Goal: Task Accomplishment & Management: Use online tool/utility

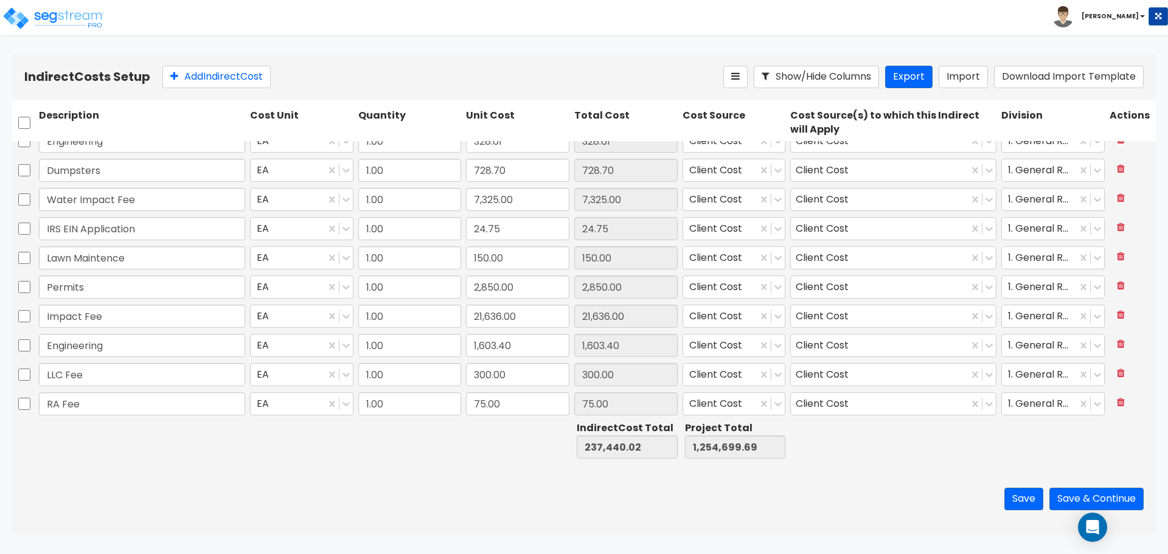
scroll to position [102, 0]
click at [21, 124] on input "checkbox" at bounding box center [24, 122] width 12 height 23
checkbox input "true"
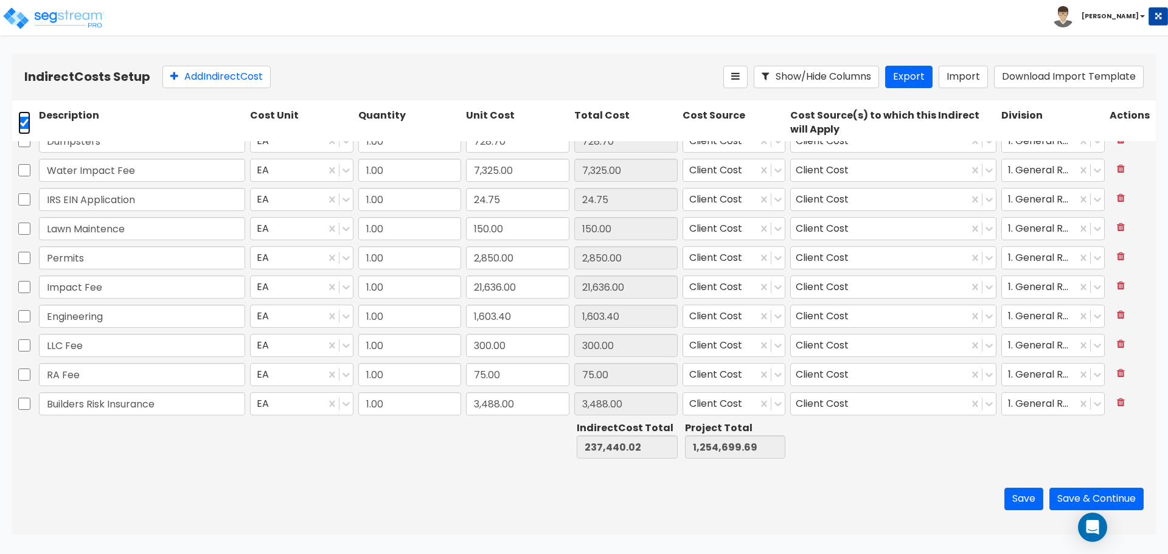
checkbox input "true"
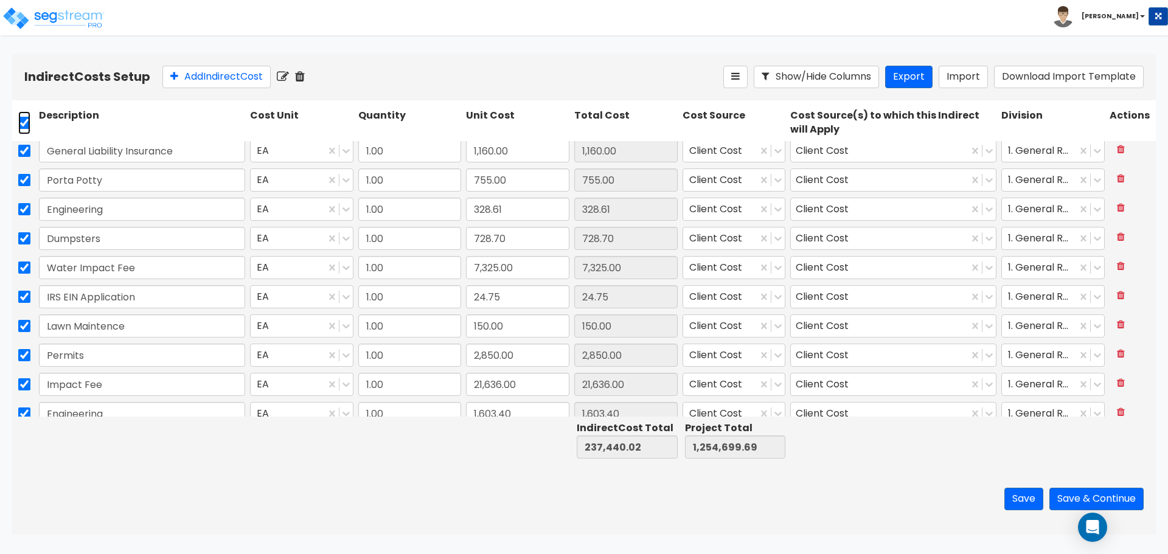
scroll to position [0, 0]
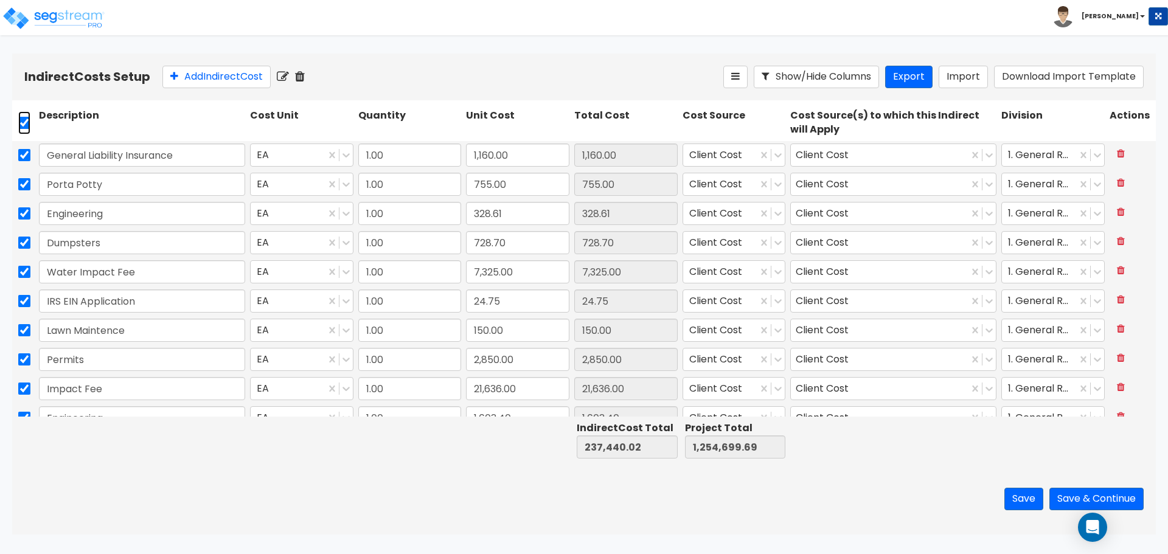
click at [21, 118] on input "checkbox" at bounding box center [24, 122] width 12 height 23
checkbox input "false"
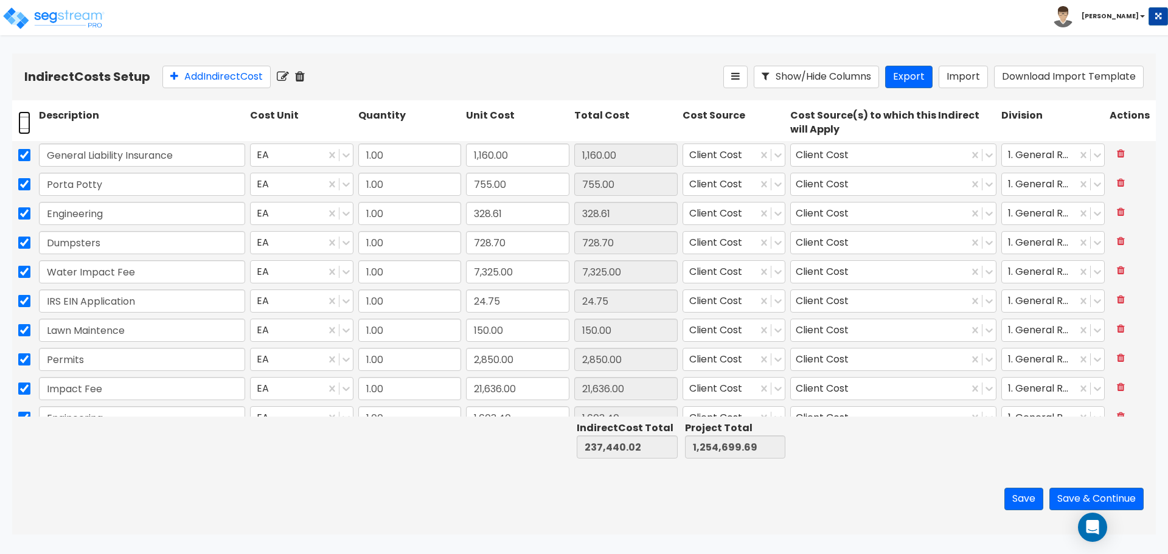
checkbox input "false"
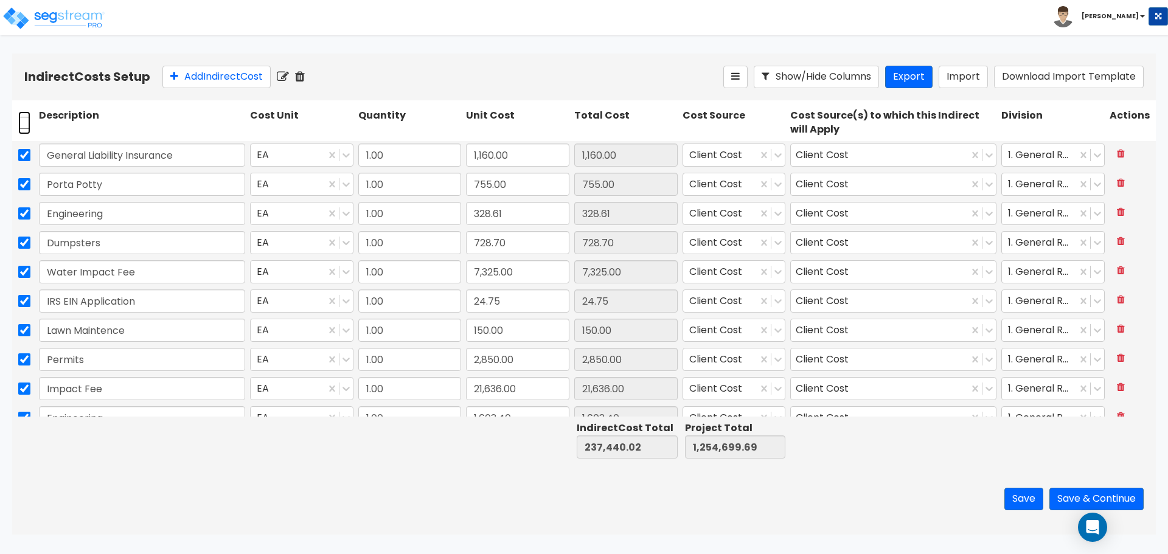
checkbox input "false"
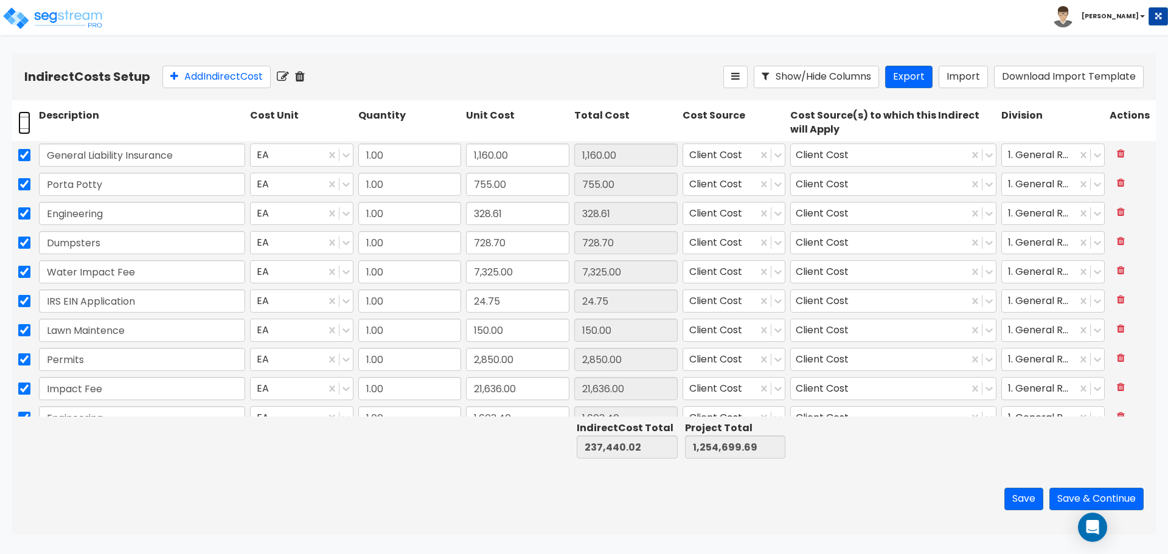
checkbox input "false"
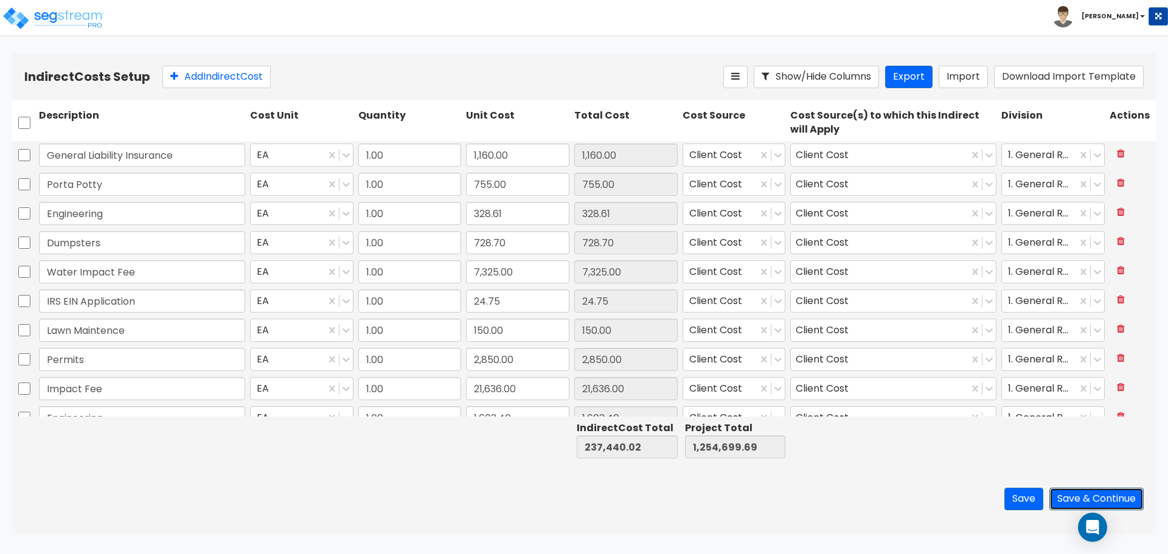
click at [1056, 499] on button "Save & Continue" at bounding box center [1097, 499] width 94 height 23
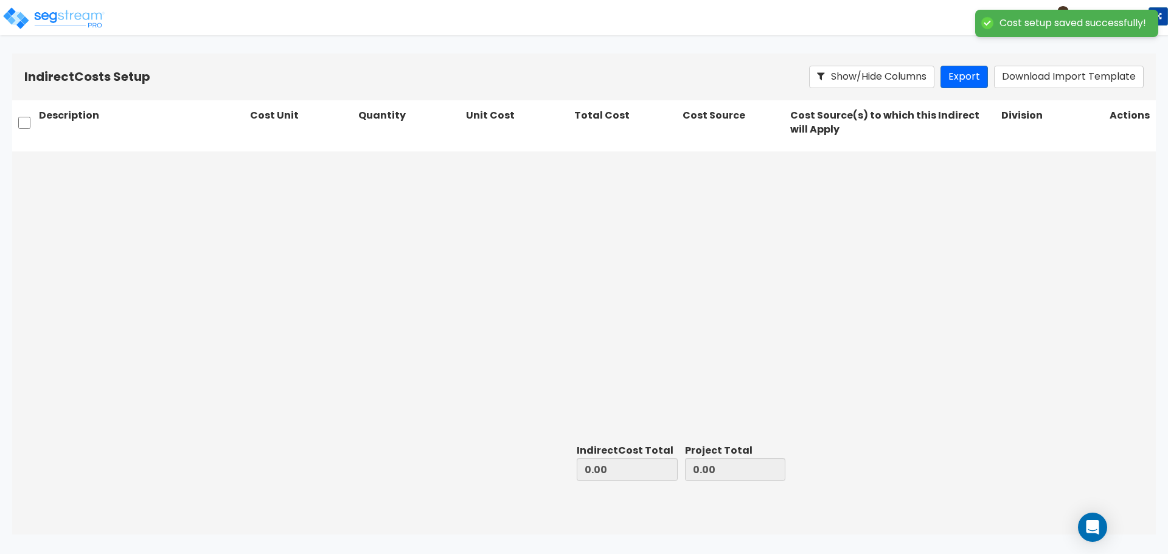
type input "237,440.02"
type input "1,017,259.67"
type input "1,254,699.69"
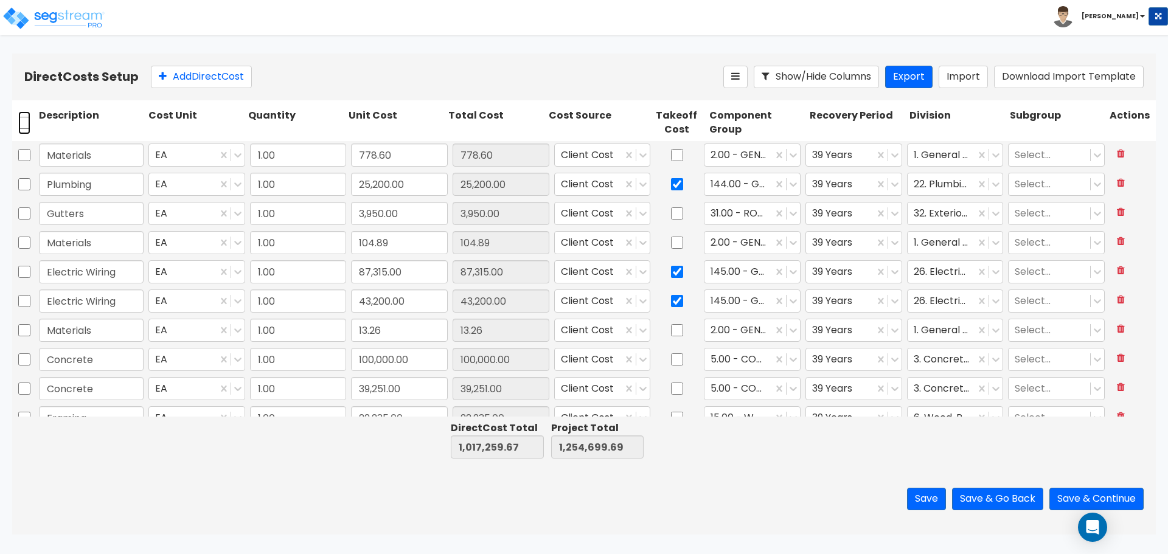
click at [26, 120] on input "checkbox" at bounding box center [24, 122] width 12 height 23
checkbox input "true"
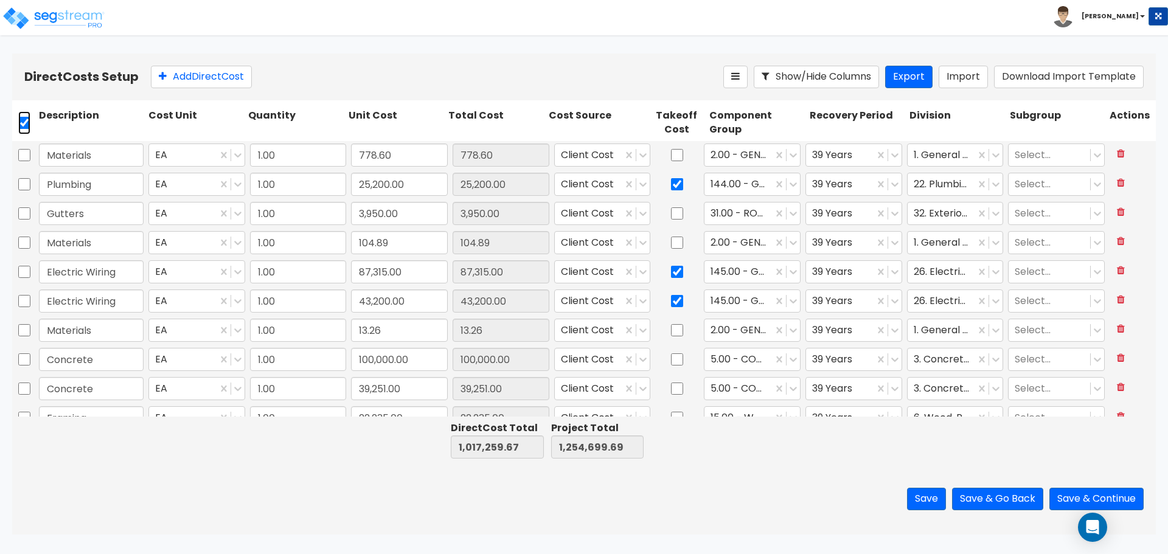
checkbox input "true"
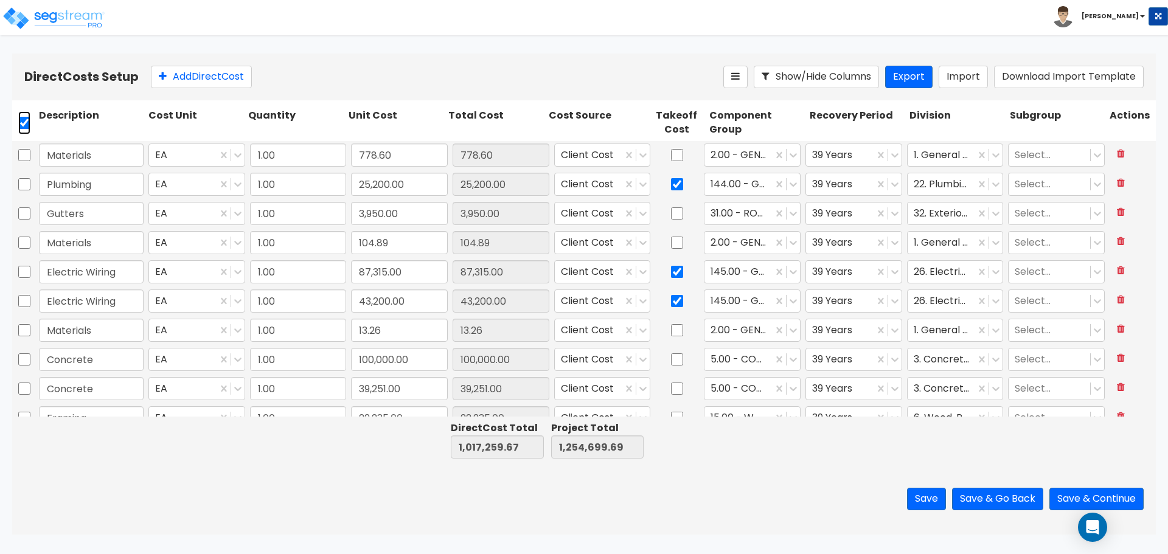
checkbox input "true"
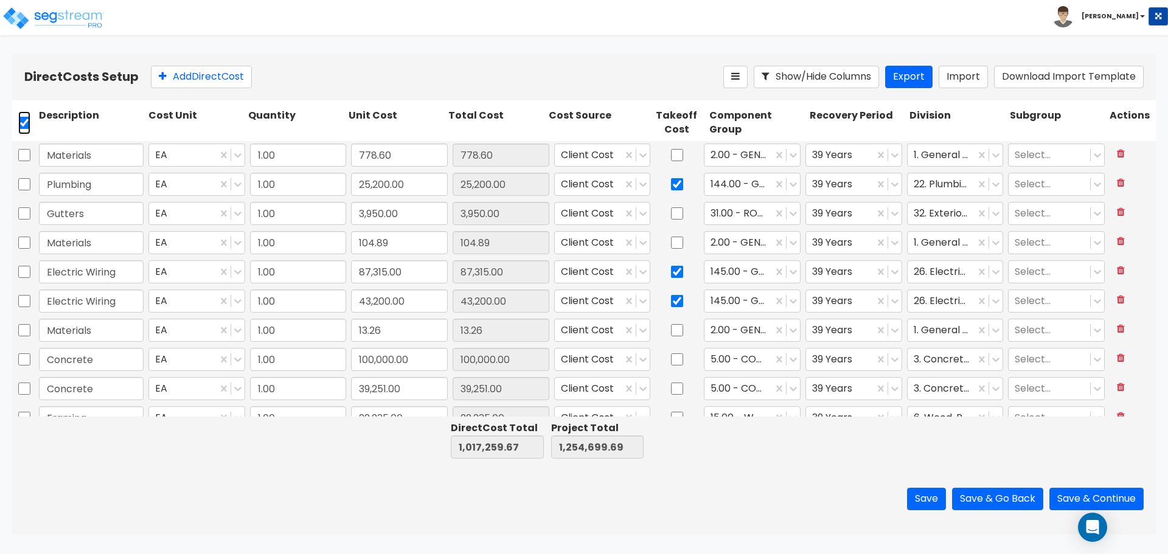
checkbox input "true"
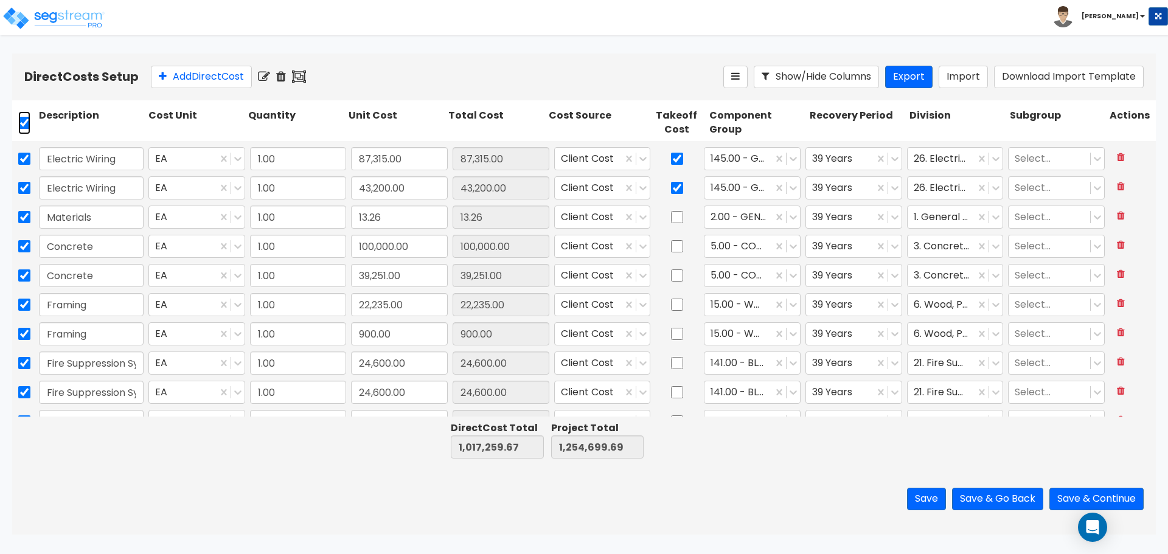
type input "1.00"
type input "12,891.00"
type input "1.00"
type input "45,978.25"
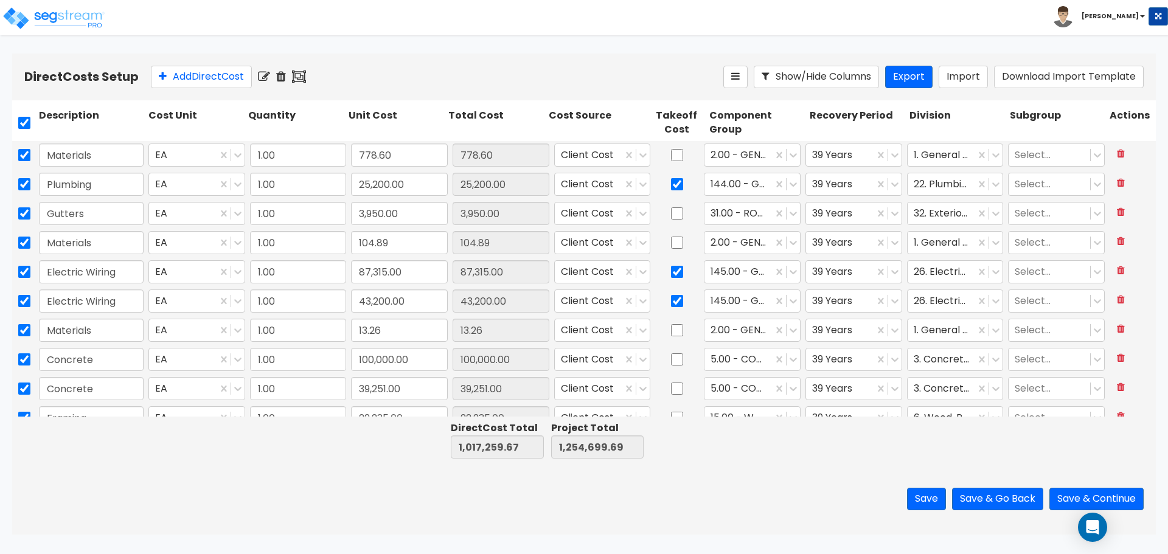
click at [283, 79] on icon at bounding box center [281, 77] width 10 height 12
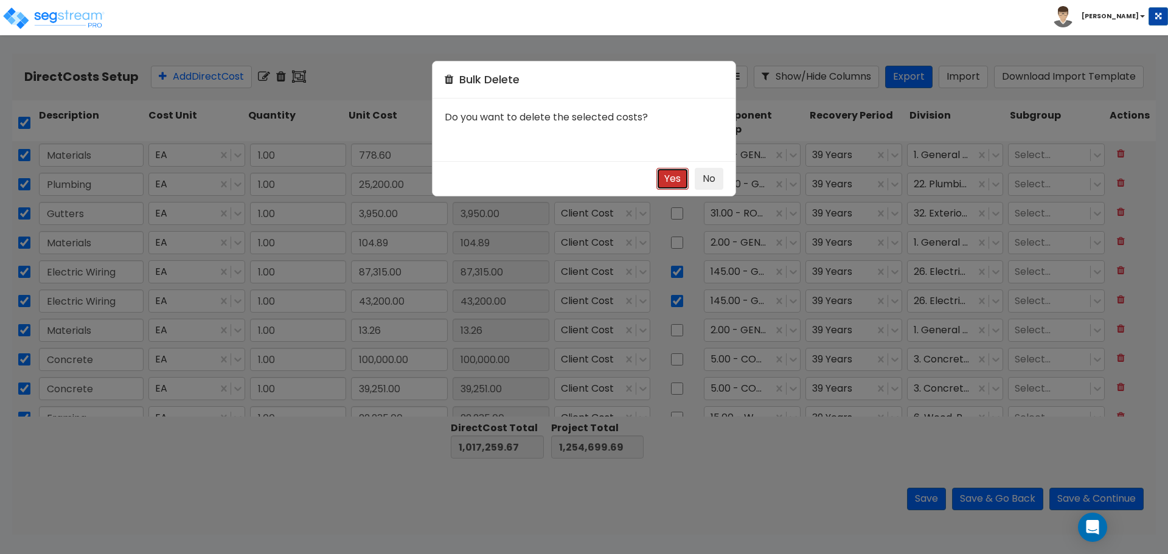
click at [664, 182] on button "Yes" at bounding box center [673, 179] width 32 height 23
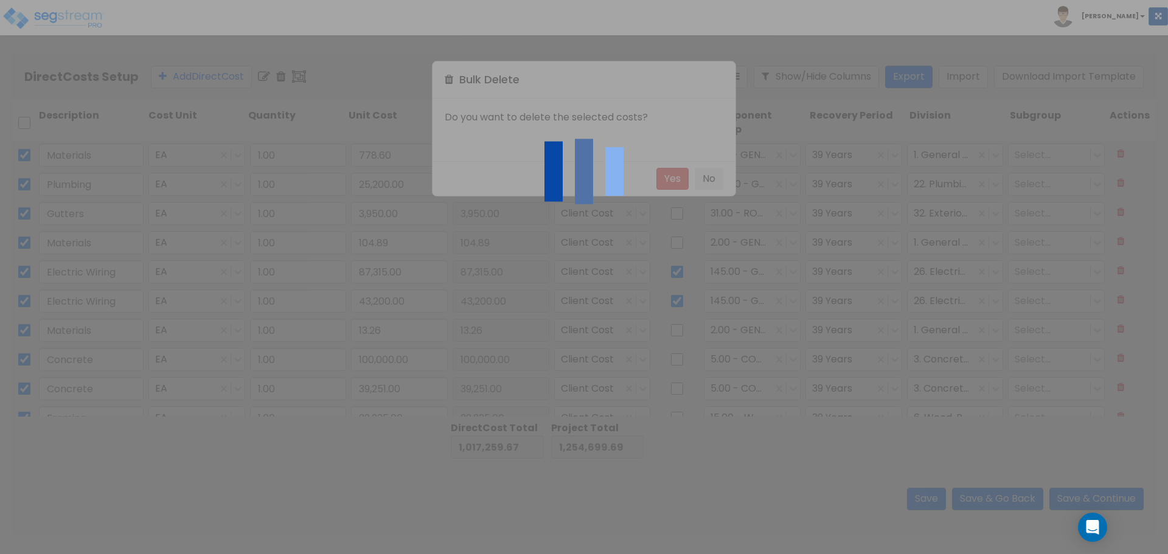
type input "0.00"
type input "237,440.02"
checkbox input "false"
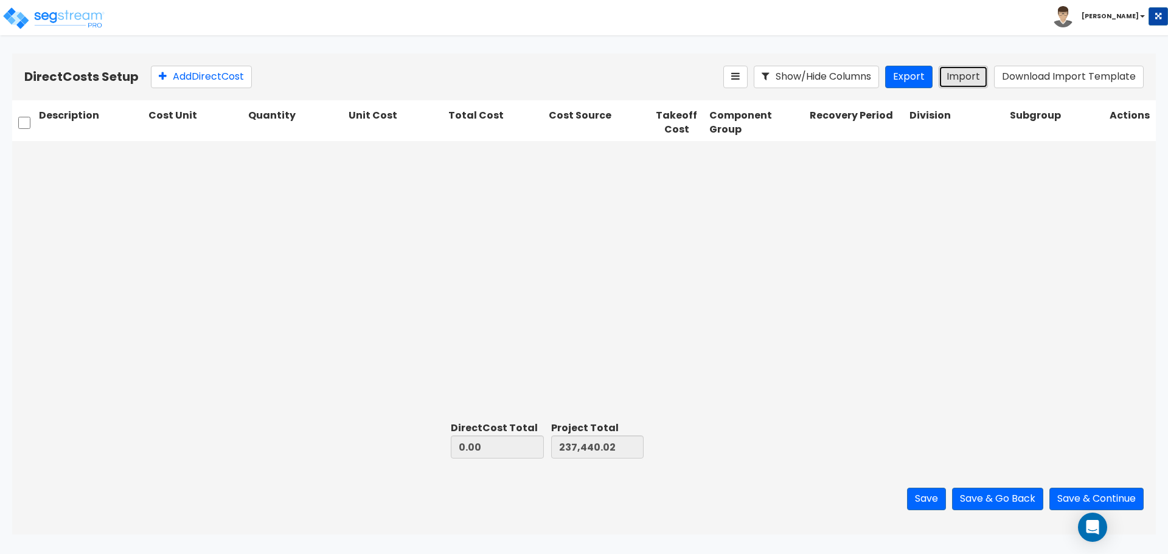
click at [964, 77] on button "Import" at bounding box center [963, 77] width 49 height 23
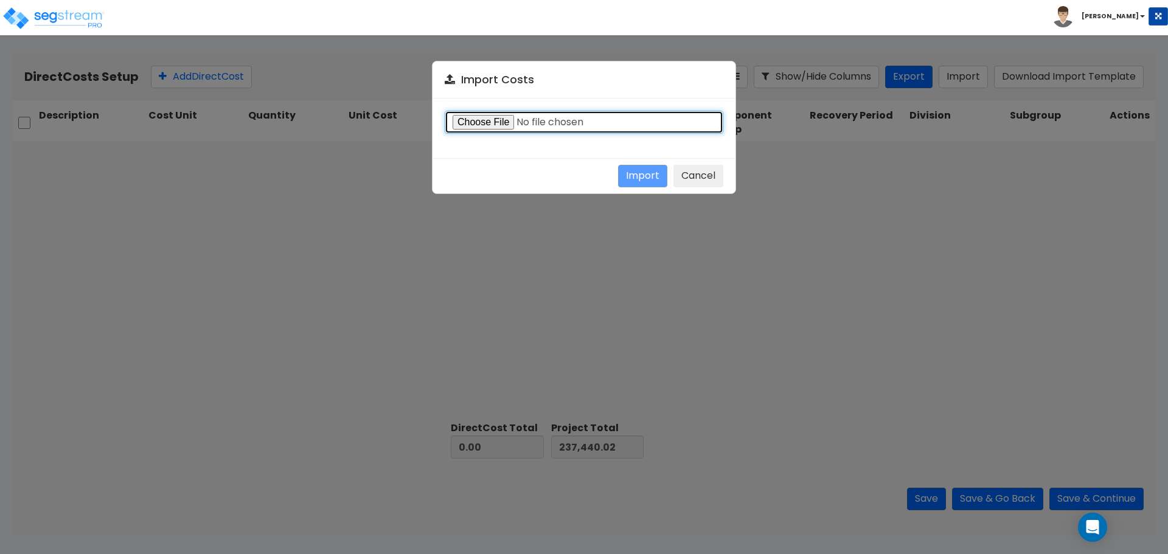
click at [493, 122] on input "file" at bounding box center [584, 122] width 279 height 23
type input "C:\fakepath\Direct costs import template (1).csv"
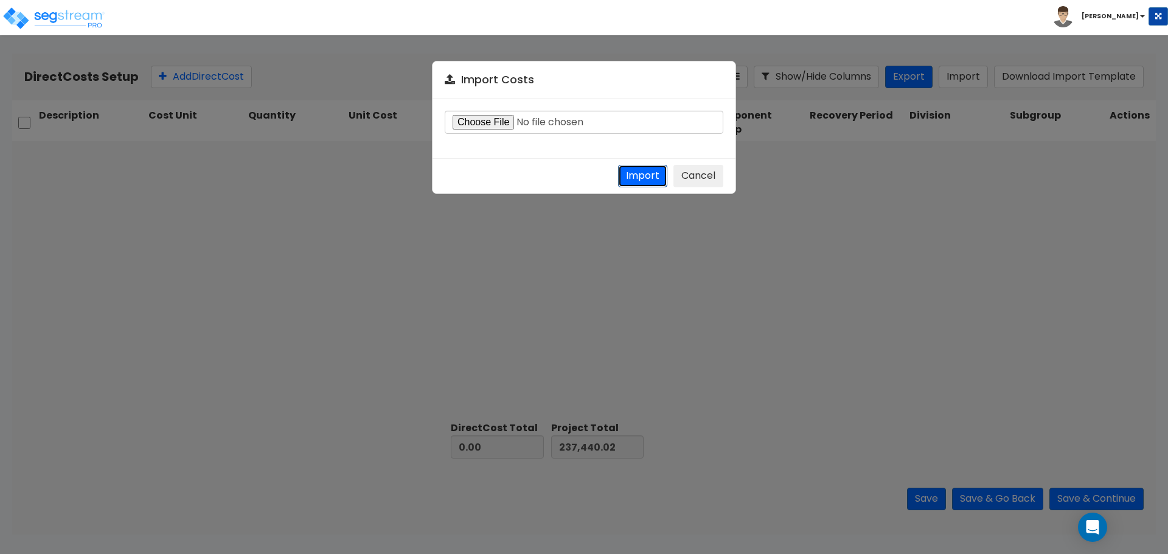
click at [653, 178] on button "Import" at bounding box center [642, 176] width 49 height 23
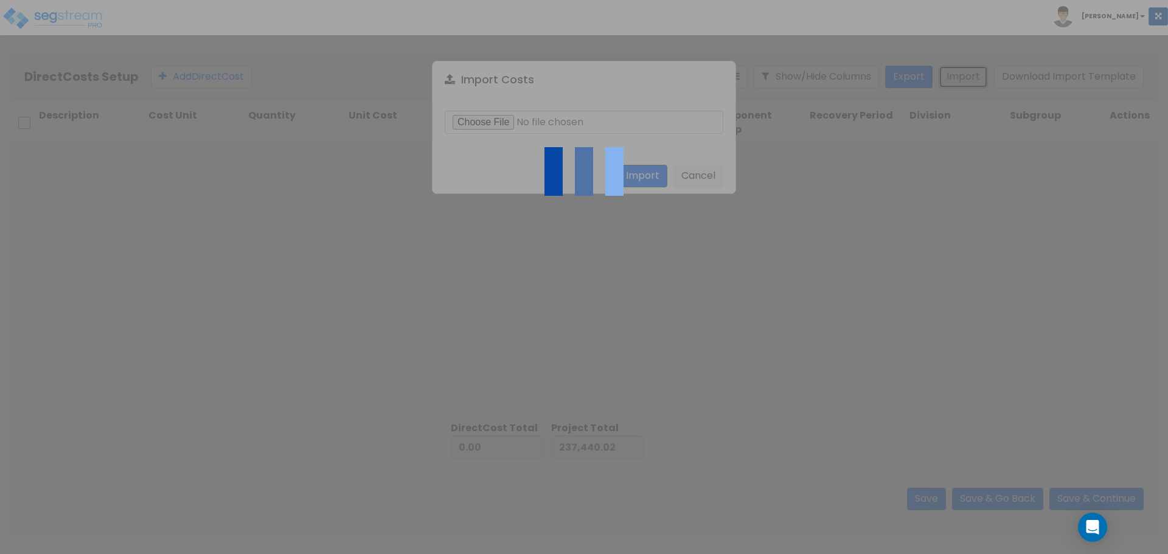
type input "1,017,184.67"
type input "1,254,624.69"
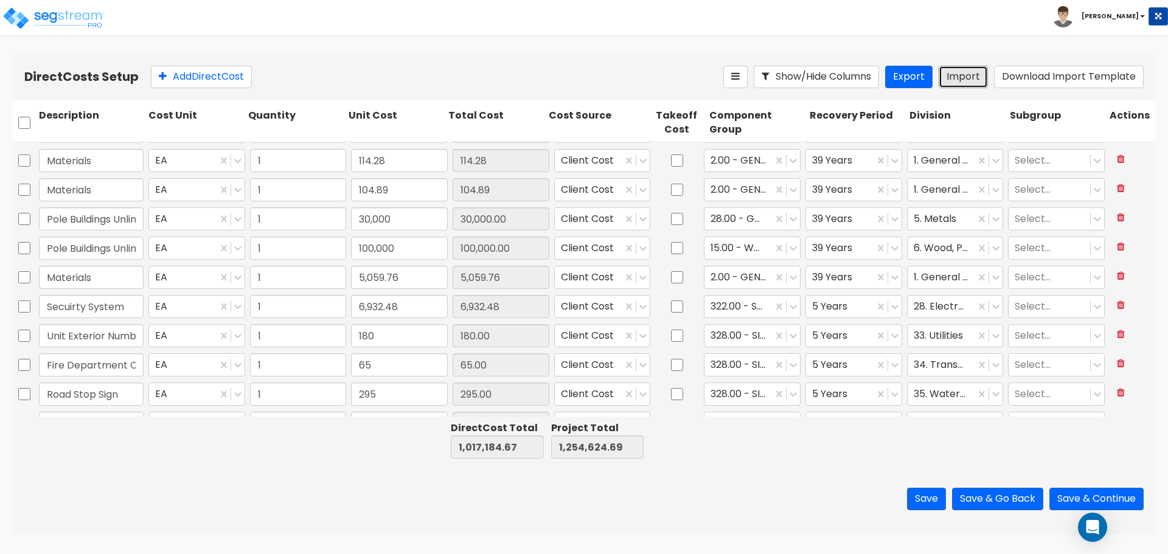
type input "1"
type input "5,500"
type input "1"
type input "250"
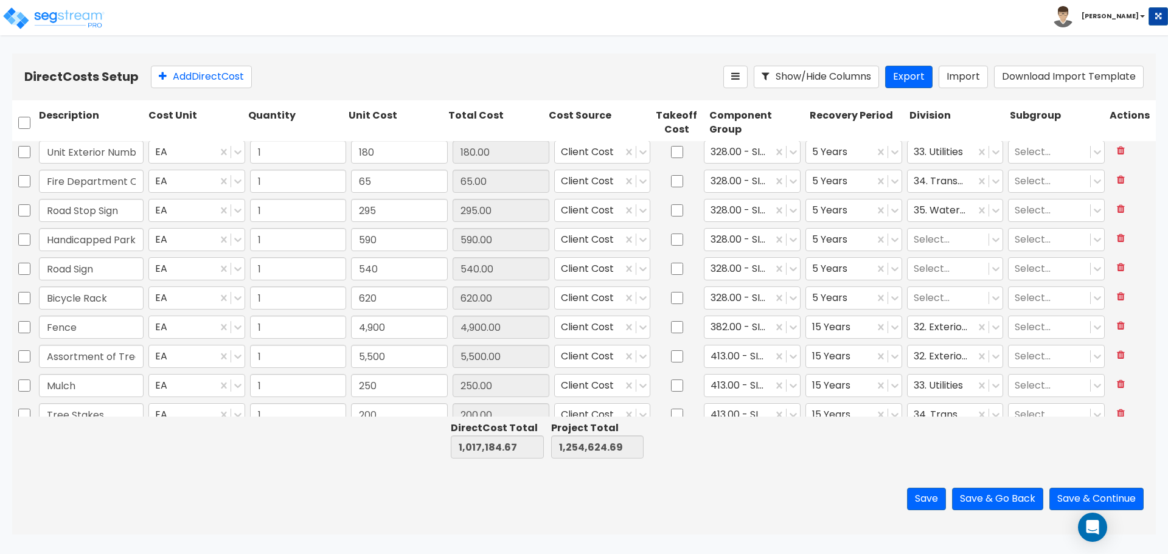
scroll to position [791, 0]
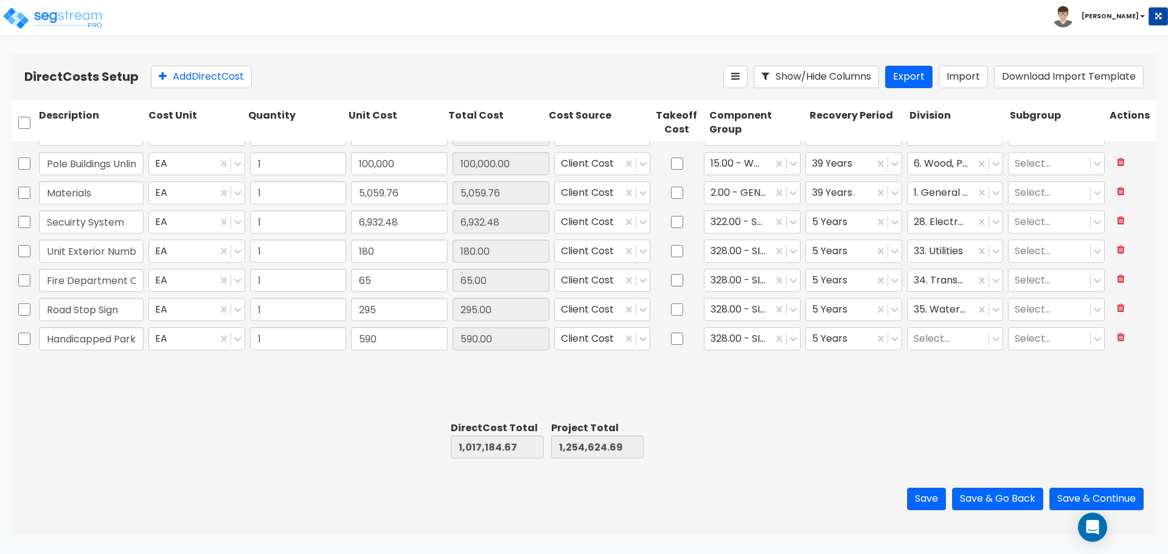
type input "1"
type input "54,650.5"
type input "1"
type input "100,000"
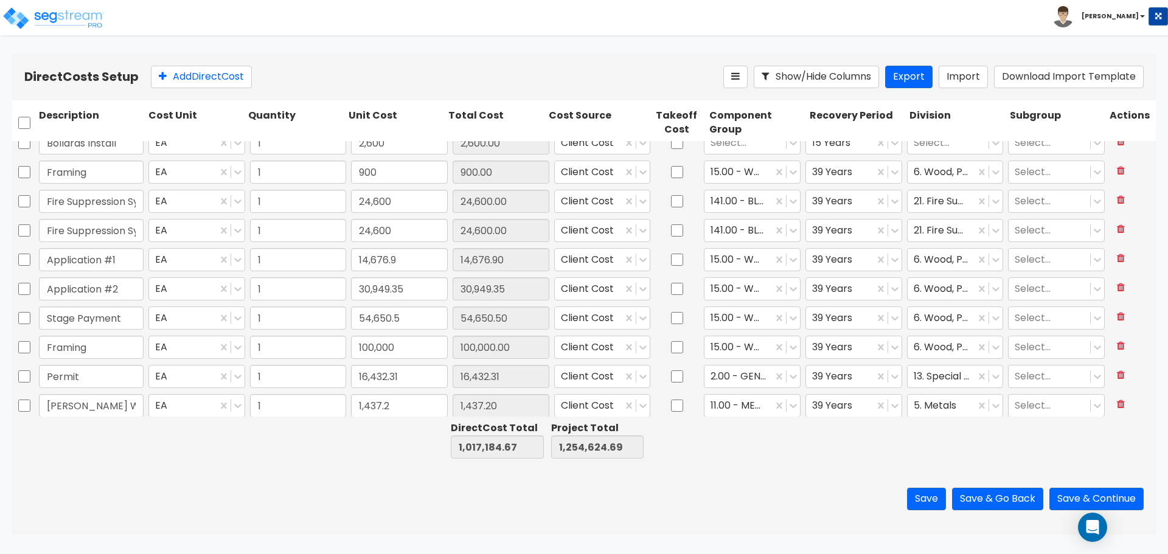
scroll to position [0, 0]
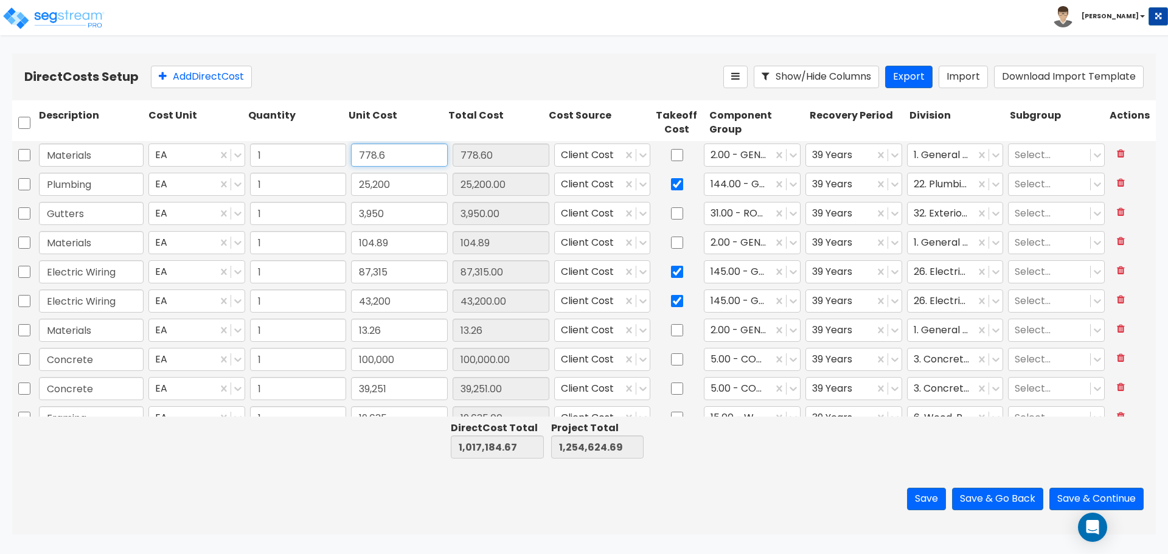
click at [397, 161] on input "778.6" at bounding box center [399, 155] width 97 height 23
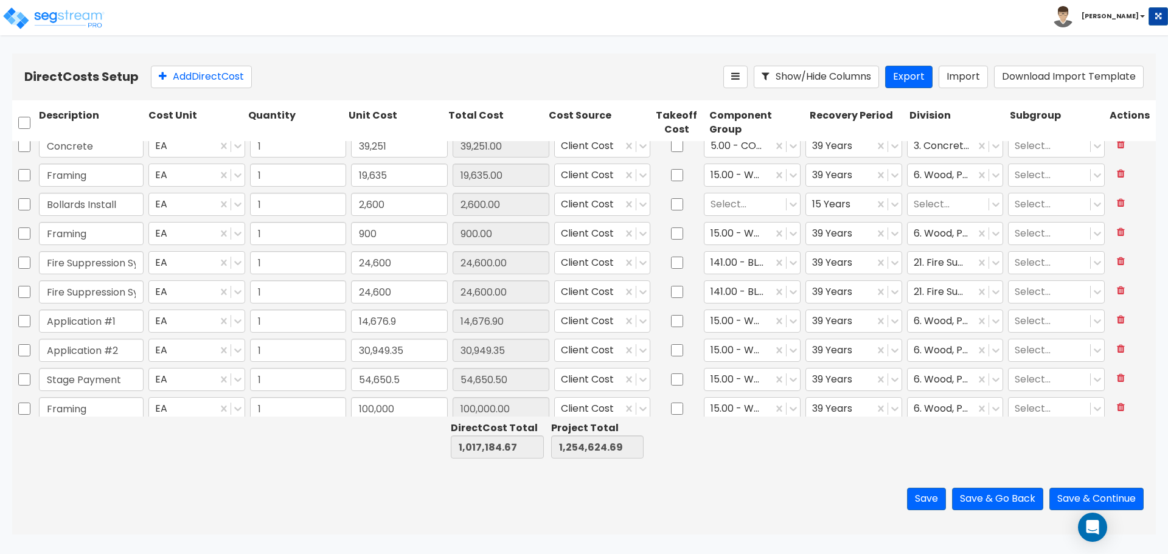
scroll to position [304, 0]
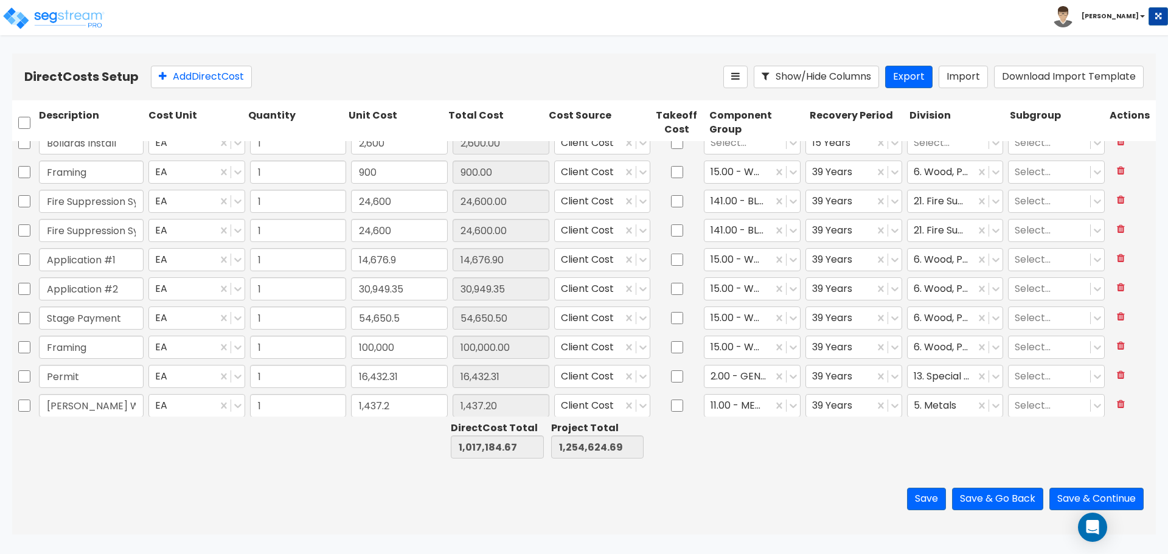
type input "1"
type input "13.26"
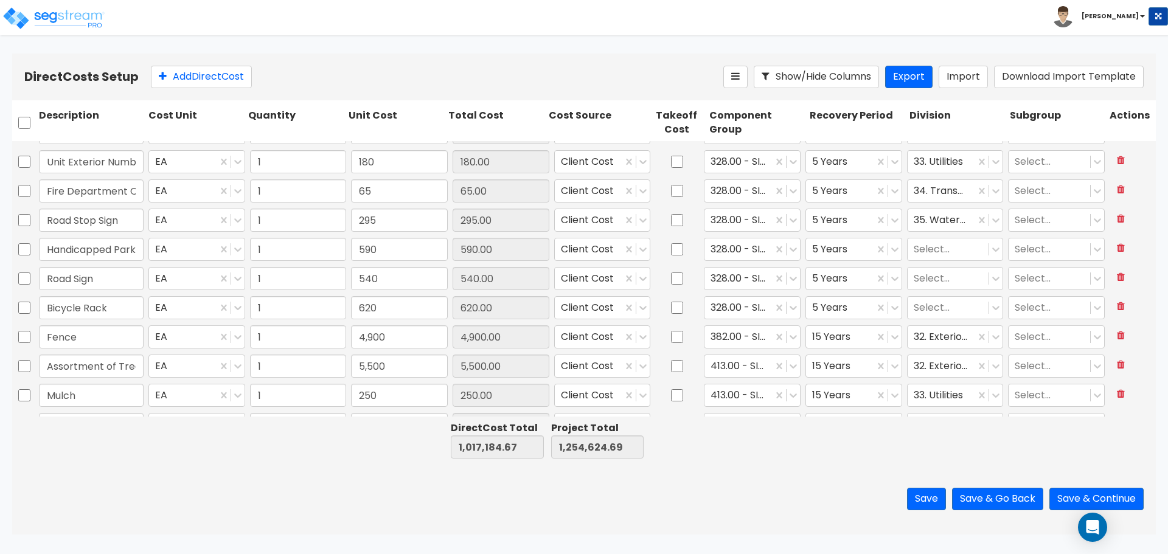
scroll to position [893, 0]
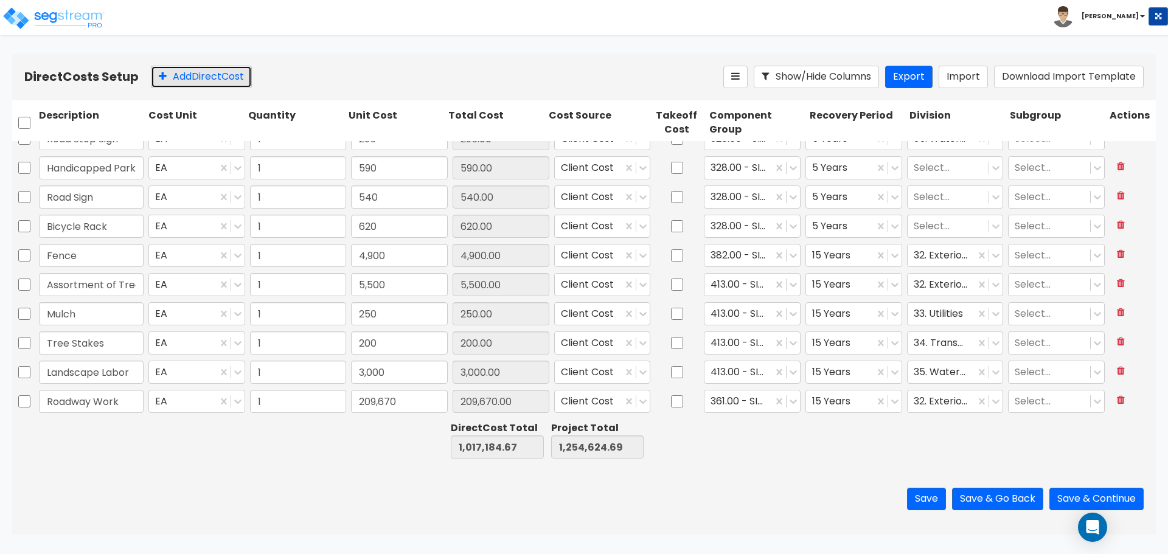
click at [209, 81] on button "Add Direct Cost" at bounding box center [201, 77] width 101 height 23
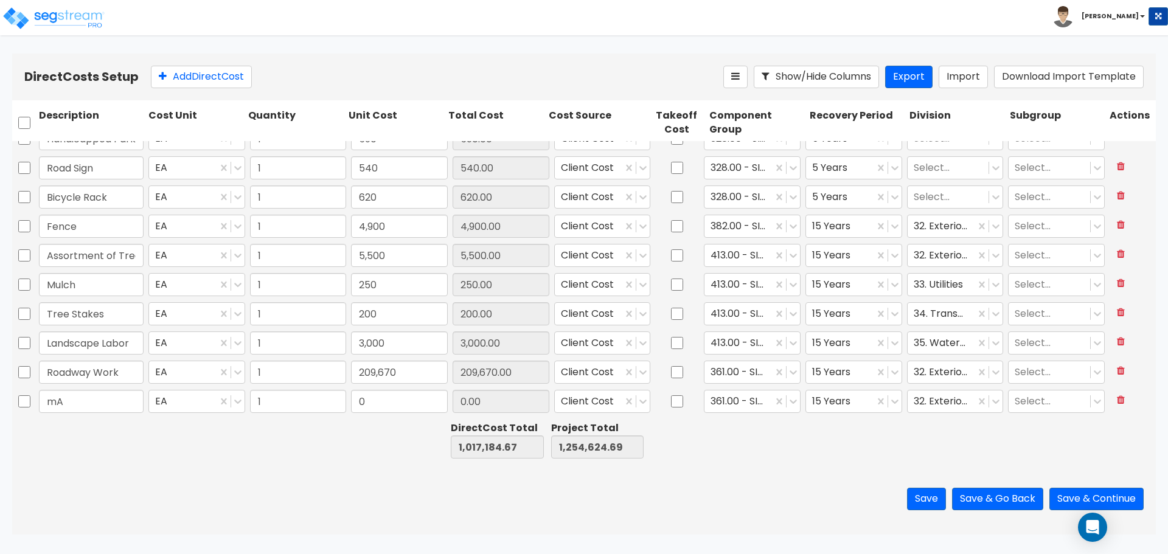
type input "m"
type input "Materials"
type input "75."
type input "1,017,259.67"
type input "1,254,699.69"
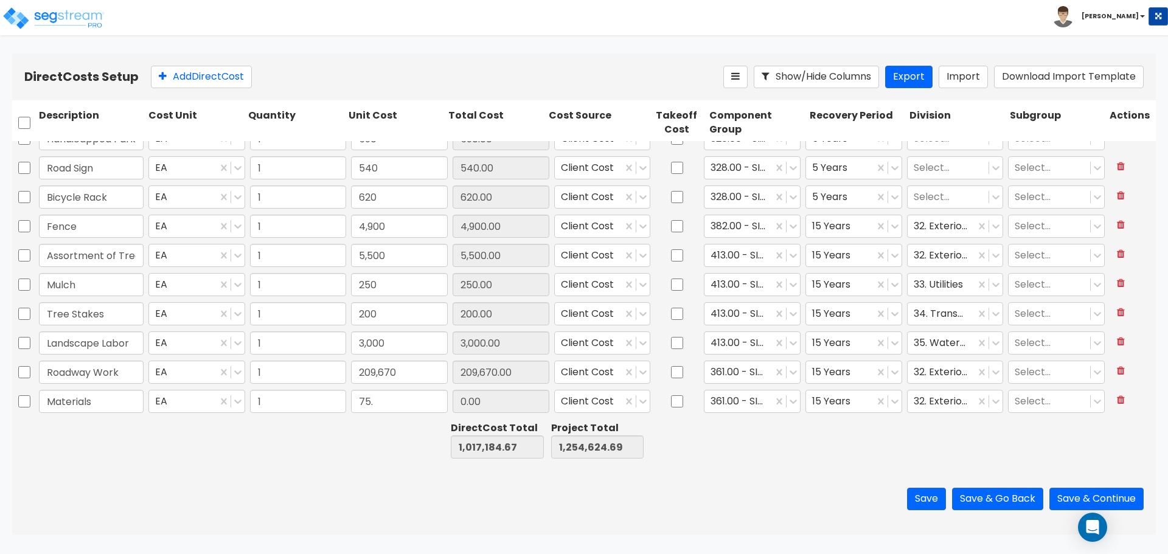
type input "75.00"
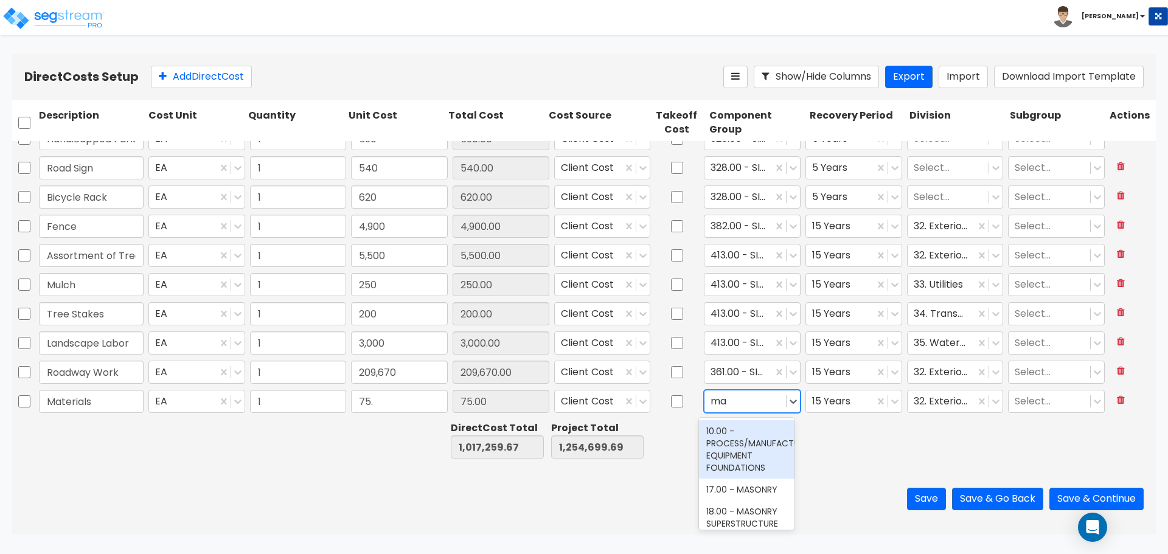
type input "mat"
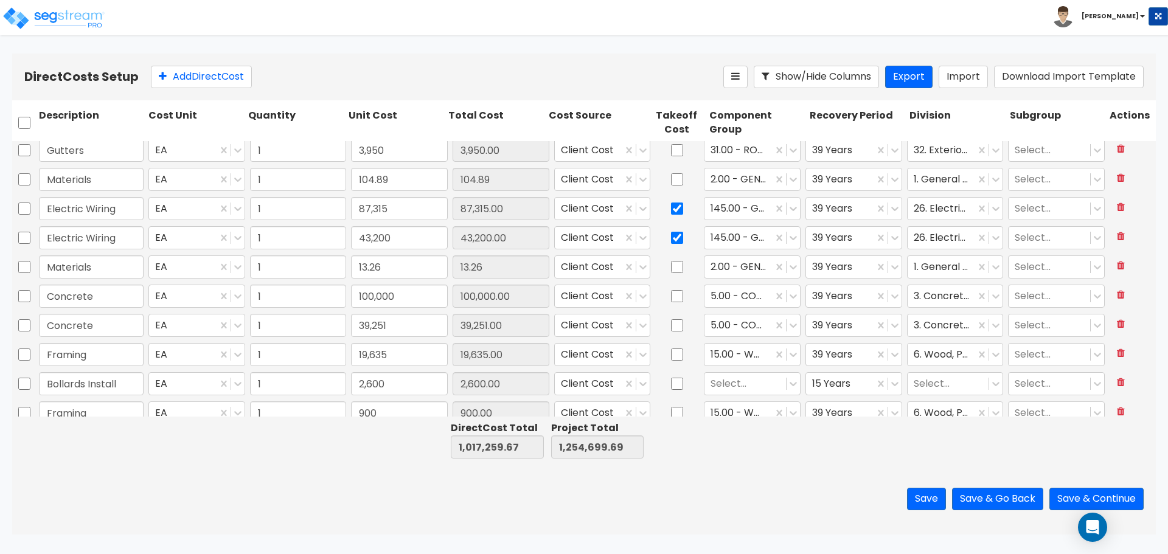
scroll to position [0, 0]
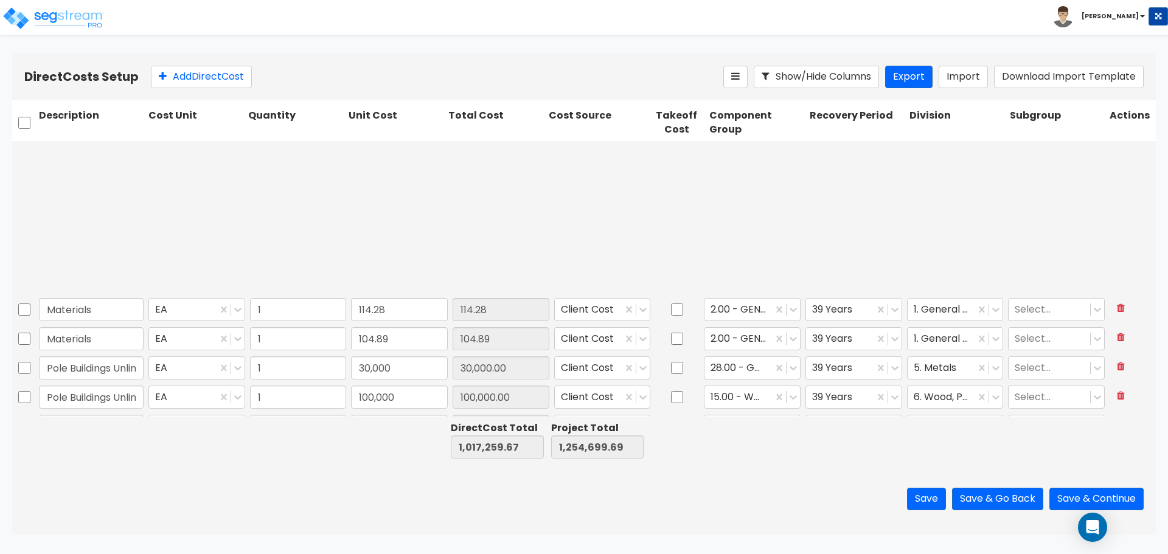
type input "1"
type input "250"
type input "1"
type input "200"
type input "1"
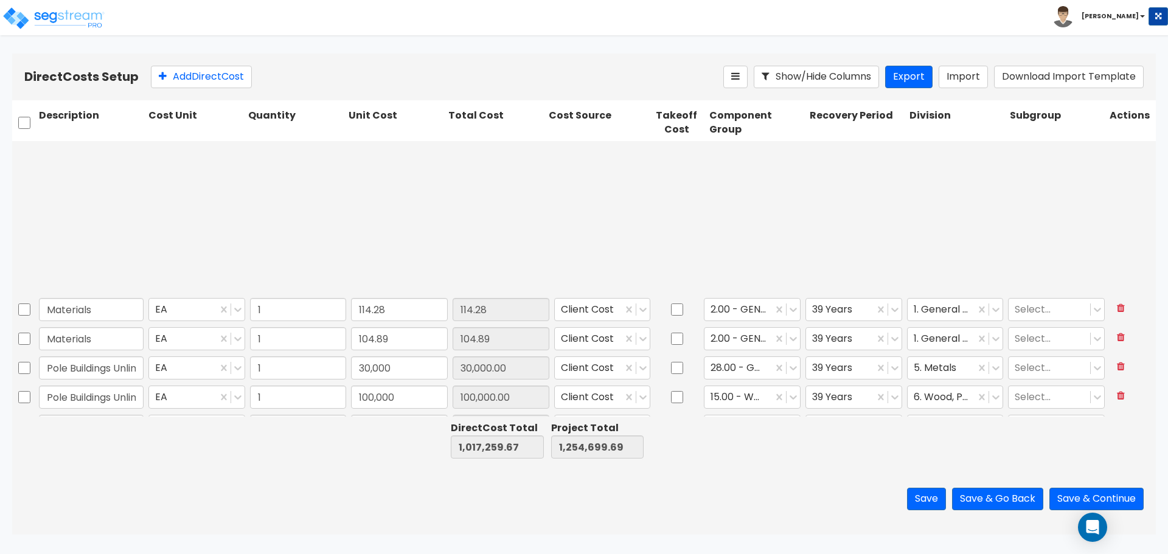
type input "3,000"
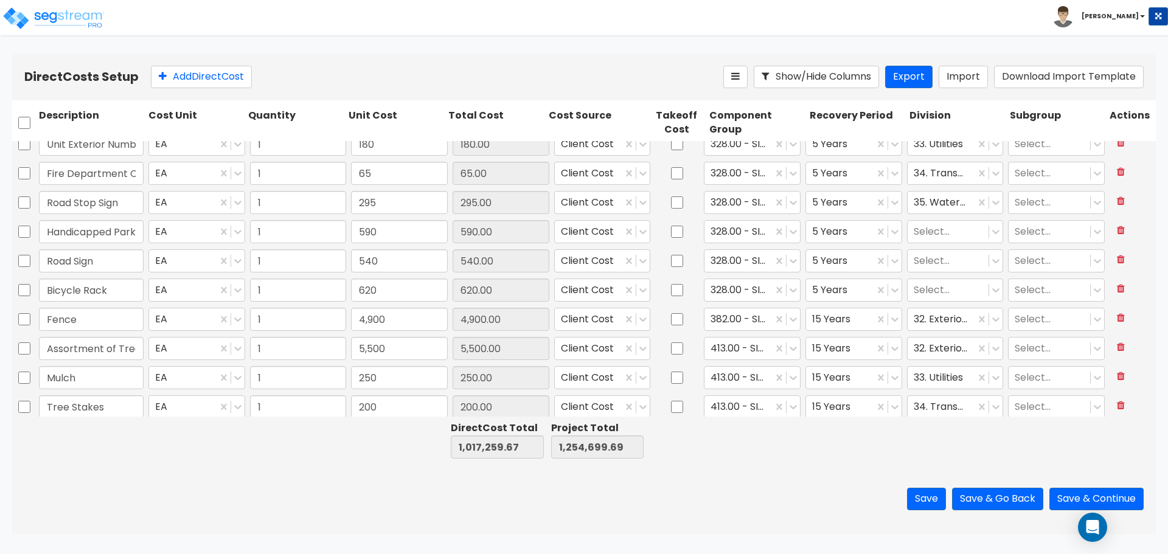
scroll to position [922, 0]
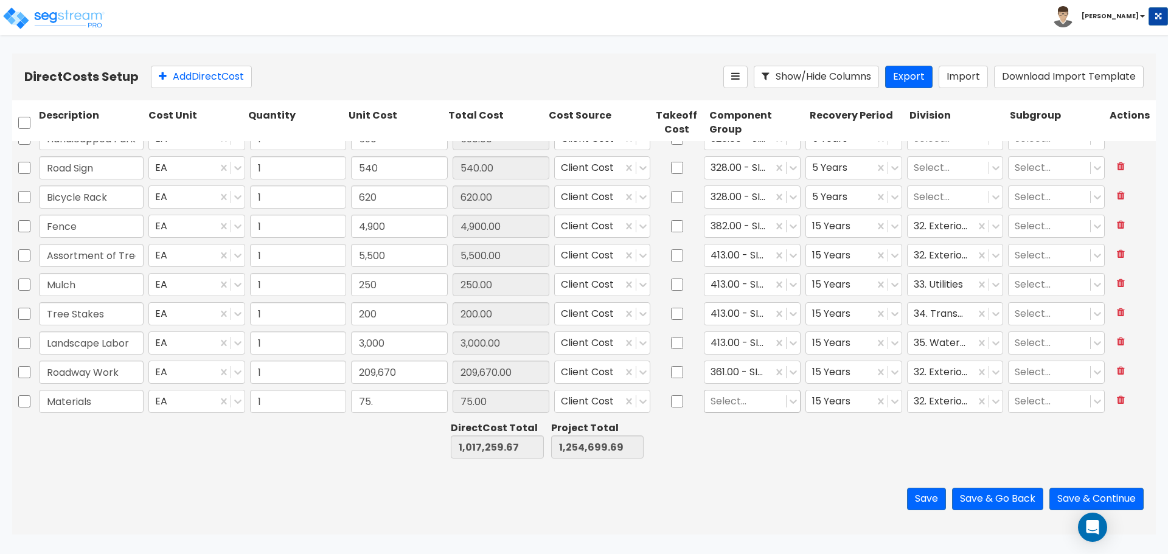
click at [742, 397] on div at bounding box center [745, 402] width 69 height 16
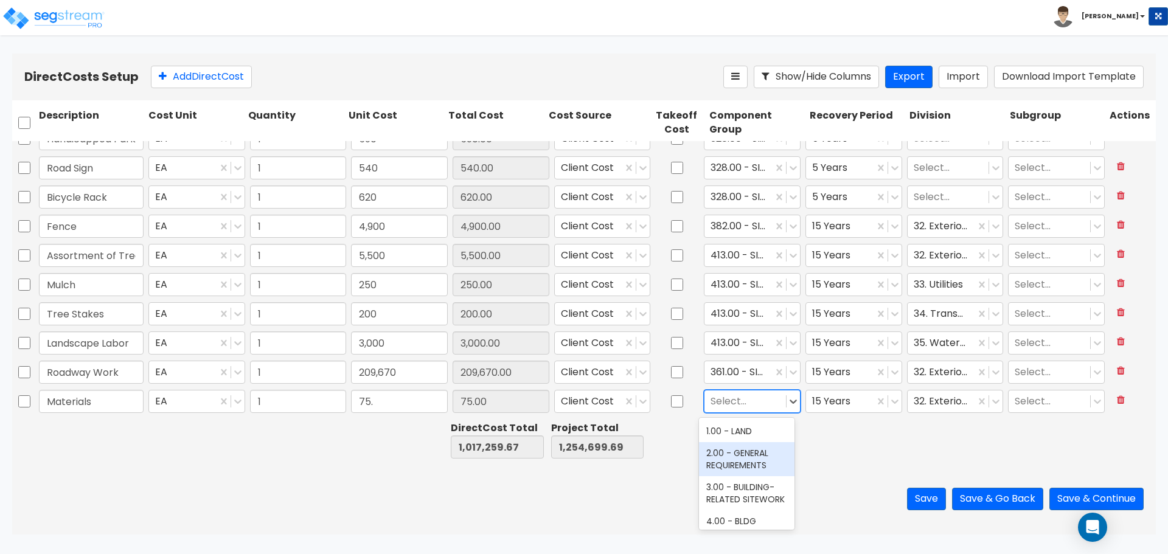
click at [759, 451] on div "2.00 - GENERAL REQUIREMENTS" at bounding box center [747, 459] width 96 height 34
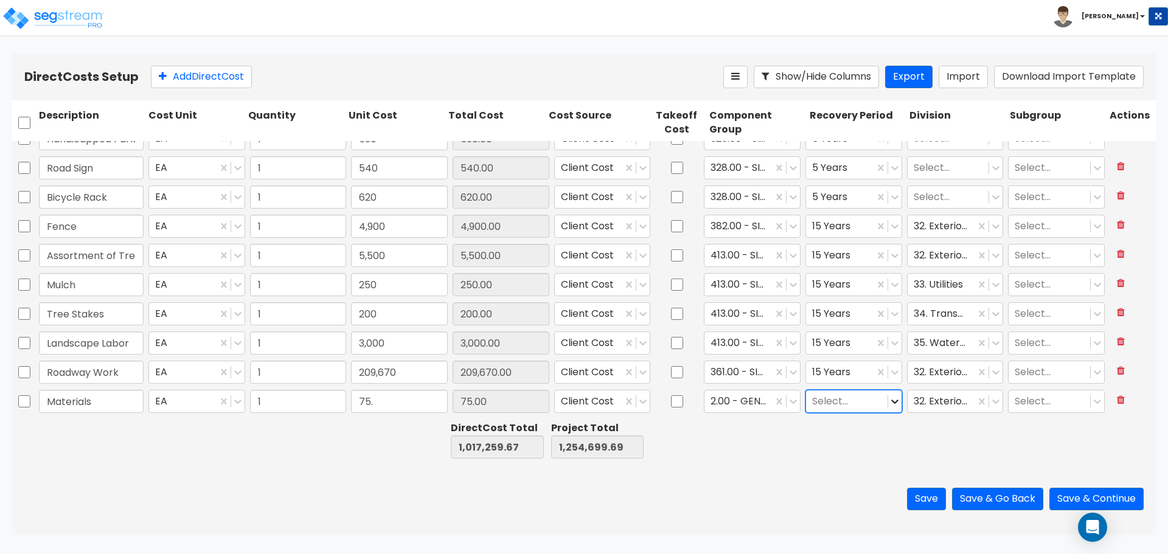
click at [891, 401] on icon at bounding box center [894, 402] width 7 height 4
drag, startPoint x: 840, startPoint y: 498, endPoint x: 878, endPoint y: 427, distance: 81.1
click at [840, 498] on div "39 Years" at bounding box center [848, 497] width 96 height 22
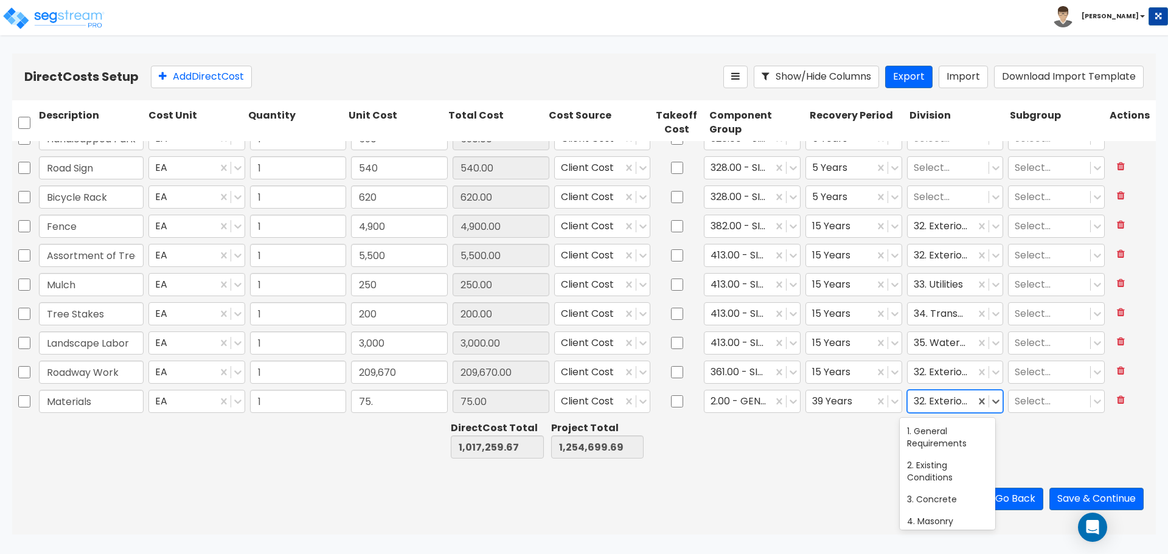
click at [952, 400] on div at bounding box center [942, 402] width 56 height 16
click at [952, 435] on div "1. General Requirements" at bounding box center [948, 437] width 96 height 34
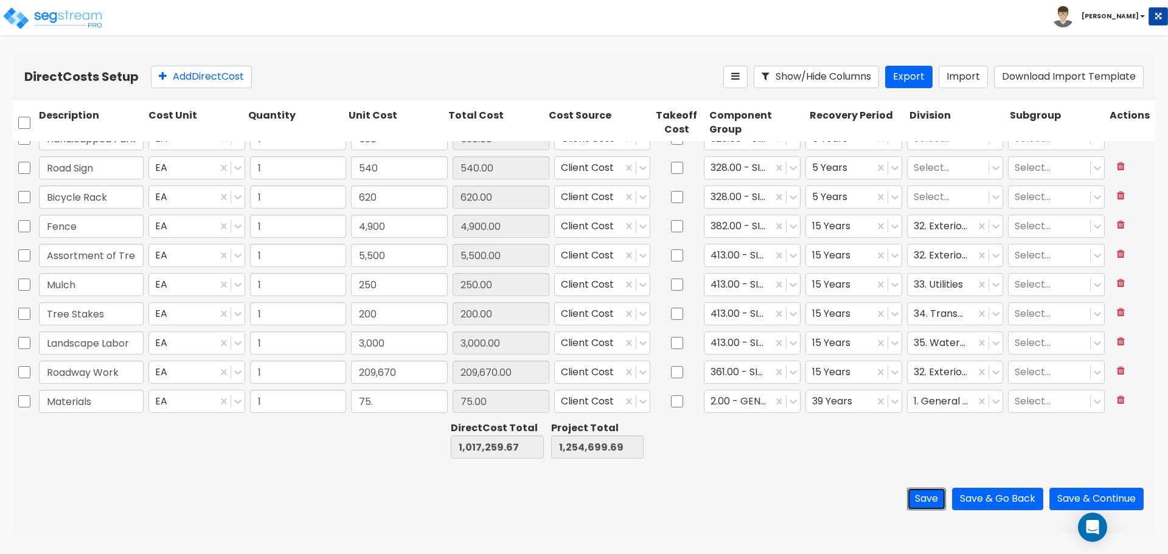
click at [920, 501] on button "Save" at bounding box center [926, 499] width 39 height 23
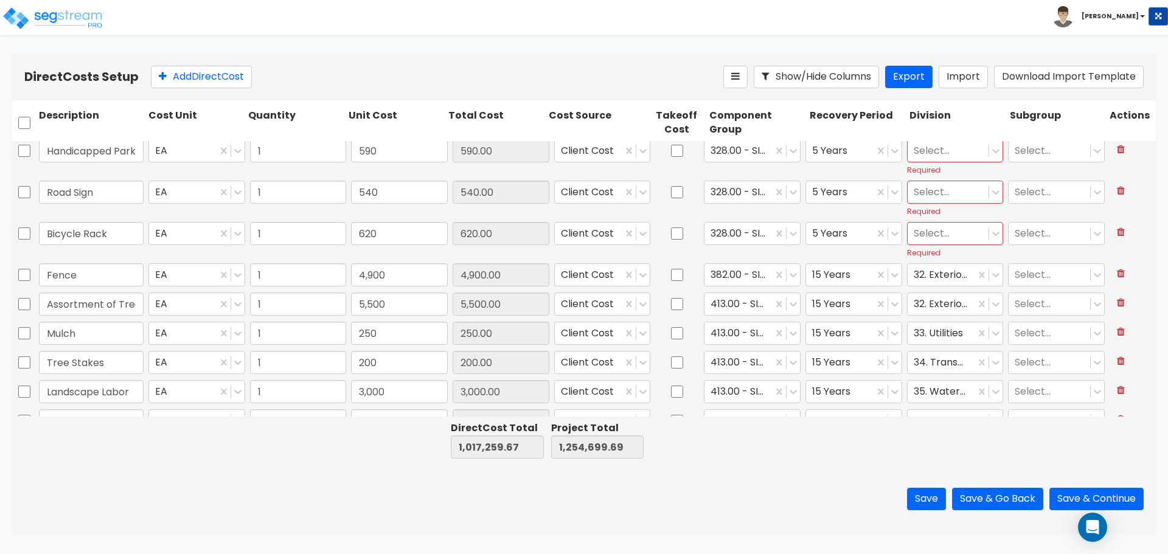
click at [950, 237] on div at bounding box center [948, 234] width 69 height 16
click at [941, 274] on div "32. Exterior Improvements" at bounding box center [948, 259] width 96 height 34
click at [951, 196] on div at bounding box center [948, 192] width 69 height 16
click at [925, 186] on div at bounding box center [948, 192] width 69 height 16
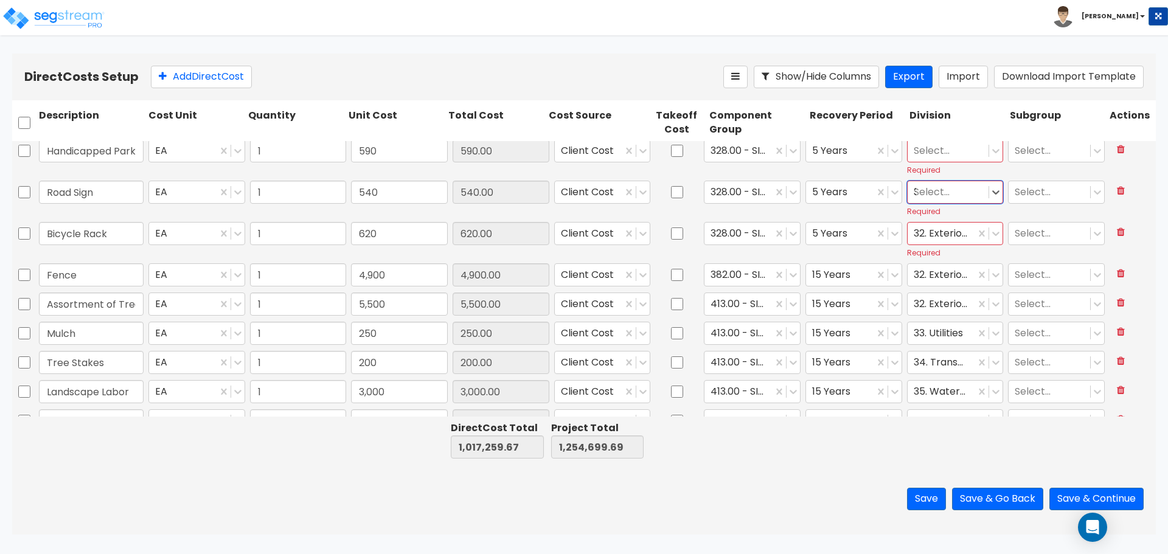
type input "32"
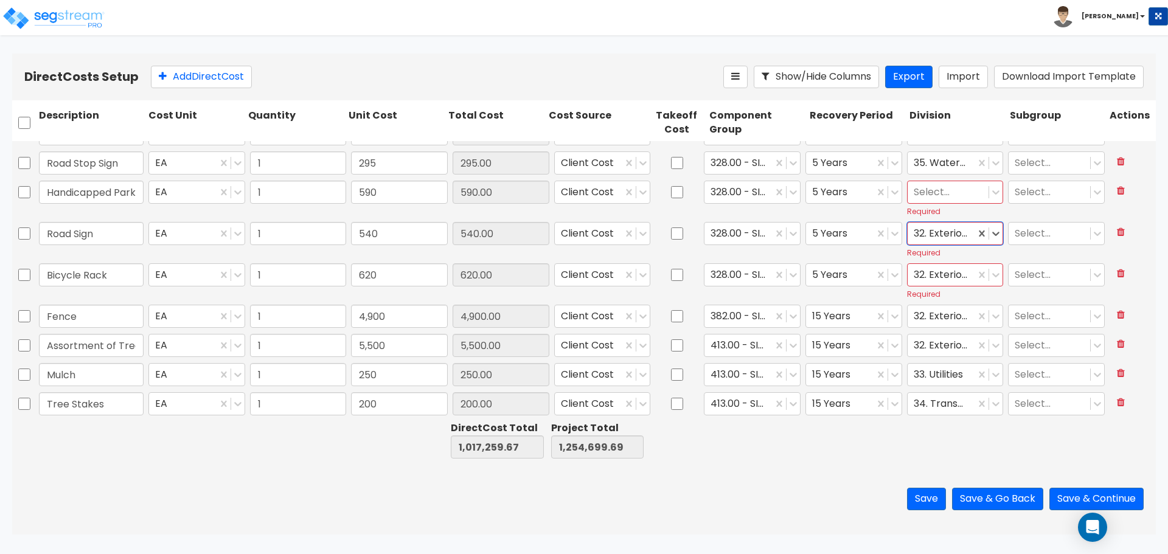
scroll to position [820, 0]
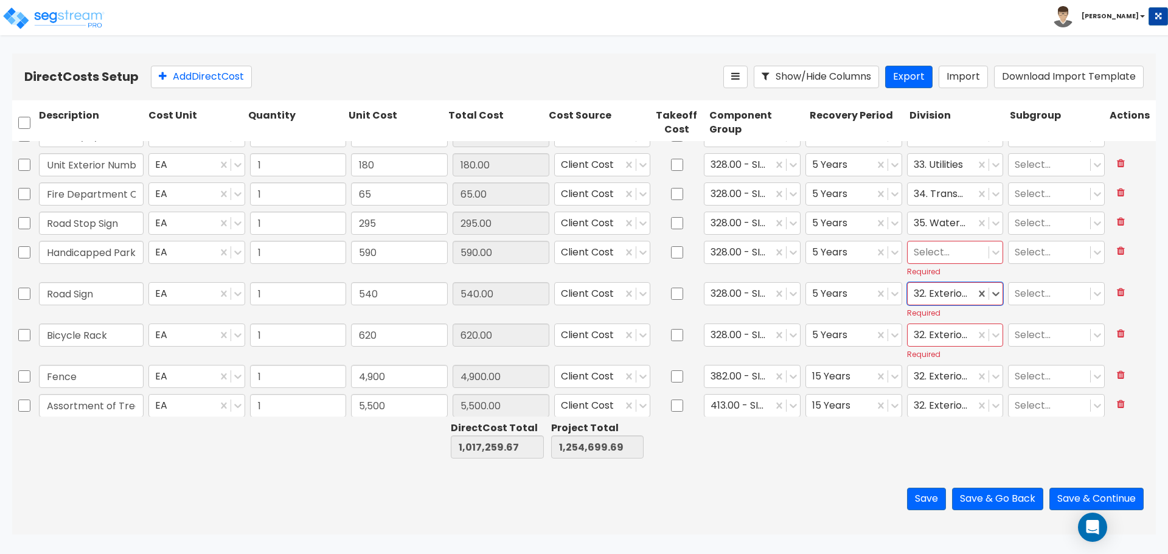
click at [936, 254] on div at bounding box center [948, 253] width 69 height 16
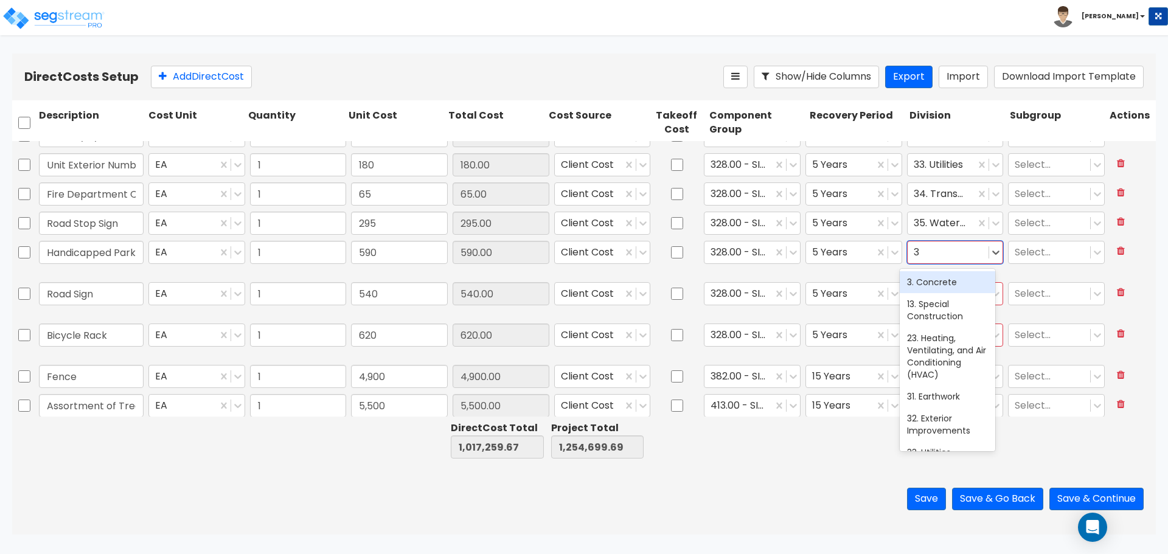
type input "32"
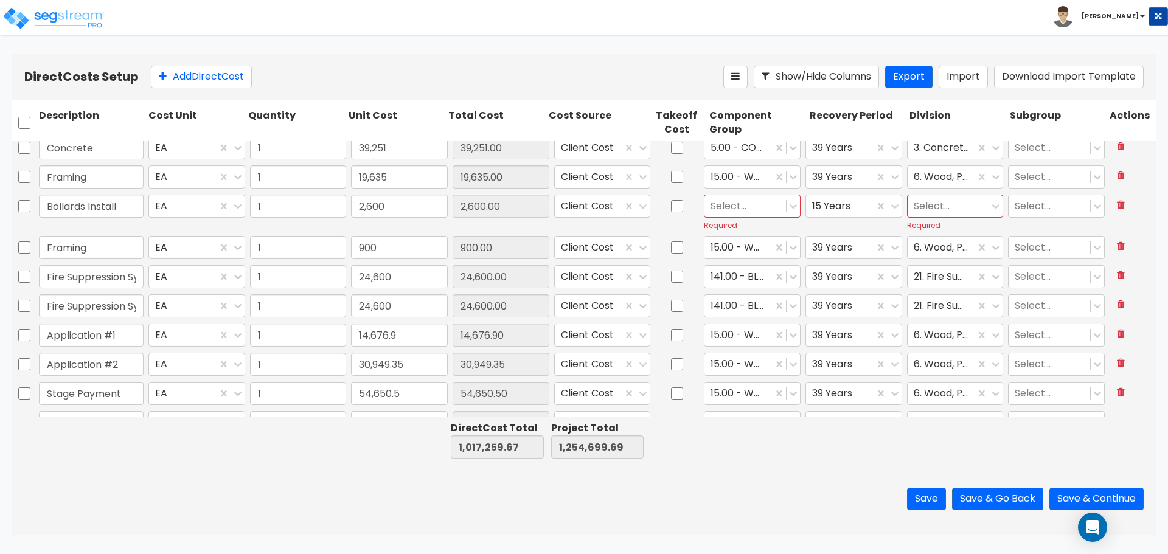
scroll to position [212, 0]
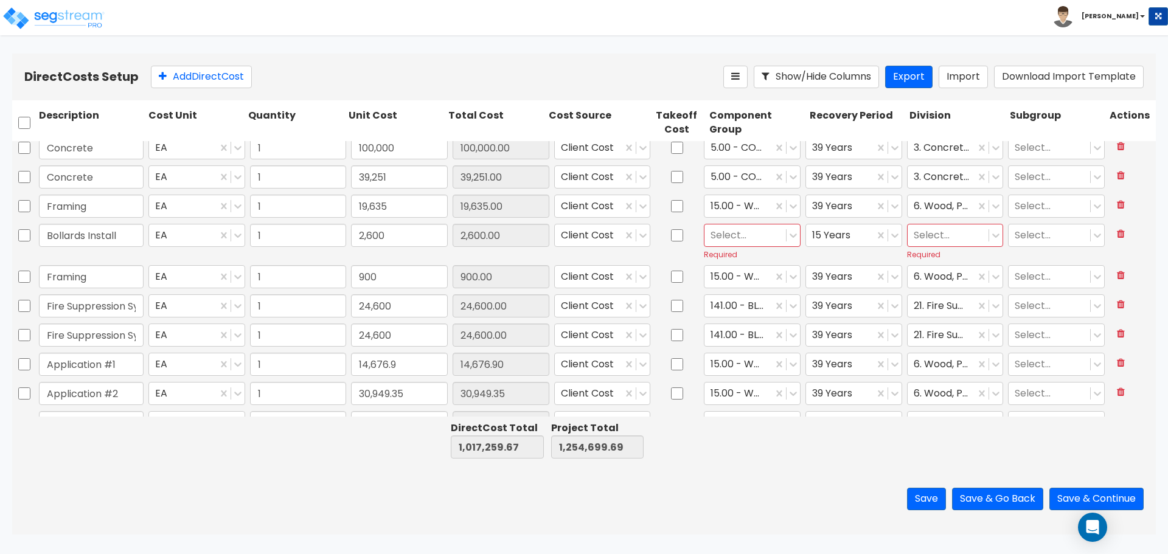
click at [730, 235] on div at bounding box center [745, 236] width 69 height 16
type input "ball"
drag, startPoint x: 745, startPoint y: 233, endPoint x: 700, endPoint y: 232, distance: 44.4
click at [705, 232] on div "Select..." at bounding box center [746, 235] width 82 height 21
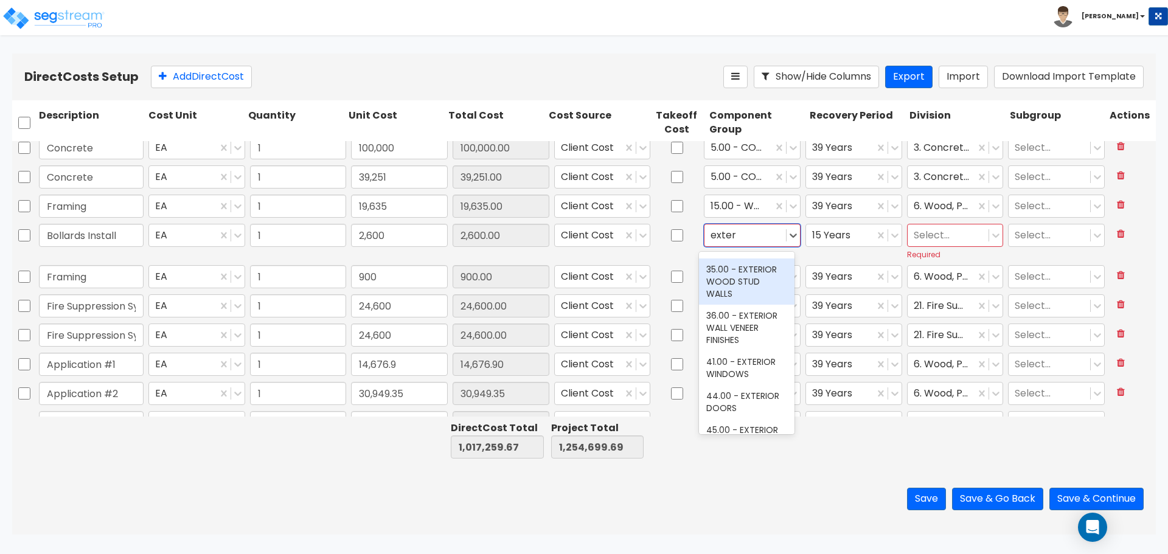
type input "exter"
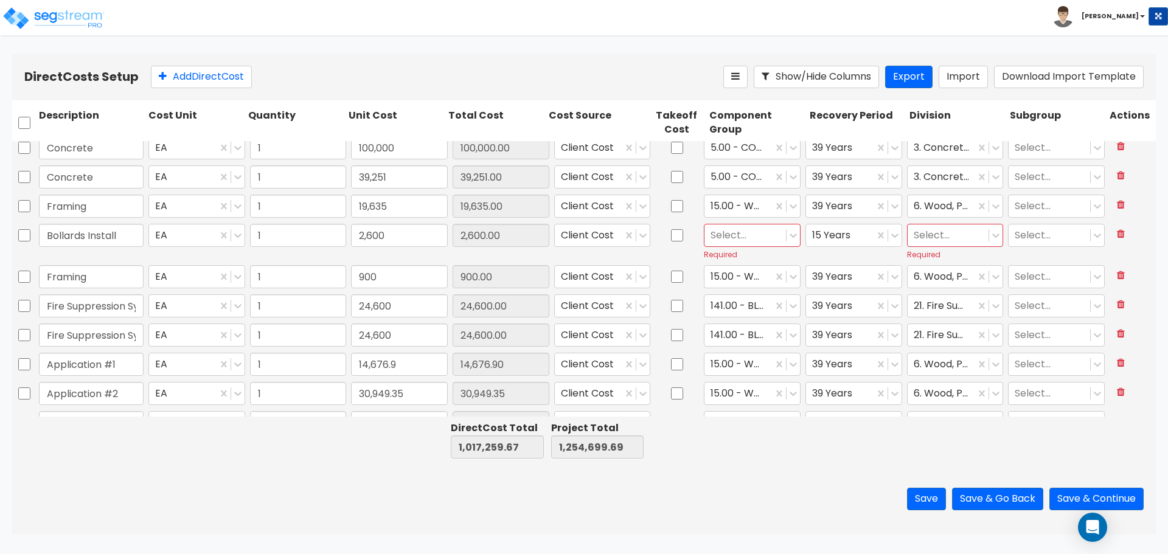
click at [797, 302] on div "Fire Suppression System EA 1 24,600 24,600.00 Client Cost 141.00 - BLDG FIRE PR…" at bounding box center [584, 306] width 1144 height 28
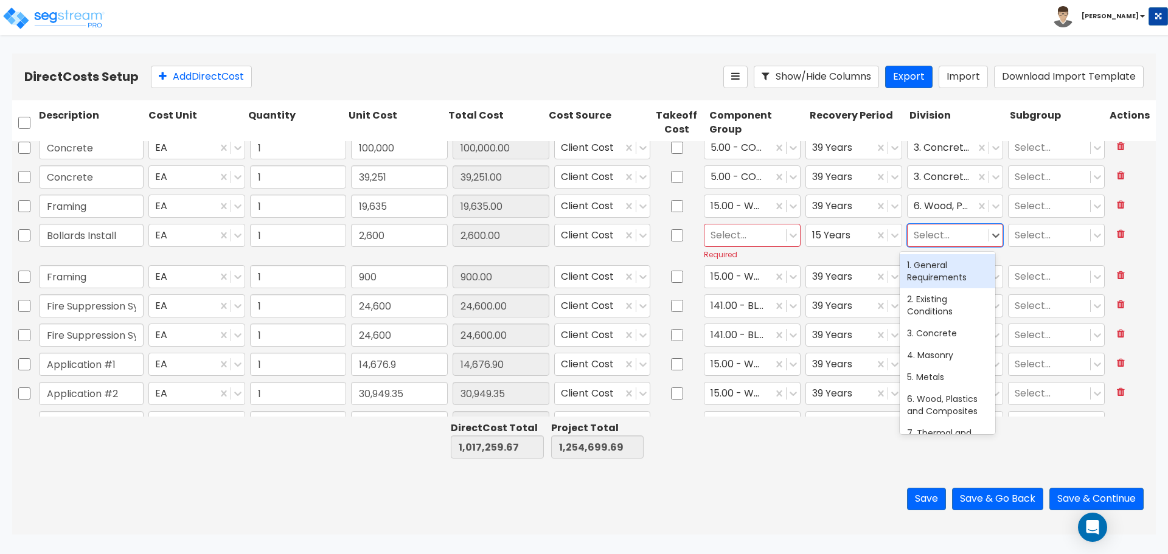
click at [966, 234] on div at bounding box center [948, 236] width 69 height 16
type input "32"
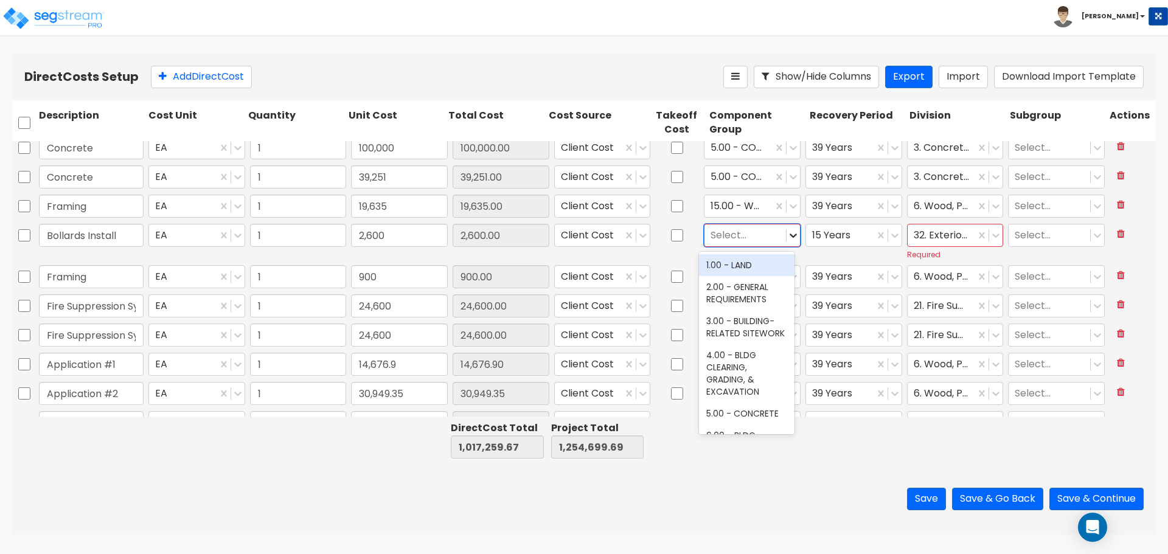
click at [787, 233] on icon at bounding box center [793, 235] width 12 height 12
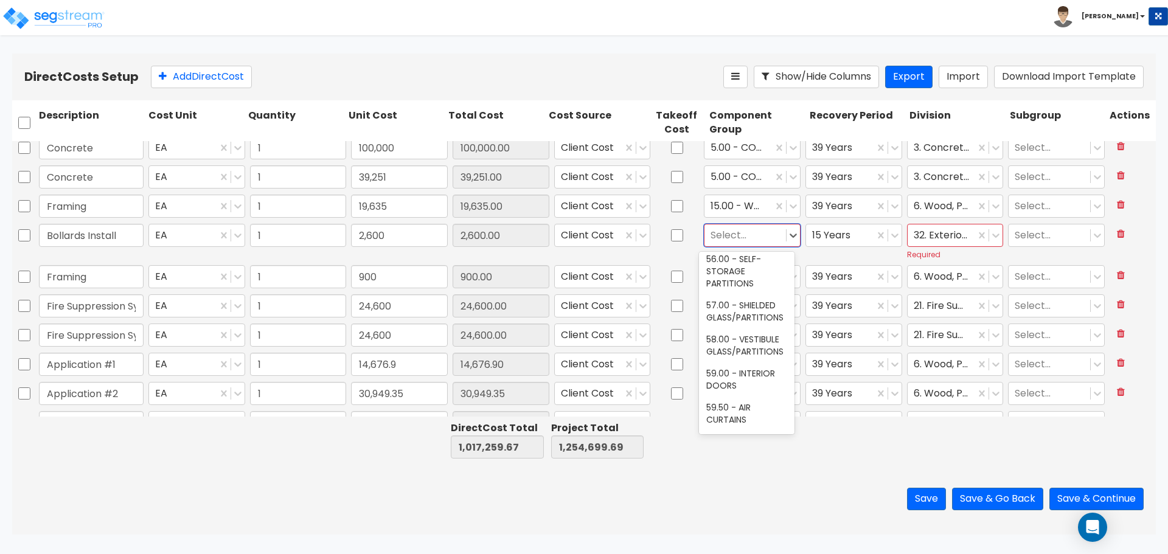
click at [760, 233] on div at bounding box center [745, 236] width 69 height 16
type input "o"
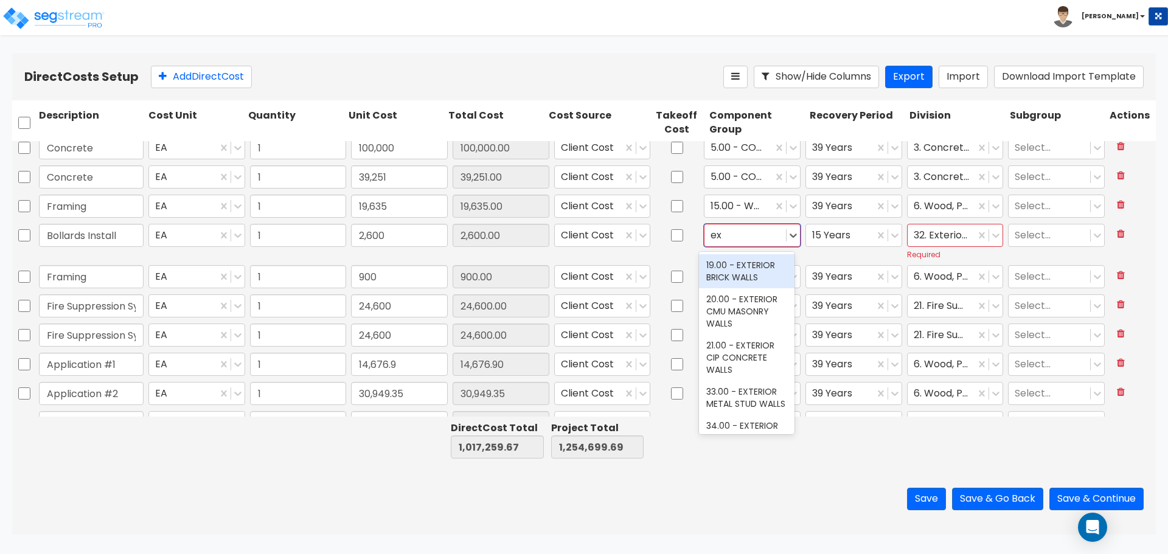
type input "e"
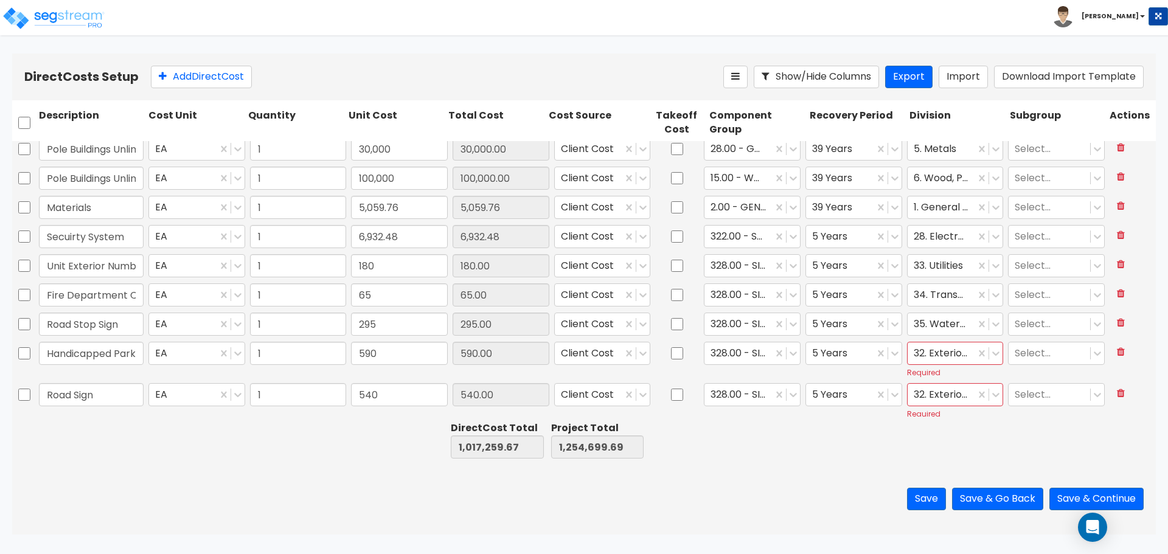
scroll to position [820, 0]
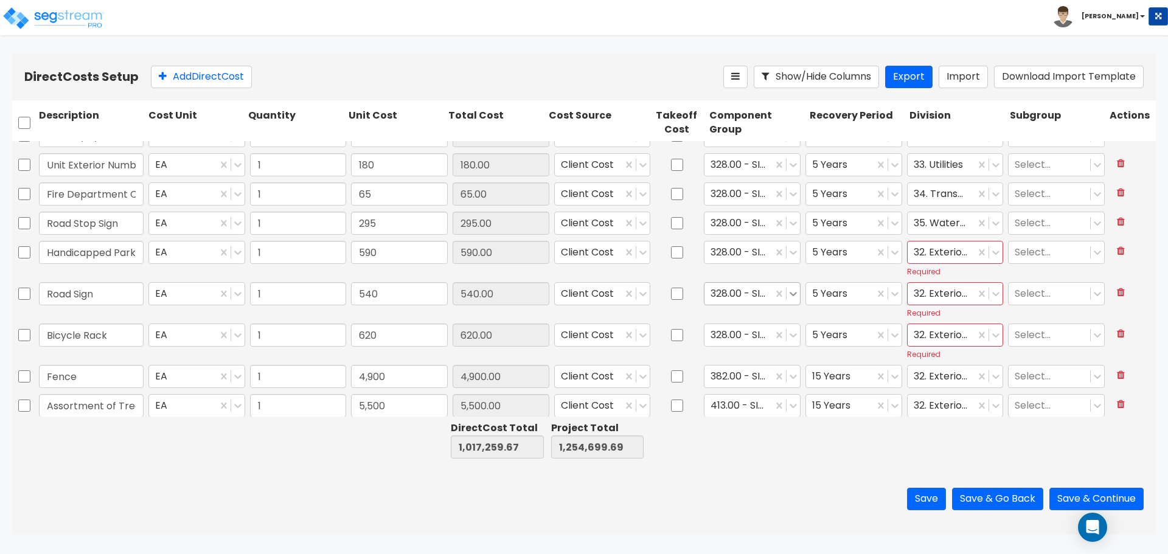
click at [790, 295] on icon at bounding box center [793, 294] width 7 height 4
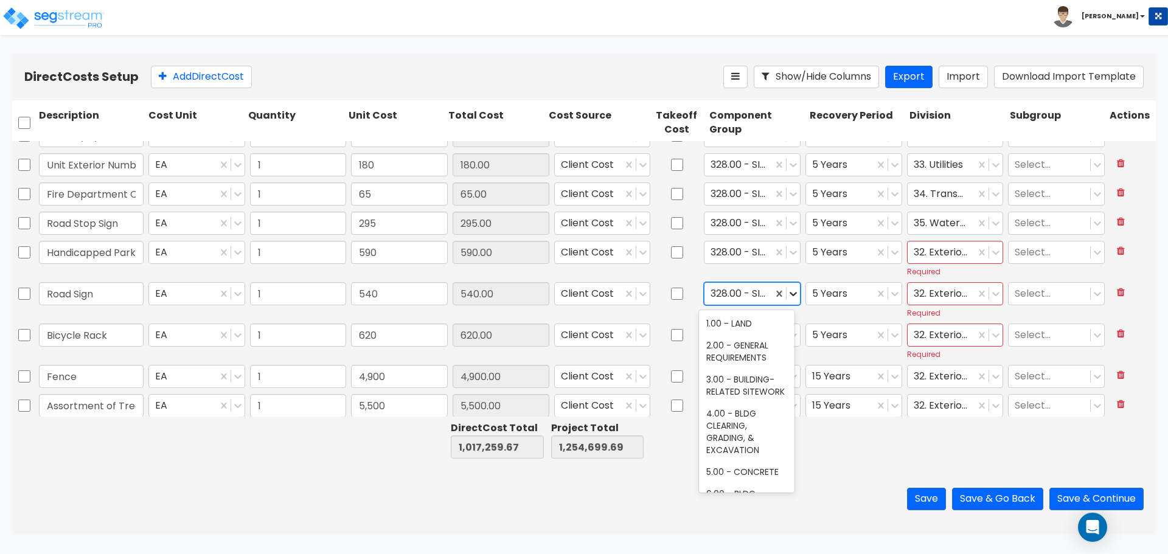
click at [790, 295] on icon at bounding box center [793, 294] width 7 height 4
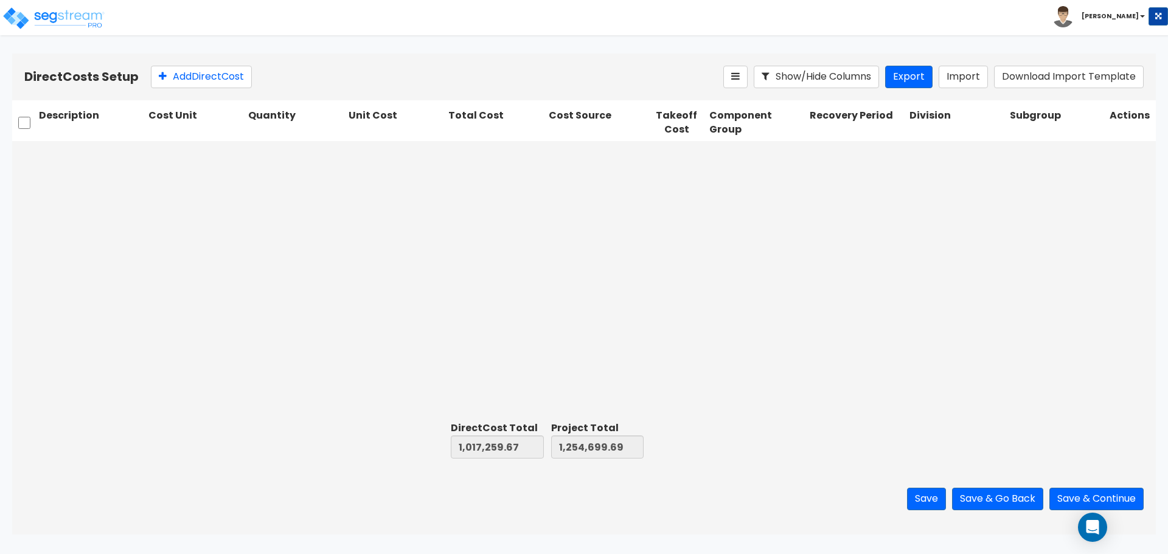
type input "1"
type input "25,200"
type input "1"
type input "3,950"
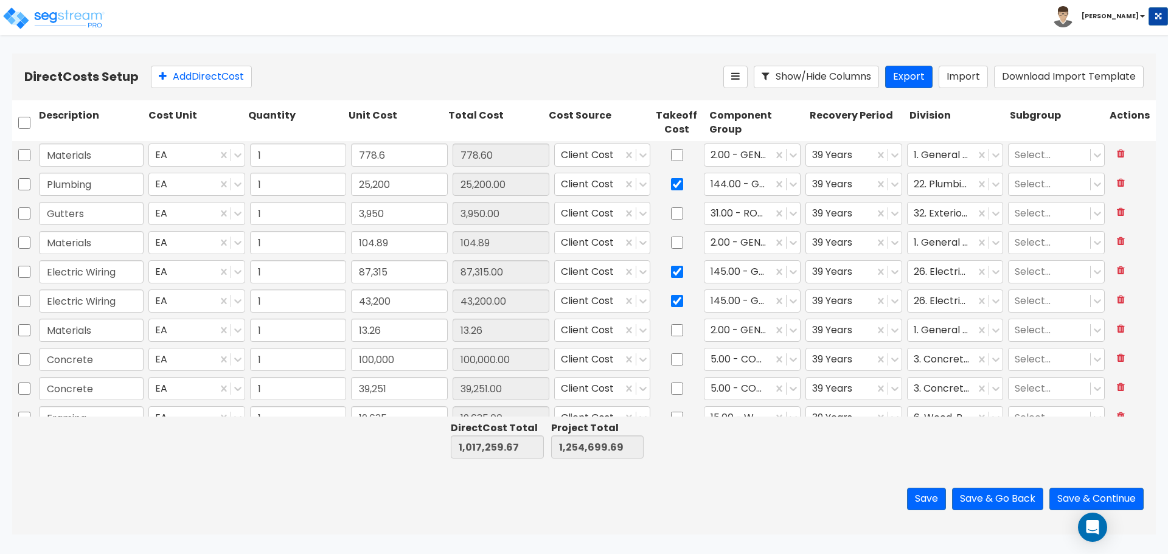
scroll to position [102, 0]
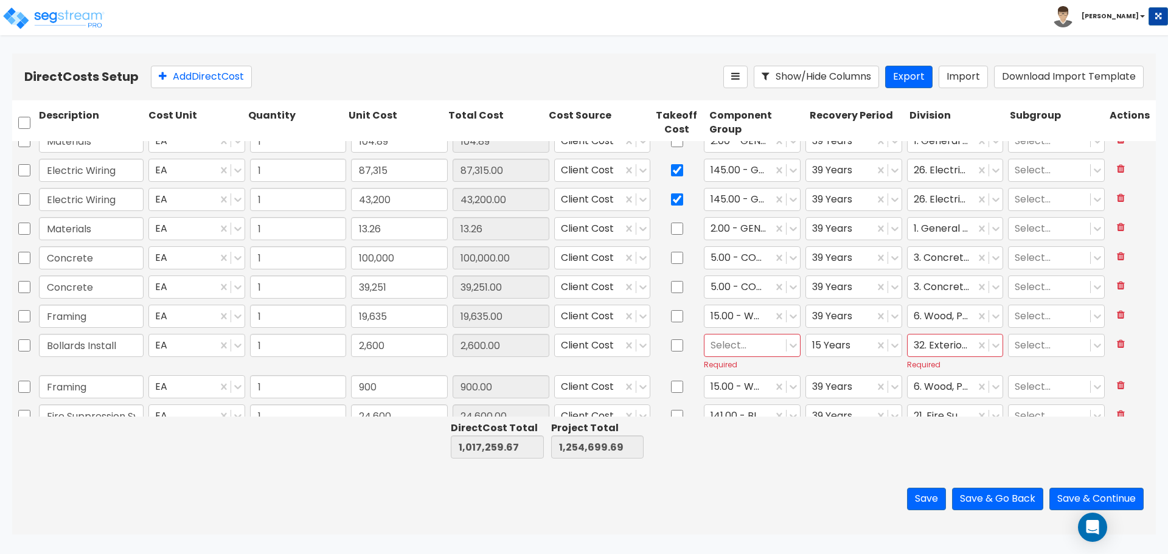
click at [756, 334] on div "Select..." at bounding box center [752, 345] width 97 height 23
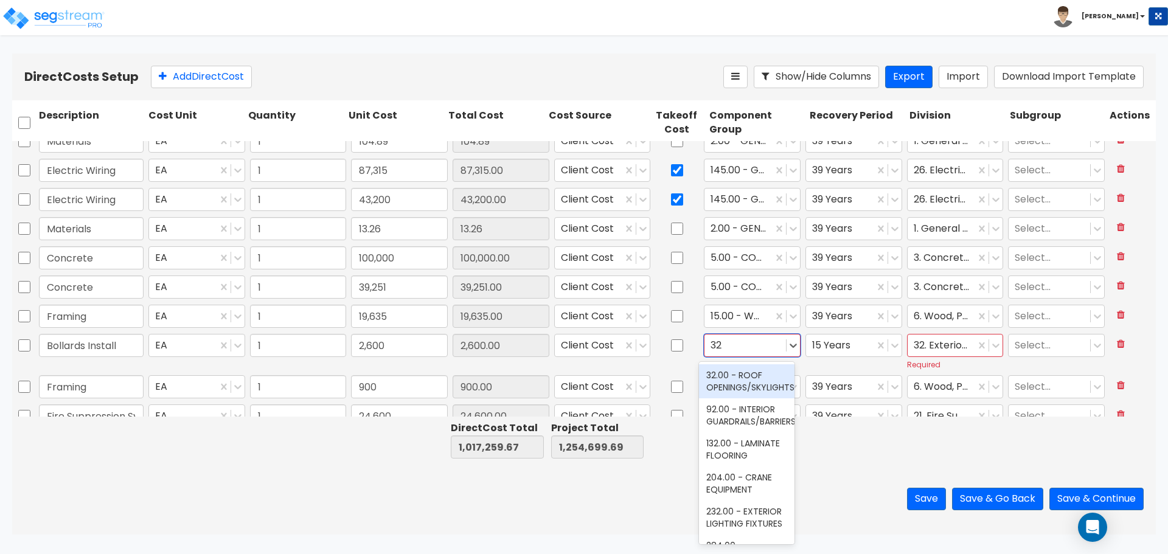
type input "328"
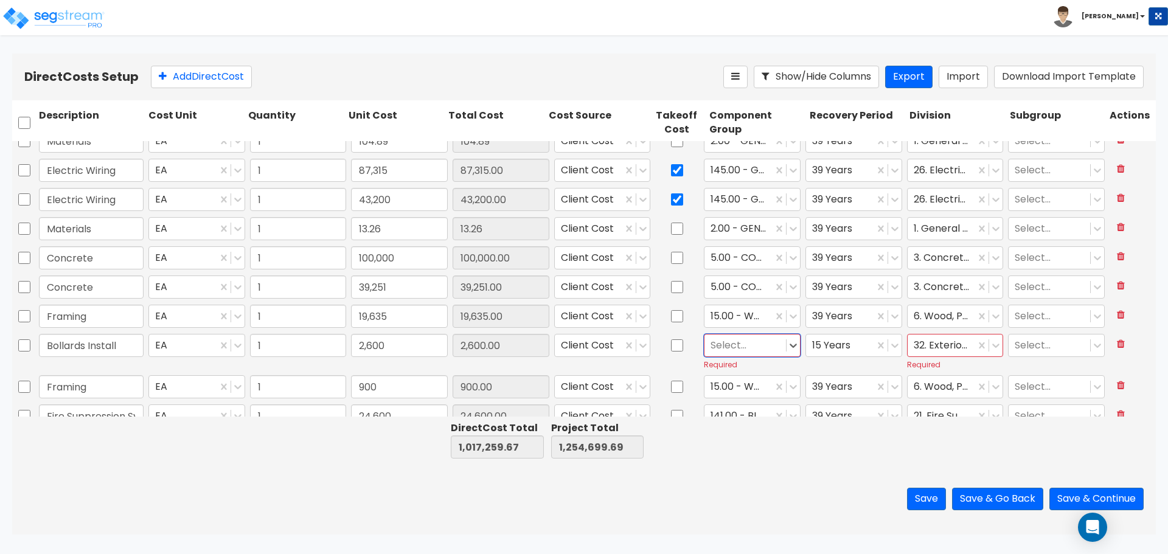
drag, startPoint x: 761, startPoint y: 346, endPoint x: 719, endPoint y: 341, distance: 41.6
click at [719, 341] on div at bounding box center [745, 346] width 69 height 16
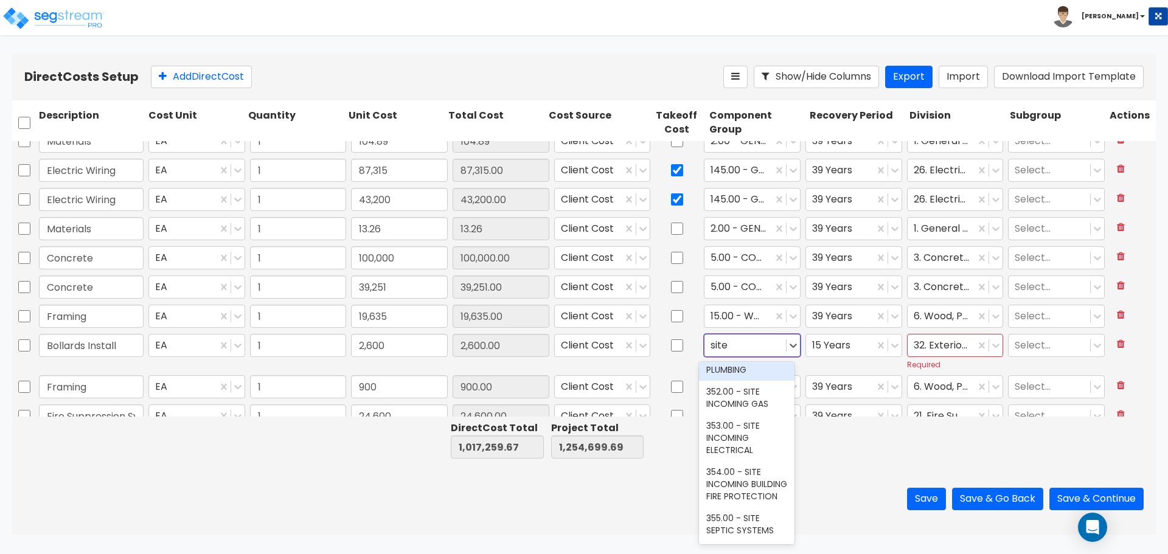
type input "site"
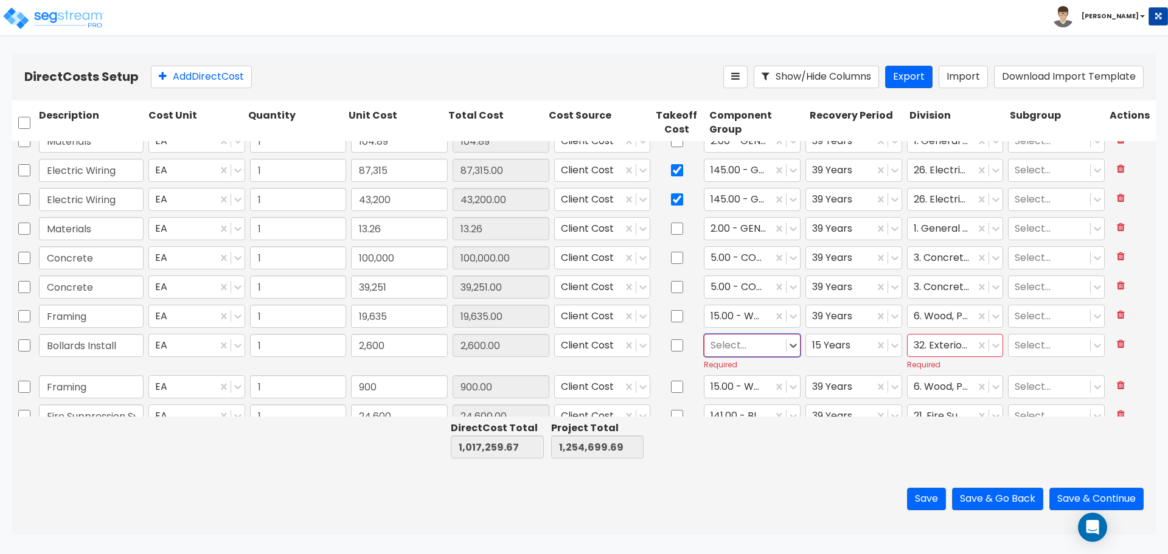
drag, startPoint x: 741, startPoint y: 338, endPoint x: 707, endPoint y: 344, distance: 34.6
click at [711, 344] on div at bounding box center [745, 346] width 69 height 16
click at [720, 345] on div at bounding box center [745, 346] width 69 height 16
type input "t"
type input "b"
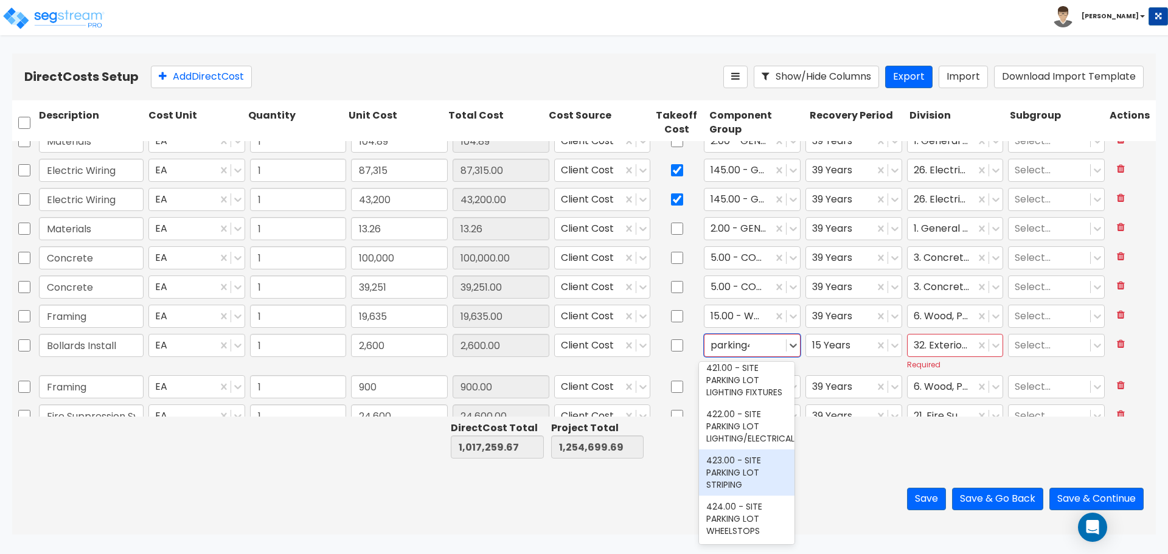
scroll to position [0, 0]
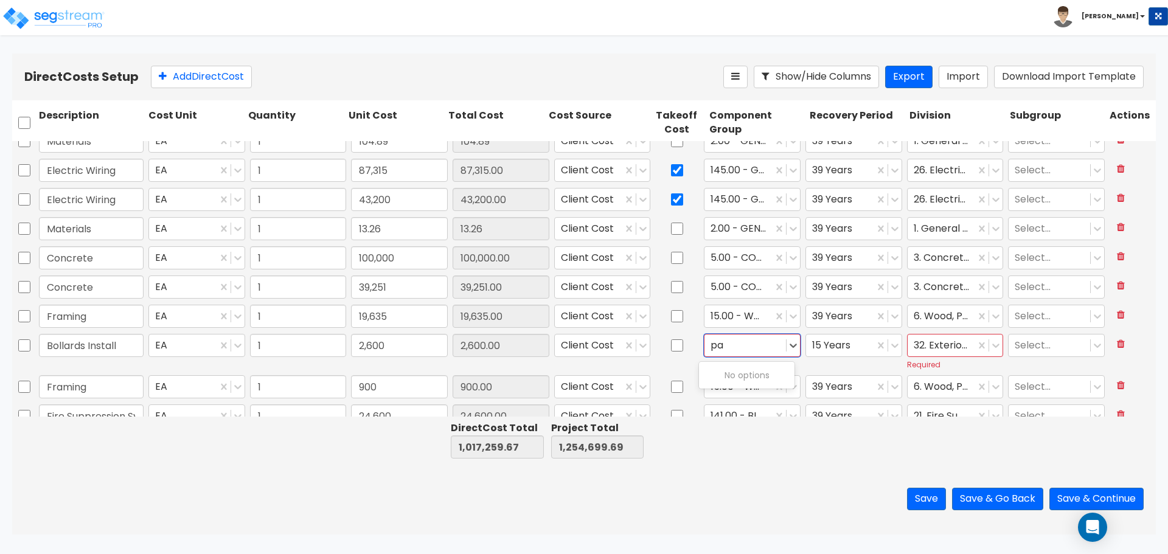
type input "p"
type input "419"
click at [727, 437] on div "419.00 - SITE PARKING EQUIPMENT" at bounding box center [747, 434] width 96 height 46
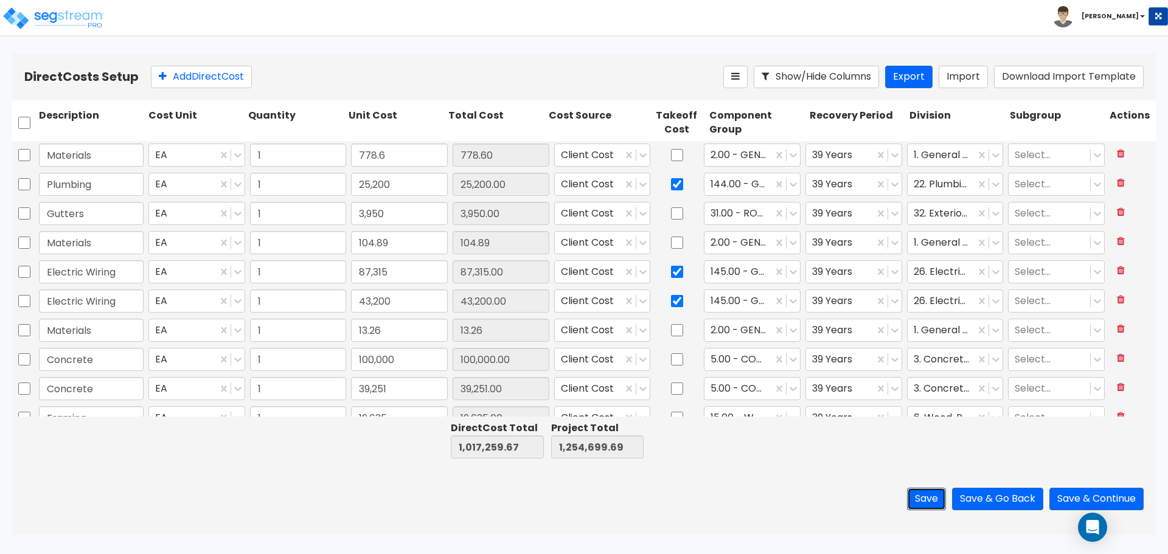
click at [929, 501] on button "Save" at bounding box center [926, 499] width 39 height 23
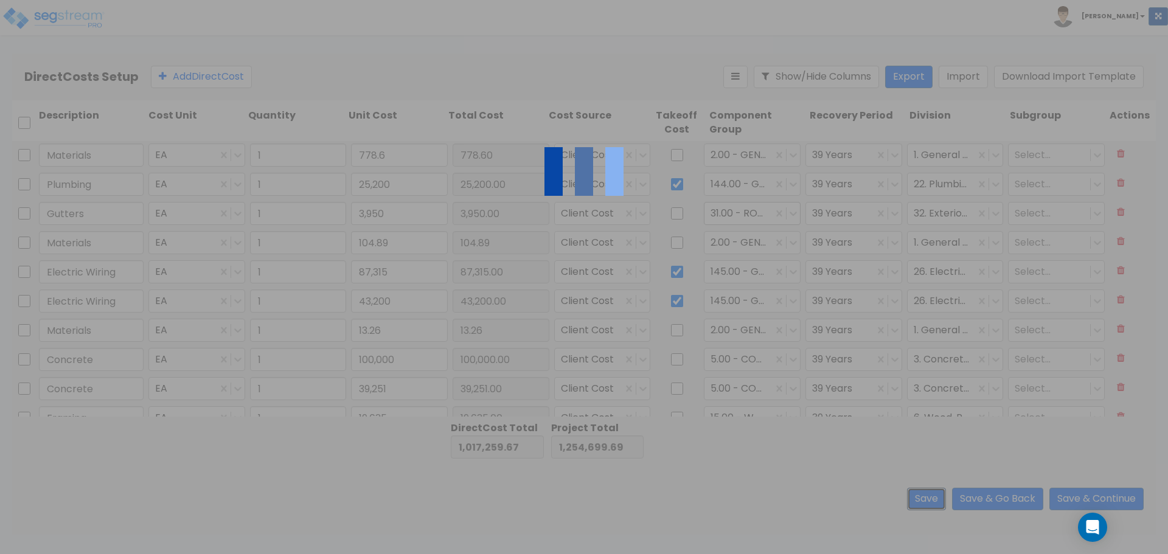
type input "1.00"
type input "3,950.00"
type input "1.00"
type input "87,315.00"
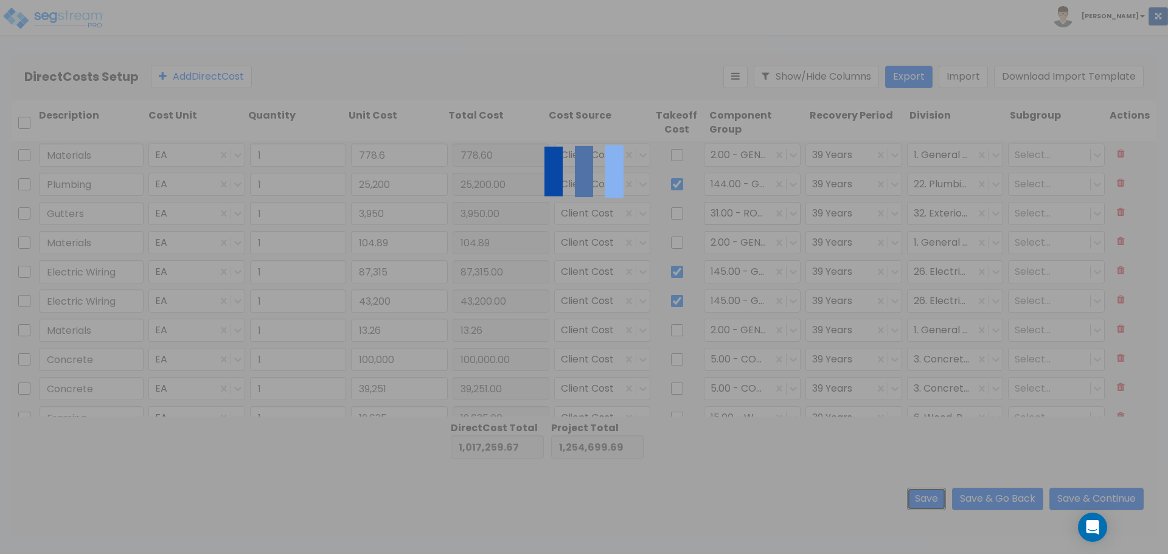
type input "1.00"
type input "43,200.00"
type input "1.00"
type input "100,000.00"
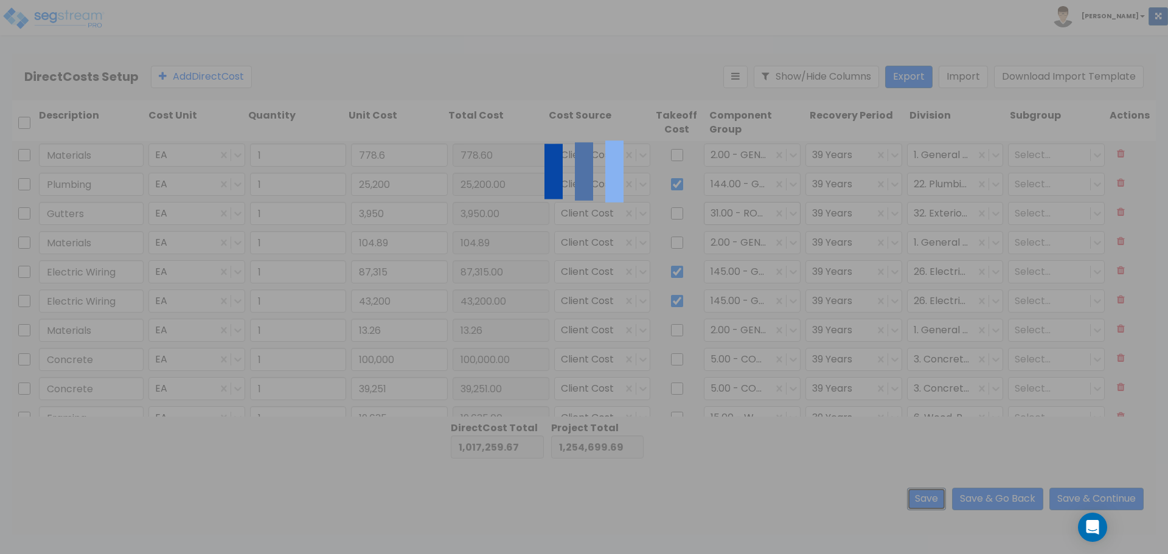
type input "1.00"
type input "39,251.00"
type input "1.00"
type input "19,635.00"
type input "1.00"
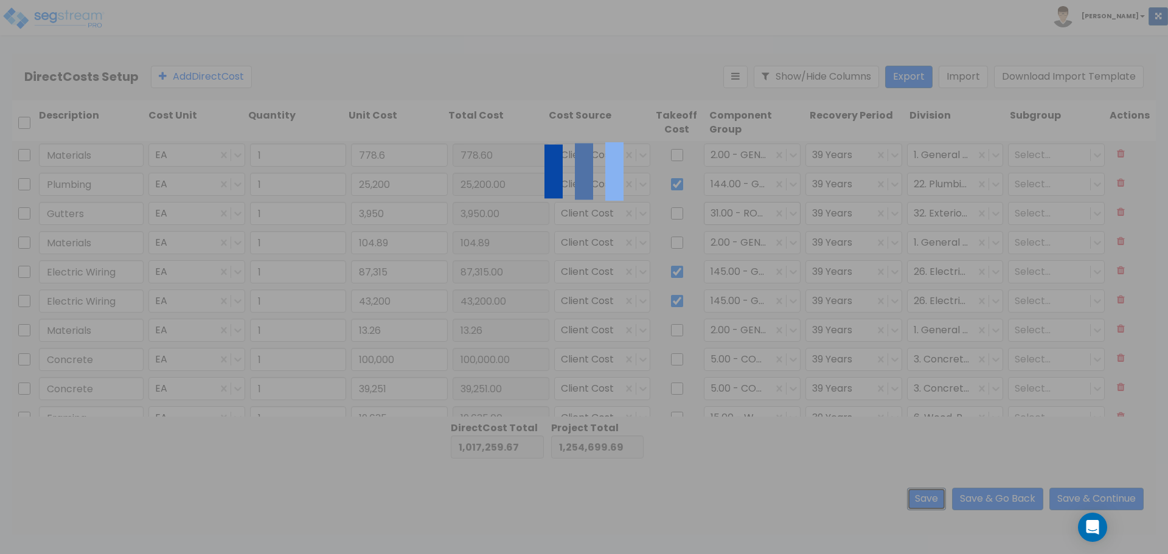
type input "2,600.00"
type input "1.00"
type input "900.00"
type input "1.00"
type input "24,600.00"
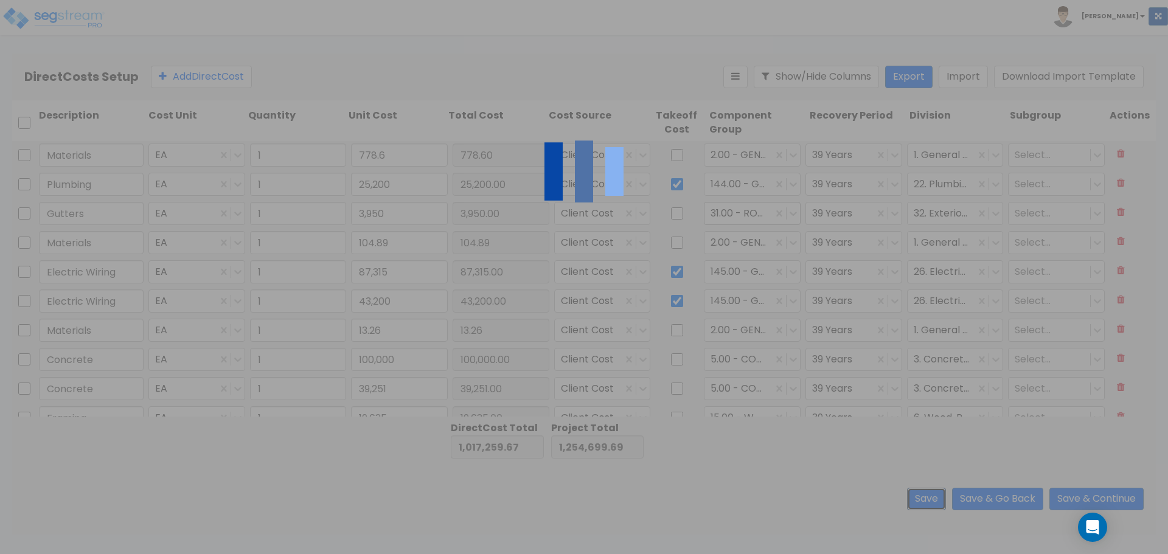
type input "1.00"
type input "24,600.00"
type input "1.00"
type input "25,200.00"
type input "1.00"
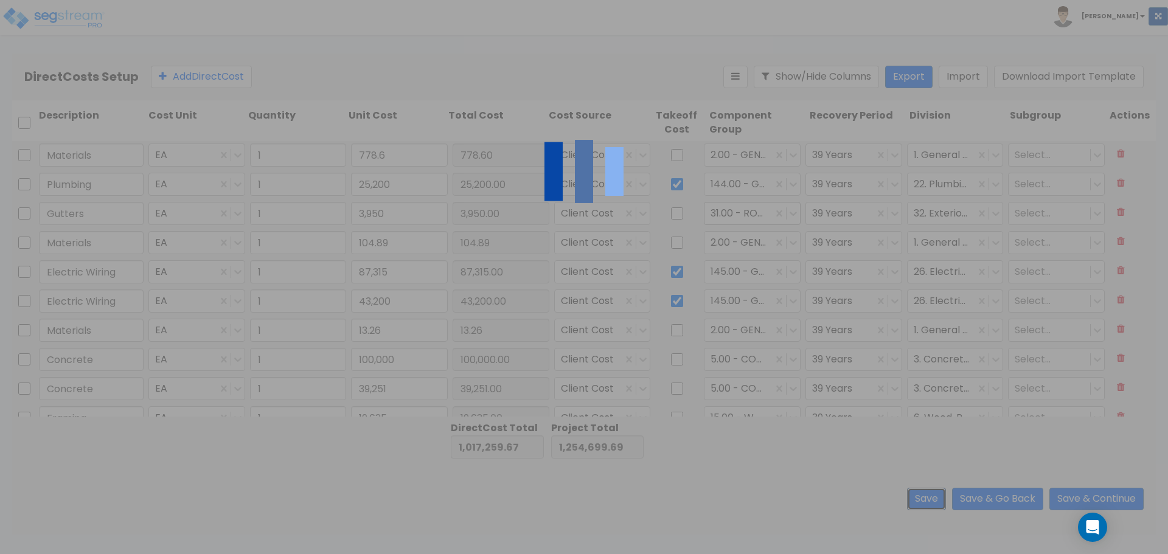
type input "778.60"
type input "1.00"
type input "14,676.90"
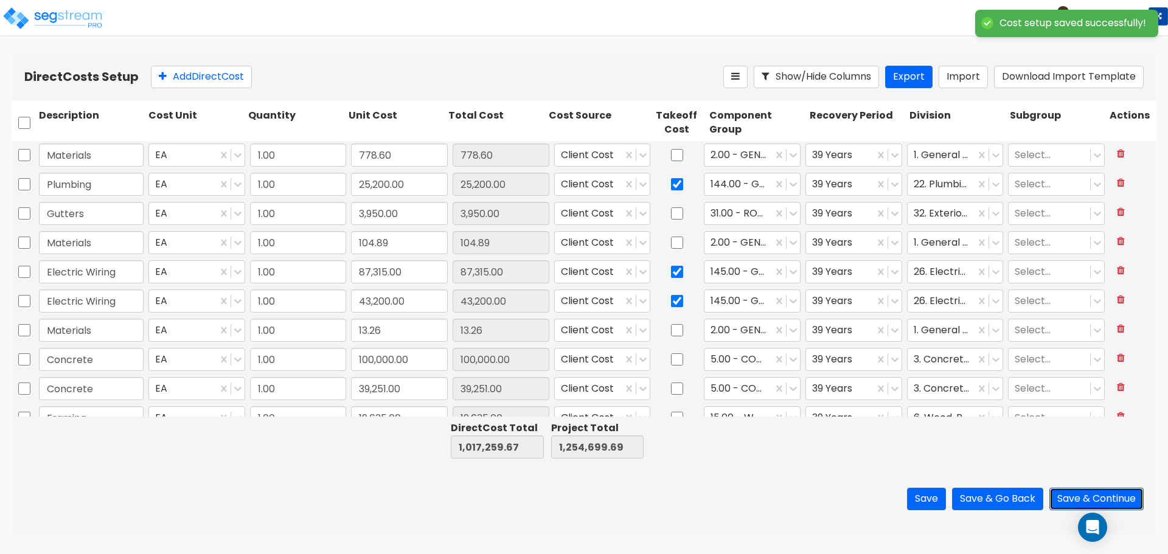
click at [1101, 500] on button "Save & Continue" at bounding box center [1097, 499] width 94 height 23
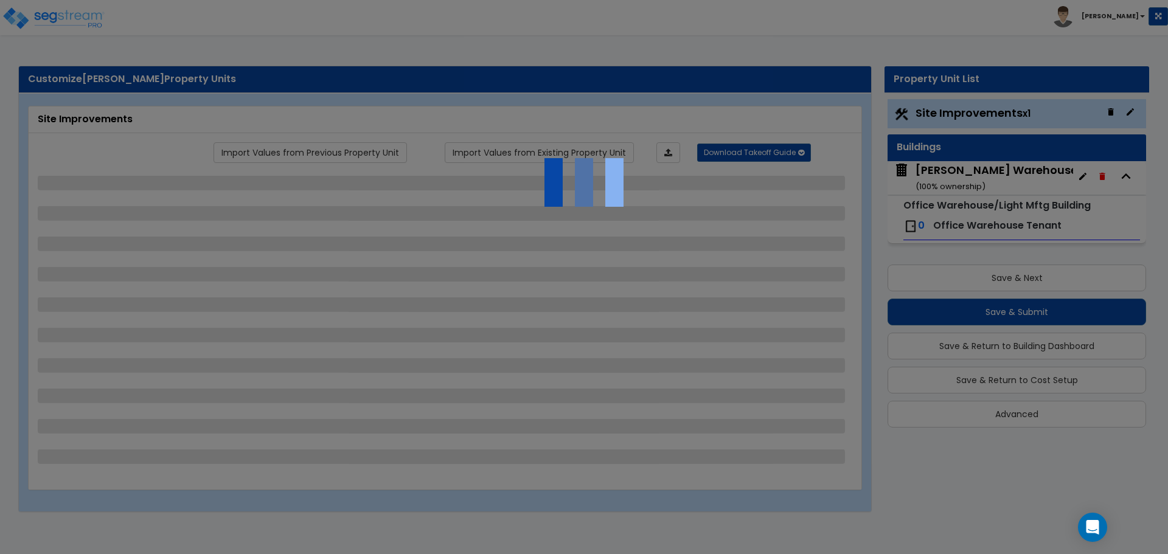
select select "1"
select select "2"
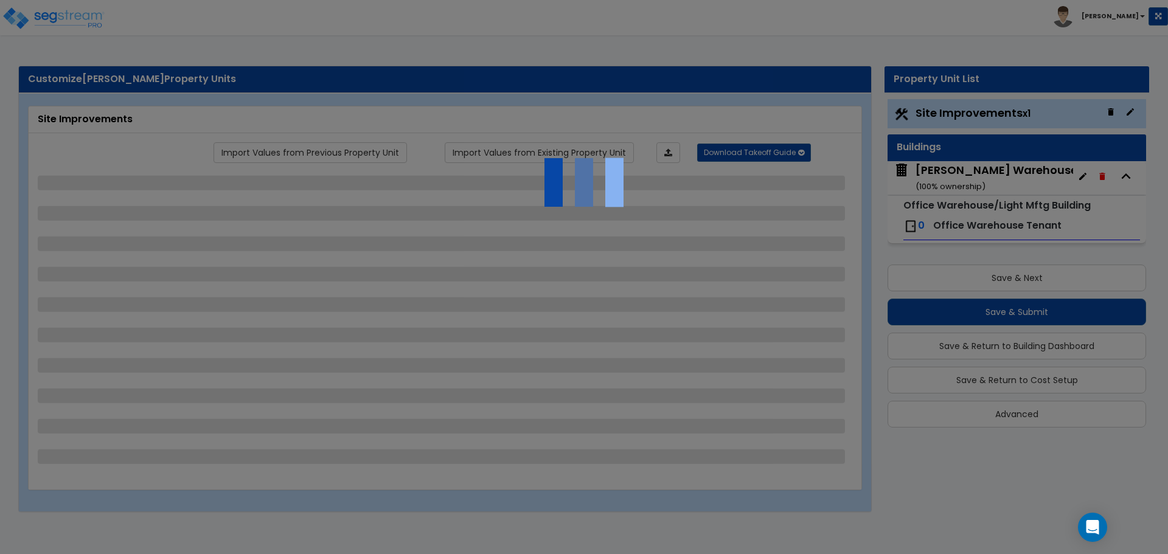
select select "1"
select select "2"
select select "1"
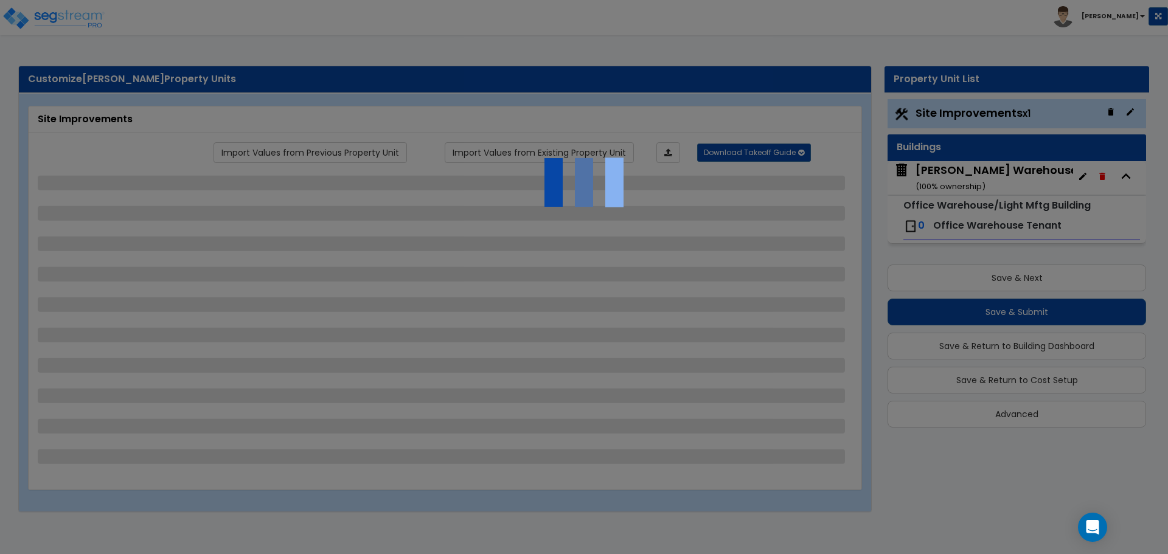
select select "2"
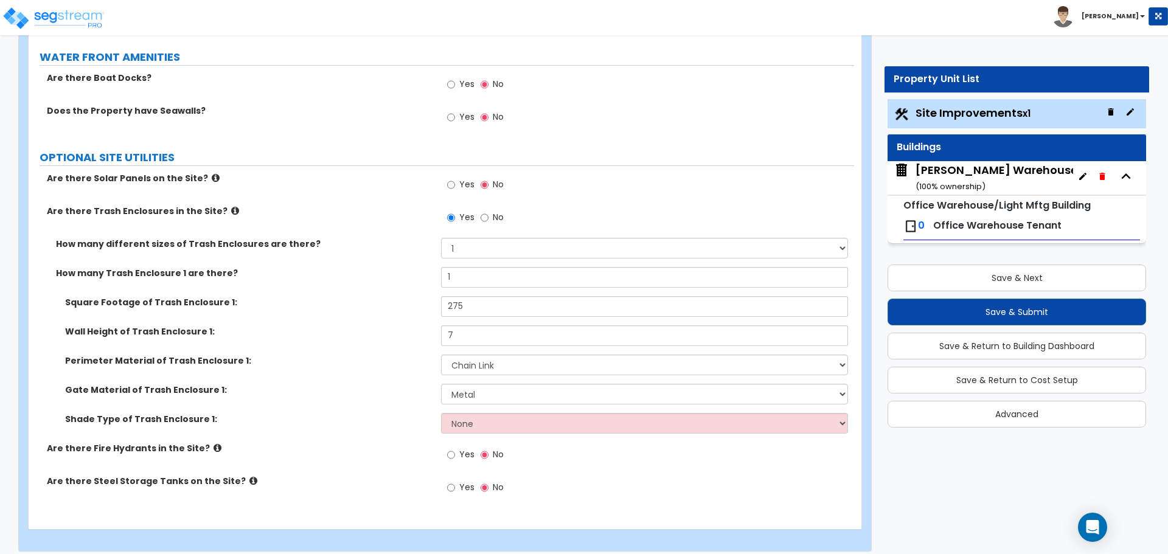
scroll to position [2556, 0]
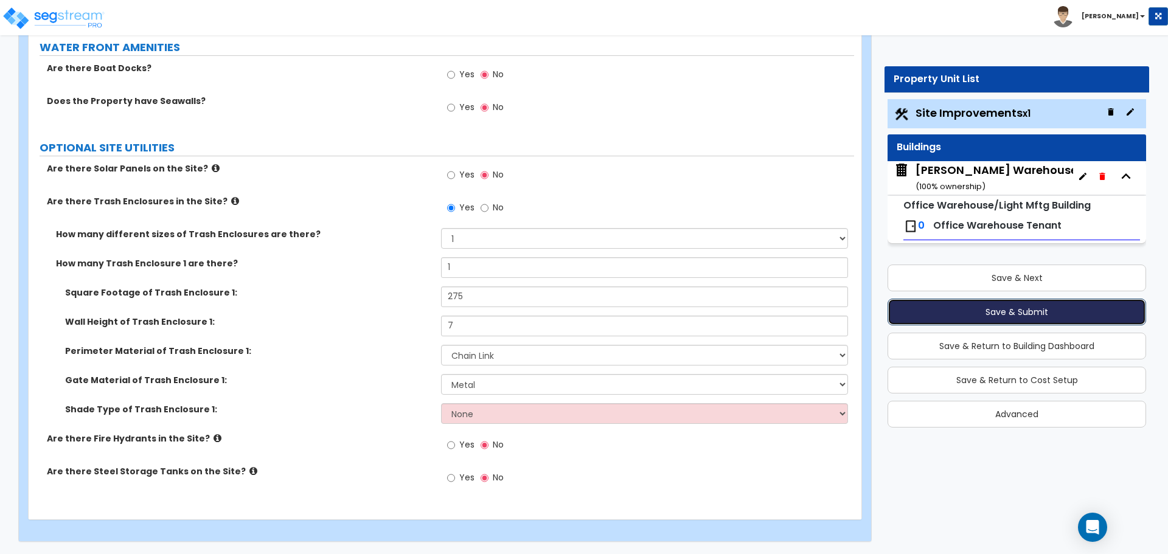
click at [1079, 308] on button "Save & Submit" at bounding box center [1017, 312] width 259 height 27
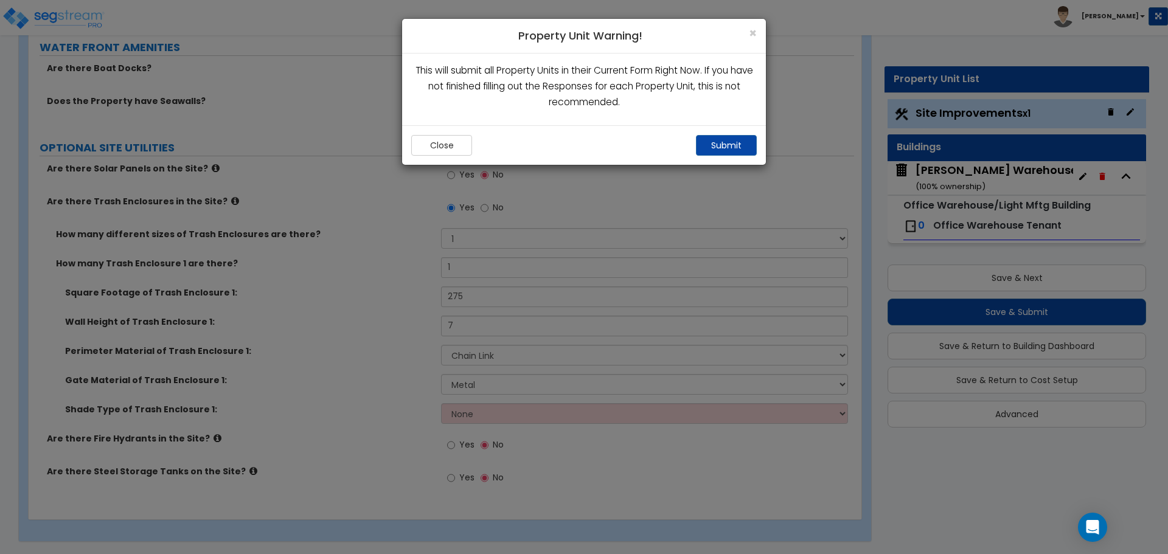
click at [762, 29] on div "× Property Unit Warning!" at bounding box center [584, 36] width 364 height 35
click at [756, 30] on span "×" at bounding box center [753, 33] width 8 height 18
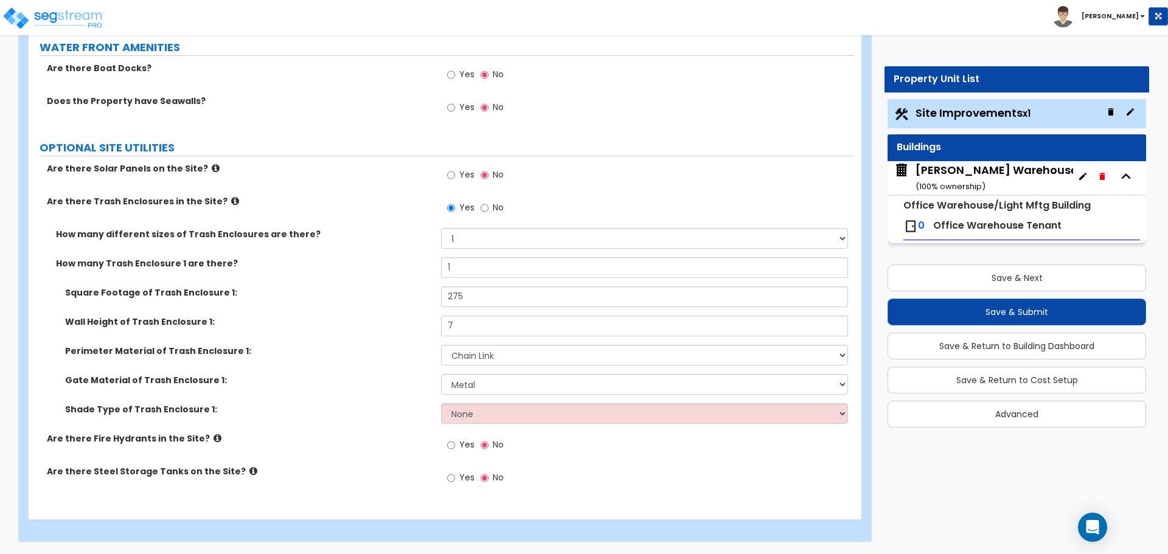
click at [954, 158] on div "Buildings" at bounding box center [1017, 147] width 259 height 27
click at [944, 186] on small "( 100 % ownership)" at bounding box center [951, 187] width 70 height 12
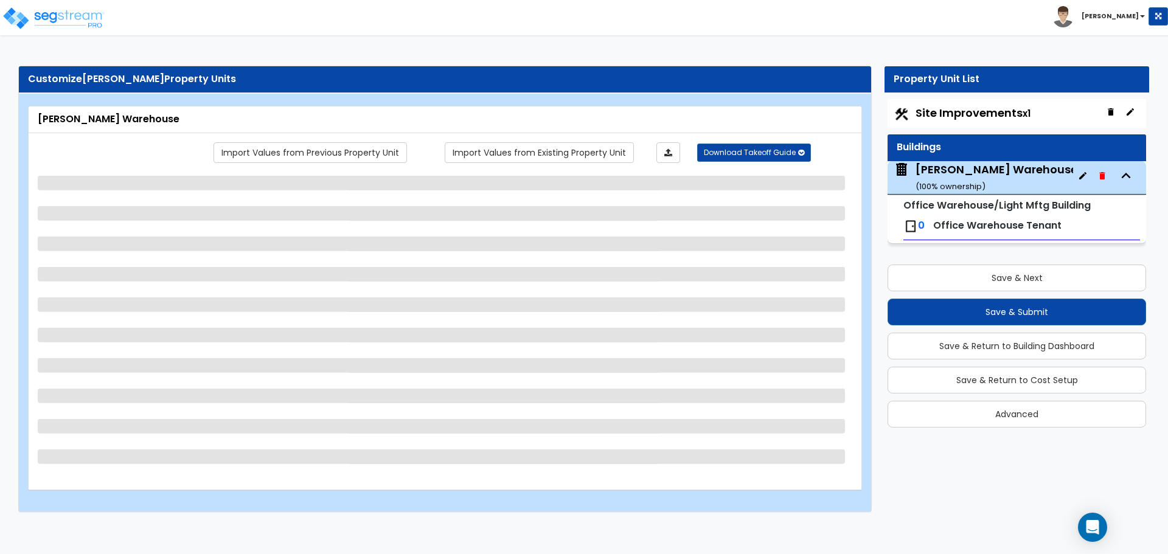
select select "7"
select select "1"
select select "6"
select select "1"
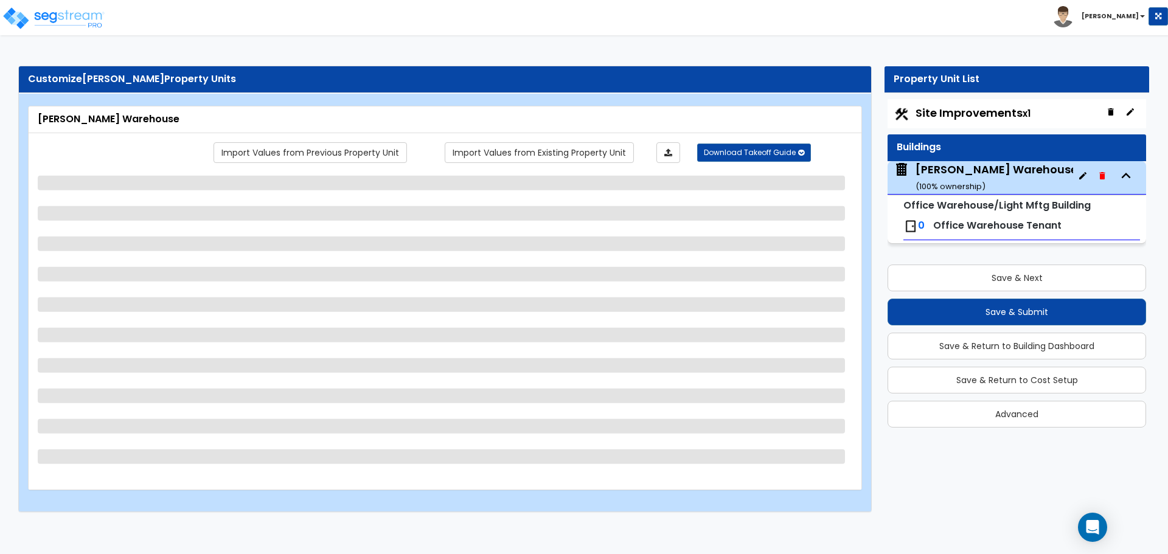
select select "4"
select select "1"
select select "3"
select select "2"
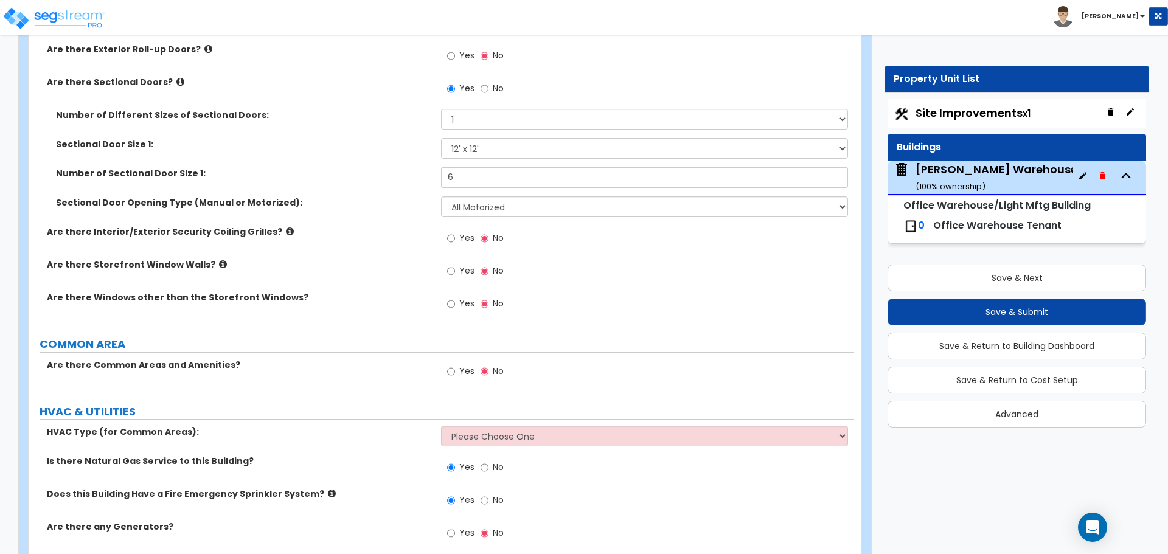
scroll to position [1438, 0]
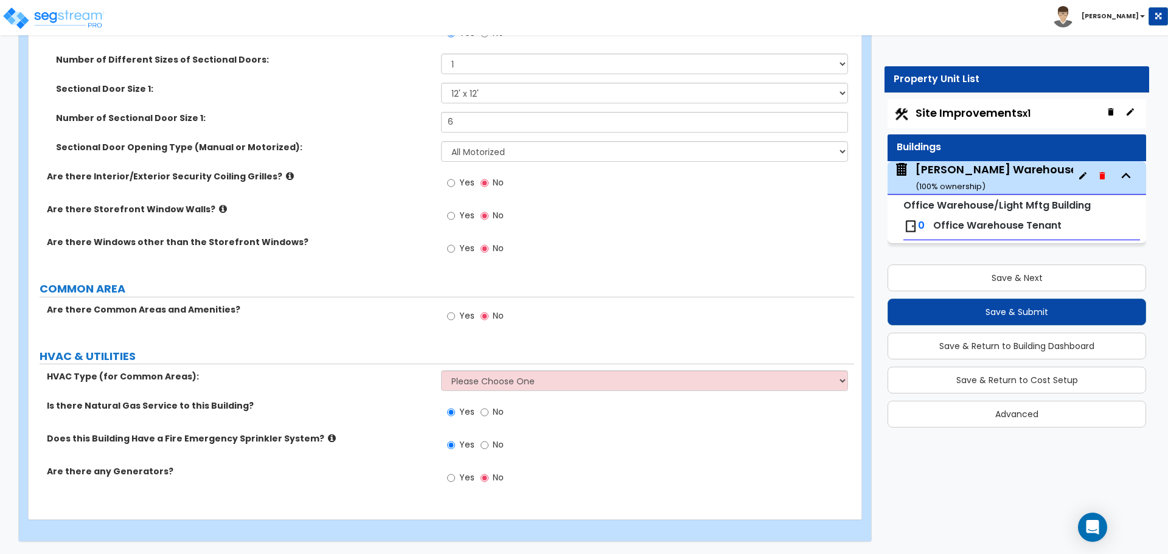
click at [998, 109] on span "Site Improvements x1" at bounding box center [973, 112] width 115 height 15
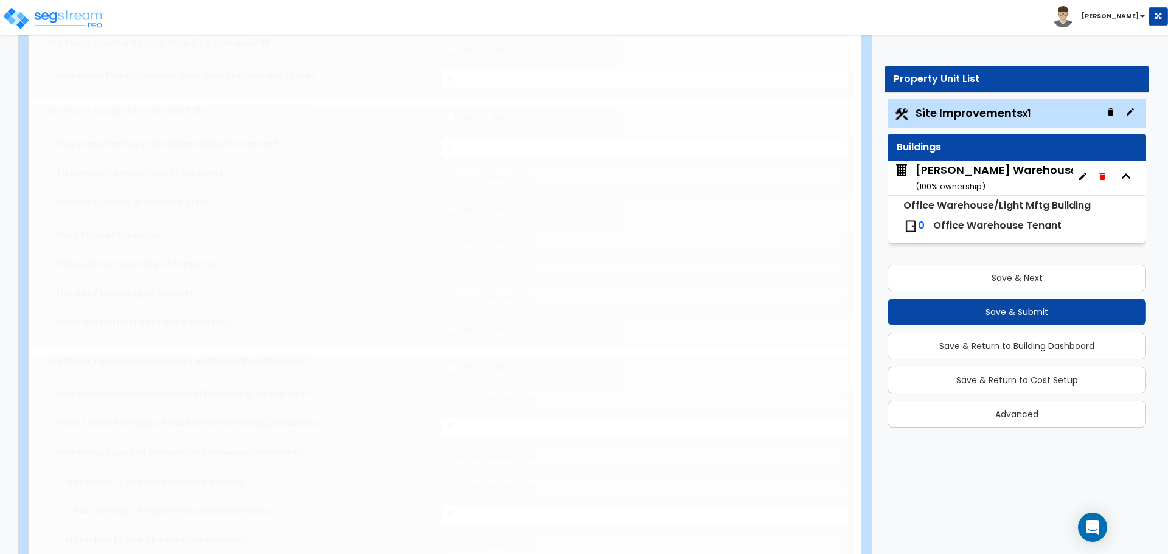
type input "2.34"
select select "1"
type input "15"
radio input "true"
type input "13"
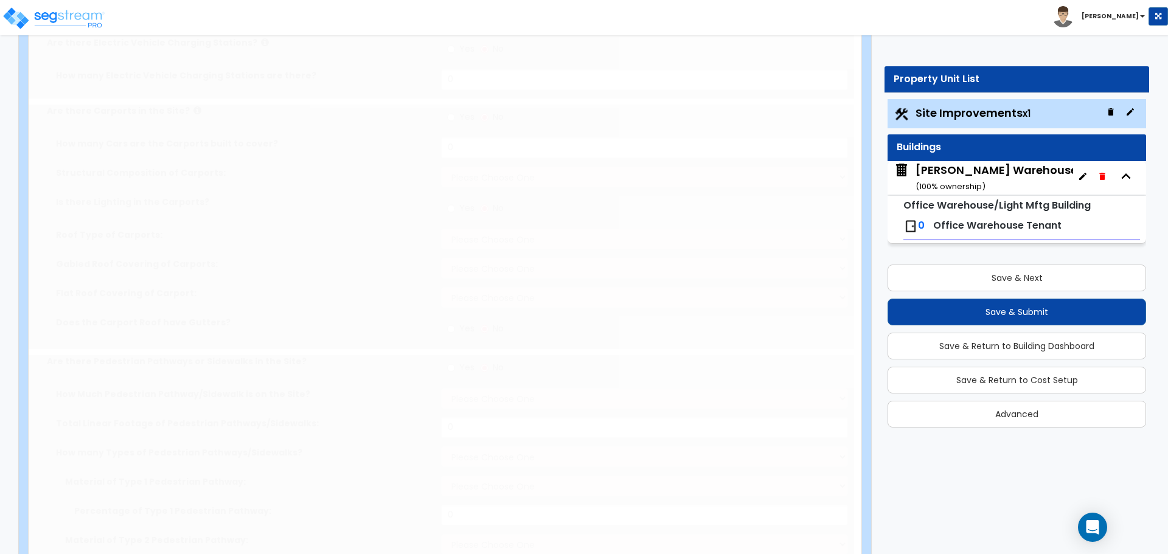
radio input "true"
select select "1"
type input "400"
radio input "true"
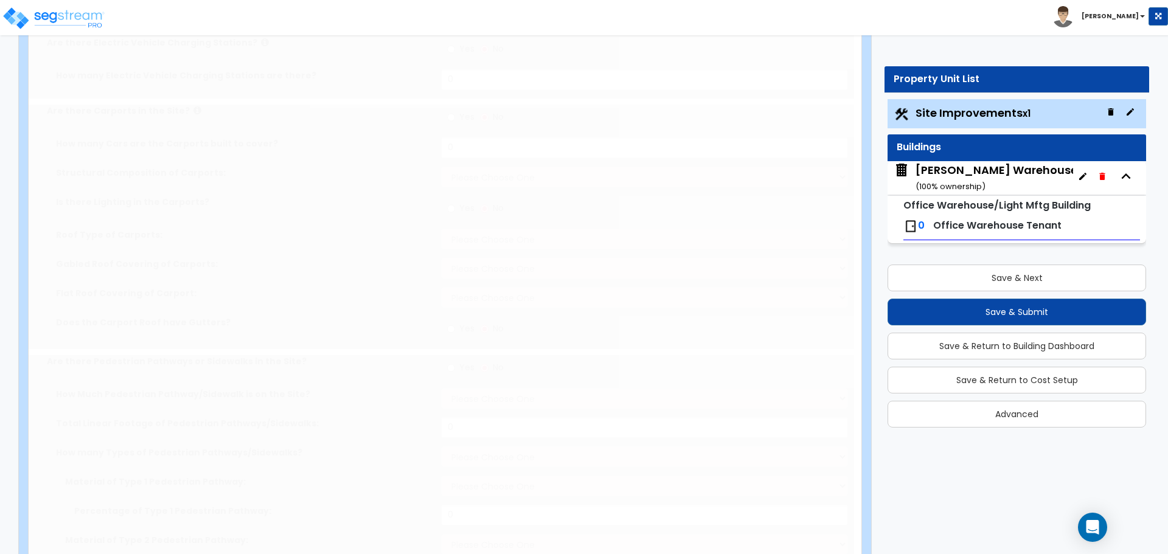
type input "2"
radio input "true"
select select "1"
type input "22"
radio input "true"
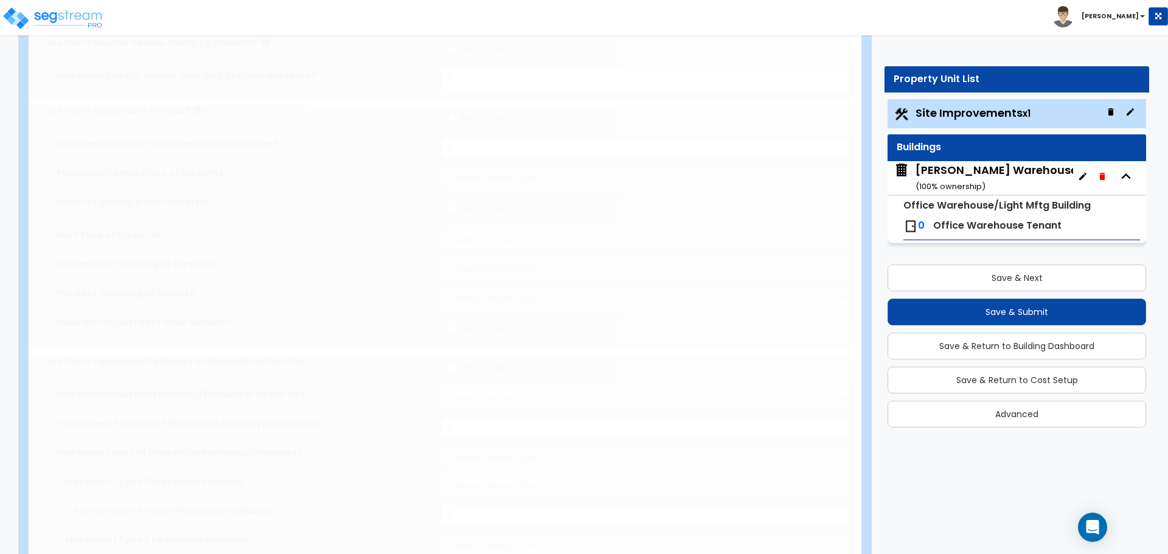
select select "2"
type input "268"
select select "1"
radio input "true"
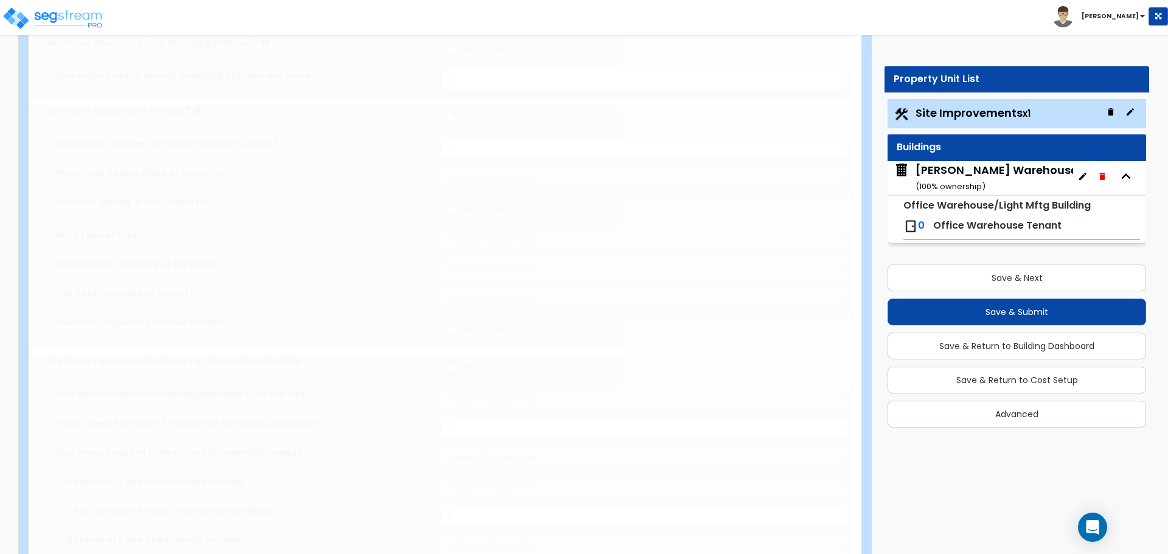
type input "0.33"
radio input "true"
type input "1"
type input "11200"
type input "3"
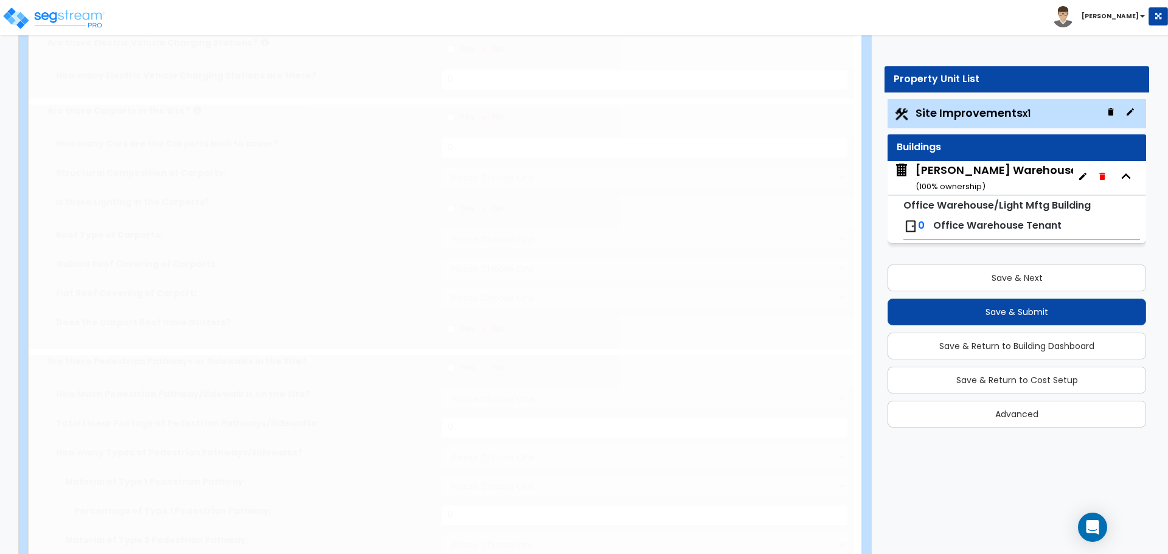
select select "2"
radio input "true"
select select "1"
type input "1"
type input "275"
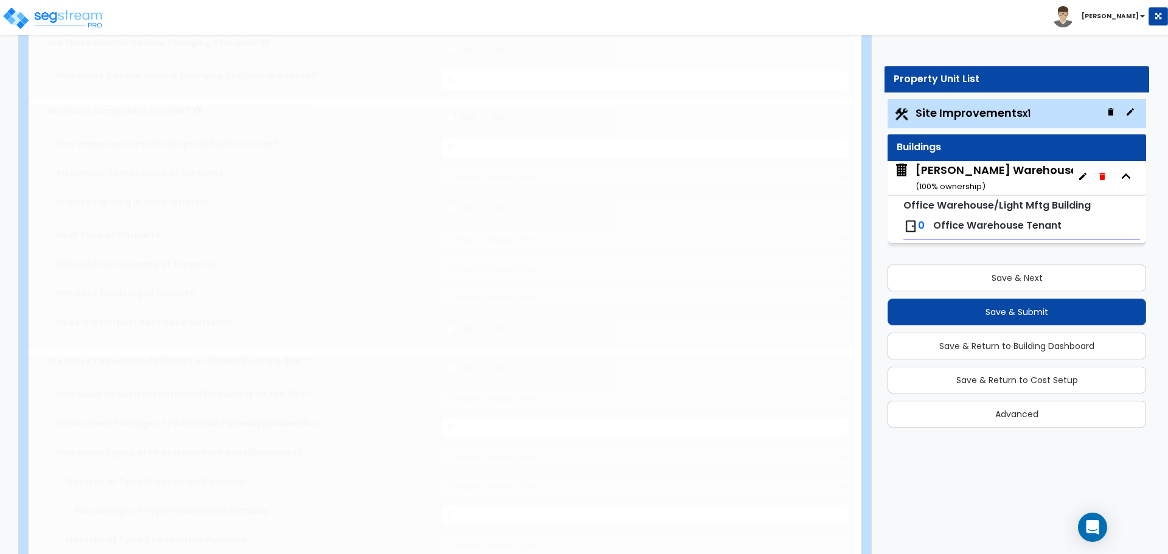
type input "7"
select select "1"
select select "2"
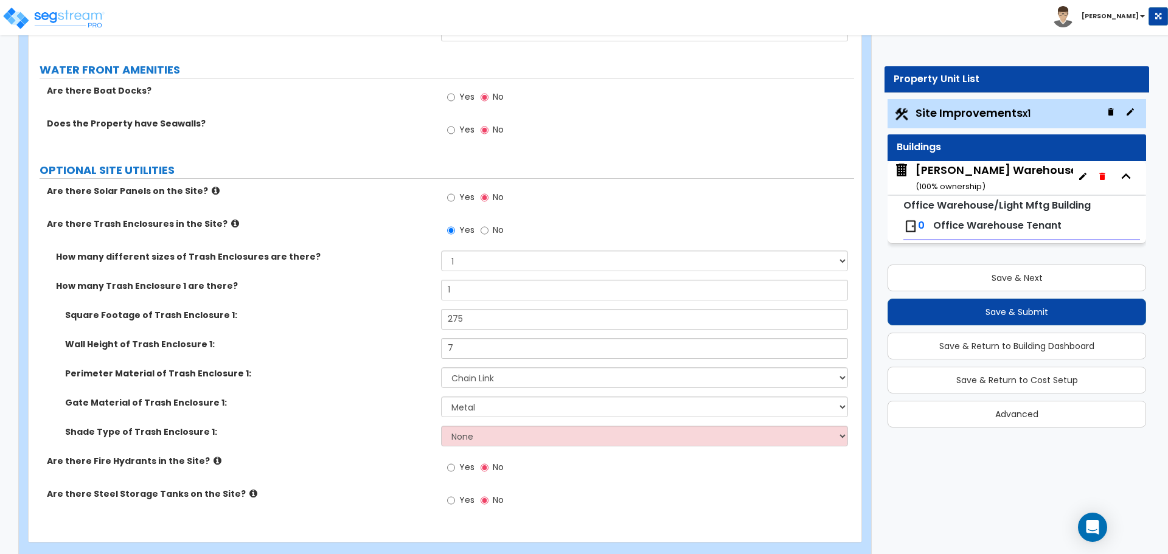
scroll to position [2535, 0]
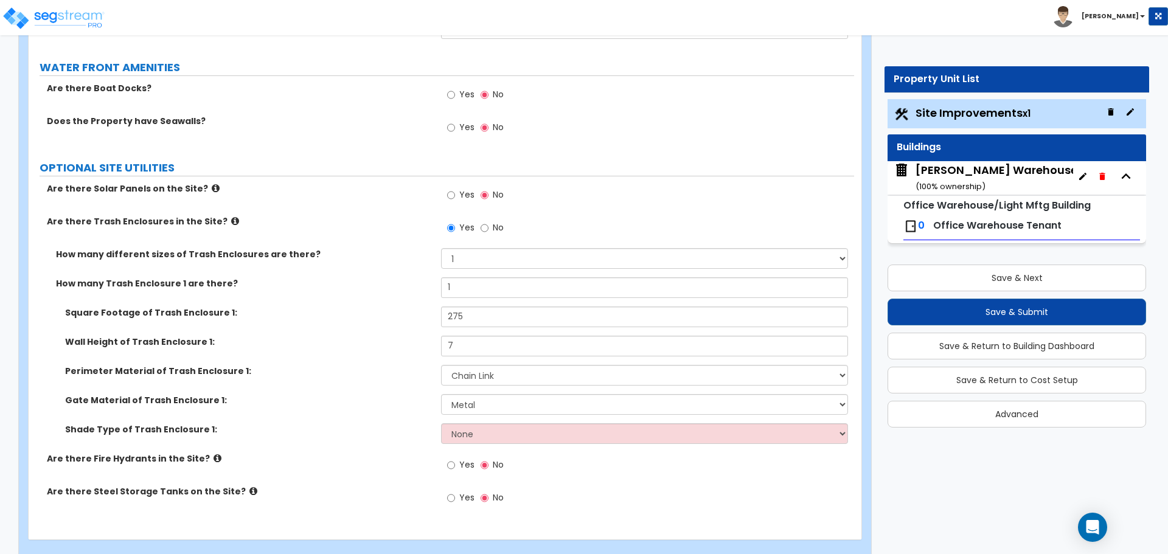
click at [1015, 175] on div "Lafferty Warehouse ( 100 % ownership)" at bounding box center [997, 177] width 162 height 31
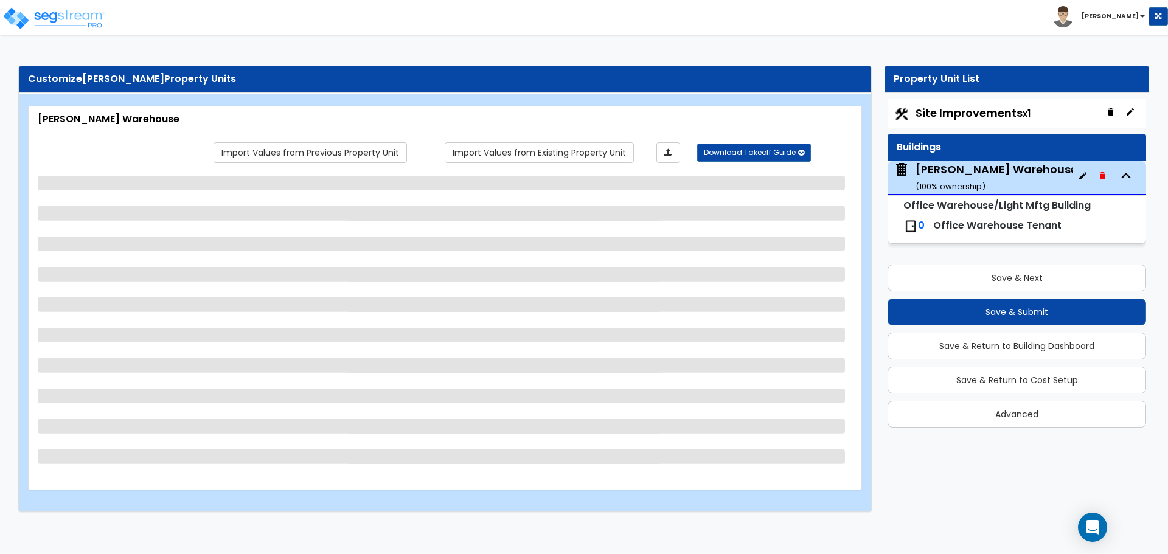
scroll to position [0, 0]
select select "7"
select select "1"
select select "6"
select select "1"
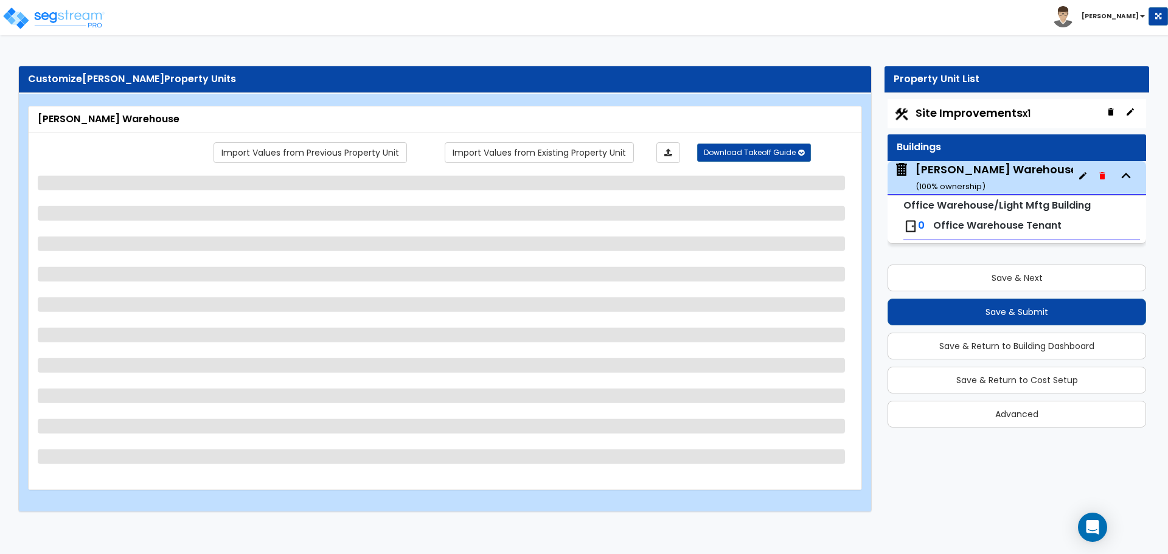
select select "1"
select select "4"
select select "1"
select select "3"
select select "2"
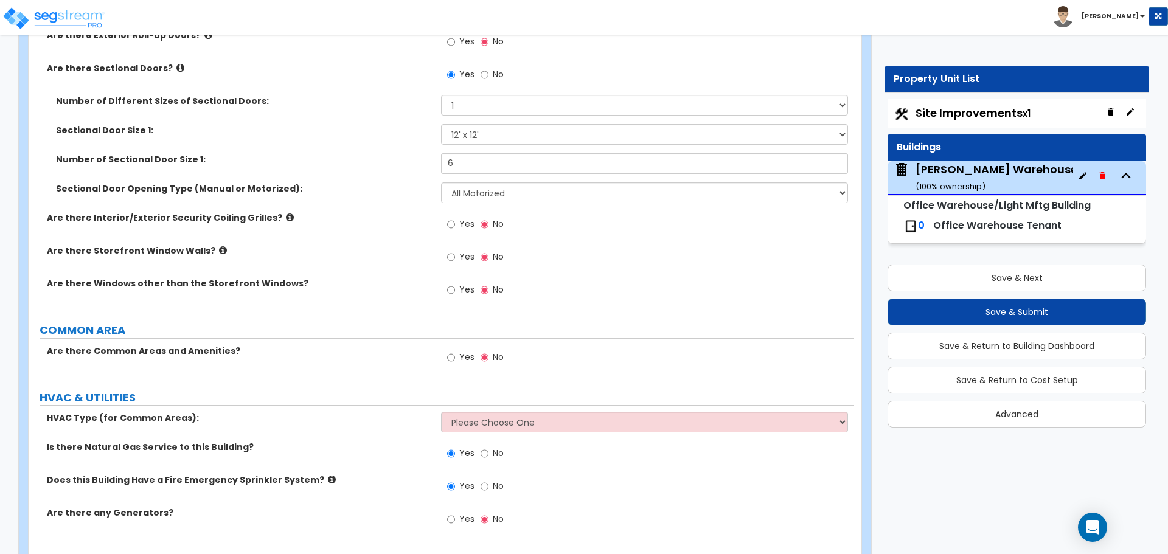
scroll to position [1438, 0]
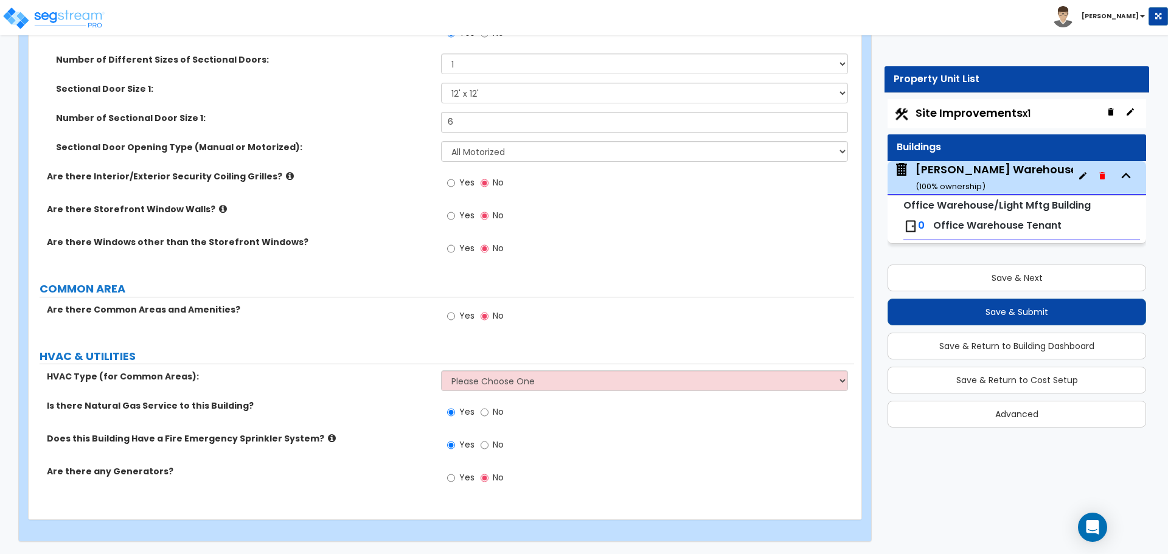
click at [416, 374] on label "HVAC Type (for Common Areas):" at bounding box center [239, 377] width 385 height 12
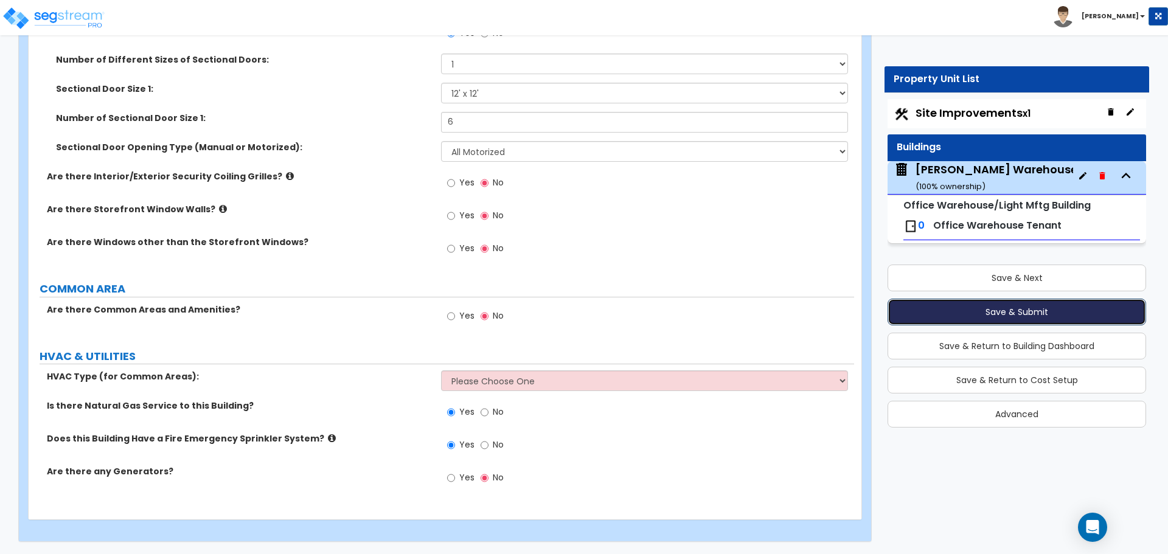
click at [1023, 318] on button "Save & Submit" at bounding box center [1017, 312] width 259 height 27
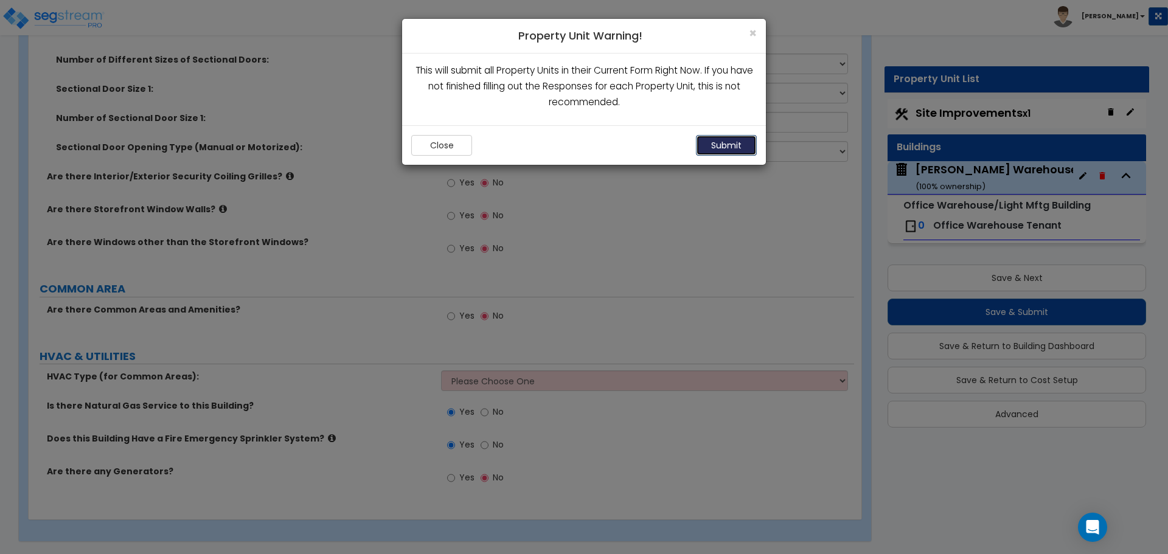
click at [720, 143] on button "Submit" at bounding box center [726, 145] width 61 height 21
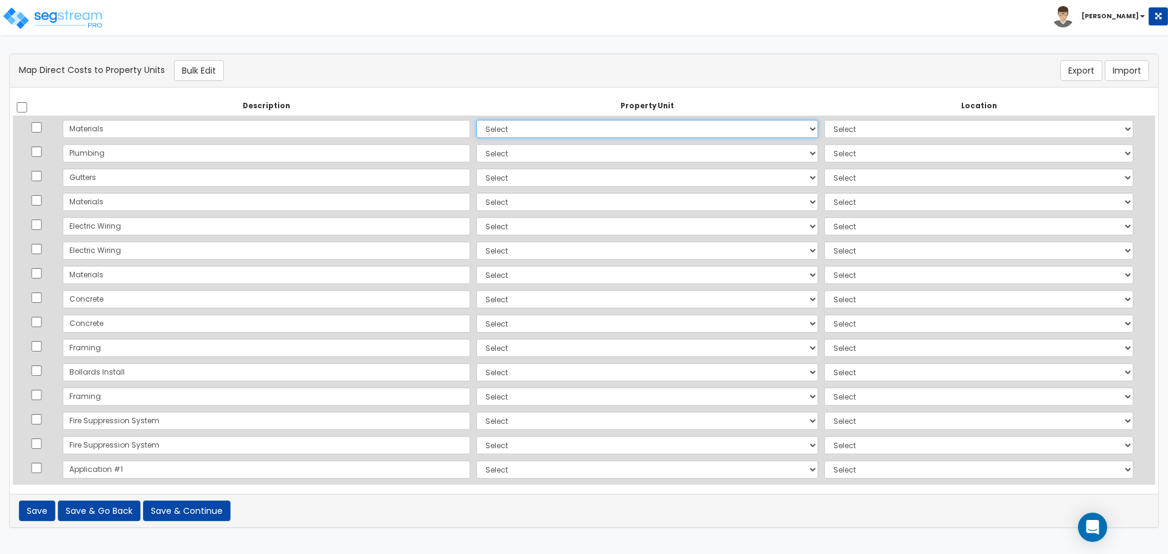
click at [498, 133] on select "Select Lafferty Warehouse Site Improvements Add Additional Property Unit" at bounding box center [647, 129] width 342 height 18
select select "165243"
click at [476, 120] on select "Select Lafferty Warehouse Site Improvements Add Additional Property Unit" at bounding box center [647, 129] width 342 height 18
select select
click at [476, 153] on select "Select Lafferty Warehouse Site Improvements Add Additional Property Unit" at bounding box center [647, 153] width 342 height 18
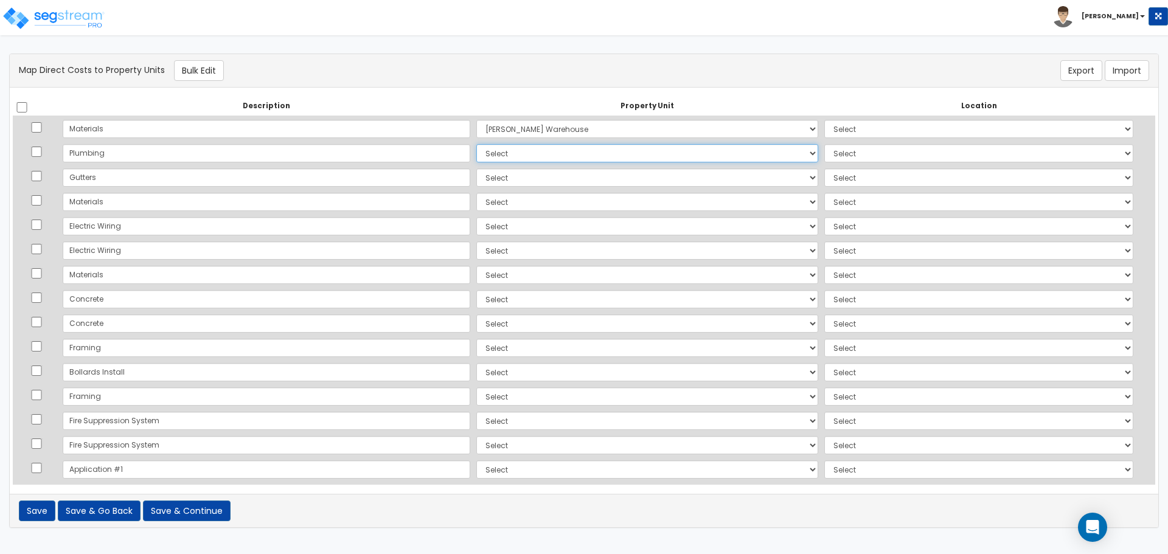
select select "165243"
click at [476, 144] on select "Select Lafferty Warehouse Site Improvements Add Additional Property Unit" at bounding box center [647, 153] width 342 height 18
select select
click at [489, 181] on select "Select Lafferty Warehouse Site Improvements Add Additional Property Unit" at bounding box center [647, 178] width 342 height 18
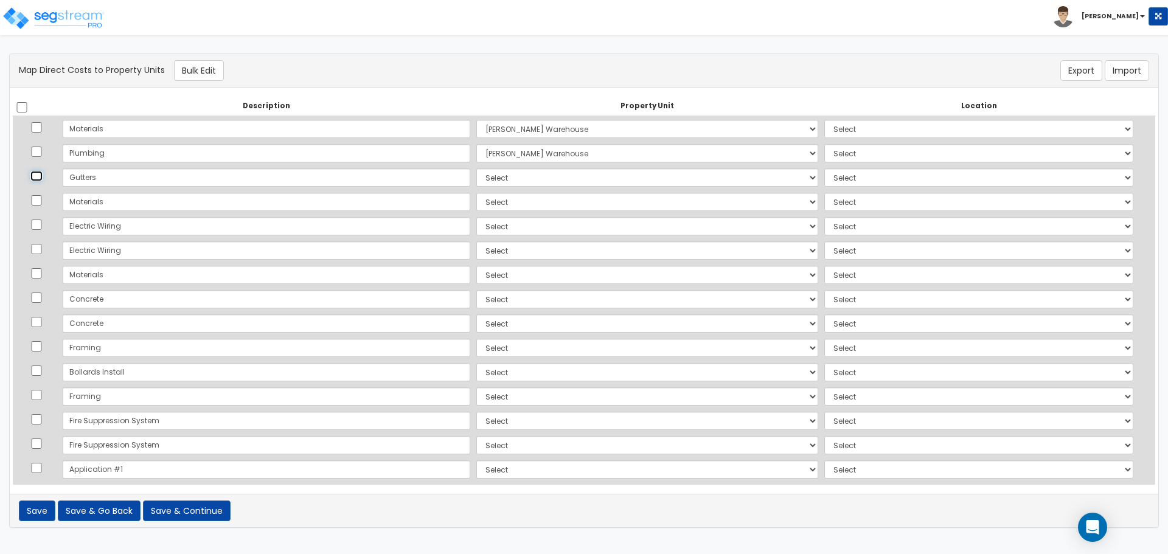
click at [38, 171] on input "checkbox" at bounding box center [36, 176] width 12 height 10
checkbox input "true"
click at [41, 200] on input "checkbox" at bounding box center [36, 200] width 12 height 10
checkbox input "true"
click at [35, 220] on input "checkbox" at bounding box center [36, 225] width 12 height 10
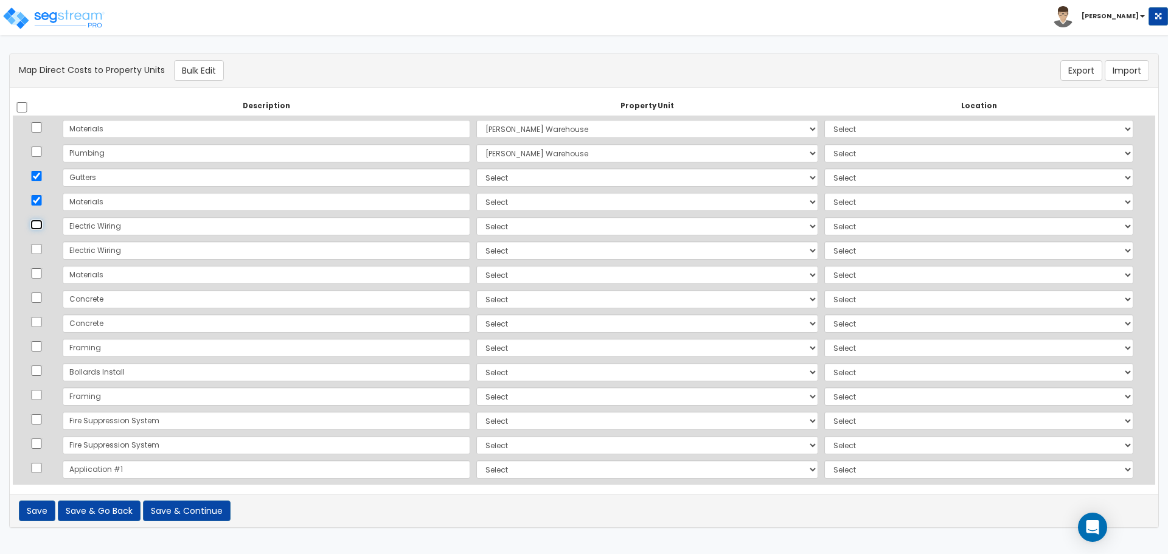
checkbox input "true"
click at [37, 249] on input "checkbox" at bounding box center [36, 249] width 12 height 10
checkbox input "true"
click at [38, 267] on td at bounding box center [36, 275] width 47 height 24
click at [44, 290] on td at bounding box center [36, 299] width 47 height 24
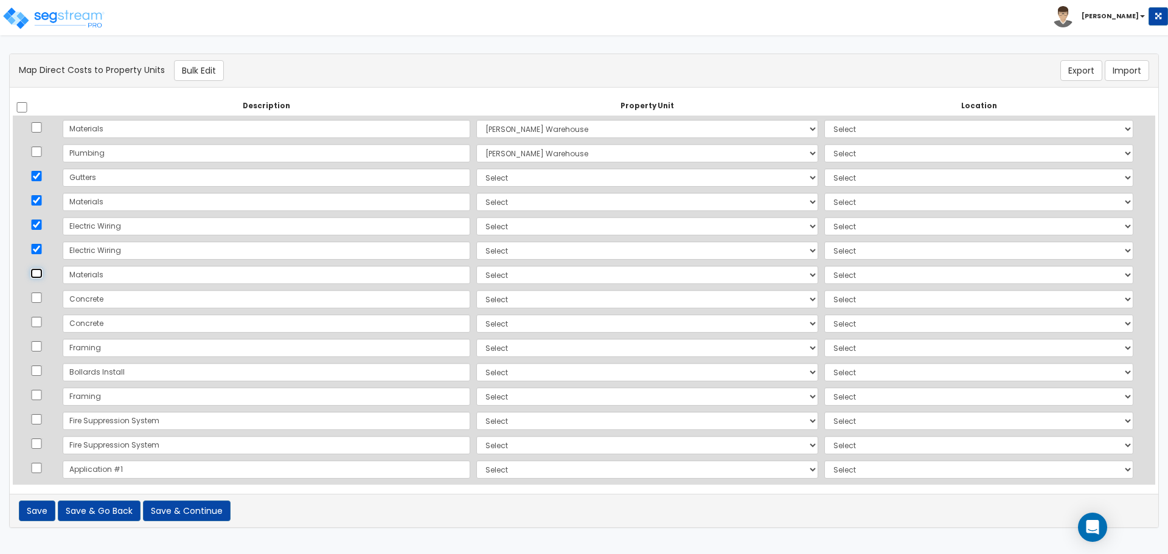
click at [39, 271] on input "checkbox" at bounding box center [36, 273] width 12 height 10
checkbox input "true"
click at [38, 298] on input "checkbox" at bounding box center [36, 298] width 12 height 10
checkbox input "true"
click at [43, 322] on input "checkbox" at bounding box center [36, 322] width 12 height 10
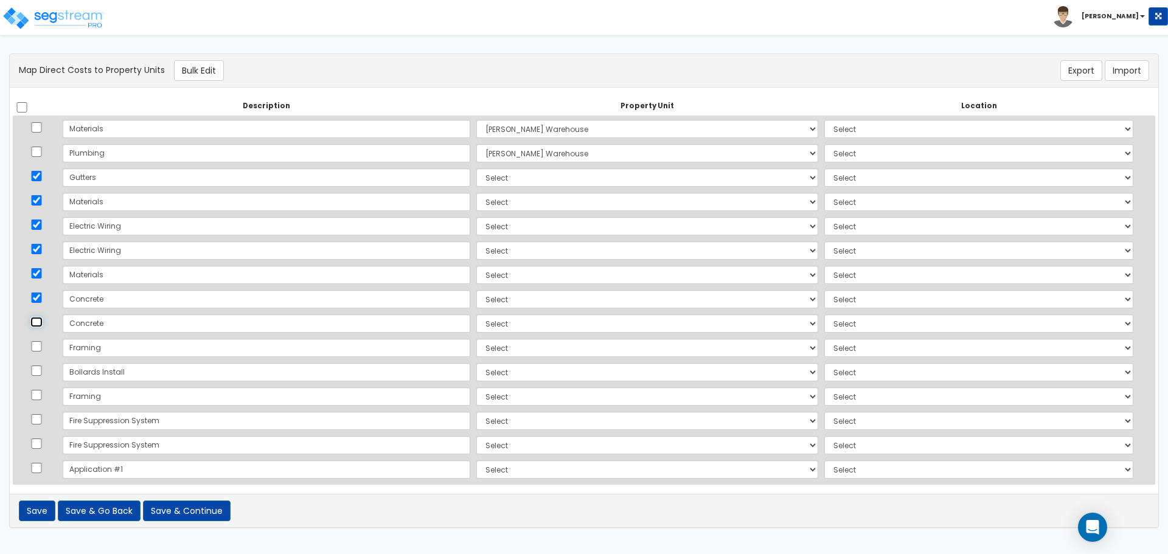
checkbox input "true"
click at [40, 346] on input "checkbox" at bounding box center [36, 346] width 12 height 10
checkbox input "true"
click at [41, 397] on input "checkbox" at bounding box center [36, 395] width 12 height 10
checkbox input "true"
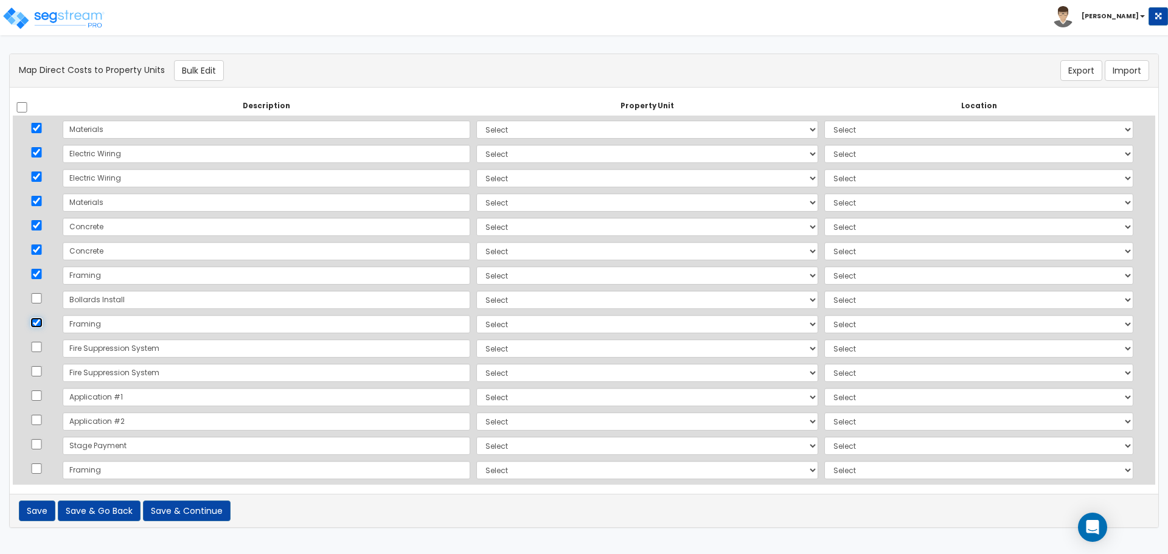
scroll to position [102, 0]
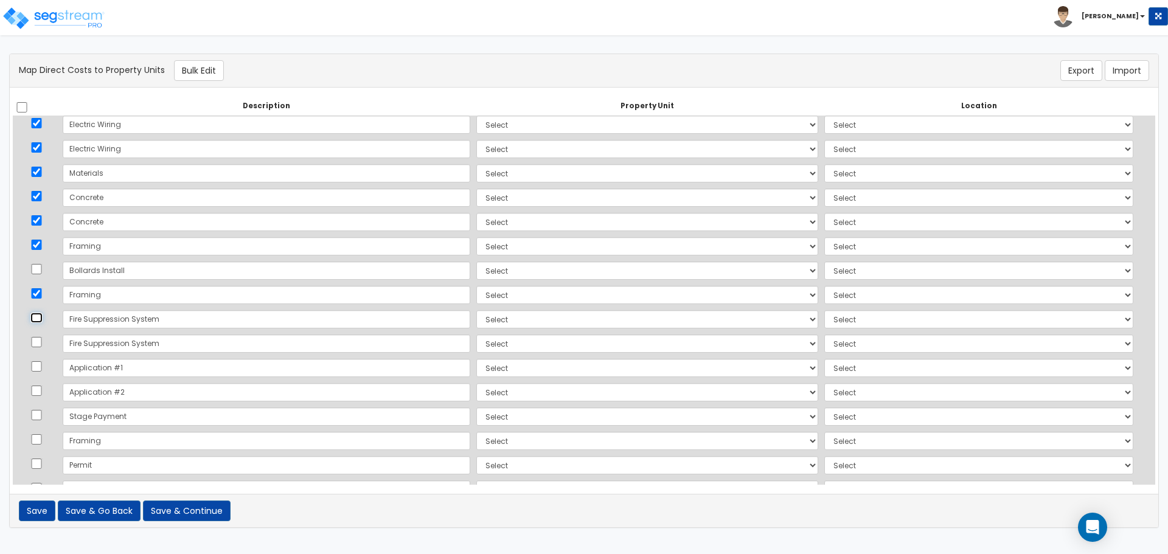
drag, startPoint x: 38, startPoint y: 320, endPoint x: 41, endPoint y: 335, distance: 15.1
click at [38, 321] on input "checkbox" at bounding box center [36, 318] width 12 height 10
checkbox input "true"
drag, startPoint x: 44, startPoint y: 343, endPoint x: 44, endPoint y: 350, distance: 7.3
click at [43, 346] on input "checkbox" at bounding box center [36, 342] width 12 height 10
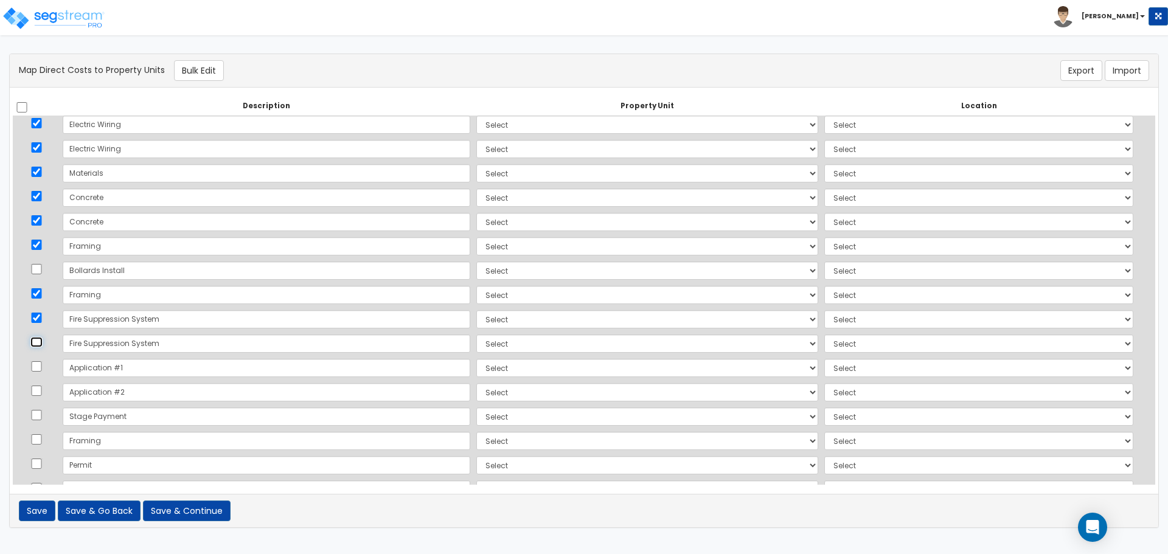
checkbox input "true"
drag, startPoint x: 40, startPoint y: 366, endPoint x: 39, endPoint y: 385, distance: 18.9
click at [40, 371] on input "checkbox" at bounding box center [36, 366] width 12 height 10
checkbox input "true"
click at [39, 386] on input "checkbox" at bounding box center [36, 391] width 12 height 10
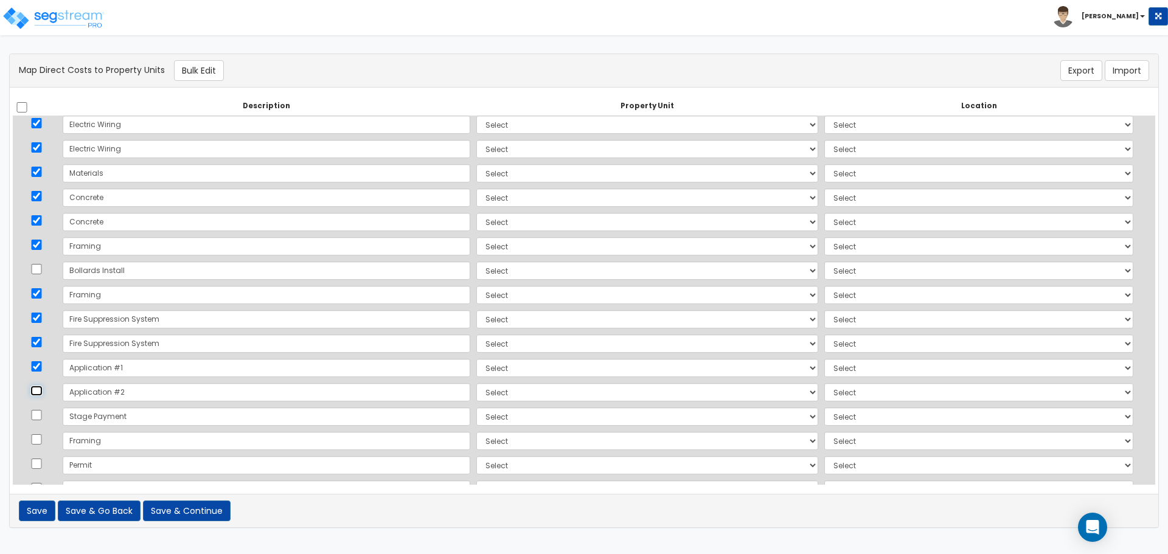
checkbox input "true"
drag, startPoint x: 40, startPoint y: 409, endPoint x: 40, endPoint y: 423, distance: 14.6
click at [40, 409] on td at bounding box center [36, 417] width 47 height 24
click at [37, 417] on input "checkbox" at bounding box center [36, 415] width 12 height 10
checkbox input "true"
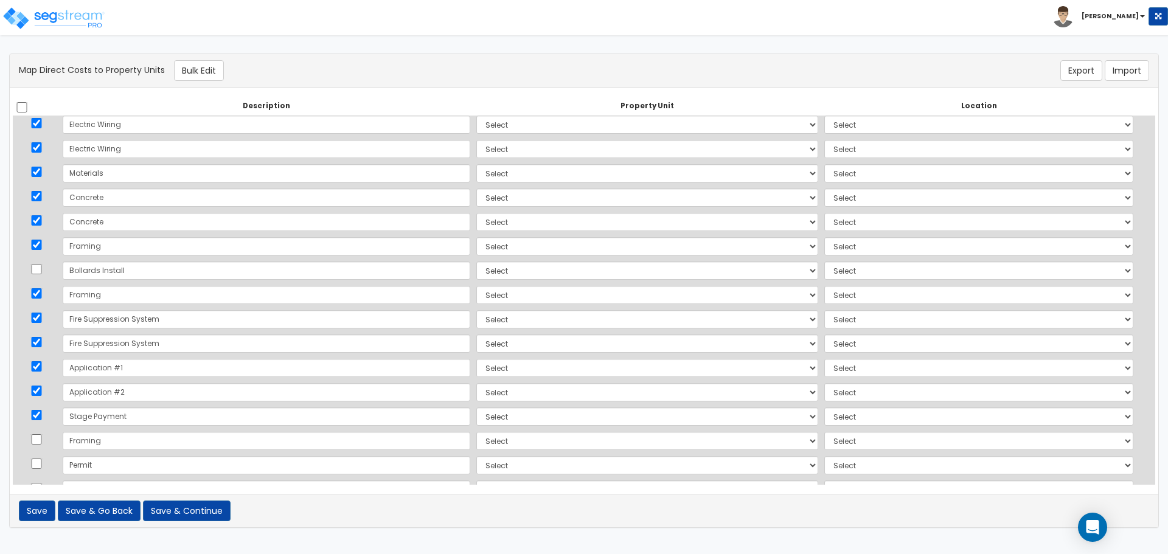
drag, startPoint x: 39, startPoint y: 433, endPoint x: 40, endPoint y: 442, distance: 8.6
click at [39, 435] on td at bounding box center [36, 441] width 47 height 24
click at [41, 464] on input "checkbox" at bounding box center [36, 464] width 12 height 10
checkbox input "true"
click at [39, 438] on input "checkbox" at bounding box center [36, 439] width 12 height 10
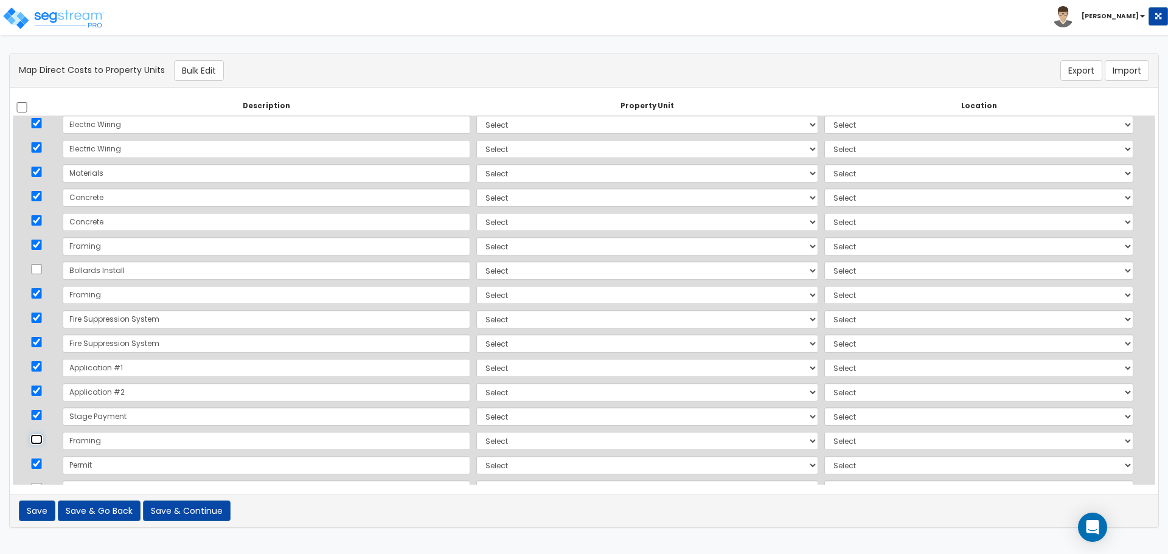
checkbox input "true"
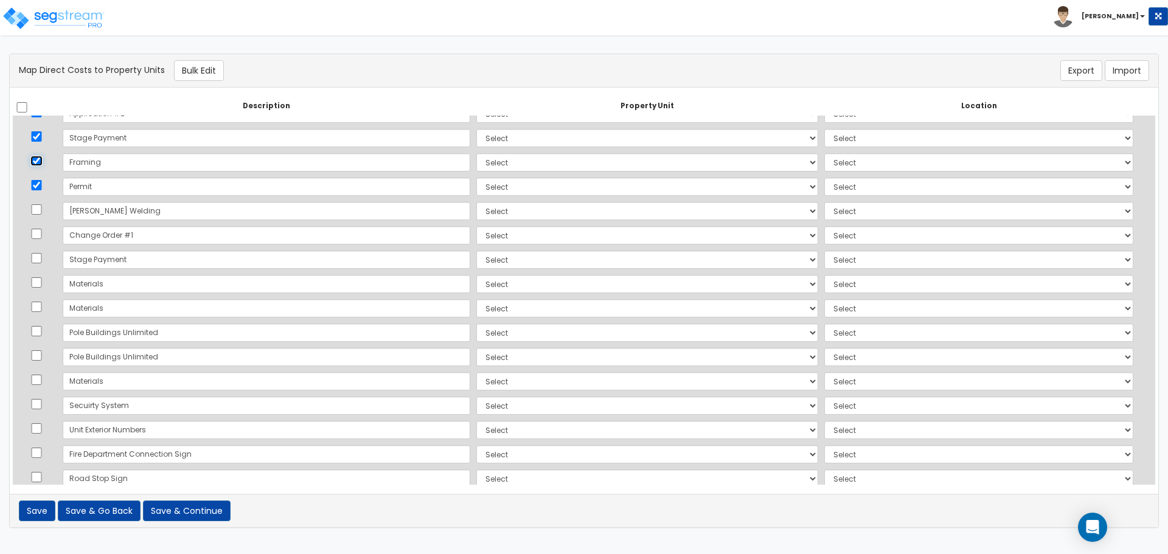
scroll to position [406, 0]
click at [41, 189] on input "checkbox" at bounding box center [36, 184] width 12 height 10
checkbox input "true"
click at [32, 212] on td at bounding box center [36, 210] width 47 height 24
click at [36, 214] on td at bounding box center [36, 210] width 47 height 24
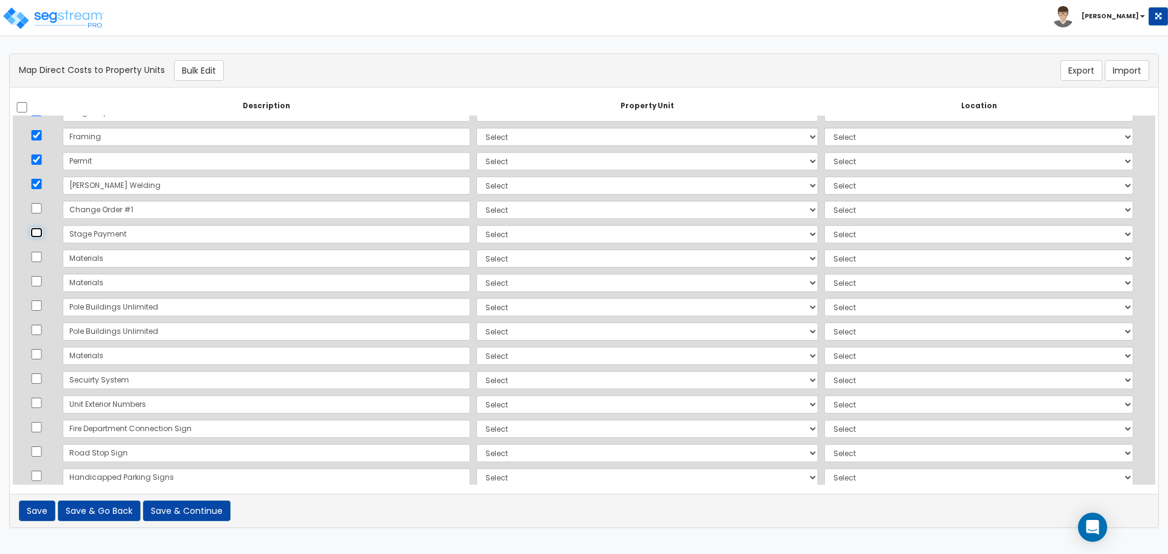
click at [43, 236] on input "checkbox" at bounding box center [36, 233] width 12 height 10
checkbox input "true"
click at [41, 198] on td at bounding box center [36, 210] width 47 height 24
click at [41, 213] on input "checkbox" at bounding box center [36, 208] width 12 height 10
checkbox input "true"
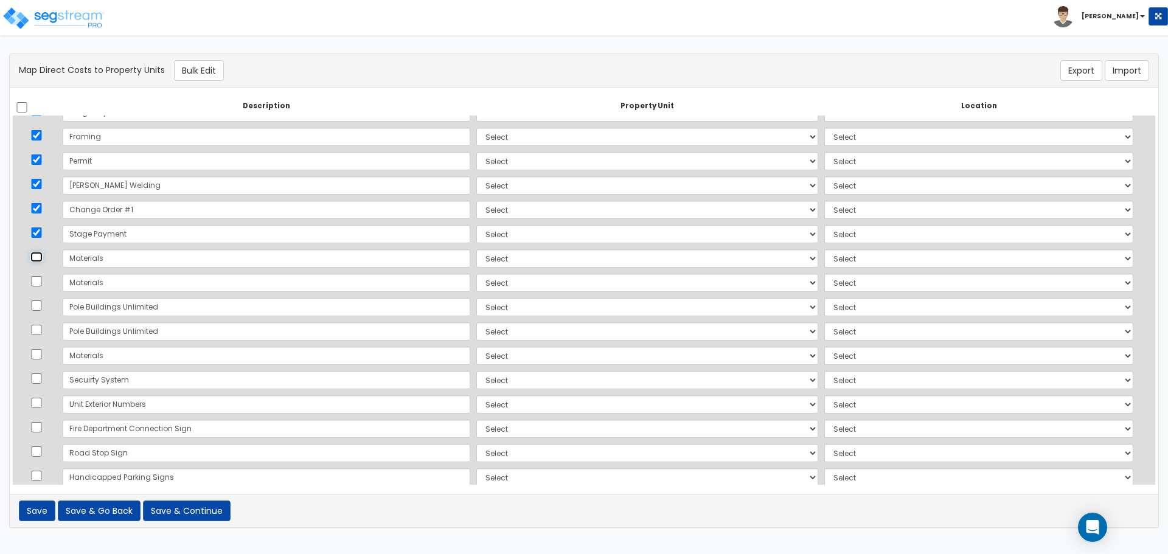
click at [42, 260] on input "checkbox" at bounding box center [36, 257] width 12 height 10
checkbox input "true"
click at [473, 198] on td "Select Lafferty Warehouse Site Improvements Add Additional Property Unit" at bounding box center [647, 210] width 348 height 24
click at [476, 190] on select "Select Lafferty Warehouse Site Improvements Add Additional Property Unit" at bounding box center [647, 185] width 342 height 18
select select "165243"
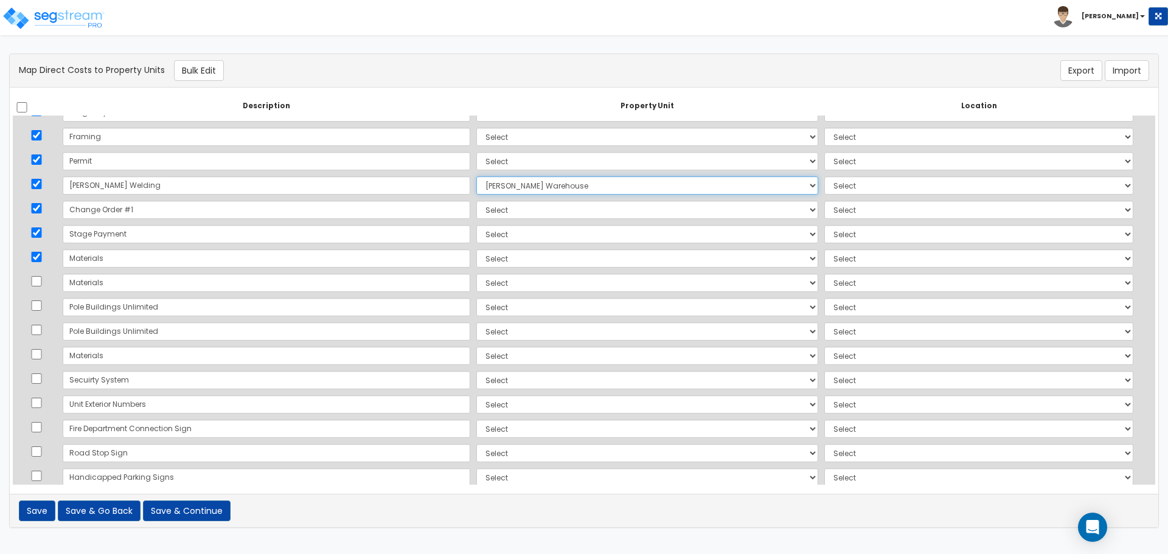
click at [476, 176] on select "Select Lafferty Warehouse Site Improvements Add Additional Property Unit" at bounding box center [647, 185] width 342 height 18
select select
click at [476, 184] on select "Select Lafferty Warehouse Site Improvements Add Additional Property Unit" at bounding box center [647, 185] width 342 height 18
click at [476, 176] on select "Select Lafferty Warehouse Site Improvements Add Additional Property Unit" at bounding box center [647, 185] width 342 height 18
click at [181, 71] on button "Bulk Edit" at bounding box center [199, 70] width 50 height 21
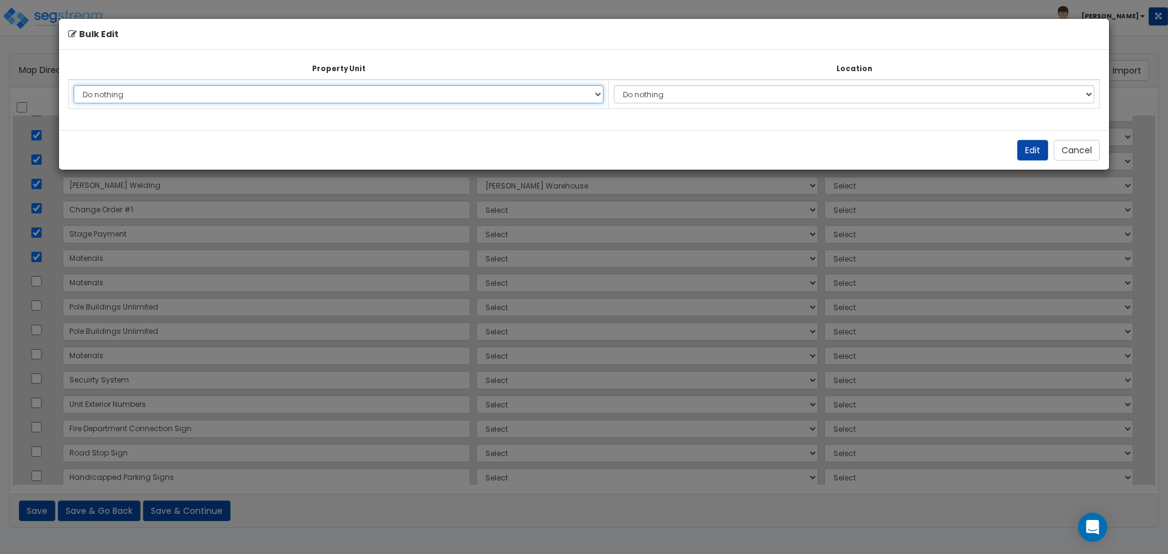
click at [268, 97] on select "Do nothing Lafferty Warehouse Site Improvements Add Additional Property Unit" at bounding box center [339, 94] width 530 height 18
select select "165243"
click at [74, 85] on select "Do nothing Lafferty Warehouse Site Improvements Add Additional Property Unit" at bounding box center [339, 94] width 530 height 18
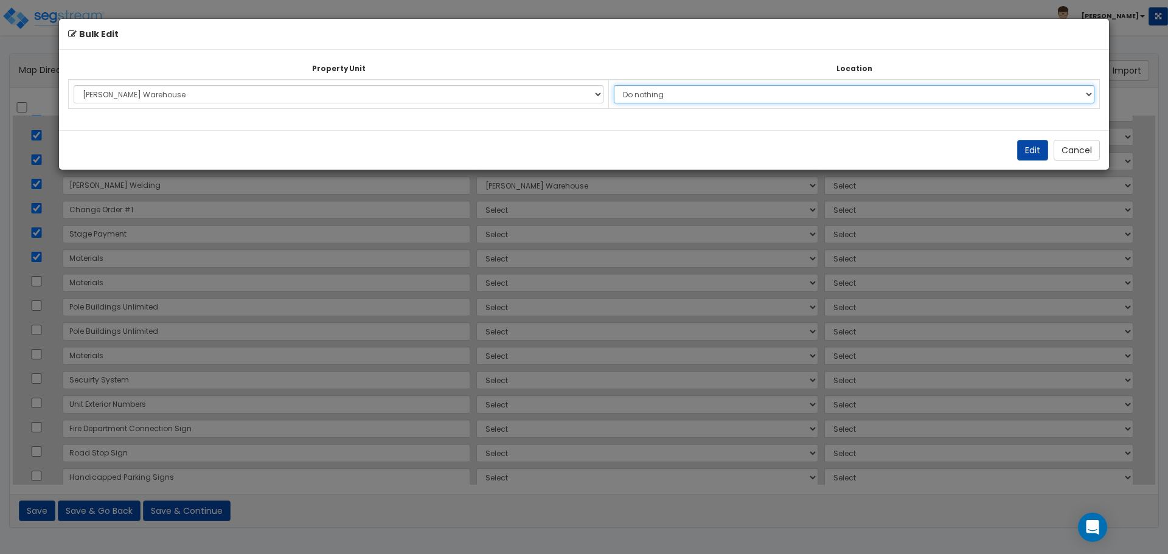
click at [703, 85] on select "Do nothing Add Additional Location Building Building Interior Common Areas" at bounding box center [854, 94] width 481 height 18
drag, startPoint x: 800, startPoint y: 47, endPoint x: 969, endPoint y: 47, distance: 168.5
click at [804, 47] on div "Bulk Edit" at bounding box center [585, 34] width 1050 height 31
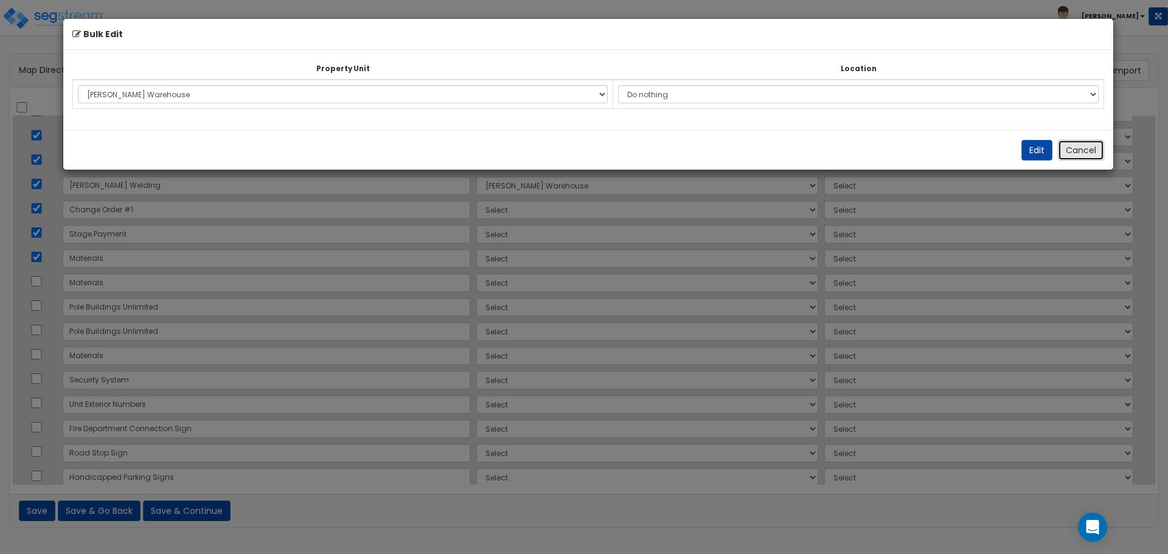
click at [1077, 148] on button "Cancel" at bounding box center [1081, 150] width 46 height 21
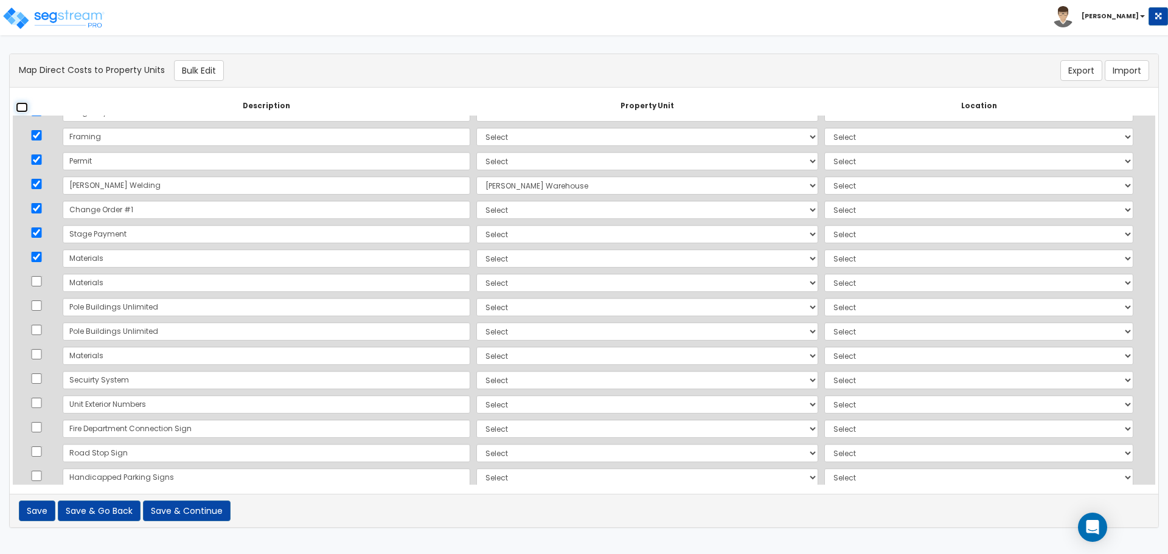
click at [23, 102] on input "checkbox" at bounding box center [22, 107] width 12 height 10
checkbox input "true"
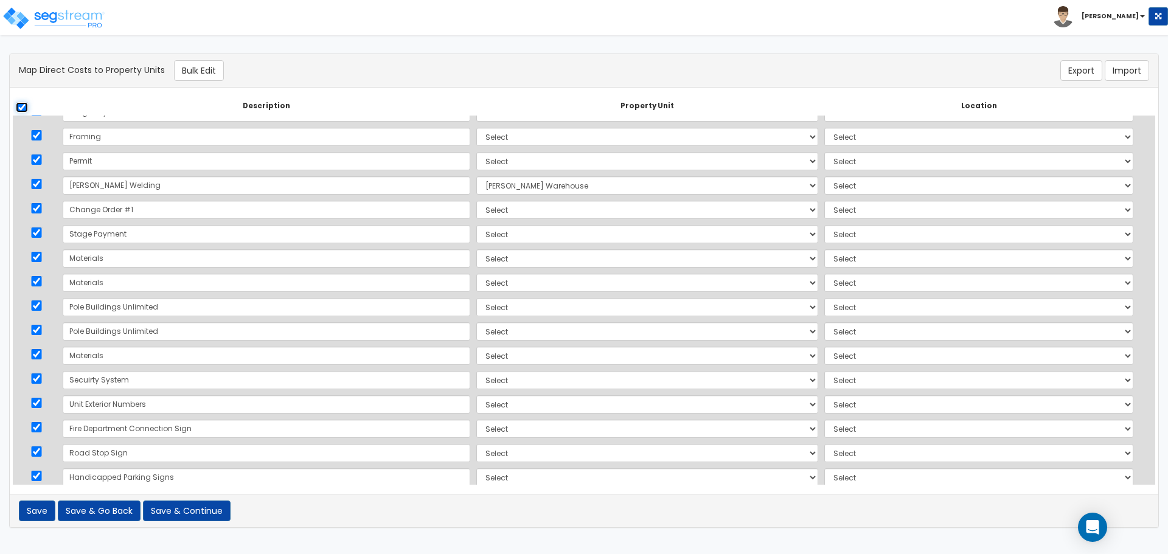
checkbox input "true"
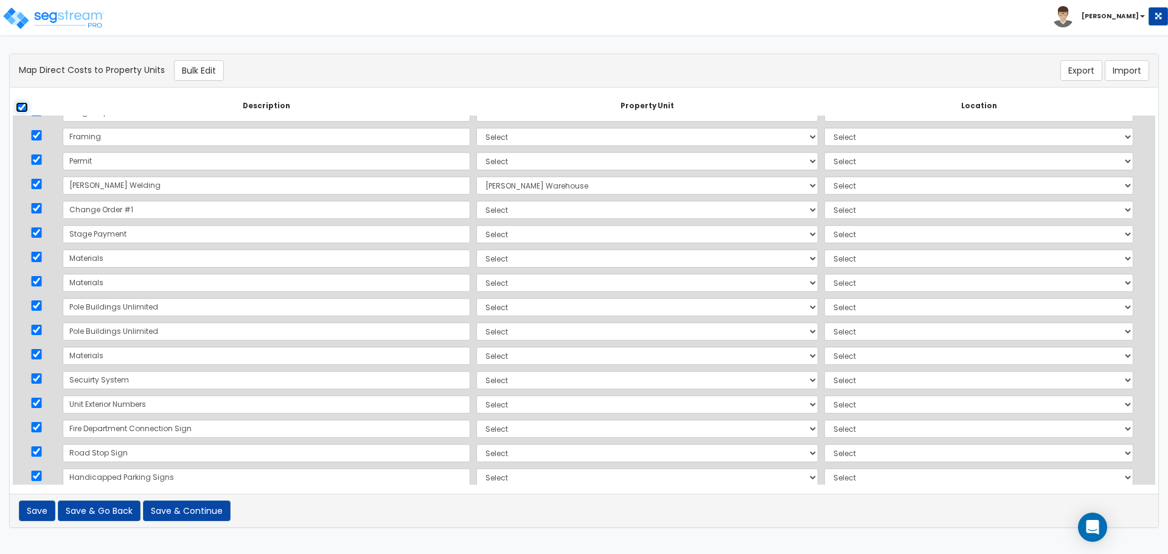
checkbox input "true"
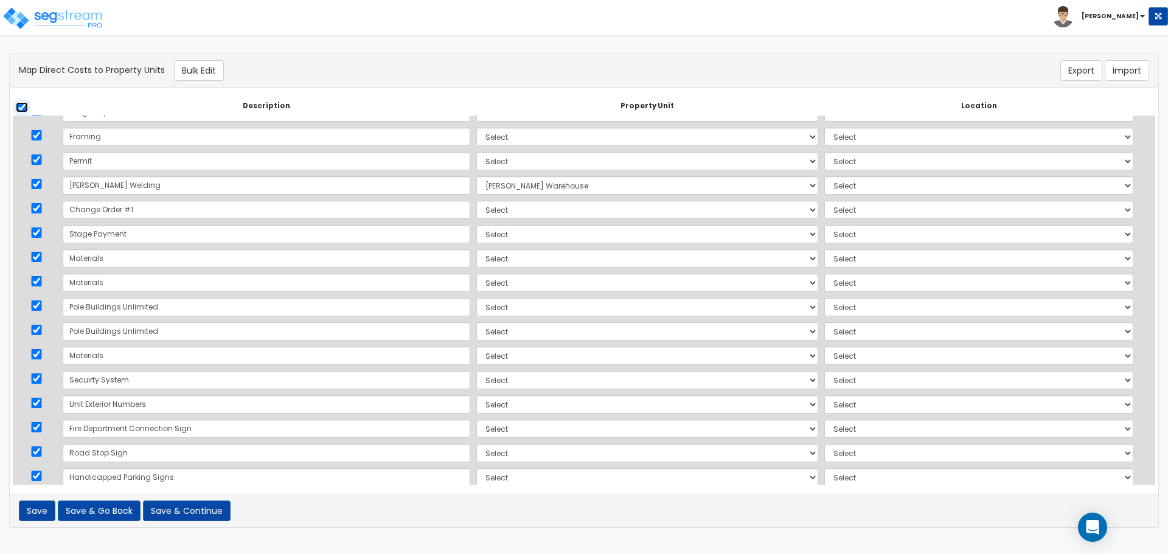
checkbox input "true"
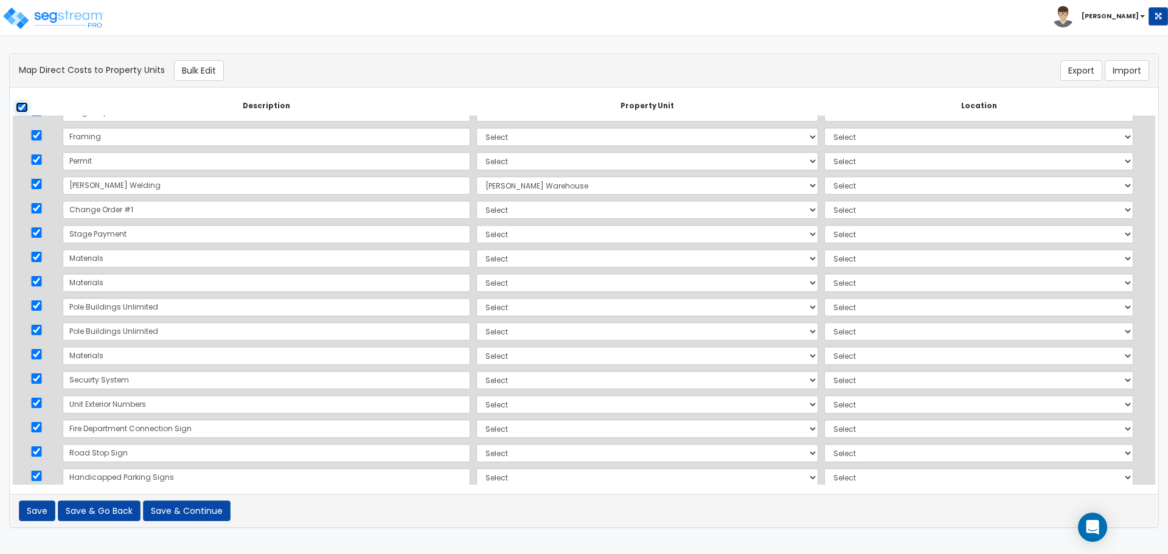
checkbox input "true"
click at [23, 102] on input "checkbox" at bounding box center [22, 107] width 12 height 10
checkbox input "false"
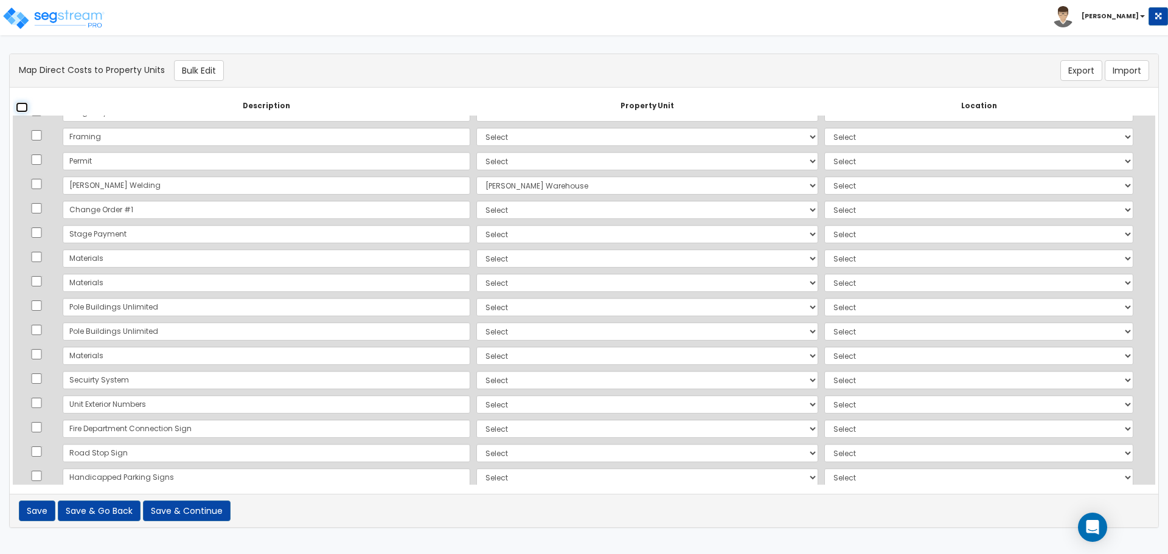
checkbox input "false"
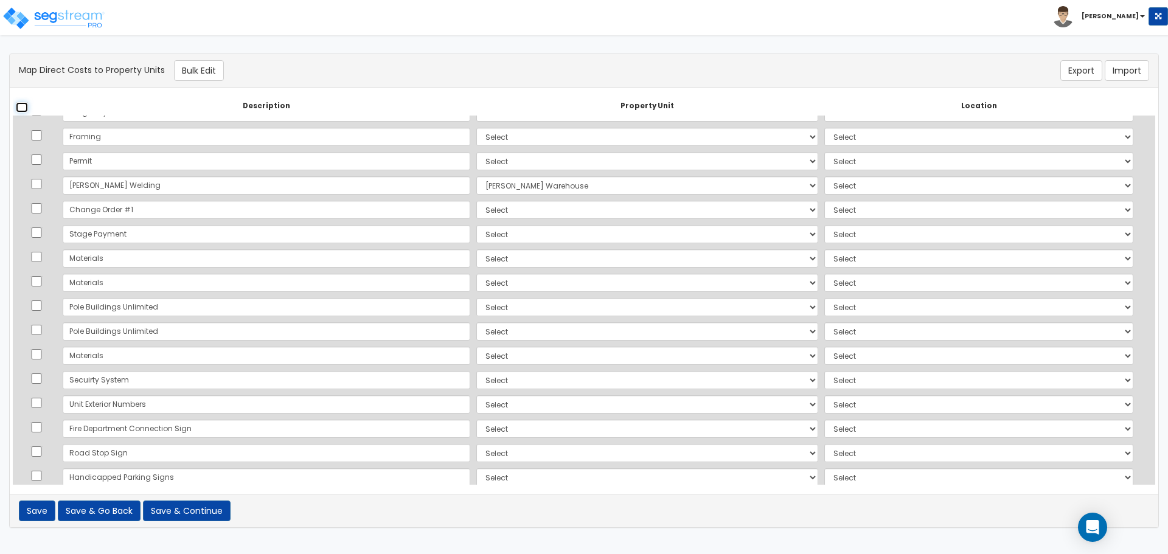
checkbox input "false"
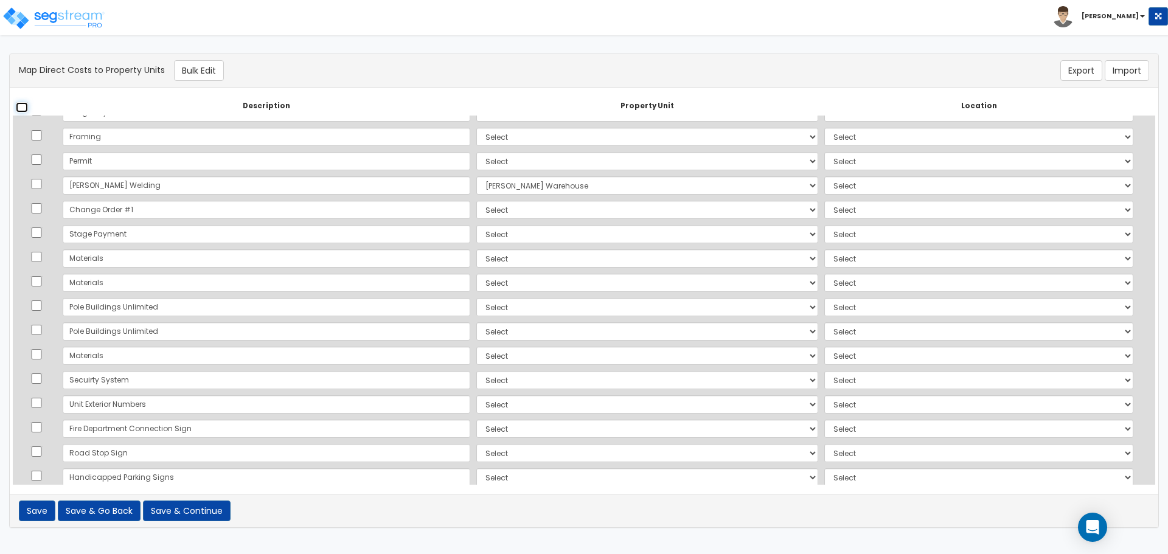
checkbox input "false"
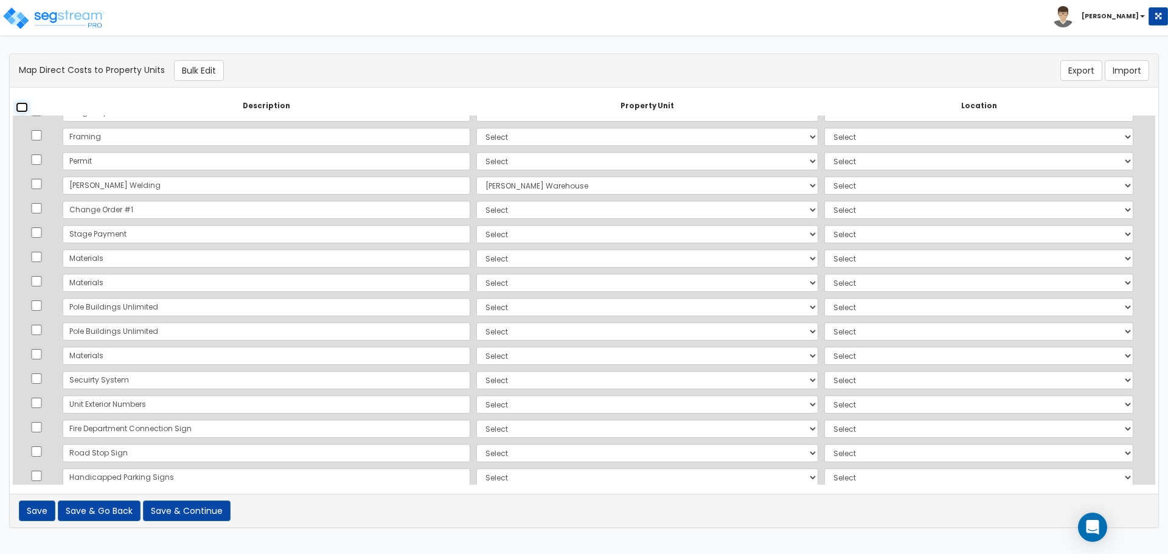
checkbox input "false"
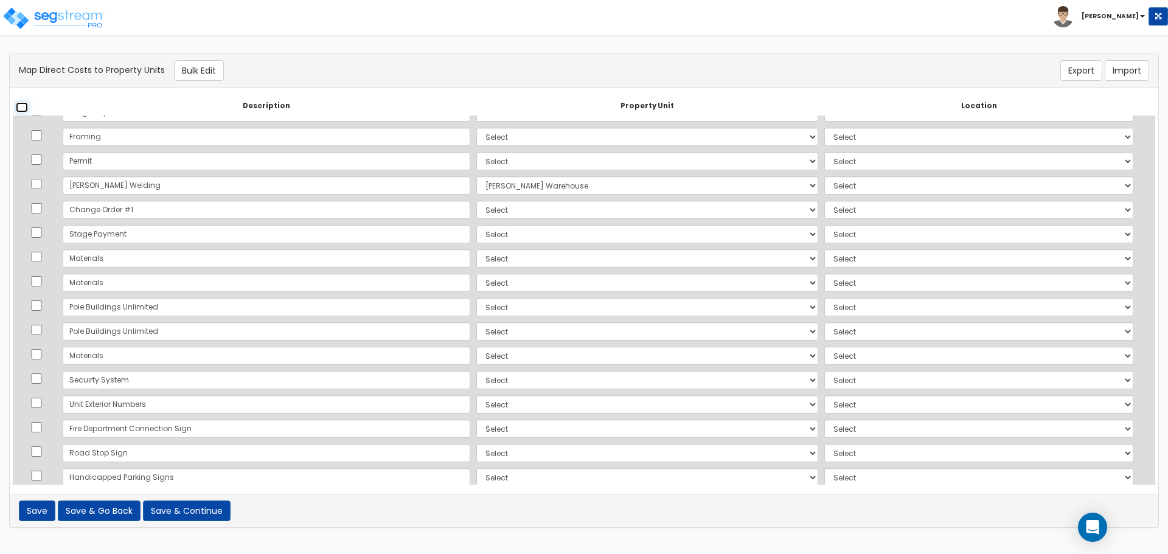
checkbox input "false"
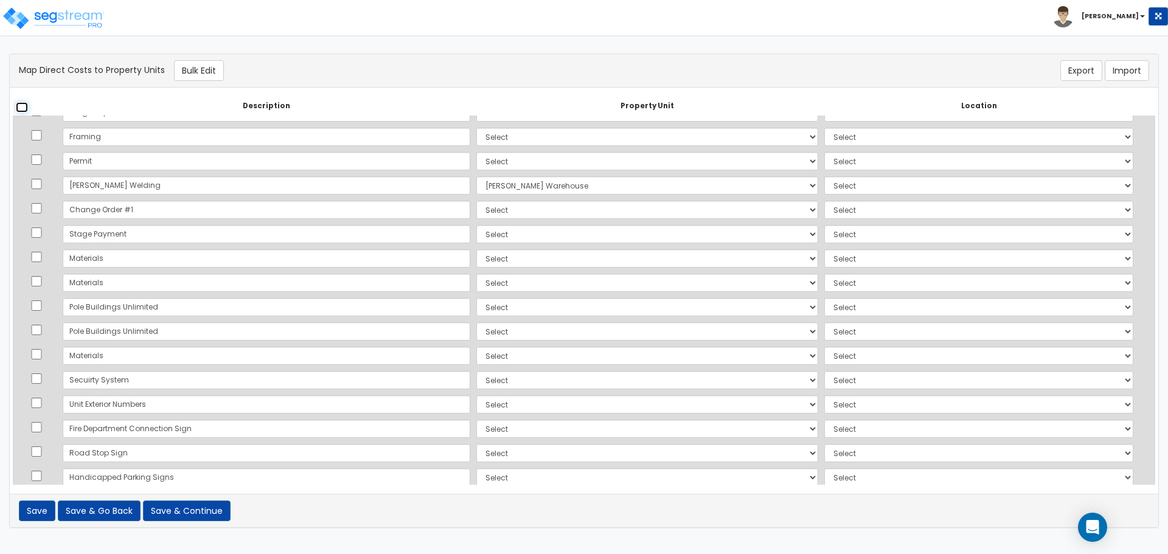
checkbox input "false"
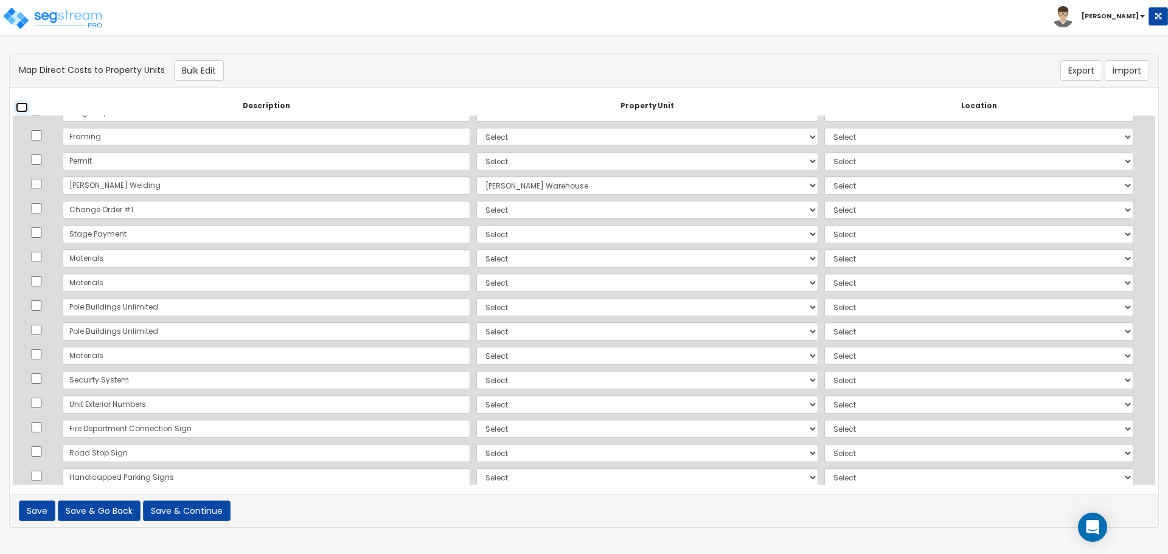
checkbox input "false"
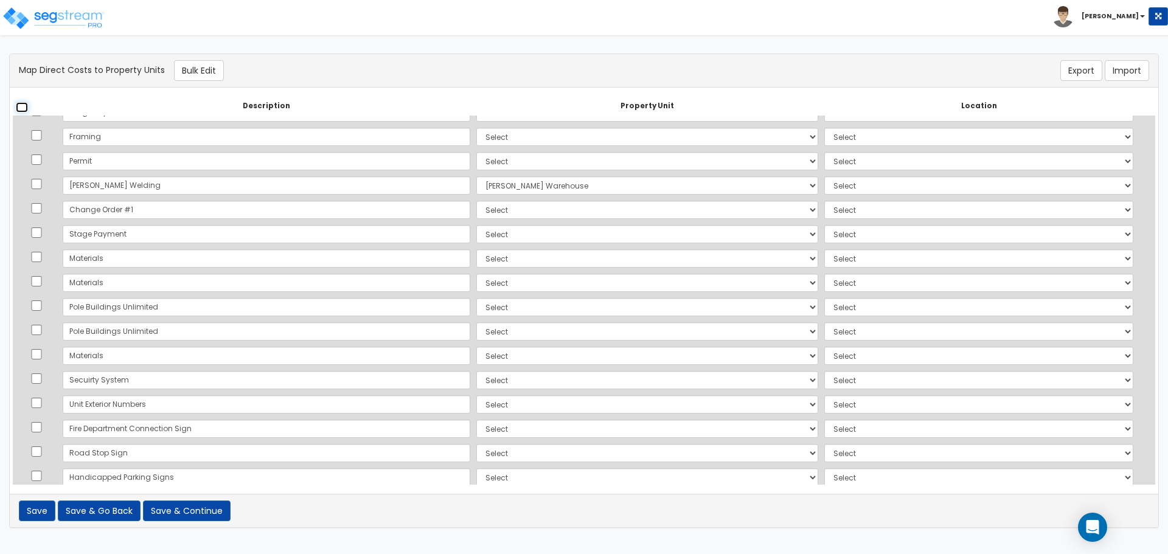
checkbox input "false"
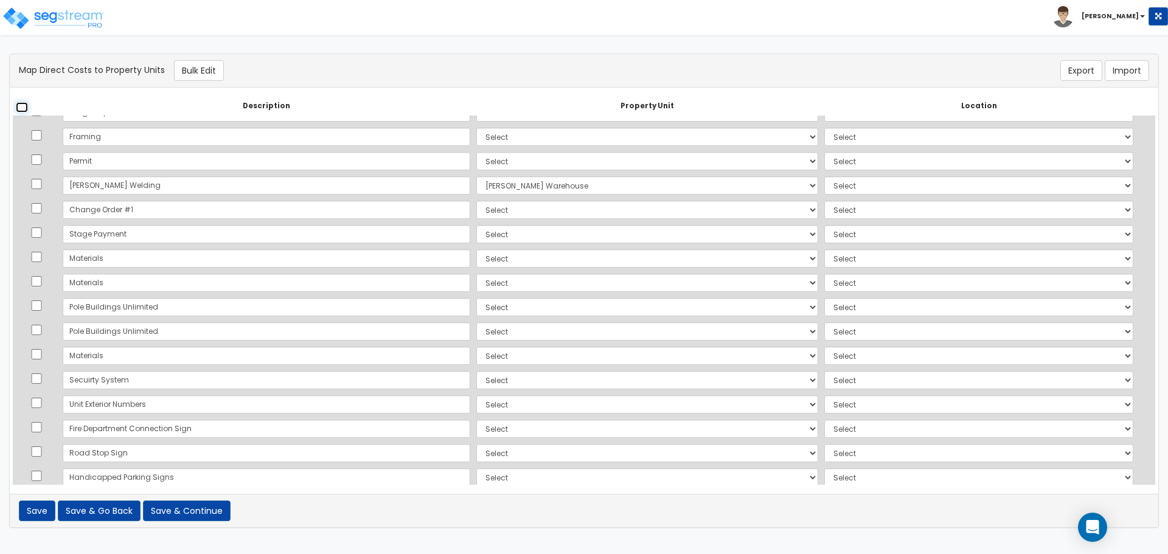
checkbox input "false"
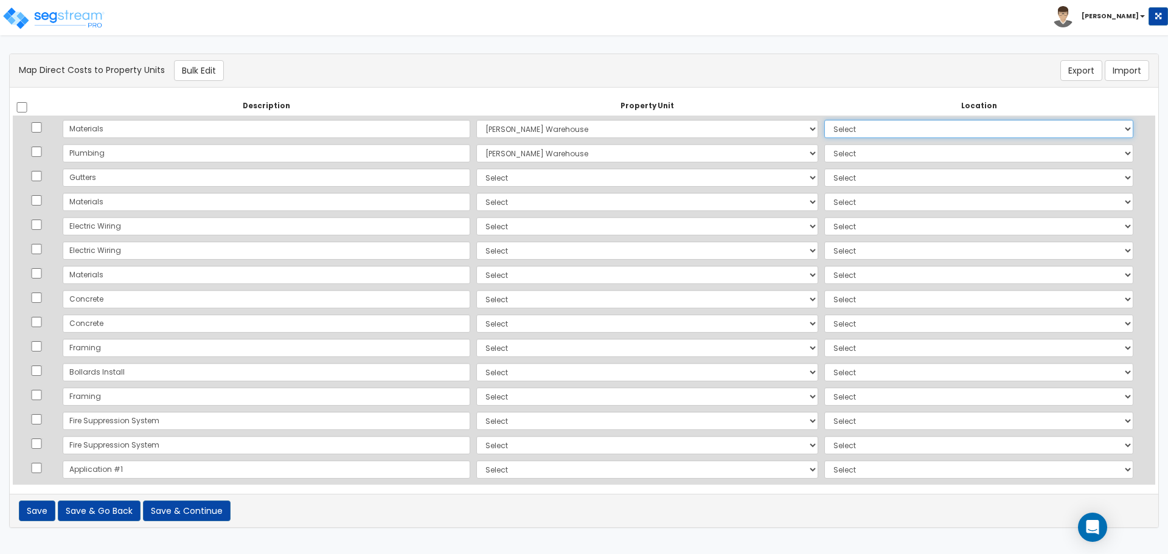
drag, startPoint x: 910, startPoint y: 138, endPoint x: 899, endPoint y: 131, distance: 12.8
click at [909, 138] on select "Select Add Additional Location Building Building Interior Common Areas" at bounding box center [978, 129] width 309 height 18
click at [875, 132] on select "Select Add Additional Location Building Building Interior Common Areas" at bounding box center [978, 129] width 309 height 18
select select "6"
click at [824, 120] on select "Select Add Additional Location Building Building Interior Common Areas" at bounding box center [978, 129] width 309 height 18
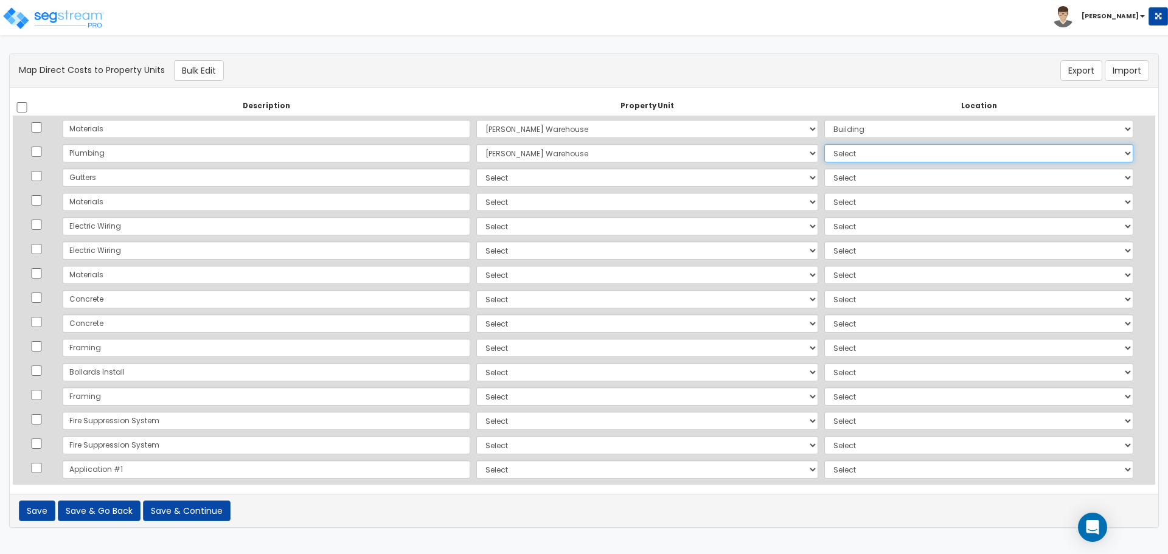
click at [854, 152] on select "Select Add Additional Location Building Building Interior Common Areas" at bounding box center [978, 153] width 309 height 18
select select "461"
click at [824, 144] on select "Select Add Additional Location Building Building Interior Common Areas" at bounding box center [978, 153] width 309 height 18
click at [259, 178] on input "Gutters" at bounding box center [267, 178] width 408 height 18
click at [498, 179] on select "Select Lafferty Warehouse Site Improvements Add Additional Property Unit" at bounding box center [647, 178] width 342 height 18
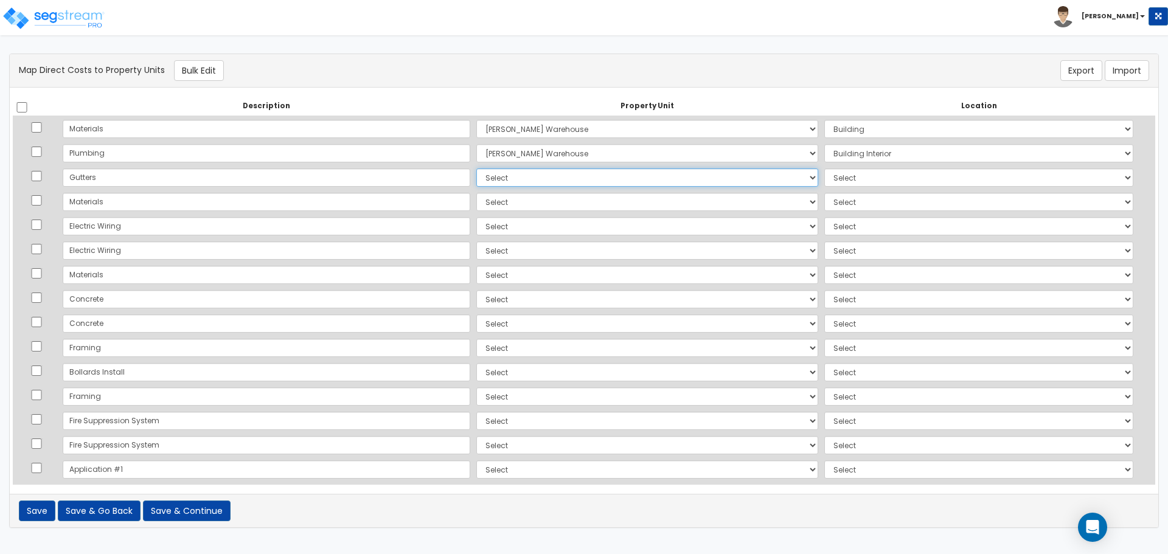
select select "165243"
click at [476, 169] on select "Select Lafferty Warehouse Site Improvements Add Additional Property Unit" at bounding box center [647, 178] width 342 height 18
click at [824, 180] on select "Select Add Additional Location Building Building Interior Common Areas" at bounding box center [978, 178] width 309 height 18
select select "6"
click at [824, 169] on select "Select Add Additional Location Building Building Interior Common Areas" at bounding box center [978, 178] width 309 height 18
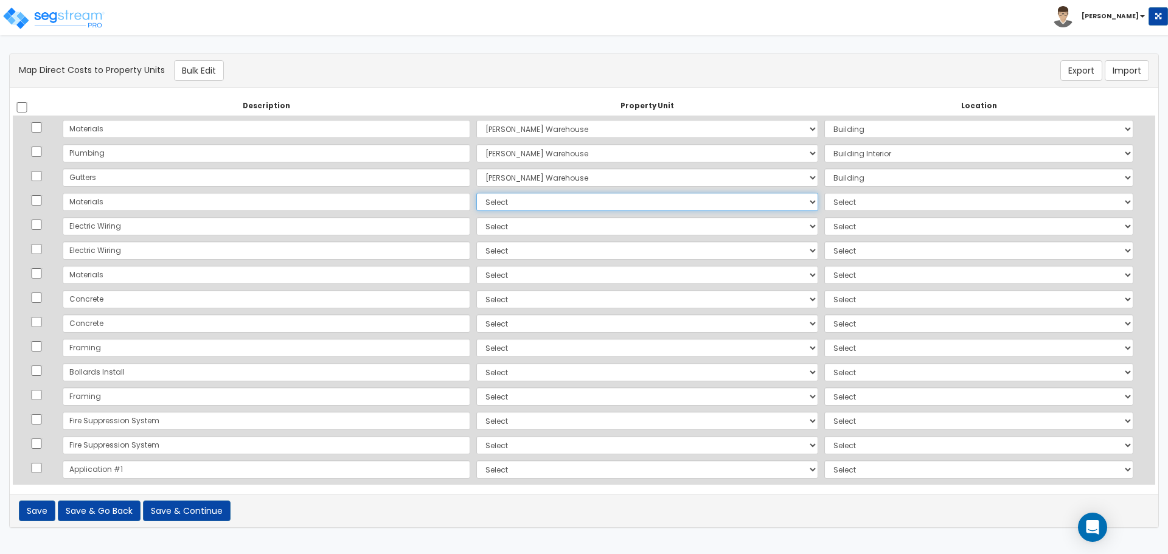
click at [522, 203] on select "Select Lafferty Warehouse Site Improvements Add Additional Property Unit" at bounding box center [647, 202] width 342 height 18
select select "165243"
click at [476, 193] on select "Select Lafferty Warehouse Site Improvements Add Additional Property Unit" at bounding box center [647, 202] width 342 height 18
click at [862, 206] on select "Select Add Additional Location Building Building Interior Common Areas" at bounding box center [978, 202] width 309 height 18
select select "6"
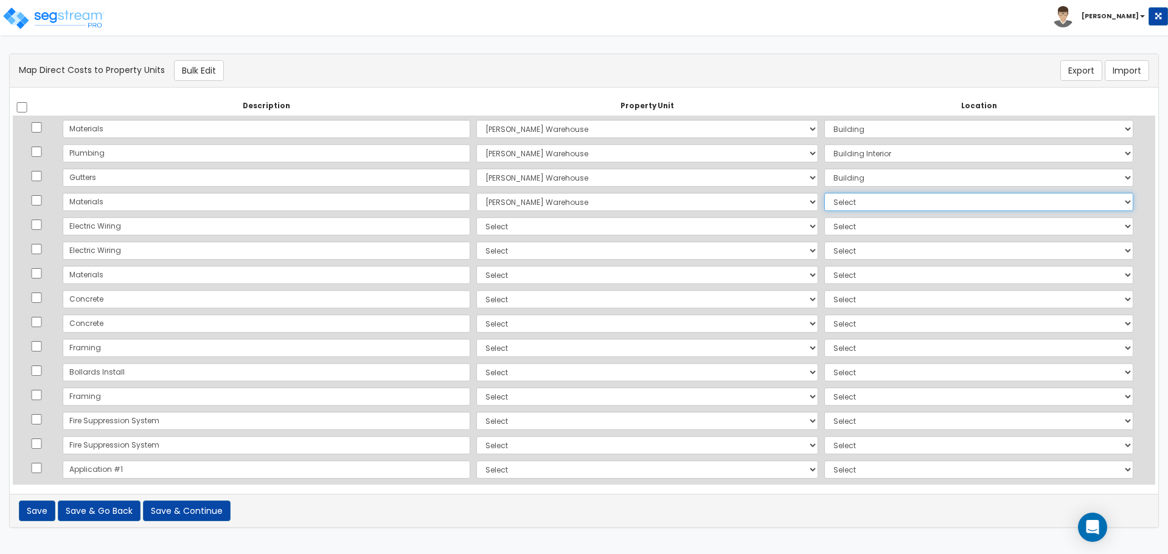
click at [824, 193] on select "Select Add Additional Location Building Building Interior Common Areas" at bounding box center [978, 202] width 309 height 18
click at [522, 229] on select "Select Lafferty Warehouse Site Improvements Add Additional Property Unit" at bounding box center [647, 226] width 342 height 18
select select "165243"
click at [476, 217] on select "Select Lafferty Warehouse Site Improvements Add Additional Property Unit" at bounding box center [647, 226] width 342 height 18
click at [885, 235] on td "Select Add Additional Location Building Building Interior Common Areas" at bounding box center [978, 226] width 315 height 24
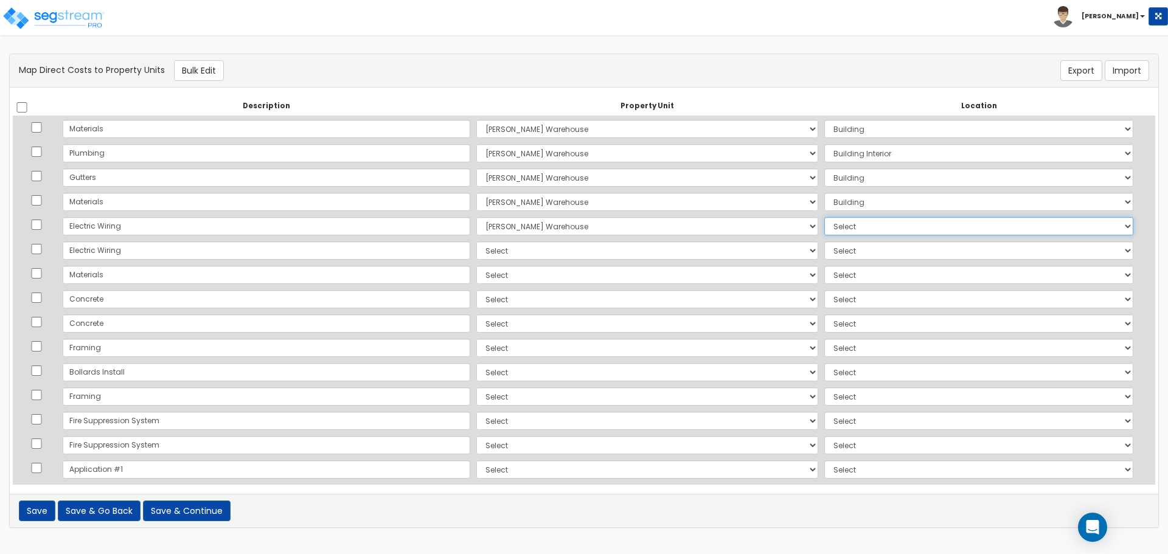
click at [840, 231] on select "Select Add Additional Location Building Building Interior Common Areas" at bounding box center [978, 226] width 309 height 18
select select "461"
click at [824, 217] on select "Select Add Additional Location Building Building Interior Common Areas" at bounding box center [978, 226] width 309 height 18
click at [479, 253] on select "Select Lafferty Warehouse Site Improvements Add Additional Property Unit" at bounding box center [647, 251] width 342 height 18
select select "165243"
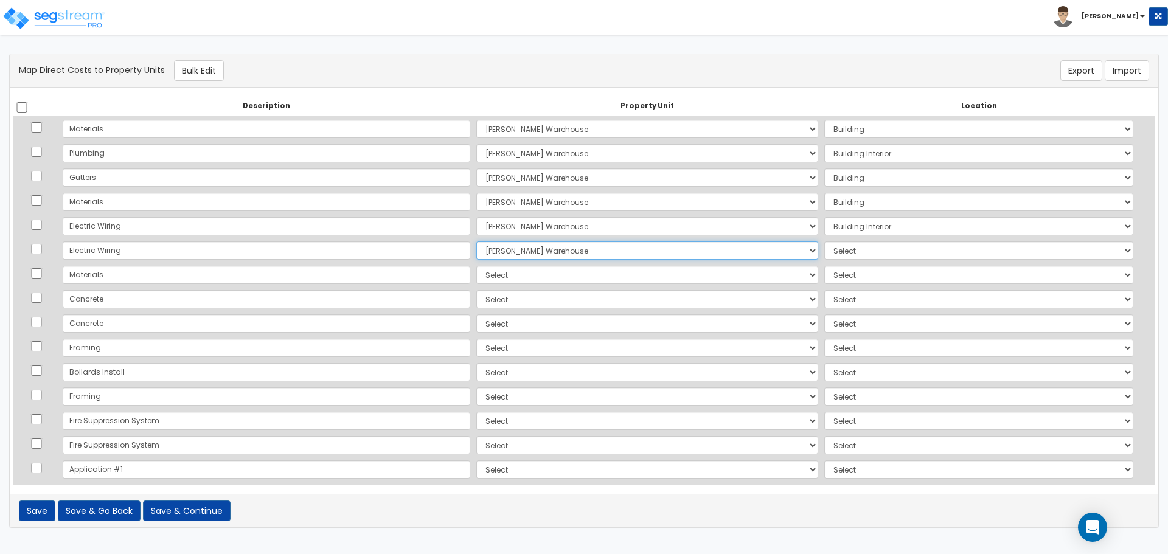
click at [476, 242] on select "Select Lafferty Warehouse Site Improvements Add Additional Property Unit" at bounding box center [647, 251] width 342 height 18
drag, startPoint x: 858, startPoint y: 244, endPoint x: 855, endPoint y: 255, distance: 11.4
click at [858, 244] on select "Select Add Additional Location Building Building Interior Common Areas" at bounding box center [978, 251] width 309 height 18
select select "461"
click at [824, 242] on select "Select Add Additional Location Building Building Interior Common Areas" at bounding box center [978, 251] width 309 height 18
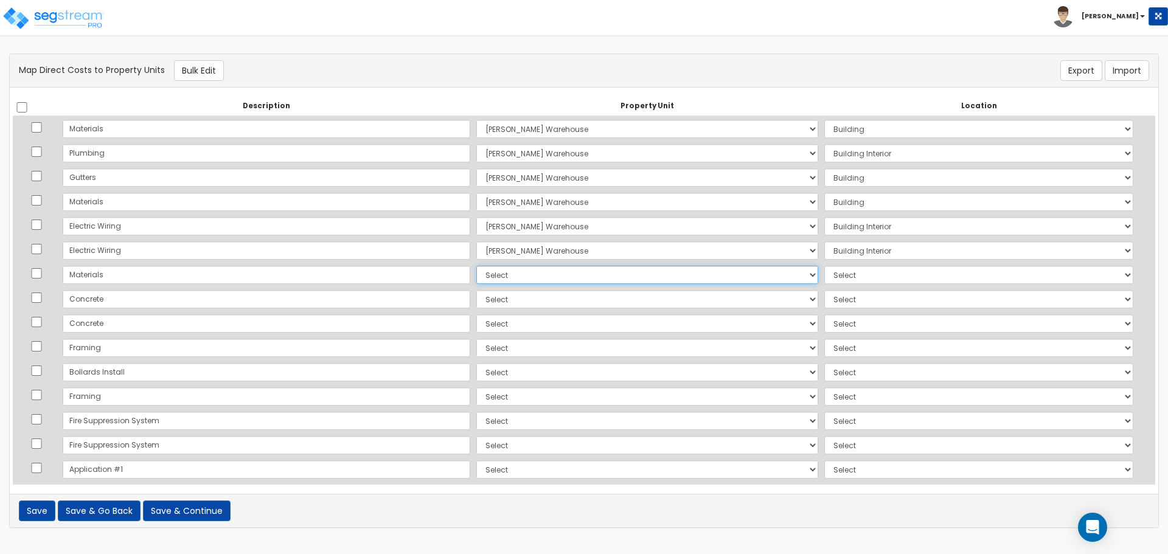
drag, startPoint x: 544, startPoint y: 277, endPoint x: 528, endPoint y: 282, distance: 17.1
click at [544, 277] on select "Select Lafferty Warehouse Site Improvements Add Additional Property Unit" at bounding box center [647, 275] width 342 height 18
select select "165243"
click at [476, 266] on select "Select Lafferty Warehouse Site Improvements Add Additional Property Unit" at bounding box center [647, 275] width 342 height 18
drag, startPoint x: 792, startPoint y: 277, endPoint x: 805, endPoint y: 278, distance: 12.8
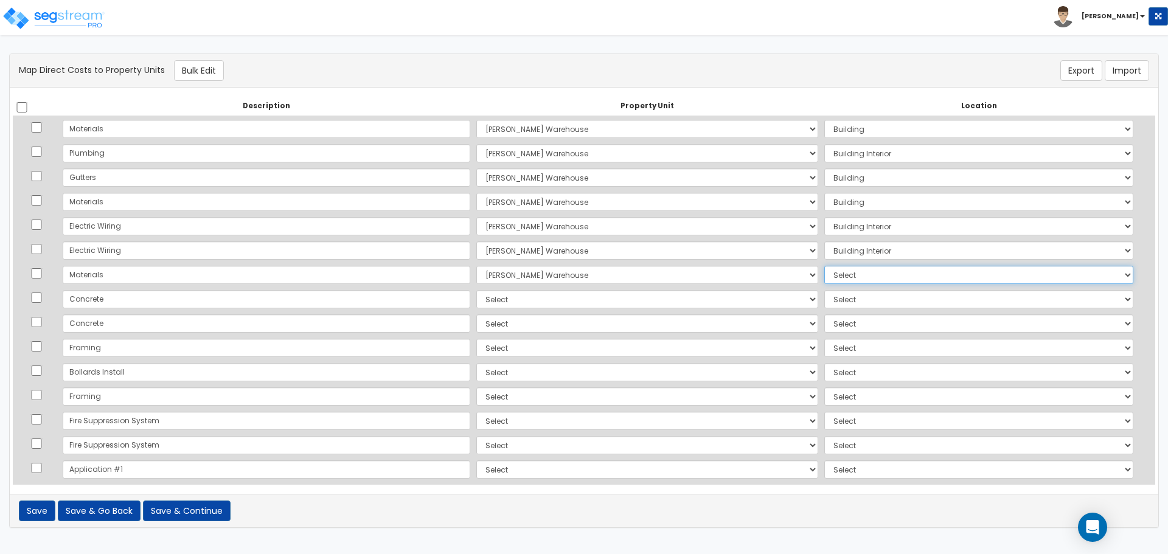
click at [824, 277] on select "Select Add Additional Location Building Building Interior Common Areas" at bounding box center [978, 275] width 309 height 18
select select "6"
click at [824, 266] on select "Select Add Additional Location Building Building Interior Common Areas" at bounding box center [978, 275] width 309 height 18
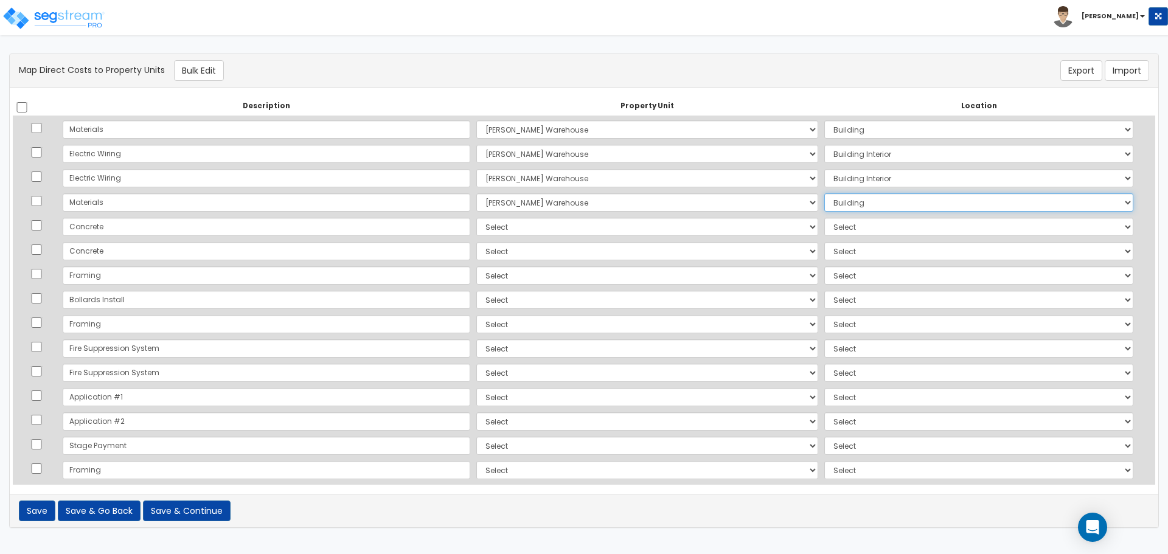
scroll to position [102, 0]
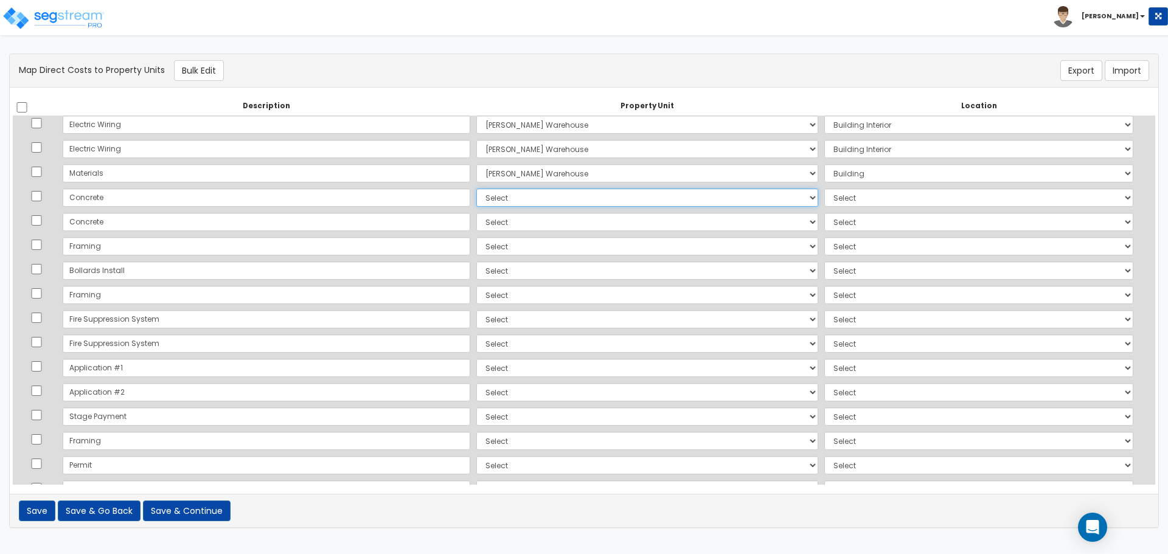
click at [476, 201] on select "Select Lafferty Warehouse Site Improvements Add Additional Property Unit" at bounding box center [647, 198] width 342 height 18
select select "165243"
click at [476, 189] on select "Select Lafferty Warehouse Site Improvements Add Additional Property Unit" at bounding box center [647, 198] width 342 height 18
click at [853, 201] on select "Select Add Additional Location Building Building Interior Common Areas" at bounding box center [978, 198] width 309 height 18
select select "6"
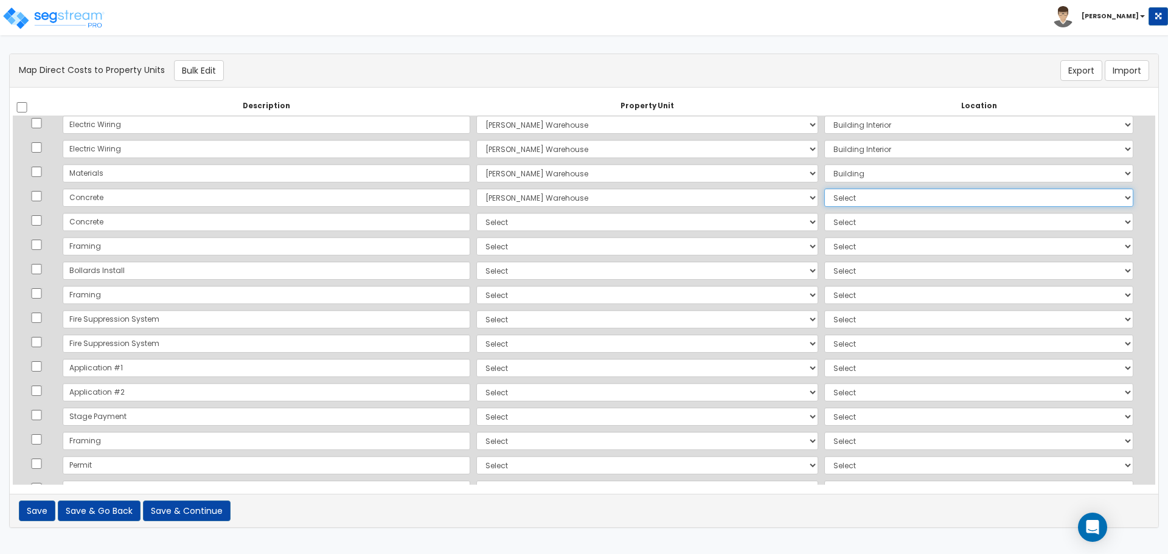
click at [824, 189] on select "Select Add Additional Location Building Building Interior Common Areas" at bounding box center [978, 198] width 309 height 18
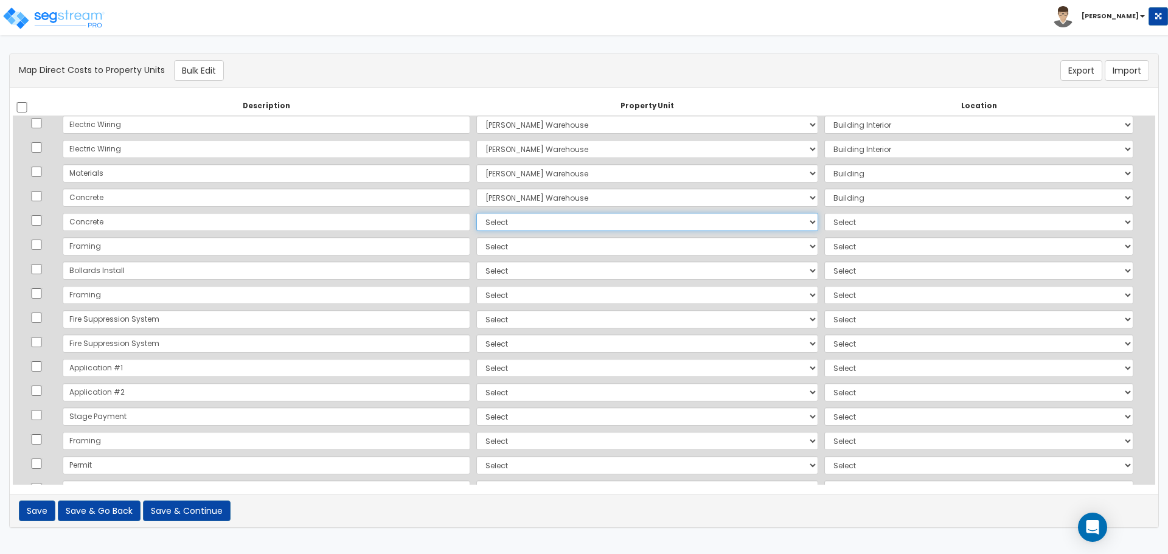
click at [607, 223] on select "Select Lafferty Warehouse Site Improvements Add Additional Property Unit" at bounding box center [647, 222] width 342 height 18
select select "165243"
click at [476, 213] on select "Select Lafferty Warehouse Site Improvements Add Additional Property Unit" at bounding box center [647, 222] width 342 height 18
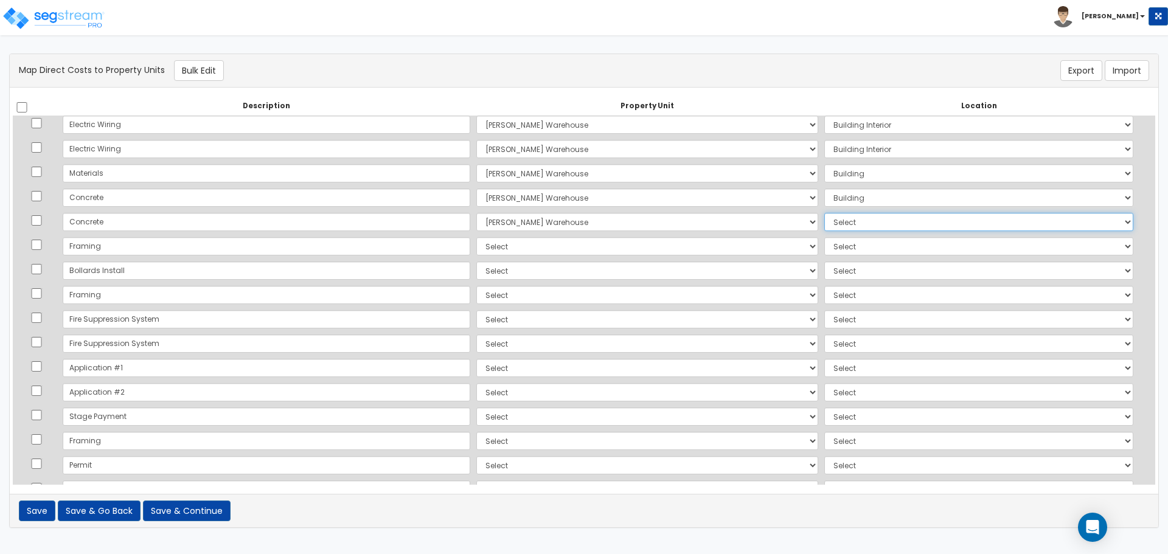
click at [843, 224] on select "Select Add Additional Location Building Building Interior Common Areas" at bounding box center [978, 222] width 309 height 18
select select "6"
click at [824, 213] on select "Select Add Additional Location Building Building Interior Common Areas" at bounding box center [978, 222] width 309 height 18
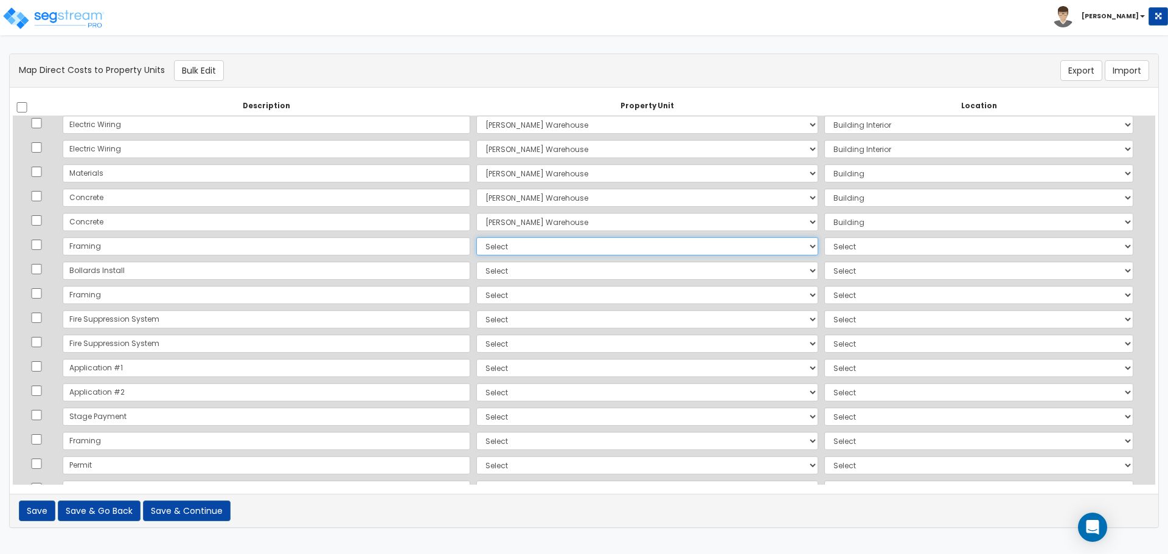
click at [639, 247] on select "Select Lafferty Warehouse Site Improvements Add Additional Property Unit" at bounding box center [647, 246] width 342 height 18
select select "165243"
click at [476, 237] on select "Select Lafferty Warehouse Site Improvements Add Additional Property Unit" at bounding box center [647, 246] width 342 height 18
click at [835, 252] on select "Select Add Additional Location Building Building Interior Common Areas" at bounding box center [978, 246] width 309 height 18
select select "6"
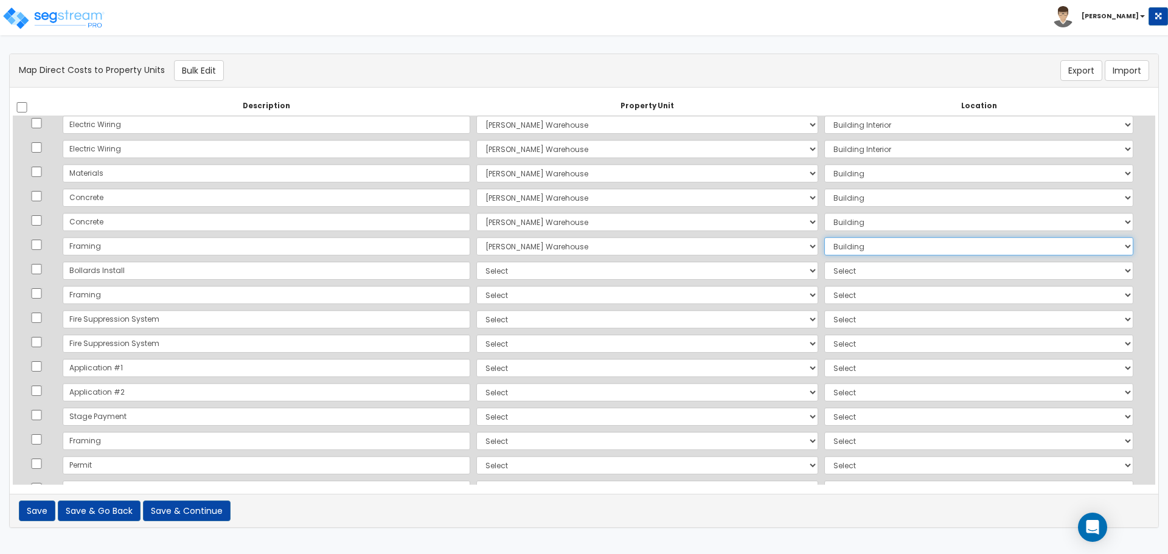
click at [824, 237] on select "Select Add Additional Location Building Building Interior Common Areas" at bounding box center [978, 246] width 309 height 18
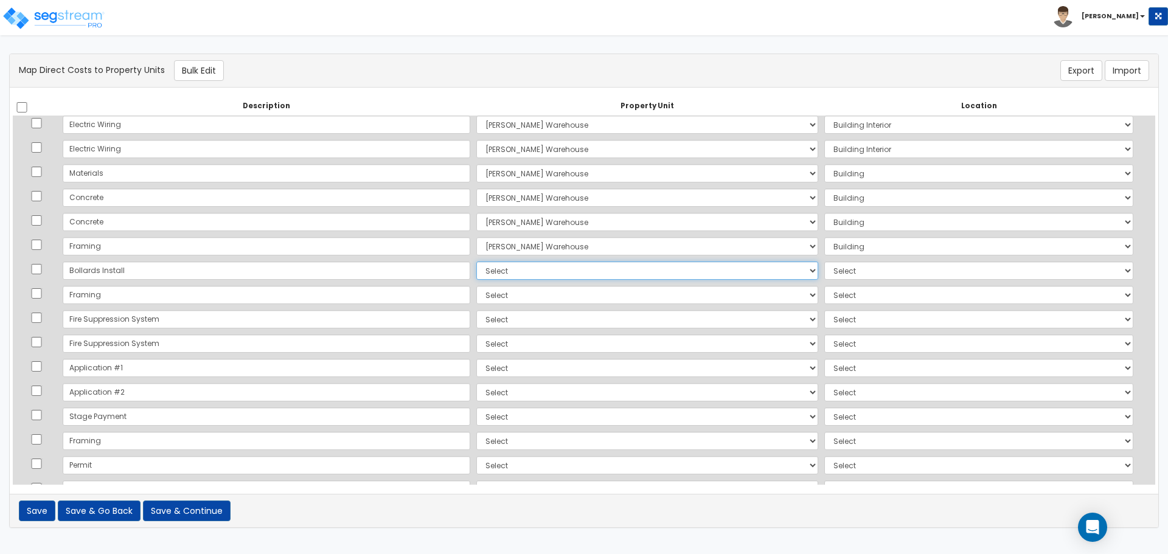
click at [571, 274] on select "Select Lafferty Warehouse Site Improvements Add Additional Property Unit" at bounding box center [647, 271] width 342 height 18
select select "165244"
click at [476, 262] on select "Select Lafferty Warehouse Site Improvements Add Additional Property Unit" at bounding box center [647, 271] width 342 height 18
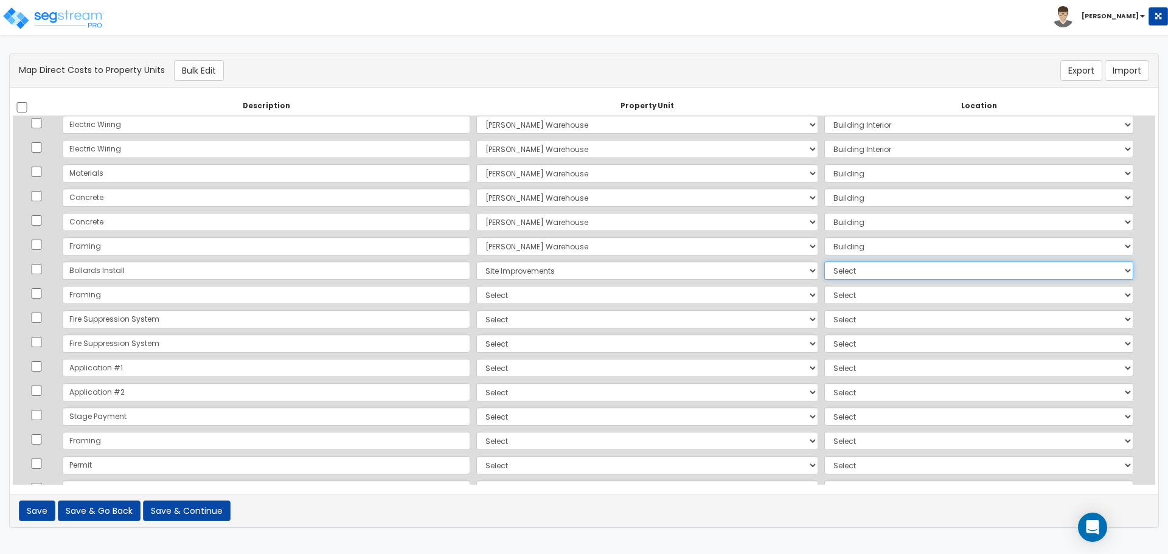
click at [838, 262] on select "Select Add Additional Location Site Exterior" at bounding box center [978, 271] width 309 height 18
select select "462"
click at [824, 262] on select "Select Add Additional Location Site Exterior" at bounding box center [978, 271] width 309 height 18
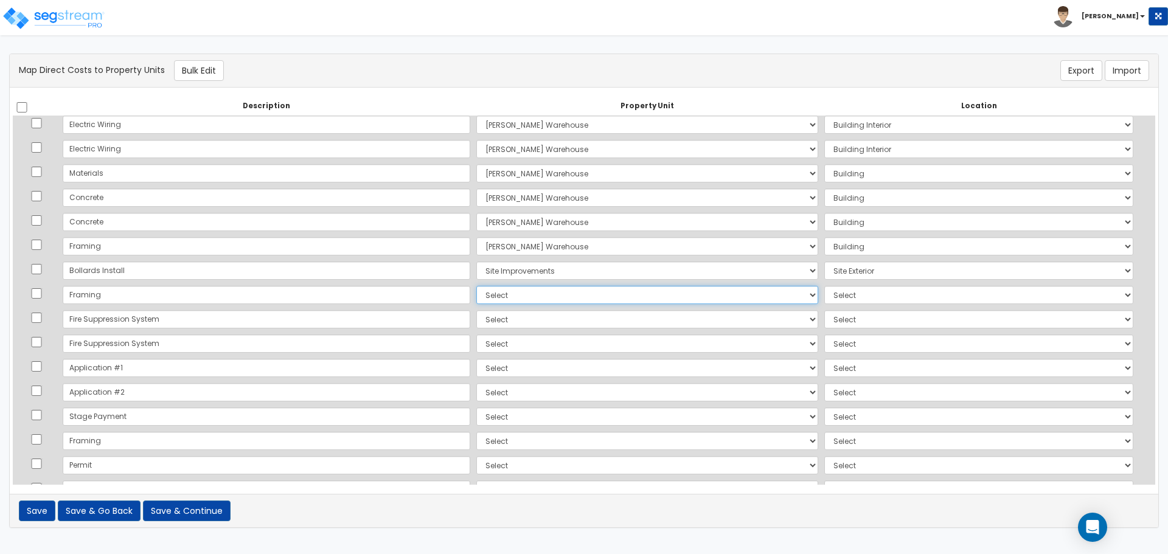
click at [476, 295] on select "Select Lafferty Warehouse Site Improvements Add Additional Property Unit" at bounding box center [647, 295] width 342 height 18
select select "165243"
click at [476, 286] on select "Select Lafferty Warehouse Site Improvements Add Additional Property Unit" at bounding box center [647, 295] width 342 height 18
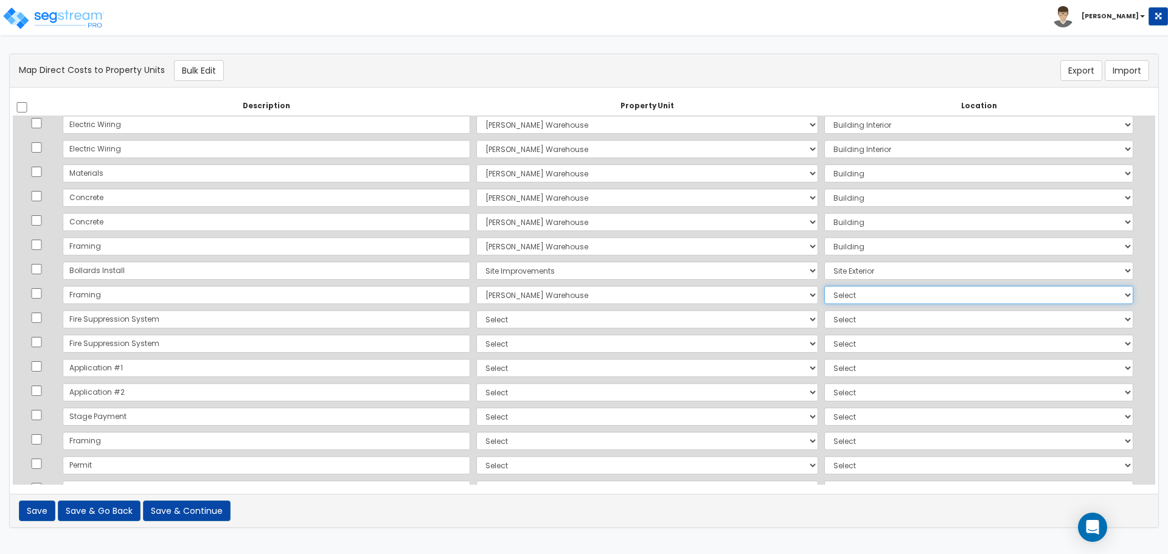
click at [838, 298] on select "Select Add Additional Location Building Building Interior Common Areas" at bounding box center [978, 295] width 309 height 18
select select "6"
click at [824, 286] on select "Select Add Additional Location Building Building Interior Common Areas" at bounding box center [978, 295] width 309 height 18
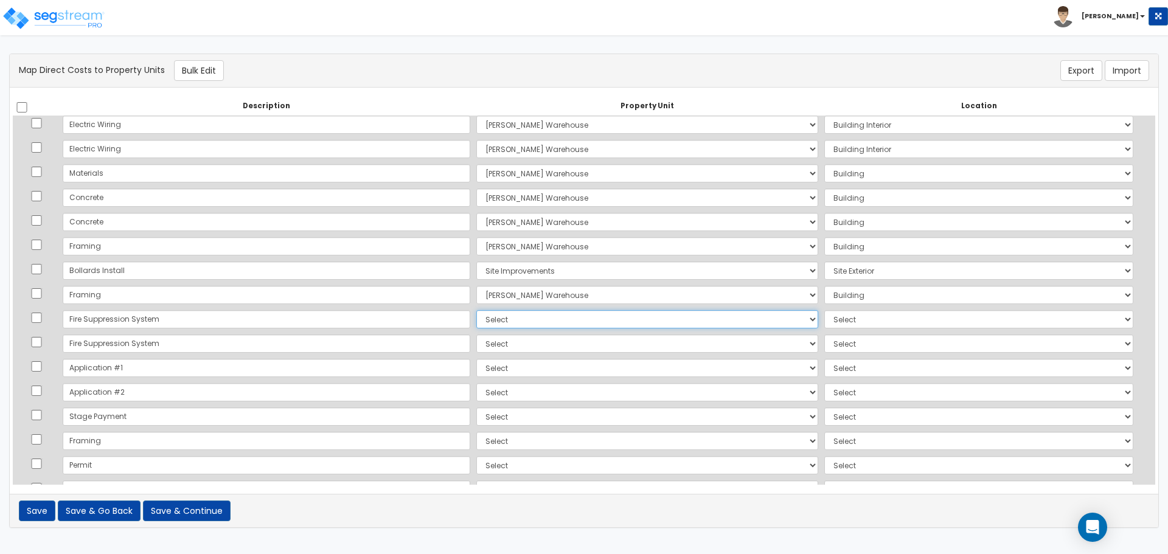
click at [476, 322] on select "Select Lafferty Warehouse Site Improvements Add Additional Property Unit" at bounding box center [647, 319] width 342 height 18
select select "165243"
click at [476, 310] on select "Select Lafferty Warehouse Site Improvements Add Additional Property Unit" at bounding box center [647, 319] width 342 height 18
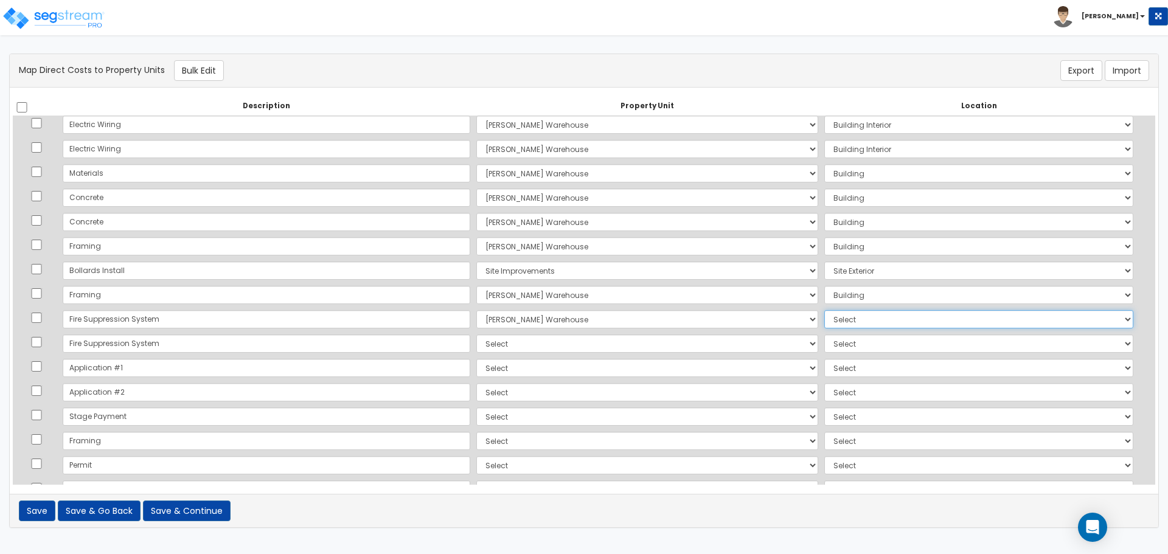
click at [826, 320] on select "Select Add Additional Location Building Building Interior Common Areas" at bounding box center [978, 319] width 309 height 18
select select "461"
click at [824, 310] on select "Select Add Additional Location Building Building Interior Common Areas" at bounding box center [978, 319] width 309 height 18
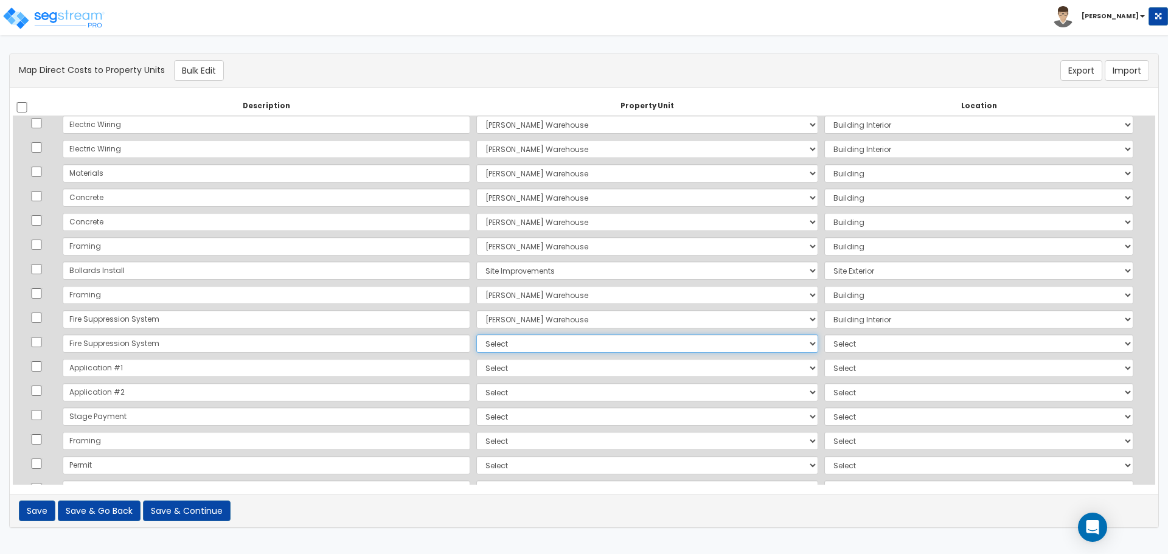
click at [520, 343] on select "Select Lafferty Warehouse Site Improvements Add Additional Property Unit" at bounding box center [647, 344] width 342 height 18
select select "165243"
click at [476, 335] on select "Select Lafferty Warehouse Site Improvements Add Additional Property Unit" at bounding box center [647, 344] width 342 height 18
click at [824, 344] on select "Select Add Additional Location Building Building Interior Common Areas" at bounding box center [978, 344] width 309 height 18
select select "461"
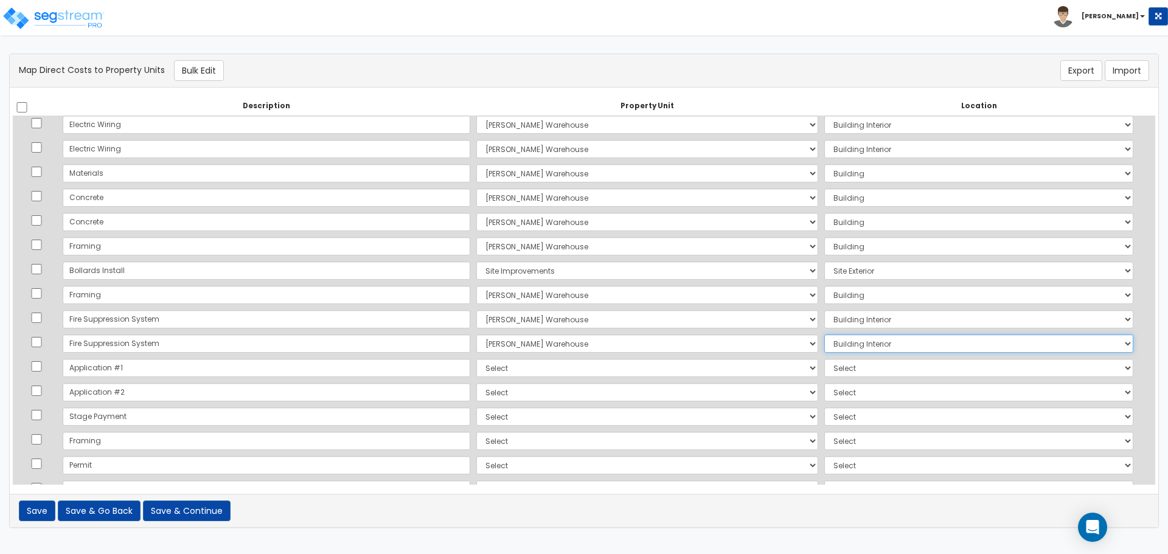
click at [824, 335] on select "Select Add Additional Location Building Building Interior Common Areas" at bounding box center [978, 344] width 309 height 18
click at [476, 370] on select "Select Lafferty Warehouse Site Improvements Add Additional Property Unit" at bounding box center [647, 368] width 342 height 18
select select "165243"
click at [476, 359] on select "Select Lafferty Warehouse Site Improvements Add Additional Property Unit" at bounding box center [647, 368] width 342 height 18
click at [824, 371] on select "Select Add Additional Location Building Building Interior Common Areas" at bounding box center [978, 368] width 309 height 18
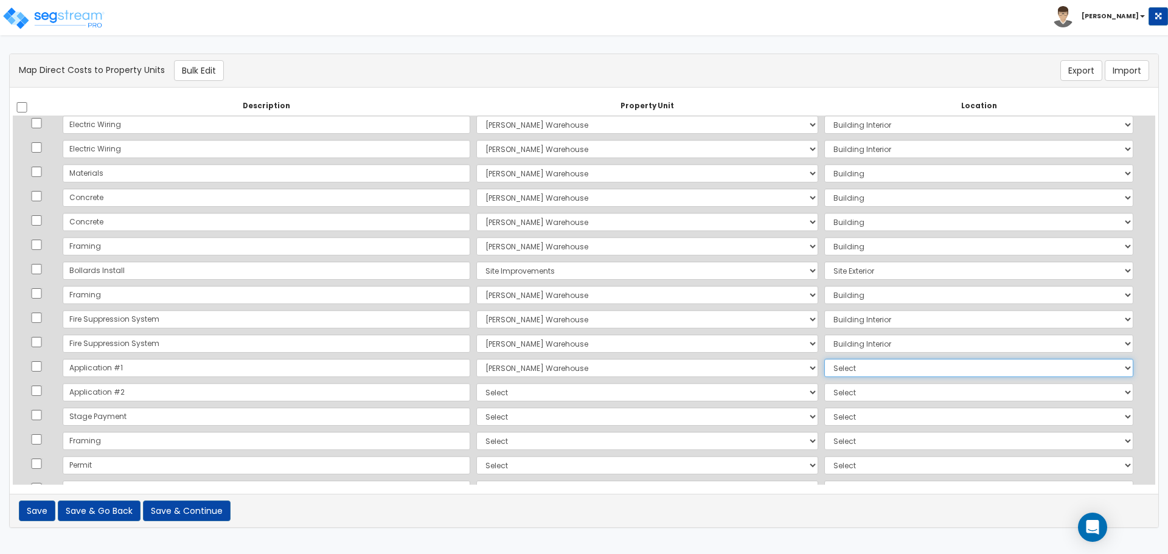
select select "6"
click at [824, 359] on select "Select Add Additional Location Building Building Interior Common Areas" at bounding box center [978, 368] width 309 height 18
click at [544, 398] on select "Select Lafferty Warehouse Site Improvements Add Additional Property Unit" at bounding box center [647, 392] width 342 height 18
select select "165243"
click at [476, 383] on select "Select Lafferty Warehouse Site Improvements Add Additional Property Unit" at bounding box center [647, 392] width 342 height 18
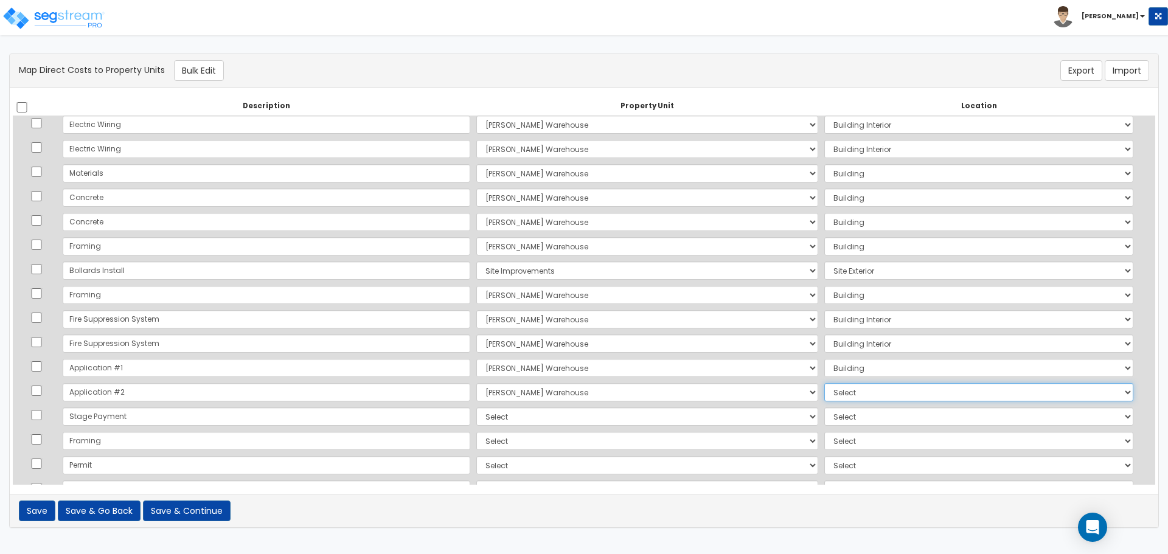
click at [855, 400] on select "Select Add Additional Location Building Building Interior Common Areas" at bounding box center [978, 392] width 309 height 18
select select "6"
click at [824, 383] on select "Select Add Additional Location Building Building Interior Common Areas" at bounding box center [978, 392] width 309 height 18
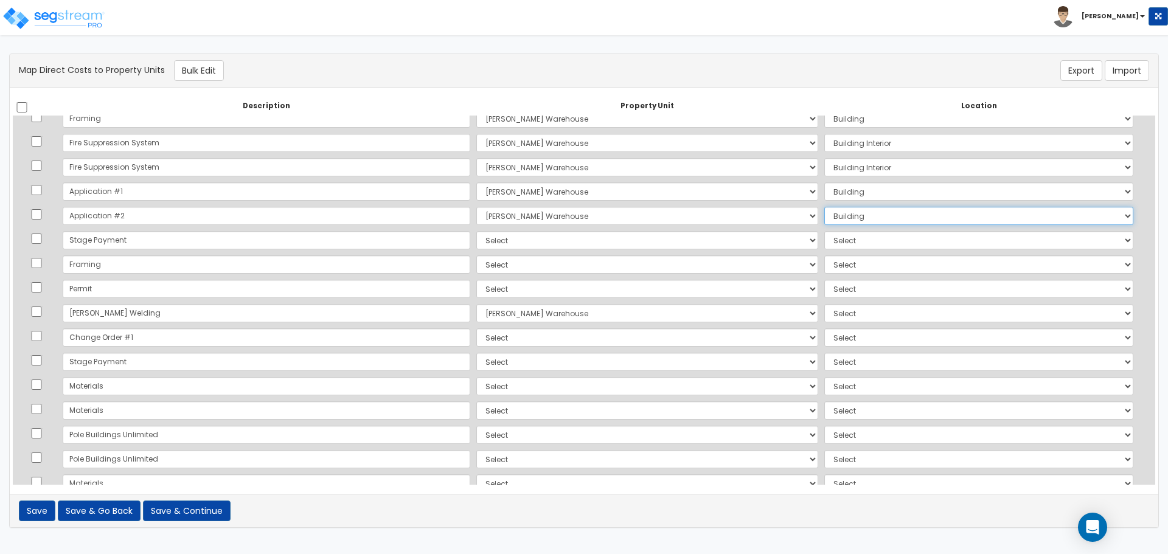
scroll to position [304, 0]
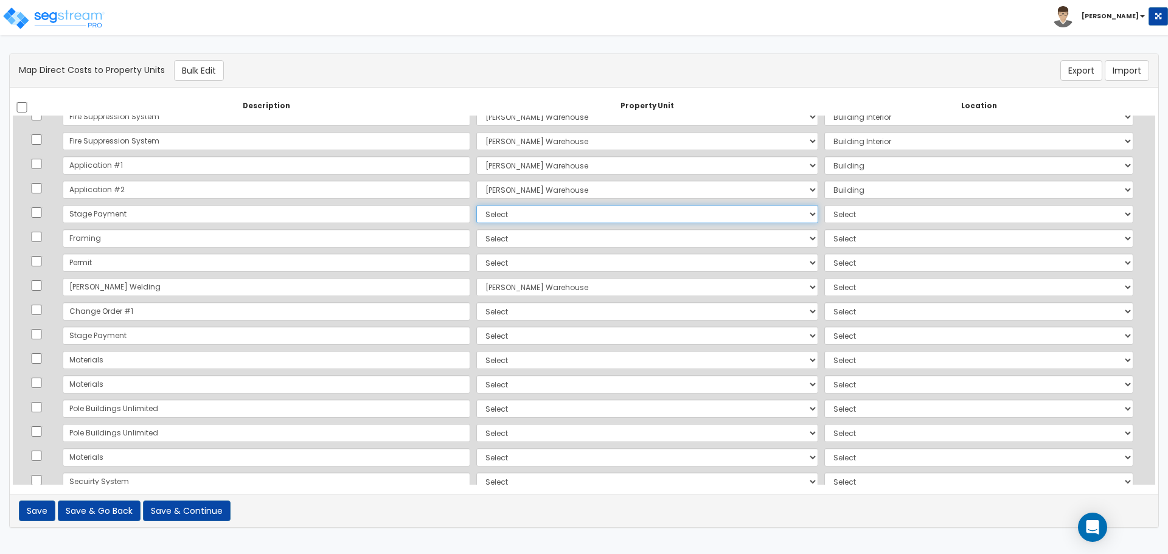
click at [476, 214] on select "Select Lafferty Warehouse Site Improvements Add Additional Property Unit" at bounding box center [647, 214] width 342 height 18
select select "165243"
click at [476, 205] on select "Select Lafferty Warehouse Site Improvements Add Additional Property Unit" at bounding box center [647, 214] width 342 height 18
drag, startPoint x: 829, startPoint y: 215, endPoint x: 832, endPoint y: 222, distance: 7.1
click at [829, 215] on select "Select Add Additional Location Building Building Interior Common Areas" at bounding box center [978, 214] width 309 height 18
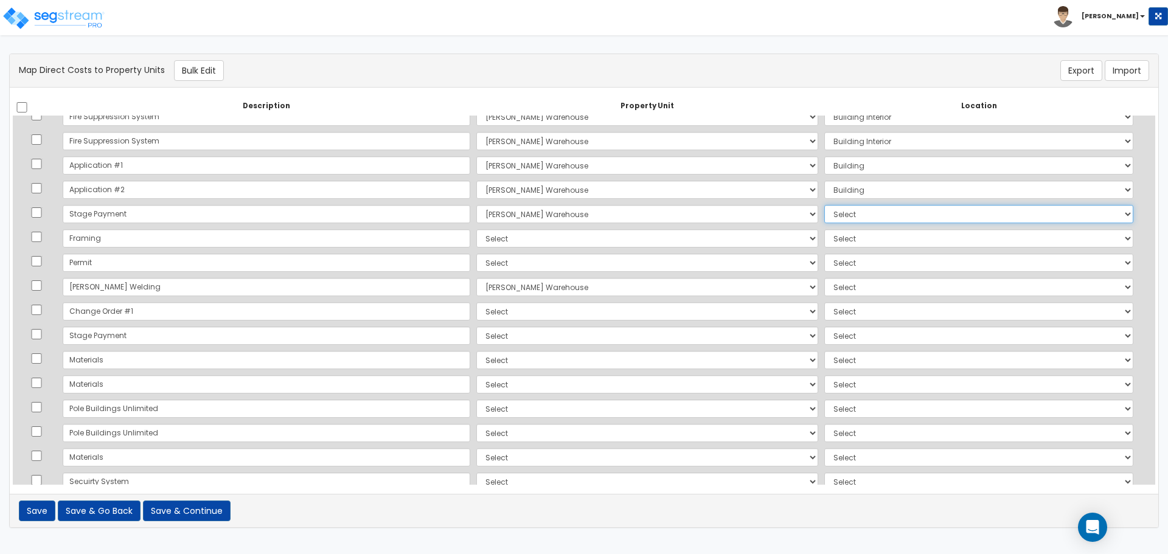
select select "6"
click at [824, 205] on select "Select Add Additional Location Building Building Interior Common Areas" at bounding box center [978, 214] width 309 height 18
click at [476, 244] on select "Select Lafferty Warehouse Site Improvements Add Additional Property Unit" at bounding box center [647, 238] width 342 height 18
select select "165243"
click at [476, 229] on select "Select Lafferty Warehouse Site Improvements Add Additional Property Unit" at bounding box center [647, 238] width 342 height 18
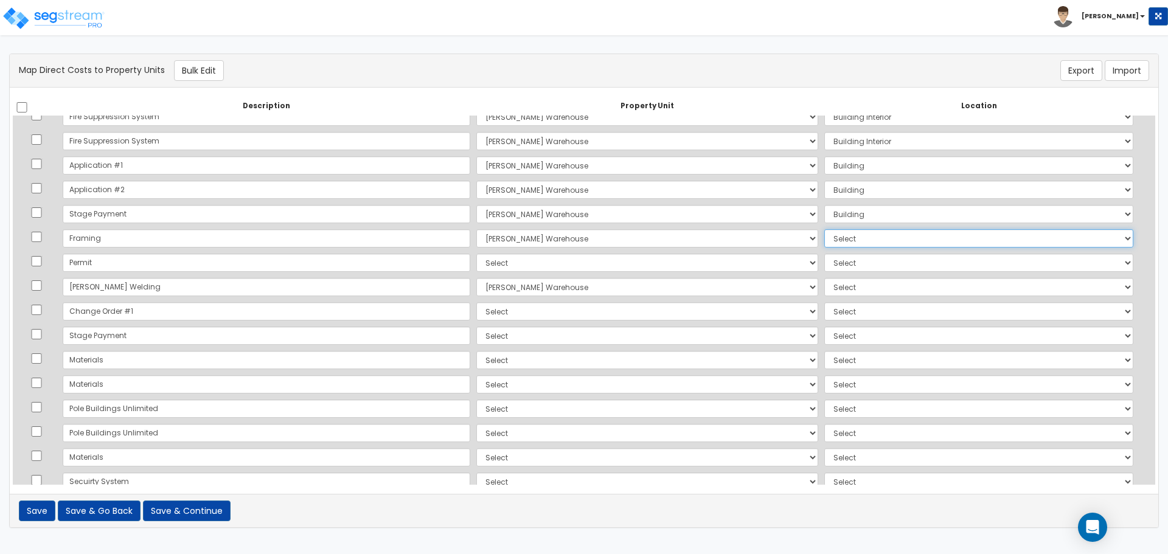
click at [846, 234] on select "Select Add Additional Location Building Building Interior Common Areas" at bounding box center [978, 238] width 309 height 18
select select "6"
click at [824, 229] on select "Select Add Additional Location Building Building Interior Common Areas" at bounding box center [978, 238] width 309 height 18
click at [503, 262] on select "Select Lafferty Warehouse Site Improvements Add Additional Property Unit" at bounding box center [647, 263] width 342 height 18
select select "165243"
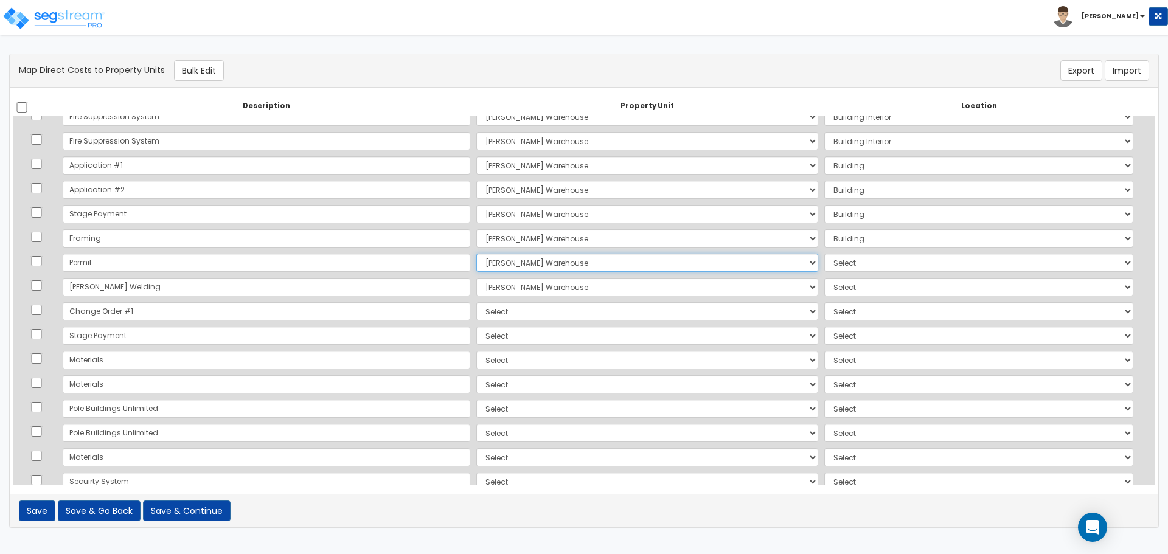
click at [476, 254] on select "Select Lafferty Warehouse Site Improvements Add Additional Property Unit" at bounding box center [647, 263] width 342 height 18
click at [824, 262] on select "Select Add Additional Location Building Building Interior Common Areas" at bounding box center [978, 263] width 309 height 18
select select "6"
click at [824, 254] on select "Select Add Additional Location Building Building Interior Common Areas" at bounding box center [978, 263] width 309 height 18
click at [841, 289] on select "Select Add Additional Location Building Building Interior Common Areas" at bounding box center [978, 287] width 309 height 18
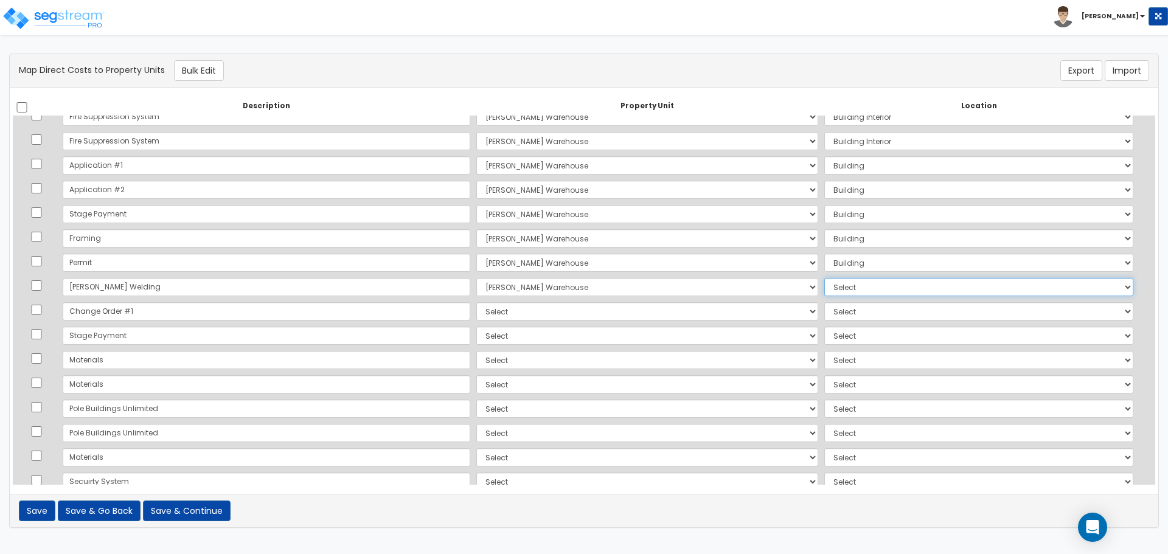
select select "6"
click at [824, 278] on select "Select Add Additional Location Building Building Interior Common Areas" at bounding box center [978, 287] width 309 height 18
click at [476, 310] on select "Select Lafferty Warehouse Site Improvements Add Additional Property Unit" at bounding box center [647, 311] width 342 height 18
select select "165243"
click at [476, 302] on select "Select Lafferty Warehouse Site Improvements Add Additional Property Unit" at bounding box center [647, 311] width 342 height 18
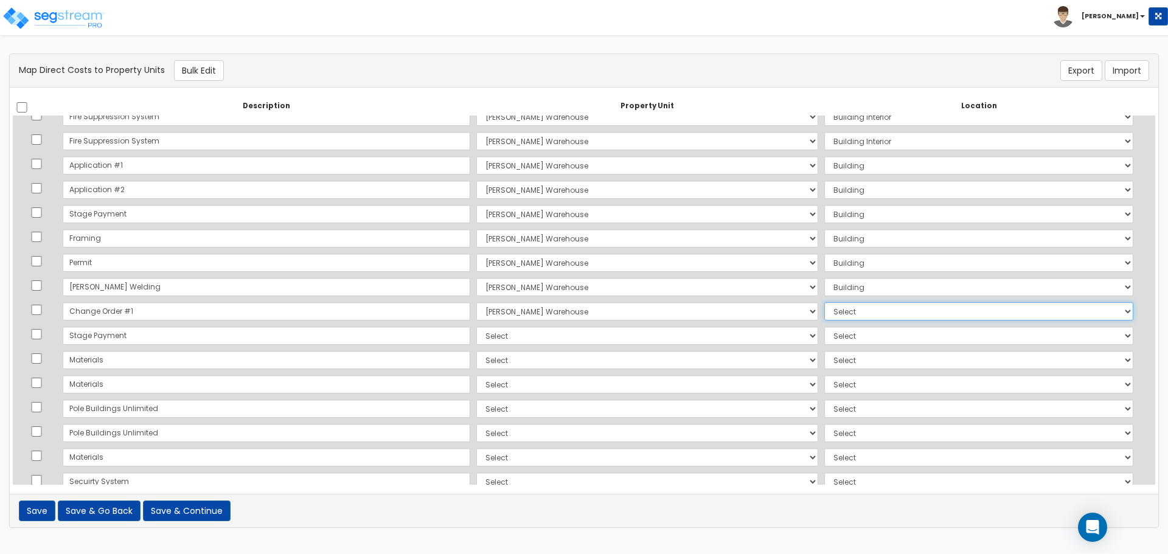
drag, startPoint x: 820, startPoint y: 309, endPoint x: 827, endPoint y: 314, distance: 8.8
click at [824, 309] on select "Select Add Additional Location Building Building Interior Common Areas" at bounding box center [978, 311] width 309 height 18
select select "6"
click at [824, 302] on select "Select Add Additional Location Building Building Interior Common Areas" at bounding box center [978, 311] width 309 height 18
click at [476, 337] on select "Select Lafferty Warehouse Site Improvements Add Additional Property Unit" at bounding box center [647, 336] width 342 height 18
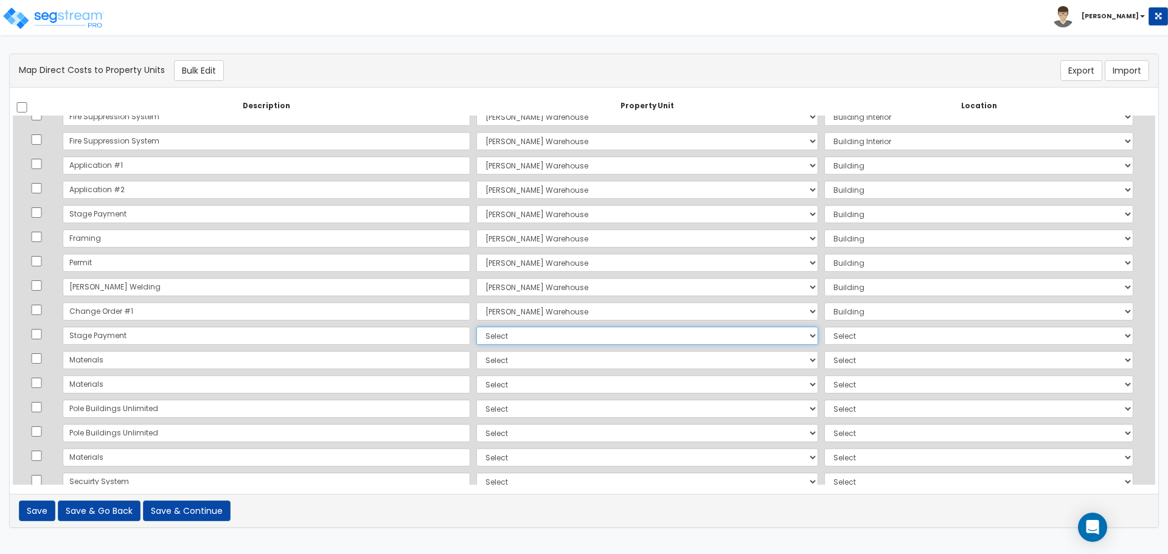
select select "165243"
click at [476, 327] on select "Select Lafferty Warehouse Site Improvements Add Additional Property Unit" at bounding box center [647, 336] width 342 height 18
click at [843, 332] on select "Select Add Additional Location Building Building Interior Common Areas" at bounding box center [978, 336] width 309 height 18
select select "6"
click at [824, 327] on select "Select Add Additional Location Building Building Interior Common Areas" at bounding box center [978, 336] width 309 height 18
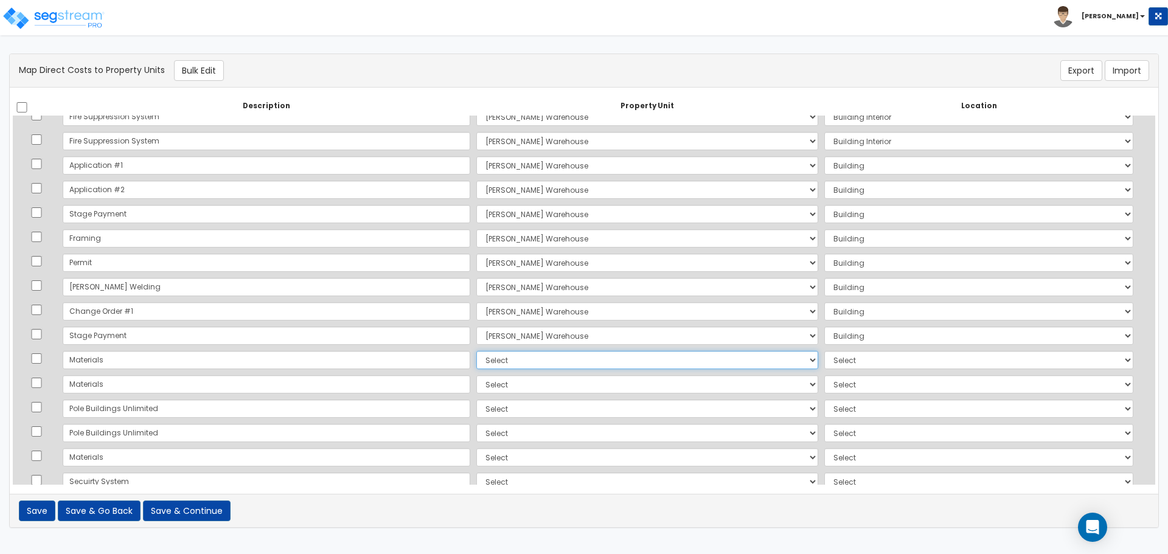
click at [476, 361] on select "Select Lafferty Warehouse Site Improvements Add Additional Property Unit" at bounding box center [647, 360] width 342 height 18
select select "165243"
click at [476, 351] on select "Select Lafferty Warehouse Site Improvements Add Additional Property Unit" at bounding box center [647, 360] width 342 height 18
click at [837, 355] on select "Select Add Additional Location Building Building Interior Common Areas" at bounding box center [978, 360] width 309 height 18
select select "6"
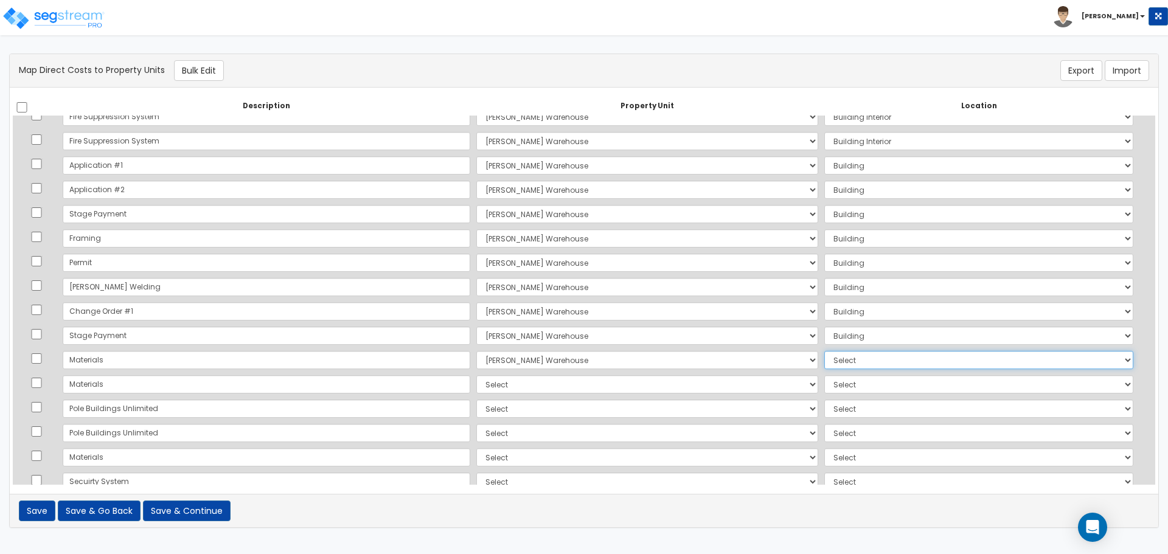
click at [824, 351] on select "Select Add Additional Location Building Building Interior Common Areas" at bounding box center [978, 360] width 309 height 18
click at [478, 383] on select "Select Lafferty Warehouse Site Improvements Add Additional Property Unit" at bounding box center [647, 384] width 342 height 18
select select "165243"
click at [476, 375] on select "Select Lafferty Warehouse Site Improvements Add Additional Property Unit" at bounding box center [647, 384] width 342 height 18
click at [831, 386] on select "Select Add Additional Location Building Building Interior Common Areas" at bounding box center [978, 384] width 309 height 18
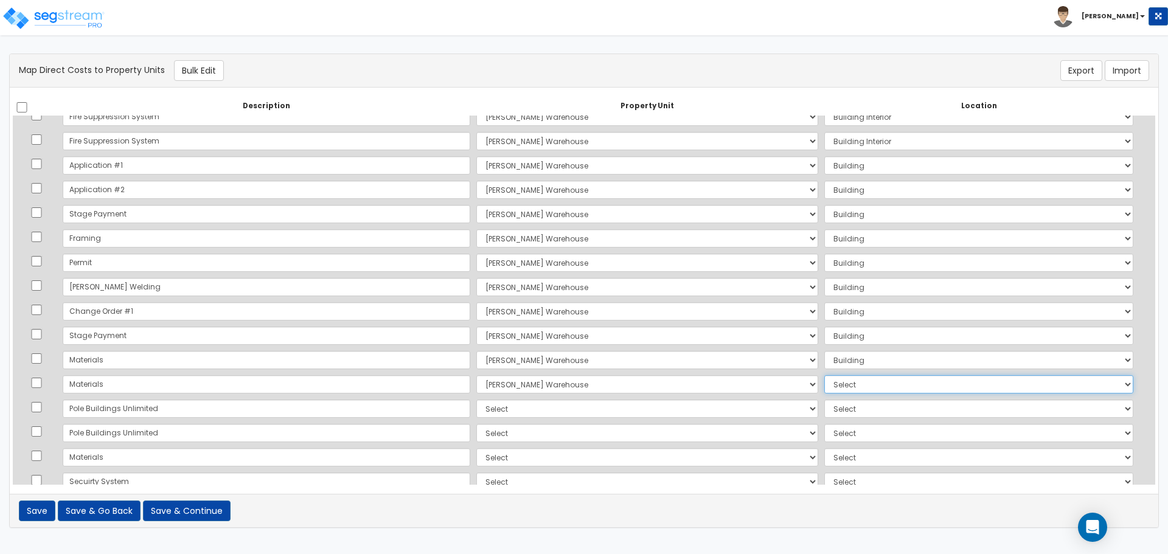
select select "6"
click at [824, 375] on select "Select Add Additional Location Building Building Interior Common Areas" at bounding box center [978, 384] width 309 height 18
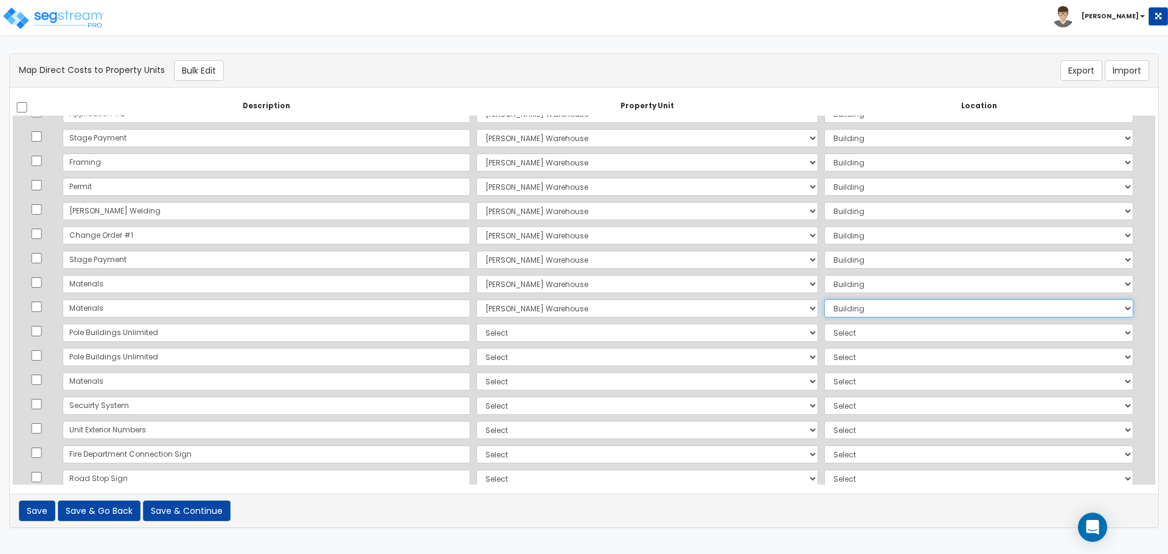
scroll to position [406, 0]
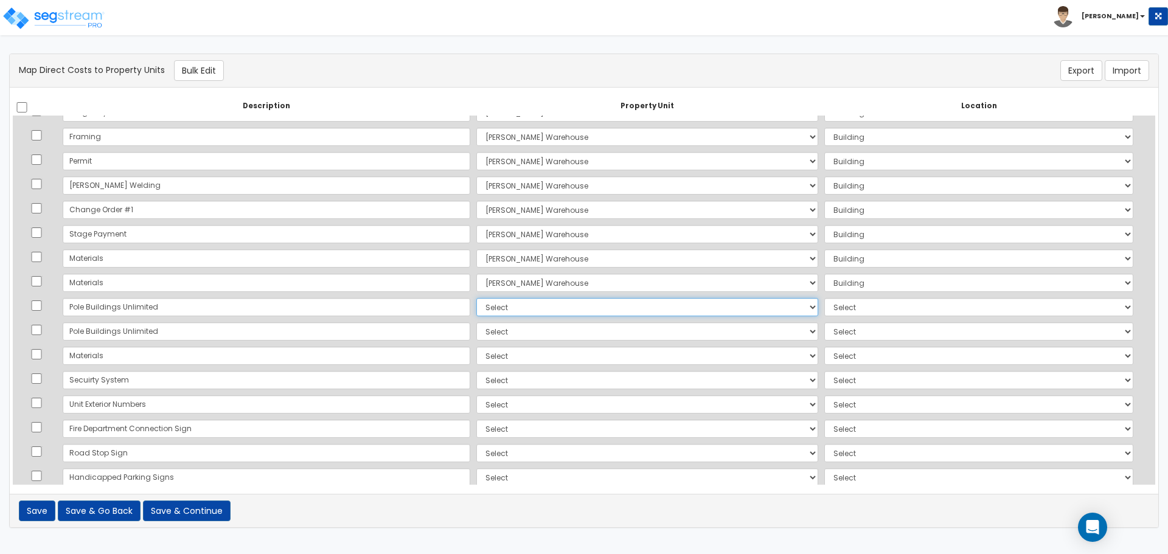
click at [476, 302] on select "Select Lafferty Warehouse Site Improvements Add Additional Property Unit" at bounding box center [647, 307] width 342 height 18
select select "165243"
click at [476, 298] on select "Select Lafferty Warehouse Site Improvements Add Additional Property Unit" at bounding box center [647, 307] width 342 height 18
click at [824, 310] on select "Select Add Additional Location Building Building Interior Common Areas" at bounding box center [978, 307] width 309 height 18
select select "6"
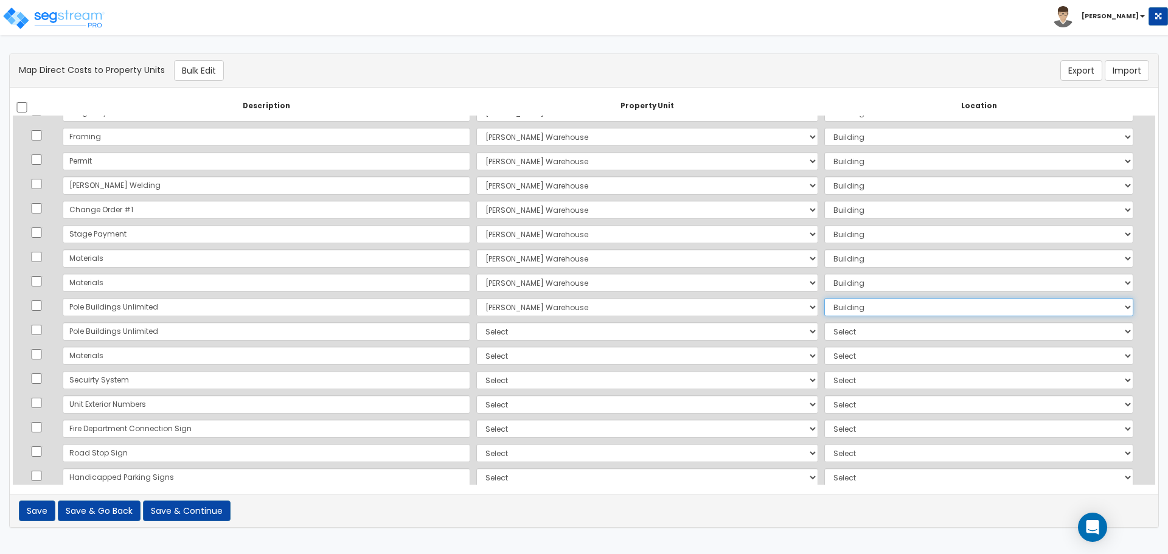
click at [824, 298] on select "Select Add Additional Location Building Building Interior Common Areas" at bounding box center [978, 307] width 309 height 18
click at [824, 333] on select "Select Add Additional Location" at bounding box center [978, 331] width 309 height 18
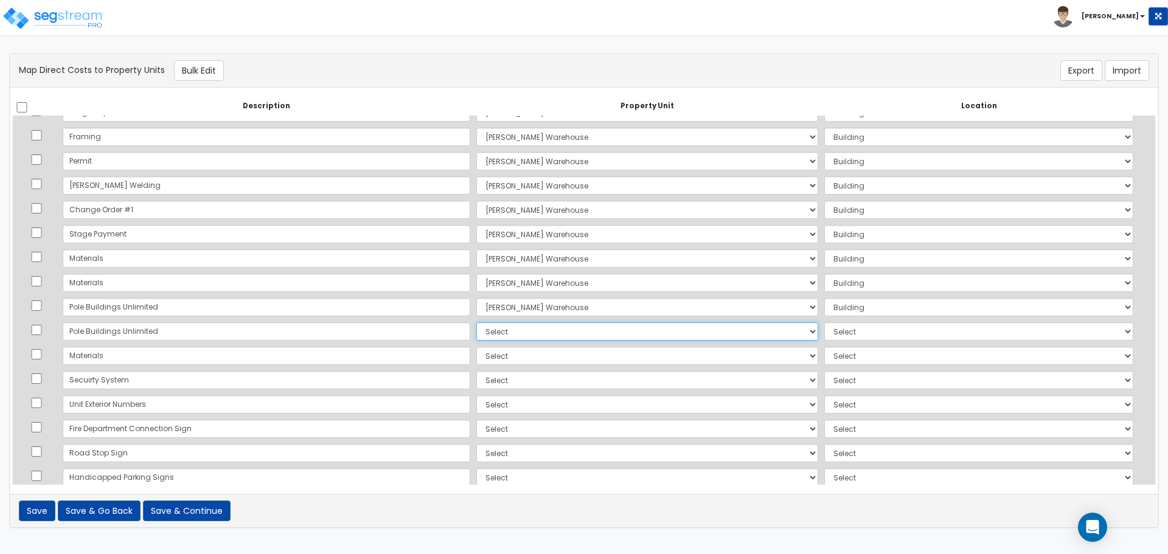
drag, startPoint x: 564, startPoint y: 328, endPoint x: 553, endPoint y: 334, distance: 12.5
click at [564, 328] on select "Select Lafferty Warehouse Site Improvements Add Additional Property Unit" at bounding box center [647, 331] width 342 height 18
select select "165243"
click at [476, 322] on select "Select Lafferty Warehouse Site Improvements Add Additional Property Unit" at bounding box center [647, 331] width 342 height 18
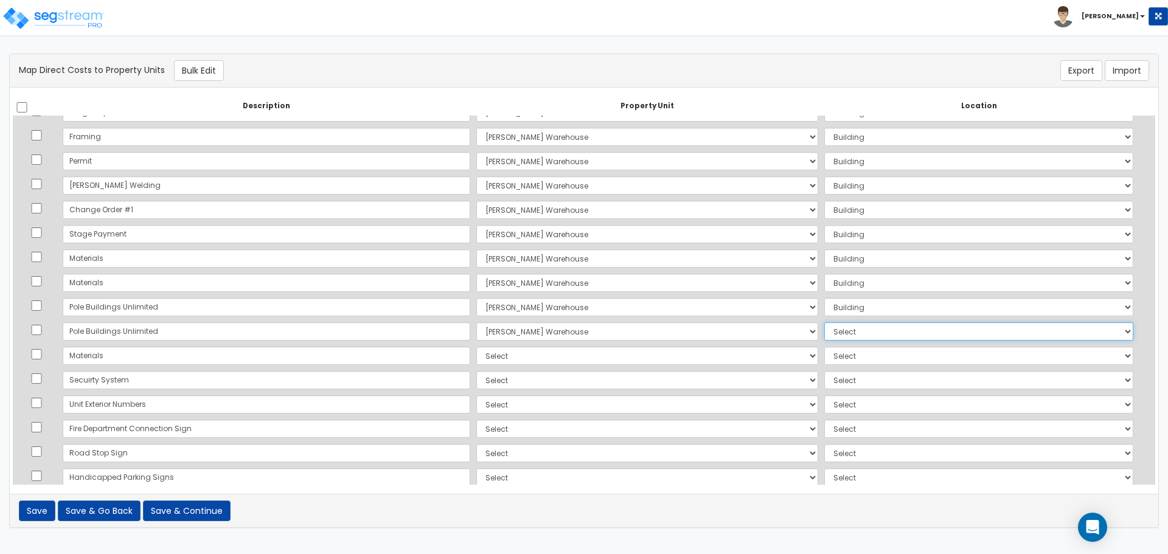
drag, startPoint x: 871, startPoint y: 332, endPoint x: 868, endPoint y: 340, distance: 8.3
click at [871, 332] on select "Select Add Additional Location Building Building Interior Common Areas" at bounding box center [978, 331] width 309 height 18
select select "6"
click at [824, 322] on select "Select Add Additional Location Building Building Interior Common Areas" at bounding box center [978, 331] width 309 height 18
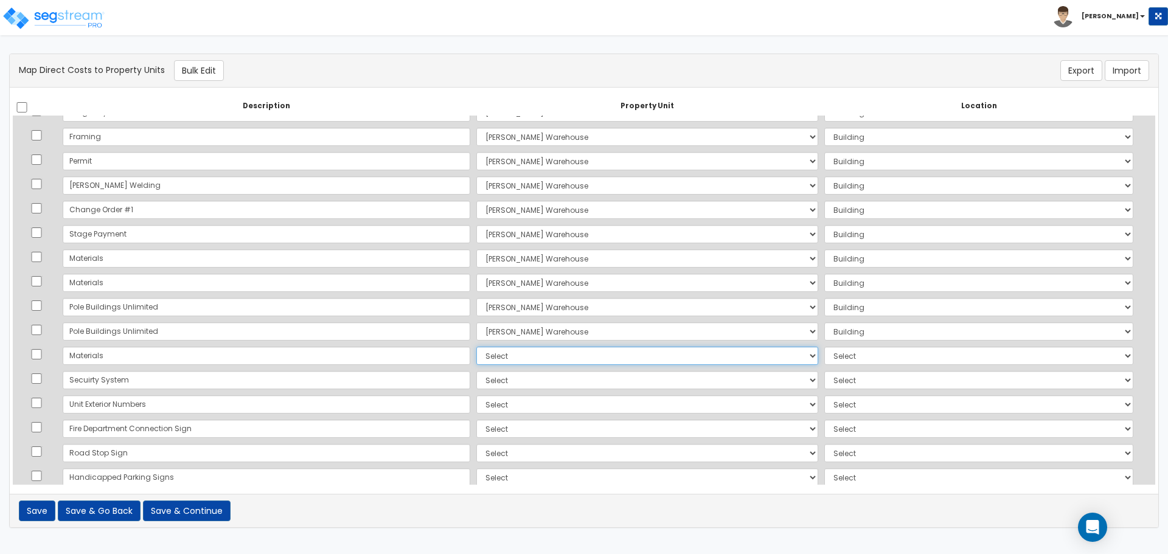
click at [476, 349] on select "Select Lafferty Warehouse Site Improvements Add Additional Property Unit" at bounding box center [647, 356] width 342 height 18
select select "165243"
click at [476, 347] on select "Select Lafferty Warehouse Site Improvements Add Additional Property Unit" at bounding box center [647, 356] width 342 height 18
click at [848, 357] on select "Select Add Additional Location Building Building Interior Common Areas" at bounding box center [978, 356] width 309 height 18
select select "6"
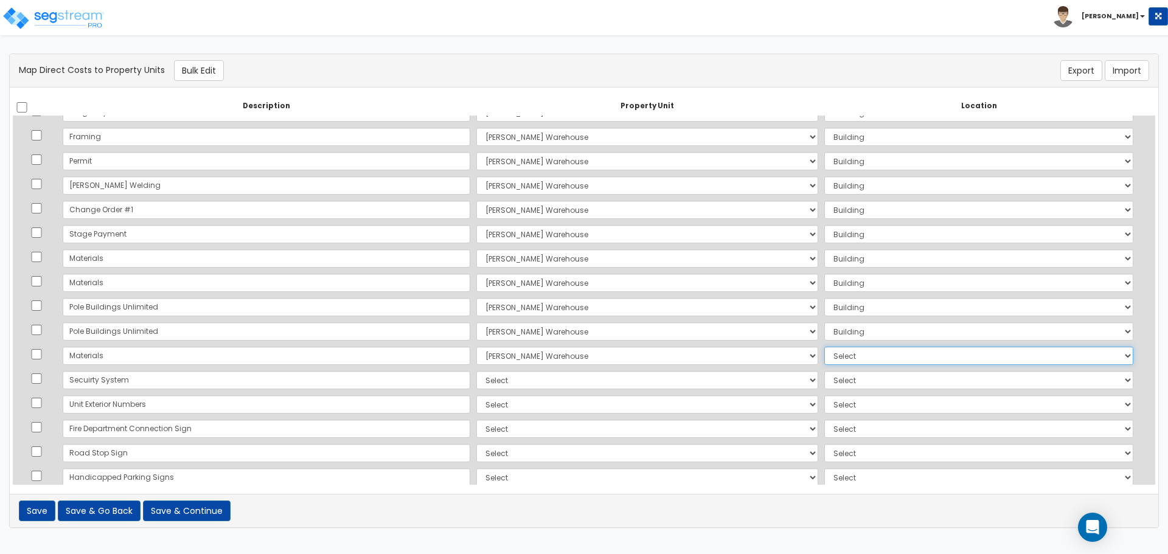
click at [824, 347] on select "Select Add Additional Location Building Building Interior Common Areas" at bounding box center [978, 356] width 309 height 18
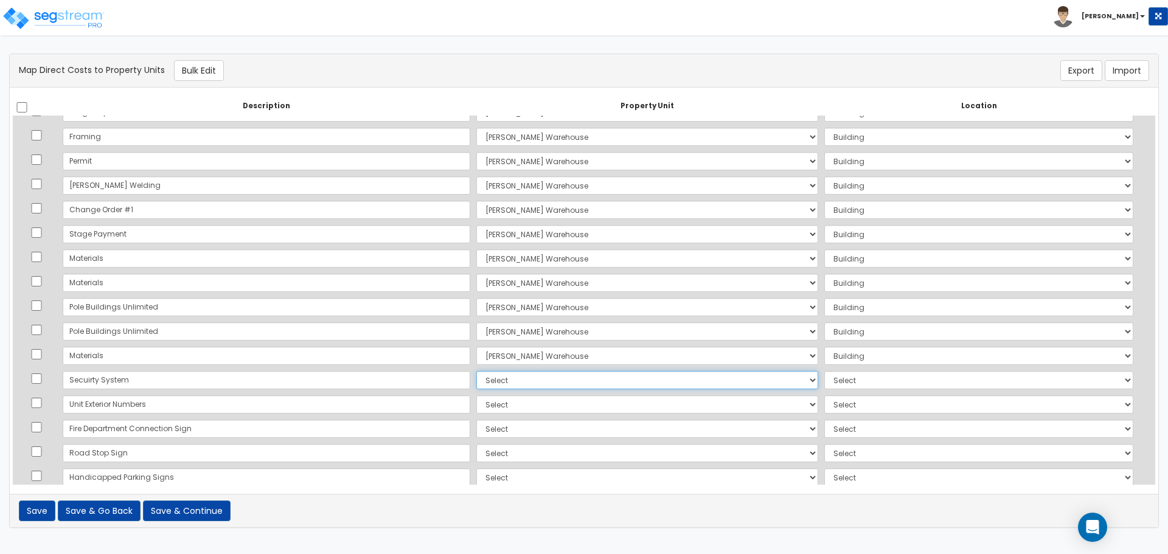
click at [476, 380] on select "Select Lafferty Warehouse Site Improvements Add Additional Property Unit" at bounding box center [647, 380] width 342 height 18
select select "165243"
click at [476, 371] on select "Select Lafferty Warehouse Site Improvements Add Additional Property Unit" at bounding box center [647, 380] width 342 height 18
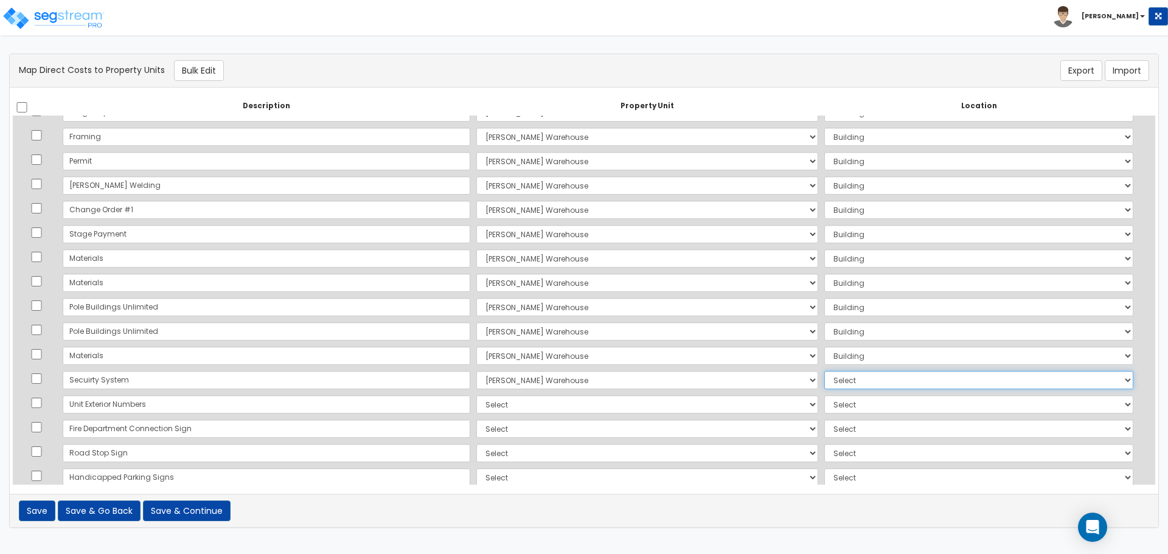
drag, startPoint x: 824, startPoint y: 380, endPoint x: 836, endPoint y: 389, distance: 14.7
click at [824, 380] on select "Select Add Additional Location Building Building Interior Common Areas" at bounding box center [978, 380] width 309 height 18
select select "461"
click at [824, 371] on select "Select Add Additional Location Building Building Interior Common Areas" at bounding box center [978, 380] width 309 height 18
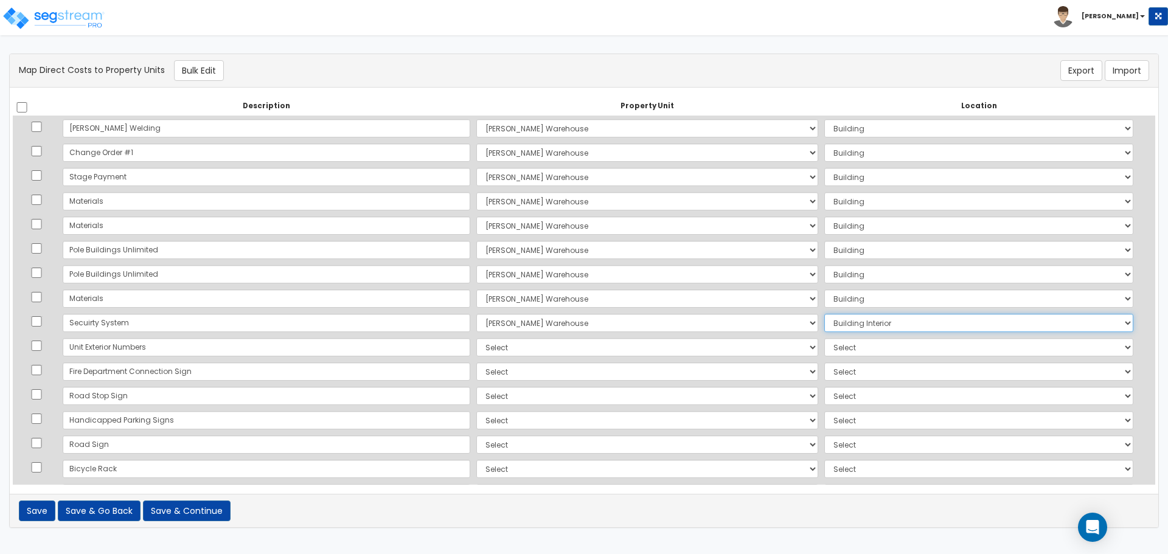
scroll to position [507, 0]
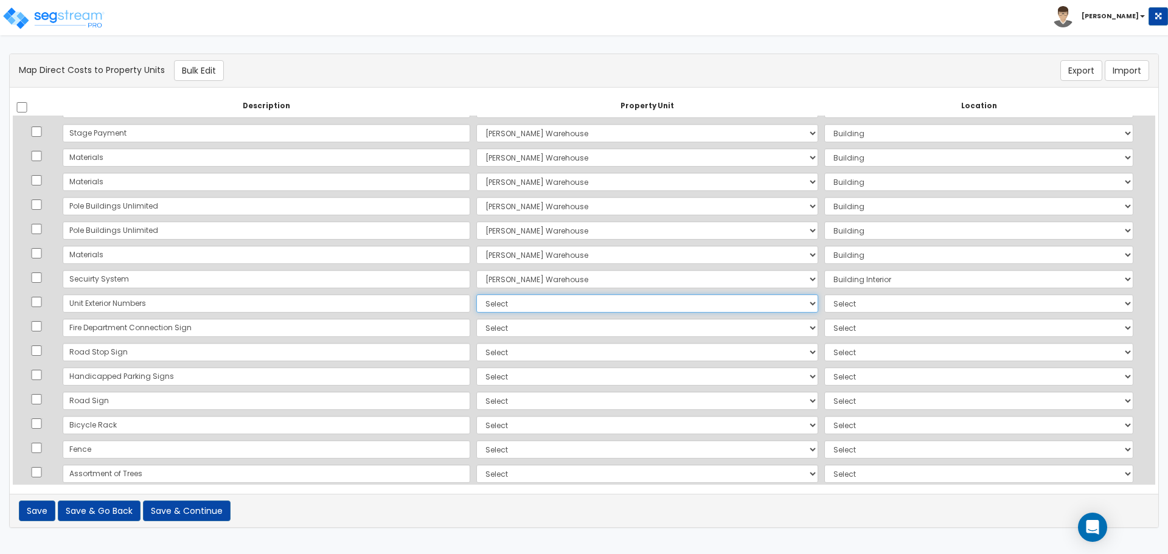
click at [476, 304] on select "Select Lafferty Warehouse Site Improvements Add Additional Property Unit" at bounding box center [647, 303] width 342 height 18
select select "165244"
click at [476, 294] on select "Select Lafferty Warehouse Site Improvements Add Additional Property Unit" at bounding box center [647, 303] width 342 height 18
click at [824, 310] on select "Select Add Additional Location Site Exterior" at bounding box center [978, 303] width 309 height 18
select select "462"
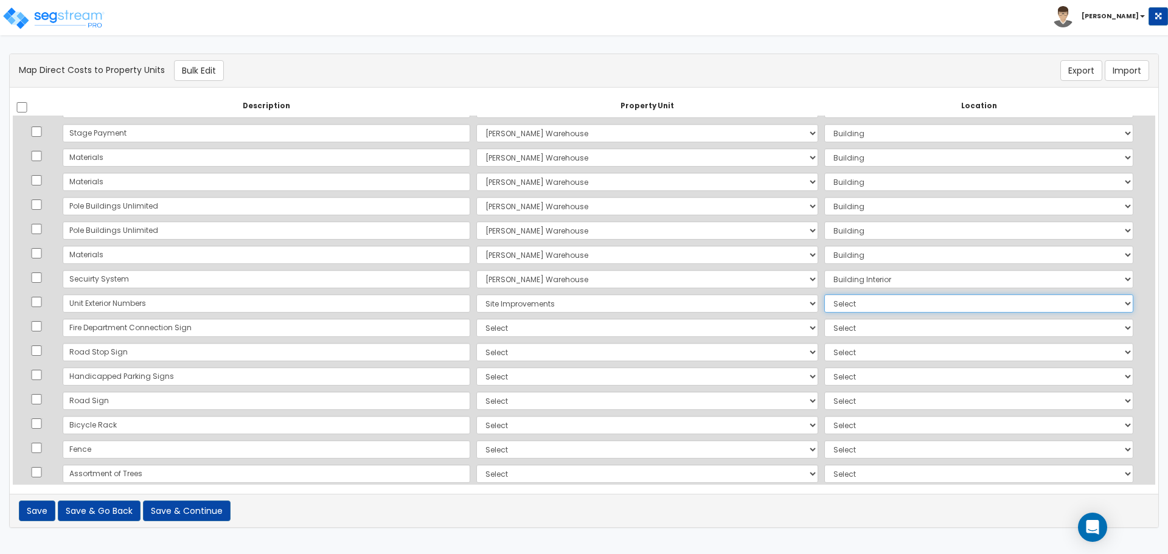
click at [824, 294] on select "Select Add Additional Location Site Exterior" at bounding box center [978, 303] width 309 height 18
click at [483, 327] on select "Select Lafferty Warehouse Site Improvements Add Additional Property Unit" at bounding box center [647, 328] width 342 height 18
select select "165244"
click at [476, 319] on select "Select Lafferty Warehouse Site Improvements Add Additional Property Unit" at bounding box center [647, 328] width 342 height 18
click at [824, 325] on select "Select Add Additional Location Site Exterior" at bounding box center [978, 328] width 309 height 18
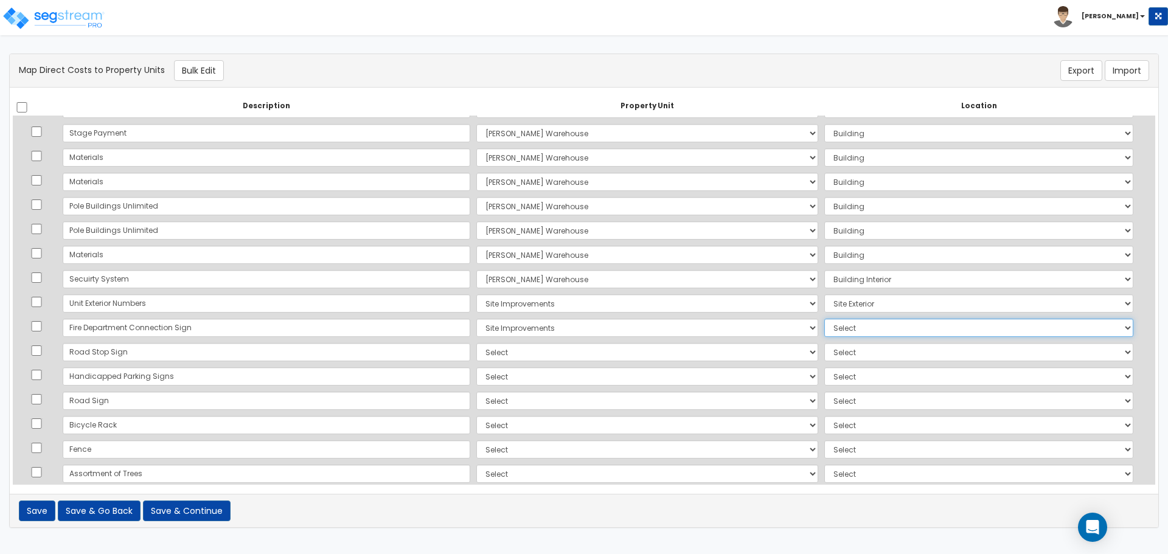
select select "462"
click at [824, 319] on select "Select Add Additional Location Site Exterior" at bounding box center [978, 328] width 309 height 18
click at [609, 354] on select "Select Lafferty Warehouse Site Improvements Add Additional Property Unit" at bounding box center [647, 352] width 342 height 18
select select "165244"
click at [476, 343] on select "Select Lafferty Warehouse Site Improvements Add Additional Property Unit" at bounding box center [647, 352] width 342 height 18
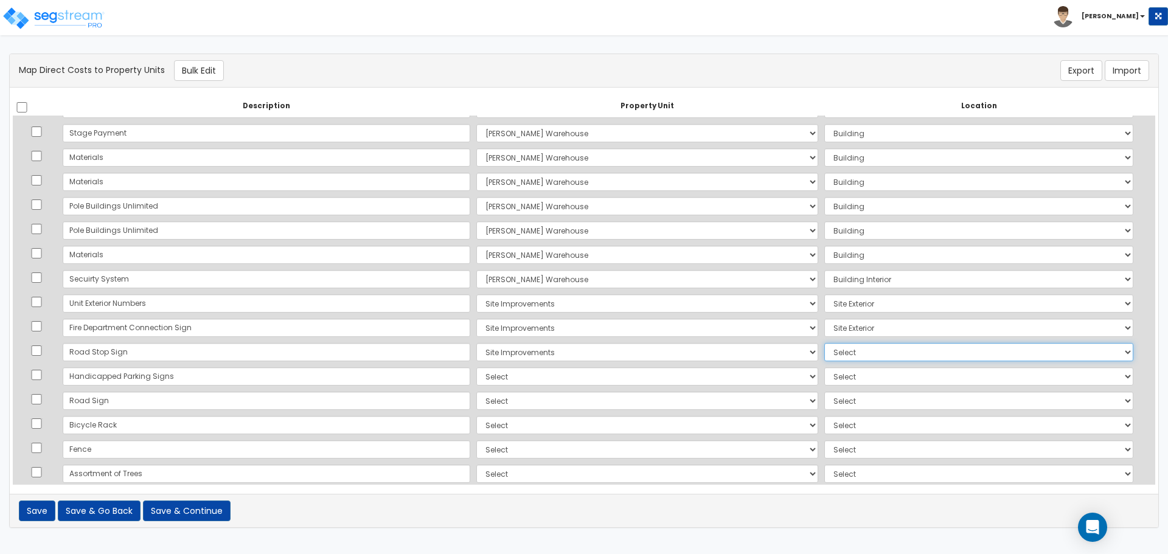
click at [833, 355] on select "Select Add Additional Location Site Exterior" at bounding box center [978, 352] width 309 height 18
select select "462"
click at [824, 343] on select "Select Add Additional Location Site Exterior" at bounding box center [978, 352] width 309 height 18
click at [531, 376] on select "Select Lafferty Warehouse Site Improvements Add Additional Property Unit" at bounding box center [647, 377] width 342 height 18
select select "165244"
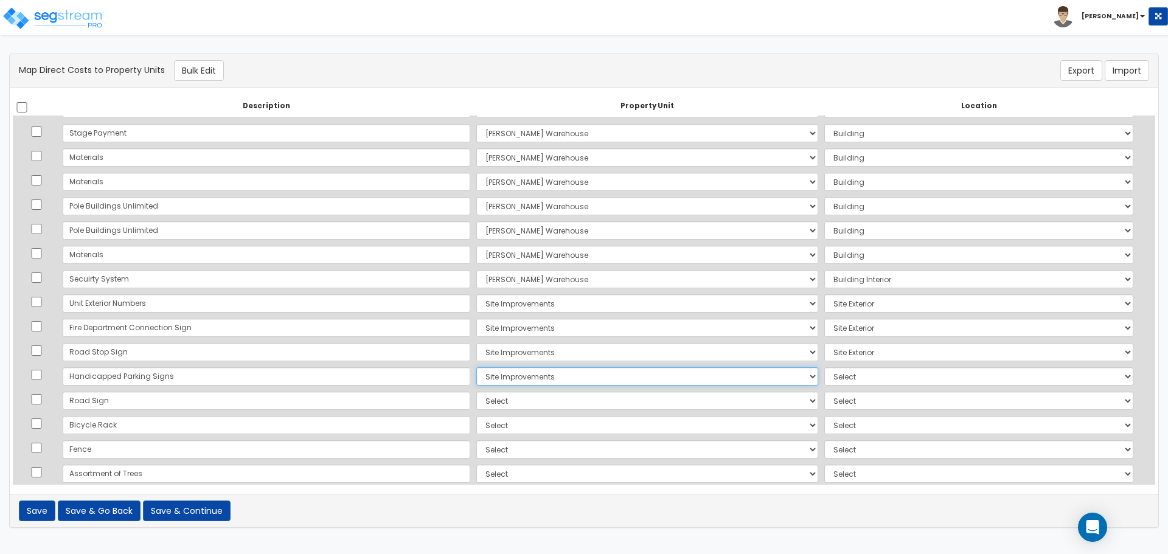
click at [476, 368] on select "Select Lafferty Warehouse Site Improvements Add Additional Property Unit" at bounding box center [647, 377] width 342 height 18
drag, startPoint x: 848, startPoint y: 375, endPoint x: 854, endPoint y: 382, distance: 9.0
click at [848, 375] on select "Select Add Additional Location Site Exterior" at bounding box center [978, 377] width 309 height 18
select select "462"
click at [824, 368] on select "Select Add Additional Location Site Exterior" at bounding box center [978, 377] width 309 height 18
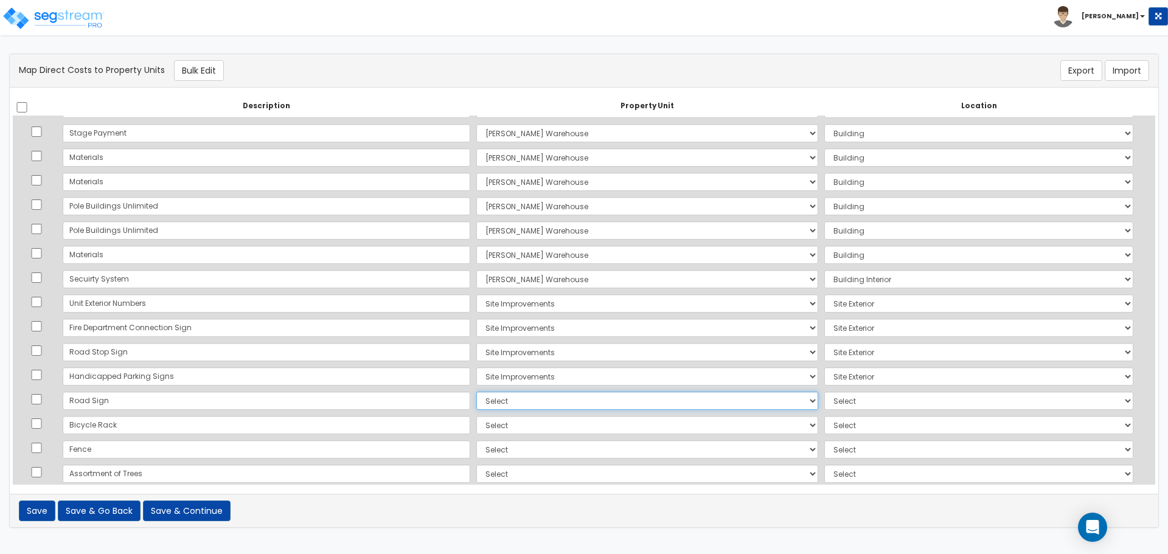
click at [476, 399] on select "Select Lafferty Warehouse Site Improvements Add Additional Property Unit" at bounding box center [647, 401] width 342 height 18
select select "165244"
click at [476, 392] on select "Select Lafferty Warehouse Site Improvements Add Additional Property Unit" at bounding box center [647, 401] width 342 height 18
click at [828, 409] on select "Select Add Additional Location Site Exterior" at bounding box center [978, 401] width 309 height 18
select select "462"
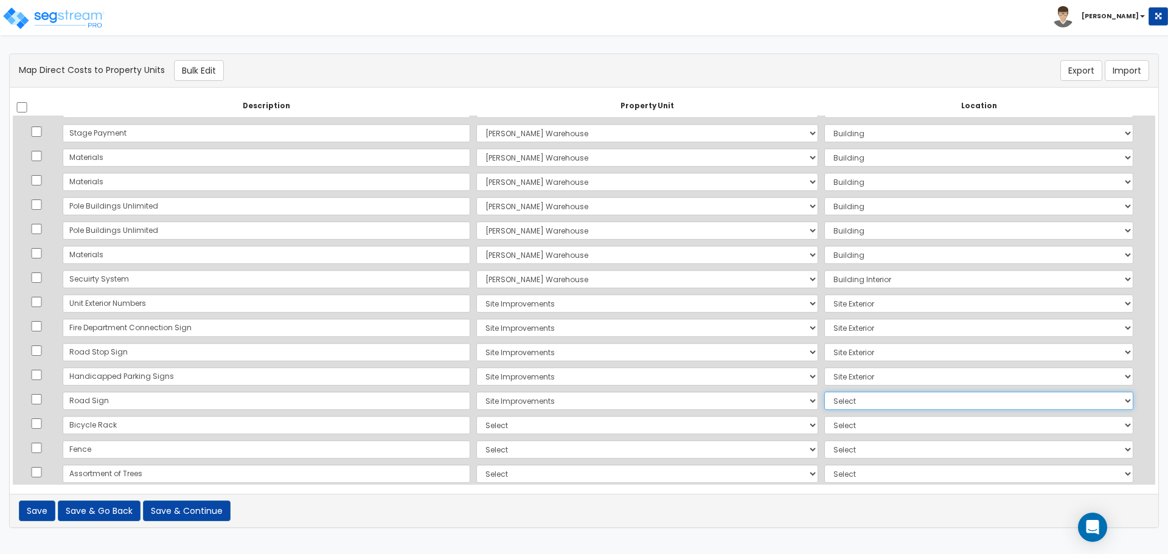
click at [824, 392] on select "Select Add Additional Location Site Exterior" at bounding box center [978, 401] width 309 height 18
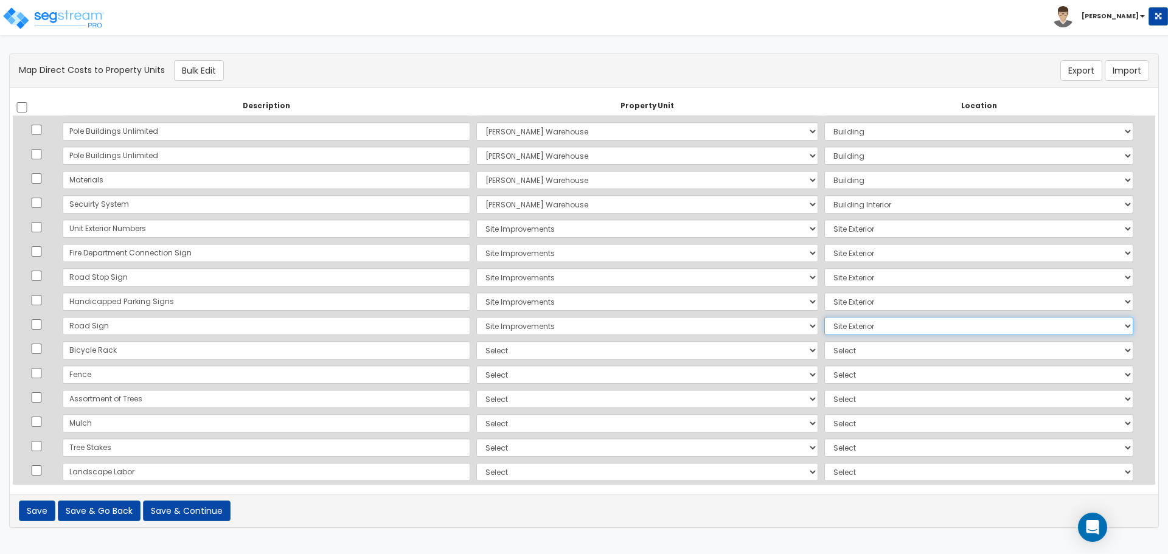
scroll to position [608, 0]
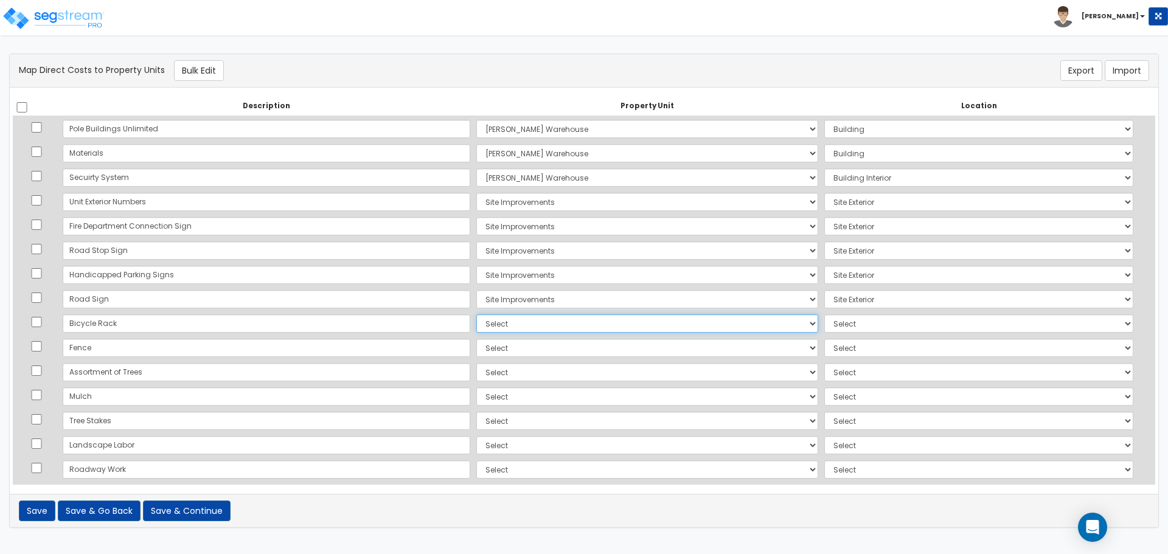
click at [476, 321] on select "Select Lafferty Warehouse Site Improvements Add Additional Property Unit" at bounding box center [647, 324] width 342 height 18
select select "165244"
click at [476, 315] on select "Select Lafferty Warehouse Site Improvements Add Additional Property Unit" at bounding box center [647, 324] width 342 height 18
click at [838, 330] on select "Select Add Additional Location Site Exterior" at bounding box center [978, 324] width 309 height 18
select select "462"
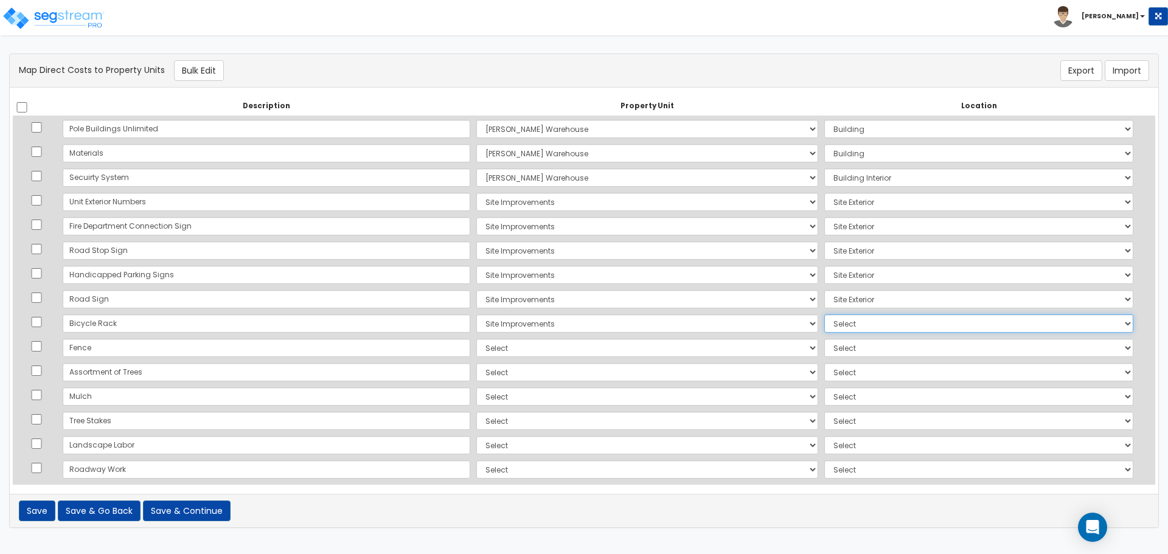
click at [824, 315] on select "Select Add Additional Location Site Exterior" at bounding box center [978, 324] width 309 height 18
click at [518, 349] on select "Select Lafferty Warehouse Site Improvements Add Additional Property Unit" at bounding box center [647, 348] width 342 height 18
select select "165244"
click at [476, 339] on select "Select Lafferty Warehouse Site Improvements Add Additional Property Unit" at bounding box center [647, 348] width 342 height 18
click at [824, 347] on select "Select Add Additional Location Site Exterior" at bounding box center [978, 348] width 309 height 18
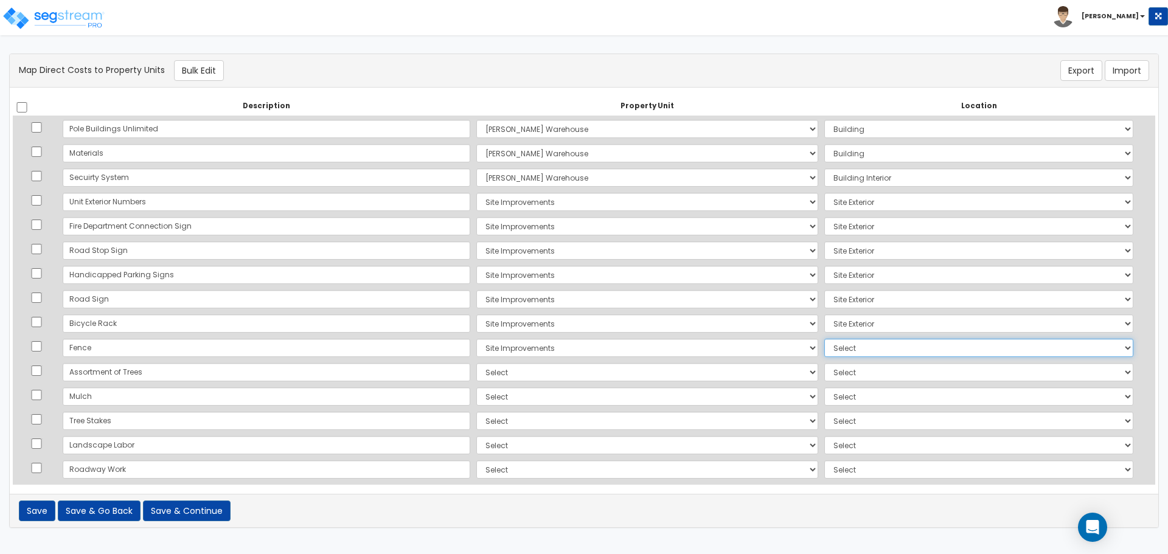
select select "462"
click at [824, 339] on select "Select Add Additional Location Site Exterior" at bounding box center [978, 348] width 309 height 18
click at [481, 371] on select "Select Lafferty Warehouse Site Improvements Add Additional Property Unit" at bounding box center [647, 372] width 342 height 18
select select "165244"
click at [476, 363] on select "Select Lafferty Warehouse Site Improvements Add Additional Property Unit" at bounding box center [647, 372] width 342 height 18
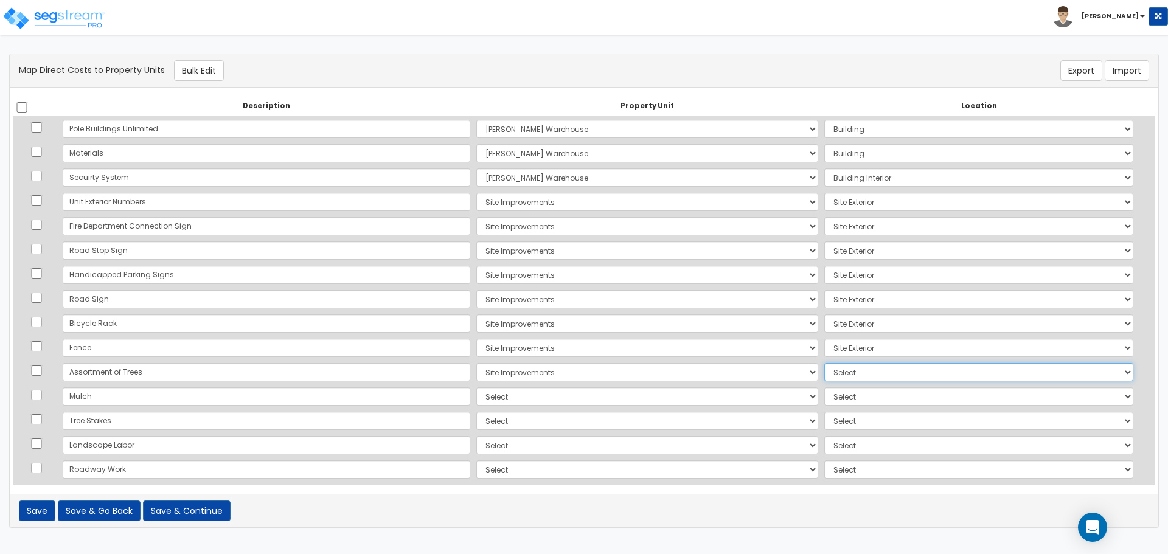
click at [824, 371] on select "Select Add Additional Location Site Exterior" at bounding box center [978, 372] width 309 height 18
select select "462"
click at [824, 363] on select "Select Add Additional Location Site Exterior" at bounding box center [978, 372] width 309 height 18
click at [476, 395] on select "Select Lafferty Warehouse Site Improvements Add Additional Property Unit" at bounding box center [647, 397] width 342 height 18
select select "165244"
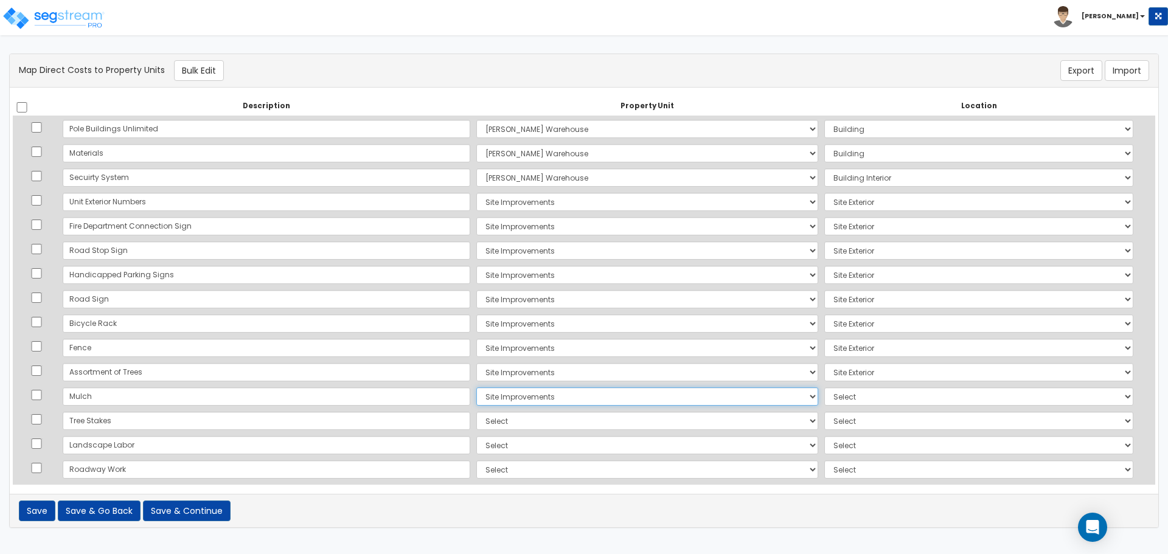
click at [476, 388] on select "Select Lafferty Warehouse Site Improvements Add Additional Property Unit" at bounding box center [647, 397] width 342 height 18
click at [842, 394] on select "Select Add Additional Location Site Exterior" at bounding box center [978, 397] width 309 height 18
select select "462"
click at [824, 388] on select "Select Add Additional Location Site Exterior" at bounding box center [978, 397] width 309 height 18
click at [498, 419] on select "Select Lafferty Warehouse Site Improvements Add Additional Property Unit" at bounding box center [647, 421] width 342 height 18
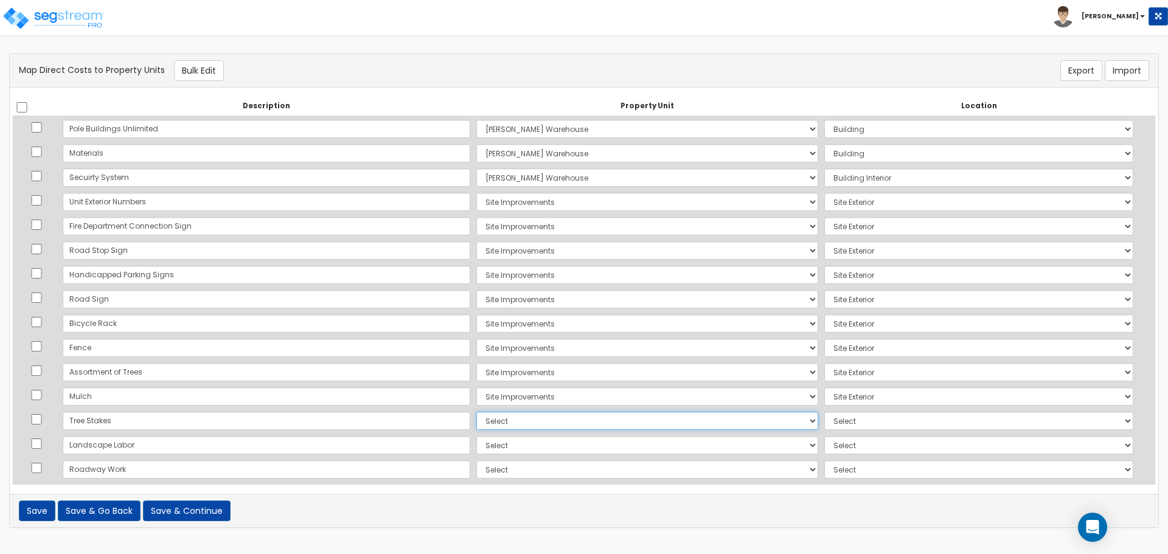
select select "165244"
click at [476, 412] on select "Select Lafferty Warehouse Site Improvements Add Additional Property Unit" at bounding box center [647, 421] width 342 height 18
drag, startPoint x: 832, startPoint y: 422, endPoint x: 835, endPoint y: 430, distance: 8.3
click at [832, 422] on select "Select Add Additional Location Site Exterior" at bounding box center [978, 421] width 309 height 18
select select "462"
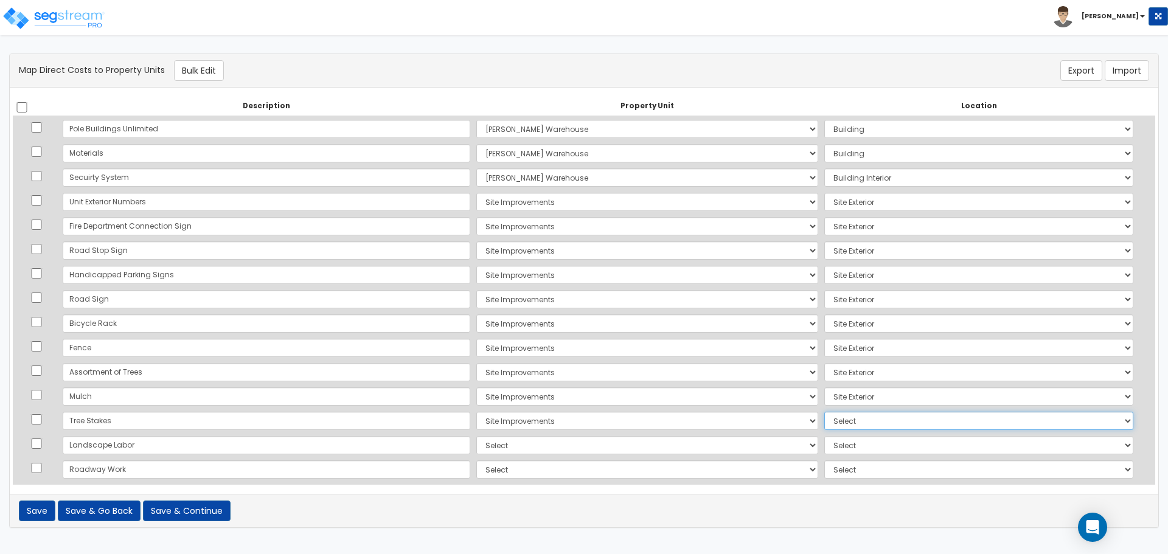
click at [824, 412] on select "Select Add Additional Location Site Exterior" at bounding box center [978, 421] width 309 height 18
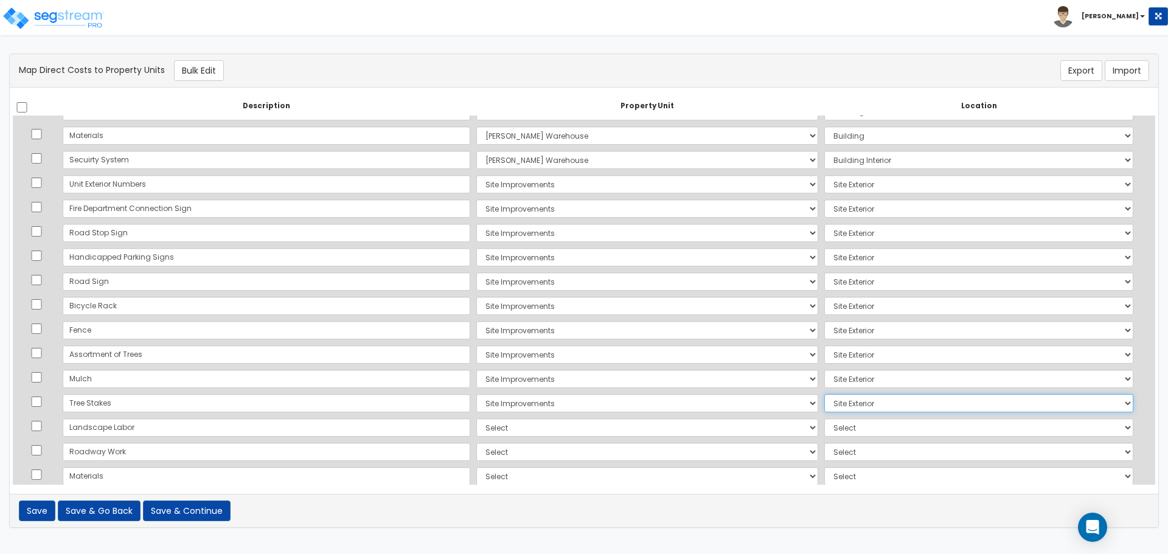
scroll to position [642, 0]
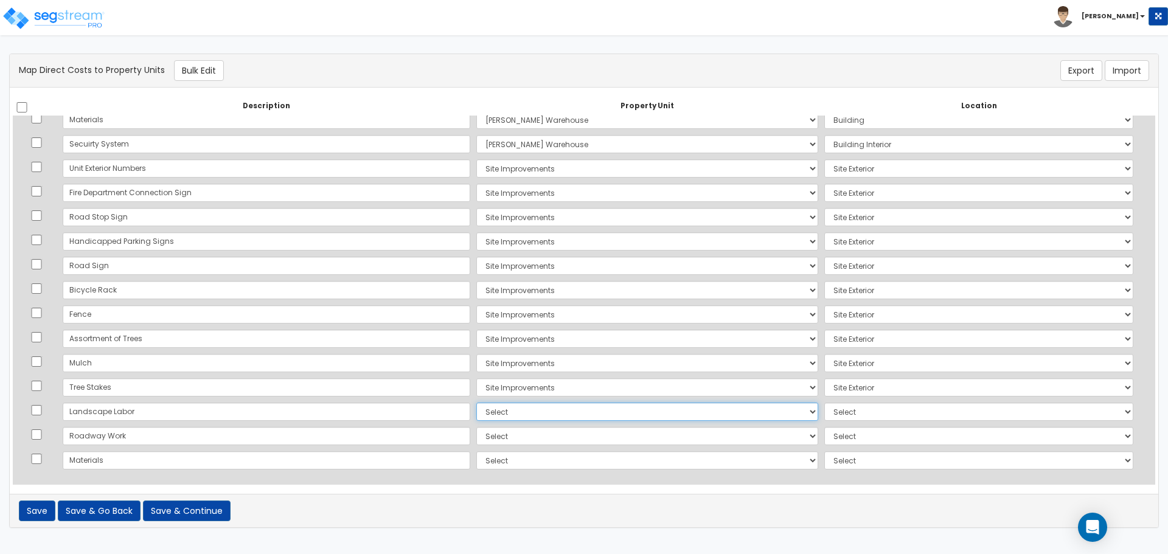
click at [476, 416] on select "Select Lafferty Warehouse Site Improvements Add Additional Property Unit" at bounding box center [647, 412] width 342 height 18
select select "165244"
click at [476, 403] on select "Select Lafferty Warehouse Site Improvements Add Additional Property Unit" at bounding box center [647, 412] width 342 height 18
drag, startPoint x: 834, startPoint y: 405, endPoint x: 840, endPoint y: 420, distance: 15.8
click at [834, 405] on select "Select Add Additional Location Site Exterior" at bounding box center [978, 412] width 309 height 18
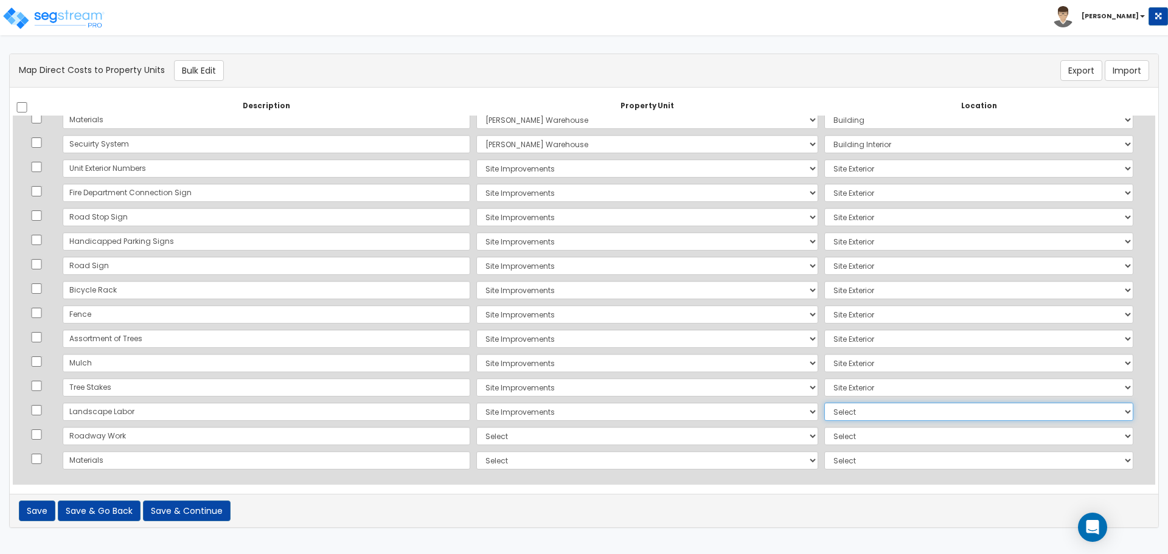
select select "462"
click at [824, 403] on select "Select Add Additional Location Site Exterior" at bounding box center [978, 412] width 309 height 18
click at [548, 447] on td "Select Lafferty Warehouse Site Improvements Add Additional Property Unit" at bounding box center [647, 436] width 348 height 24
drag, startPoint x: 512, startPoint y: 445, endPoint x: 498, endPoint y: 439, distance: 15.0
click at [512, 444] on select "Select Lafferty Warehouse Site Improvements Add Additional Property Unit" at bounding box center [647, 436] width 342 height 18
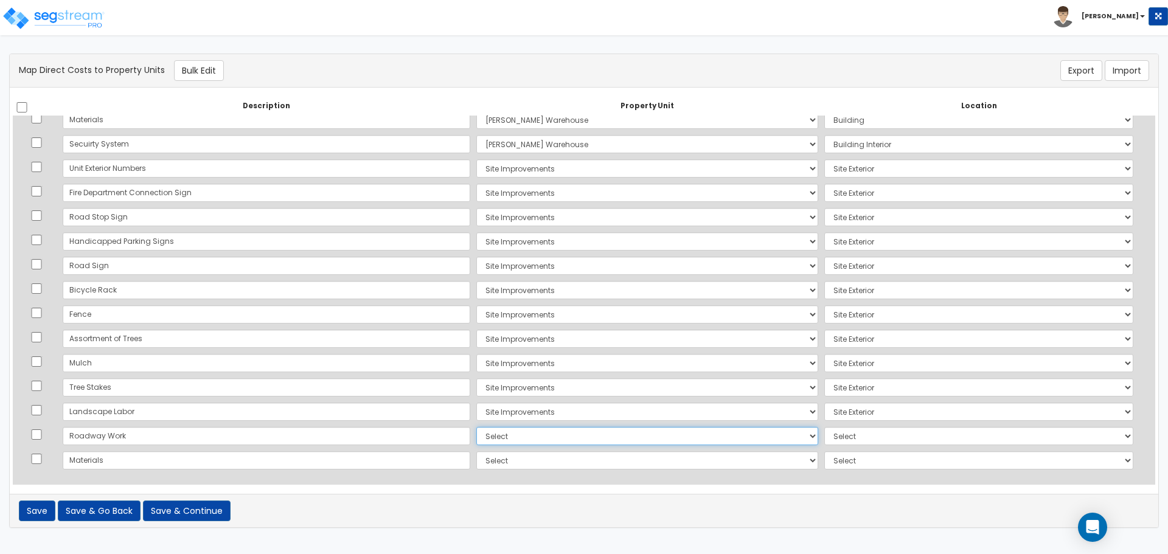
select select "165244"
click at [476, 427] on select "Select Lafferty Warehouse Site Improvements Add Additional Property Unit" at bounding box center [647, 436] width 342 height 18
click at [824, 438] on select "Select Add Additional Location Site Exterior" at bounding box center [978, 436] width 309 height 18
select select "462"
click at [824, 427] on select "Select Add Additional Location Site Exterior" at bounding box center [978, 436] width 309 height 18
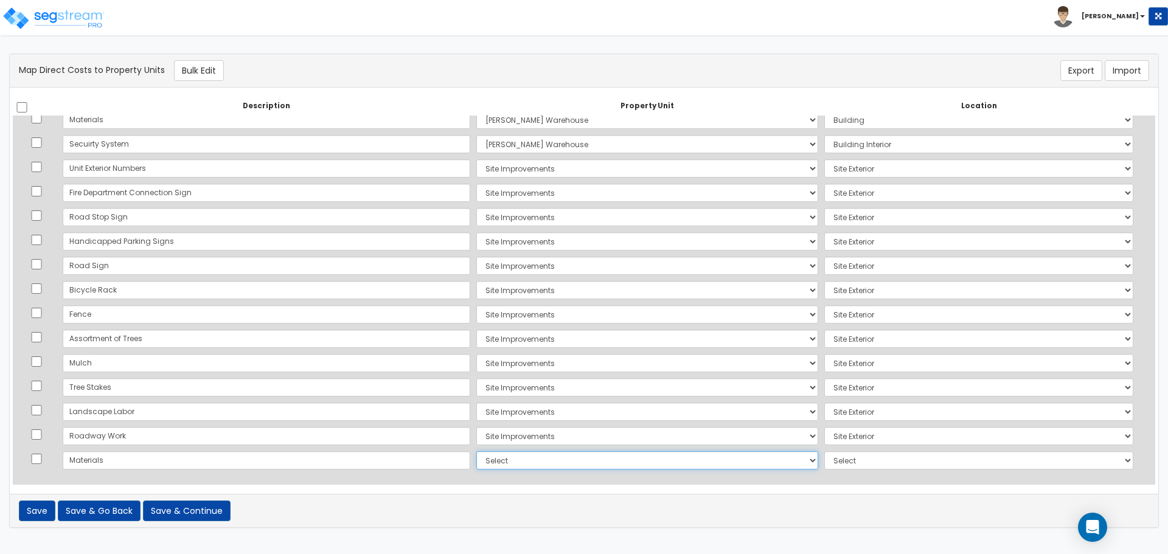
click at [514, 459] on select "Select Lafferty Warehouse Site Improvements Add Additional Property Unit" at bounding box center [647, 460] width 342 height 18
select select "165243"
click at [476, 451] on select "Select Lafferty Warehouse Site Improvements Add Additional Property Unit" at bounding box center [647, 460] width 342 height 18
click at [824, 455] on select "Select Add Additional Location Building Building Interior Common Areas" at bounding box center [978, 460] width 309 height 18
select select "6"
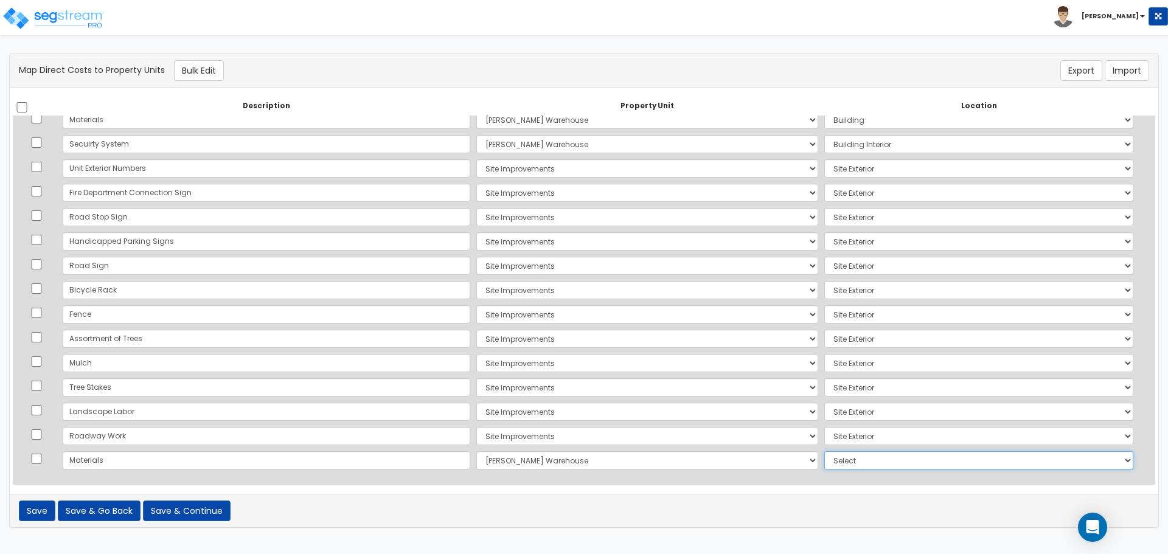
click at [824, 451] on select "Select Add Additional Location Building Building Interior Common Areas" at bounding box center [978, 460] width 309 height 18
click at [220, 512] on button "Save & Continue" at bounding box center [187, 511] width 88 height 21
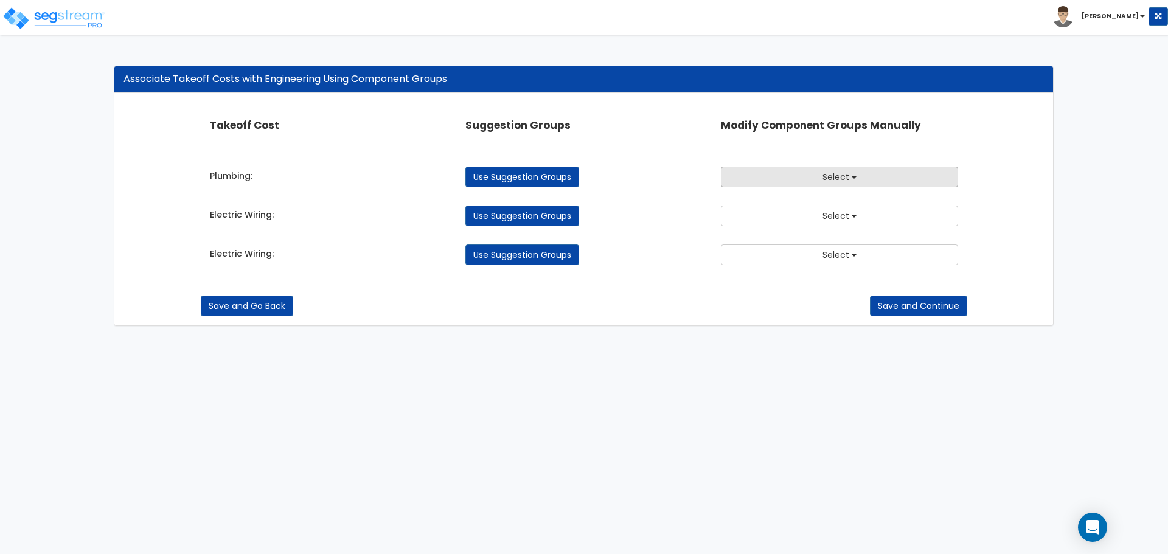
click at [852, 172] on button "Select" at bounding box center [839, 177] width 237 height 21
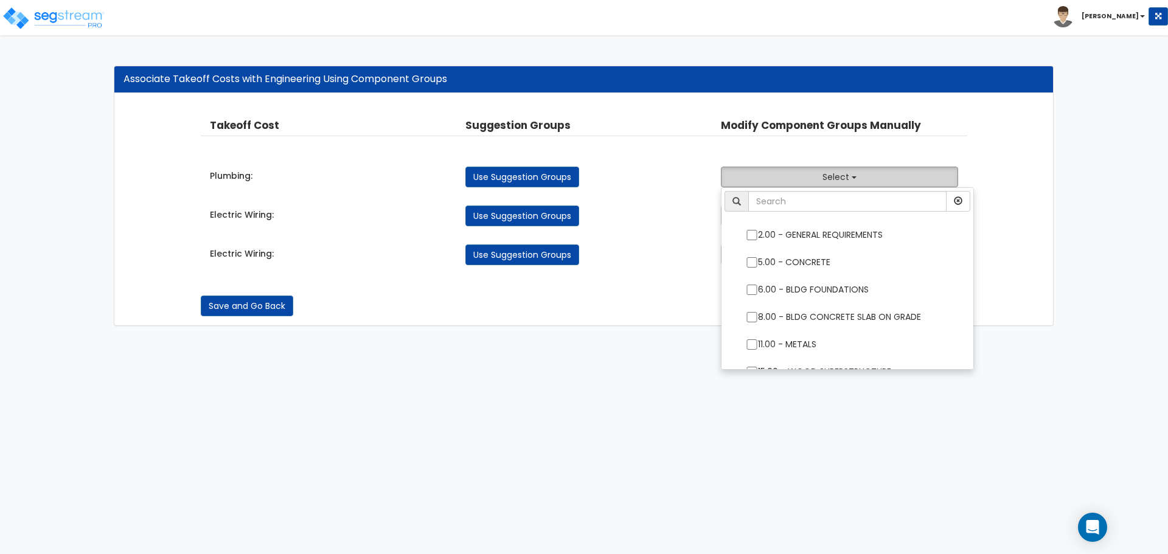
click at [840, 181] on span "Select" at bounding box center [836, 177] width 27 height 12
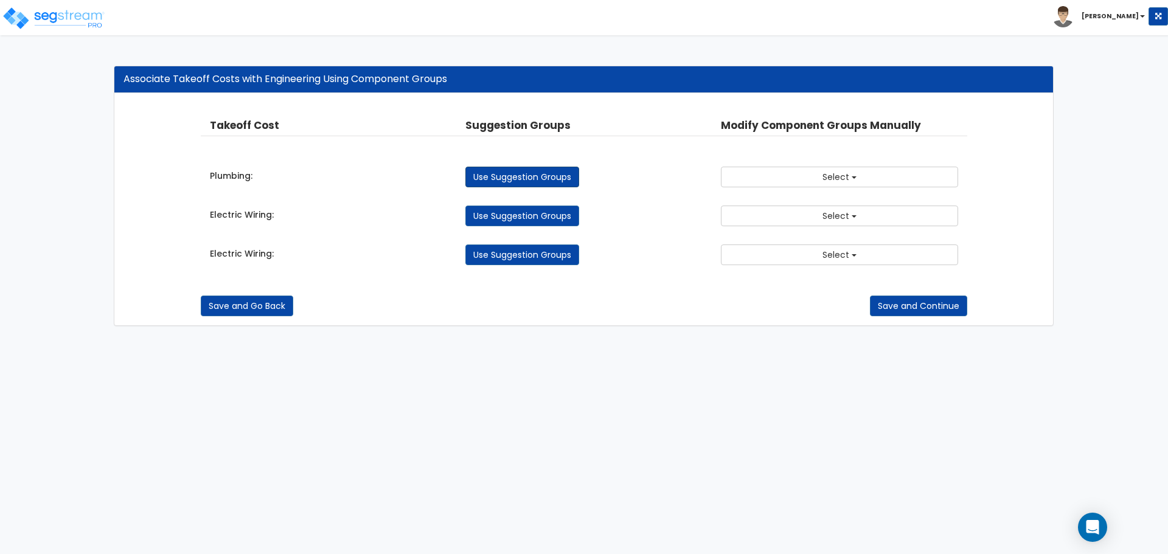
click at [518, 182] on link "Use Suggestion Groups" at bounding box center [522, 177] width 114 height 21
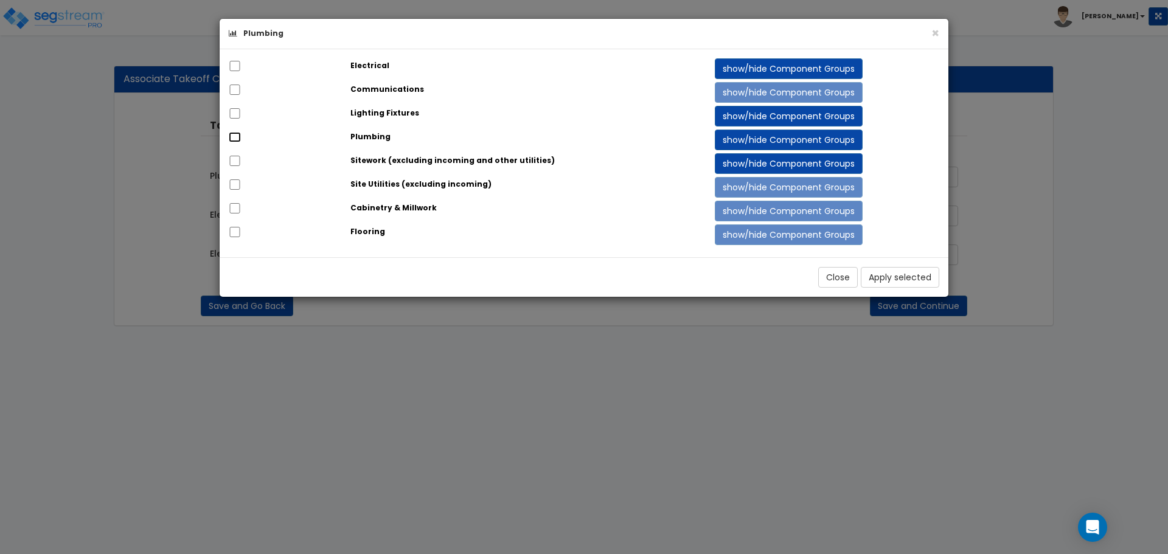
click at [235, 132] on input "checkbox" at bounding box center [235, 137] width 12 height 10
click at [935, 33] on button "×" at bounding box center [936, 33] width 8 height 13
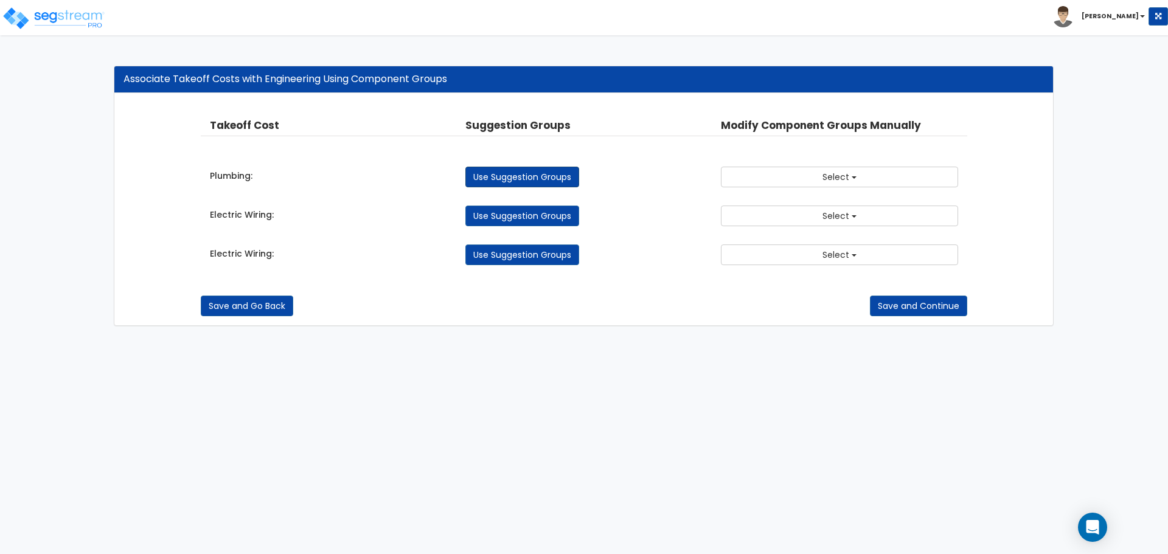
click at [524, 175] on link "Use Suggestion Groups" at bounding box center [522, 177] width 114 height 21
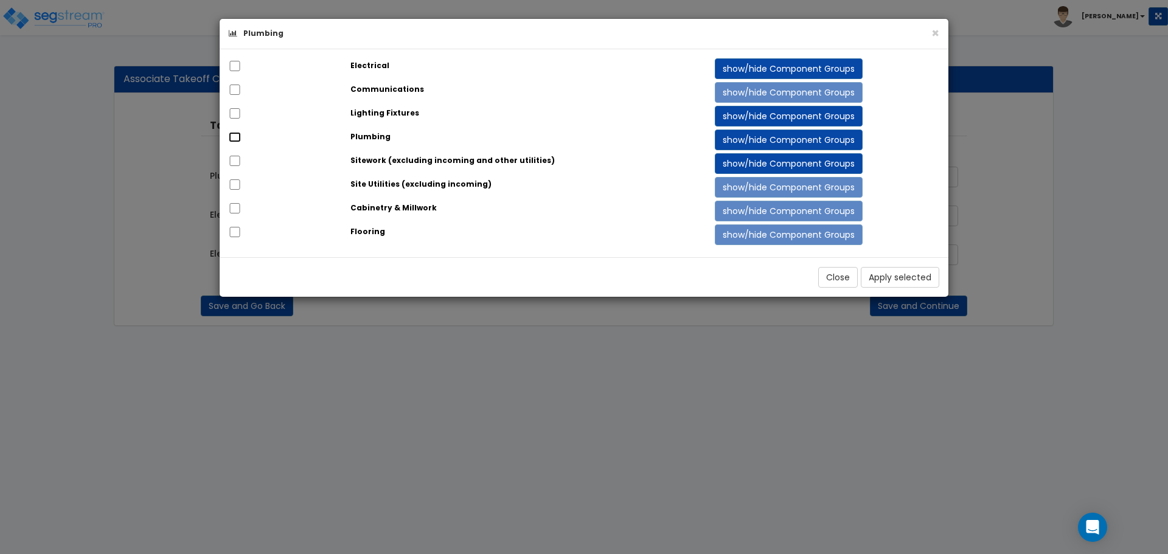
click at [232, 141] on input "checkbox" at bounding box center [235, 137] width 12 height 10
click at [887, 274] on button "Apply selected" at bounding box center [900, 277] width 78 height 21
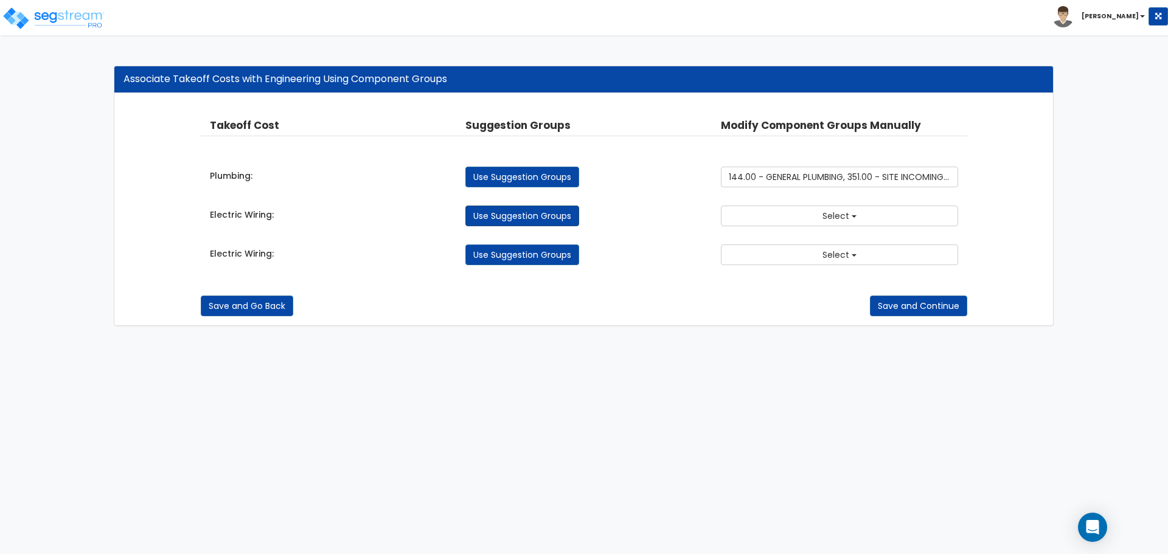
click at [526, 215] on link "Use Suggestion Groups" at bounding box center [522, 216] width 114 height 21
checkbox input "false"
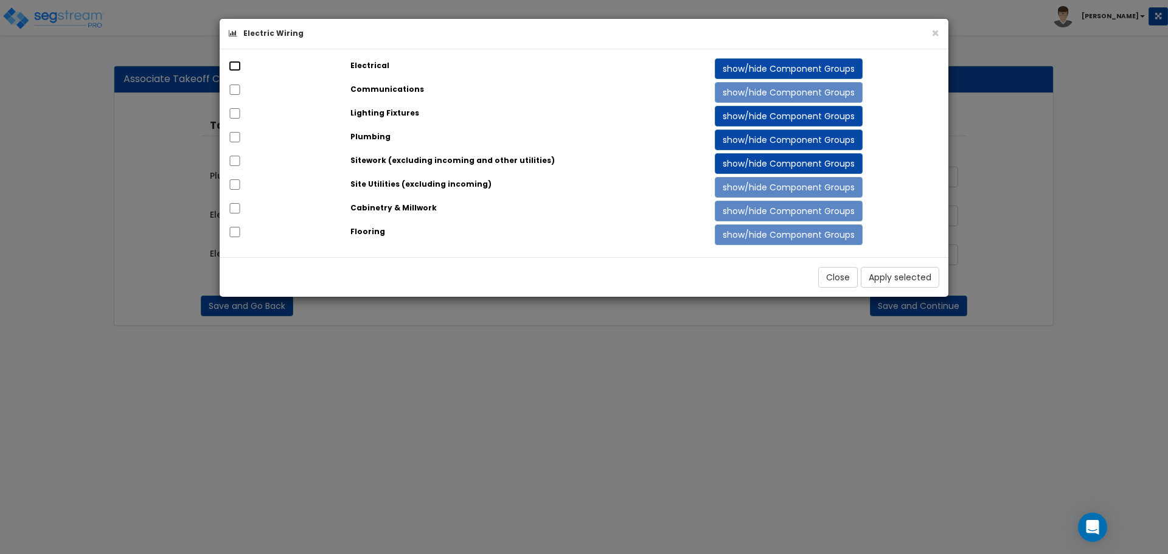
click at [234, 61] on input "checkbox" at bounding box center [235, 66] width 12 height 10
checkbox input "true"
click at [234, 115] on input "checkbox" at bounding box center [235, 113] width 12 height 10
checkbox input "true"
click at [914, 283] on button "Apply selected" at bounding box center [900, 277] width 78 height 21
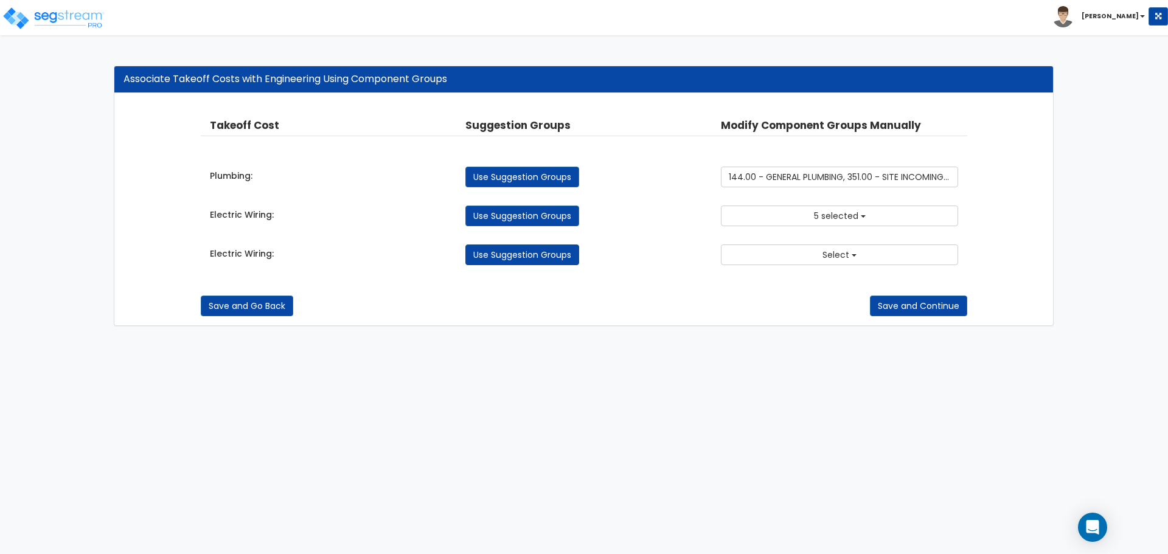
click at [534, 253] on link "Use Suggestion Groups" at bounding box center [522, 255] width 114 height 21
checkbox input "false"
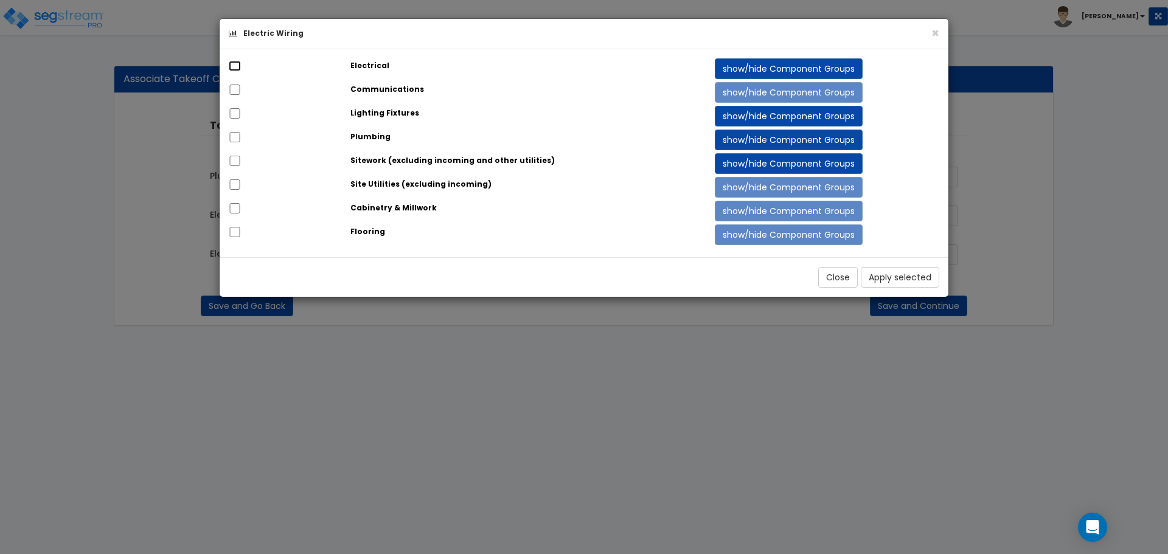
click at [231, 63] on input "checkbox" at bounding box center [235, 66] width 12 height 10
checkbox input "true"
click at [230, 114] on input "checkbox" at bounding box center [235, 113] width 12 height 10
checkbox input "true"
click at [891, 281] on button "Apply selected" at bounding box center [900, 277] width 78 height 21
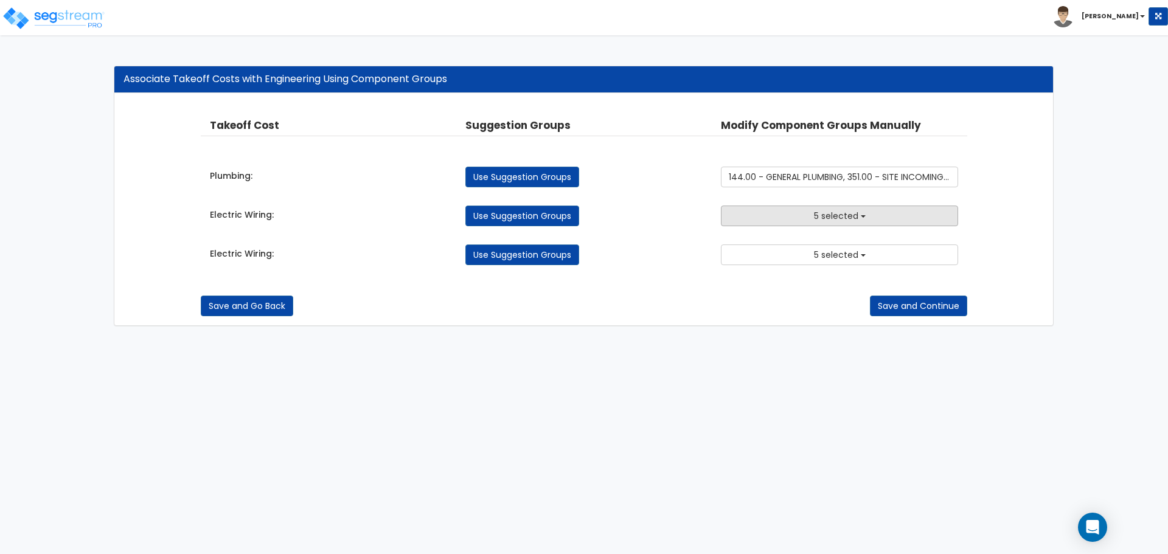
click at [875, 215] on button "5 selected" at bounding box center [839, 216] width 237 height 21
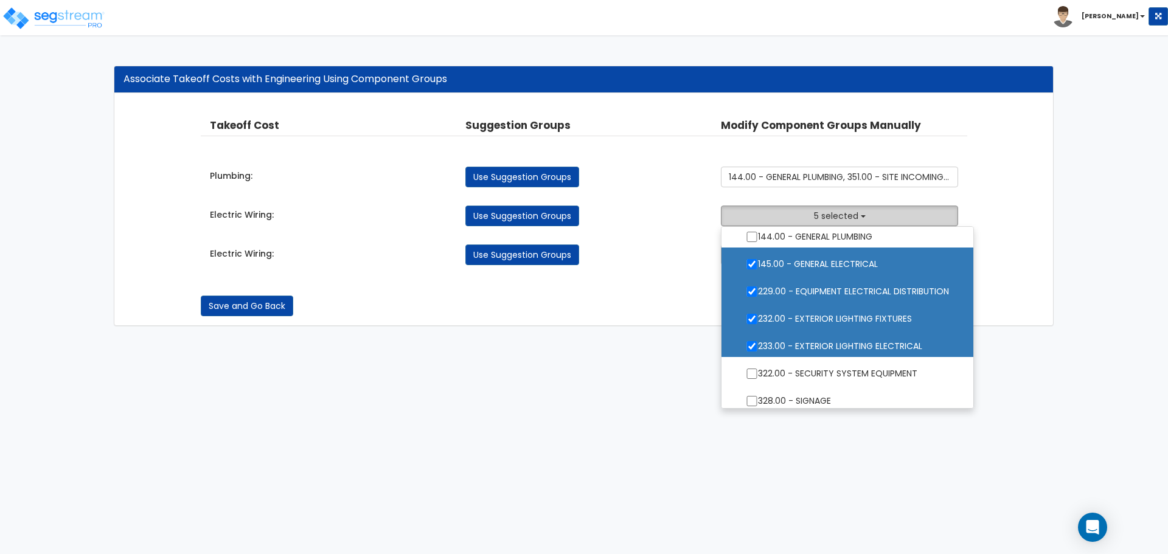
scroll to position [406, 0]
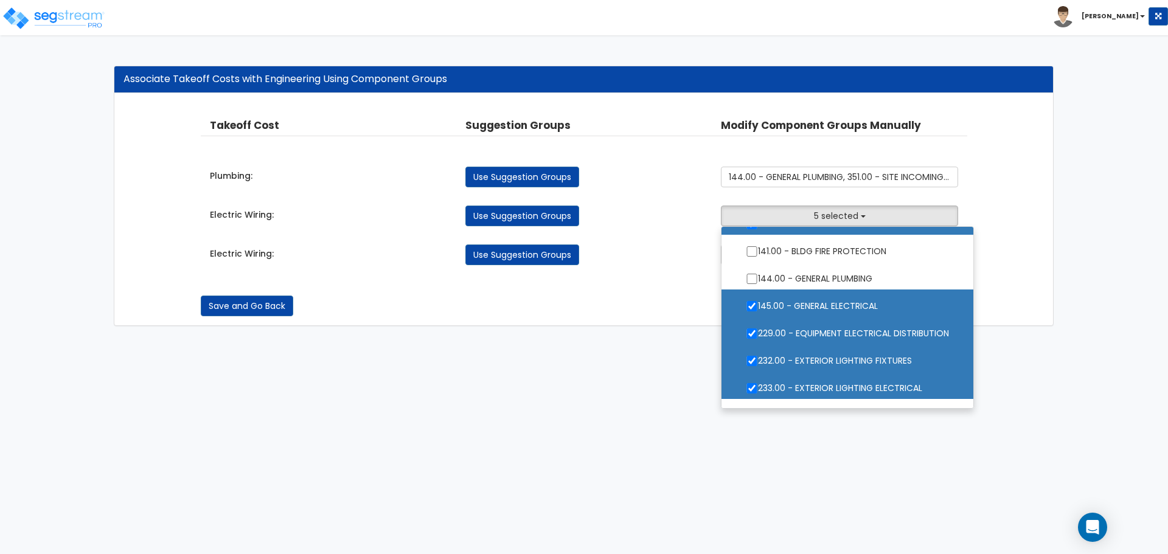
click at [590, 338] on html "Toggle navigation Kevin x" at bounding box center [584, 169] width 1168 height 338
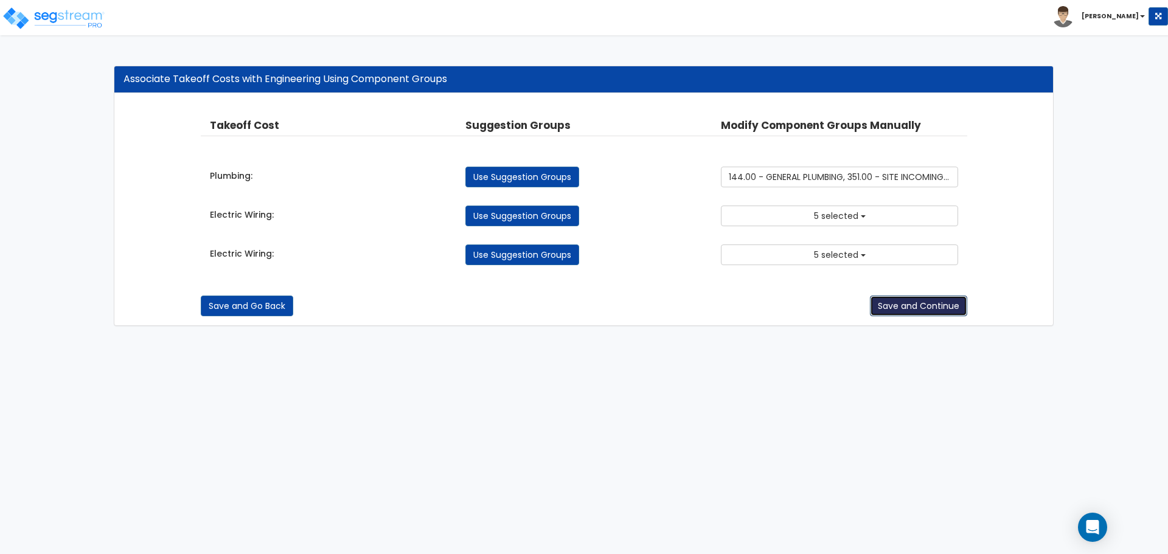
click at [930, 305] on button "Save and Continue" at bounding box center [918, 306] width 97 height 21
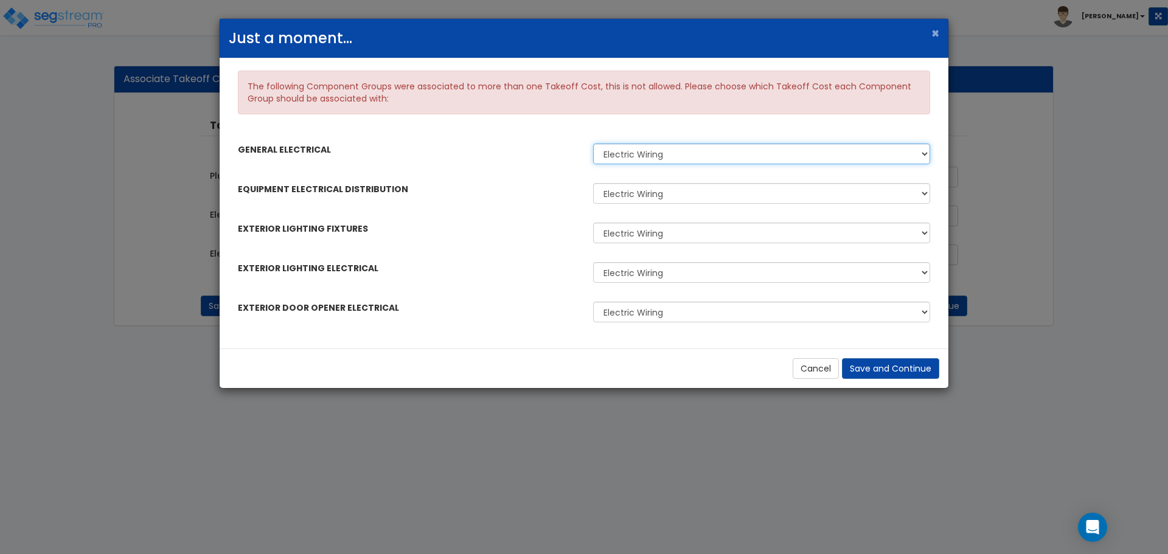
click at [681, 157] on select "Electric Wiring Electric Wiring" at bounding box center [761, 154] width 337 height 21
click at [687, 156] on select "Electric Wiring Electric Wiring" at bounding box center [761, 154] width 337 height 21
click at [818, 368] on button "Cancel" at bounding box center [816, 368] width 46 height 21
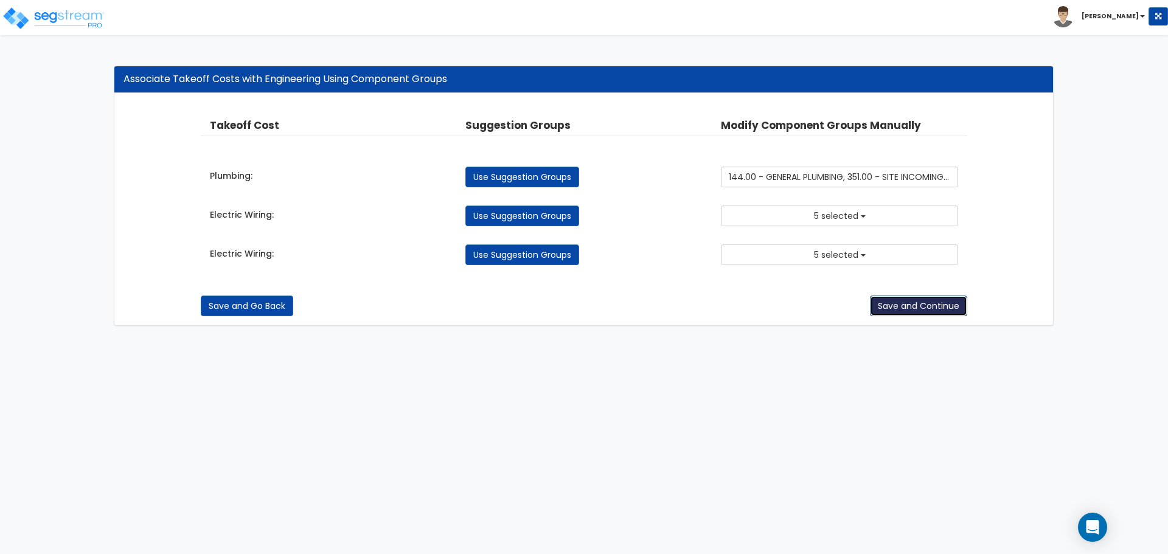
click at [908, 303] on button "Save and Continue" at bounding box center [918, 306] width 97 height 21
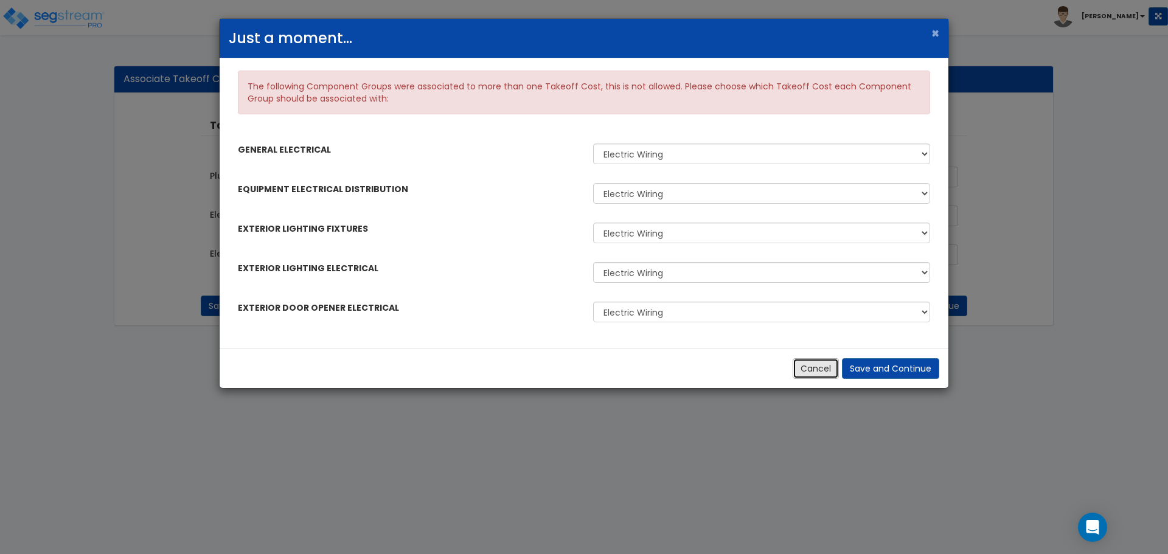
click at [815, 371] on button "Cancel" at bounding box center [816, 368] width 46 height 21
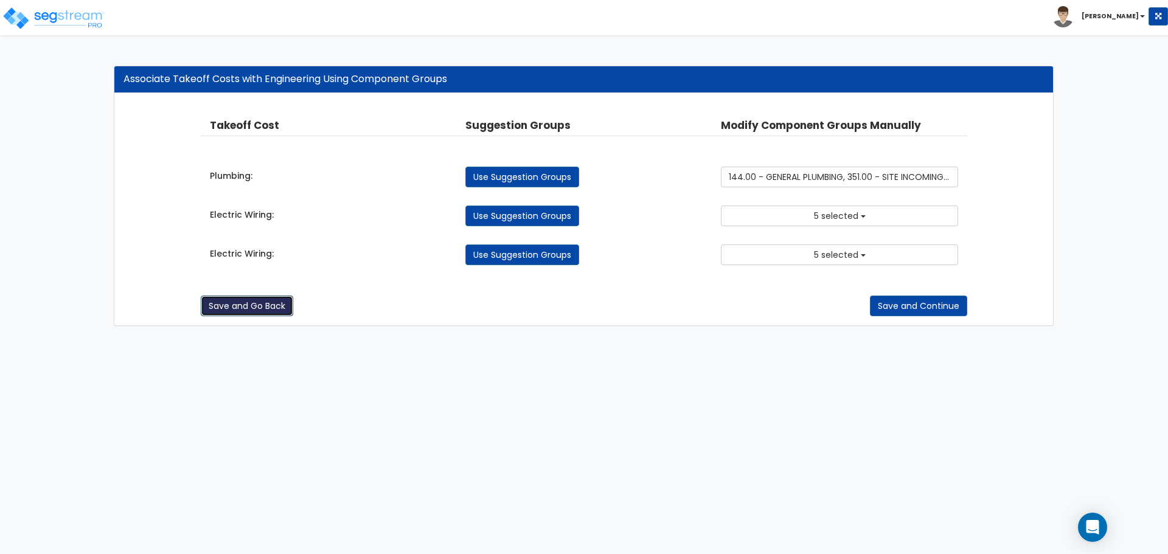
click at [234, 306] on button "Save and Go Back" at bounding box center [247, 306] width 92 height 21
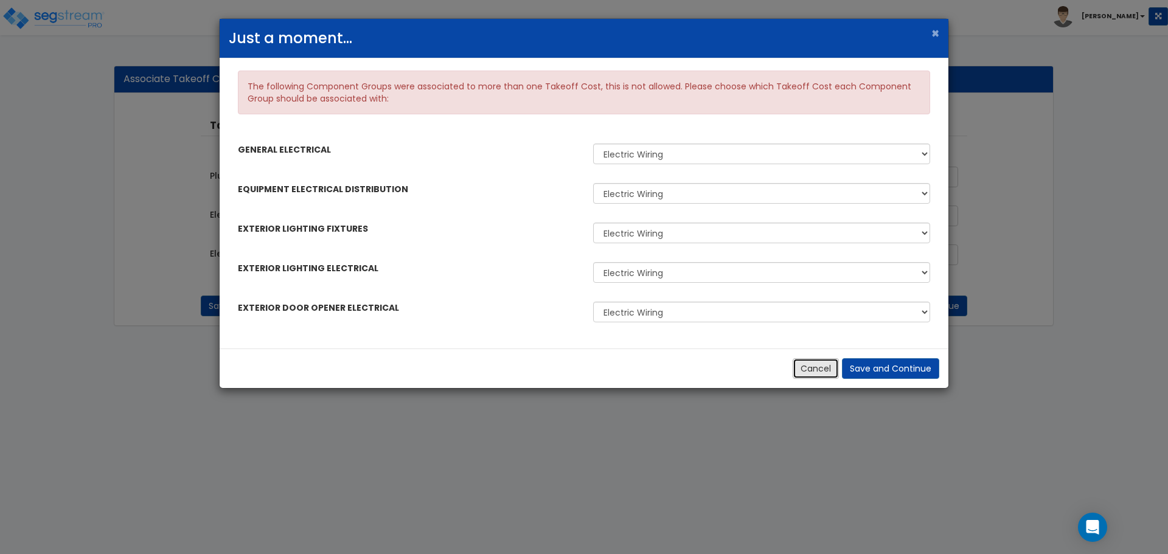
click at [816, 369] on button "Cancel" at bounding box center [816, 368] width 46 height 21
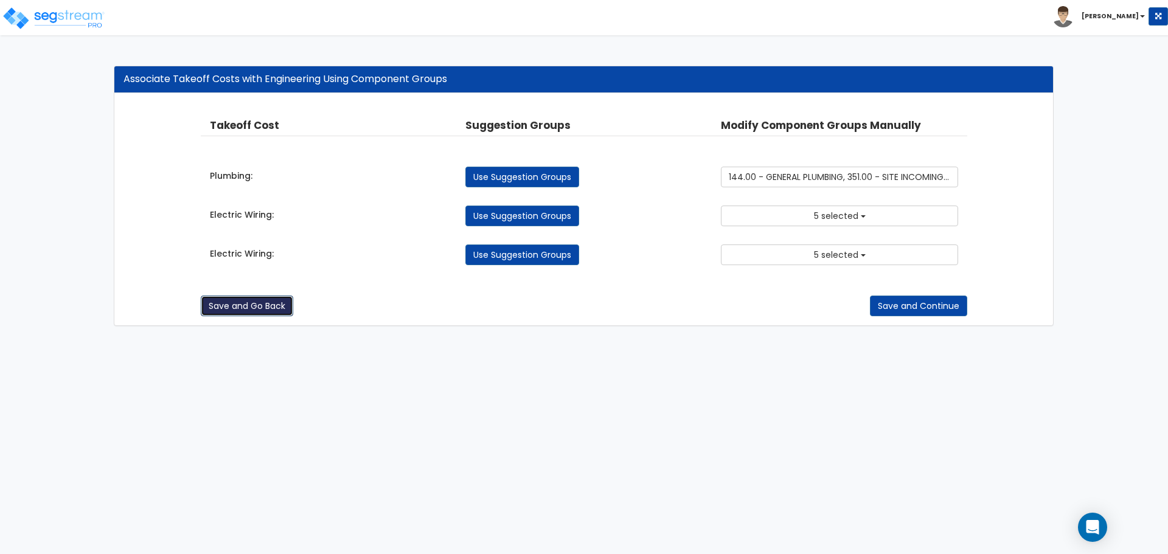
click at [226, 300] on button "Save and Go Back" at bounding box center [247, 306] width 92 height 21
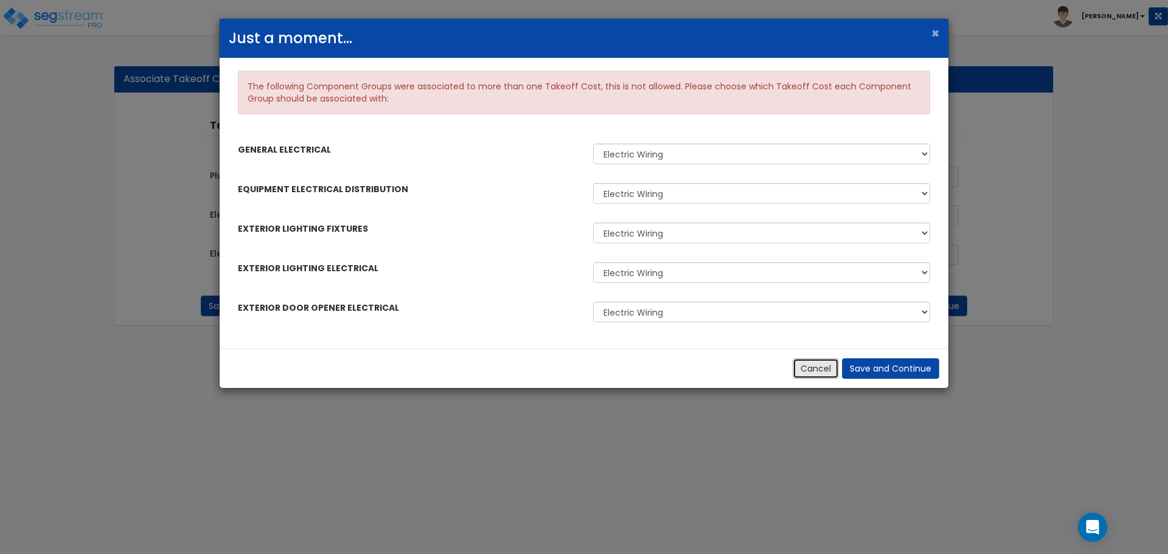
click at [817, 366] on button "Cancel" at bounding box center [816, 368] width 46 height 21
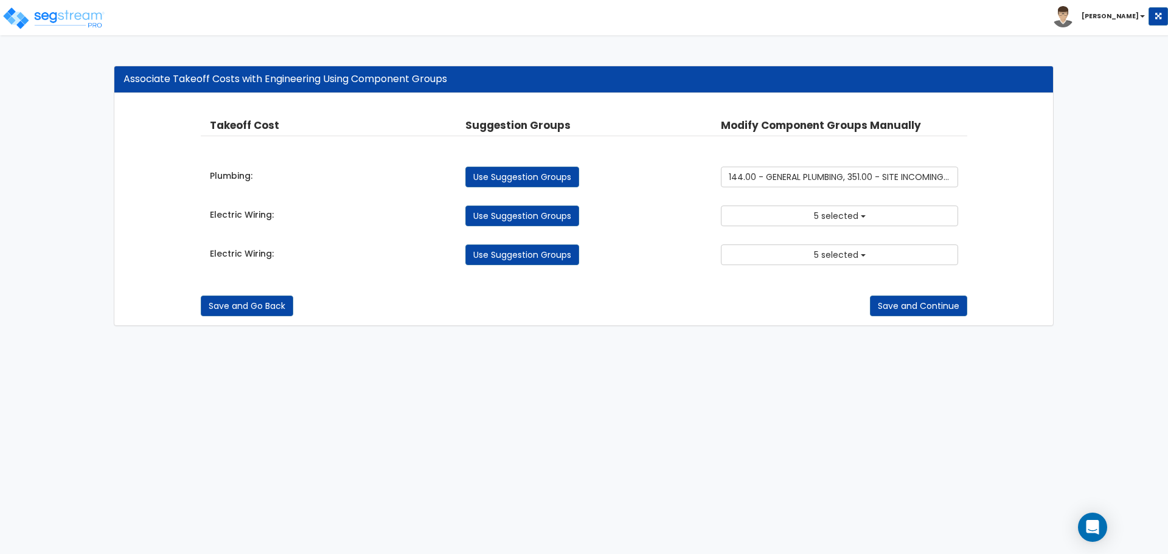
click at [864, 196] on div "Takeoff Cost Suggestion Groups Modify Component Groups Manually Plumbing: Use S…" at bounding box center [584, 192] width 767 height 172
click at [864, 215] on button "5 selected" at bounding box center [839, 216] width 237 height 21
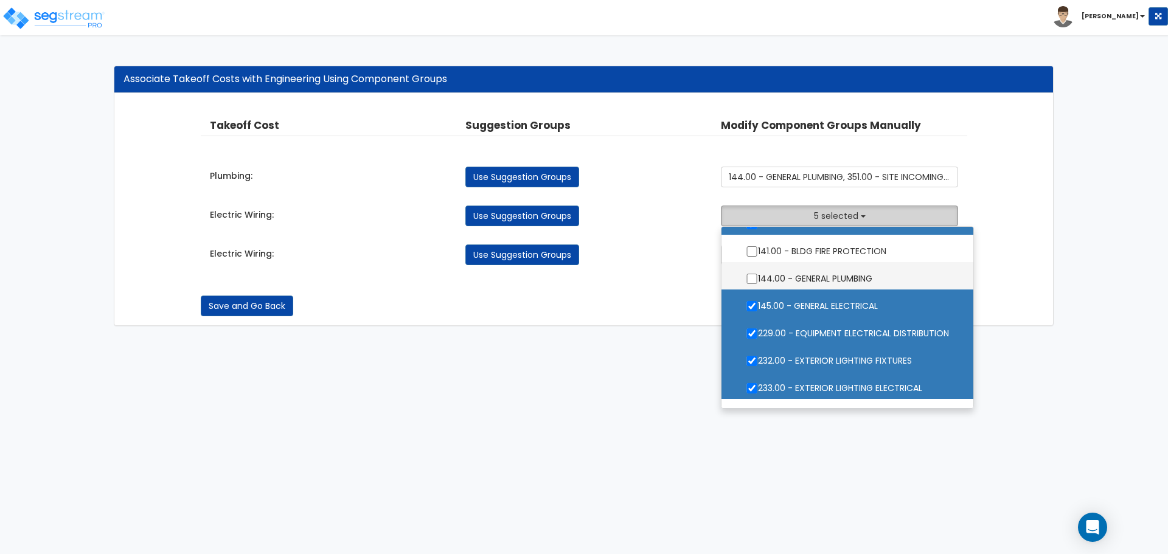
scroll to position [0, 0]
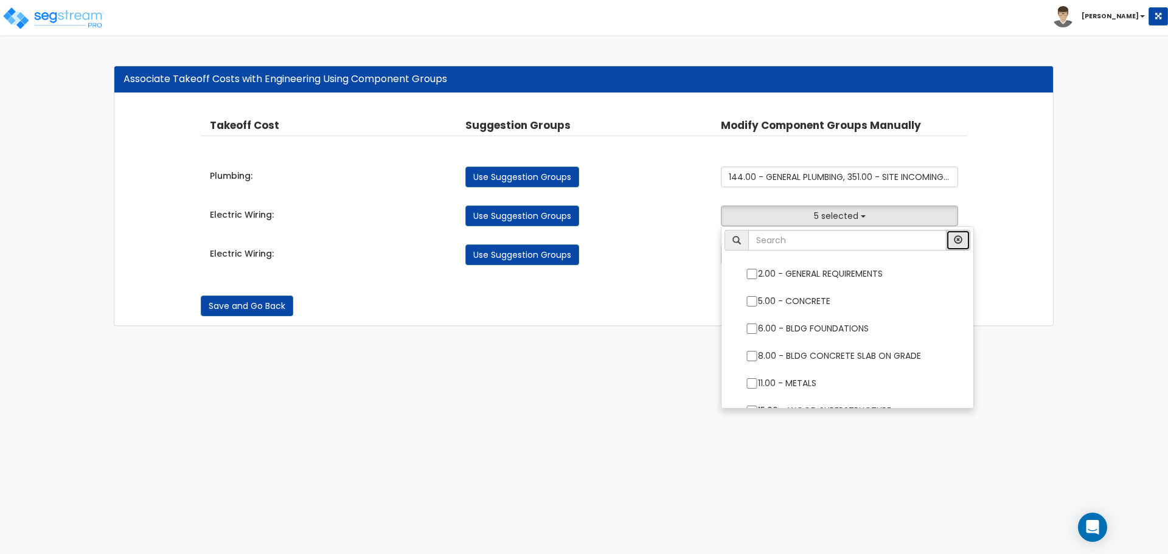
click at [953, 248] on button "button" at bounding box center [958, 240] width 24 height 21
click at [954, 239] on button "button" at bounding box center [958, 240] width 24 height 21
click at [556, 218] on link "Use Suggestion Groups" at bounding box center [522, 216] width 114 height 21
checkbox input "false"
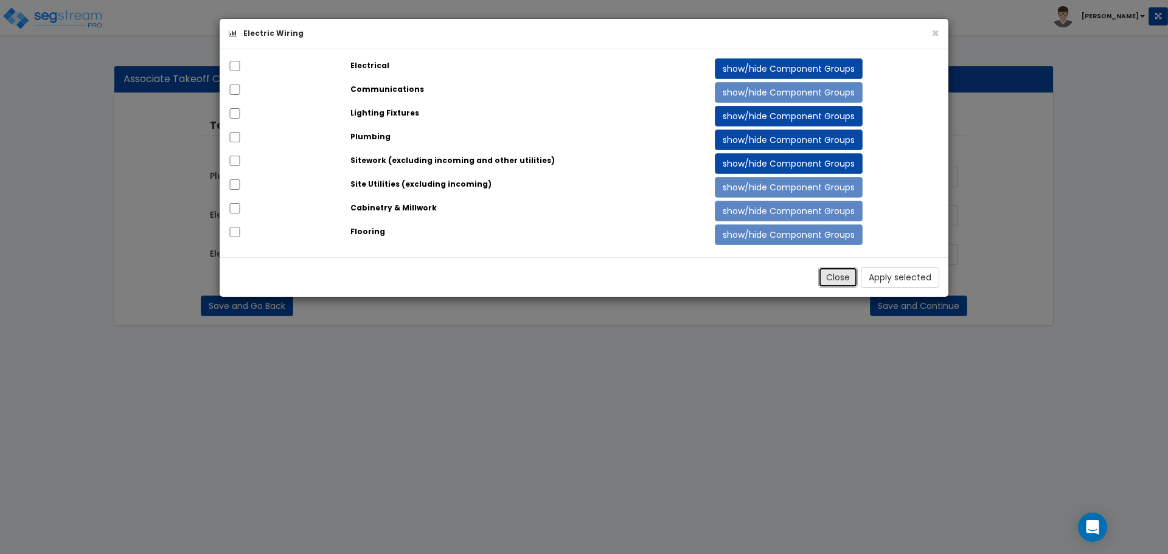
click at [832, 271] on button "Close" at bounding box center [838, 277] width 40 height 21
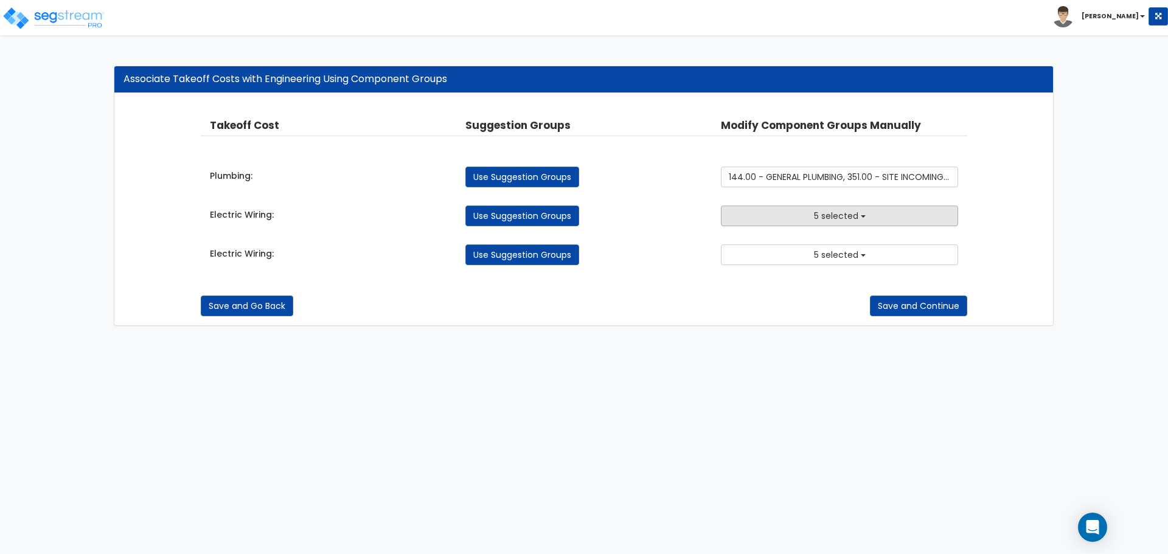
click at [865, 214] on button "5 selected" at bounding box center [839, 216] width 237 height 21
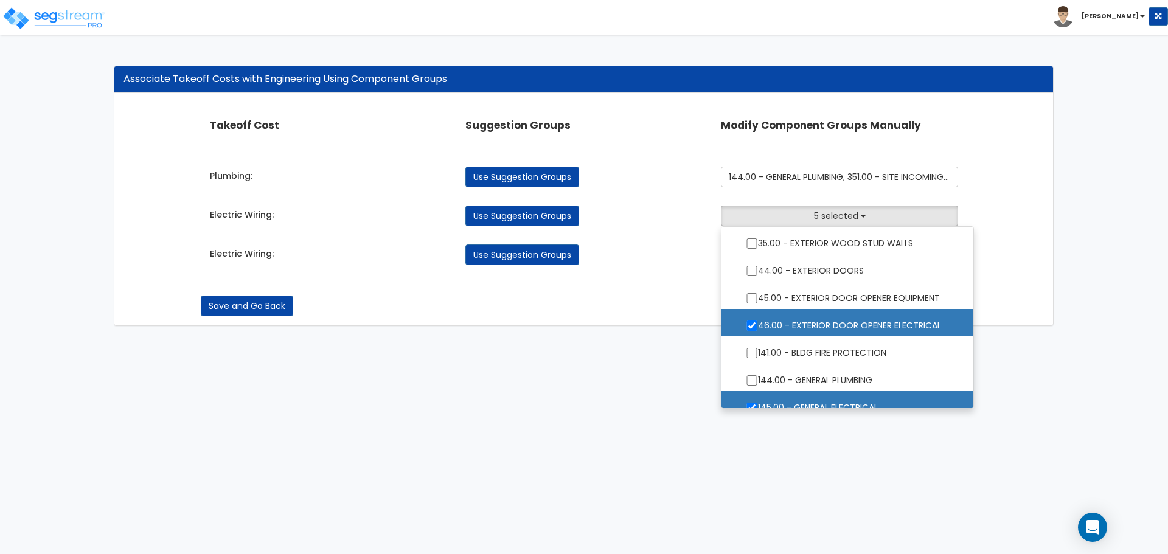
click at [801, 315] on label "46.00 - EXTERIOR DOOR OPENER ELECTRICAL" at bounding box center [848, 324] width 228 height 28
click at [758, 321] on input "46.00 - EXTERIOR DOOR OPENER ELECTRICAL" at bounding box center [752, 326] width 12 height 10
checkbox input "false"
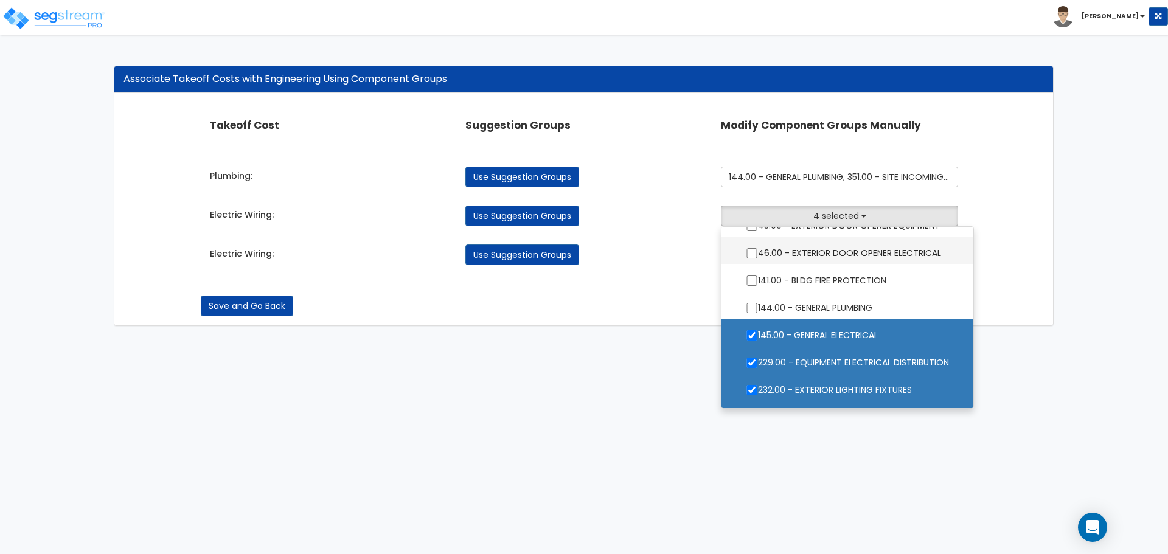
scroll to position [406, 0]
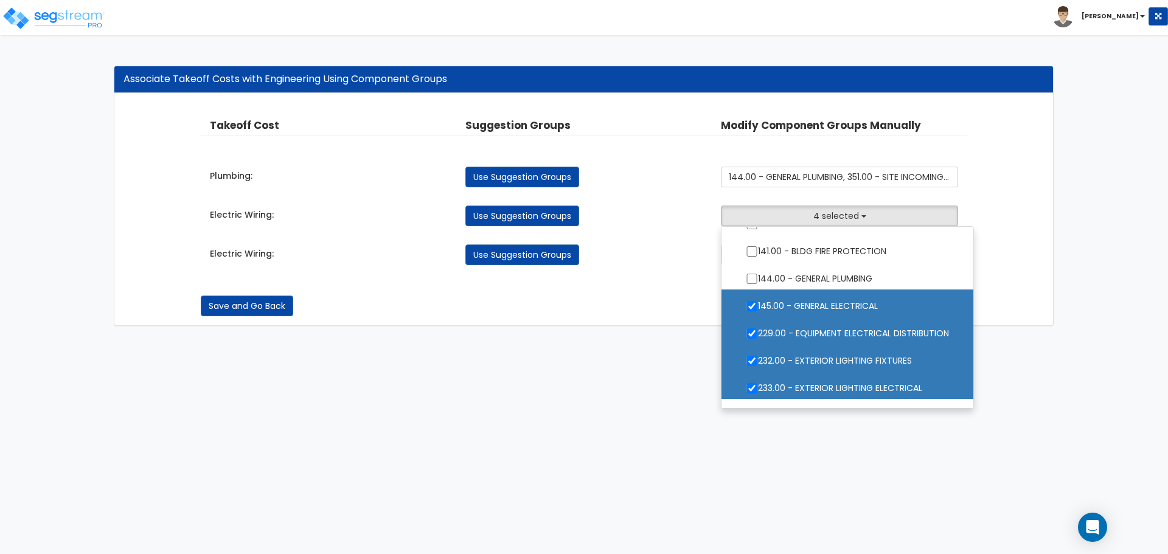
click at [792, 302] on label "145.00 - GENERAL ELECTRICAL" at bounding box center [848, 305] width 228 height 28
click at [758, 302] on input "145.00 - GENERAL ELECTRICAL" at bounding box center [752, 306] width 12 height 10
checkbox input "false"
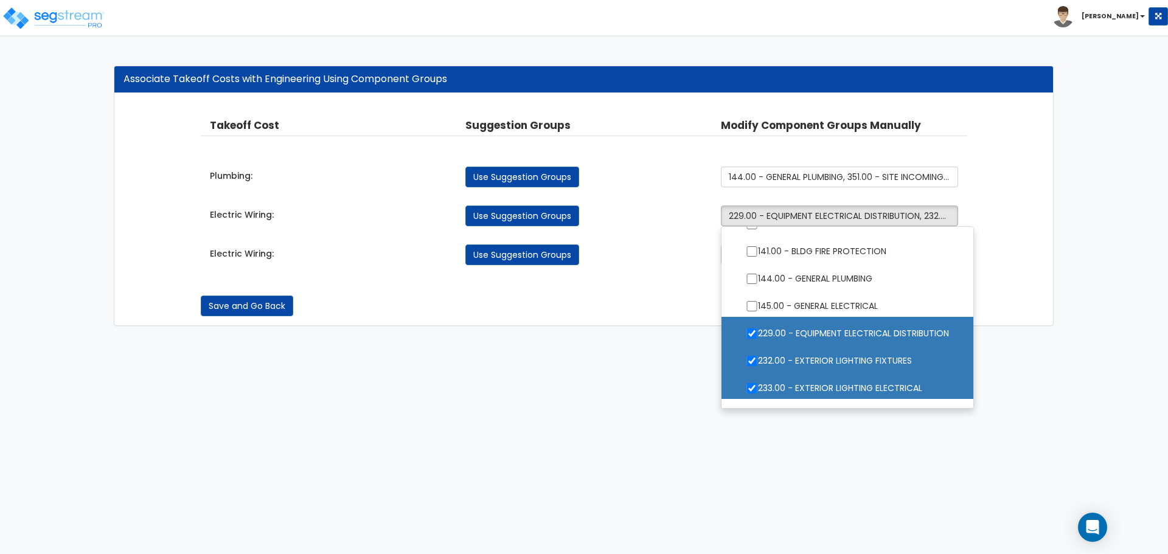
click at [789, 335] on label "229.00 - EQUIPMENT ELECTRICAL DISTRIBUTION" at bounding box center [848, 332] width 228 height 28
click at [758, 335] on input "229.00 - EQUIPMENT ELECTRICAL DISTRIBUTION" at bounding box center [752, 334] width 12 height 10
checkbox input "false"
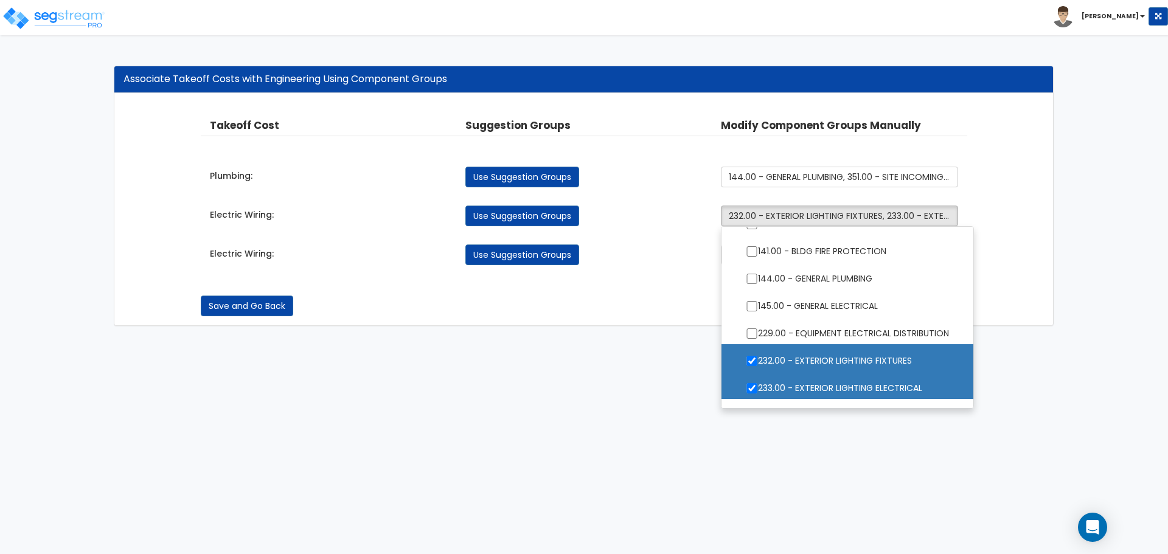
click at [793, 361] on label "232.00 - EXTERIOR LIGHTING FIXTURES" at bounding box center [848, 360] width 228 height 28
click at [758, 361] on input "232.00 - EXTERIOR LIGHTING FIXTURES" at bounding box center [752, 361] width 12 height 10
checkbox input "false"
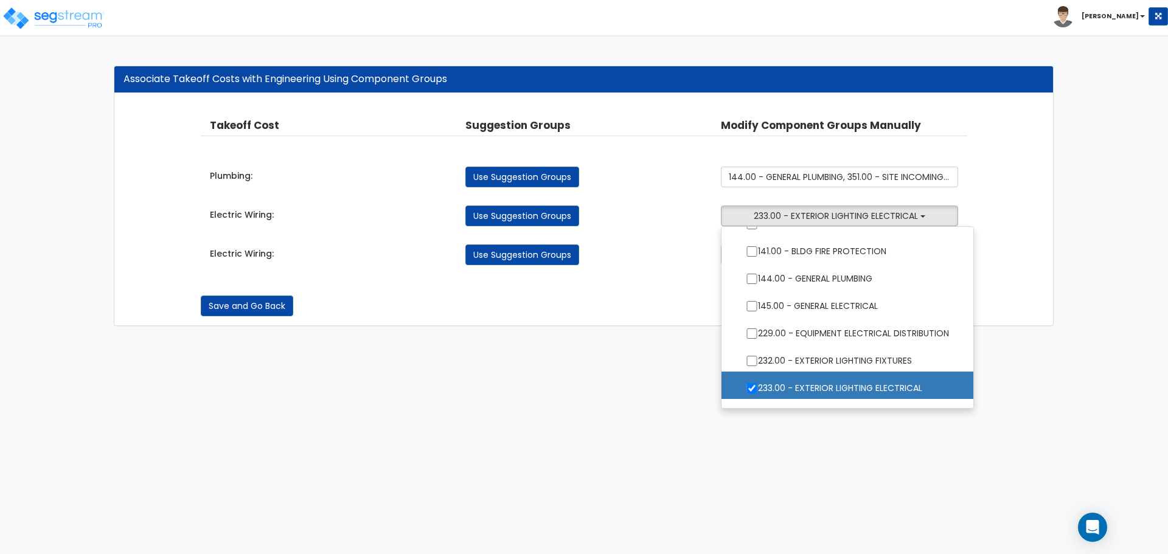
click at [804, 382] on label "233.00 - EXTERIOR LIGHTING ELECTRICAL" at bounding box center [848, 387] width 228 height 28
click at [758, 383] on input "233.00 - EXTERIOR LIGHTING ELECTRICAL" at bounding box center [752, 388] width 12 height 10
checkbox input "false"
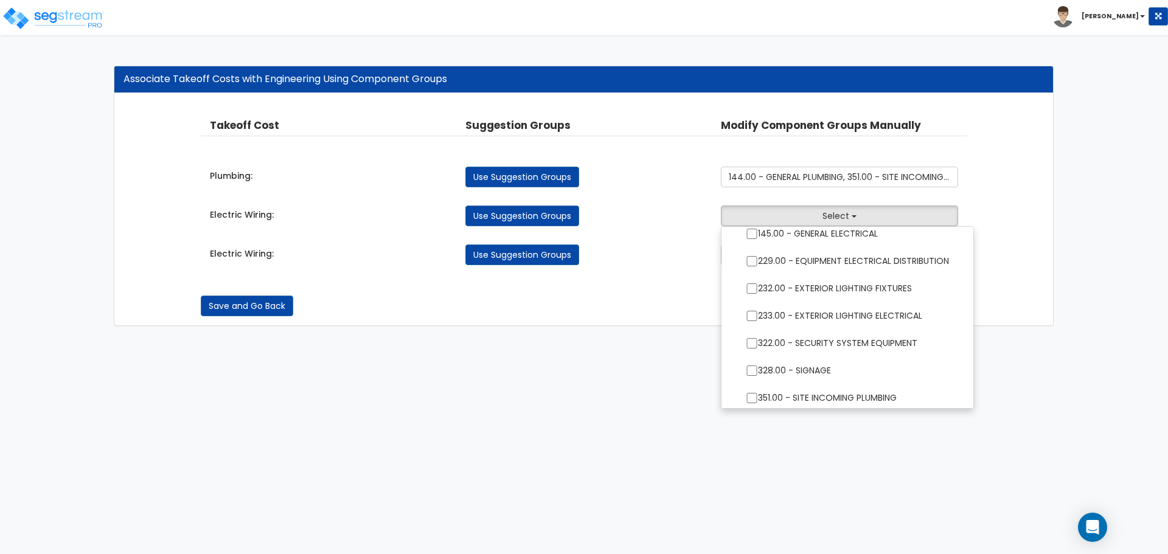
scroll to position [507, 0]
click at [1025, 313] on div "Takeoff Cost Suggestion Groups Modify Component Groups Manually Plumbing: 5.00 …" at bounding box center [583, 210] width 939 height 232
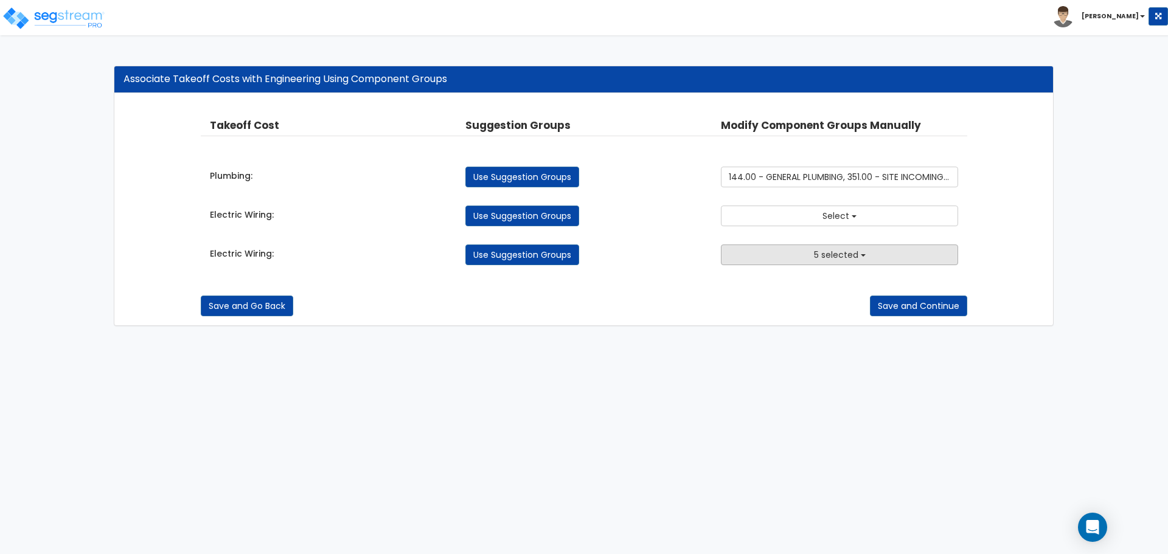
click at [812, 259] on button "5 selected" at bounding box center [839, 255] width 237 height 21
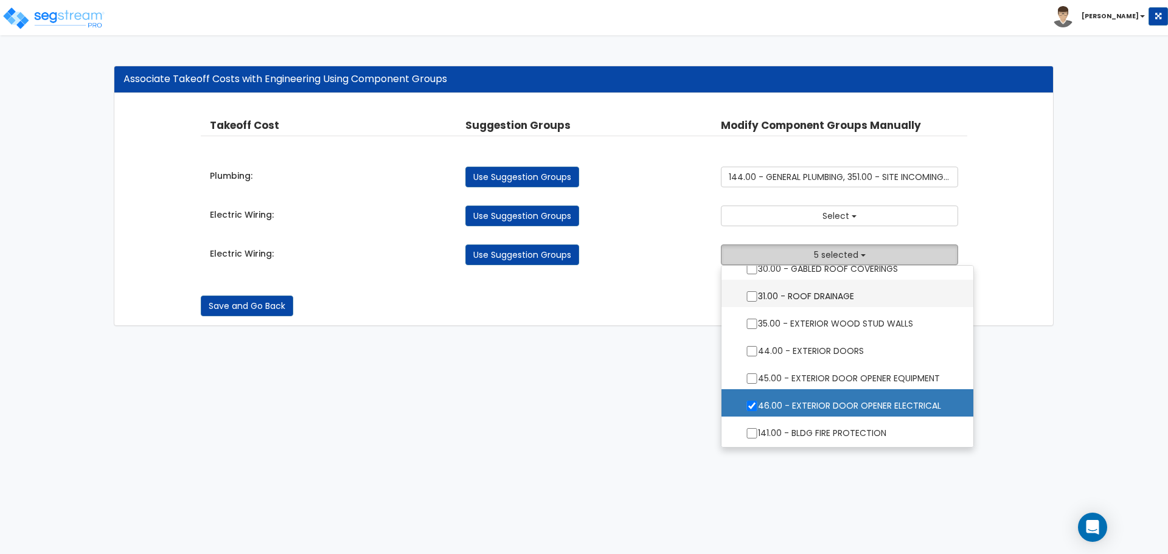
scroll to position [304, 0]
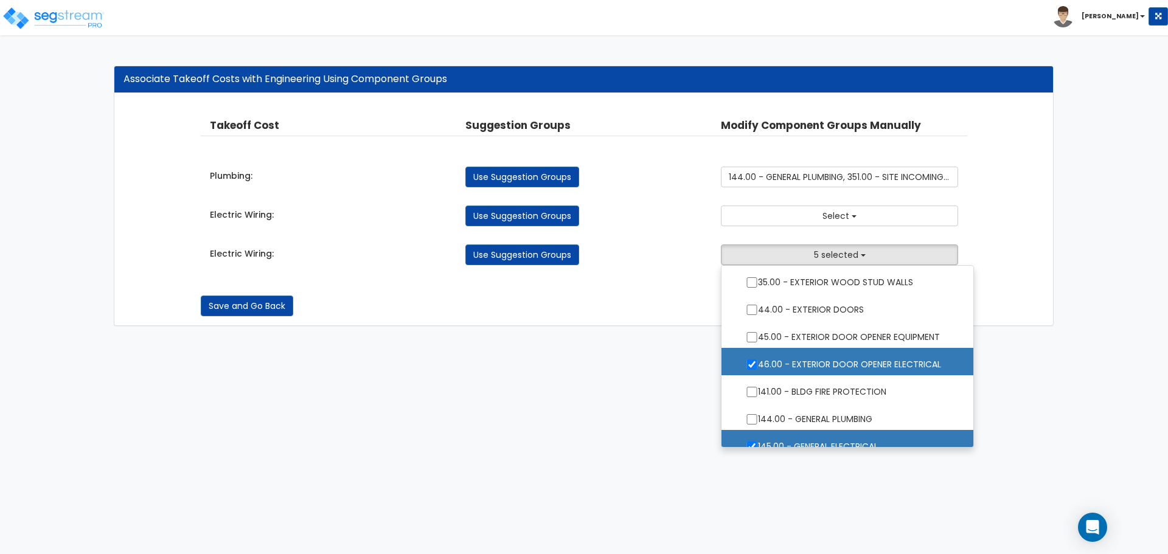
click at [786, 356] on label "46.00 - EXTERIOR DOOR OPENER ELECTRICAL" at bounding box center [848, 363] width 228 height 28
click at [758, 360] on input "46.00 - EXTERIOR DOOR OPENER ELECTRICAL" at bounding box center [752, 365] width 12 height 10
checkbox input "false"
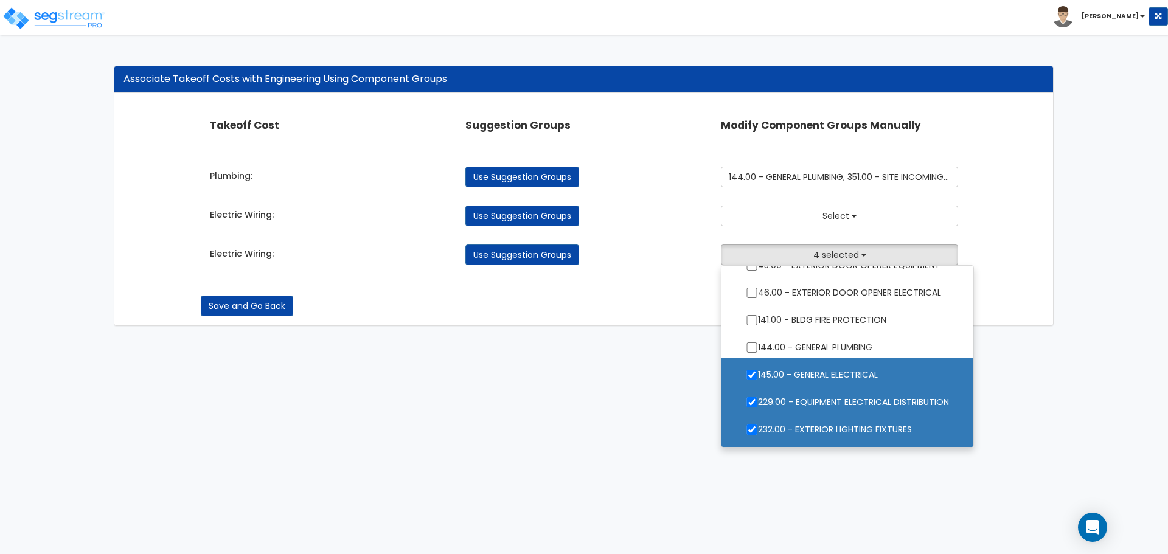
scroll to position [406, 0]
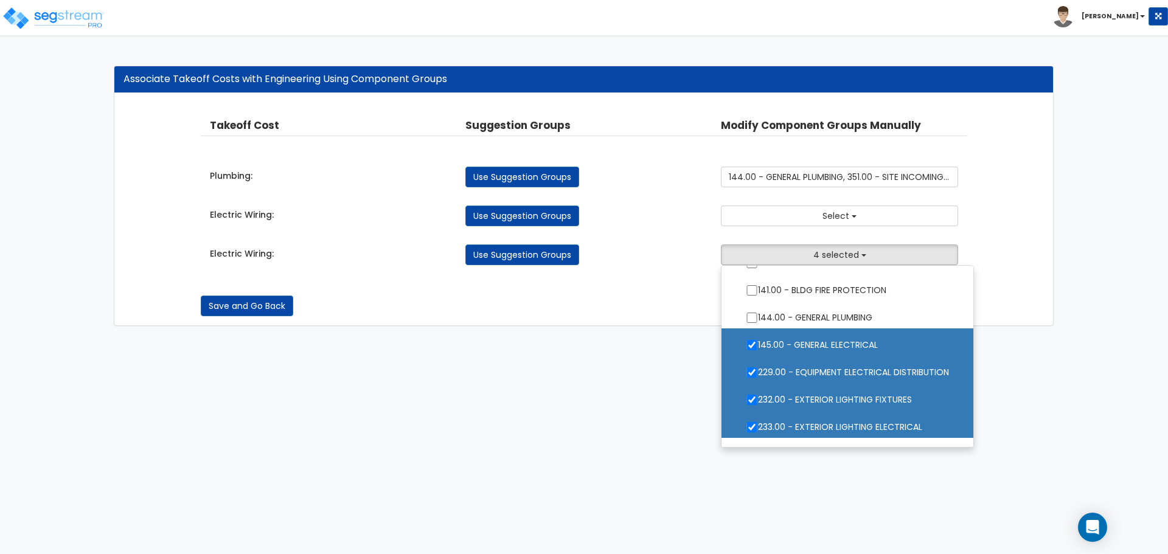
click at [785, 345] on label "145.00 - GENERAL ELECTRICAL" at bounding box center [848, 344] width 228 height 28
click at [758, 345] on input "145.00 - GENERAL ELECTRICAL" at bounding box center [752, 345] width 12 height 10
checkbox input "false"
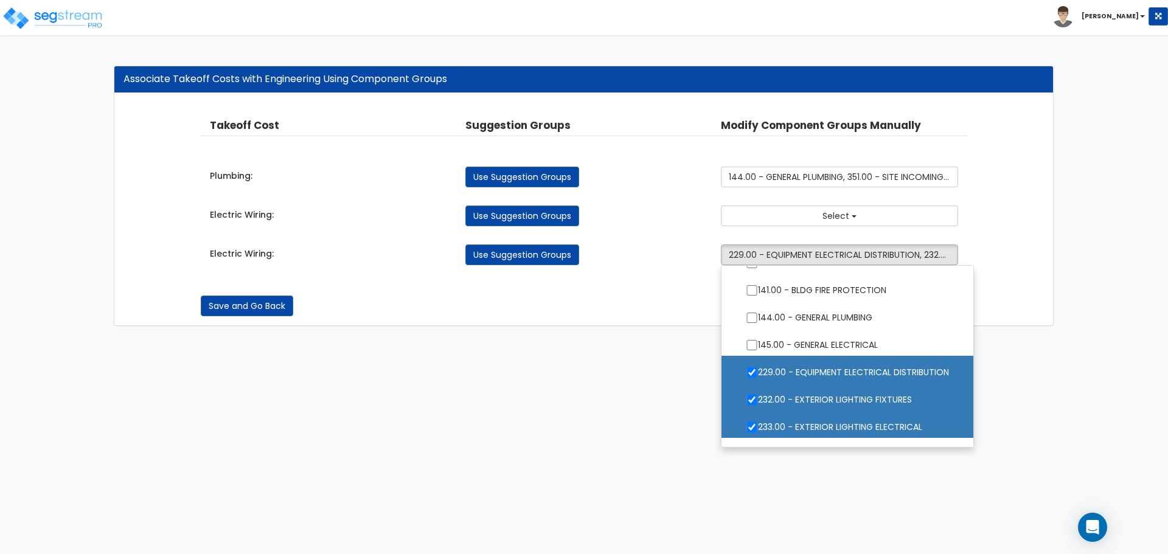
click at [777, 375] on label "229.00 - EQUIPMENT ELECTRICAL DISTRIBUTION" at bounding box center [848, 371] width 228 height 28
click at [758, 375] on input "229.00 - EQUIPMENT ELECTRICAL DISTRIBUTION" at bounding box center [752, 373] width 12 height 10
checkbox input "false"
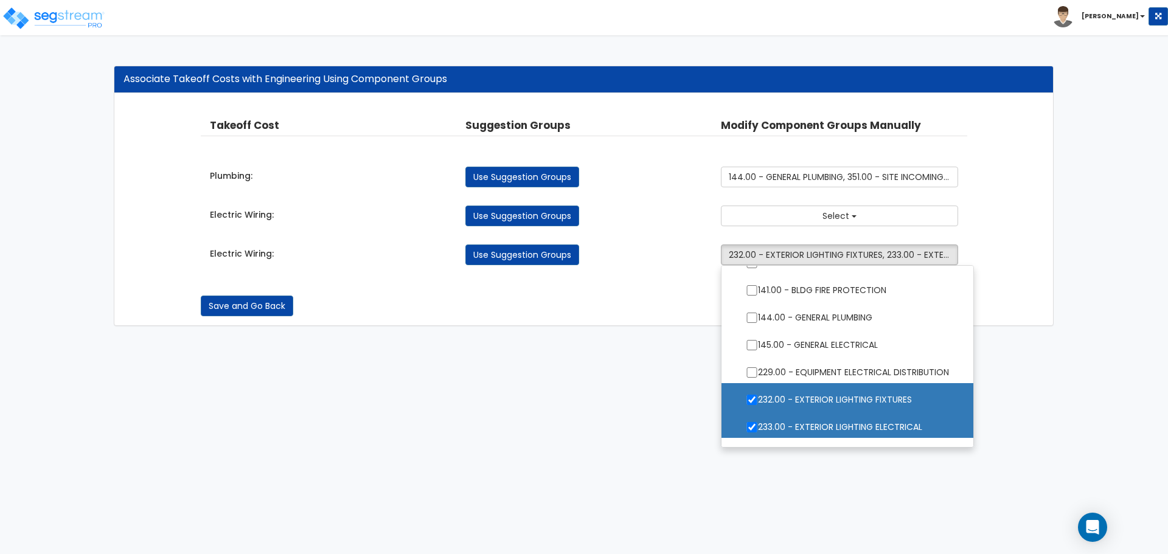
click at [776, 397] on label "232.00 - EXTERIOR LIGHTING FIXTURES" at bounding box center [848, 399] width 228 height 28
click at [758, 397] on input "232.00 - EXTERIOR LIGHTING FIXTURES" at bounding box center [752, 400] width 12 height 10
checkbox input "false"
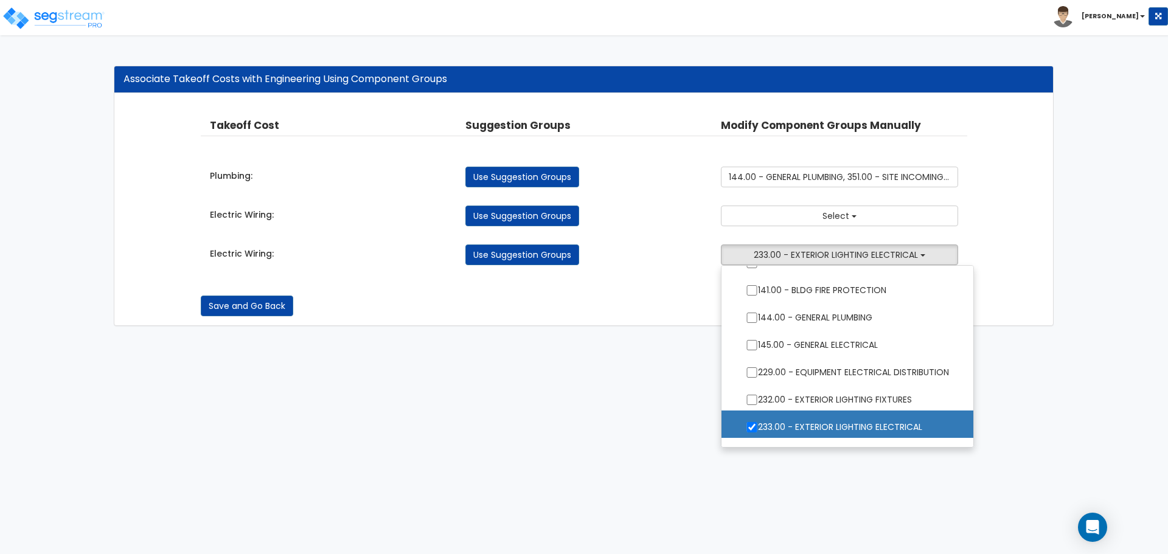
click at [784, 427] on label "233.00 - EXTERIOR LIGHTING ELECTRICAL" at bounding box center [848, 426] width 228 height 28
click at [758, 427] on input "233.00 - EXTERIOR LIGHTING ELECTRICAL" at bounding box center [752, 427] width 12 height 10
checkbox input "false"
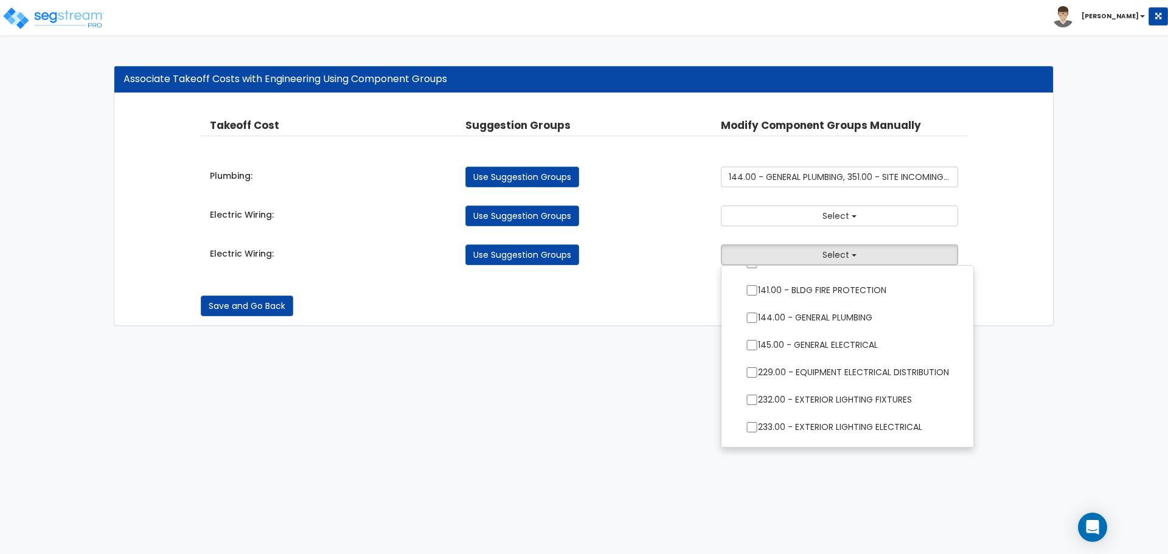
click at [605, 338] on html "Toggle navigation Kevin x" at bounding box center [584, 169] width 1168 height 338
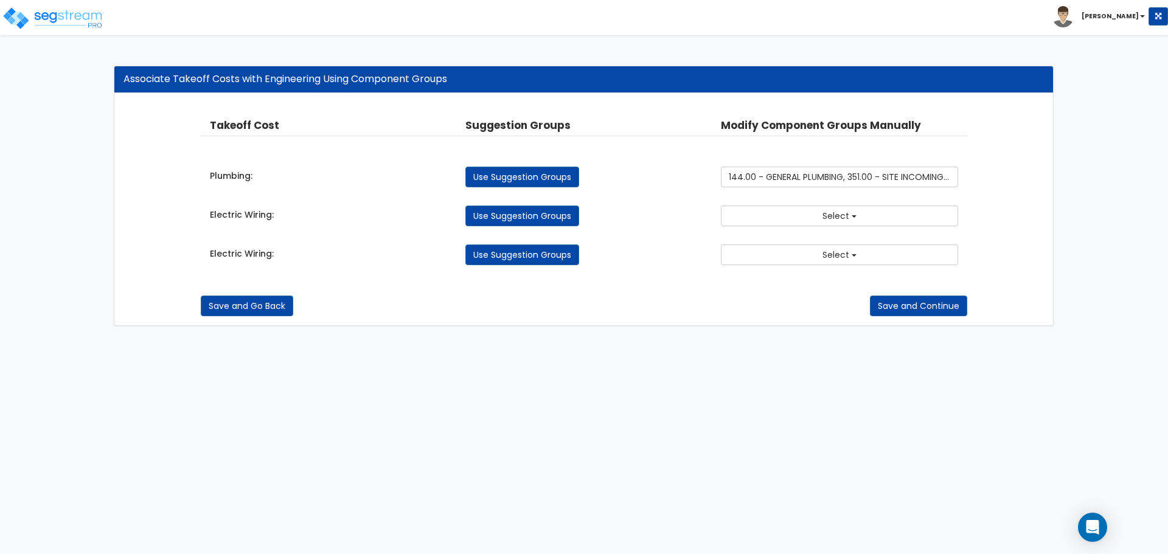
click at [237, 317] on div "Takeoff Cost Suggestion Groups Modify Component Groups Manually Plumbing: 5.00 …" at bounding box center [583, 210] width 939 height 232
click at [241, 304] on button "Save and Go Back" at bounding box center [247, 306] width 92 height 21
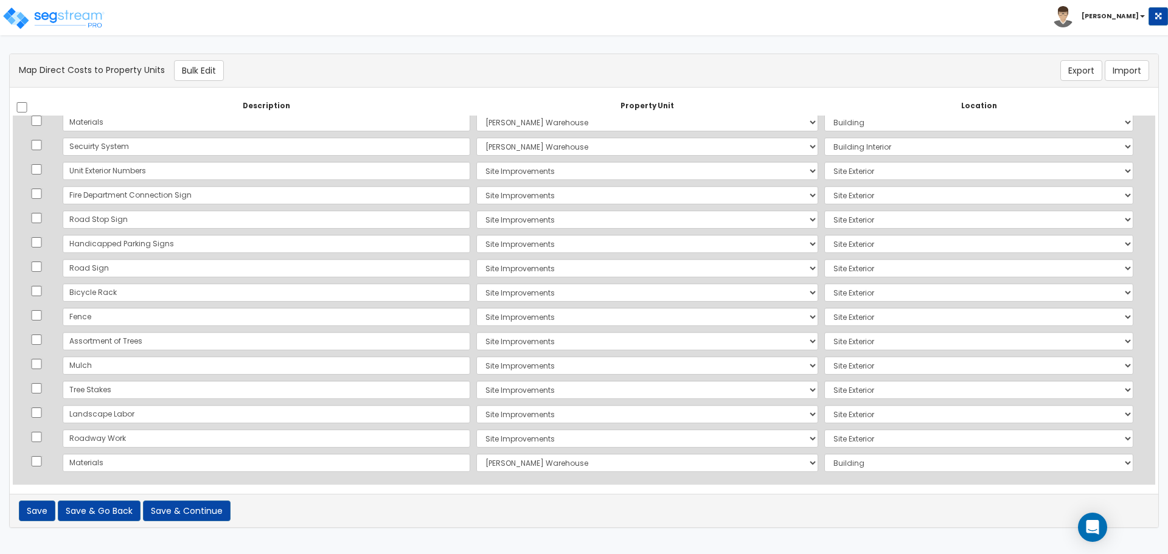
scroll to position [642, 0]
click at [103, 517] on button "Save & Go Back" at bounding box center [99, 511] width 83 height 21
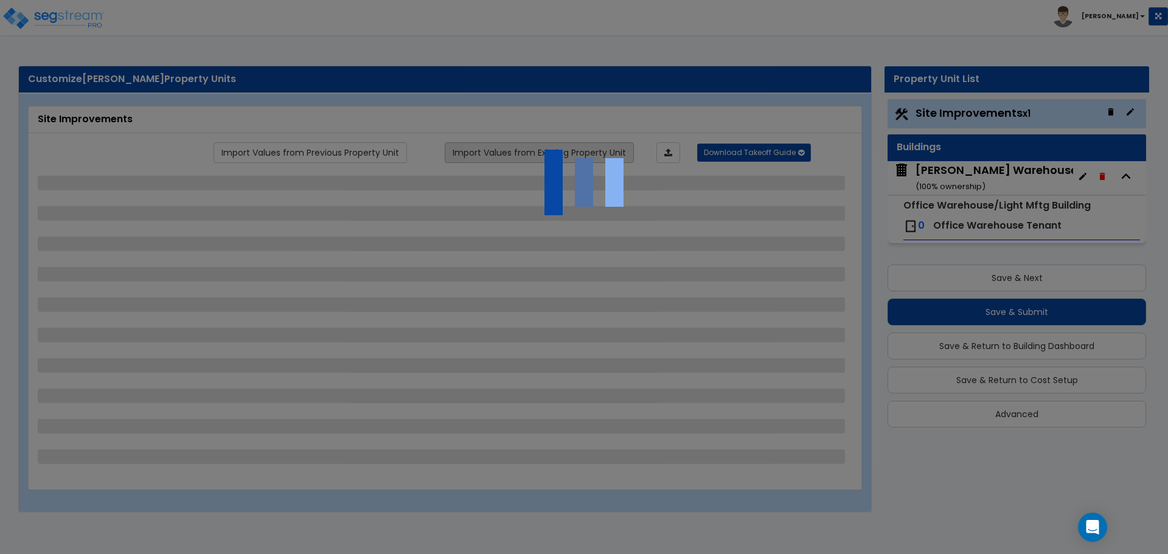
select select "1"
select select "2"
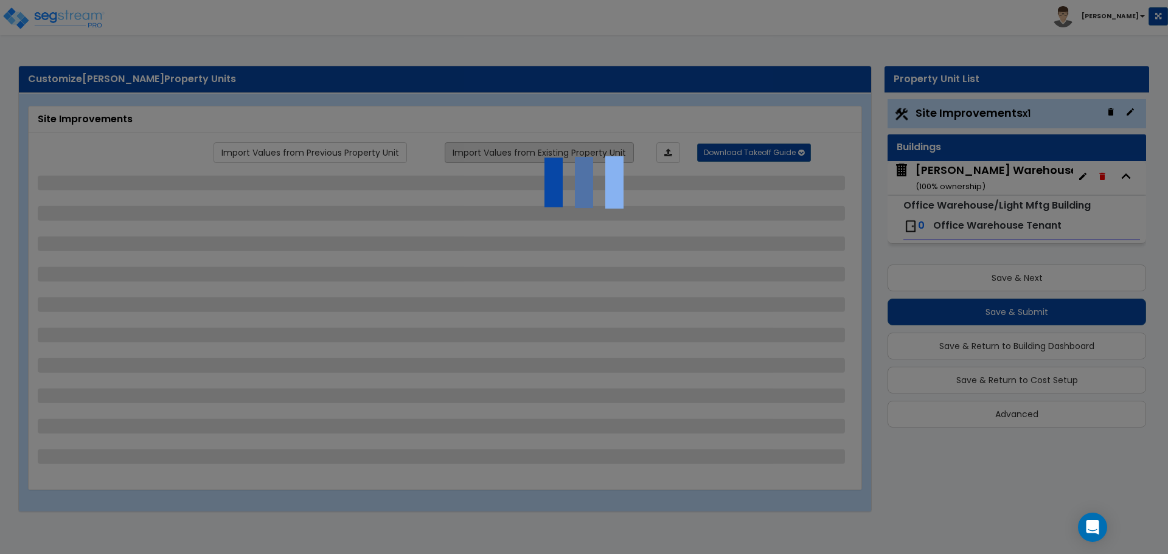
select select "1"
select select "2"
select select "1"
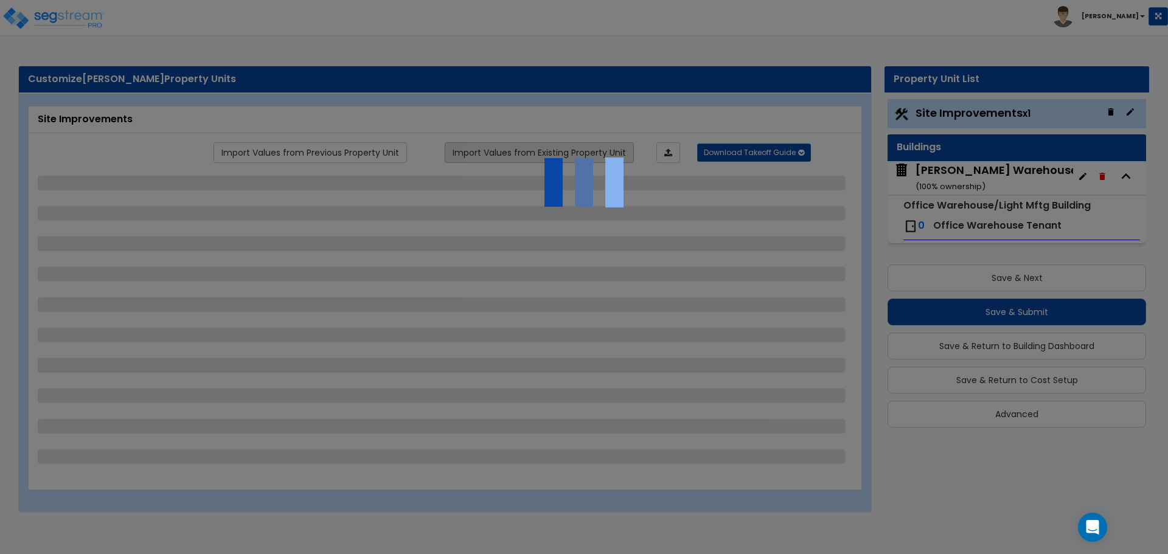
select select "2"
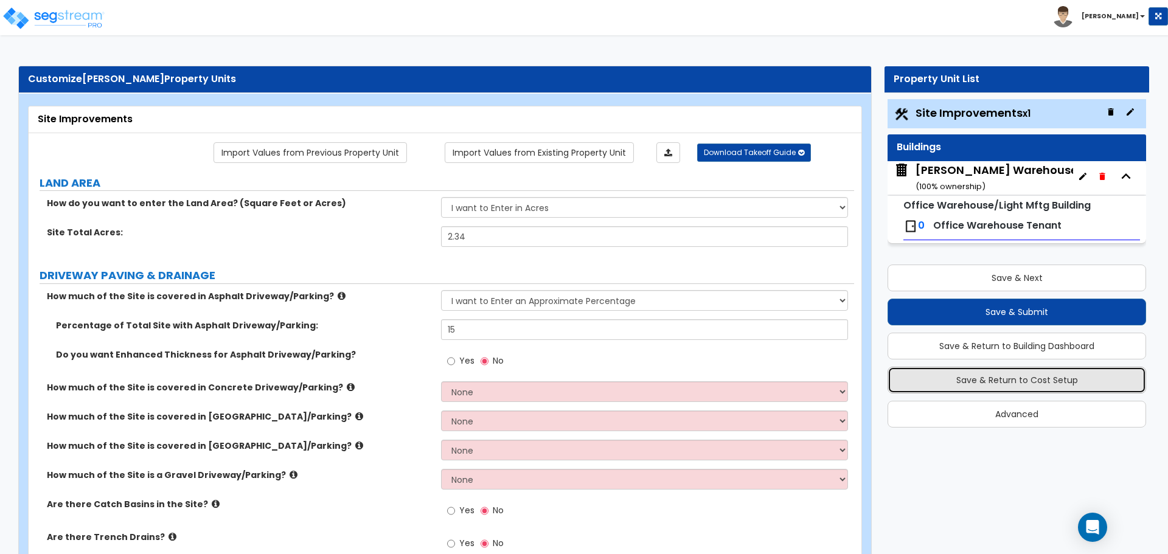
click at [984, 382] on button "Save & Return to Cost Setup" at bounding box center [1017, 380] width 259 height 27
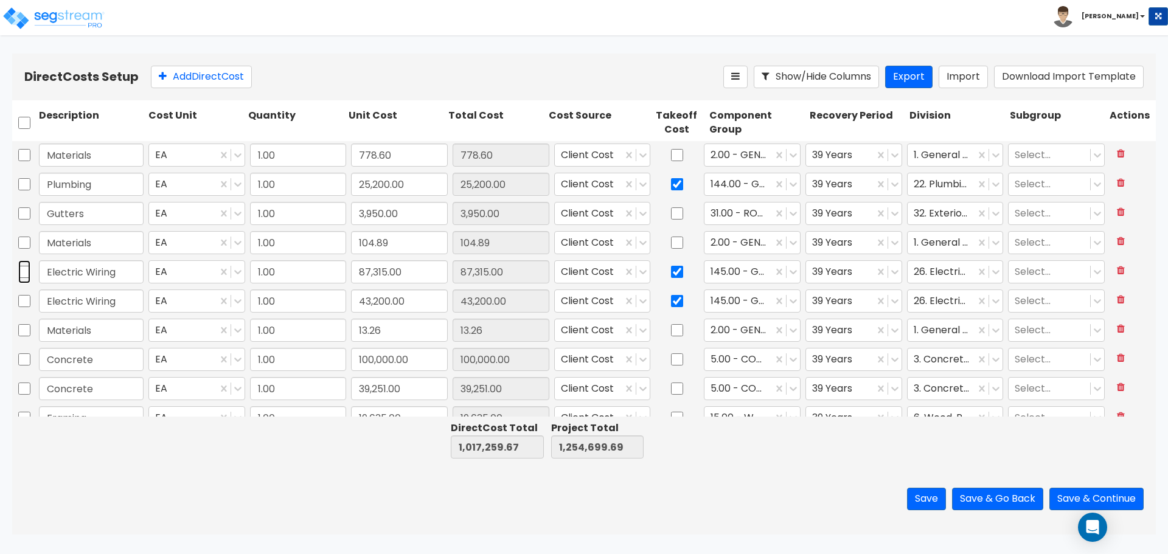
click at [27, 271] on input "checkbox" at bounding box center [24, 271] width 12 height 23
checkbox input "true"
click at [27, 302] on input "checkbox" at bounding box center [24, 301] width 12 height 23
checkbox input "true"
drag, startPoint x: 30, startPoint y: 273, endPoint x: 451, endPoint y: 68, distance: 468.6
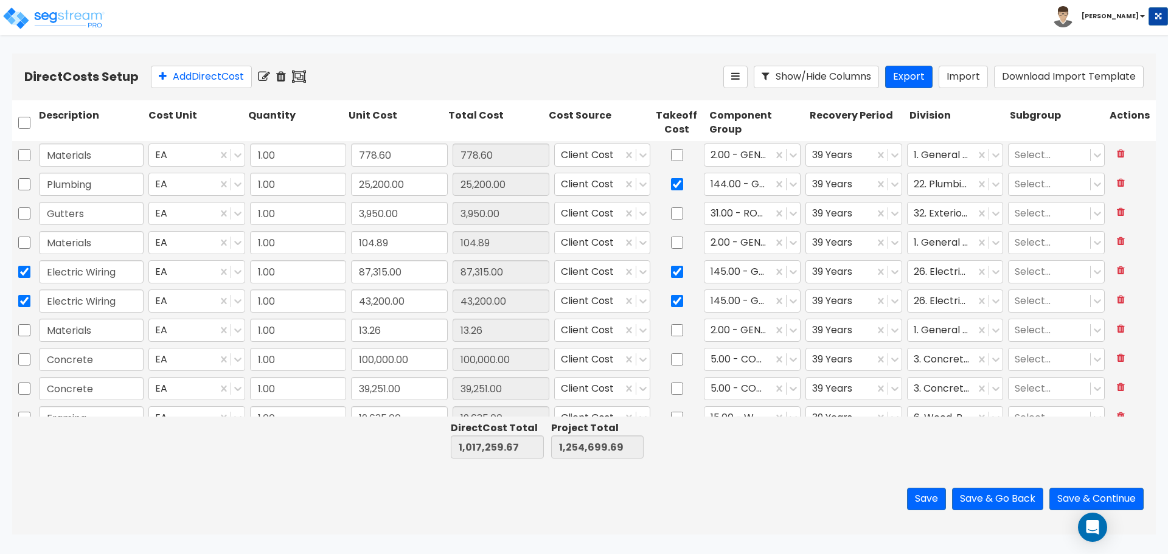
click at [451, 68] on div "Add Direct Cost" at bounding box center [437, 77] width 573 height 23
click at [304, 78] on icon at bounding box center [299, 77] width 14 height 12
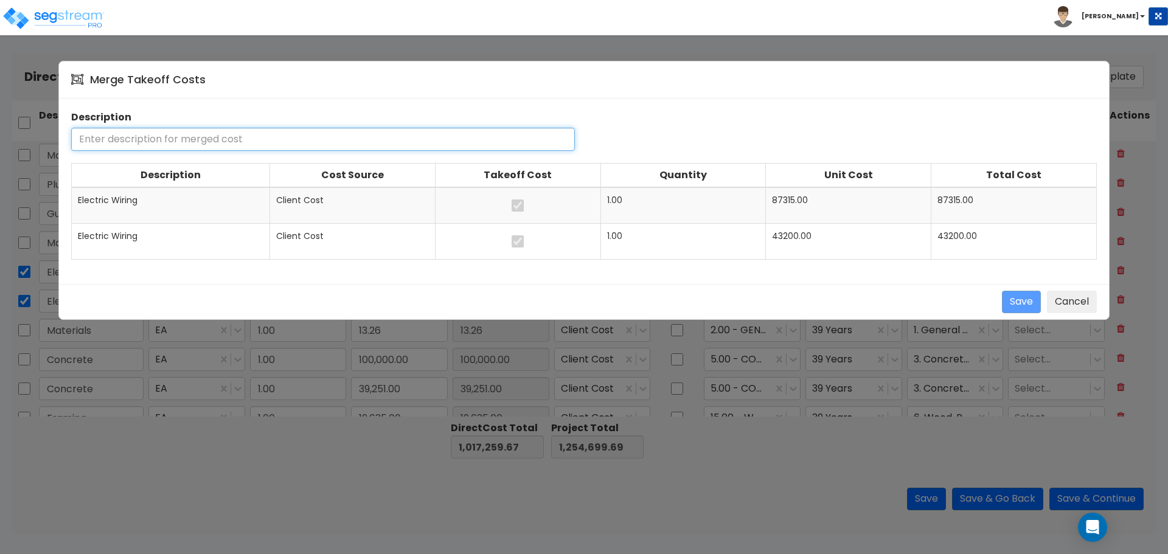
click at [189, 136] on input "text" at bounding box center [323, 139] width 504 height 23
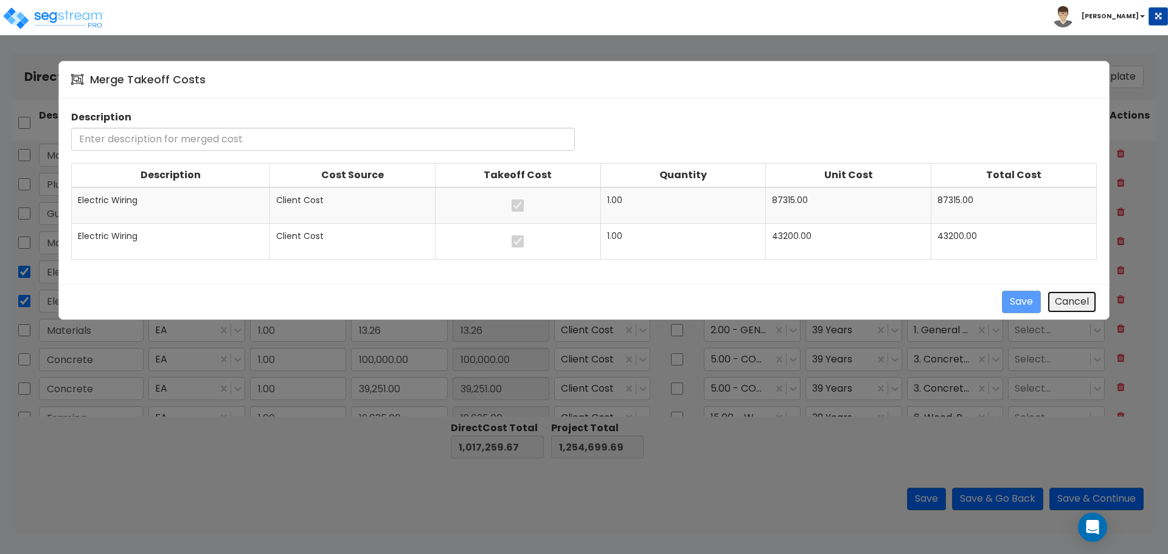
click at [1066, 292] on button "Cancel" at bounding box center [1072, 302] width 50 height 23
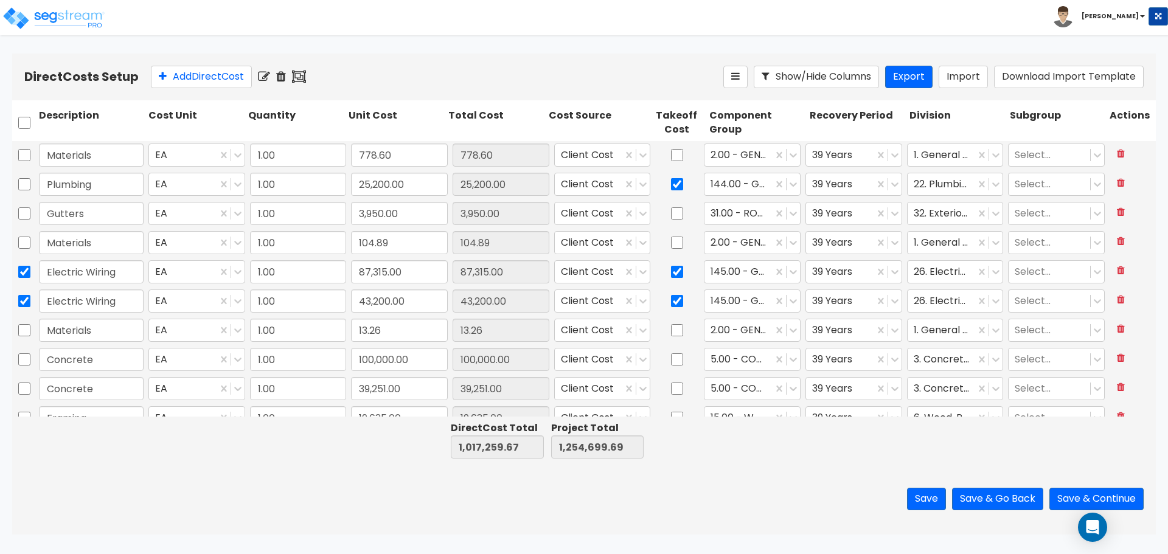
click at [305, 76] on icon at bounding box center [299, 77] width 14 height 12
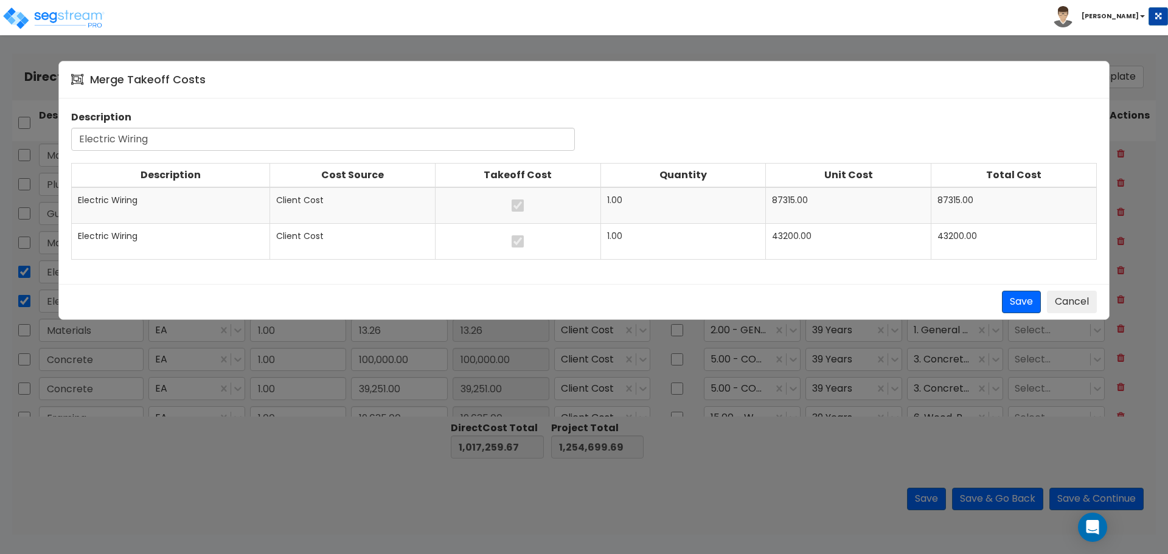
type input "Electric Wiring"
click at [1012, 298] on button "Save" at bounding box center [1021, 302] width 39 height 23
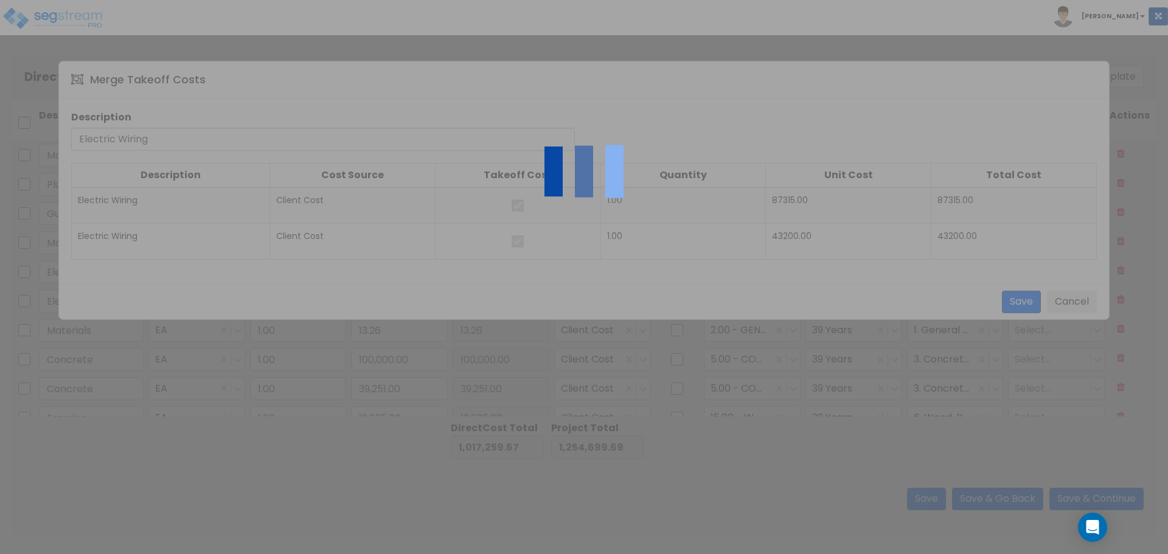
checkbox input "false"
type input "Materials"
type input "13.26"
checkbox input "false"
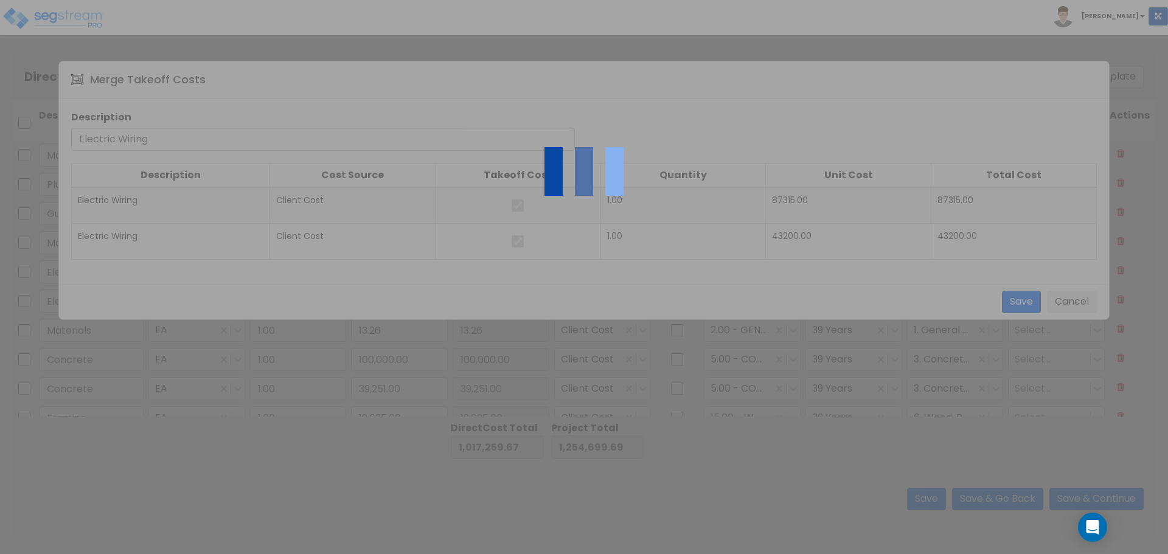
type input "Concrete"
type input "100,000.00"
checkbox input "false"
type input "Concrete"
type input "39,251.00"
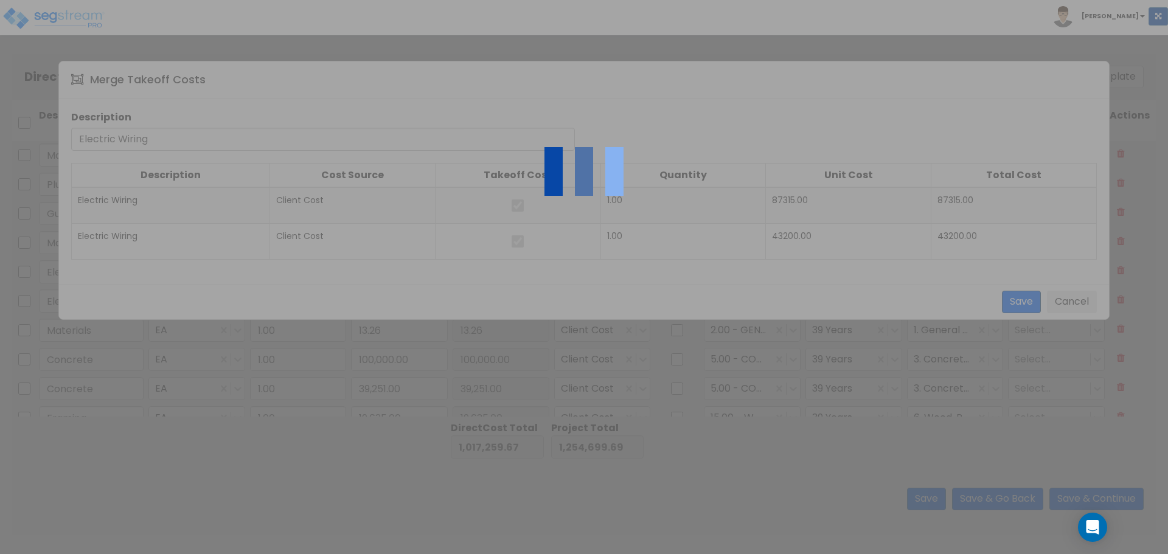
type input "Framing"
type input "19,635.00"
type input "Bollards Install"
type input "2,600.00"
type input "900.00"
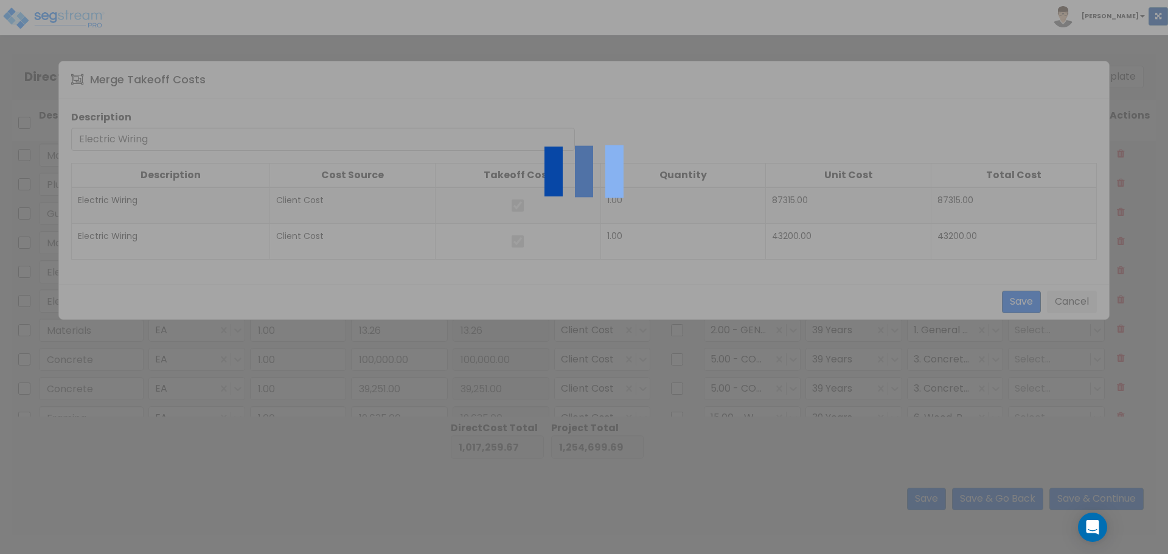
type input "Fire Suppression System"
type input "24,600.00"
type input "Fire Suppression System"
type input "24,600.00"
type input "Application #1"
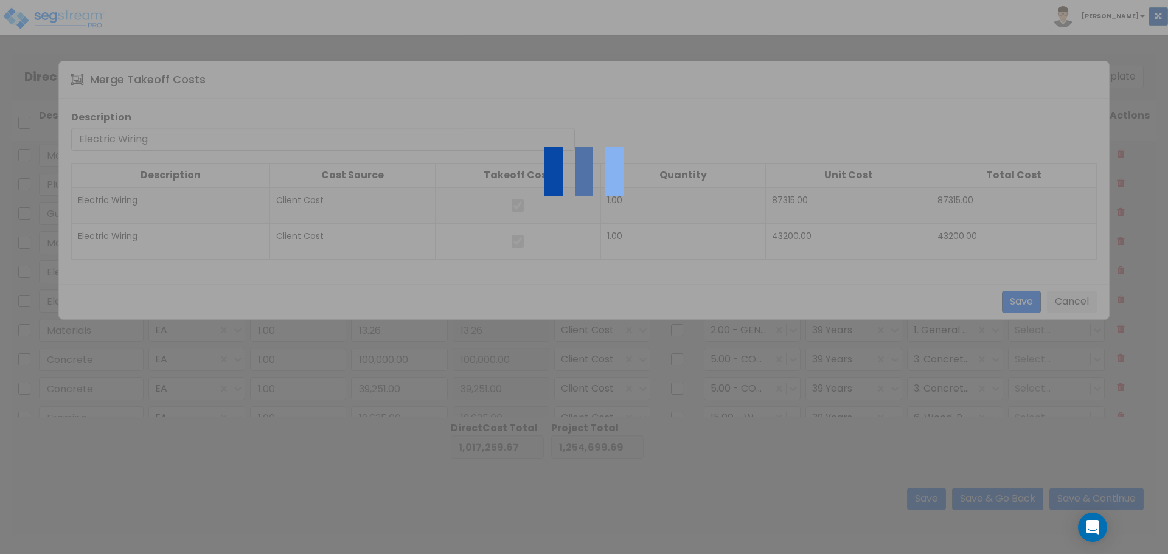
type input "14,676.90"
type input "Application #2"
type input "30,949.35"
type input "Stage Payment"
type input "54,650.50"
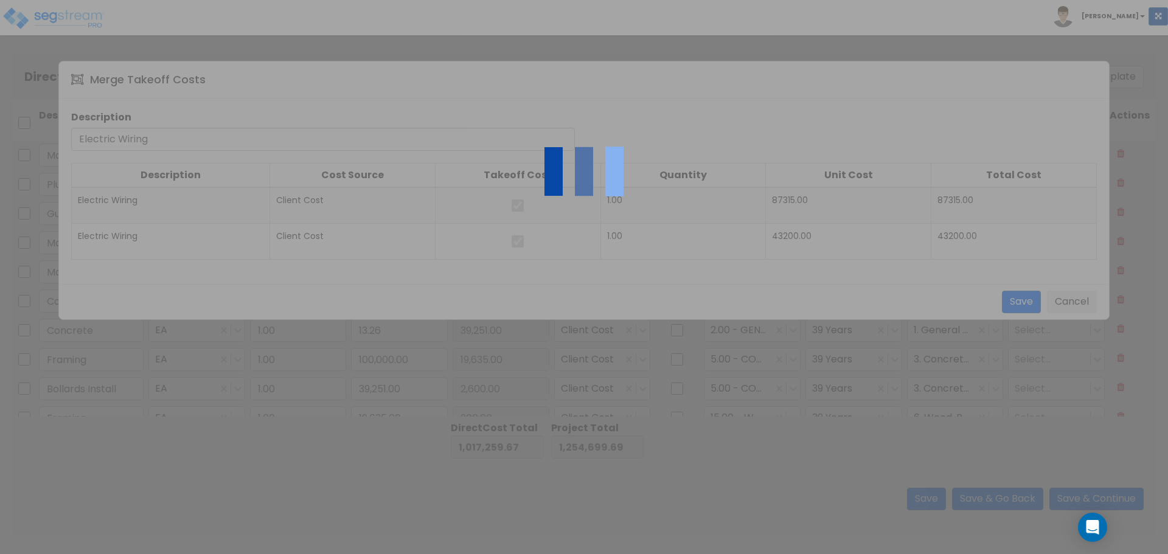
type input "13.26"
type input "100,000.00"
type input "39,251.00"
type input "19,635.00"
type input "2,600.00"
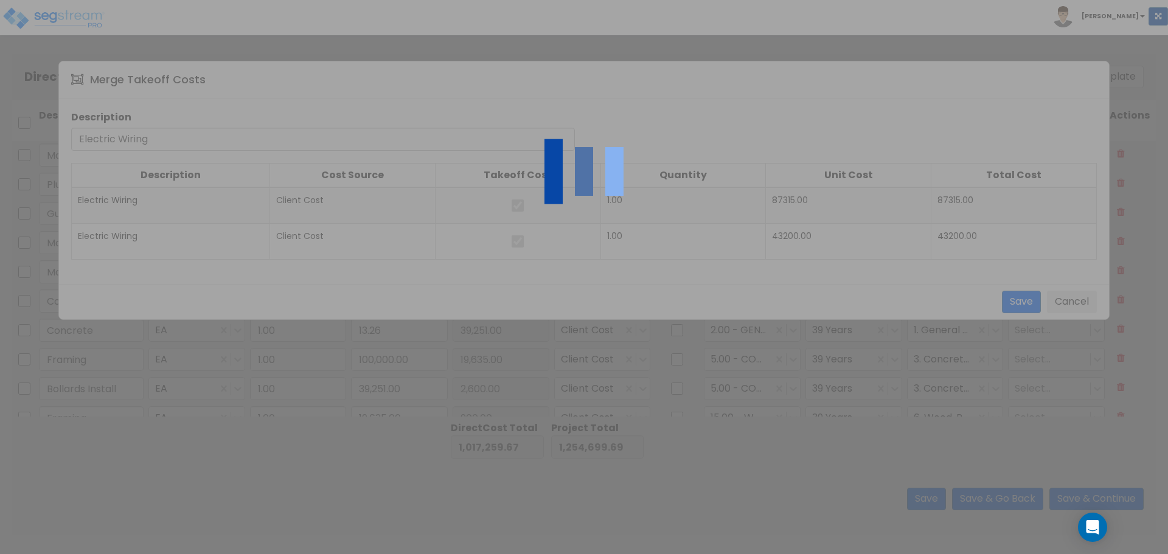
type input "900.00"
type input "24,600.00"
type input "14,676.90"
type input "30,949.35"
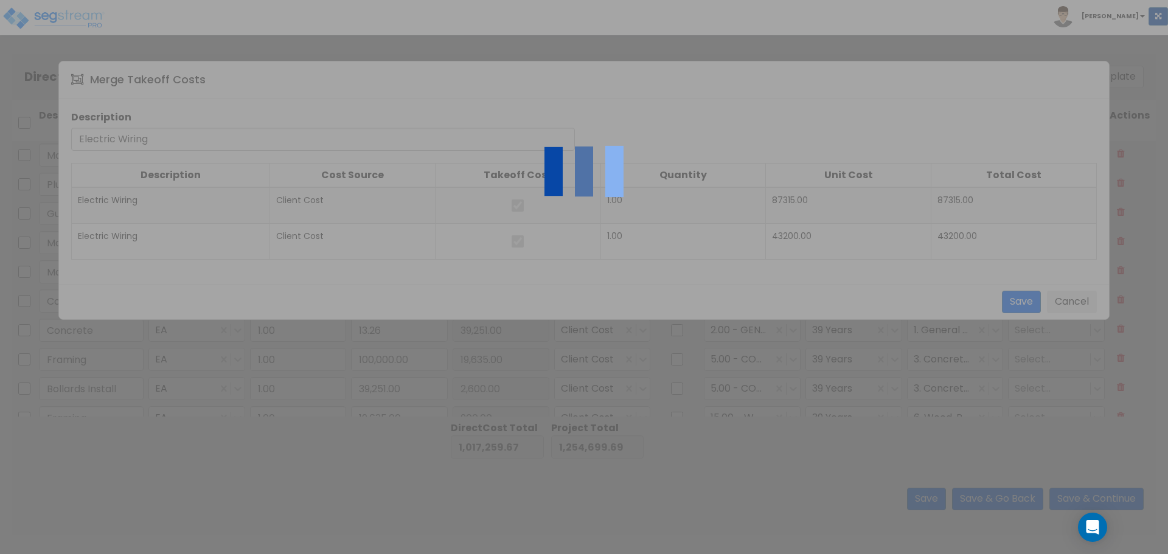
type input "54,650.50"
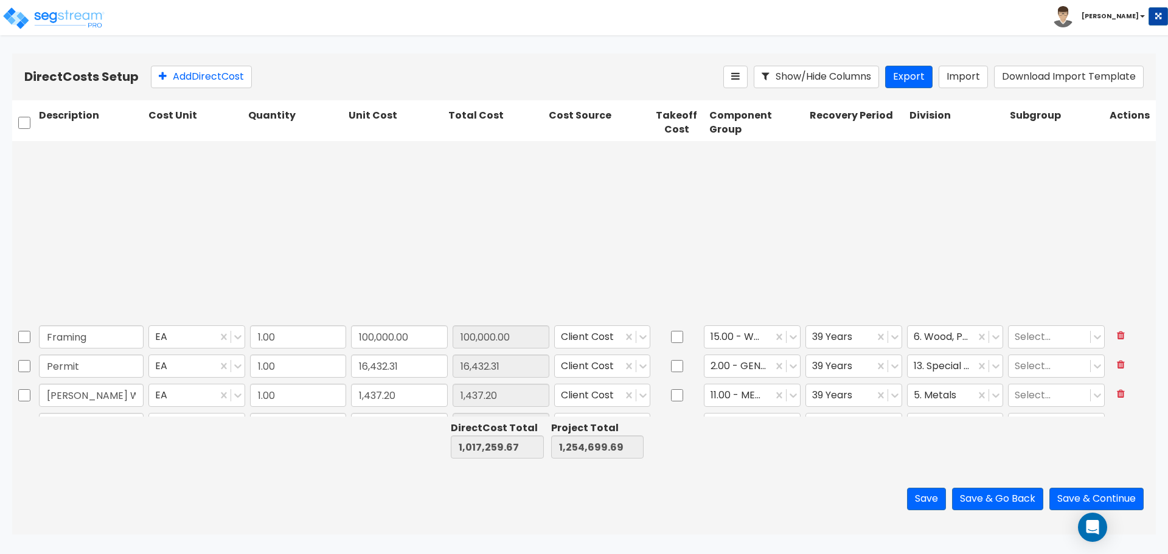
type input "1.00"
type input "5,059.76"
type input "1.00"
type input "6,932.48"
type input "1.00"
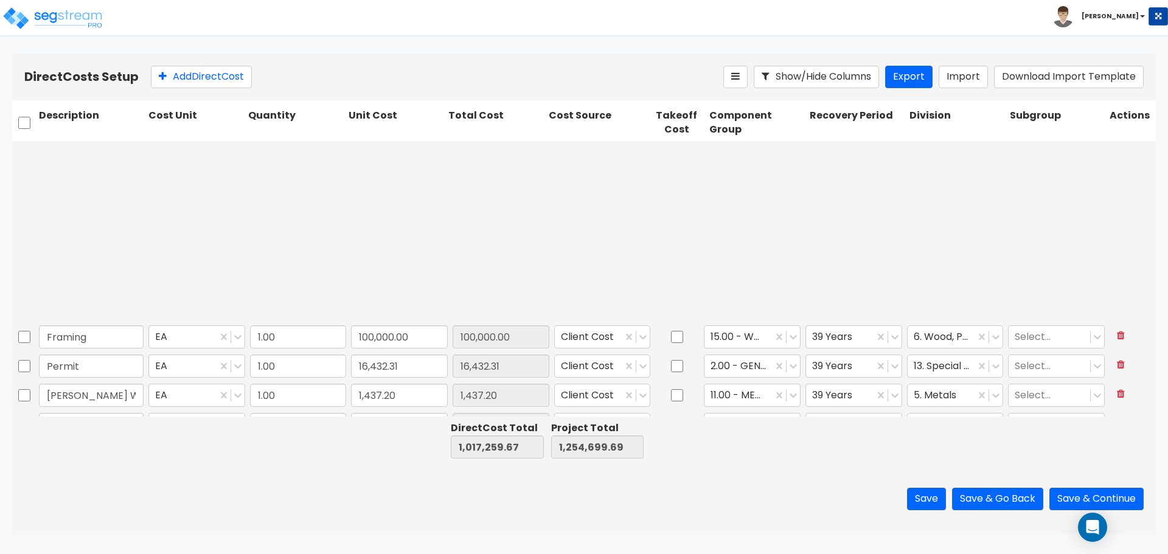
type input "180.00"
type input "1.00"
type input "65.00"
type input "1.00"
type input "295.00"
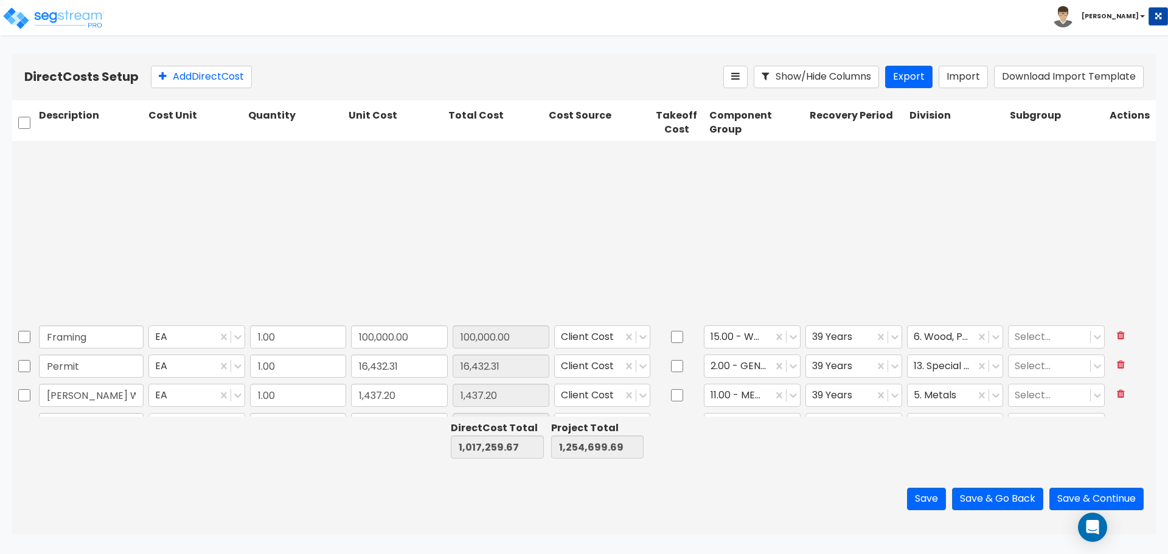
type input "1.00"
type input "590.00"
type input "1.00"
type input "540.00"
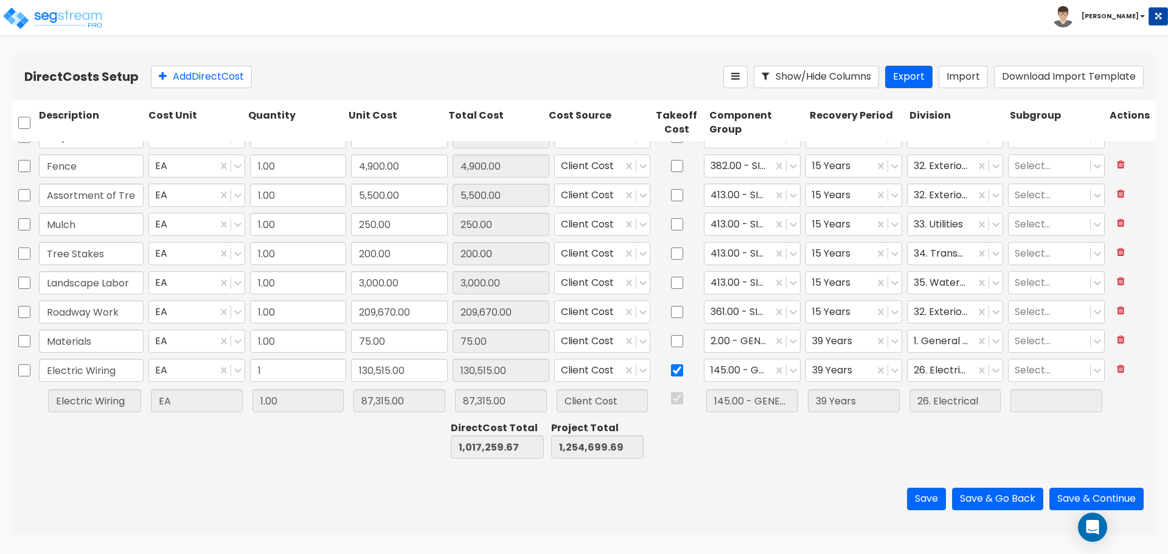
scroll to position [952, 0]
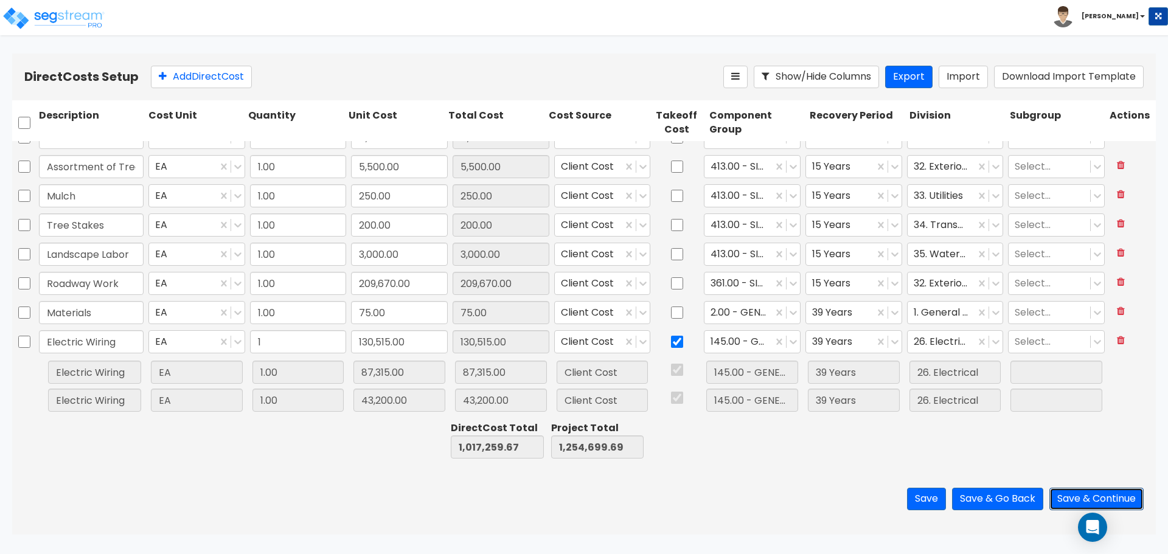
click at [1063, 493] on button "Save & Continue" at bounding box center [1097, 499] width 94 height 23
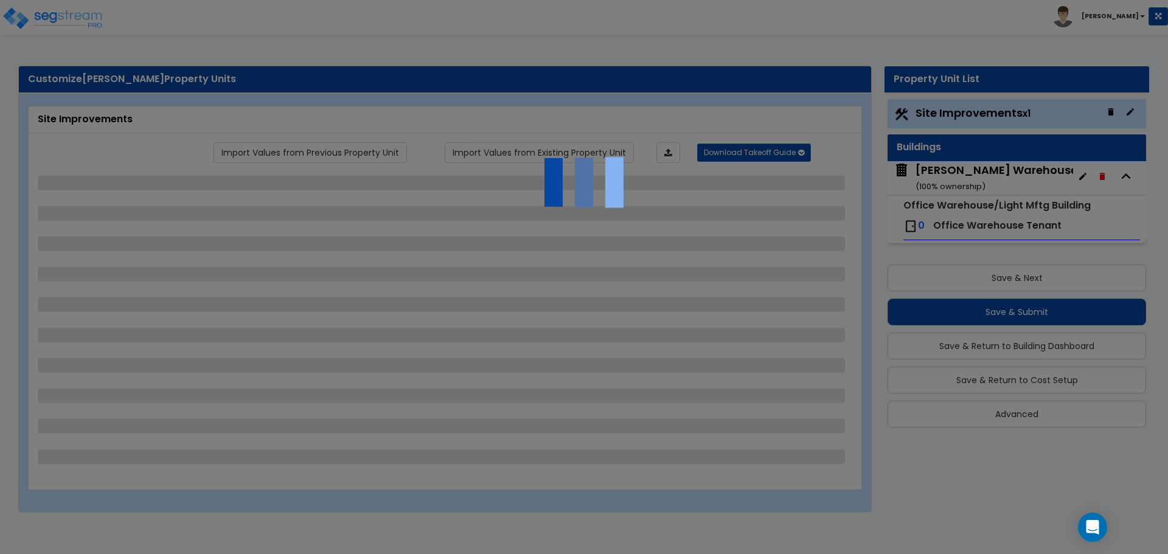
select select "1"
select select "2"
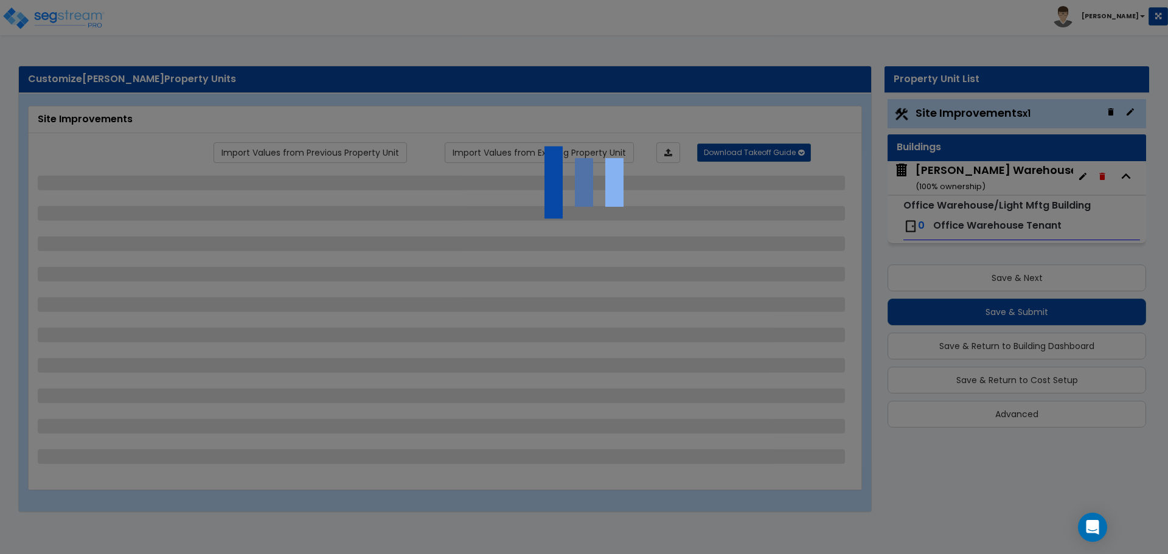
select select "1"
select select "2"
select select "1"
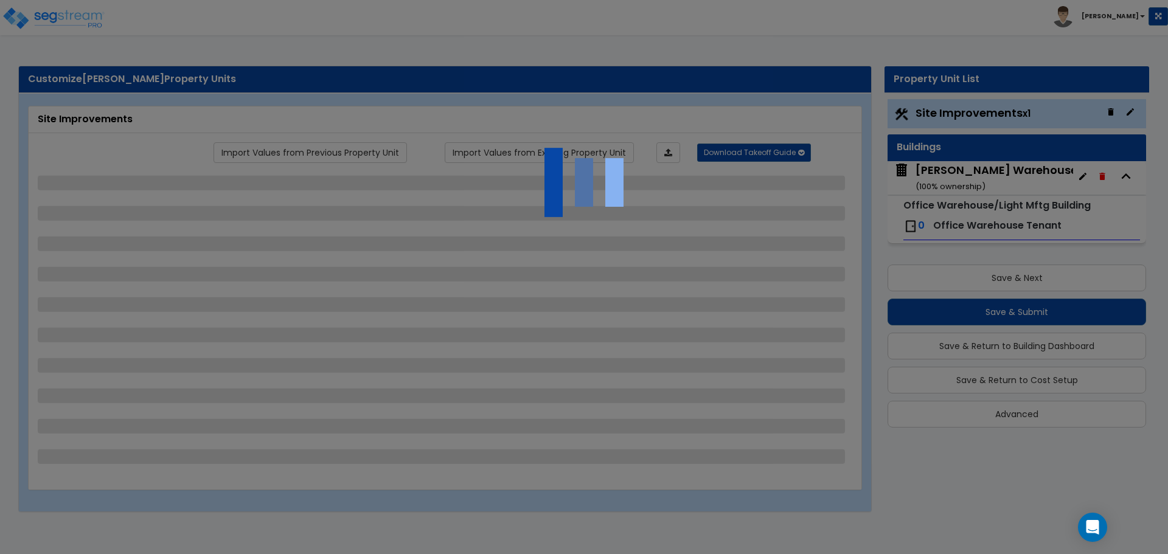
select select "2"
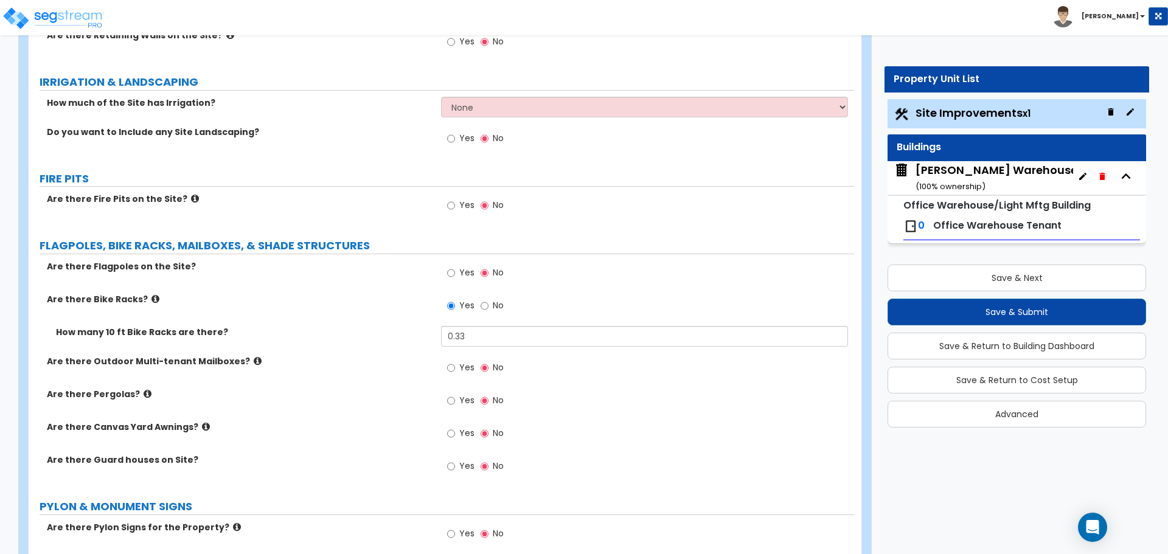
scroll to position [2028, 0]
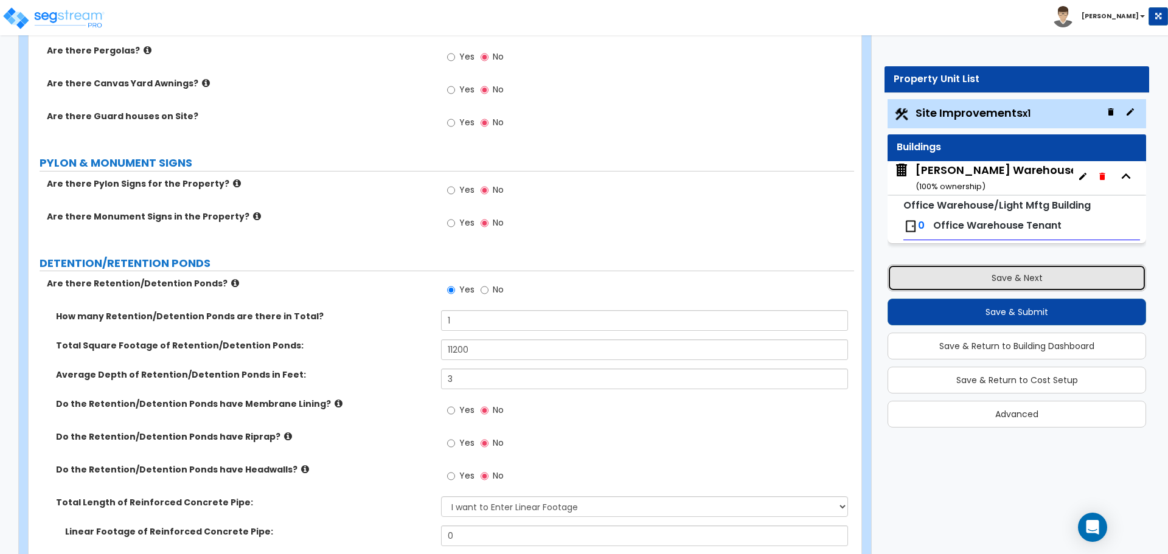
click at [990, 268] on button "Save & Next" at bounding box center [1017, 278] width 259 height 27
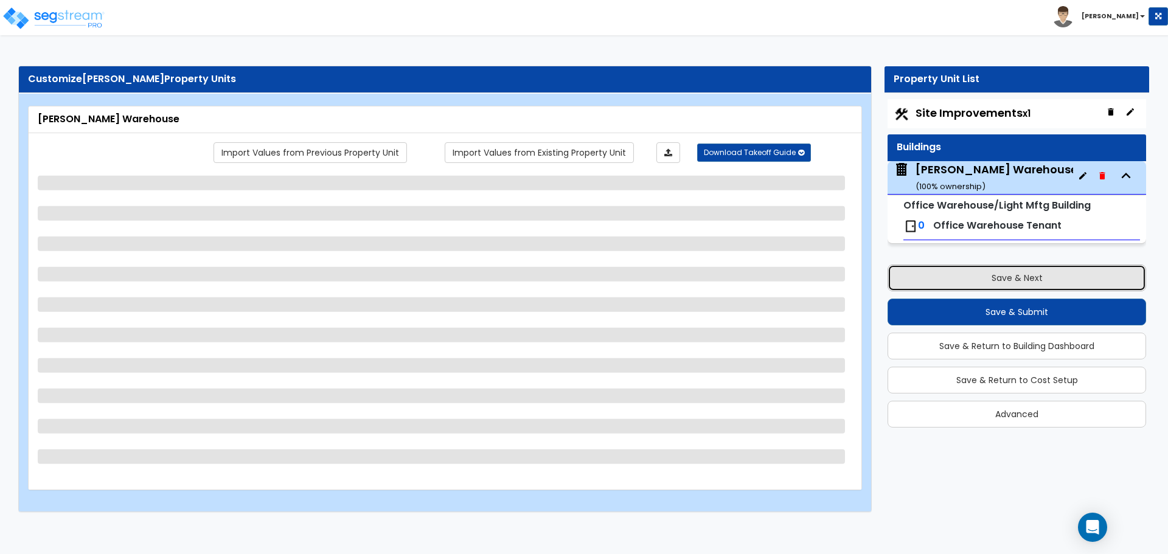
click at [952, 270] on button "Save & Next" at bounding box center [1017, 278] width 259 height 27
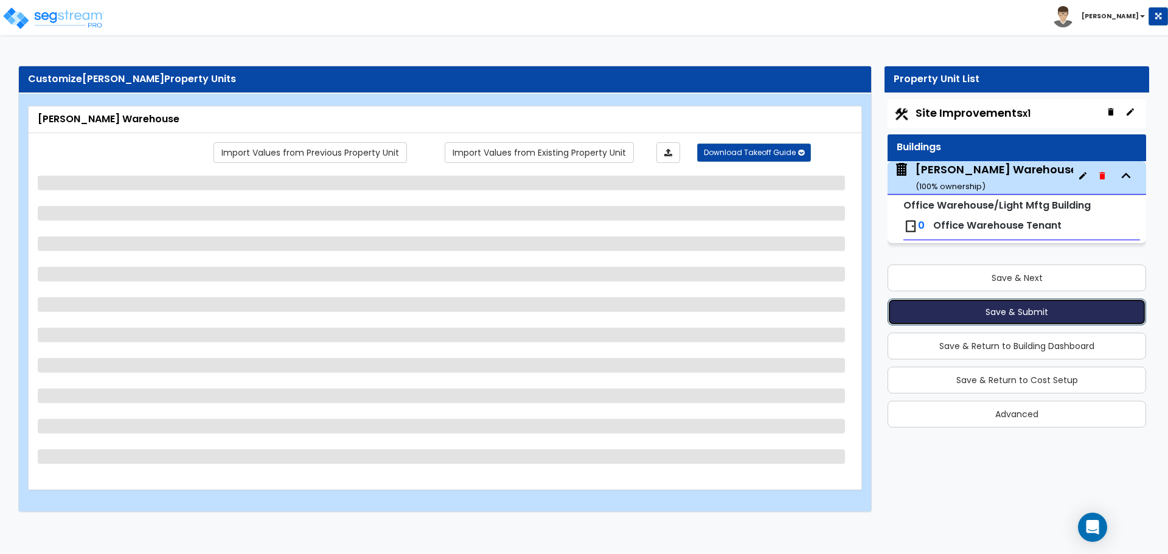
click at [952, 305] on button "Save & Submit" at bounding box center [1017, 312] width 259 height 27
select select "7"
select select "1"
select select "6"
select select "1"
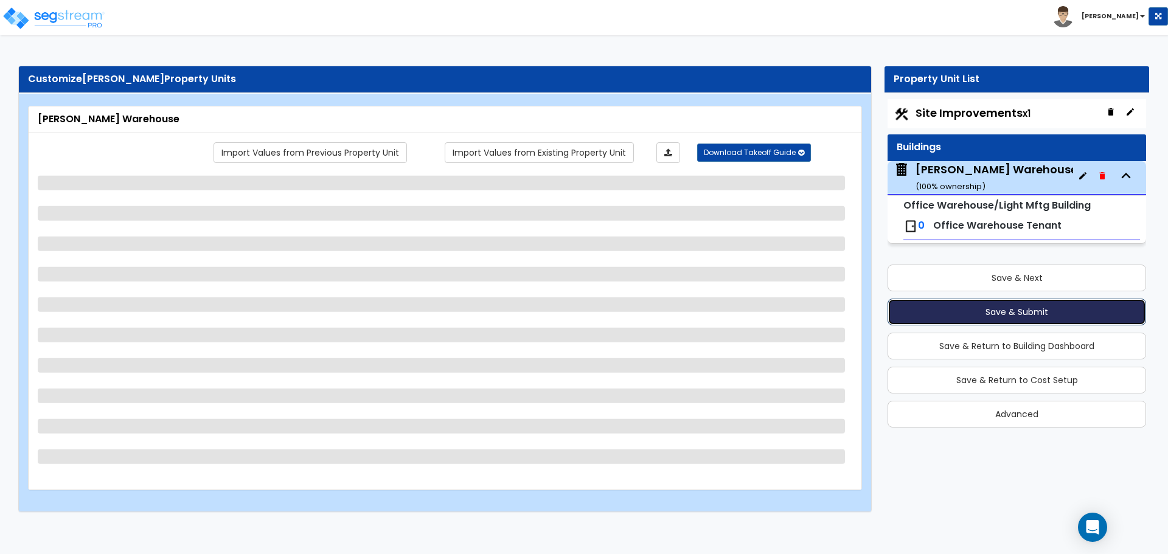
select select "1"
select select "4"
select select "1"
select select "3"
select select "2"
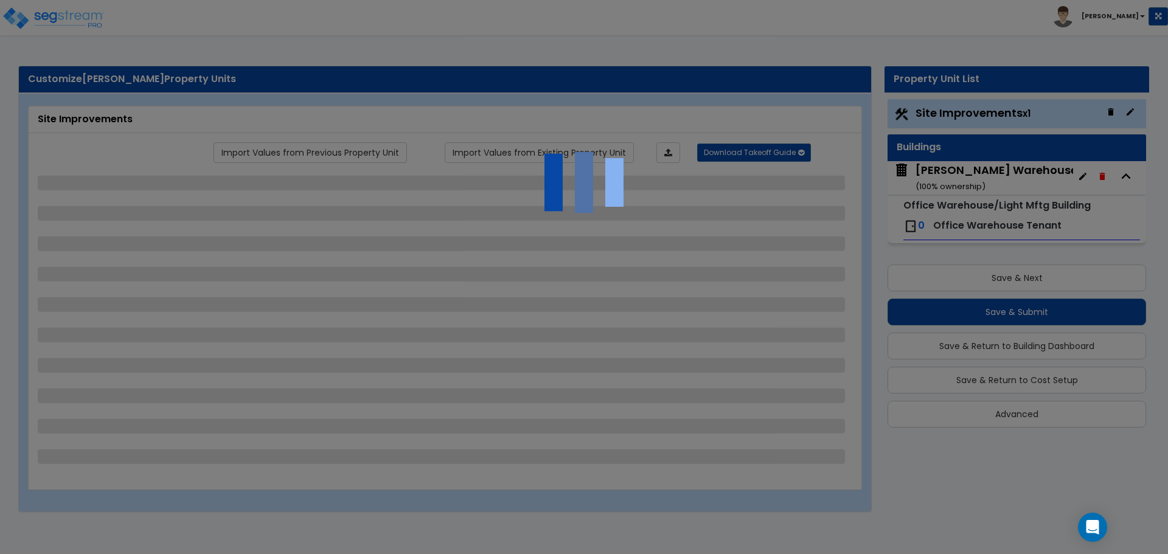
select select "1"
select select "2"
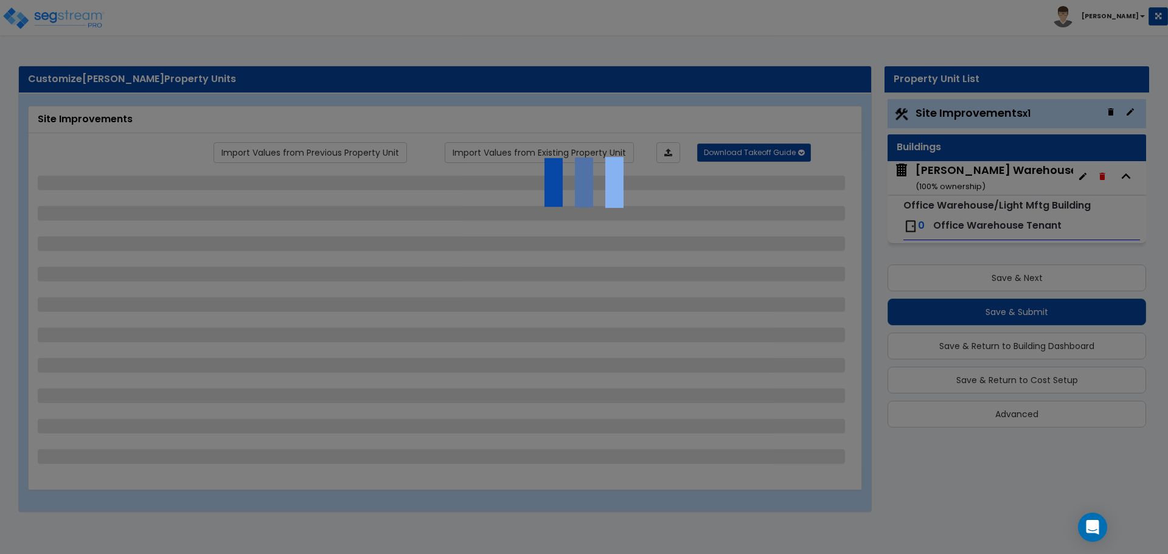
select select "1"
select select "2"
select select "1"
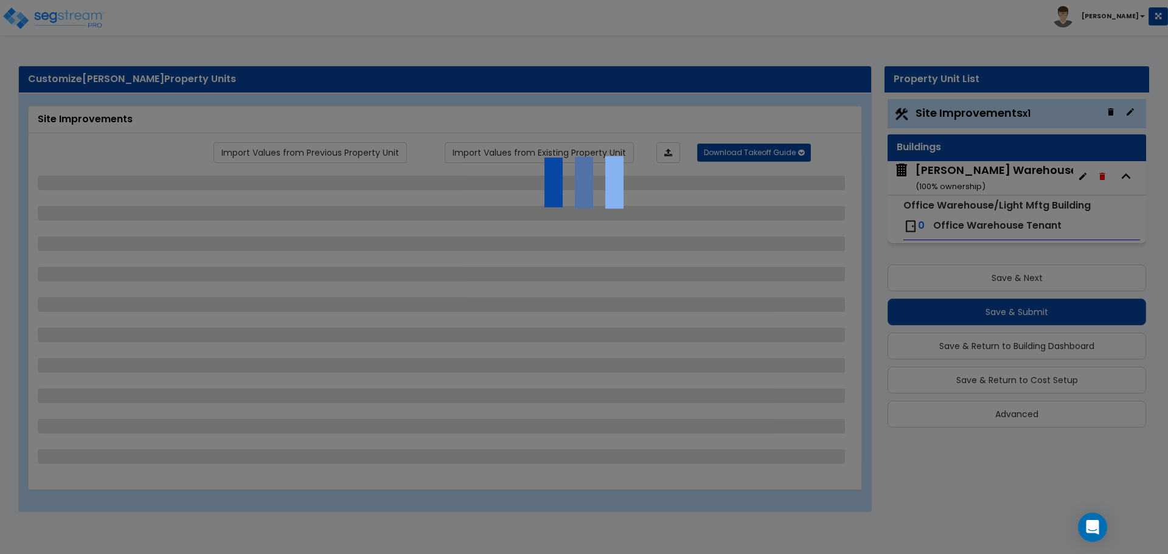
select select "2"
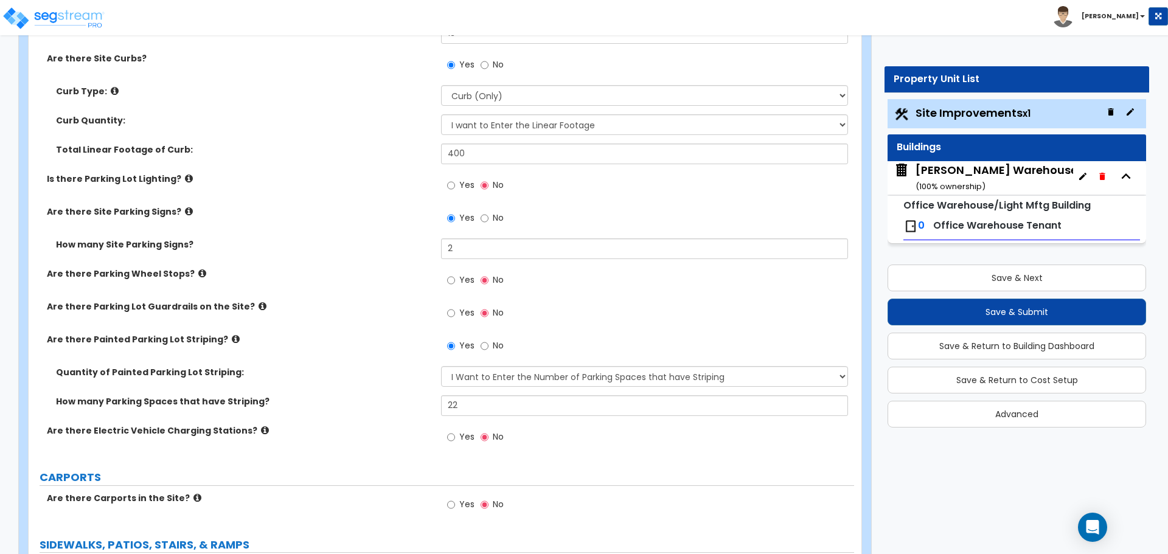
scroll to position [203, 0]
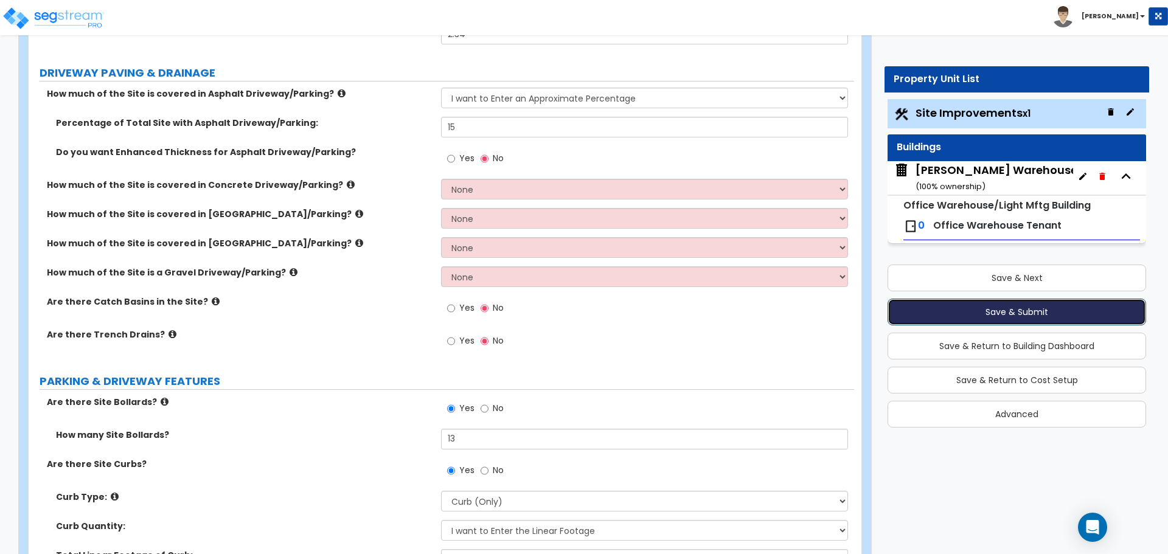
click at [1048, 310] on button "Save & Submit" at bounding box center [1017, 312] width 259 height 27
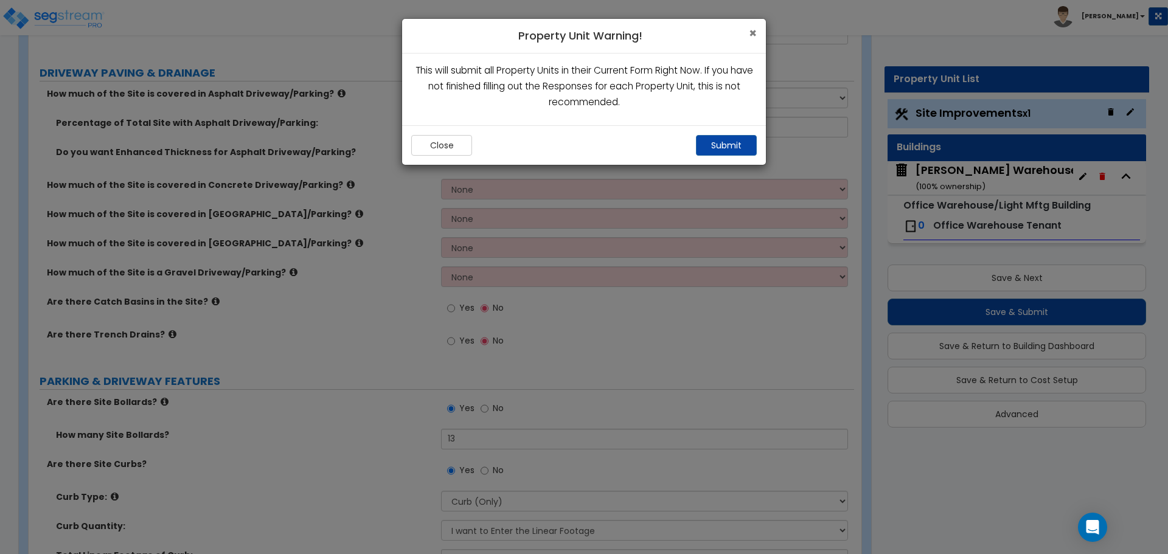
click at [756, 33] on span "×" at bounding box center [753, 33] width 8 height 18
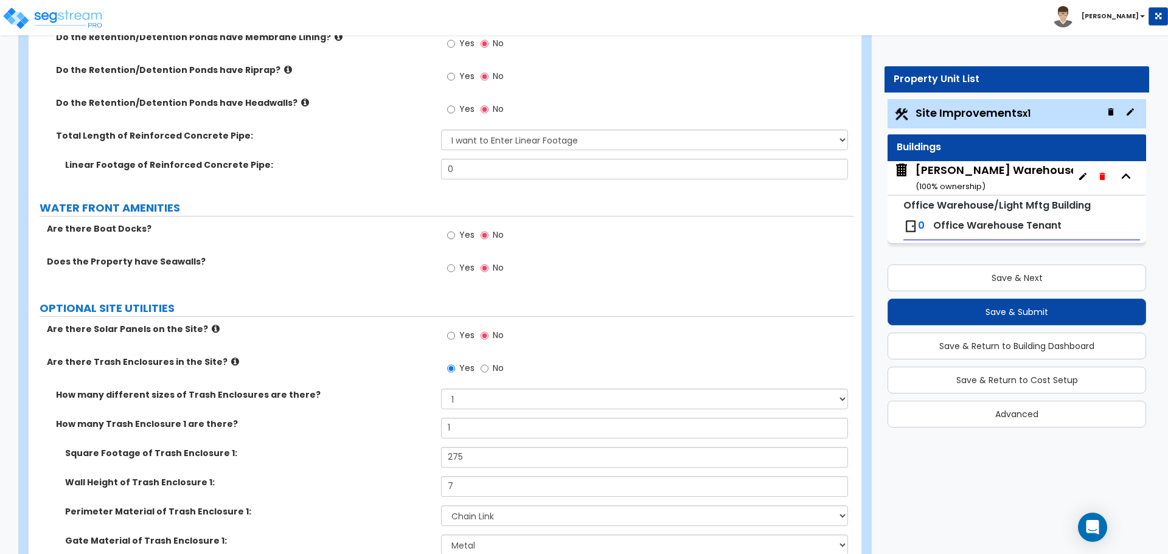
scroll to position [2556, 0]
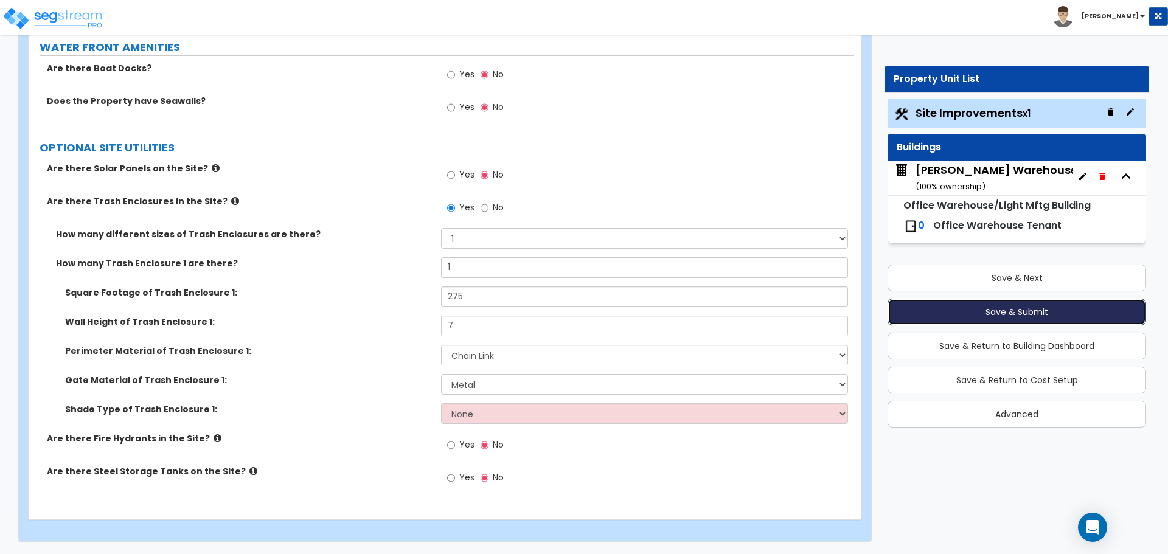
click at [939, 306] on button "Save & Submit" at bounding box center [1017, 312] width 259 height 27
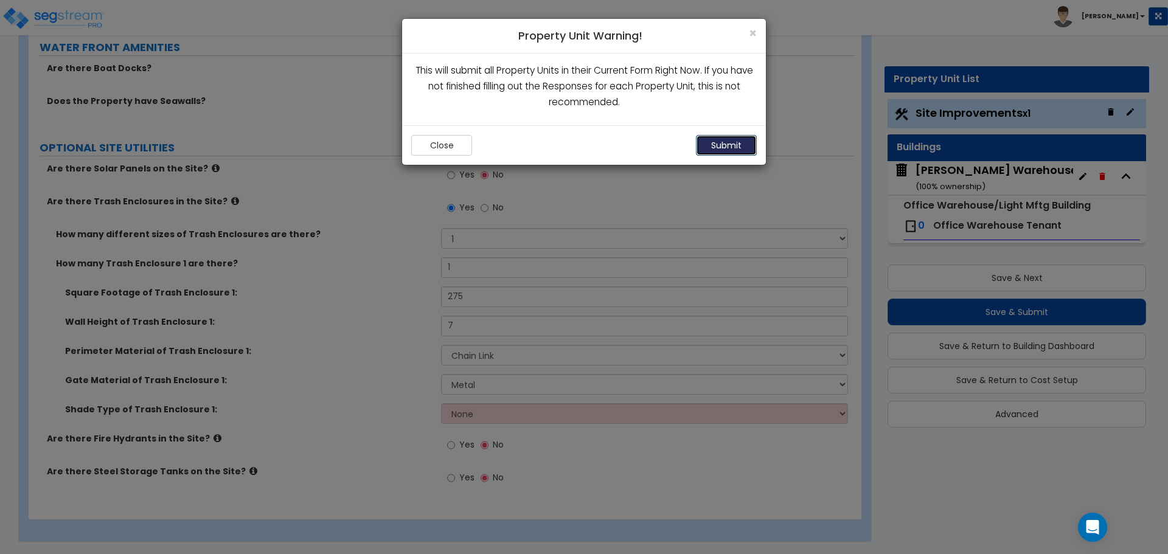
click at [716, 148] on button "Submit" at bounding box center [726, 145] width 61 height 21
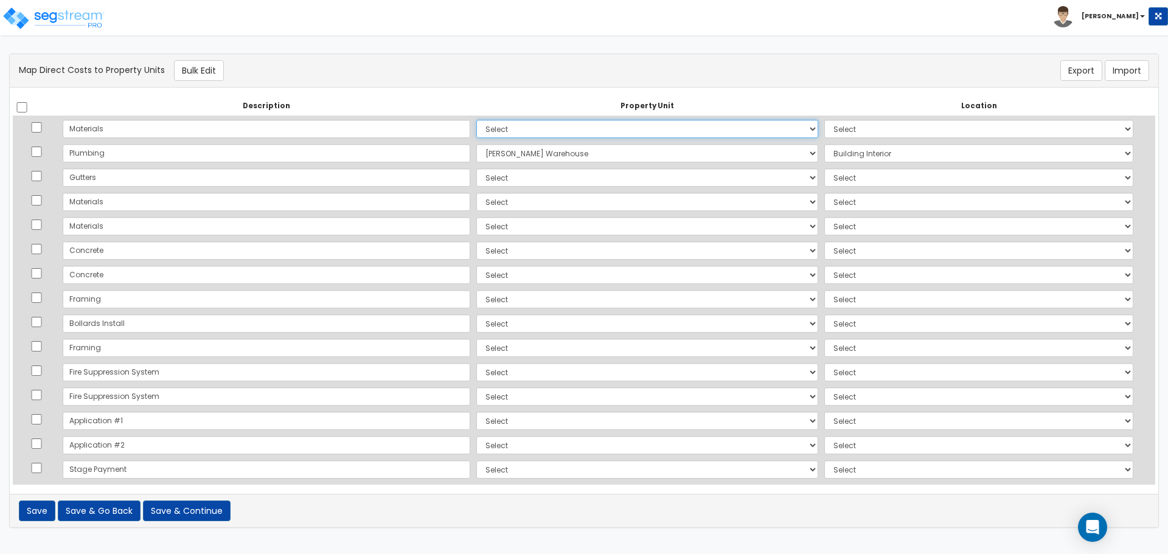
click at [554, 124] on select "Select [PERSON_NAME][GEOGRAPHIC_DATA] Site Improvements Add Additional Property…" at bounding box center [647, 129] width 342 height 18
select select "165245"
click at [476, 120] on select "Select [PERSON_NAME][GEOGRAPHIC_DATA] Site Improvements Add Additional Property…" at bounding box center [647, 129] width 342 height 18
select select "6"
click at [866, 126] on select "Select Add Additional Location Building Building Interior Common Areas" at bounding box center [978, 129] width 309 height 18
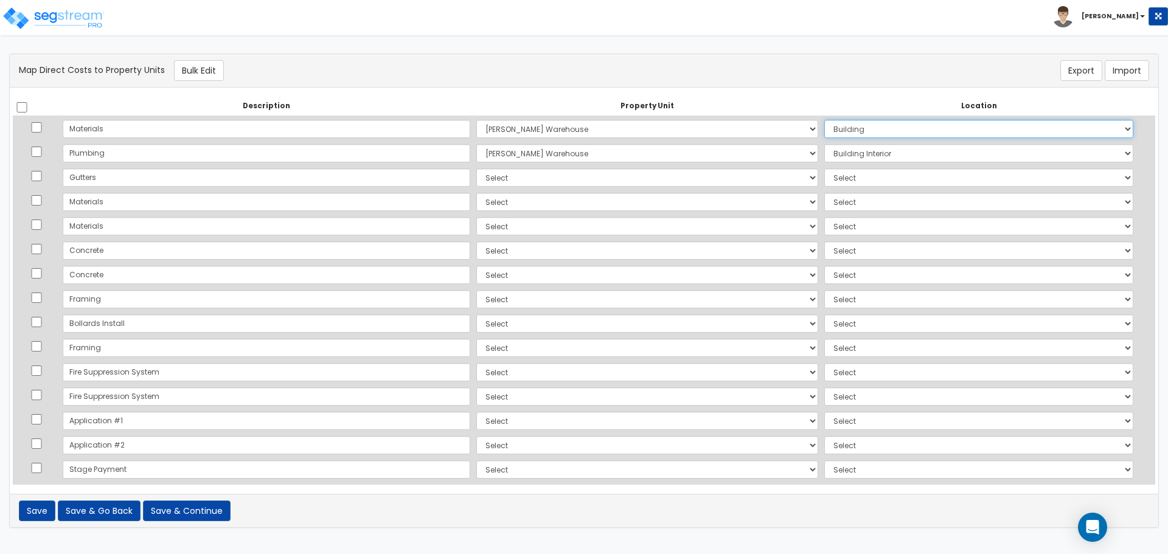
click at [824, 120] on select "Select Add Additional Location Building Building Interior Common Areas" at bounding box center [978, 129] width 309 height 18
click at [566, 176] on select "Select [PERSON_NAME][GEOGRAPHIC_DATA] Site Improvements Add Additional Property…" at bounding box center [647, 178] width 342 height 18
select select "165245"
click at [476, 169] on select "Select [PERSON_NAME][GEOGRAPHIC_DATA] Site Improvements Add Additional Property…" at bounding box center [647, 178] width 342 height 18
select select "6"
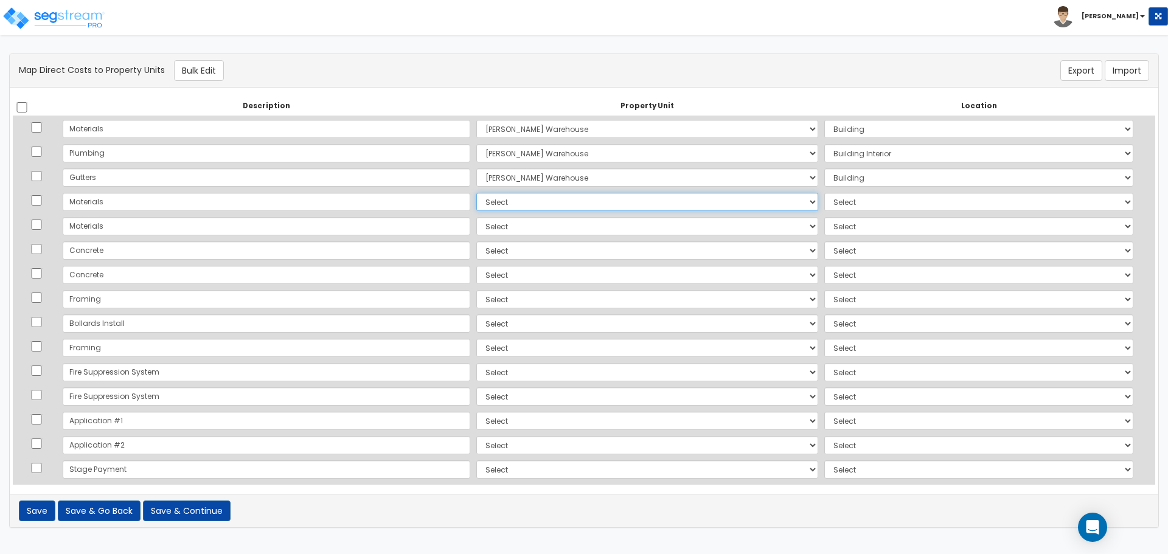
click at [587, 203] on select "Select [PERSON_NAME][GEOGRAPHIC_DATA] Site Improvements Add Additional Property…" at bounding box center [647, 202] width 342 height 18
select select "165245"
click at [476, 193] on select "Select [PERSON_NAME][GEOGRAPHIC_DATA] Site Improvements Add Additional Property…" at bounding box center [647, 202] width 342 height 18
select select "6"
click at [476, 222] on select "Select [PERSON_NAME][GEOGRAPHIC_DATA] Site Improvements Add Additional Property…" at bounding box center [647, 226] width 342 height 18
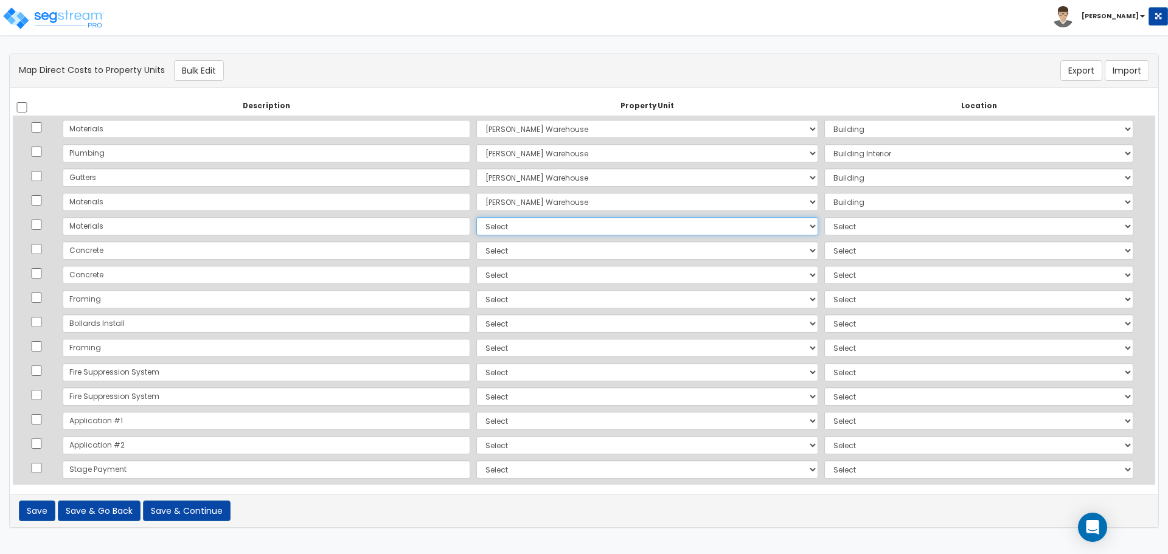
select select "165245"
click at [476, 217] on select "Select [PERSON_NAME][GEOGRAPHIC_DATA] Site Improvements Add Additional Property…" at bounding box center [647, 226] width 342 height 18
select select "6"
click at [476, 251] on select "Select [PERSON_NAME][GEOGRAPHIC_DATA] Site Improvements Add Additional Property…" at bounding box center [647, 251] width 342 height 18
select select "165245"
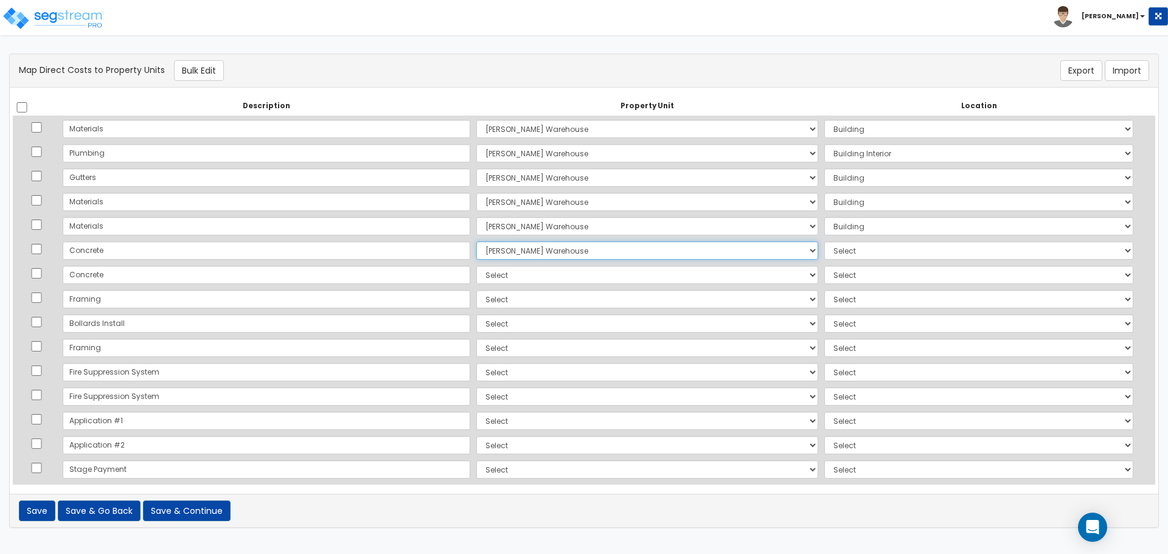
click at [476, 242] on select "Select [PERSON_NAME][GEOGRAPHIC_DATA] Site Improvements Add Additional Property…" at bounding box center [647, 251] width 342 height 18
select select "6"
click at [476, 273] on select "Select Lafferty Warehouse Site Improvements Add Additional Property Unit" at bounding box center [647, 275] width 342 height 18
select select "165245"
click at [476, 266] on select "Select Lafferty Warehouse Site Improvements Add Additional Property Unit" at bounding box center [647, 275] width 342 height 18
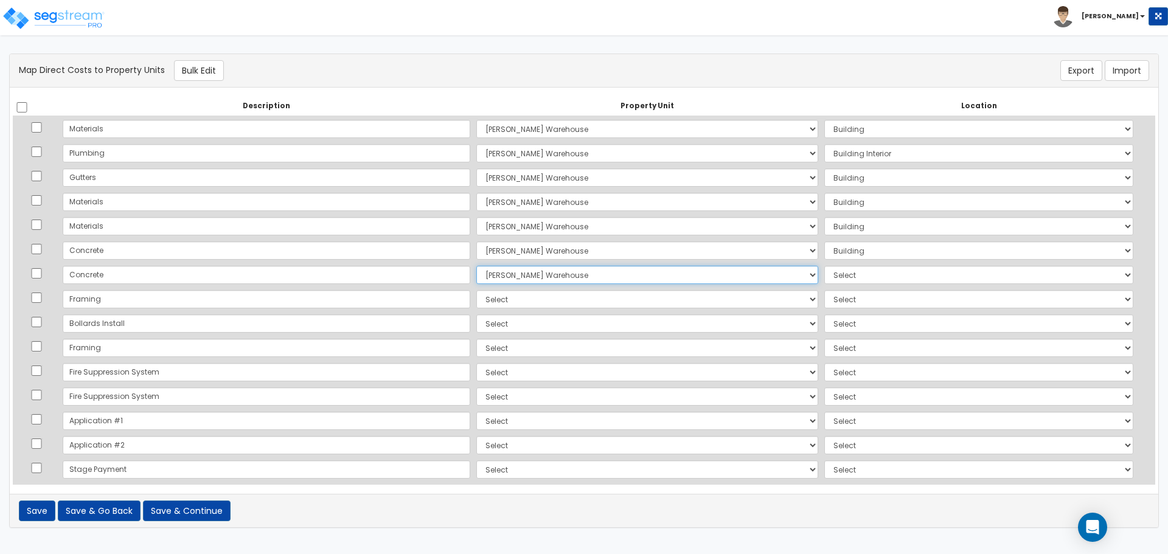
select select "6"
click at [476, 293] on select "Select Lafferty Warehouse Site Improvements Add Additional Property Unit" at bounding box center [647, 299] width 342 height 18
select select "165245"
click at [476, 290] on select "Select Lafferty Warehouse Site Improvements Add Additional Property Unit" at bounding box center [647, 299] width 342 height 18
select select "6"
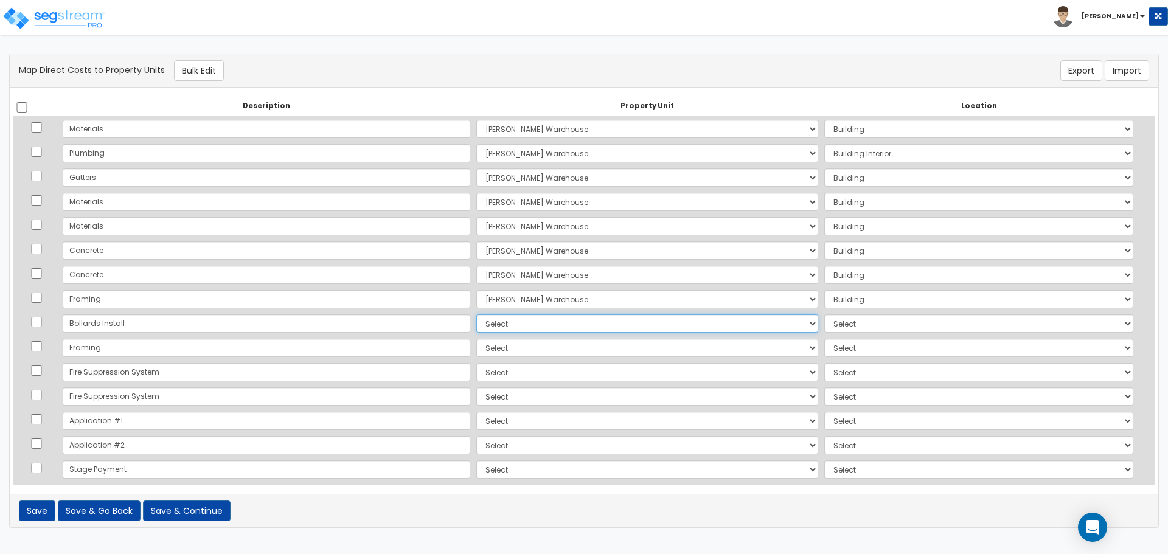
click at [476, 321] on select "Select Lafferty Warehouse Site Improvements Add Additional Property Unit" at bounding box center [647, 324] width 342 height 18
select select "165246"
click at [476, 315] on select "Select Lafferty Warehouse Site Improvements Add Additional Property Unit" at bounding box center [647, 324] width 342 height 18
select select "462"
click at [476, 346] on select "Select Lafferty Warehouse Site Improvements Add Additional Property Unit" at bounding box center [647, 348] width 342 height 18
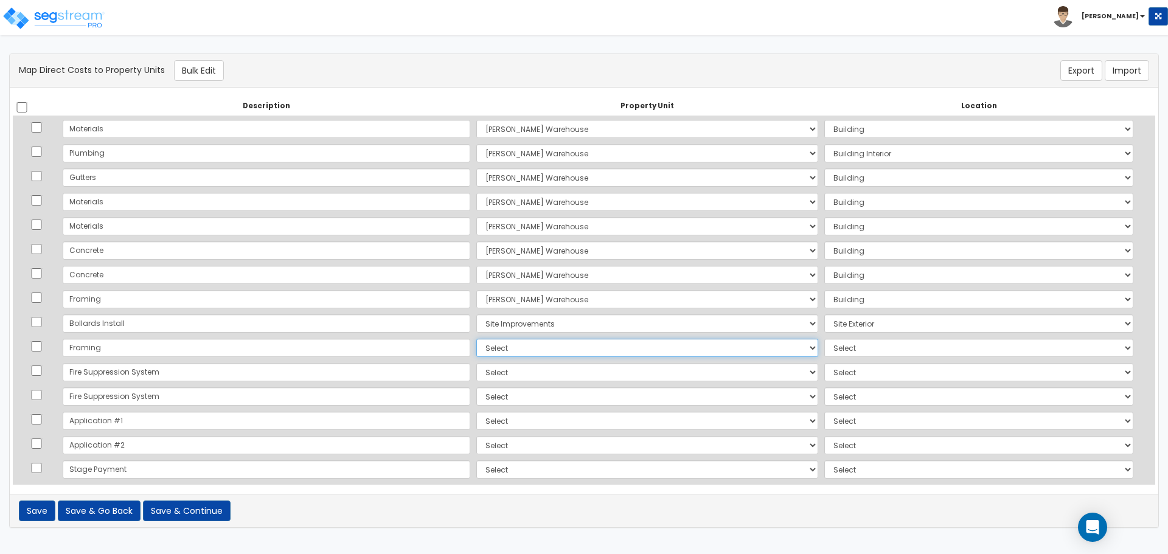
select select "165245"
click at [476, 339] on select "Select Lafferty Warehouse Site Improvements Add Additional Property Unit" at bounding box center [647, 348] width 342 height 18
select select "6"
click at [476, 377] on select "Select Lafferty Warehouse Site Improvements Add Additional Property Unit" at bounding box center [647, 372] width 342 height 18
select select "165245"
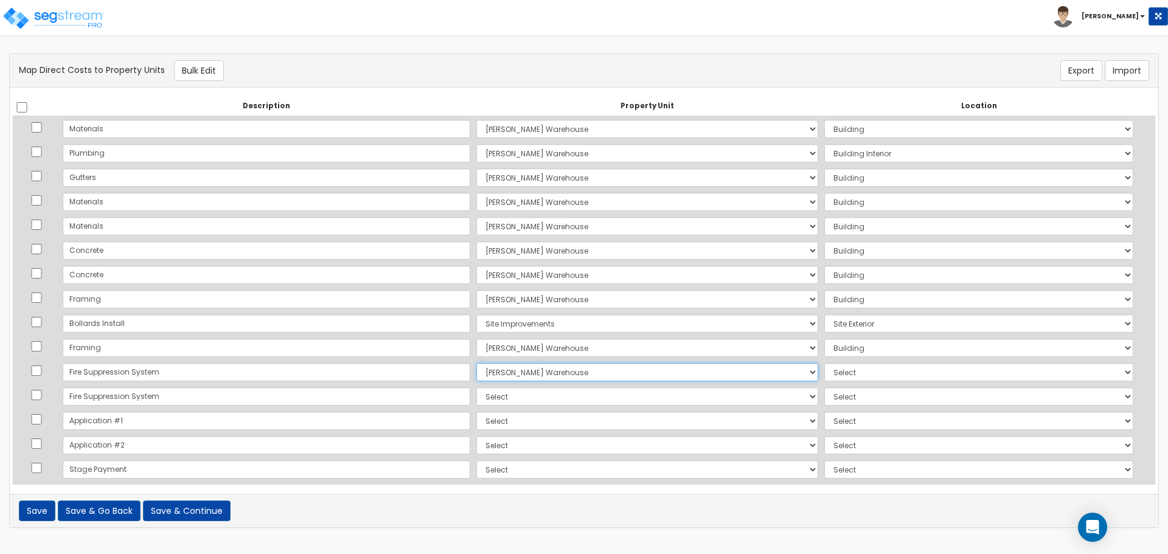
click at [476, 363] on select "Select Lafferty Warehouse Site Improvements Add Additional Property Unit" at bounding box center [647, 372] width 342 height 18
select select "461"
click at [476, 396] on select "Select Lafferty Warehouse Site Improvements Add Additional Property Unit" at bounding box center [647, 397] width 342 height 18
click at [476, 369] on select "Select Lafferty Warehouse Site Improvements Add Additional Property Unit" at bounding box center [647, 372] width 342 height 18
click at [708, 347] on select "Select Lafferty Warehouse Site Improvements Add Additional Property Unit" at bounding box center [647, 348] width 342 height 18
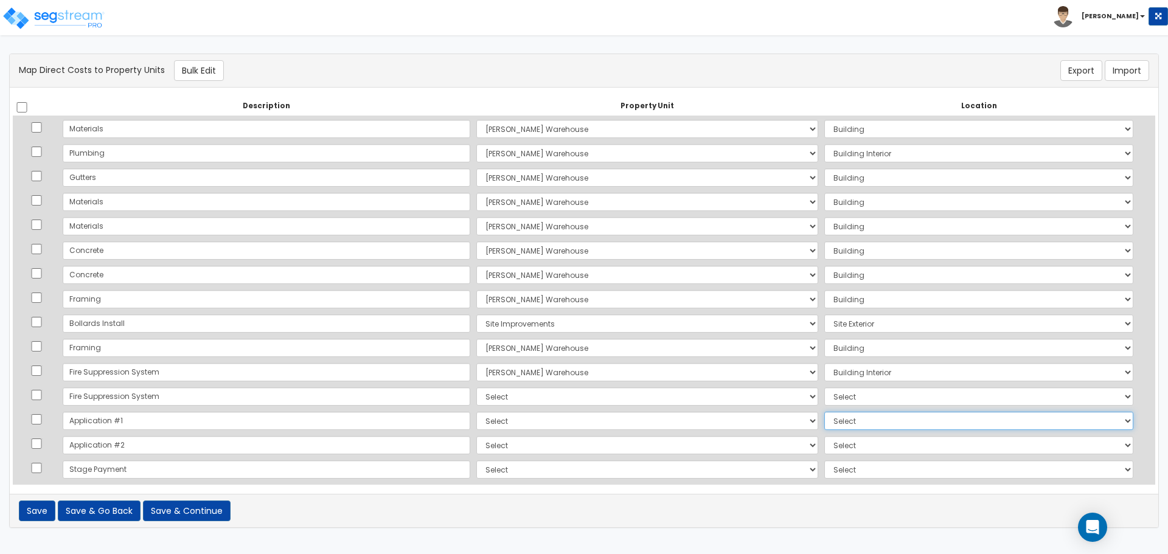
drag, startPoint x: 932, startPoint y: 420, endPoint x: 901, endPoint y: 413, distance: 31.3
click at [932, 420] on select "Select Add Additional Location" at bounding box center [978, 421] width 309 height 18
click at [675, 399] on select "Select Lafferty Warehouse Site Improvements Add Additional Property Unit" at bounding box center [647, 397] width 342 height 18
select select "165245"
click at [476, 388] on select "Select Lafferty Warehouse Site Improvements Add Additional Property Unit" at bounding box center [647, 397] width 342 height 18
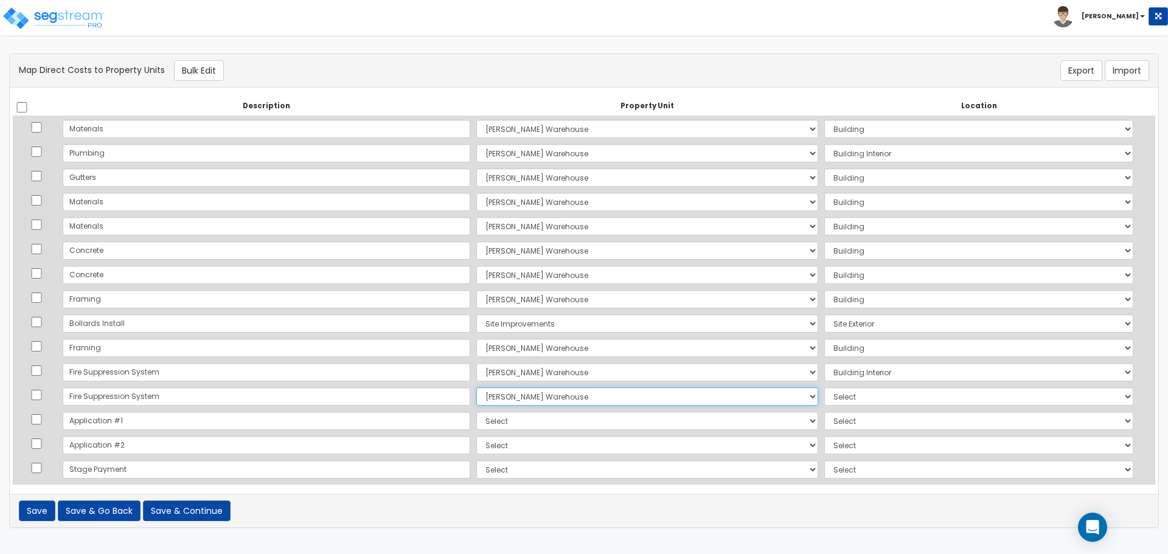
select select "461"
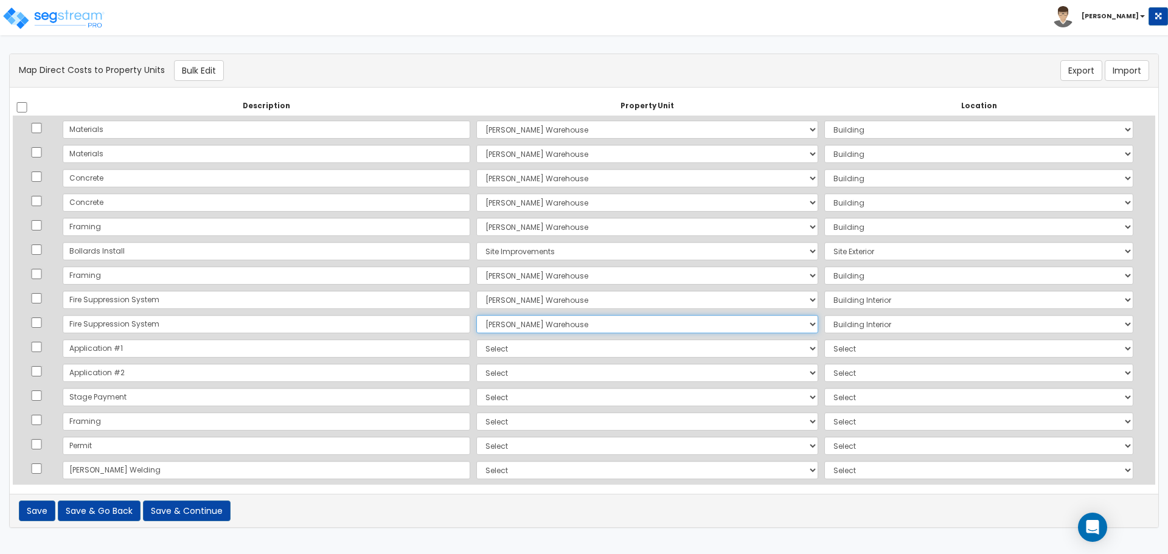
scroll to position [102, 0]
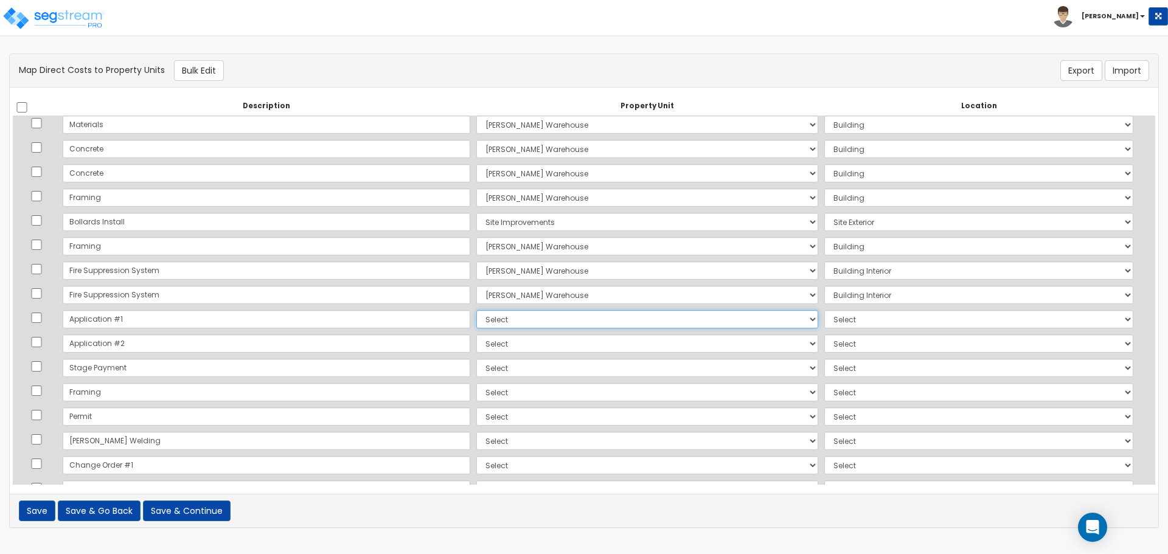
click at [476, 318] on select "Select Lafferty Warehouse Site Improvements Add Additional Property Unit" at bounding box center [647, 319] width 342 height 18
select select "165245"
click at [476, 310] on select "Select Lafferty Warehouse Site Improvements Add Additional Property Unit" at bounding box center [647, 319] width 342 height 18
select select "6"
click at [476, 349] on select "Select Lafferty Warehouse Site Improvements Add Additional Property Unit" at bounding box center [647, 344] width 342 height 18
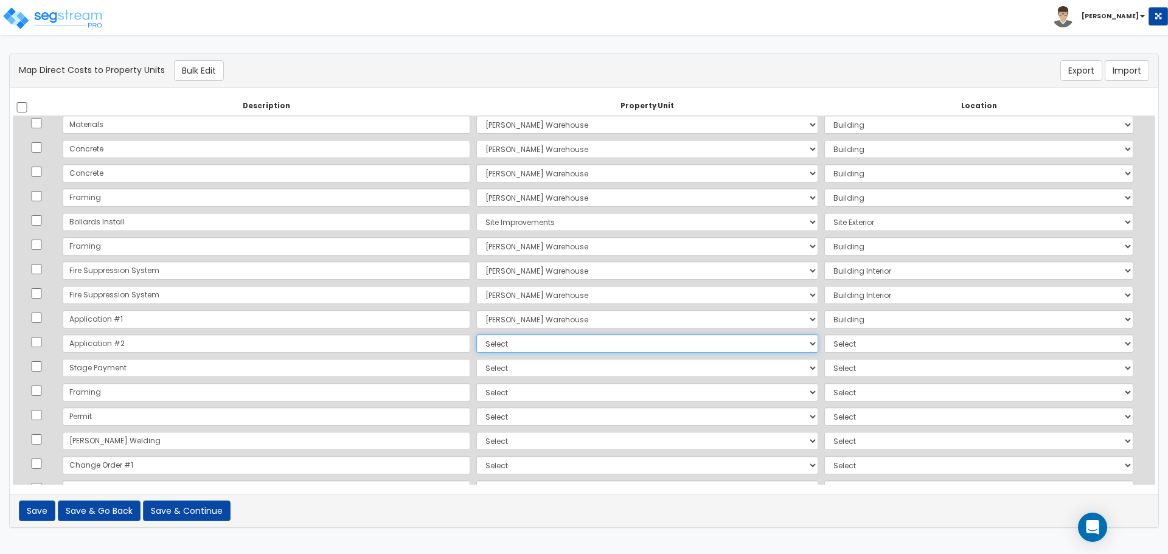
select select "165245"
click at [476, 335] on select "Select Lafferty Warehouse Site Improvements Add Additional Property Unit" at bounding box center [647, 344] width 342 height 18
select select "6"
click at [476, 365] on select "Select Lafferty Warehouse Site Improvements Add Additional Property Unit" at bounding box center [647, 368] width 342 height 18
select select "165245"
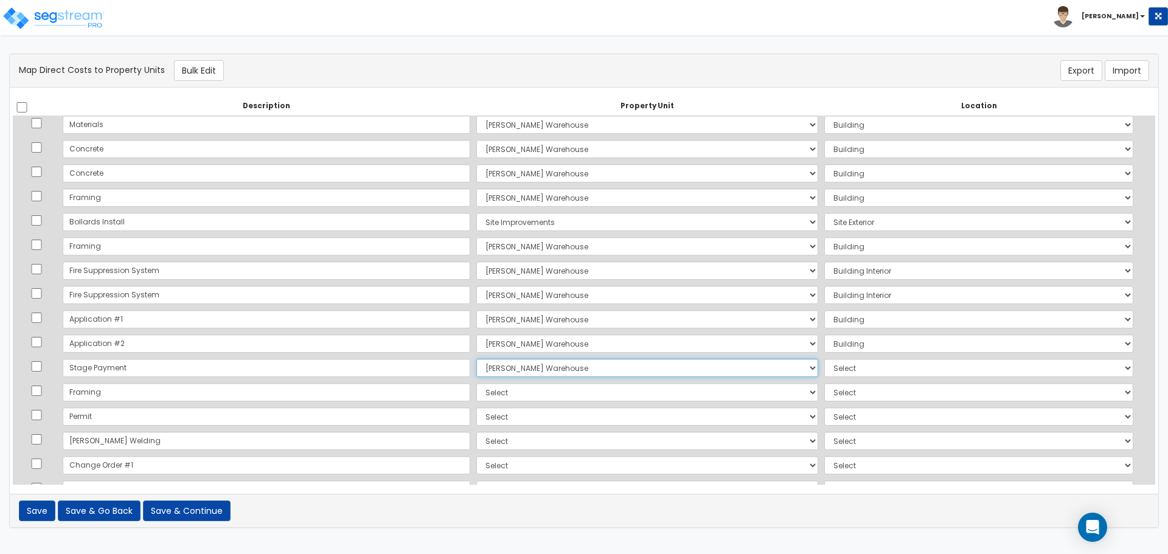
click at [476, 359] on select "Select Lafferty Warehouse Site Improvements Add Additional Property Unit" at bounding box center [647, 368] width 342 height 18
select select "6"
click at [476, 391] on select "Select Lafferty Warehouse Site Improvements Add Additional Property Unit" at bounding box center [647, 392] width 342 height 18
select select "165245"
click at [476, 383] on select "Select Lafferty Warehouse Site Improvements Add Additional Property Unit" at bounding box center [647, 392] width 342 height 18
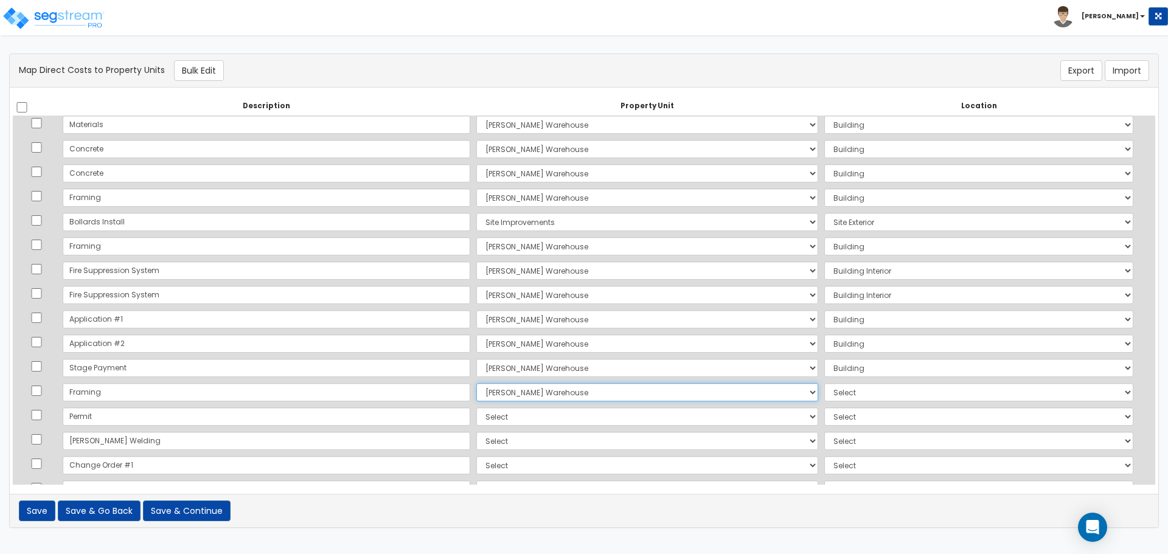
select select "6"
click at [476, 418] on select "Select Lafferty Warehouse Site Improvements Add Additional Property Unit" at bounding box center [647, 417] width 342 height 18
select select "165245"
click at [476, 408] on select "Select Lafferty Warehouse Site Improvements Add Additional Property Unit" at bounding box center [647, 417] width 342 height 18
select select "6"
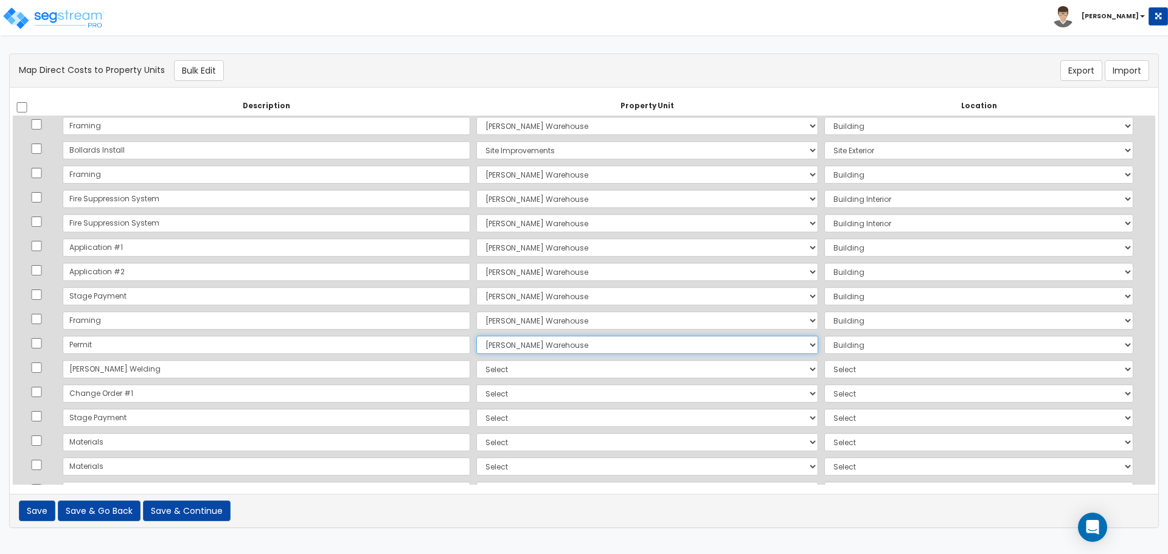
scroll to position [203, 0]
click at [476, 338] on select "Select Lafferty Warehouse Site Improvements Add Additional Property Unit" at bounding box center [647, 340] width 342 height 18
select select "165245"
click at [476, 331] on select "Select Lafferty Warehouse Site Improvements Add Additional Property Unit" at bounding box center [647, 340] width 342 height 18
select select "6"
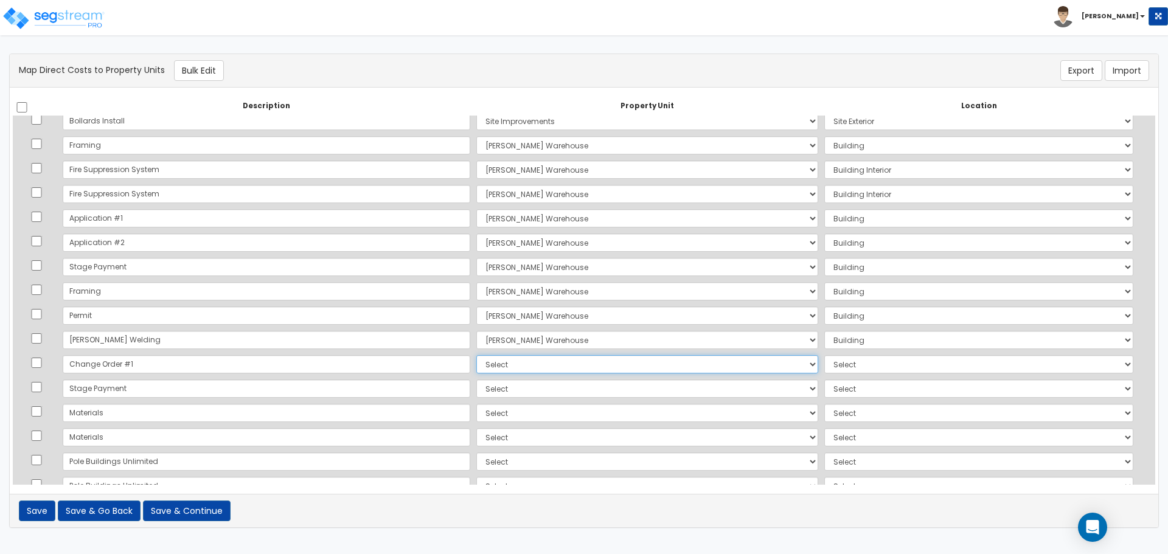
click at [476, 363] on select "Select Lafferty Warehouse Site Improvements Add Additional Property Unit" at bounding box center [647, 364] width 342 height 18
select select "165245"
click at [476, 355] on select "Select Lafferty Warehouse Site Improvements Add Additional Property Unit" at bounding box center [647, 364] width 342 height 18
select select "6"
click at [476, 393] on select "Select Lafferty Warehouse Site Improvements Add Additional Property Unit" at bounding box center [647, 389] width 342 height 18
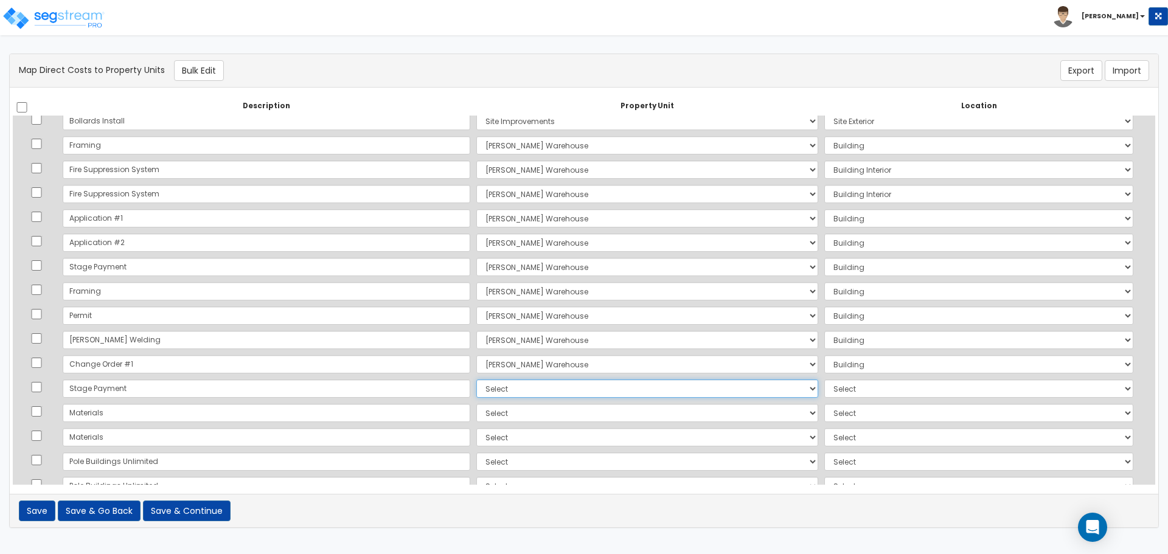
select select "165245"
click at [476, 380] on select "Select Lafferty Warehouse Site Improvements Add Additional Property Unit" at bounding box center [647, 389] width 342 height 18
select select "6"
click at [476, 413] on select "Select Lafferty Warehouse Site Improvements Add Additional Property Unit" at bounding box center [647, 413] width 342 height 18
select select "165245"
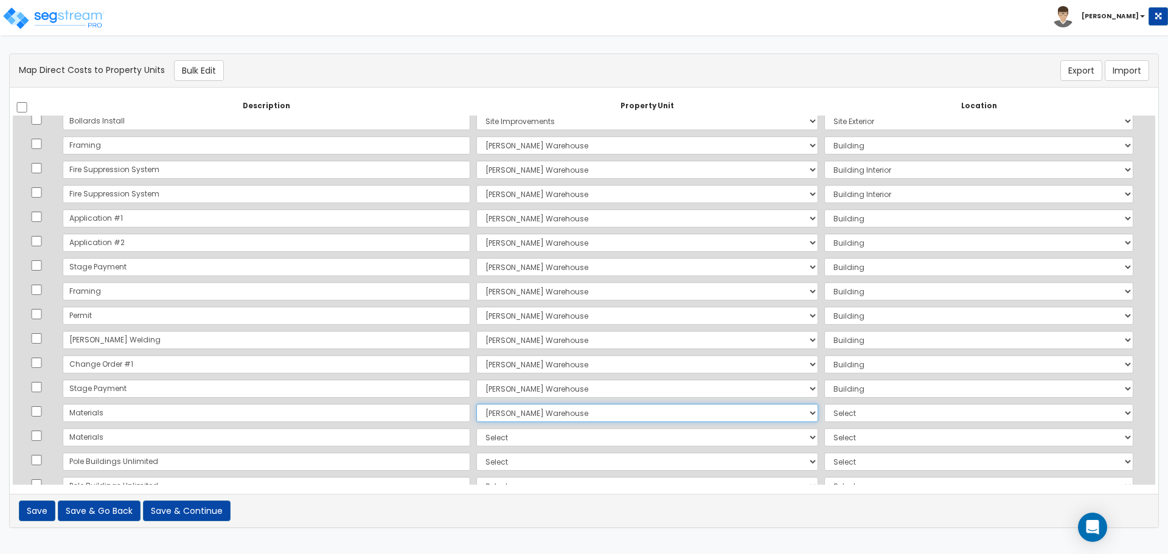
click at [476, 404] on select "Select Lafferty Warehouse Site Improvements Add Additional Property Unit" at bounding box center [647, 413] width 342 height 18
select select "6"
click at [476, 444] on select "Select Lafferty Warehouse Site Improvements Add Additional Property Unit" at bounding box center [647, 437] width 342 height 18
select select "165245"
click at [476, 428] on select "Select Lafferty Warehouse Site Improvements Add Additional Property Unit" at bounding box center [647, 437] width 342 height 18
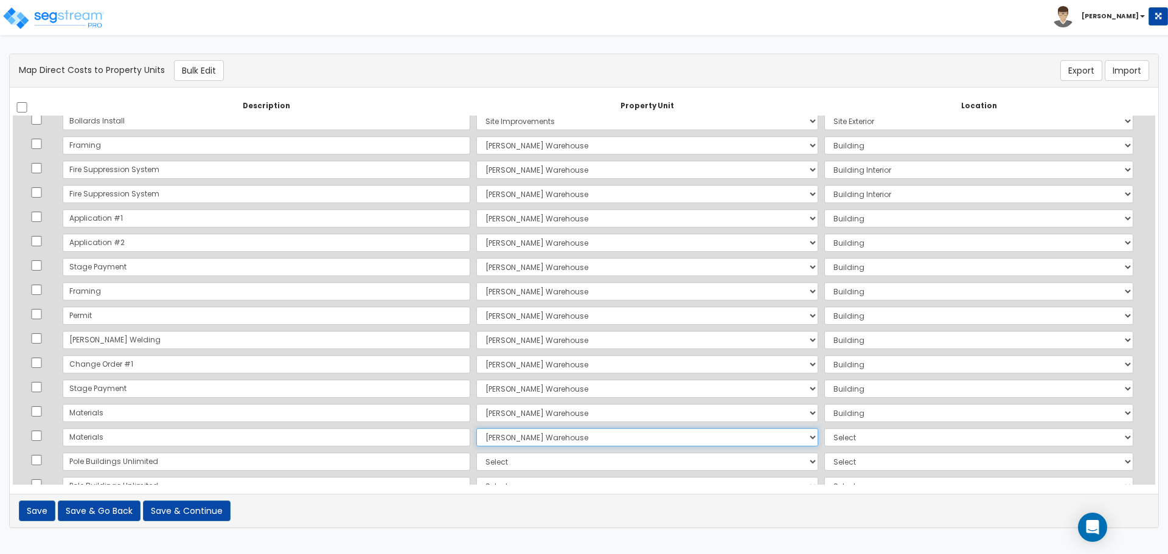
select select "6"
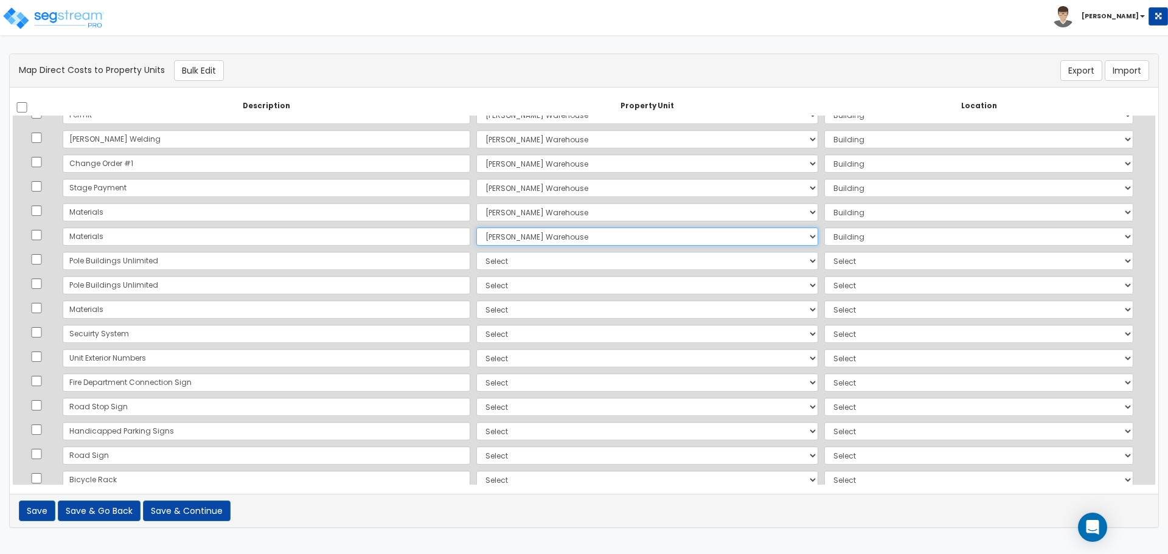
scroll to position [406, 0]
click at [476, 265] on select "Select Lafferty Warehouse Site Improvements Add Additional Property Unit" at bounding box center [647, 258] width 342 height 18
select select "165245"
click at [476, 249] on select "Select Lafferty Warehouse Site Improvements Add Additional Property Unit" at bounding box center [647, 258] width 342 height 18
select select "6"
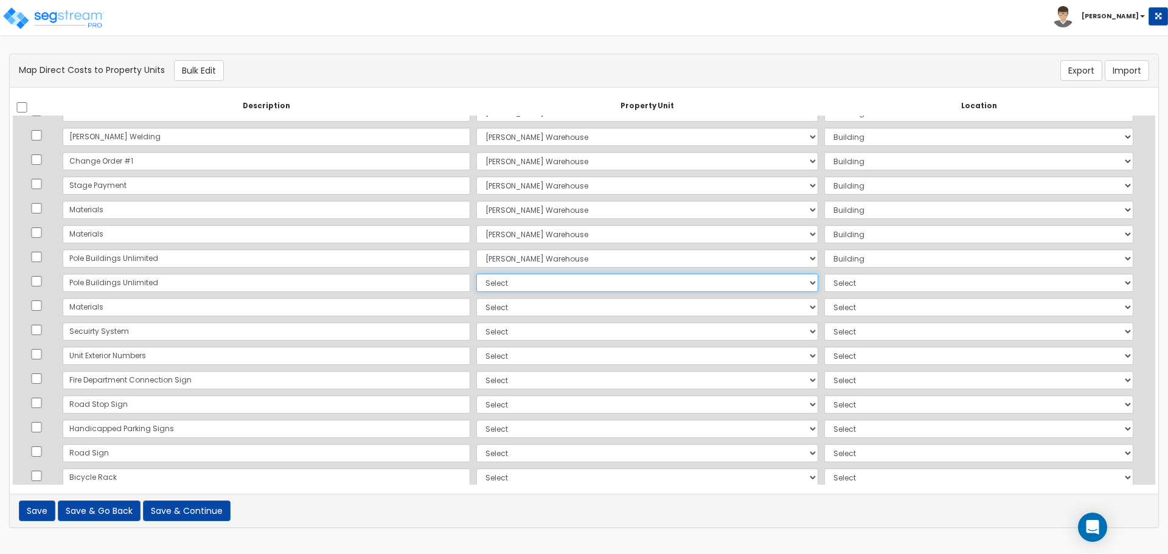
drag, startPoint x: 451, startPoint y: 277, endPoint x: 451, endPoint y: 290, distance: 13.4
click at [476, 277] on select "Select Lafferty Warehouse Site Improvements Add Additional Property Unit" at bounding box center [647, 283] width 342 height 18
select select "165245"
click at [476, 274] on select "Select Lafferty Warehouse Site Improvements Add Additional Property Unit" at bounding box center [647, 283] width 342 height 18
select select "6"
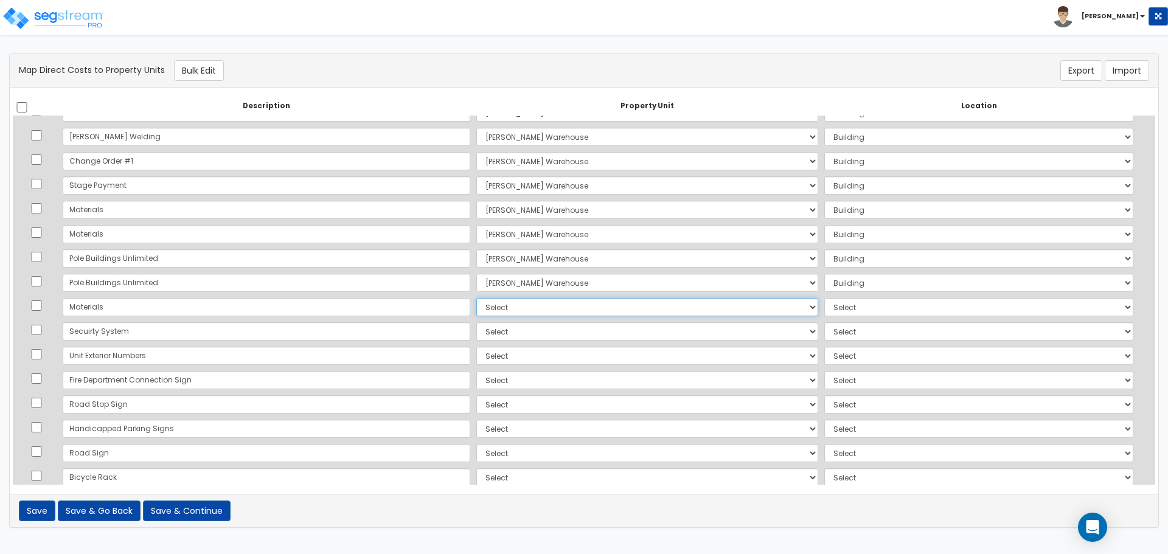
click at [476, 304] on select "Select Lafferty Warehouse Site Improvements Add Additional Property Unit" at bounding box center [647, 307] width 342 height 18
click at [476, 298] on select "Select Lafferty Warehouse Site Improvements Add Additional Property Unit" at bounding box center [647, 307] width 342 height 18
click at [473, 320] on td "Select Lafferty Warehouse Site Improvements Add Additional Property Unit" at bounding box center [647, 331] width 348 height 24
drag, startPoint x: 448, startPoint y: 308, endPoint x: 450, endPoint y: 315, distance: 6.2
click at [476, 308] on select "Select Lafferty Warehouse Site Improvements Add Additional Property Unit" at bounding box center [647, 307] width 342 height 18
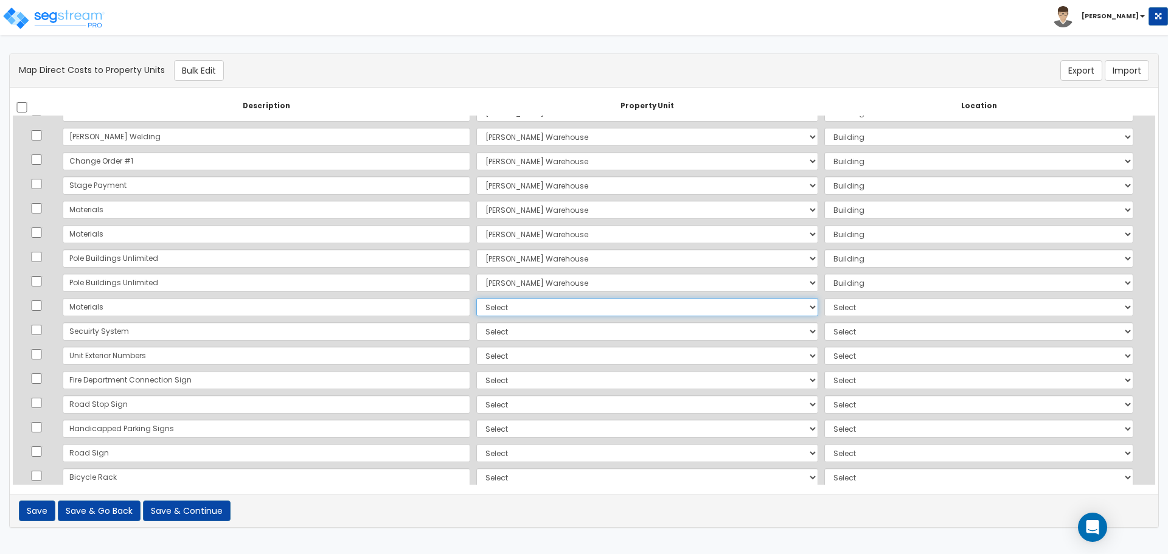
select select "165245"
click at [476, 298] on select "Select Lafferty Warehouse Site Improvements Add Additional Property Unit" at bounding box center [647, 307] width 342 height 18
select select "6"
click at [476, 336] on select "Select Lafferty Warehouse Site Improvements Add Additional Property Unit" at bounding box center [647, 331] width 342 height 18
select select "165245"
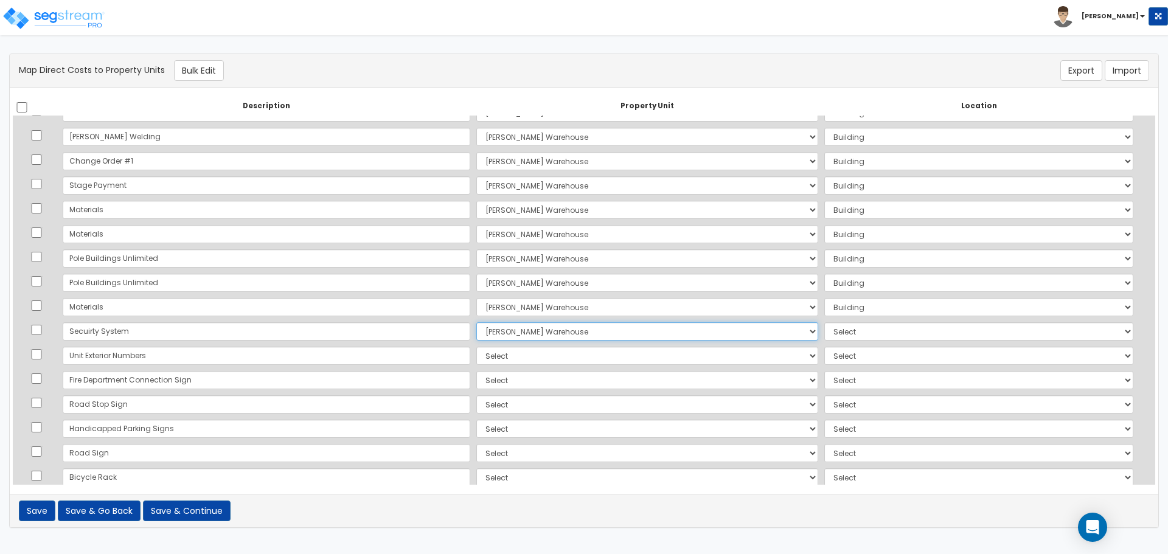
click at [476, 322] on select "Select Lafferty Warehouse Site Improvements Add Additional Property Unit" at bounding box center [647, 331] width 342 height 18
select select "461"
click at [476, 356] on select "Select Lafferty Warehouse Site Improvements Add Additional Property Unit" at bounding box center [647, 356] width 342 height 18
select select "165246"
click at [476, 347] on select "Select Lafferty Warehouse Site Improvements Add Additional Property Unit" at bounding box center [647, 356] width 342 height 18
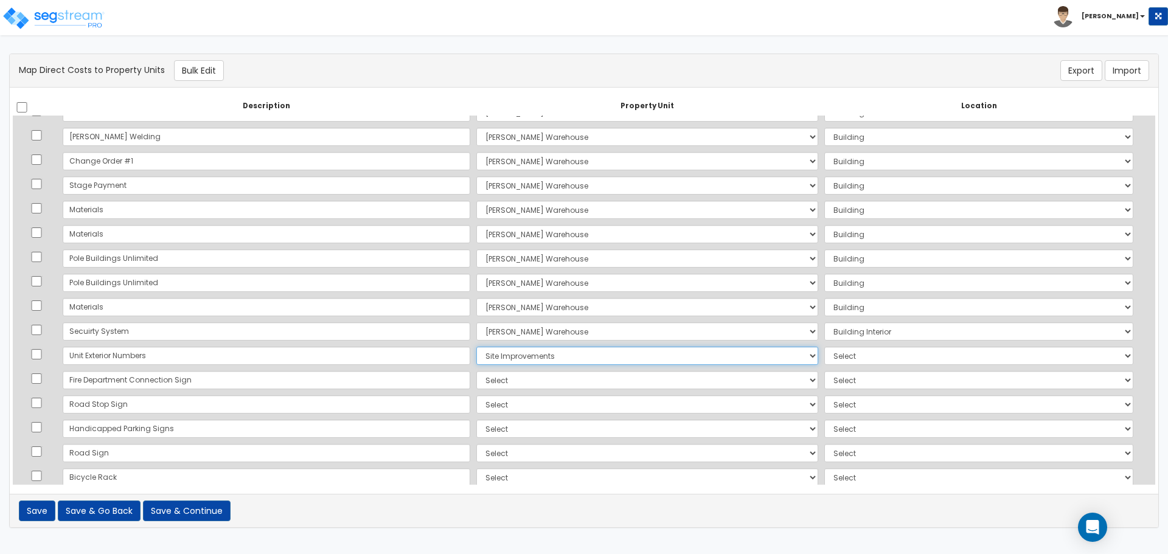
select select "462"
click at [476, 385] on select "Select Lafferty Warehouse Site Improvements Add Additional Property Unit" at bounding box center [647, 380] width 342 height 18
select select "165246"
click at [476, 371] on select "Select Lafferty Warehouse Site Improvements Add Additional Property Unit" at bounding box center [647, 380] width 342 height 18
select select "462"
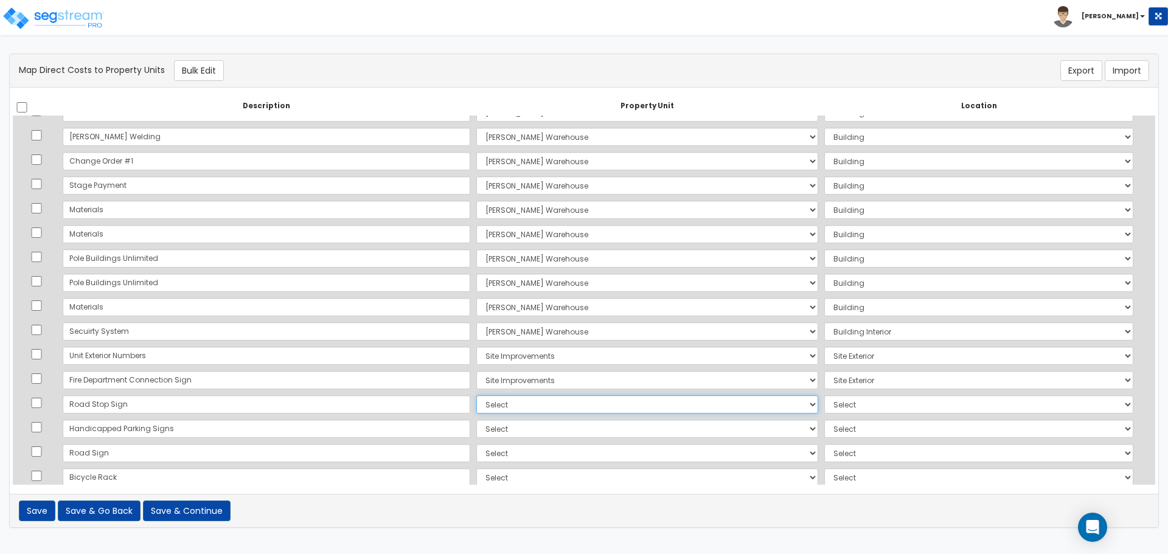
click at [476, 408] on select "Select Lafferty Warehouse Site Improvements Add Additional Property Unit" at bounding box center [647, 404] width 342 height 18
select select "165246"
click at [476, 395] on select "Select Lafferty Warehouse Site Improvements Add Additional Property Unit" at bounding box center [647, 404] width 342 height 18
select select "462"
click at [476, 433] on select "Select Lafferty Warehouse Site Improvements Add Additional Property Unit" at bounding box center [647, 429] width 342 height 18
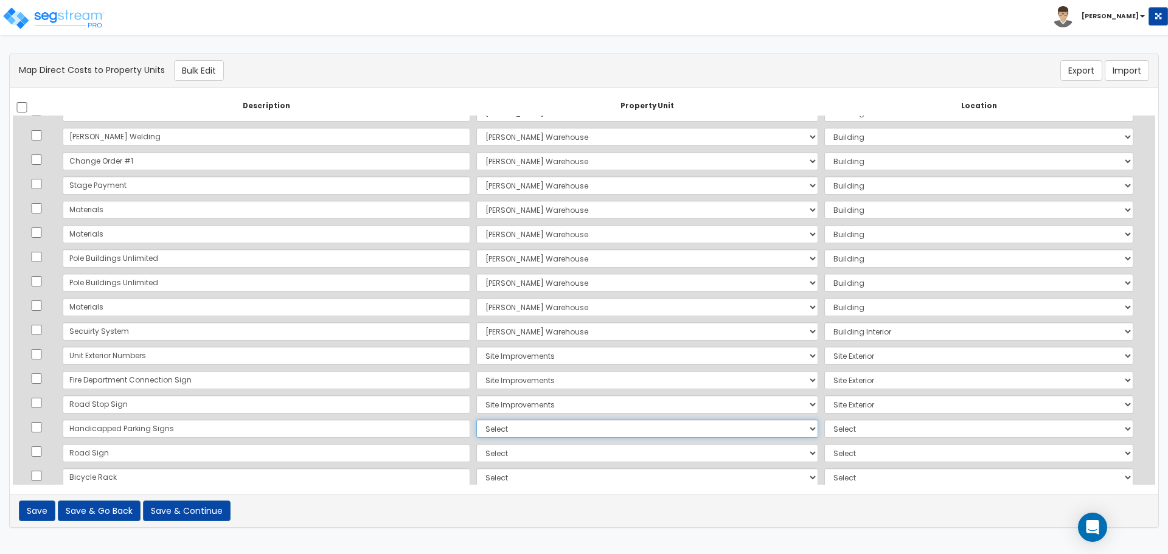
select select "165246"
click at [476, 420] on select "Select Lafferty Warehouse Site Improvements Add Additional Property Unit" at bounding box center [647, 429] width 342 height 18
select select "462"
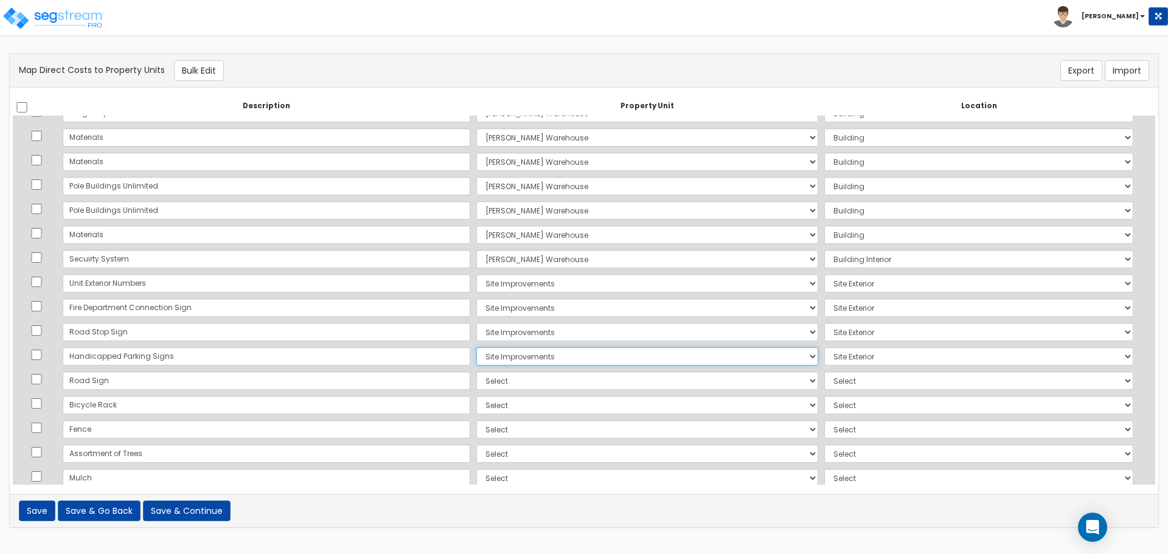
scroll to position [507, 0]
click at [476, 354] on select "Select Lafferty Warehouse Site Improvements Add Additional Property Unit" at bounding box center [647, 352] width 342 height 18
select select "165246"
click at [476, 343] on select "Select Lafferty Warehouse Site Improvements Add Additional Property Unit" at bounding box center [647, 352] width 342 height 18
select select "462"
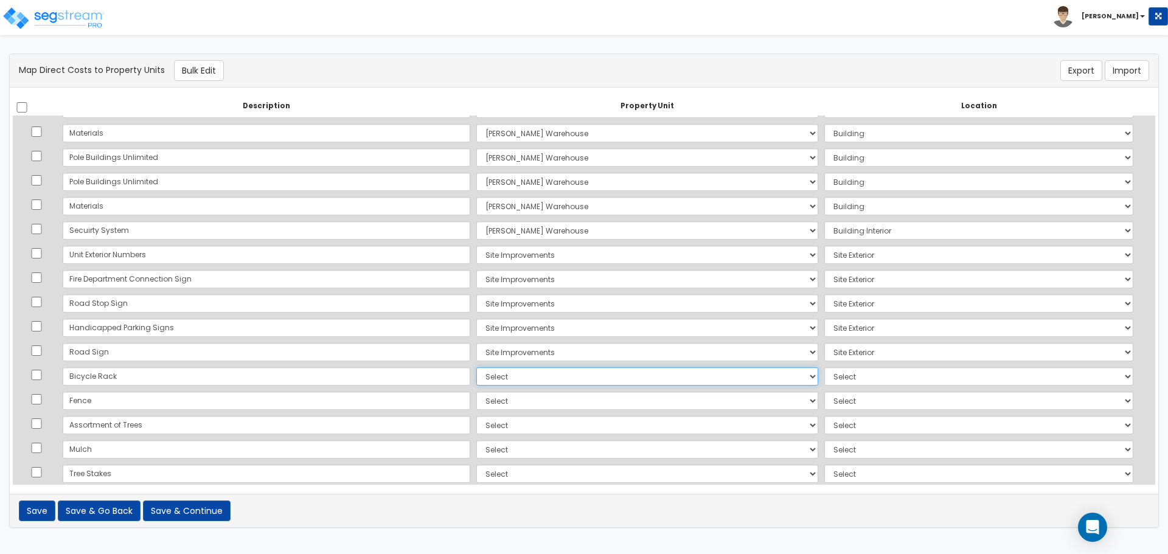
click at [476, 378] on select "Select Lafferty Warehouse Site Improvements Add Additional Property Unit" at bounding box center [647, 377] width 342 height 18
select select "165246"
click at [476, 368] on select "Select Lafferty Warehouse Site Improvements Add Additional Property Unit" at bounding box center [647, 377] width 342 height 18
select select "462"
click at [476, 401] on select "Select Lafferty Warehouse Site Improvements Add Additional Property Unit" at bounding box center [647, 401] width 342 height 18
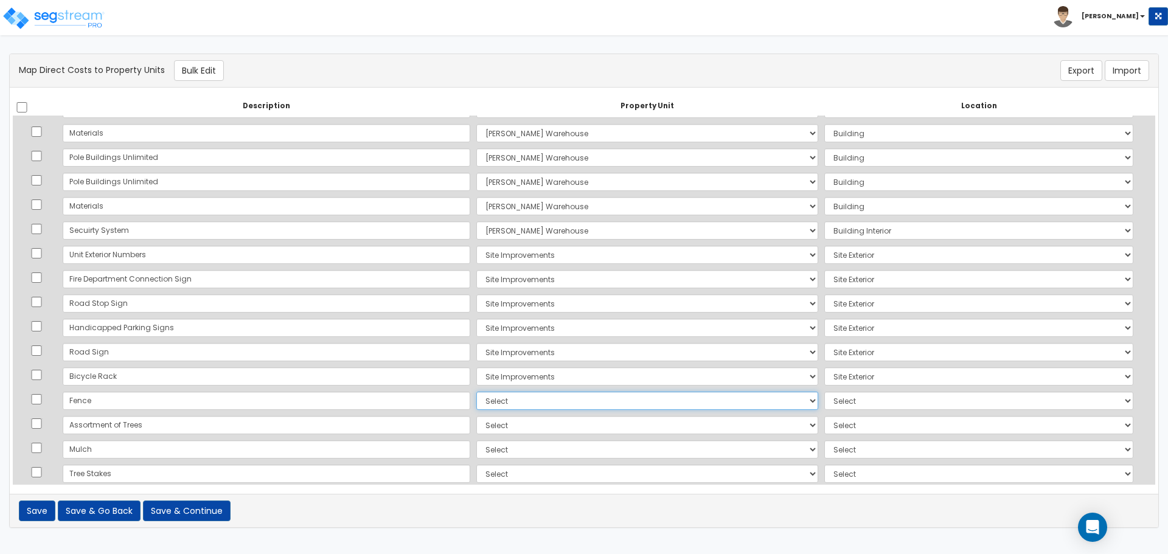
select select "165246"
click at [476, 392] on select "Select Lafferty Warehouse Site Improvements Add Additional Property Unit" at bounding box center [647, 401] width 342 height 18
select select "462"
click at [476, 426] on select "Select Lafferty Warehouse Site Improvements Add Additional Property Unit" at bounding box center [647, 425] width 342 height 18
select select "165246"
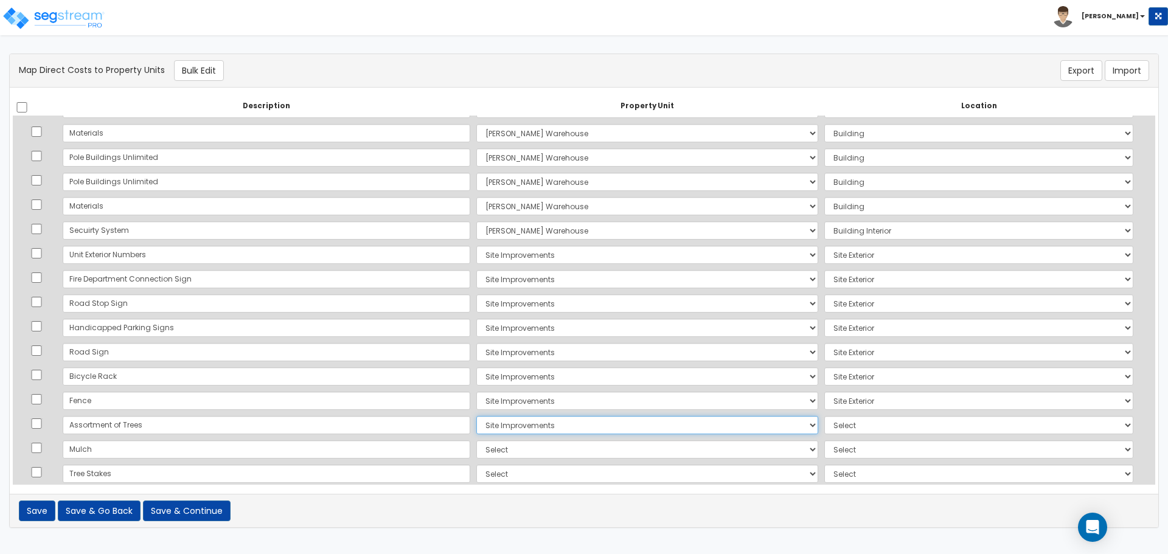
click at [476, 416] on select "Select Lafferty Warehouse Site Improvements Add Additional Property Unit" at bounding box center [647, 425] width 342 height 18
select select "462"
drag, startPoint x: 431, startPoint y: 450, endPoint x: 433, endPoint y: 457, distance: 7.1
click at [476, 450] on select "Select Lafferty Warehouse Site Improvements Add Additional Property Unit" at bounding box center [647, 450] width 342 height 18
select select "165246"
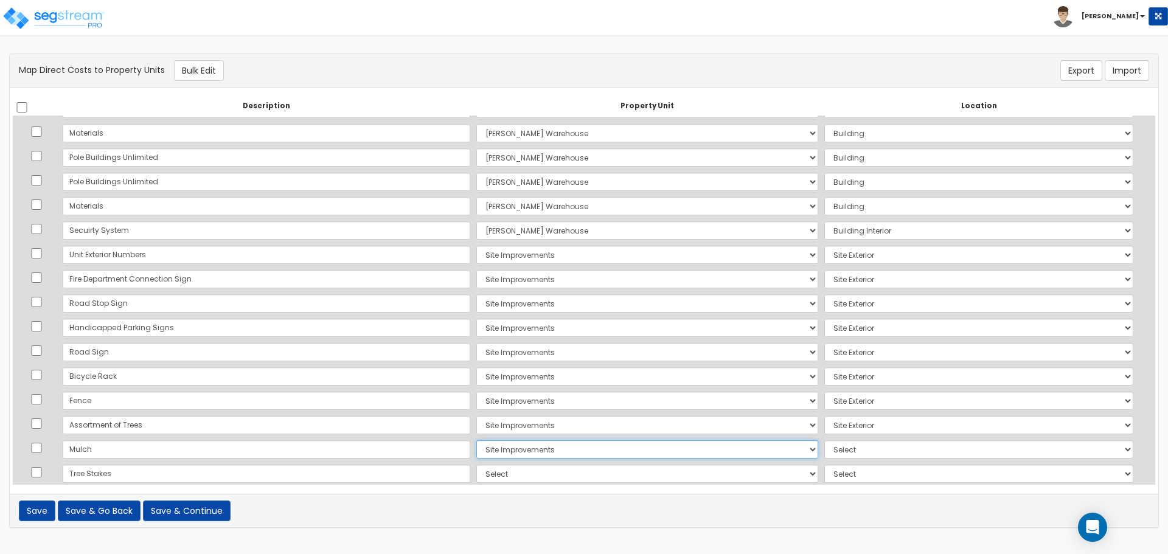
click at [476, 441] on select "Select Lafferty Warehouse Site Improvements Add Additional Property Unit" at bounding box center [647, 450] width 342 height 18
select select "462"
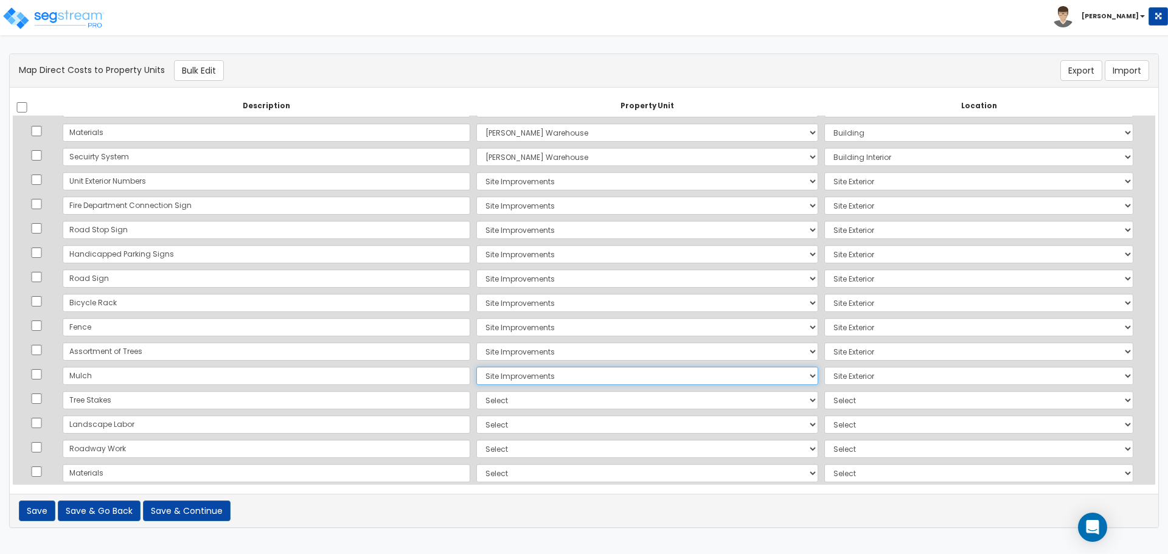
scroll to position [608, 0]
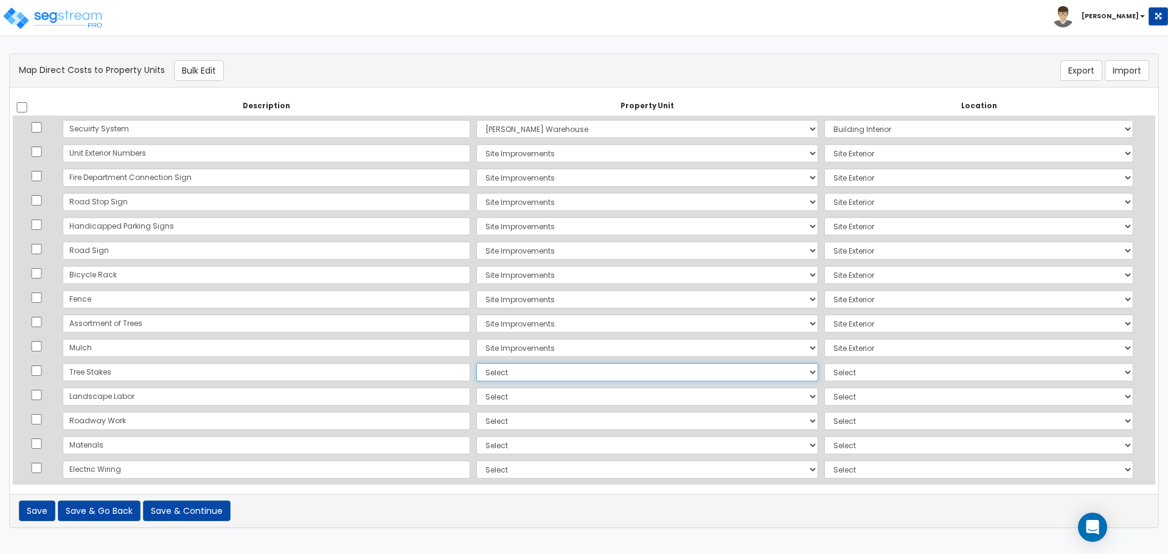
click at [476, 373] on select "Select Lafferty Warehouse Site Improvements Add Additional Property Unit" at bounding box center [647, 372] width 342 height 18
select select "165246"
click at [476, 363] on select "Select Lafferty Warehouse Site Improvements Add Additional Property Unit" at bounding box center [647, 372] width 342 height 18
select select "462"
click at [476, 399] on select "Select Lafferty Warehouse Site Improvements Add Additional Property Unit" at bounding box center [647, 397] width 342 height 18
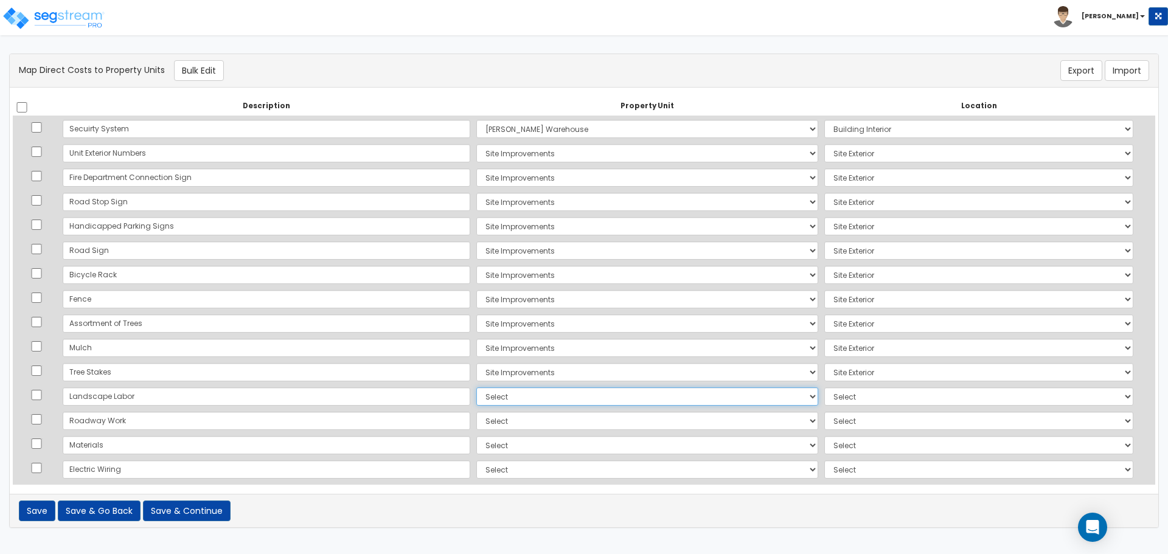
select select "165246"
click at [476, 388] on select "Select Lafferty Warehouse Site Improvements Add Additional Property Unit" at bounding box center [647, 397] width 342 height 18
select select "462"
click at [476, 422] on select "Select Lafferty Warehouse Site Improvements Add Additional Property Unit" at bounding box center [647, 421] width 342 height 18
select select "165246"
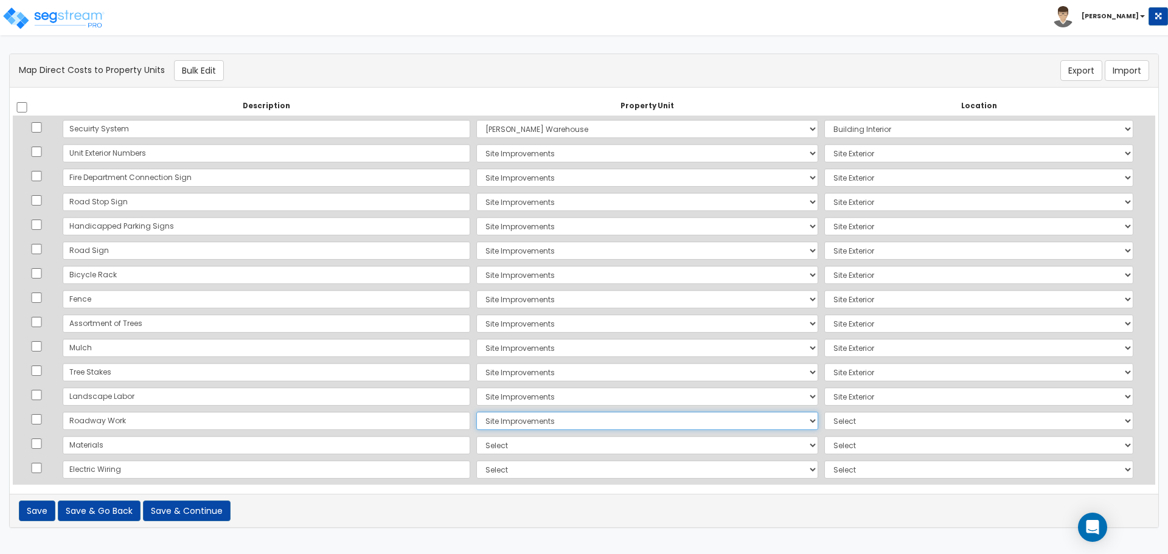
click at [476, 412] on select "Select Lafferty Warehouse Site Improvements Add Additional Property Unit" at bounding box center [647, 421] width 342 height 18
select select "462"
click at [476, 448] on select "Select Lafferty Warehouse Site Improvements Add Additional Property Unit" at bounding box center [647, 445] width 342 height 18
select select "165245"
click at [476, 436] on select "Select Lafferty Warehouse Site Improvements Add Additional Property Unit" at bounding box center [647, 445] width 342 height 18
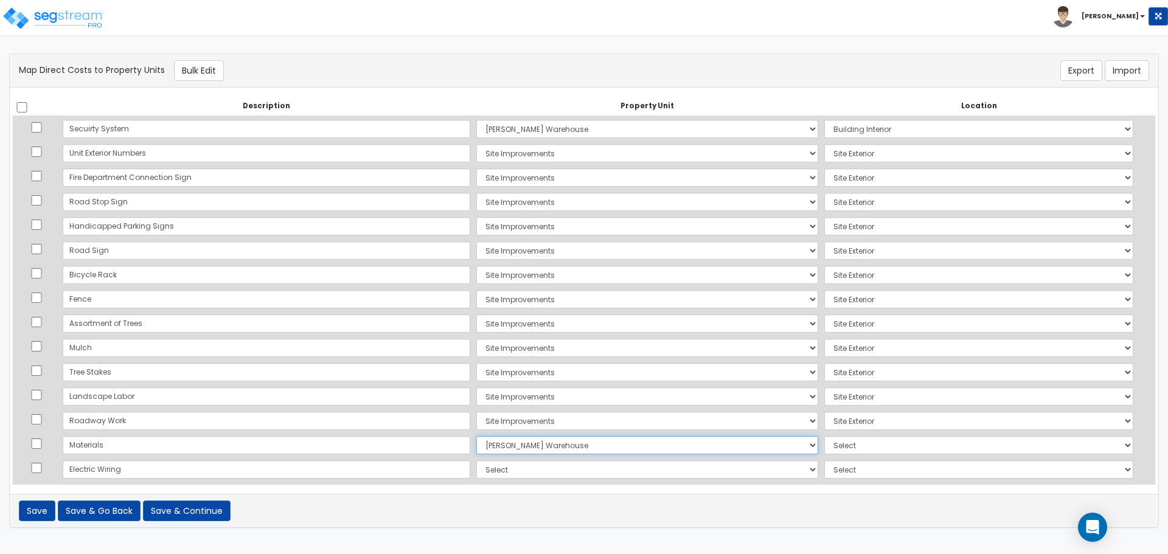
select select "6"
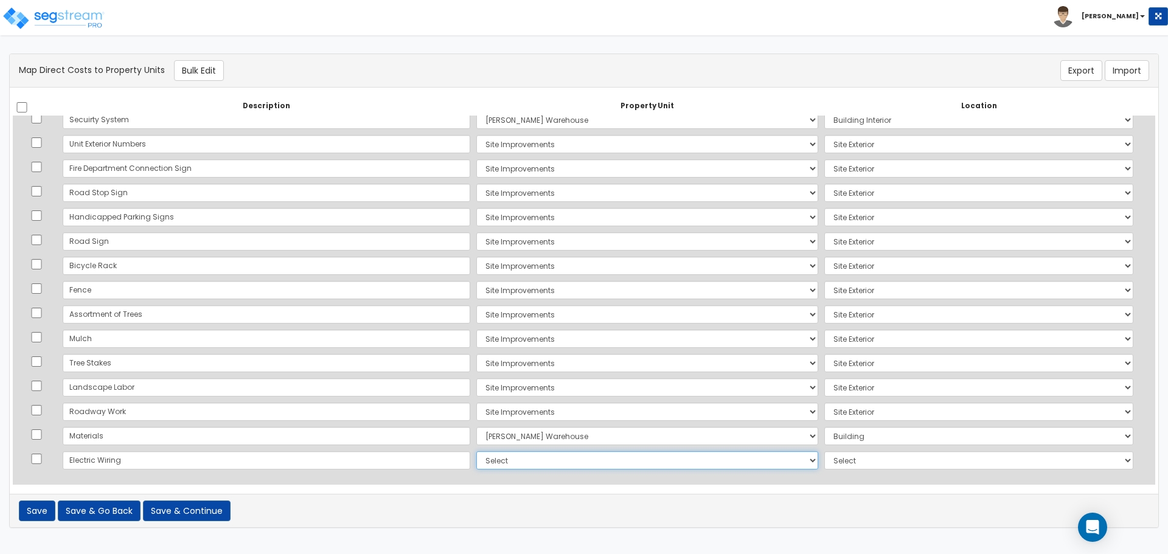
click at [476, 462] on select "Select Lafferty Warehouse Site Improvements Add Additional Property Unit" at bounding box center [647, 460] width 342 height 18
select select "165245"
click at [476, 451] on select "Select Lafferty Warehouse Site Improvements Add Additional Property Unit" at bounding box center [647, 460] width 342 height 18
click at [824, 456] on select "Select Add Additional Location Building Building Interior Common Areas" at bounding box center [978, 460] width 309 height 18
select select "461"
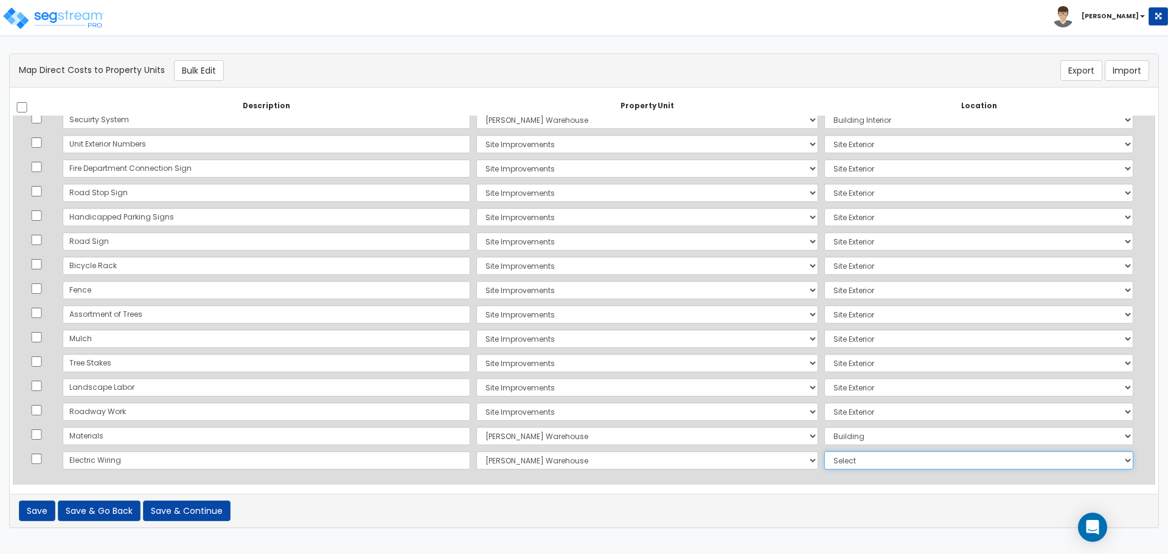
click at [824, 451] on select "Select Add Additional Location Building Building Interior Common Areas" at bounding box center [978, 460] width 309 height 18
click at [201, 508] on button "Save & Continue" at bounding box center [187, 511] width 88 height 21
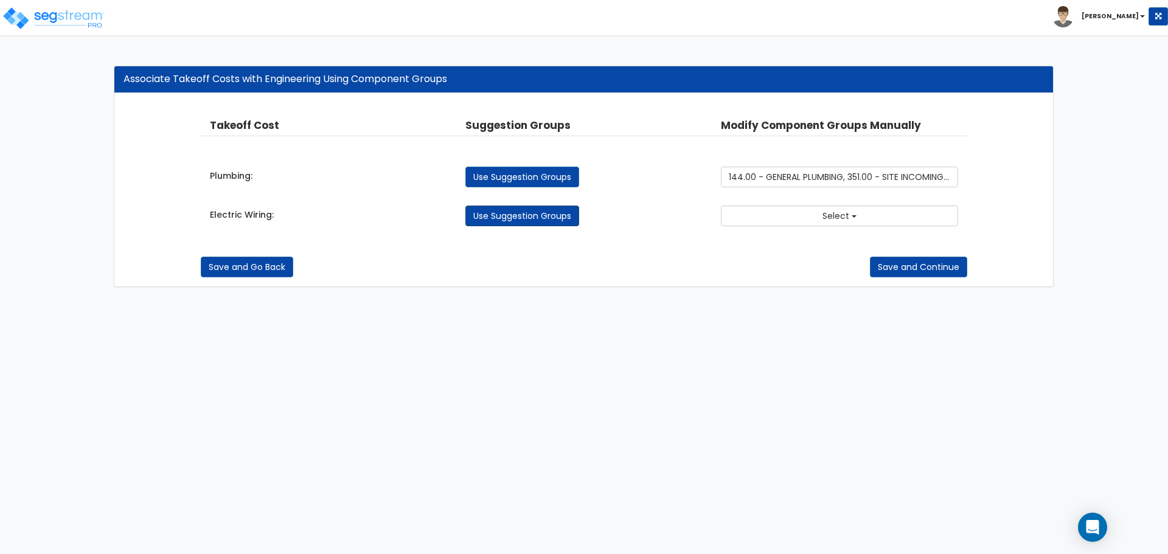
click at [550, 212] on link "Use Suggestion Groups" at bounding box center [522, 216] width 114 height 21
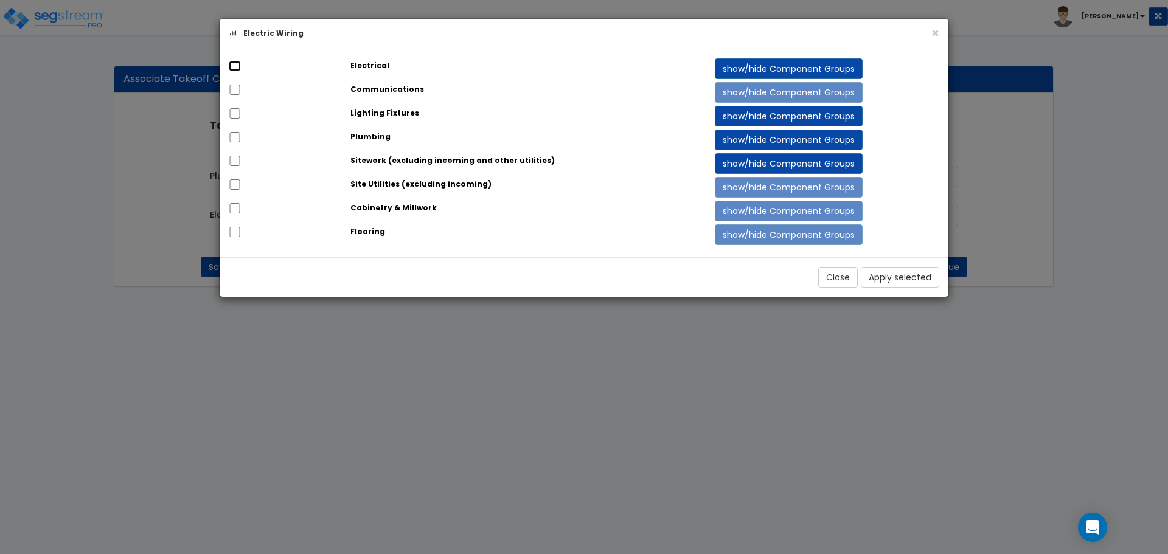
click at [238, 63] on input "checkbox" at bounding box center [235, 66] width 12 height 10
checkbox input "true"
click at [231, 114] on input "checkbox" at bounding box center [235, 113] width 12 height 10
checkbox input "true"
click at [887, 271] on button "Apply selected" at bounding box center [900, 277] width 78 height 21
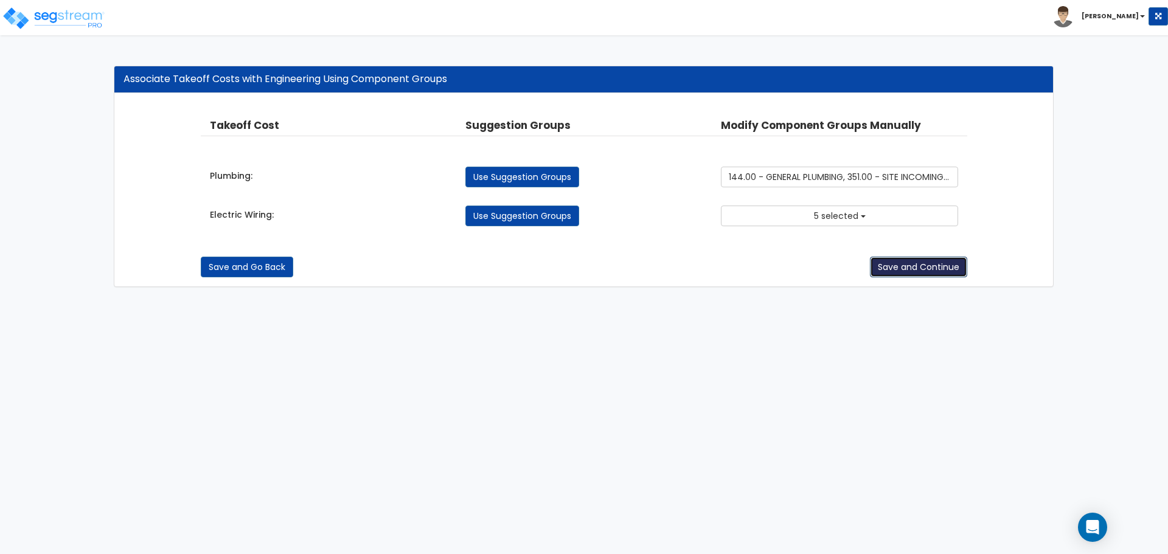
click at [901, 270] on button "Save and Continue" at bounding box center [918, 267] width 97 height 21
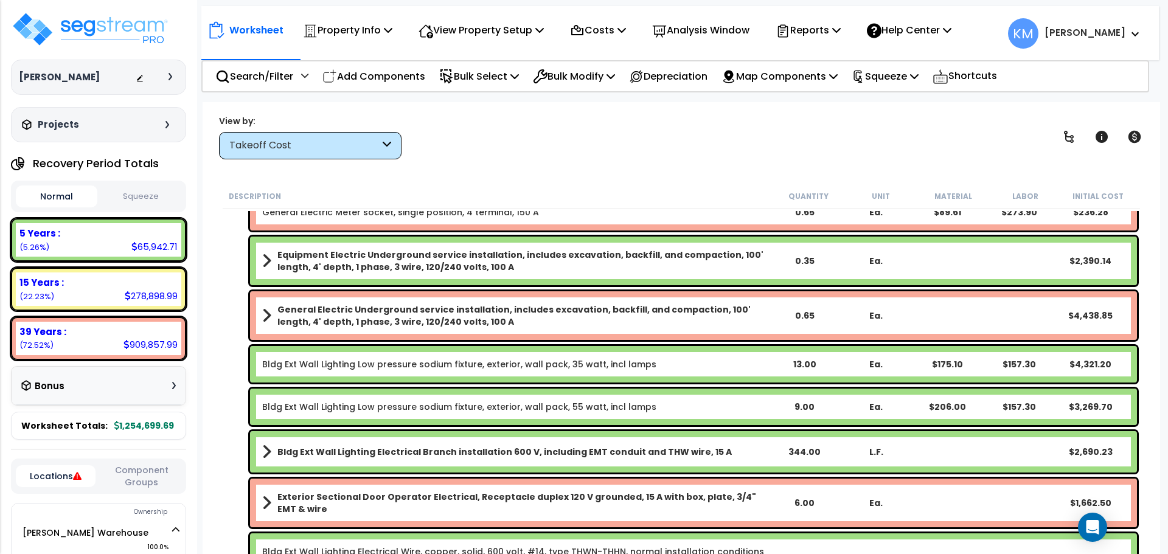
scroll to position [1319, 0]
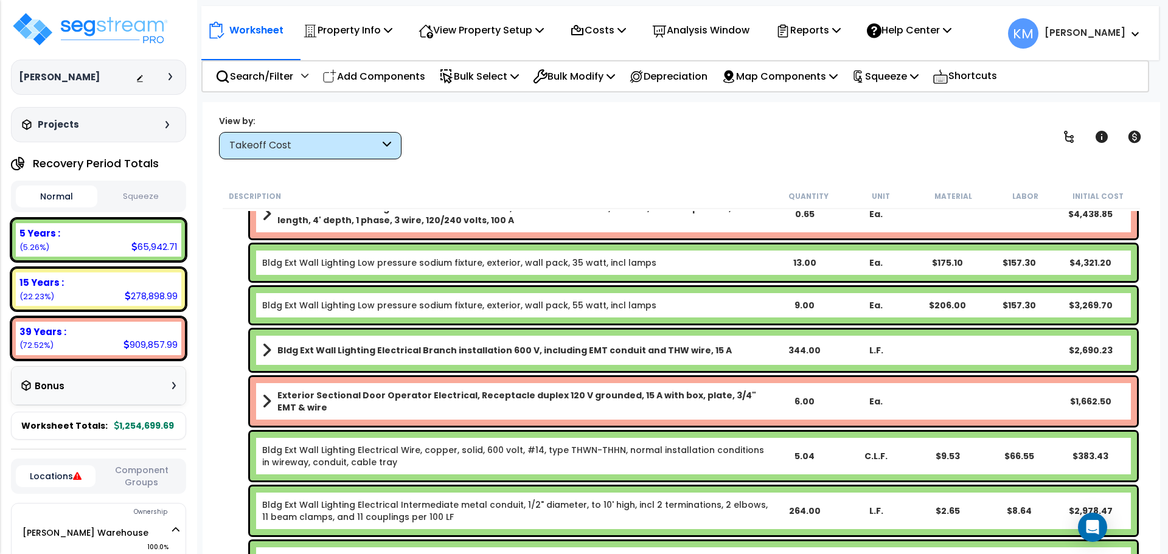
click at [139, 194] on button "Squeeze" at bounding box center [141, 196] width 82 height 21
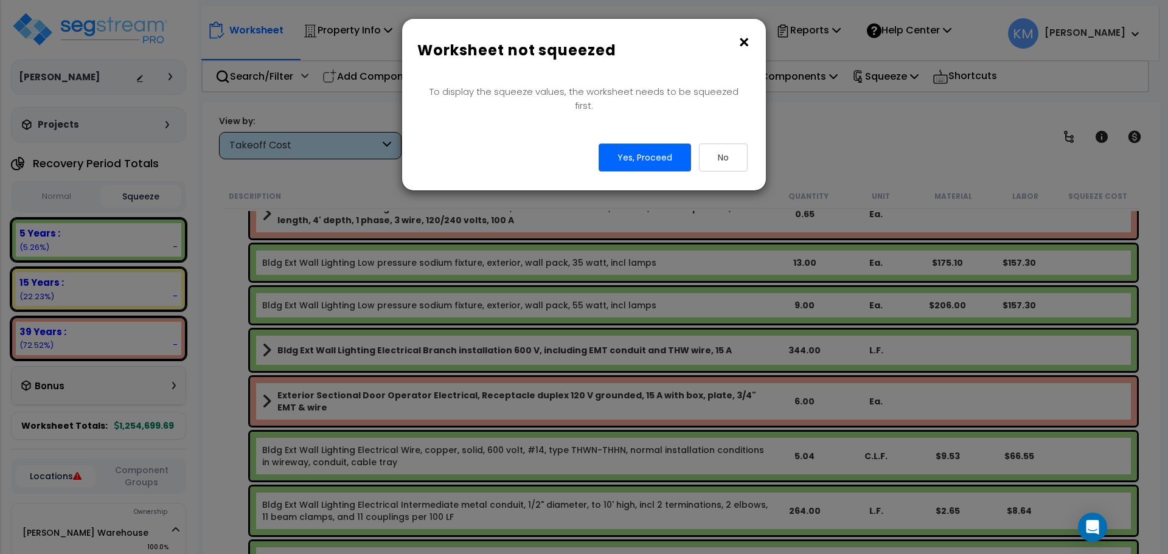
click at [746, 40] on button "×" at bounding box center [743, 42] width 13 height 19
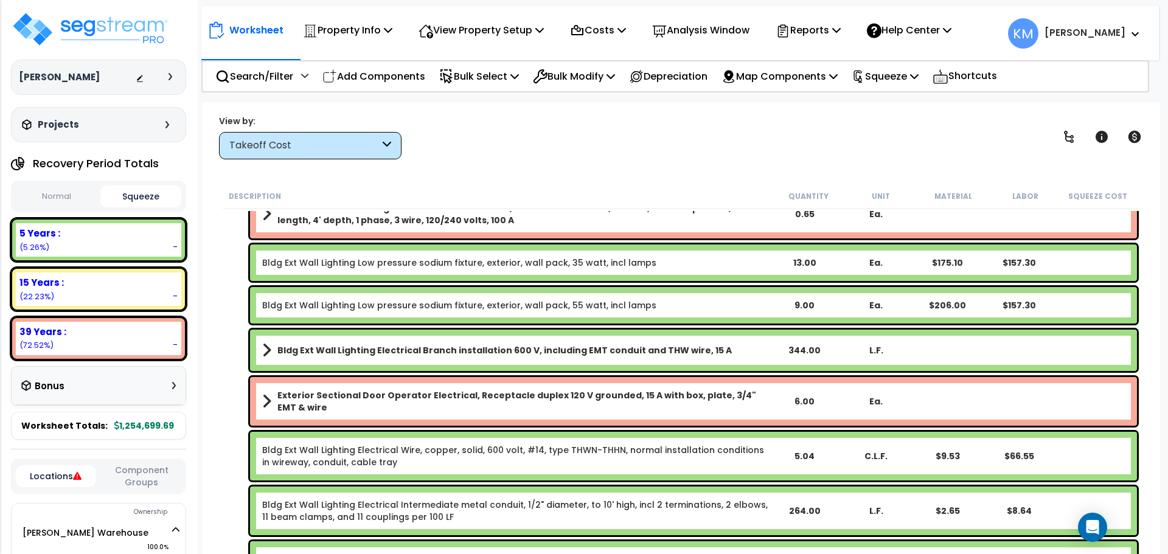
click at [60, 193] on button "Normal" at bounding box center [57, 196] width 82 height 21
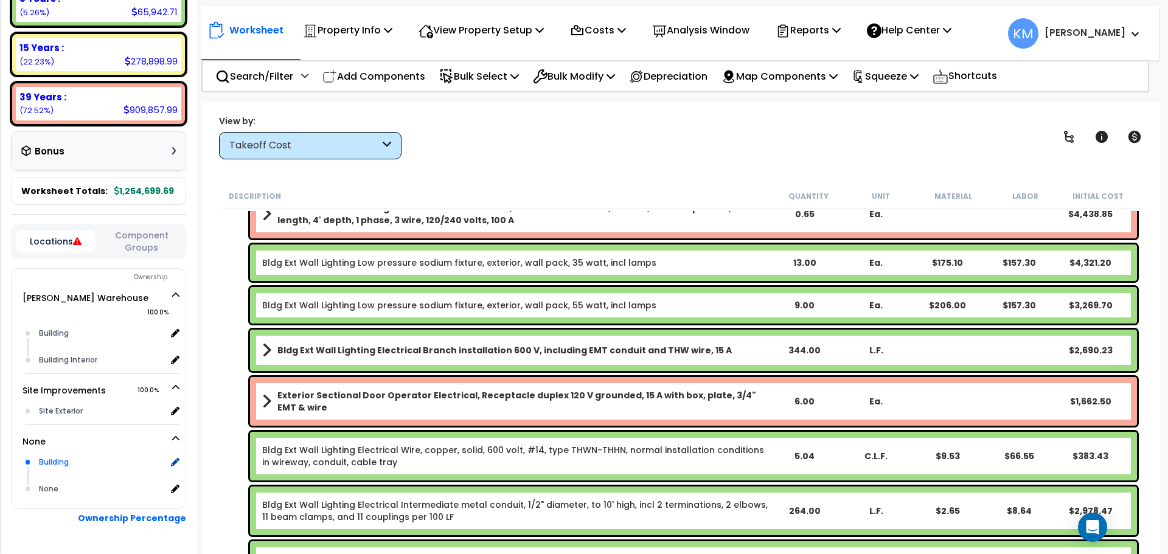
scroll to position [262, 0]
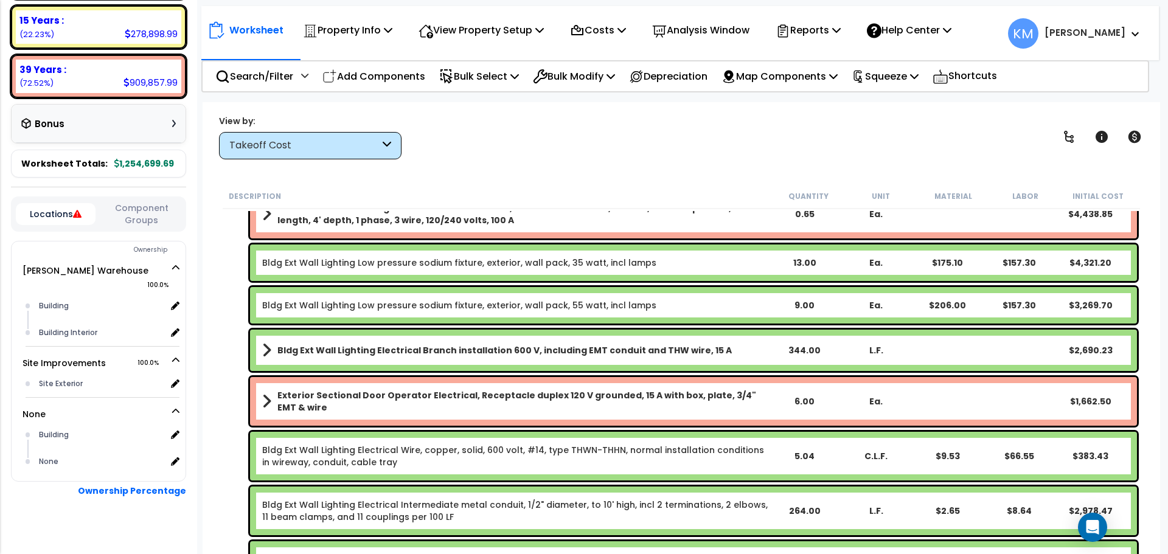
click at [143, 219] on button "Component Groups" at bounding box center [142, 214] width 80 height 26
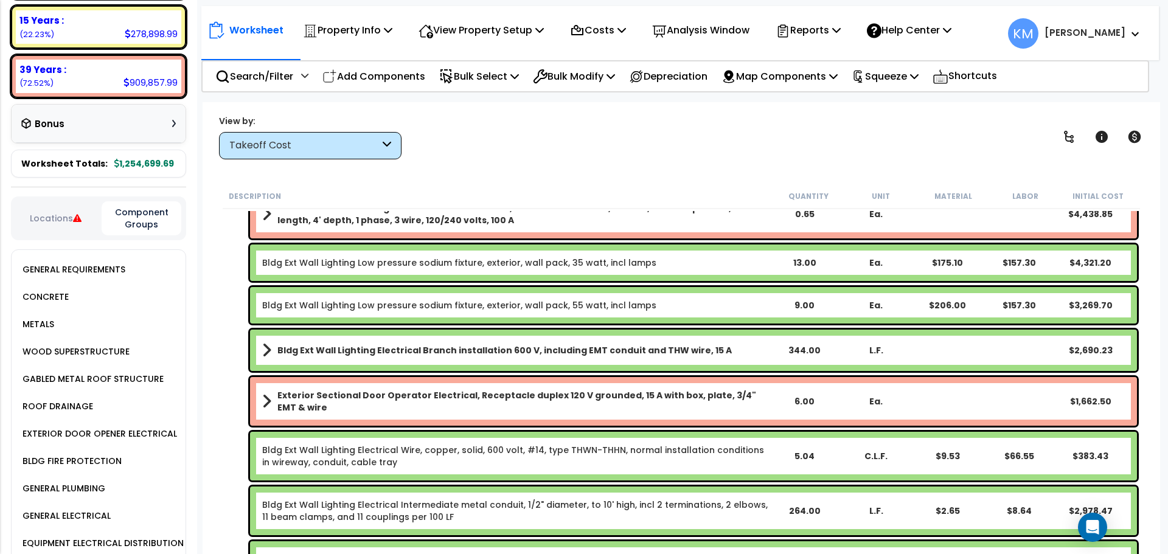
click at [63, 217] on button "Locations" at bounding box center [56, 218] width 80 height 13
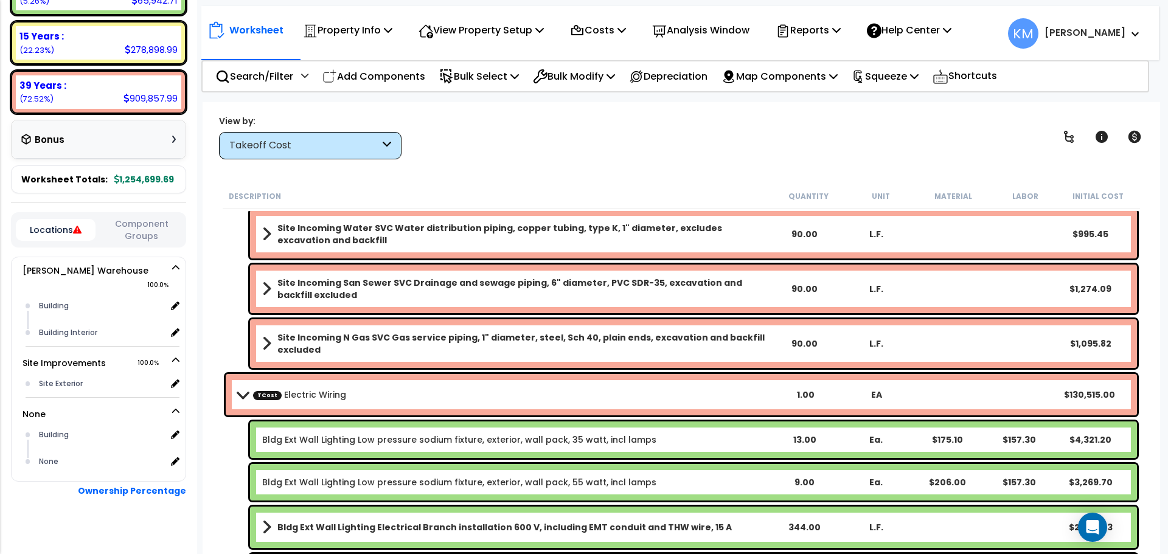
scroll to position [0, 0]
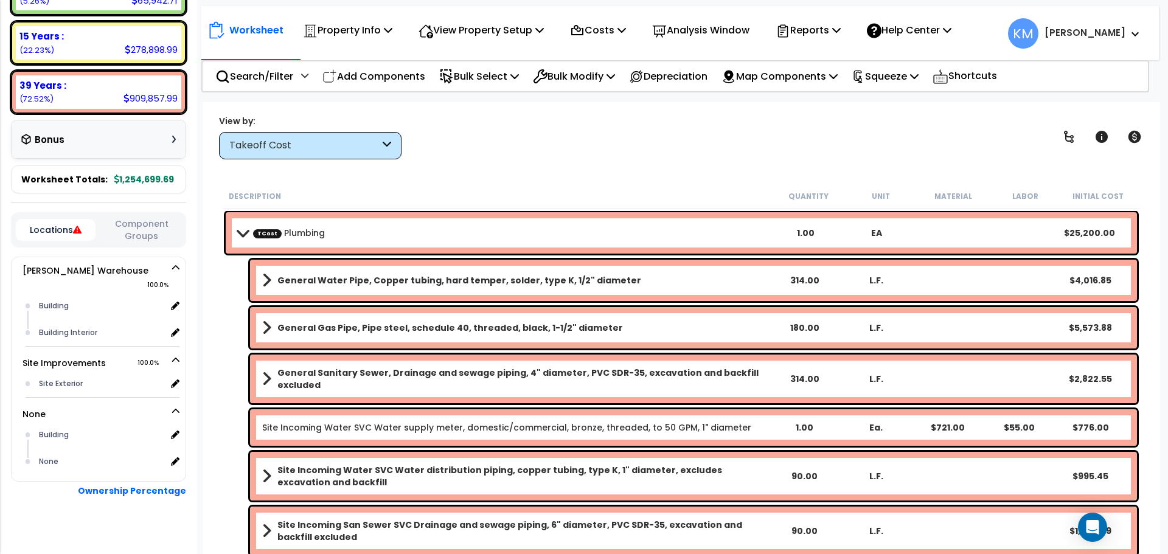
click at [383, 152] on icon at bounding box center [387, 146] width 9 height 14
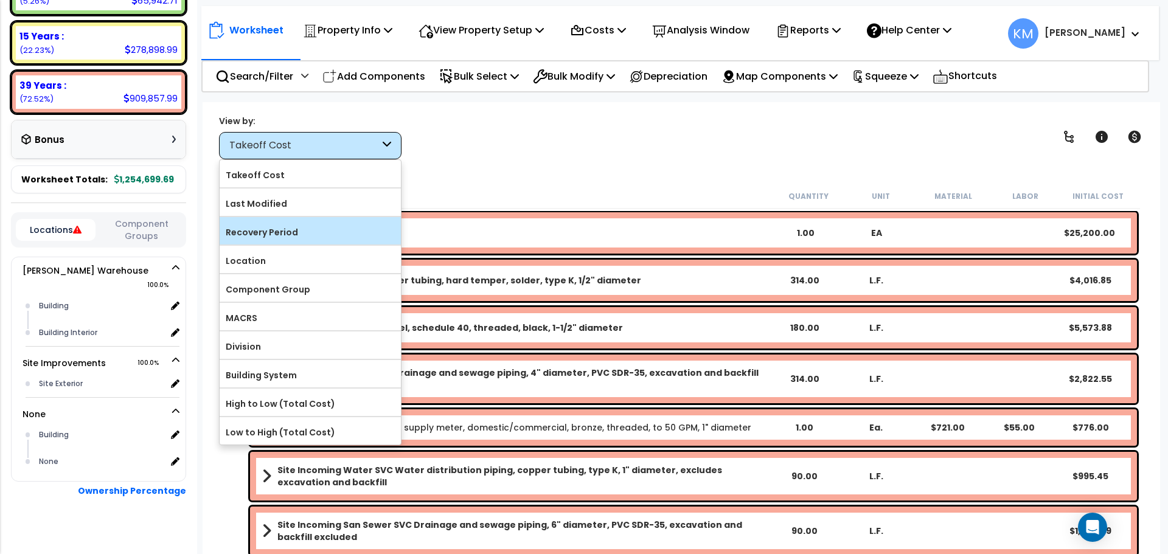
click at [308, 230] on label "Recovery Period" at bounding box center [310, 232] width 181 height 18
click at [0, 0] on input "Recovery Period" at bounding box center [0, 0] width 0 height 0
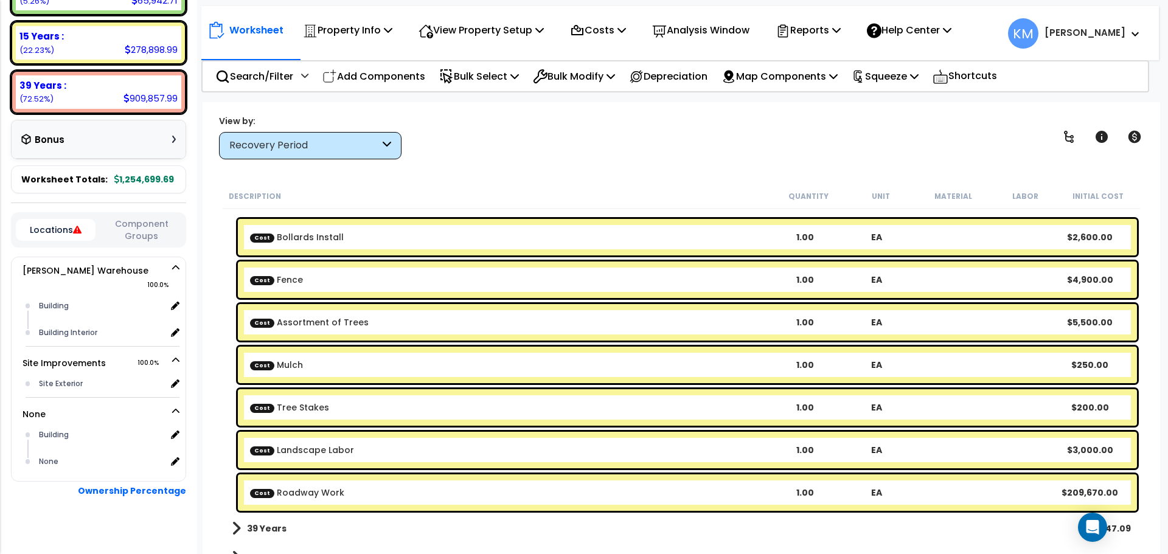
scroll to position [1032, 0]
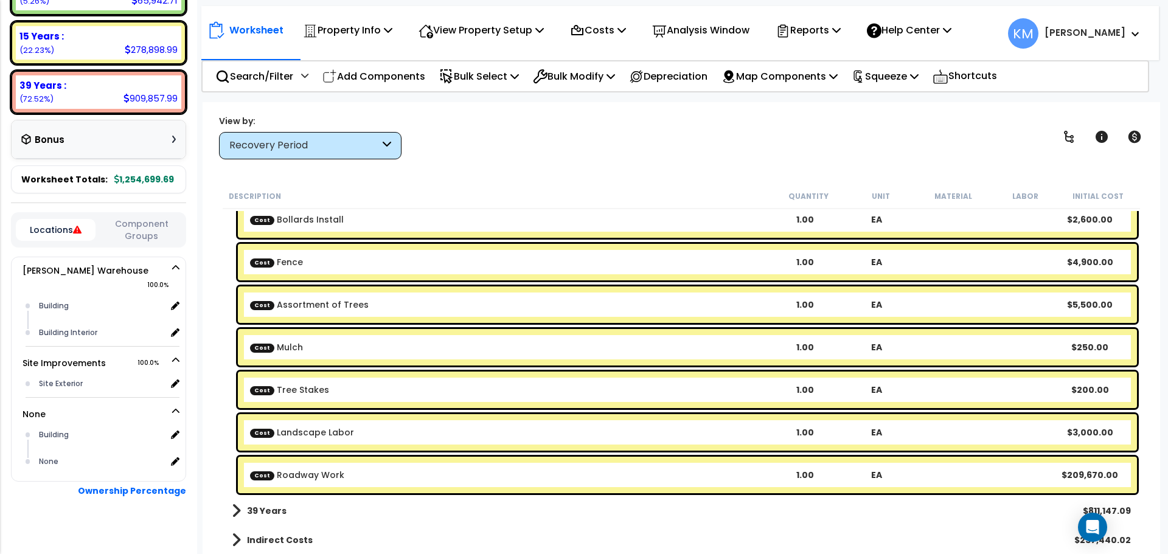
click at [240, 512] on span at bounding box center [236, 511] width 9 height 17
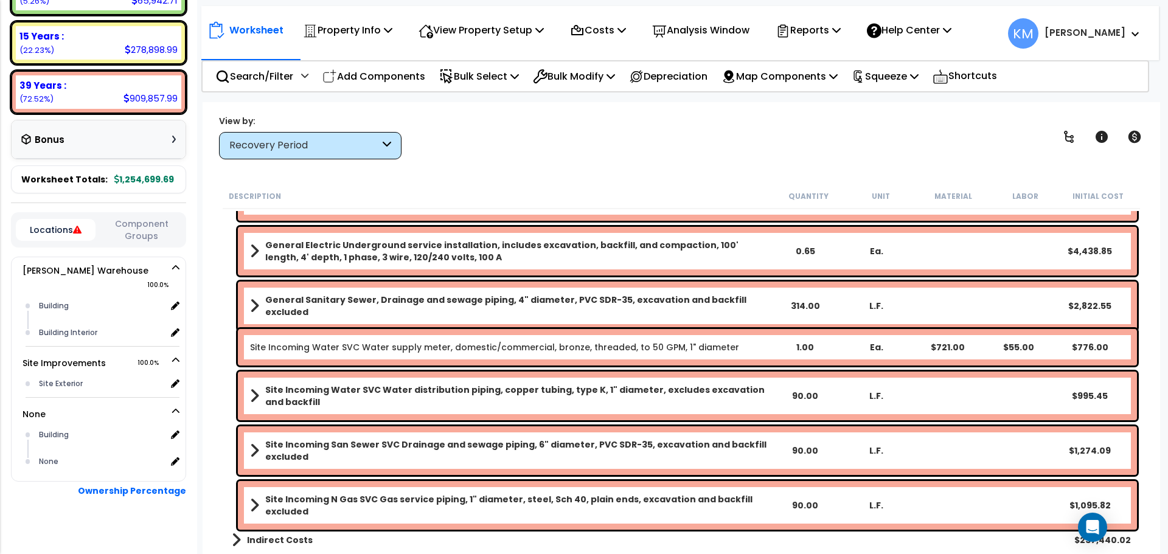
scroll to position [54, 0]
click at [239, 537] on span at bounding box center [236, 540] width 9 height 17
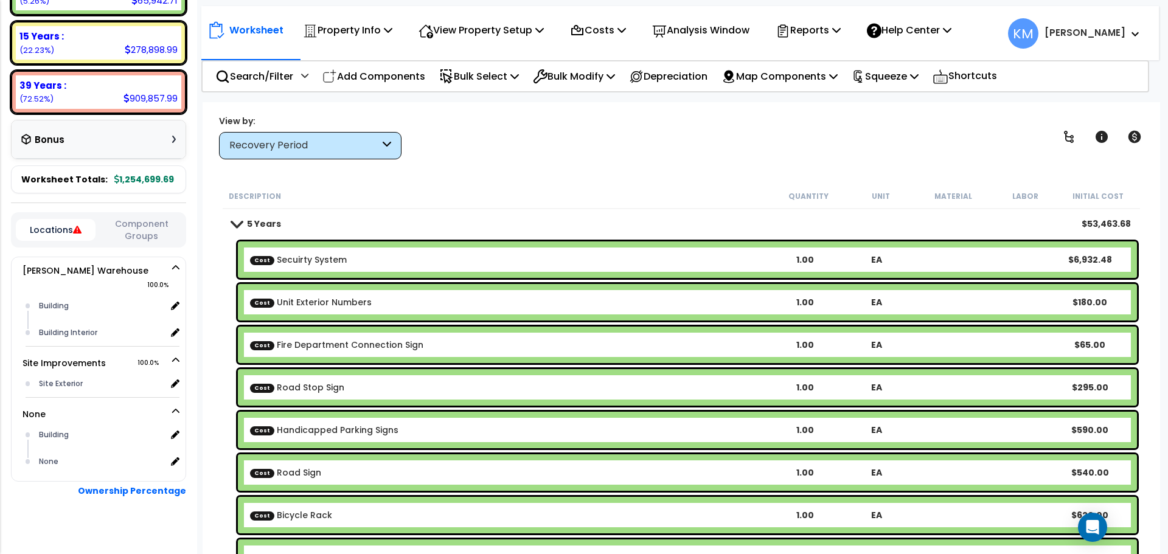
scroll to position [0, 0]
click at [692, 74] on p "Depreciation" at bounding box center [668, 76] width 78 height 16
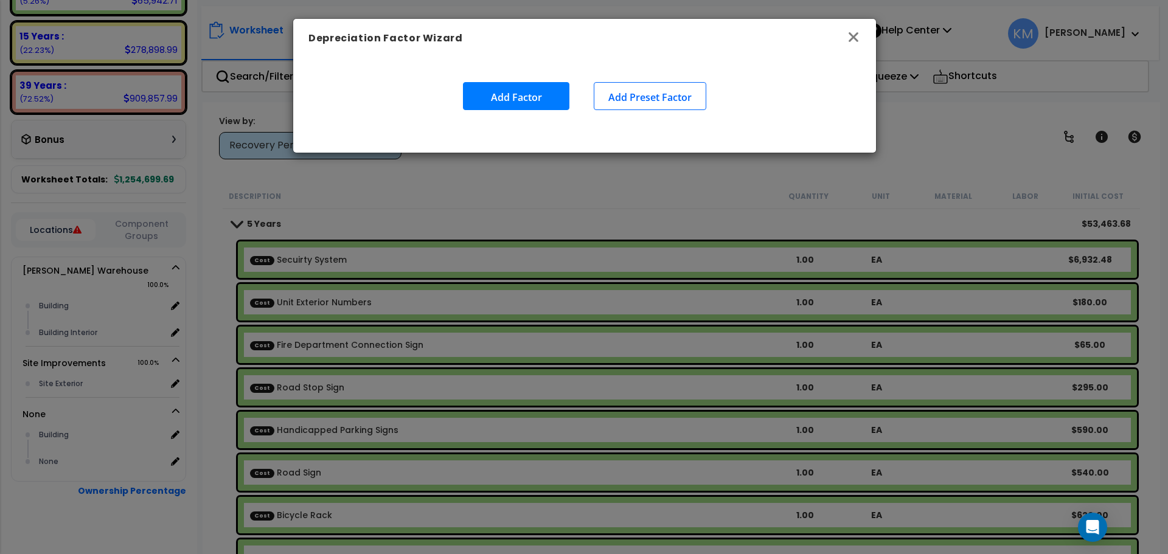
drag, startPoint x: 845, startPoint y: 35, endPoint x: 855, endPoint y: 33, distance: 10.4
click at [849, 35] on h6 "Depreciation Factor Wizard" at bounding box center [584, 38] width 552 height 15
click at [862, 30] on icon "button" at bounding box center [858, 37] width 15 height 15
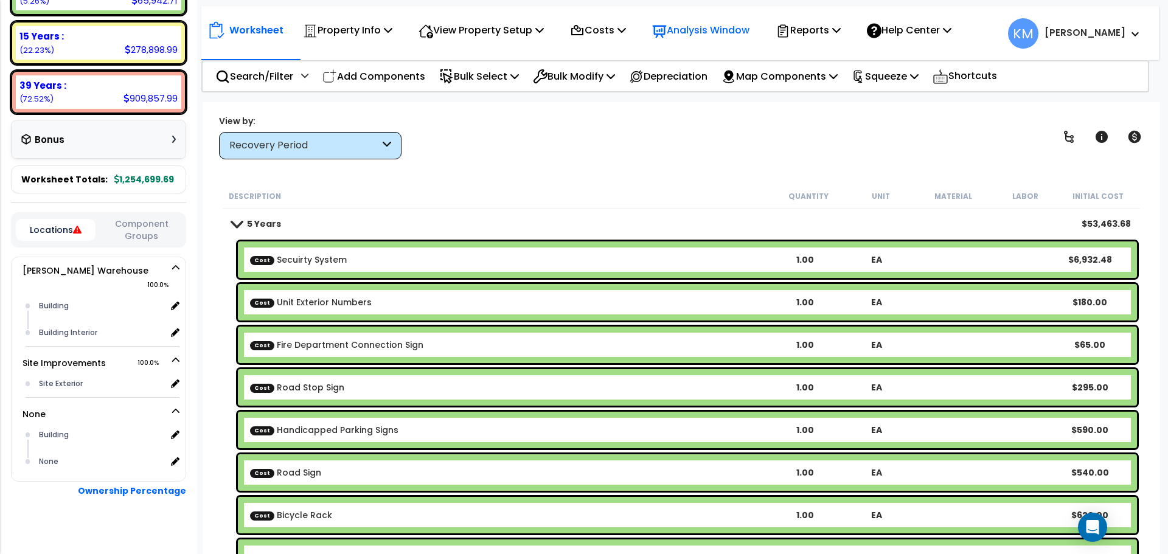
click at [745, 28] on p "Analysis Window" at bounding box center [700, 30] width 97 height 16
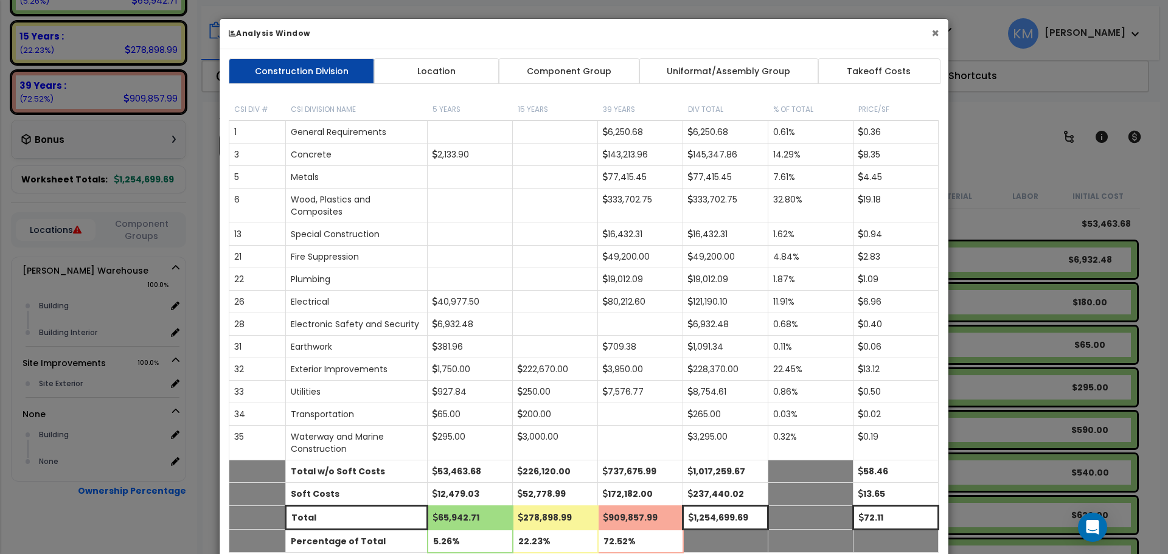
click at [938, 34] on button "×" at bounding box center [936, 33] width 8 height 13
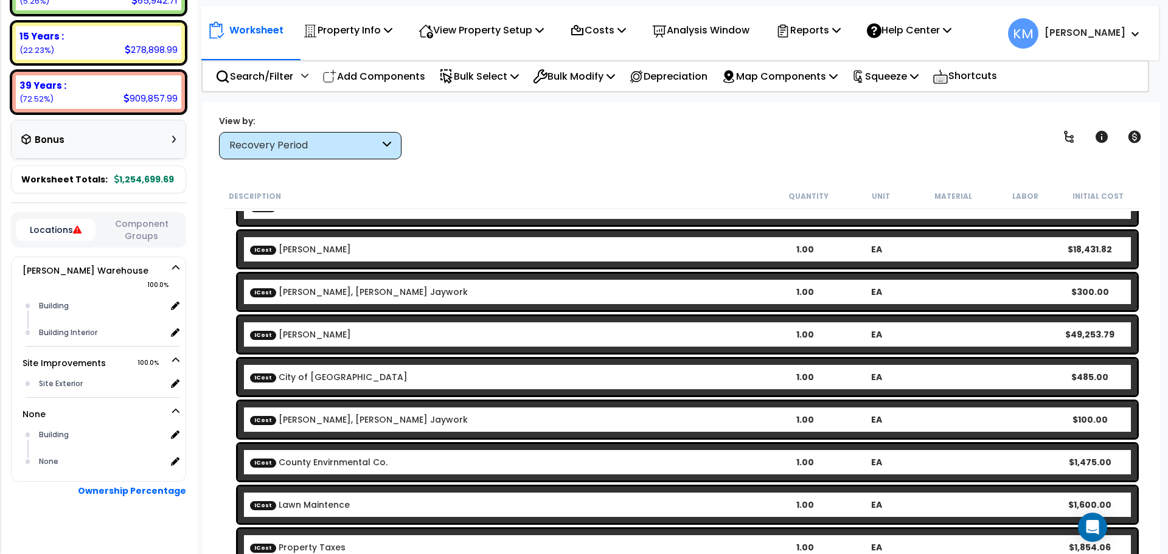
scroll to position [4091, 0]
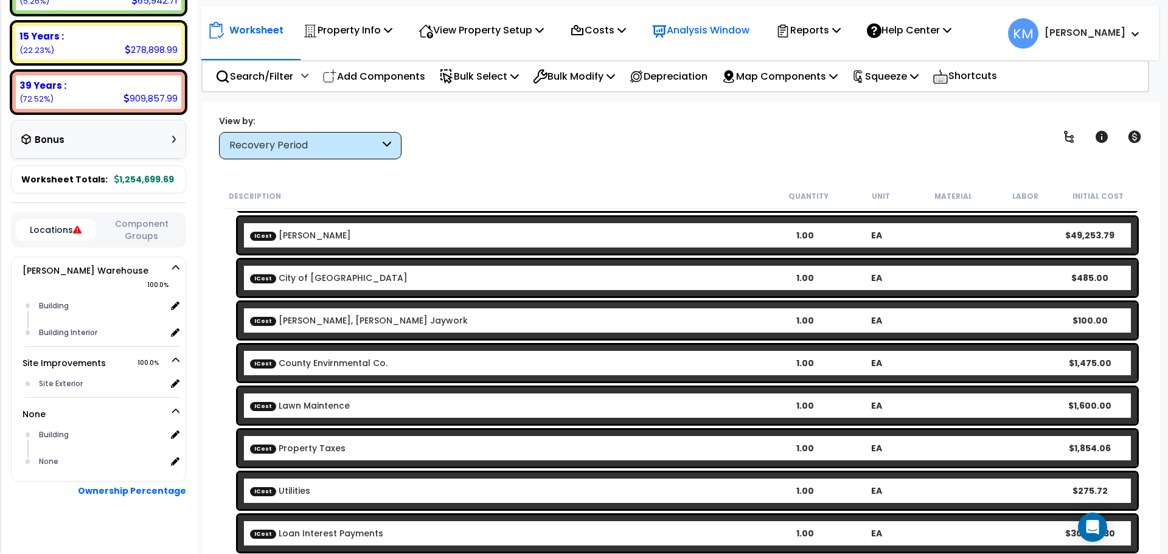
click at [708, 24] on p "Analysis Window" at bounding box center [700, 30] width 97 height 16
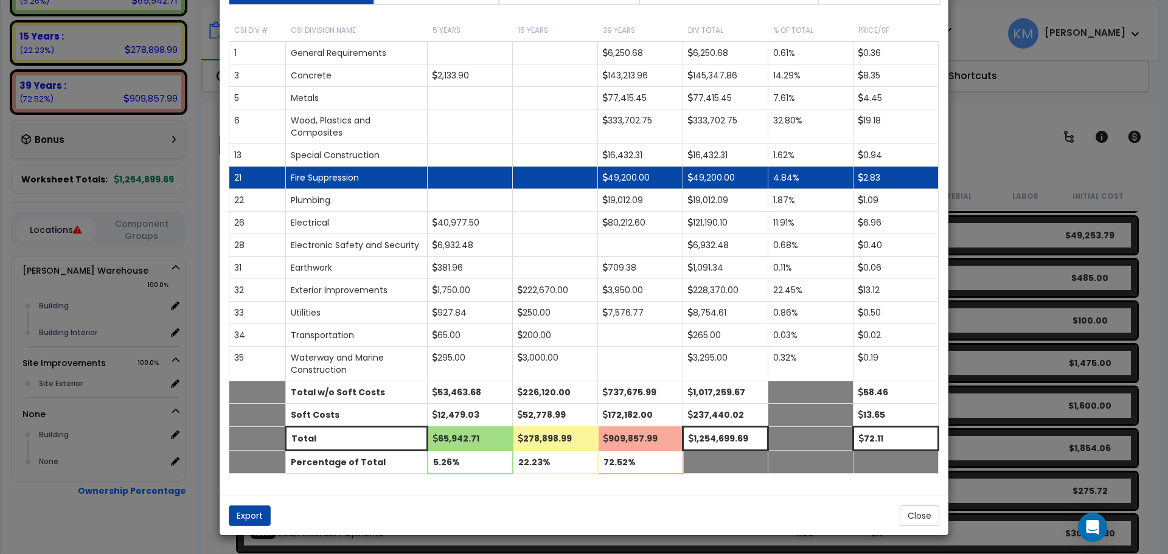
scroll to position [0, 0]
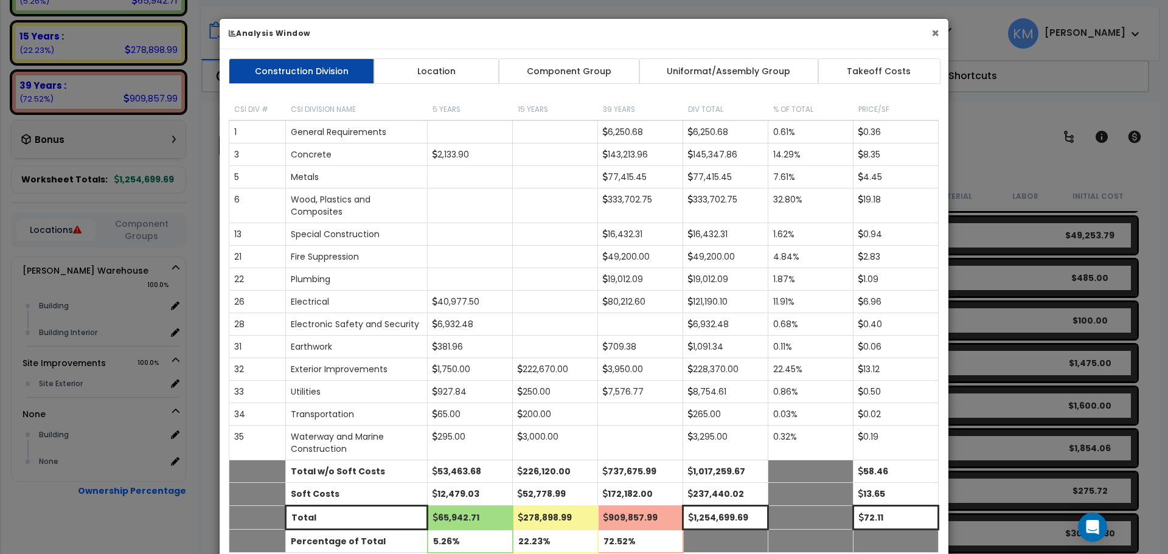
click at [935, 35] on button "×" at bounding box center [936, 33] width 8 height 13
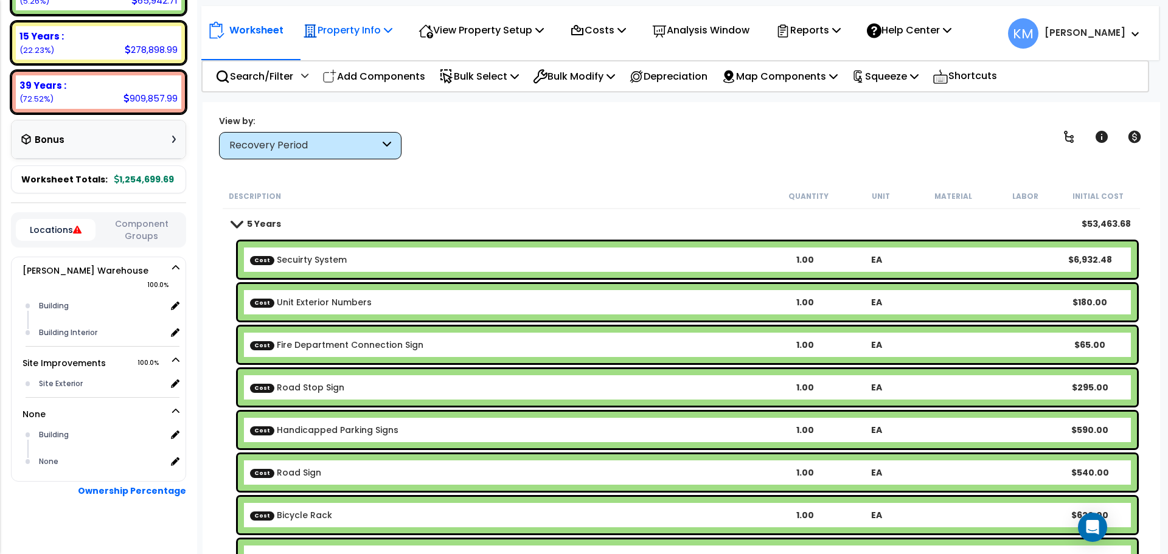
click at [380, 21] on div "Property Info" at bounding box center [347, 30] width 89 height 29
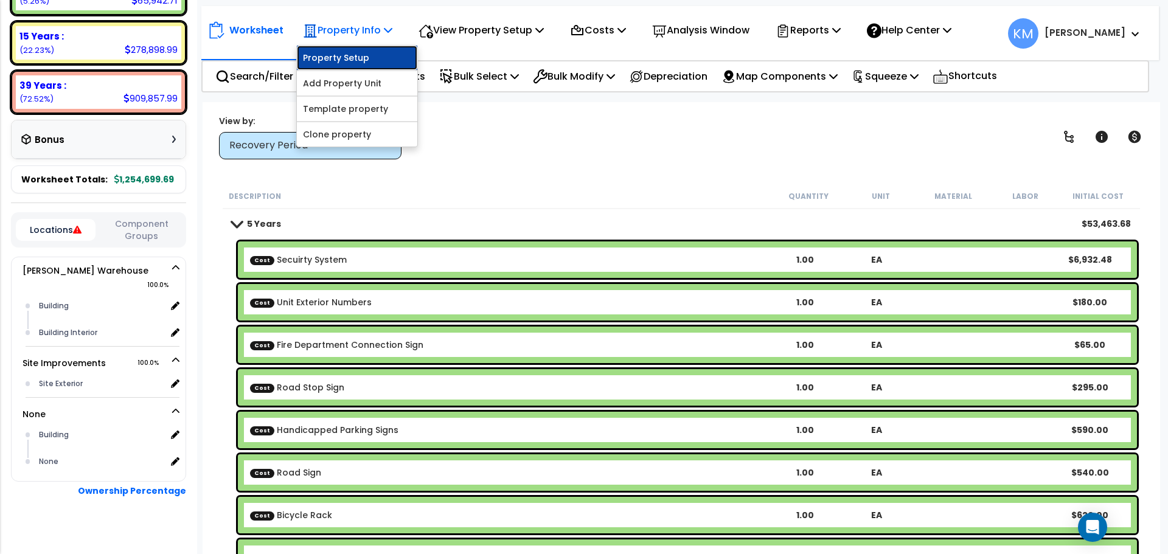
click at [363, 54] on link "Property Setup" at bounding box center [357, 58] width 120 height 24
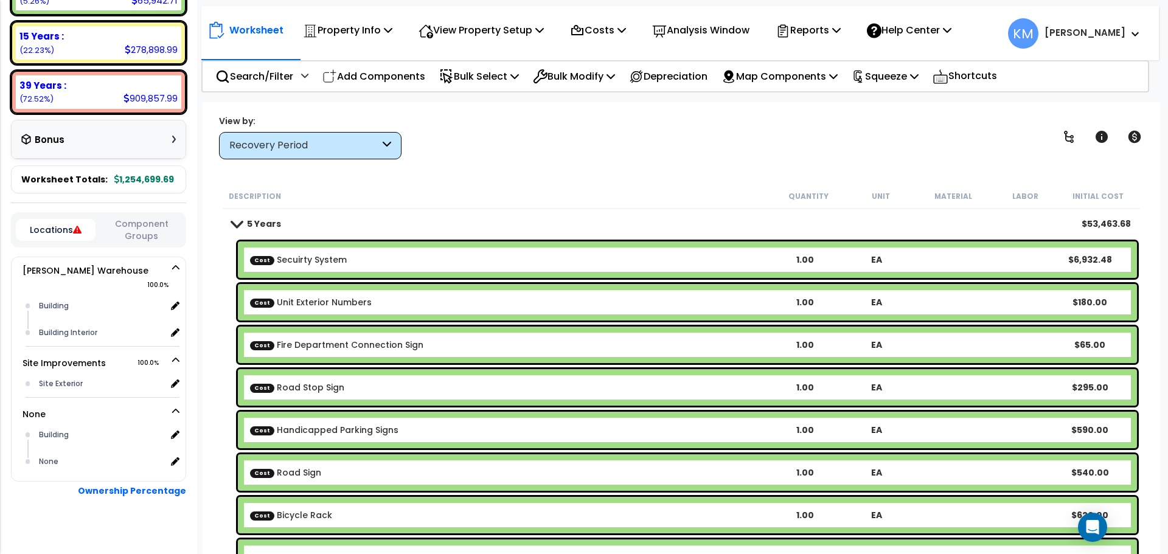
click at [78, 226] on icon at bounding box center [77, 230] width 9 height 9
click at [173, 356] on span "Site Improvements 100.0%" at bounding box center [109, 363] width 142 height 15
click at [175, 356] on icon at bounding box center [175, 360] width 7 height 9
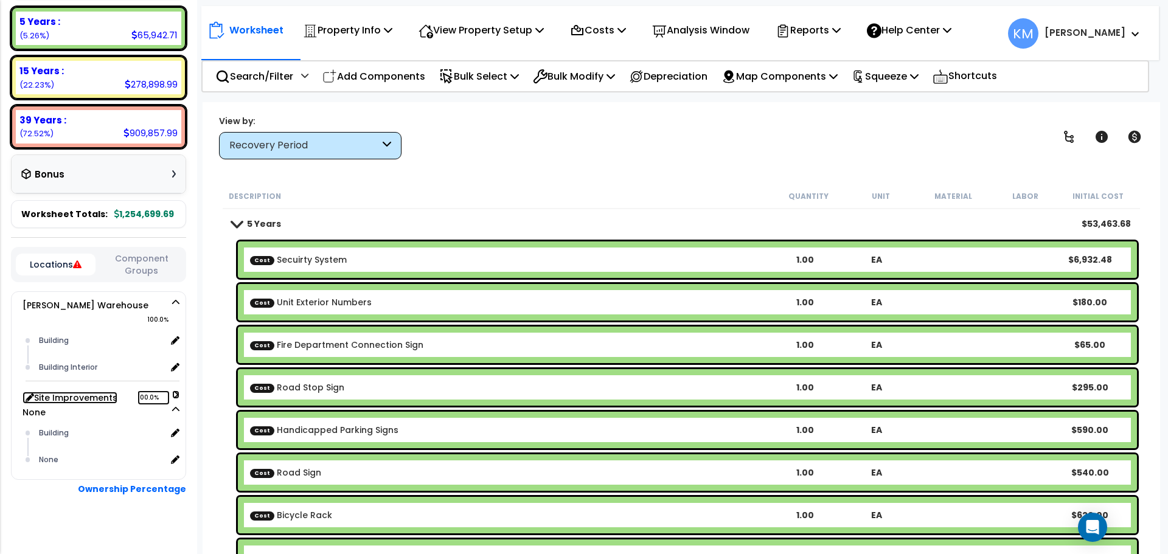
scroll to position [210, 0]
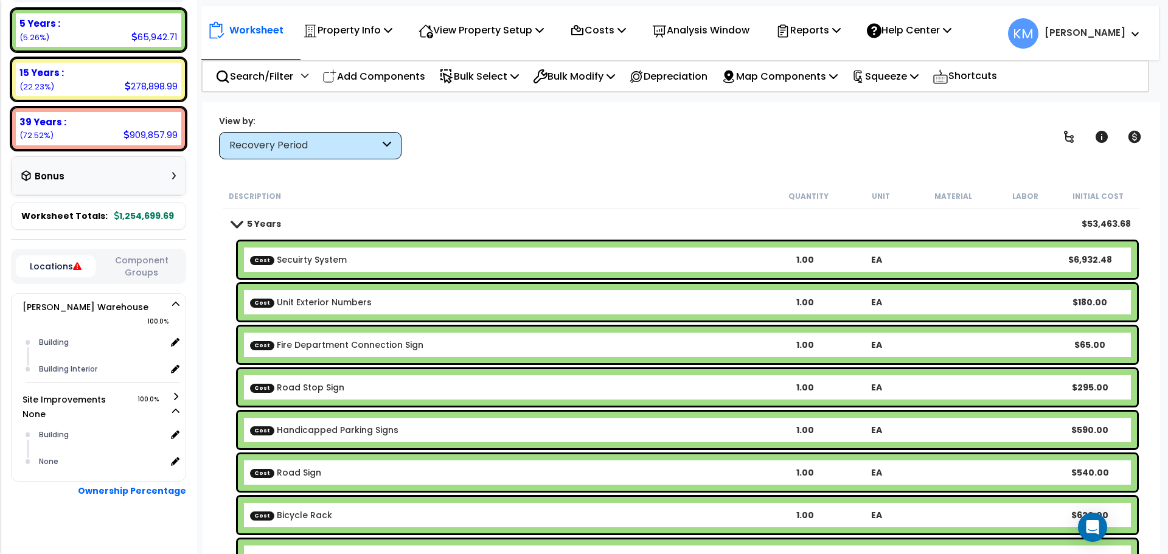
click at [176, 375] on ul "Building x 1 Building Interior x 1" at bounding box center [103, 360] width 154 height 63
click at [177, 393] on icon at bounding box center [176, 396] width 9 height 7
click at [336, 142] on div "Recovery Period" at bounding box center [304, 146] width 150 height 14
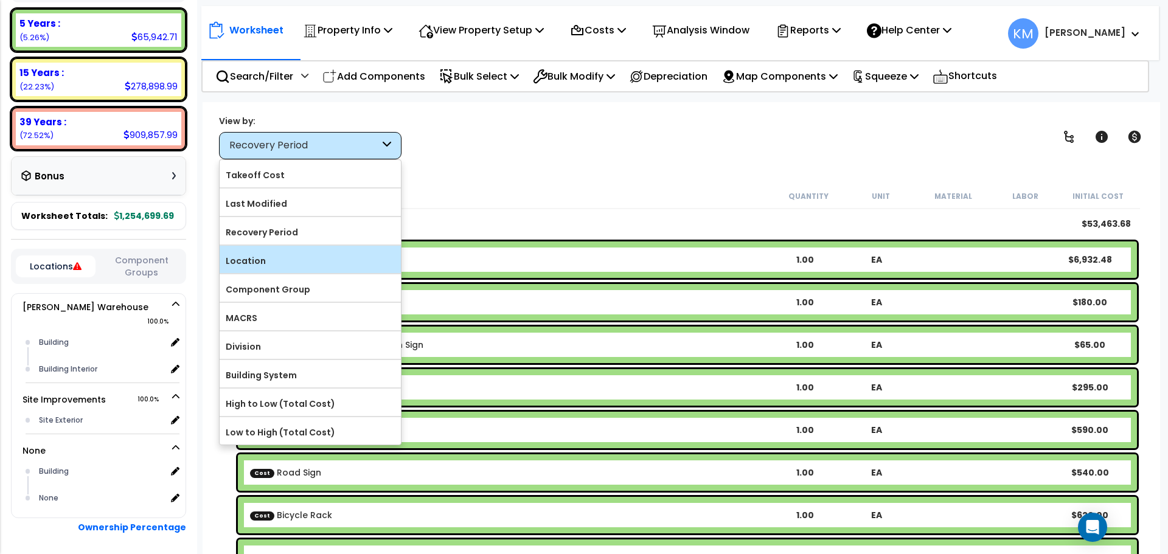
click at [315, 253] on label "Location" at bounding box center [310, 261] width 181 height 18
click at [0, 0] on input "Location" at bounding box center [0, 0] width 0 height 0
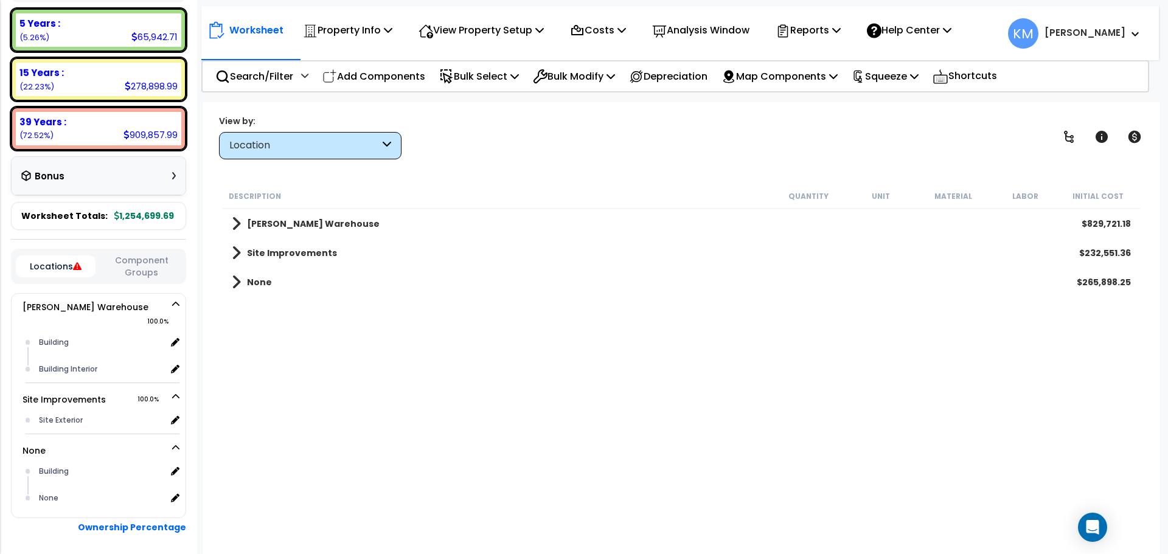
click at [240, 253] on link "Site Improvements" at bounding box center [284, 253] width 105 height 17
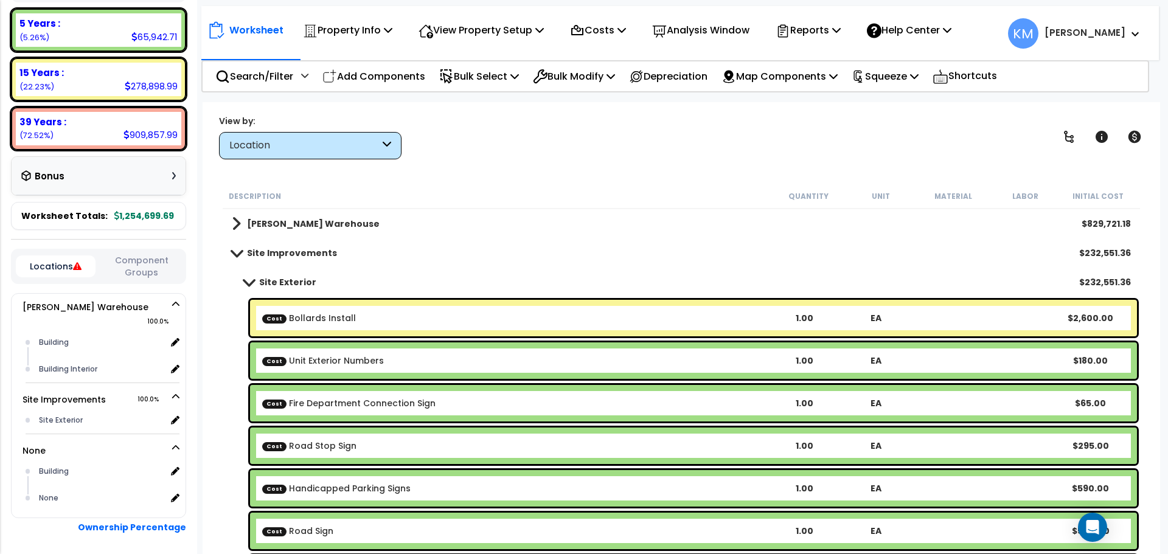
click at [240, 253] on span at bounding box center [236, 252] width 17 height 9
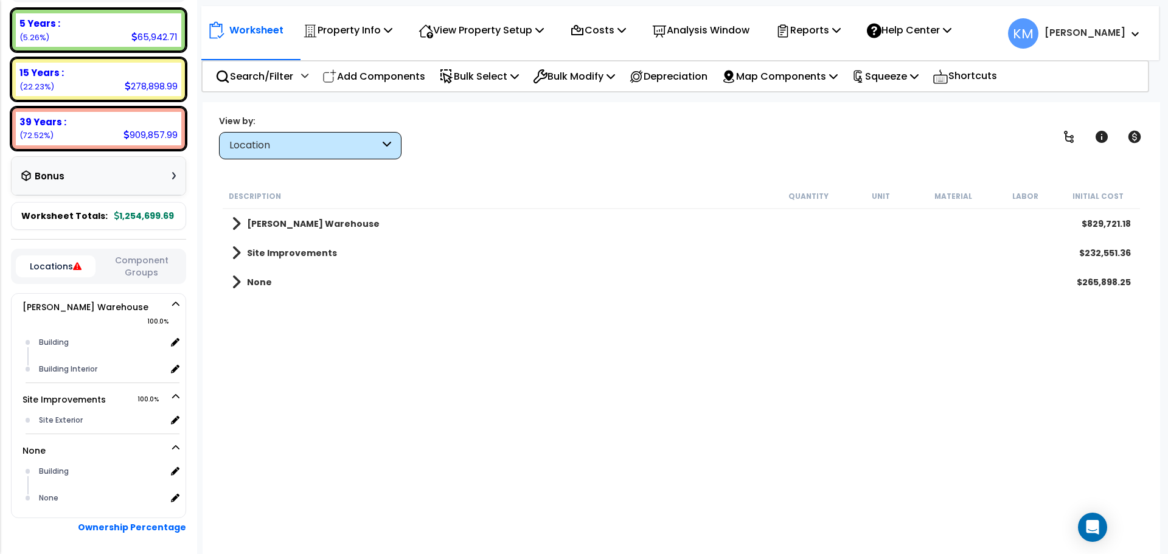
click at [248, 217] on link "[PERSON_NAME] Warehouse" at bounding box center [306, 223] width 148 height 17
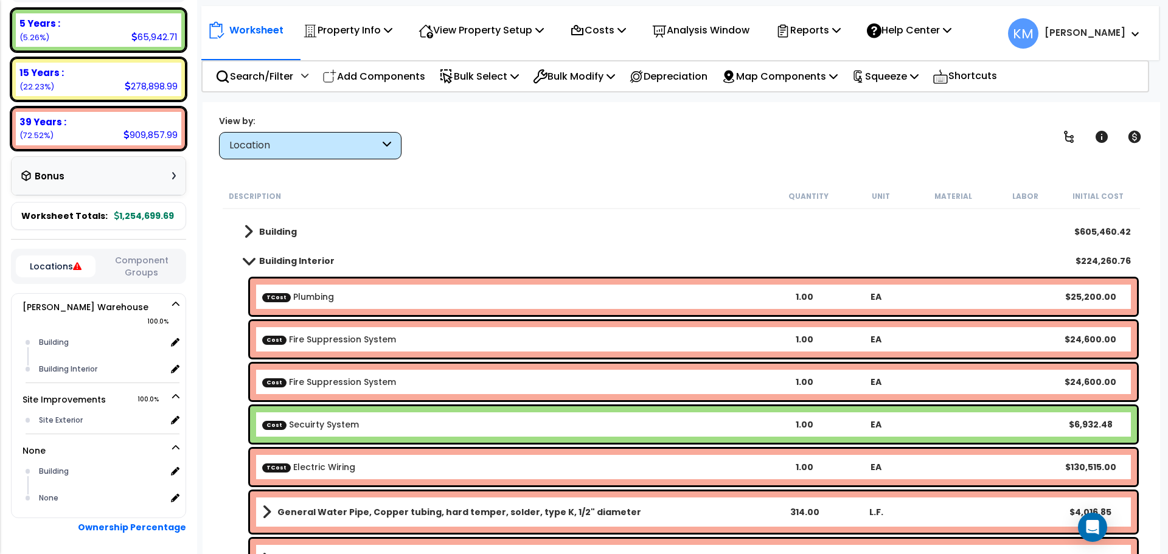
scroll to position [0, 0]
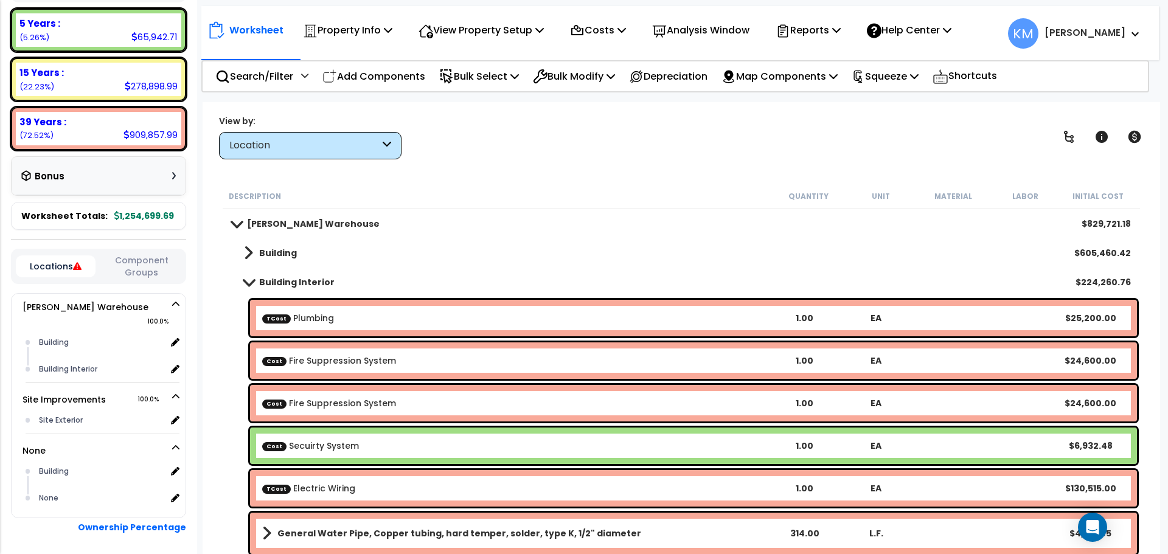
click at [234, 278] on link "Building Interior" at bounding box center [283, 282] width 103 height 17
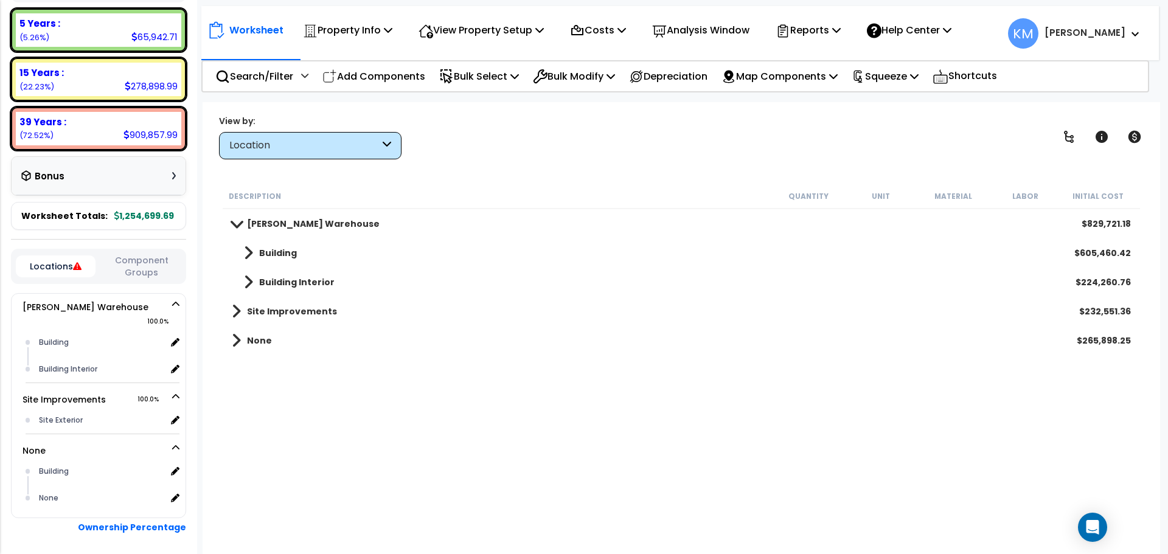
click at [253, 253] on link "Building" at bounding box center [264, 253] width 65 height 17
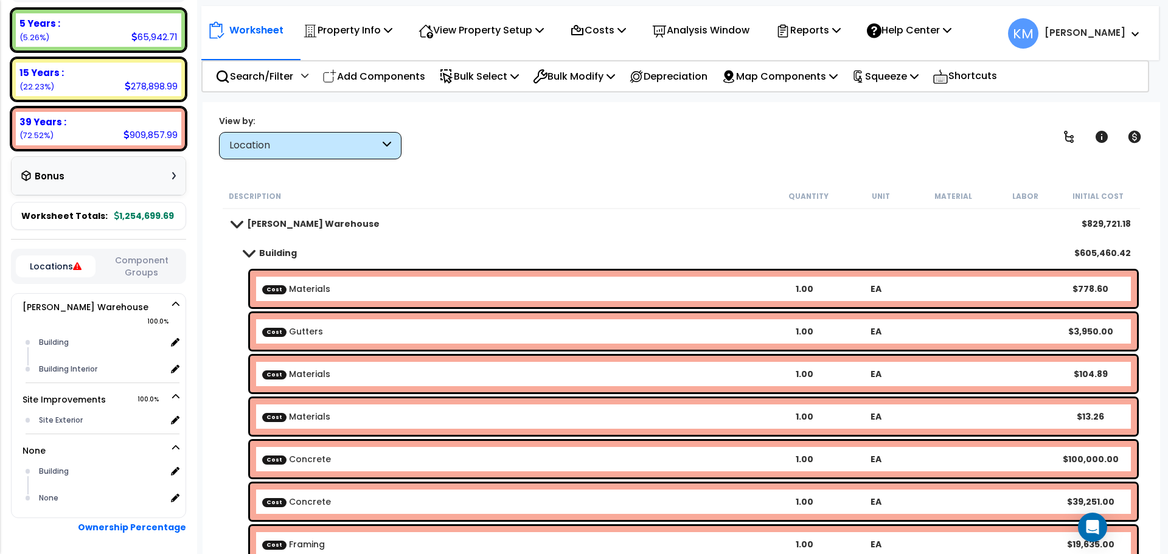
click at [251, 257] on span at bounding box center [248, 252] width 17 height 9
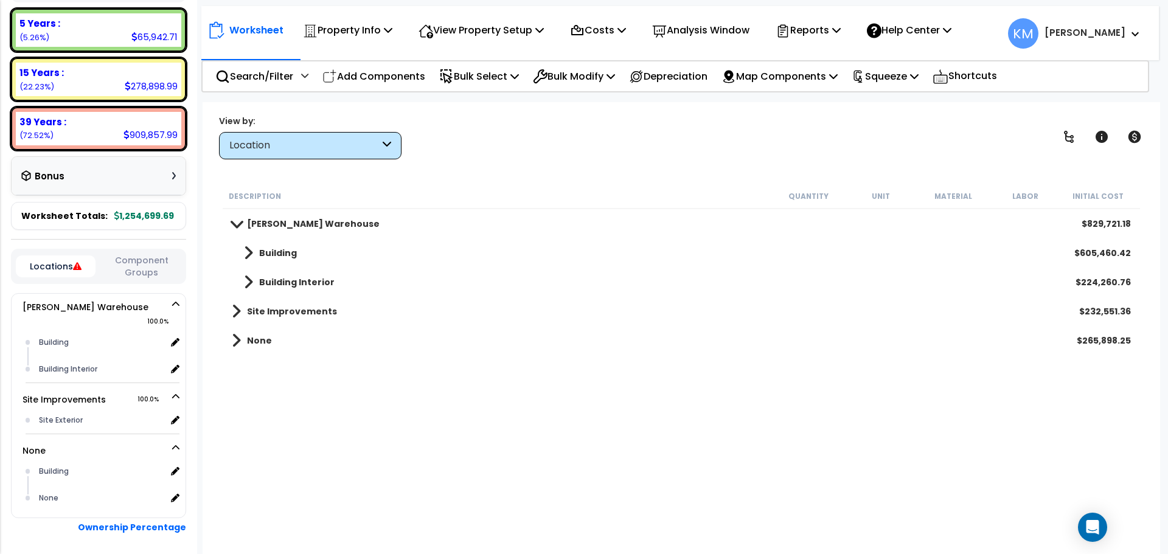
click at [251, 305] on link "Site Improvements" at bounding box center [284, 311] width 105 height 17
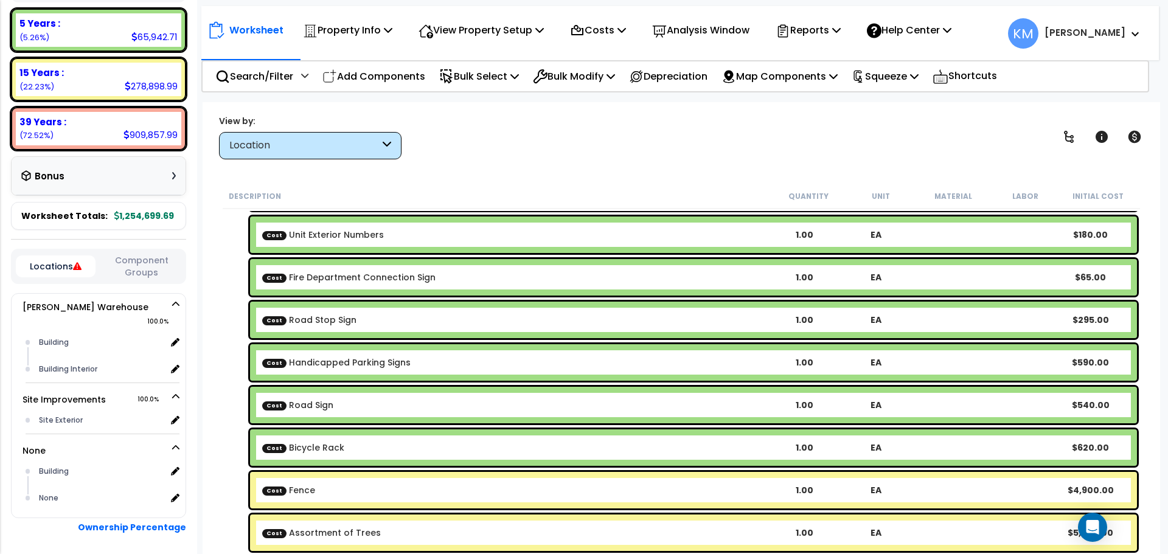
scroll to position [83, 0]
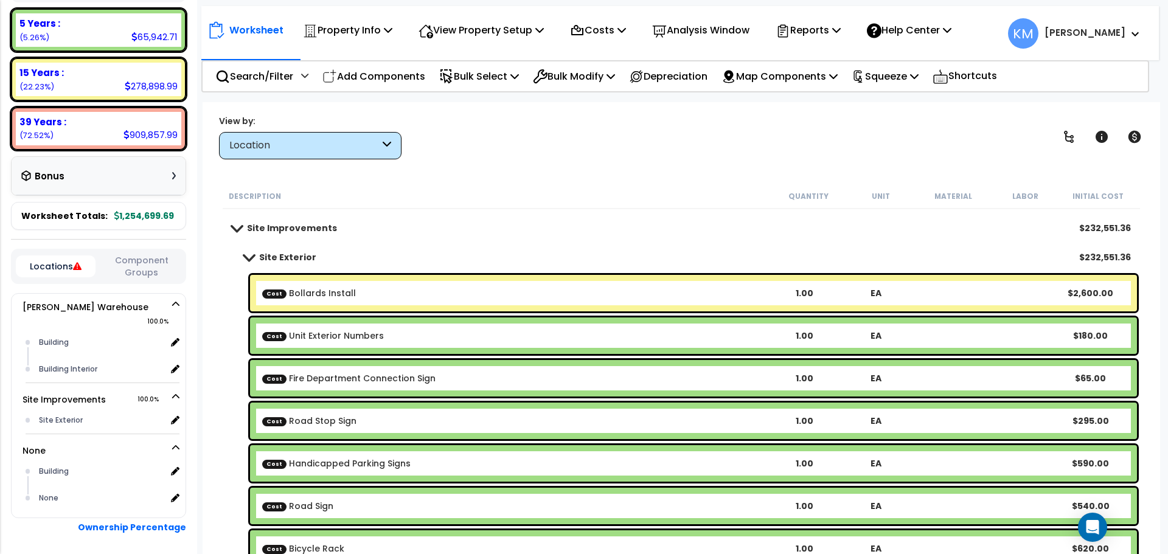
click at [254, 251] on link "Site Exterior" at bounding box center [274, 257] width 85 height 17
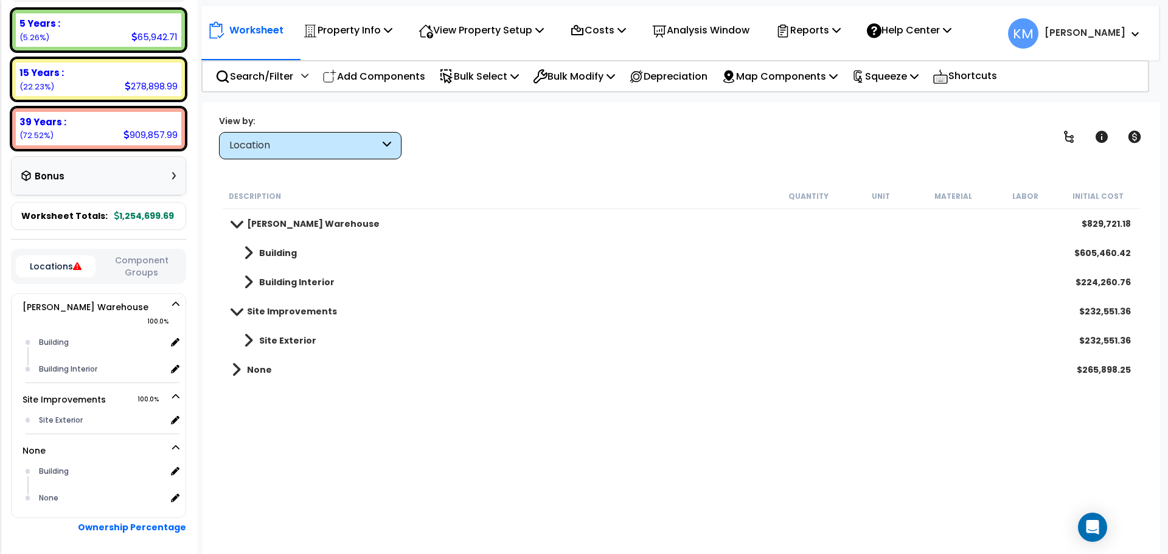
scroll to position [0, 0]
click at [239, 307] on link "Site Improvements" at bounding box center [284, 311] width 105 height 17
click at [239, 307] on span at bounding box center [236, 311] width 9 height 17
click at [232, 372] on span at bounding box center [236, 369] width 9 height 17
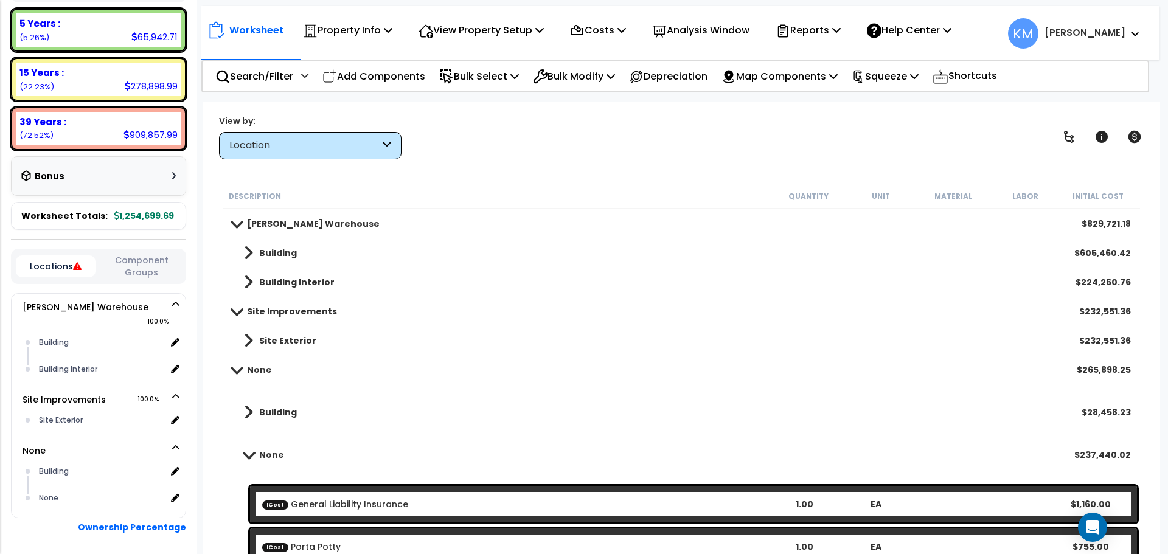
scroll to position [102, 0]
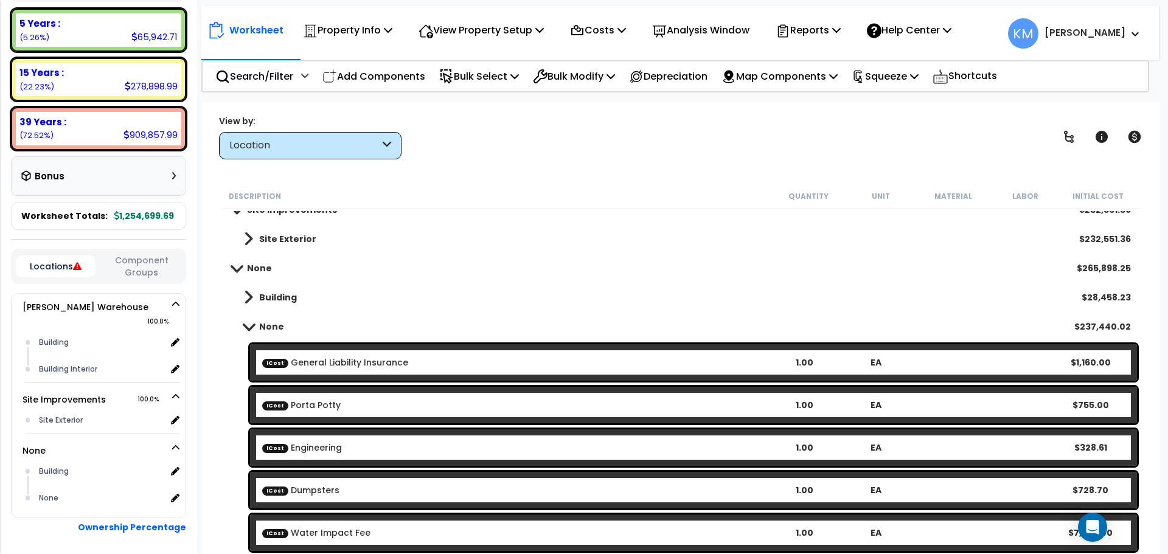
click at [253, 291] on link "Building" at bounding box center [264, 297] width 65 height 17
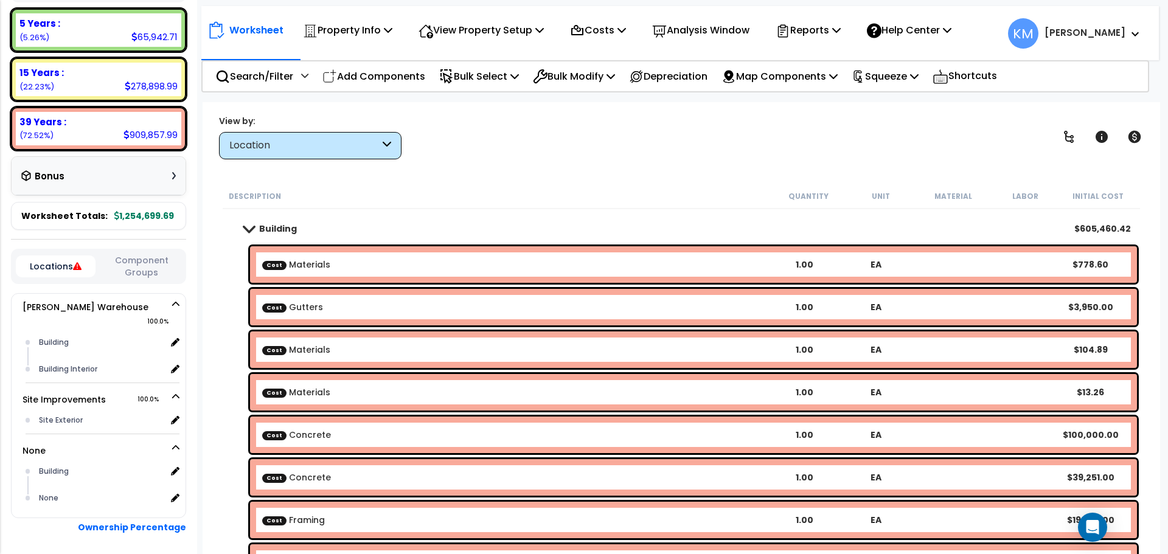
scroll to position [0, 0]
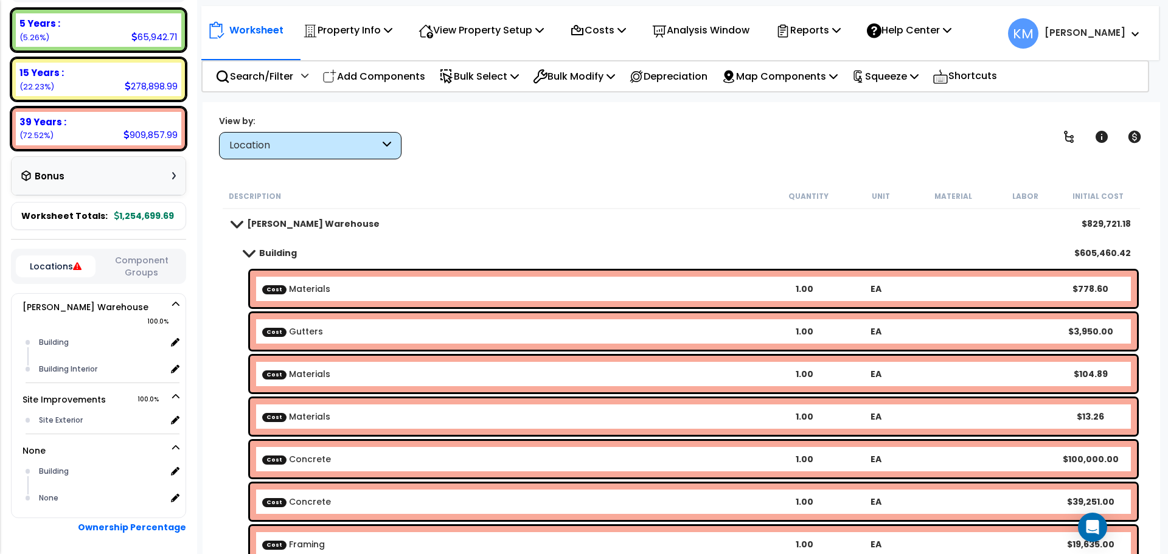
click at [231, 225] on span at bounding box center [236, 223] width 17 height 9
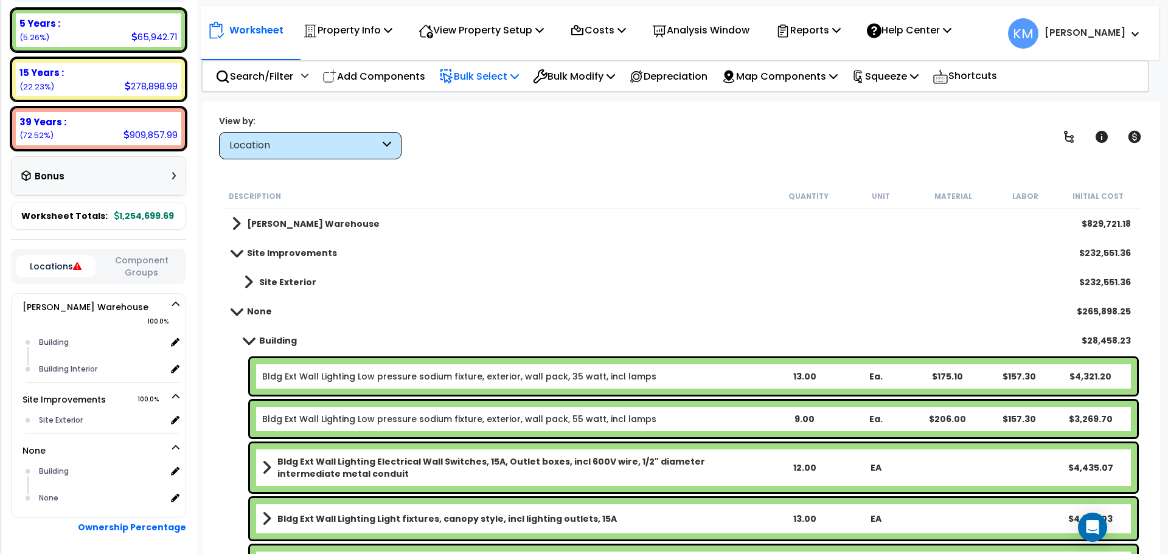
click at [509, 75] on p "Bulk Select" at bounding box center [479, 76] width 80 height 16
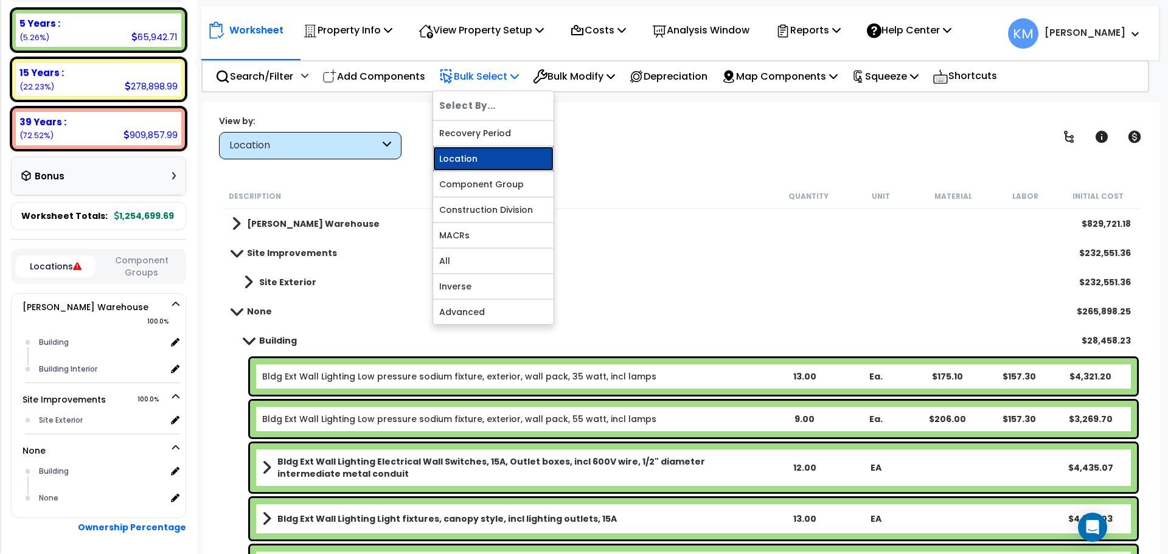
click at [528, 163] on link "Location" at bounding box center [493, 159] width 120 height 24
select select
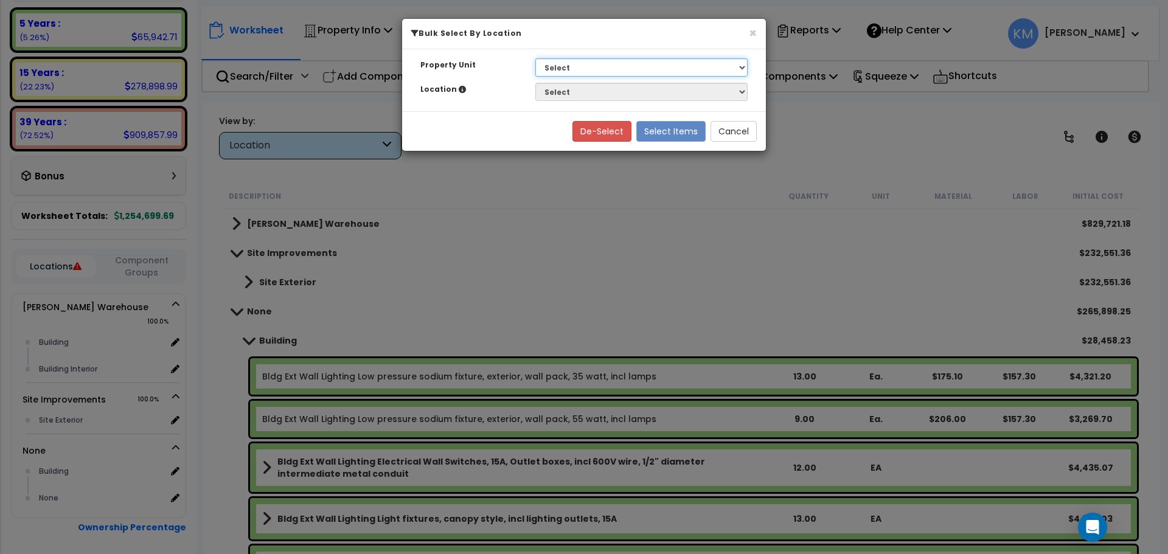
click at [650, 65] on select "Select Lafferty Warehouse Site Improvements" at bounding box center [641, 67] width 212 height 18
click at [535, 58] on select "Select Lafferty Warehouse Site Improvements" at bounding box center [641, 67] width 212 height 18
click at [593, 63] on select "Select Lafferty Warehouse Site Improvements" at bounding box center [641, 67] width 212 height 18
click at [721, 38] on h6 "Bulk Select By Location" at bounding box center [584, 33] width 346 height 10
click at [730, 135] on button "Cancel" at bounding box center [734, 131] width 46 height 21
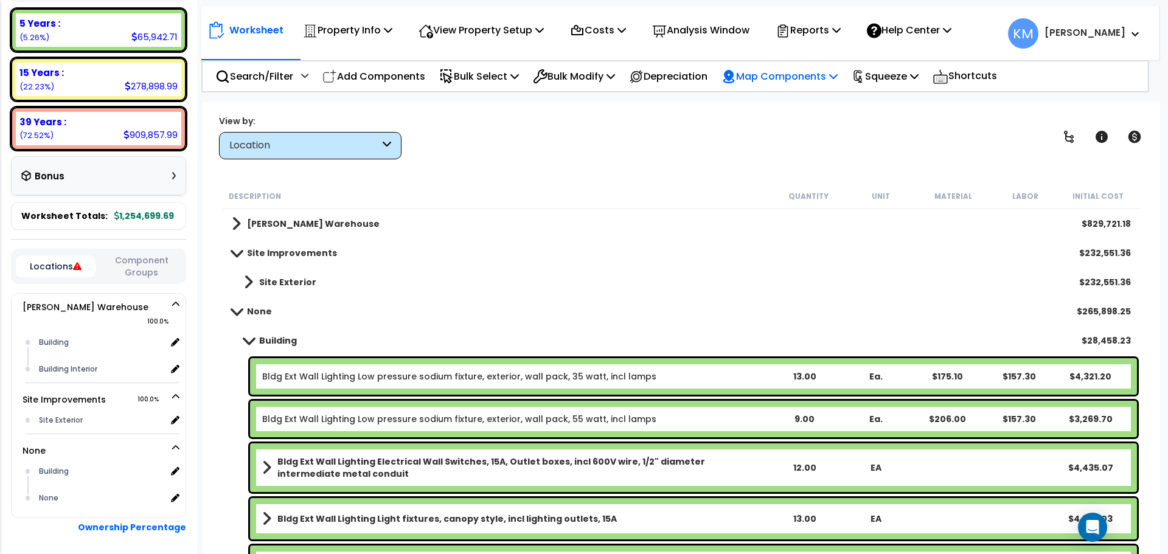
click at [833, 82] on p "Map Components" at bounding box center [780, 76] width 116 height 16
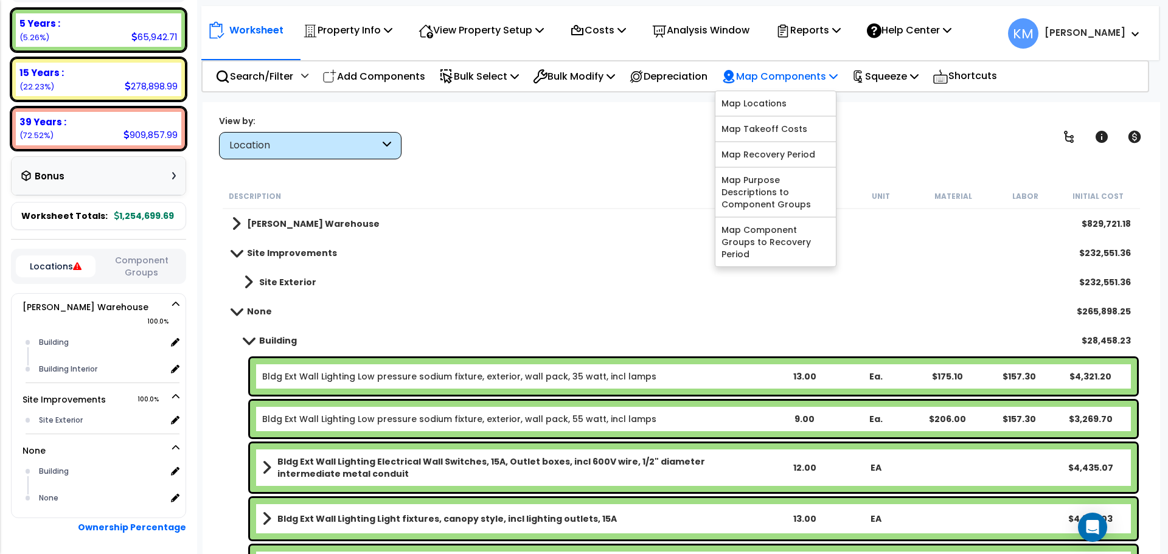
click at [838, 72] on p "Map Components" at bounding box center [780, 76] width 116 height 16
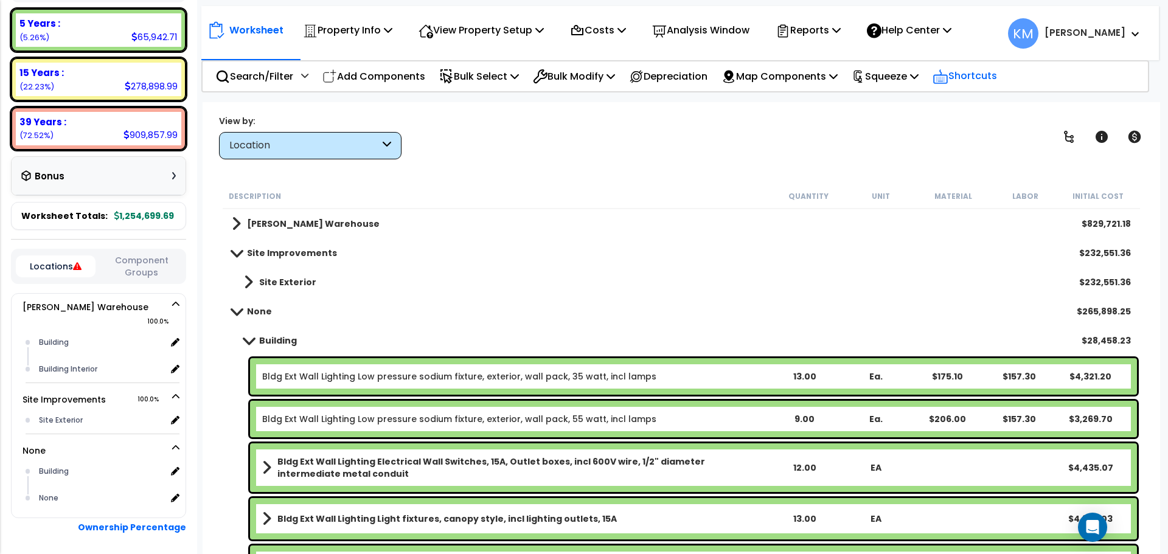
click at [997, 79] on p "Shortcuts" at bounding box center [965, 77] width 64 height 18
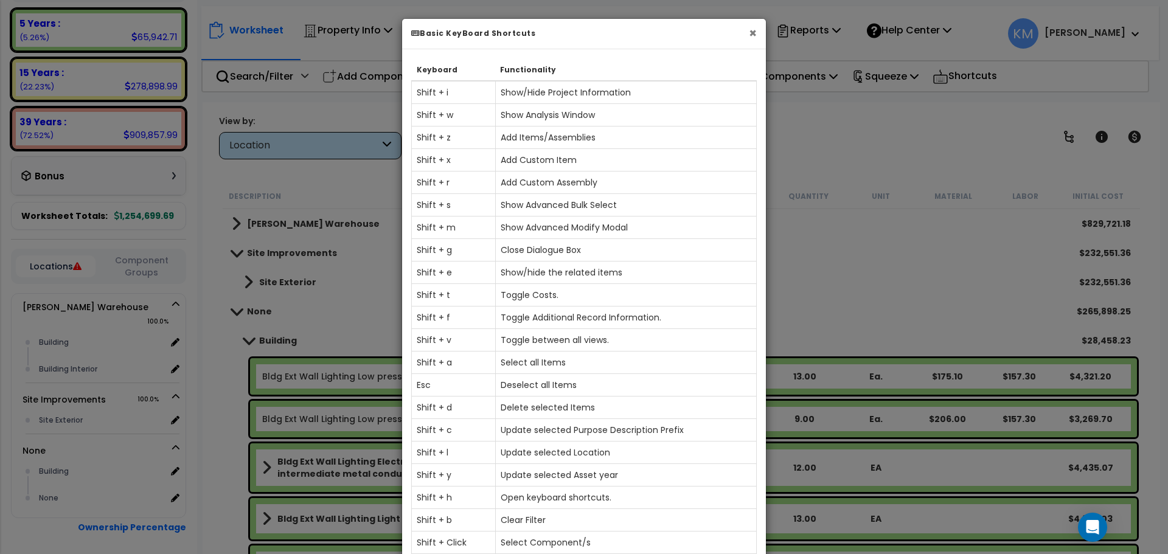
click at [754, 32] on button "×" at bounding box center [753, 33] width 8 height 13
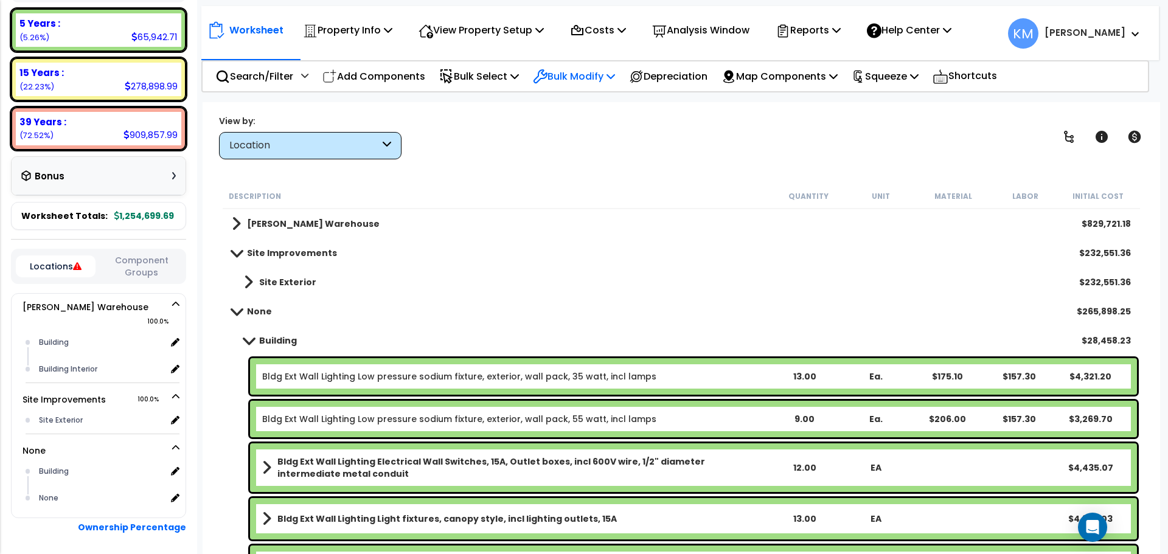
click at [609, 75] on p "Bulk Modify" at bounding box center [574, 76] width 82 height 16
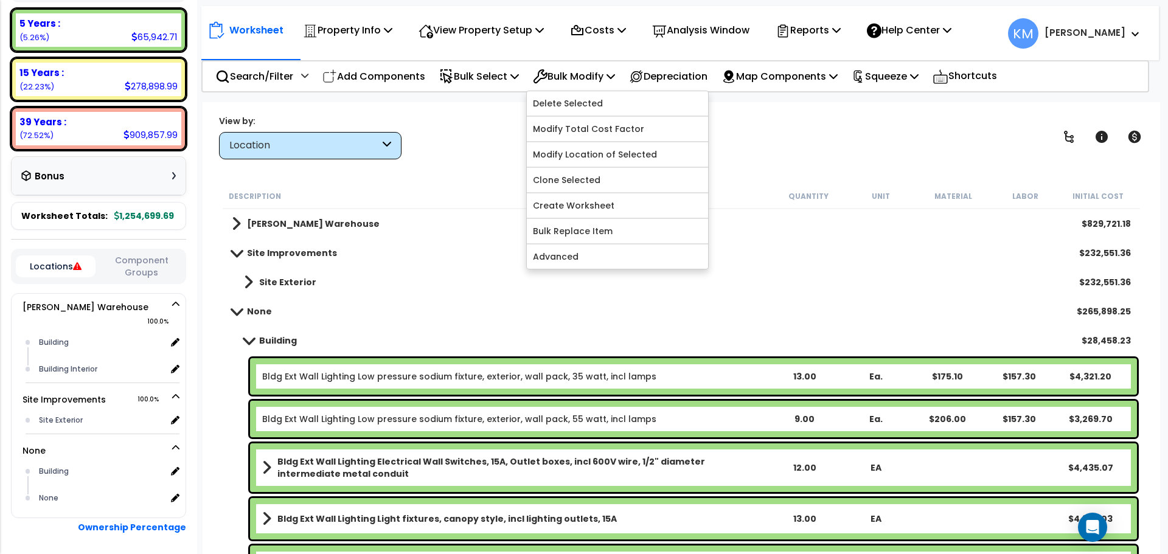
drag, startPoint x: 834, startPoint y: 270, endPoint x: 816, endPoint y: 254, distance: 24.6
click at [834, 270] on div "Site Exterior $232,551.36" at bounding box center [681, 282] width 911 height 29
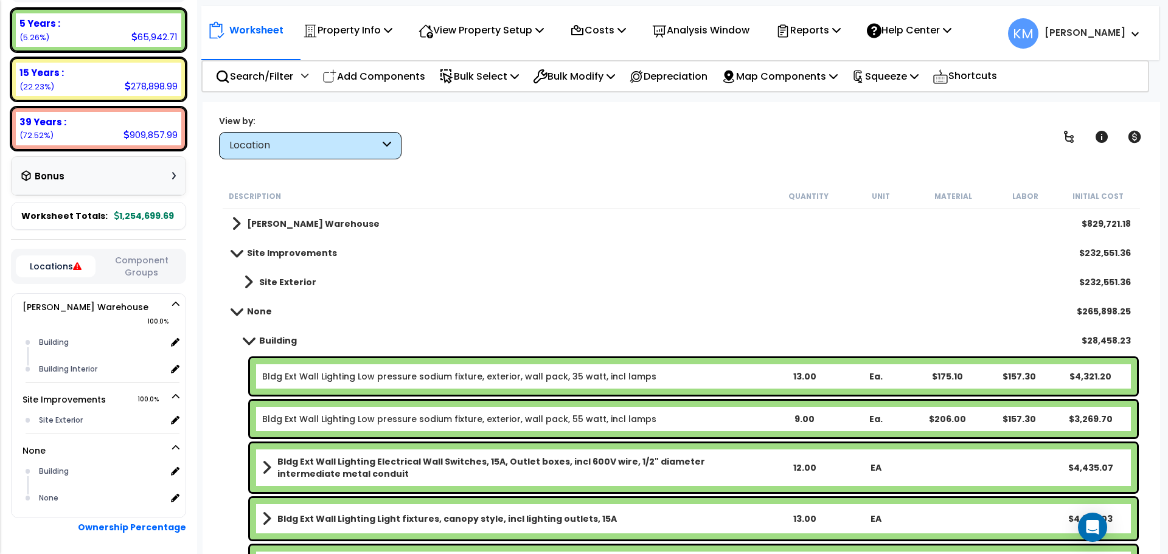
click at [248, 344] on span at bounding box center [248, 340] width 17 height 9
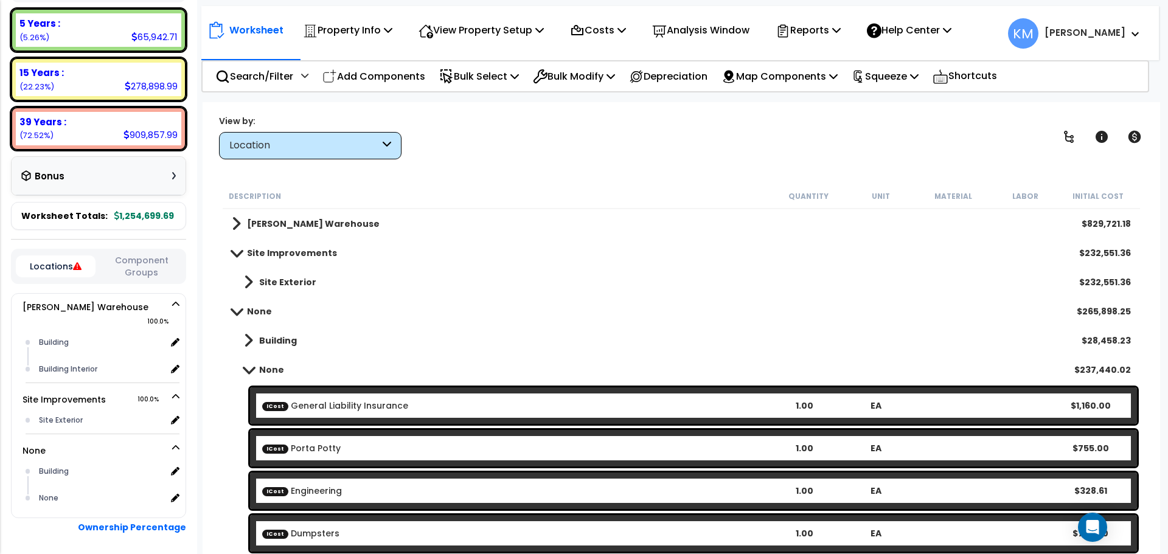
click at [254, 366] on span at bounding box center [248, 369] width 17 height 9
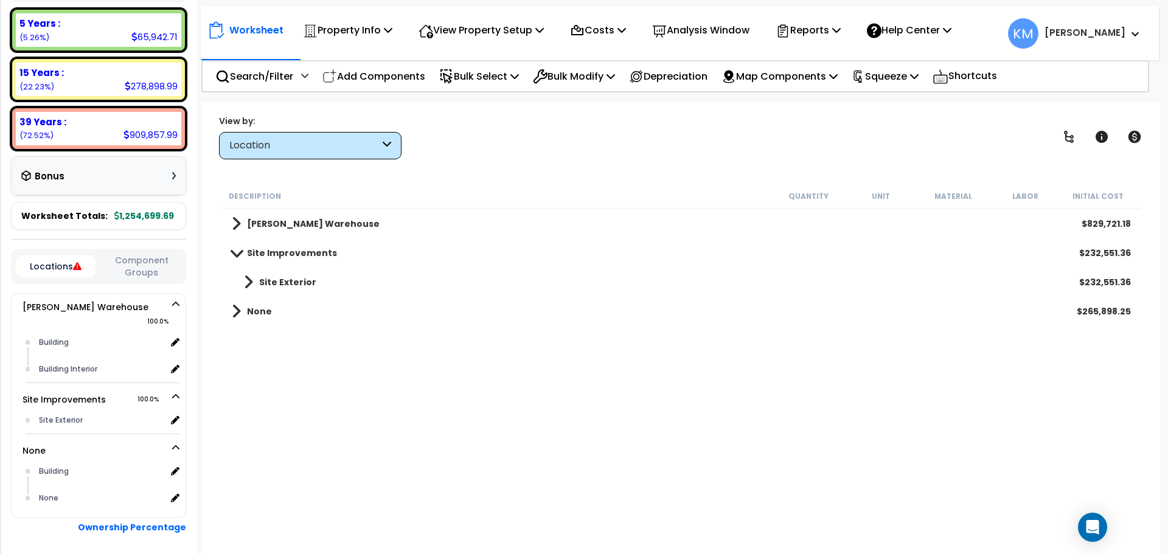
click at [245, 315] on link "None" at bounding box center [252, 311] width 40 height 17
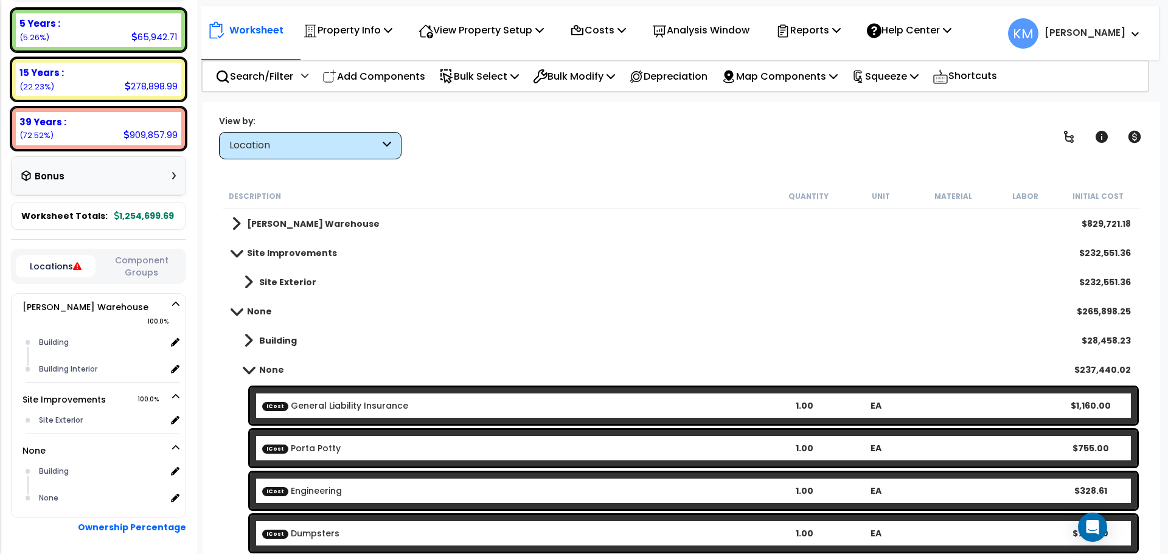
click at [249, 354] on div "Building $28,458.23" at bounding box center [681, 340] width 911 height 29
click at [249, 342] on span at bounding box center [248, 340] width 9 height 17
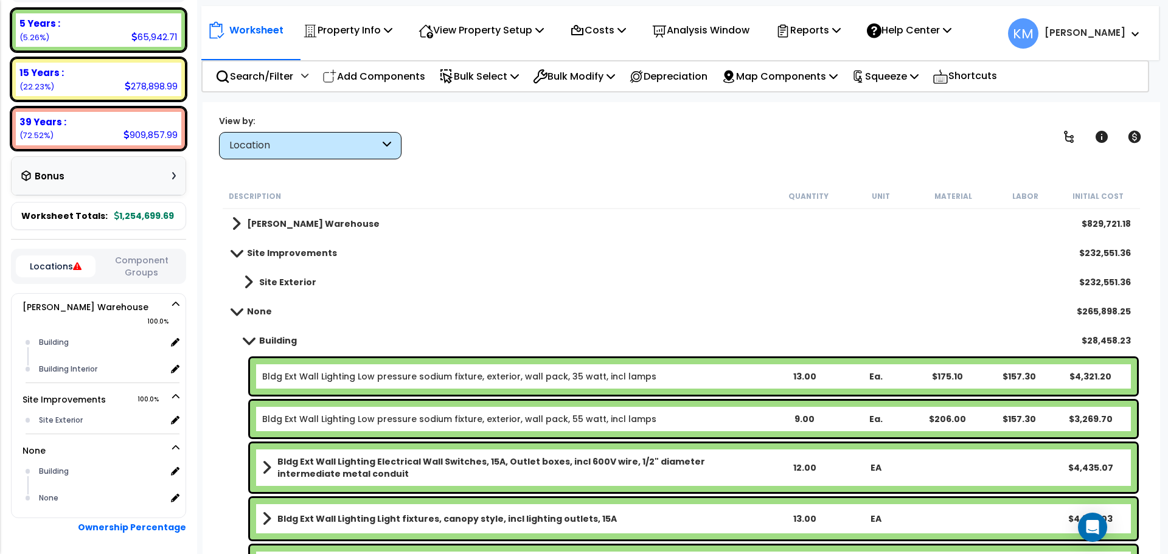
click at [719, 381] on b "Bldg Ext Wall Lighting Low pressure sodium fixture, exterior, wall pack, 35 wat…" at bounding box center [515, 377] width 506 height 12
click at [695, 375] on b "Bldg Ext Wall Lighting Low pressure sodium fixture, exterior, wall pack, 35 wat…" at bounding box center [515, 377] width 506 height 12
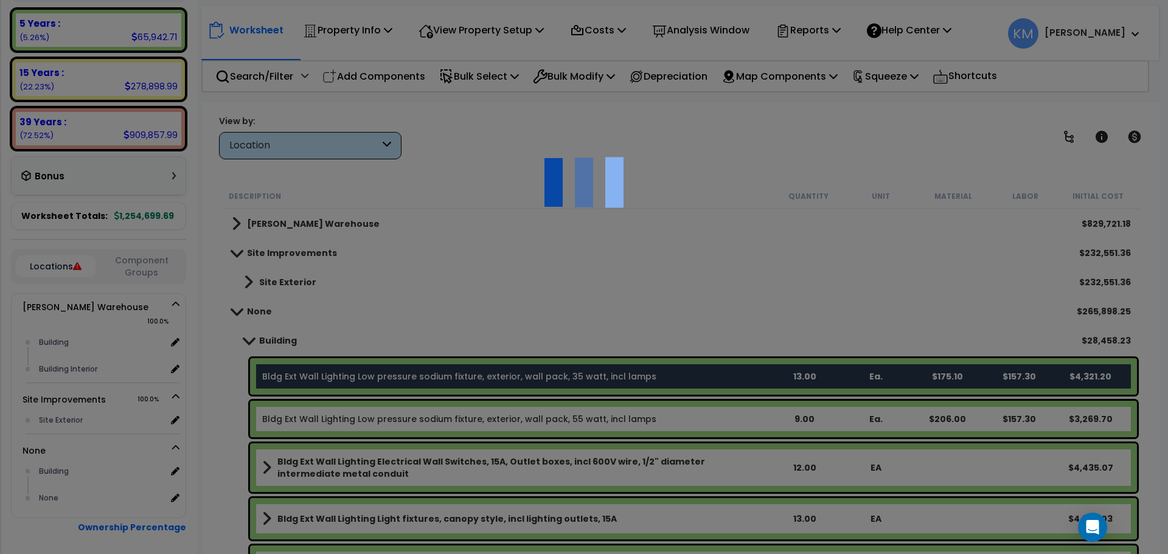
select select "44989065"
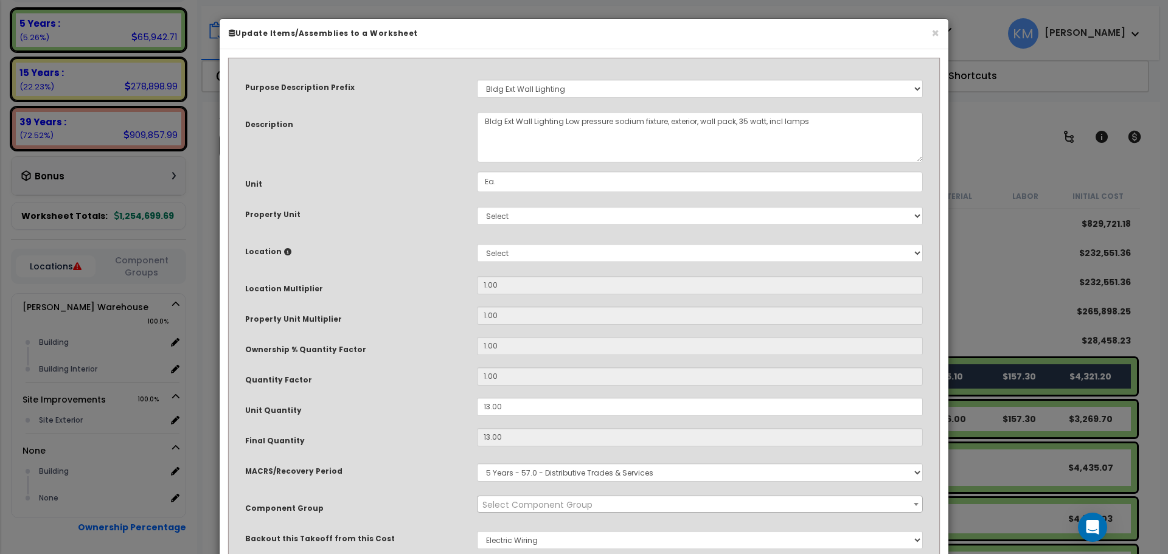
scroll to position [54, 0]
select select "46556"
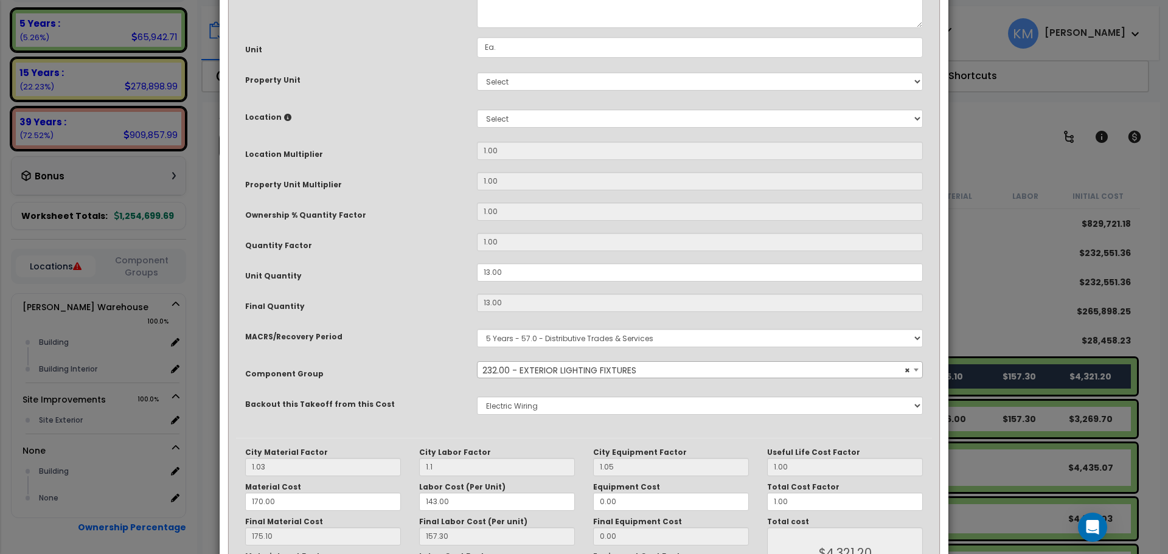
scroll to position [26, 0]
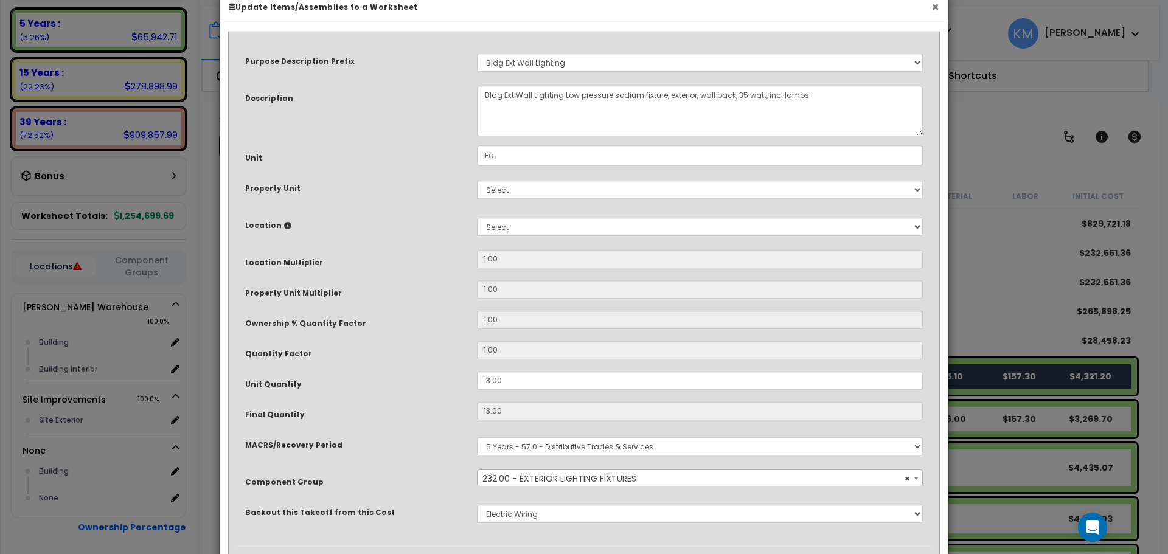
click at [936, 9] on button "×" at bounding box center [936, 7] width 8 height 13
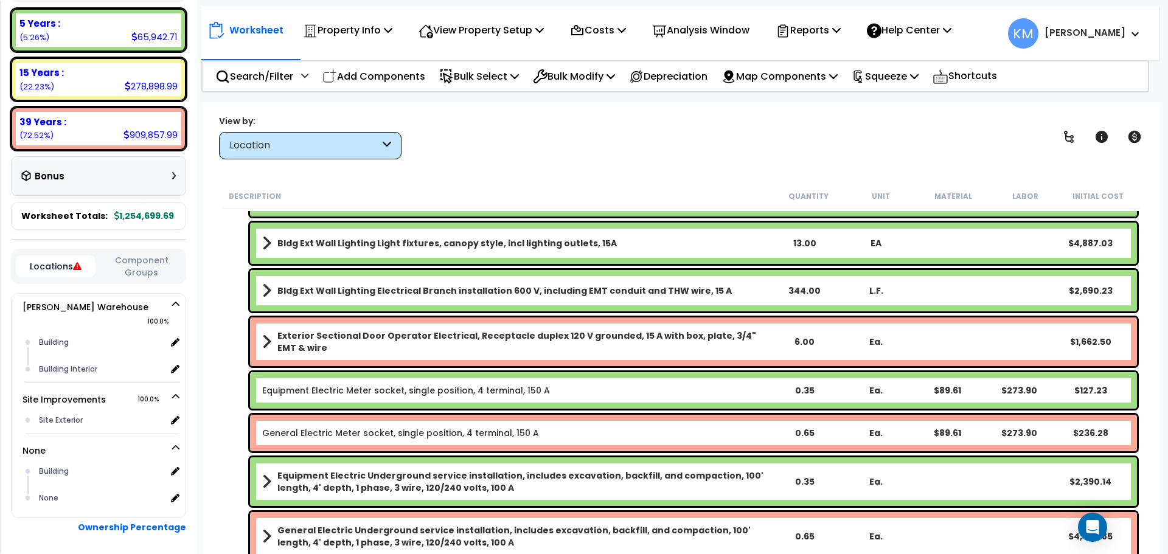
scroll to position [406, 0]
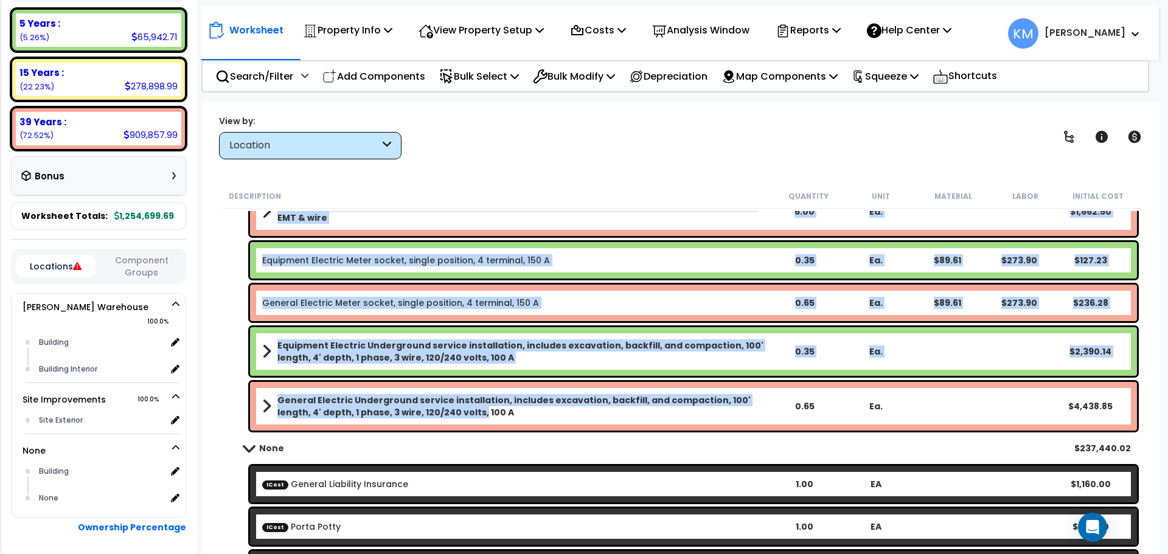
click at [430, 415] on b "General Electric Underground service installation, includes excavation, backfil…" at bounding box center [522, 406] width 490 height 24
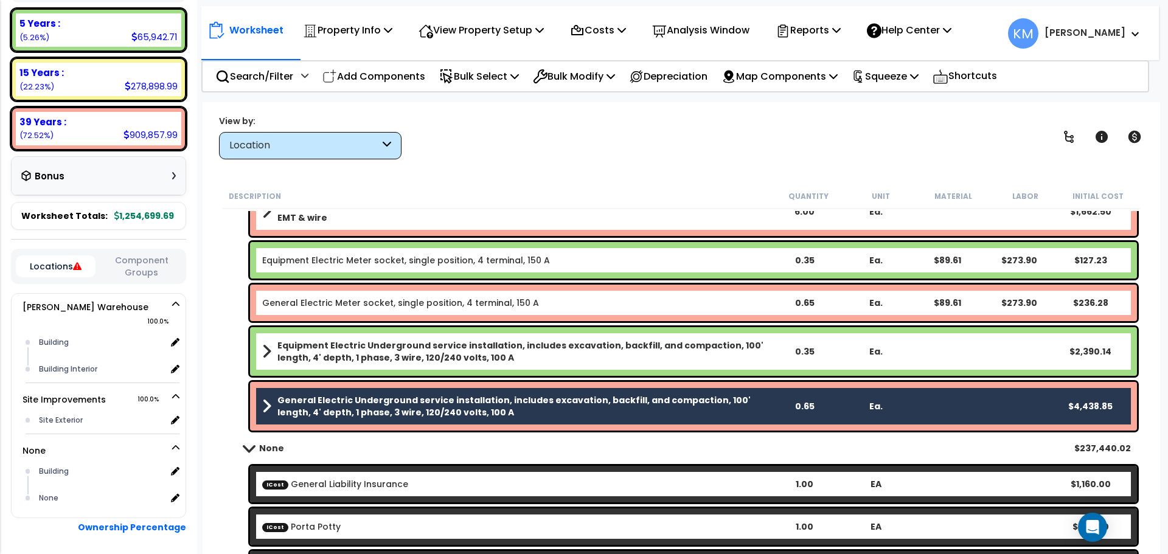
click at [459, 340] on b "Equipment Electric Underground service installation, includes excavation, backf…" at bounding box center [522, 352] width 490 height 24
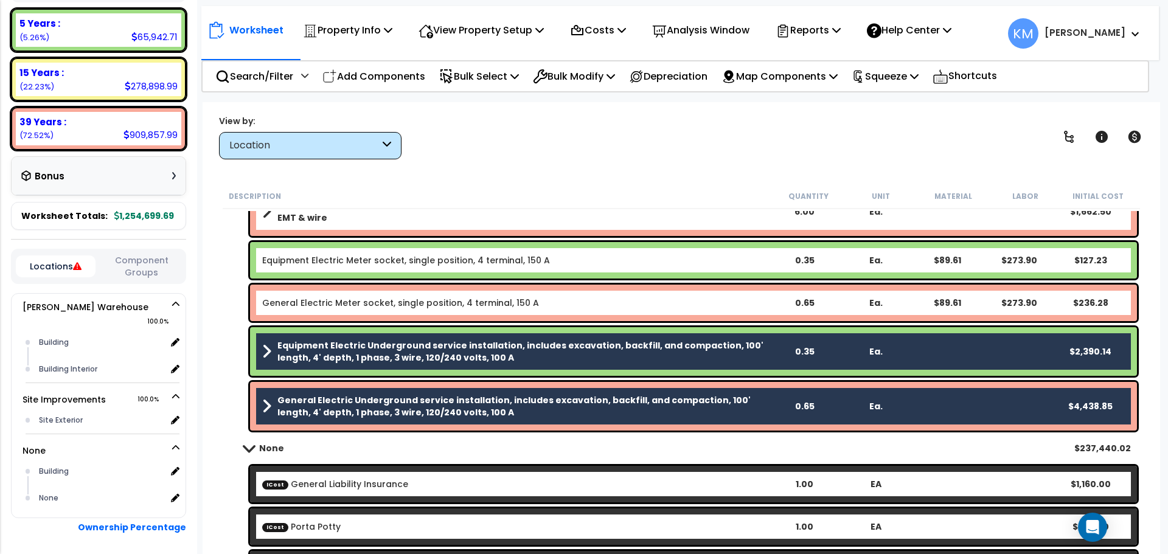
click at [467, 311] on div "General Electric Meter socket, single position, 4 terminal, 150 A 0.65 Ea. $89.…" at bounding box center [693, 303] width 887 height 37
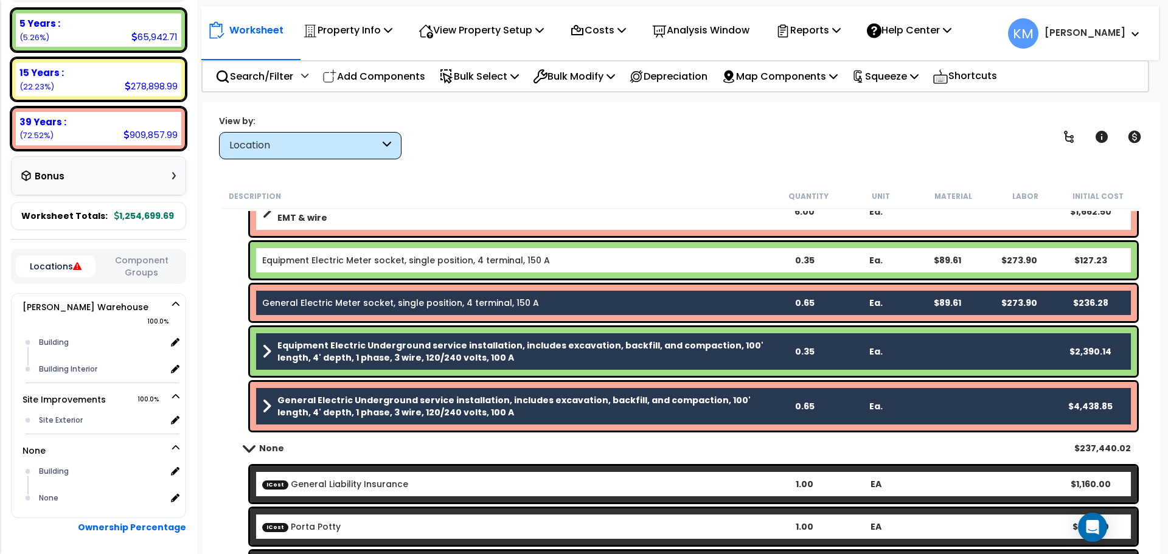
click at [461, 256] on link "Equipment Electric Meter socket, single position, 4 terminal, 150 A" at bounding box center [406, 260] width 288 height 12
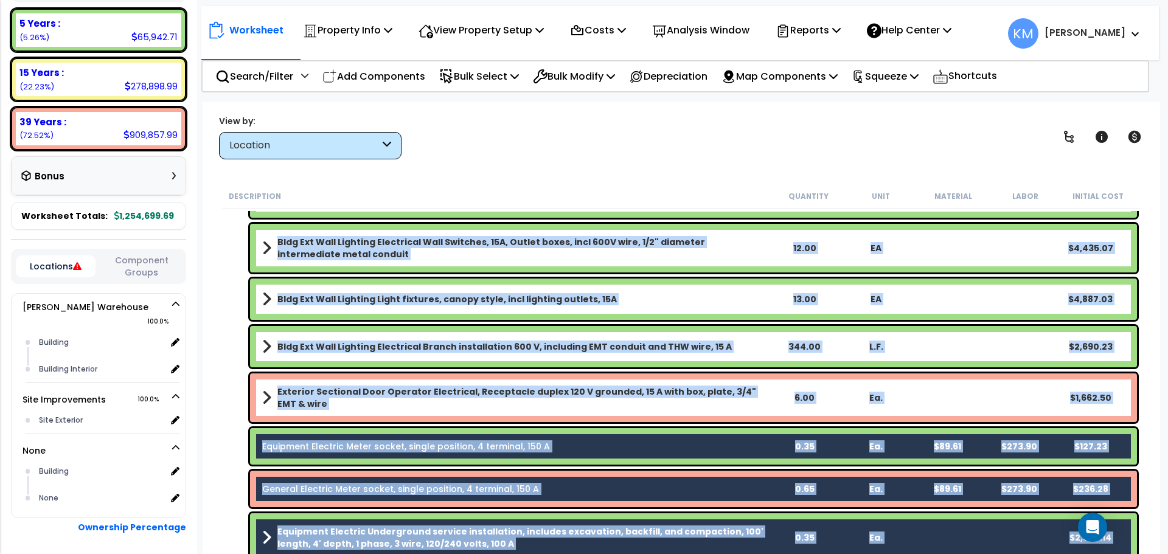
scroll to position [203, 0]
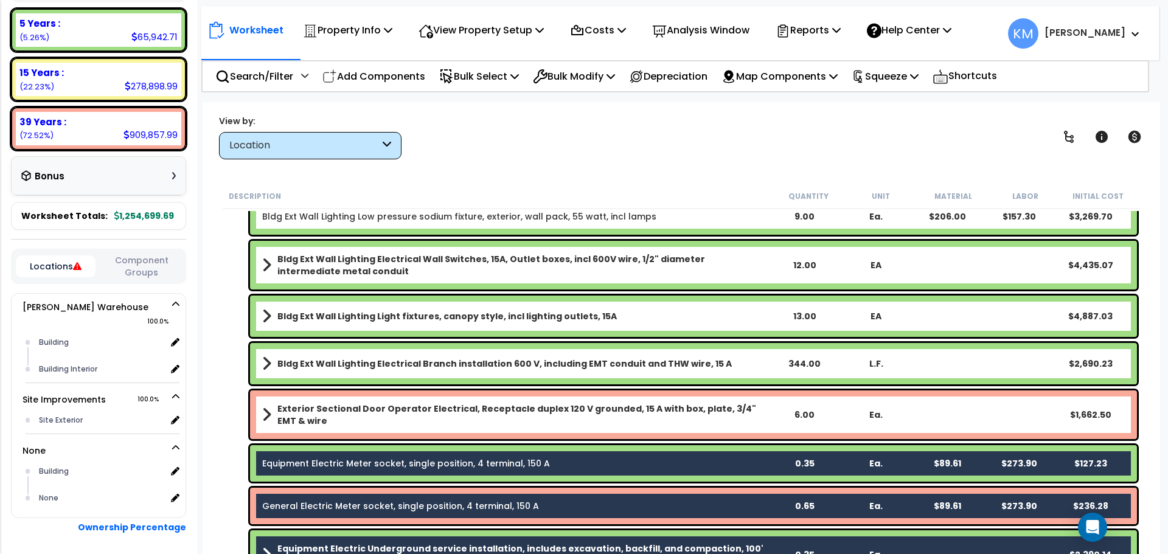
drag, startPoint x: 419, startPoint y: 411, endPoint x: 402, endPoint y: 358, distance: 55.6
click at [419, 411] on b "Exterior Sectional Door Operator Electrical, Receptacle duplex 120 V grounded, …" at bounding box center [522, 415] width 490 height 24
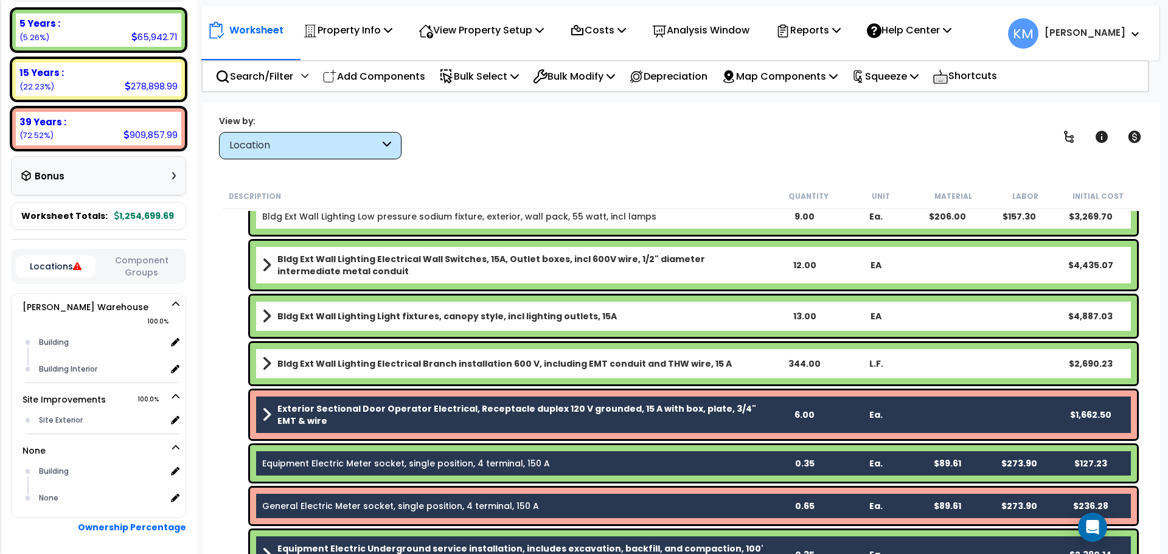
click at [401, 355] on link "Bldg Ext Wall Lighting Electrical Branch installation 600 V, including EMT cond…" at bounding box center [515, 363] width 506 height 17
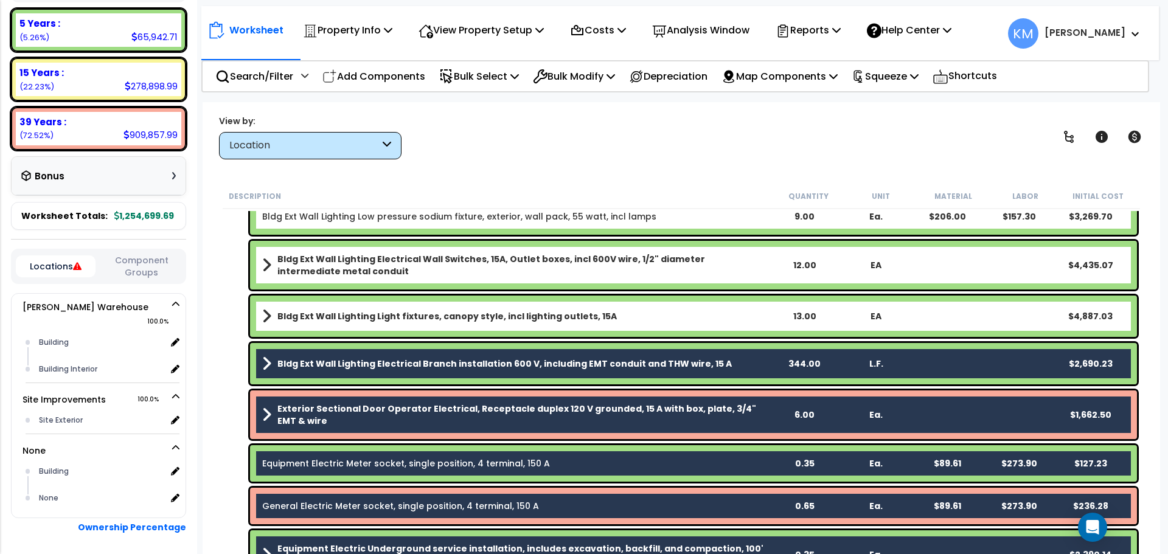
click at [405, 309] on link "Bldg Ext Wall Lighting Light fixtures, canopy style, incl lighting outlets, 15A" at bounding box center [515, 316] width 506 height 17
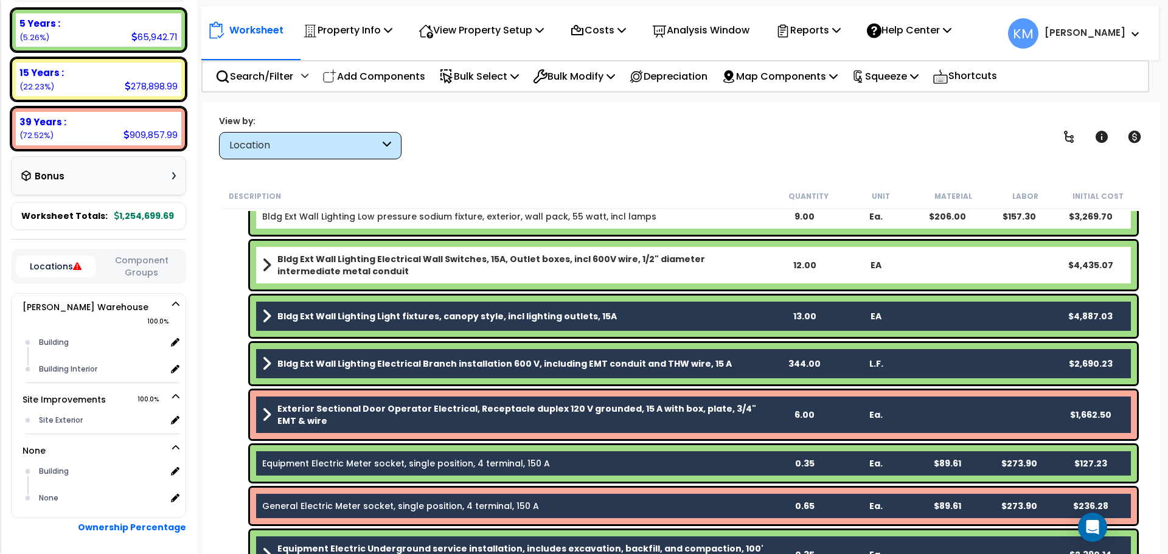
click at [410, 257] on b "Bldg Ext Wall Lighting Electrical Wall Switches, 15A, Outlet boxes, incl 600V w…" at bounding box center [522, 265] width 490 height 24
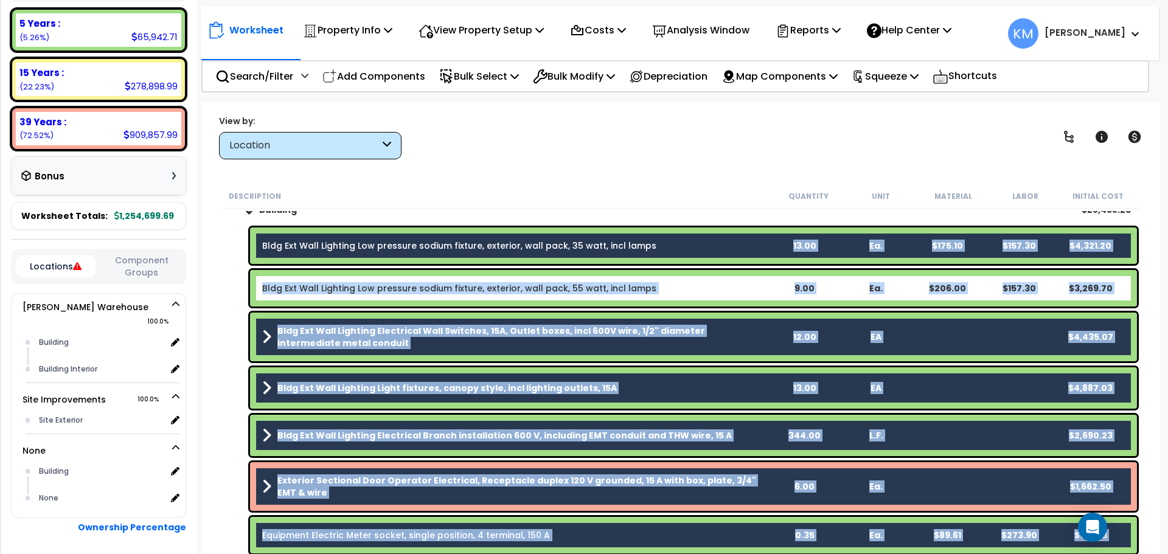
scroll to position [102, 0]
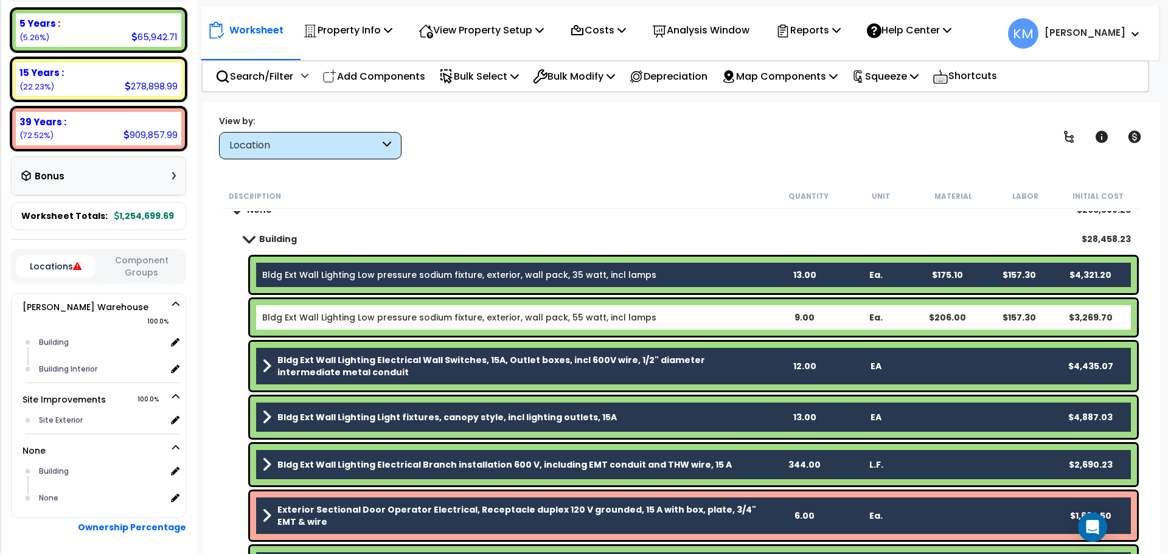
click at [411, 320] on link "Bldg Ext Wall Lighting Low pressure sodium fixture, exterior, wall pack, 55 wat…" at bounding box center [459, 318] width 394 height 12
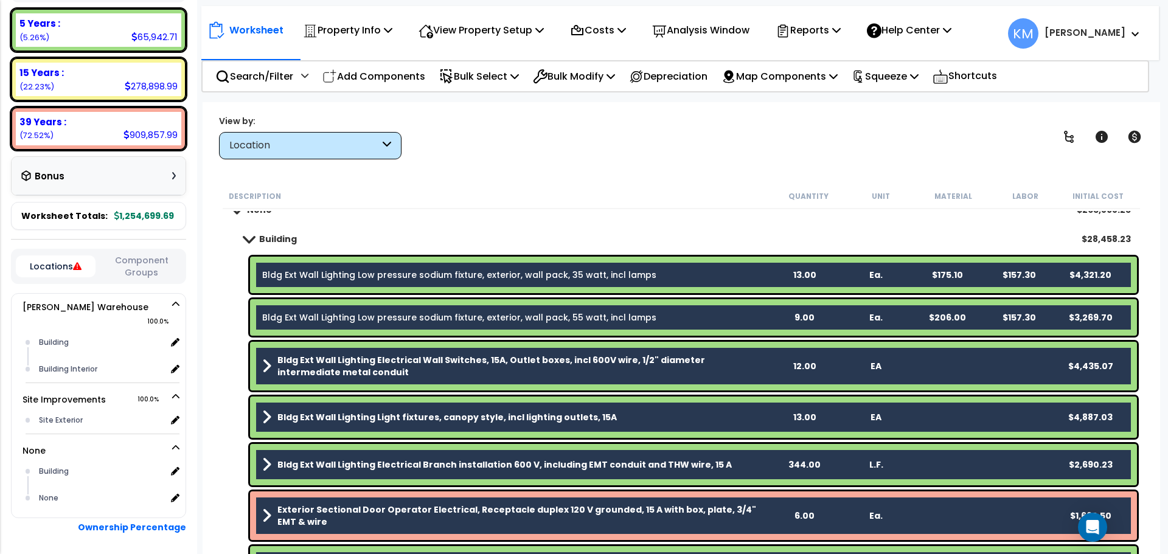
click at [409, 272] on link "Bldg Ext Wall Lighting Low pressure sodium fixture, exterior, wall pack, 35 wat…" at bounding box center [459, 275] width 394 height 12
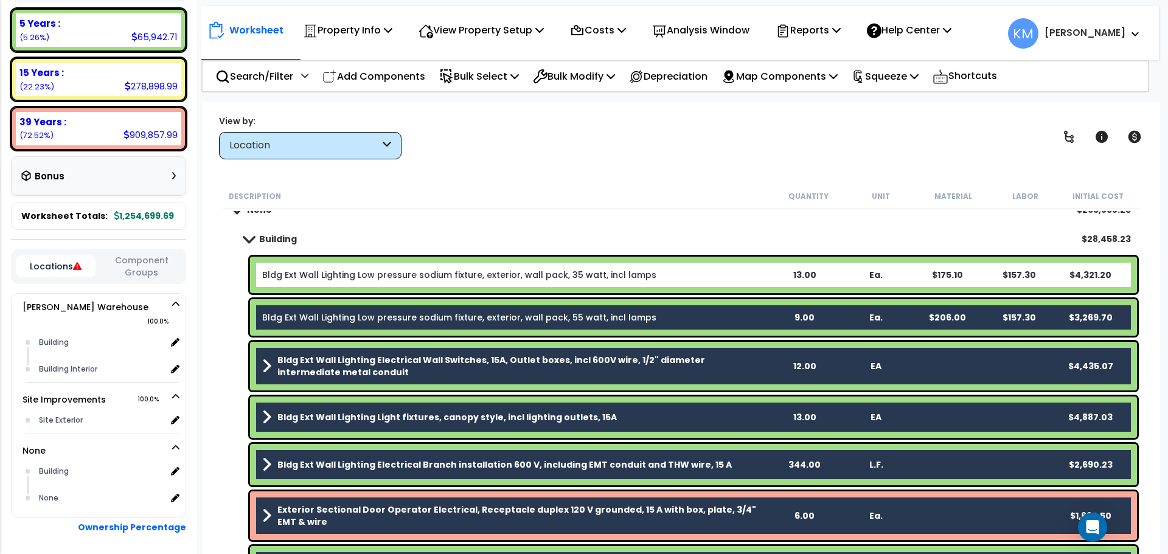
click at [374, 271] on link "Bldg Ext Wall Lighting Low pressure sodium fixture, exterior, wall pack, 35 wat…" at bounding box center [459, 275] width 394 height 12
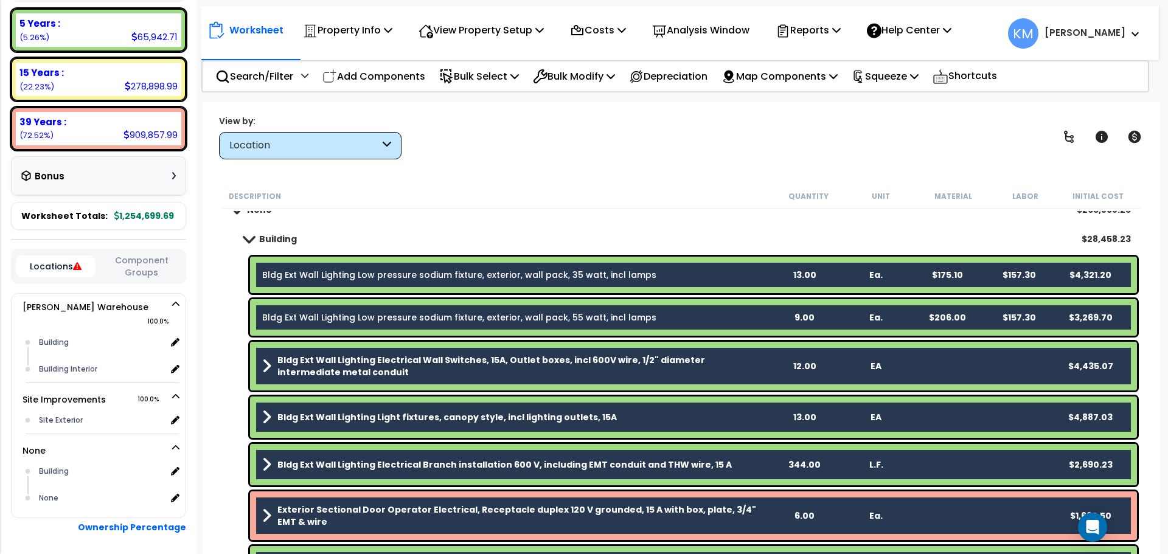
click at [465, 206] on div "Description Quantity Unit Material Labor Initial Cost" at bounding box center [682, 197] width 918 height 26
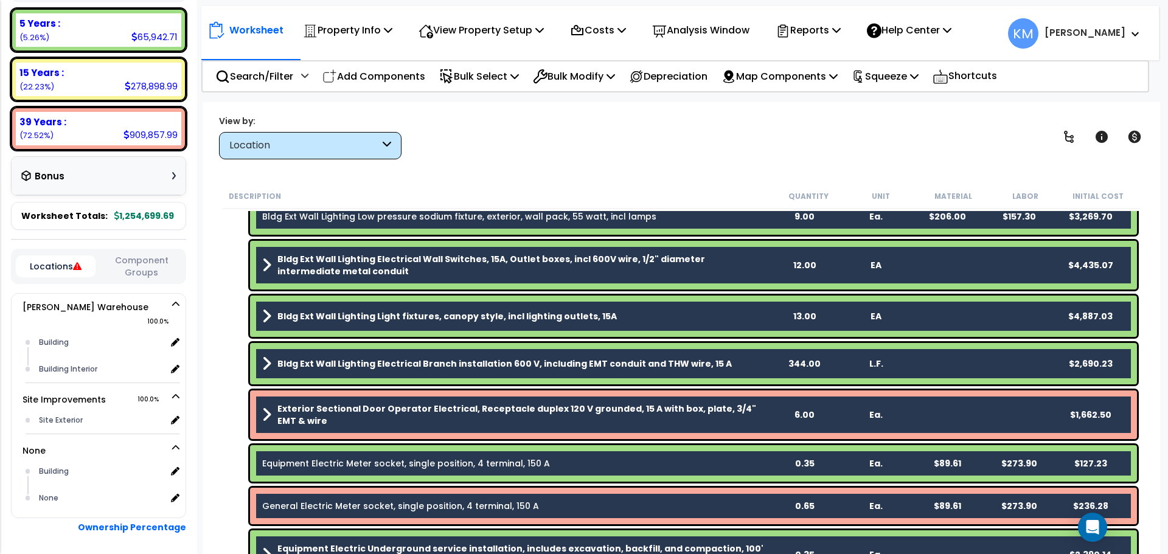
scroll to position [304, 0]
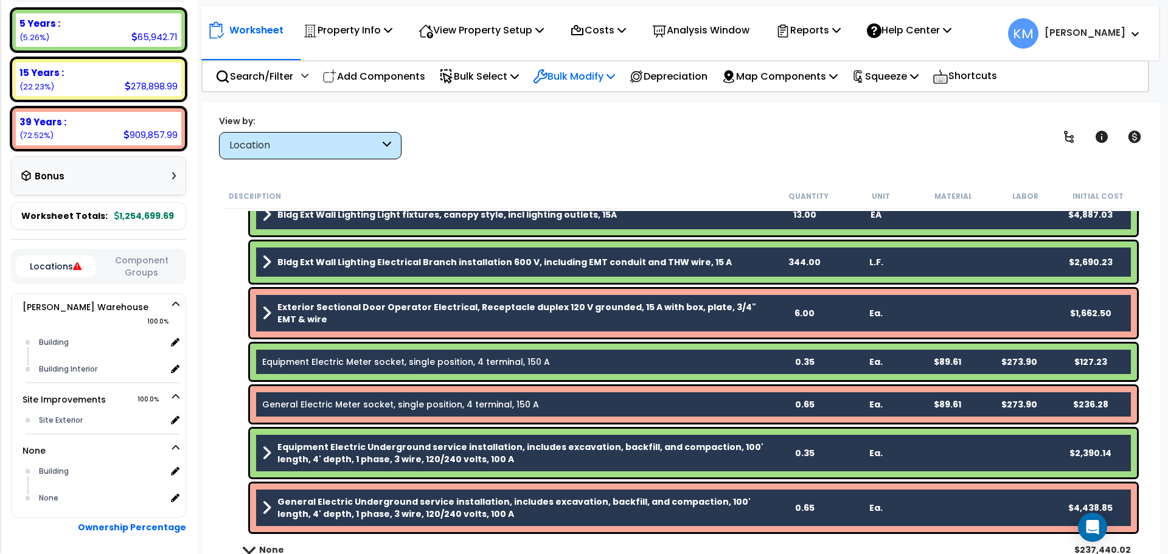
click at [604, 72] on p "Bulk Modify" at bounding box center [574, 76] width 82 height 16
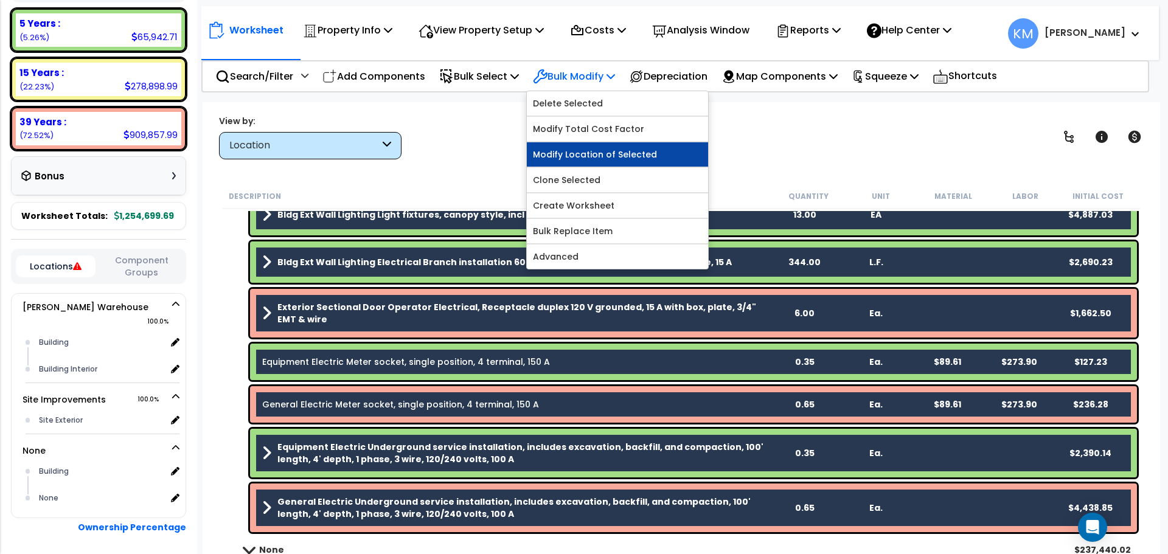
click at [635, 152] on link "Modify Location of Selected" at bounding box center [617, 154] width 181 height 24
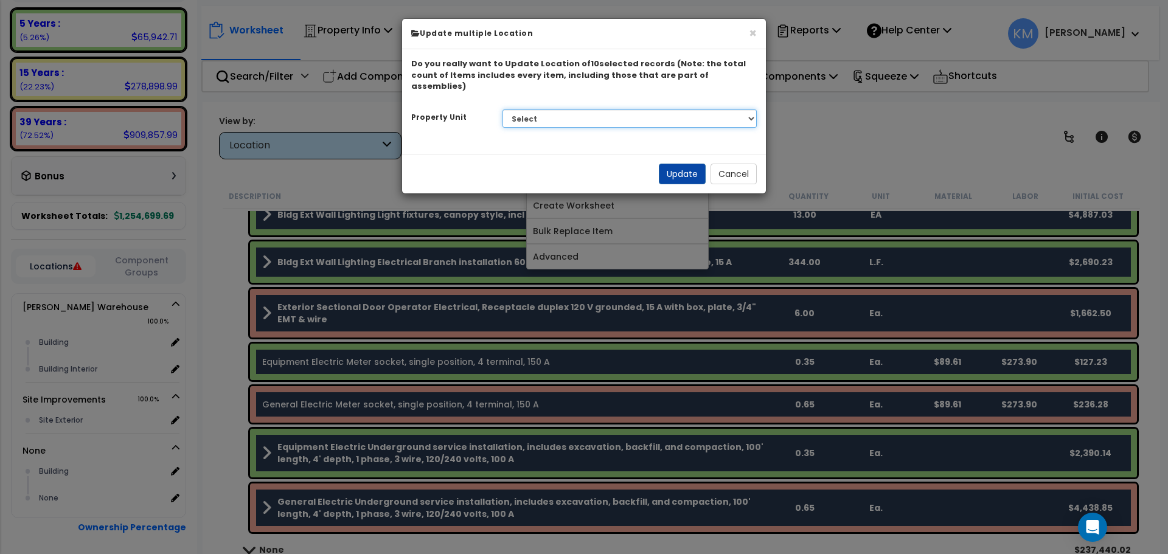
click at [570, 110] on select "Select Lafferty Warehouse Site Improvements" at bounding box center [630, 119] width 255 height 18
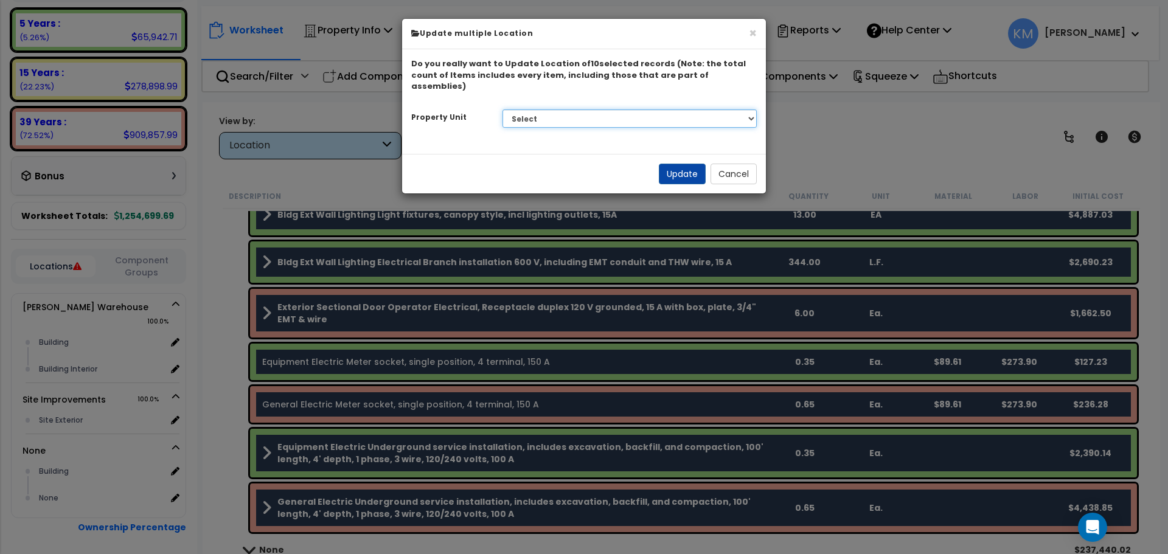
select select "165245"
click at [503, 110] on select "Select Lafferty Warehouse Site Improvements" at bounding box center [630, 119] width 255 height 18
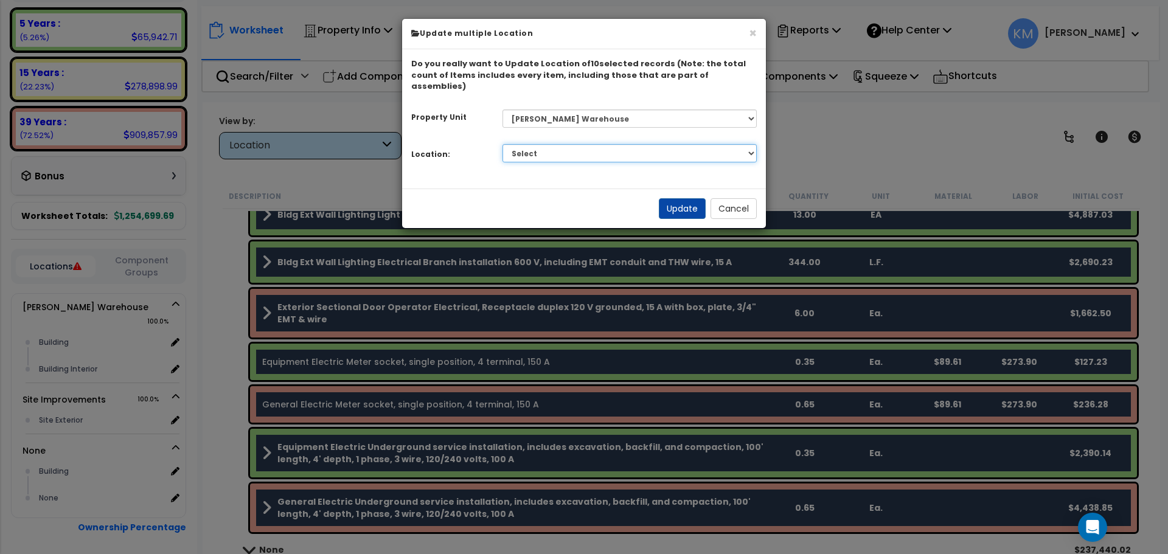
click at [568, 144] on select "Select Building Building Interior Add Additional Location" at bounding box center [630, 153] width 255 height 18
select select "6"
click at [503, 144] on select "Select Building Building Interior Add Additional Location" at bounding box center [630, 153] width 255 height 18
click at [673, 198] on button "Update" at bounding box center [682, 208] width 47 height 21
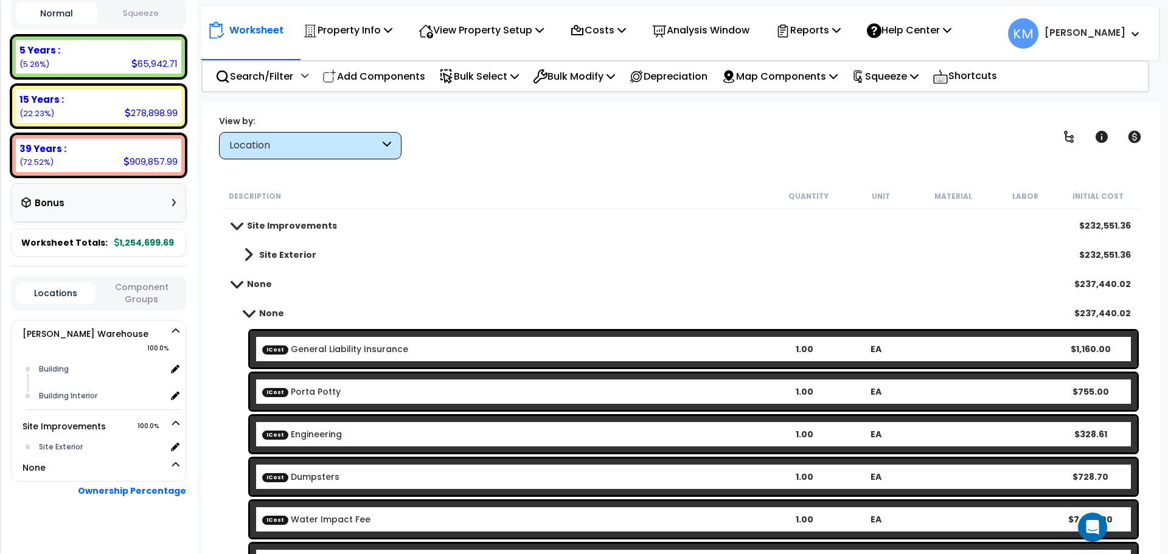
scroll to position [0, 0]
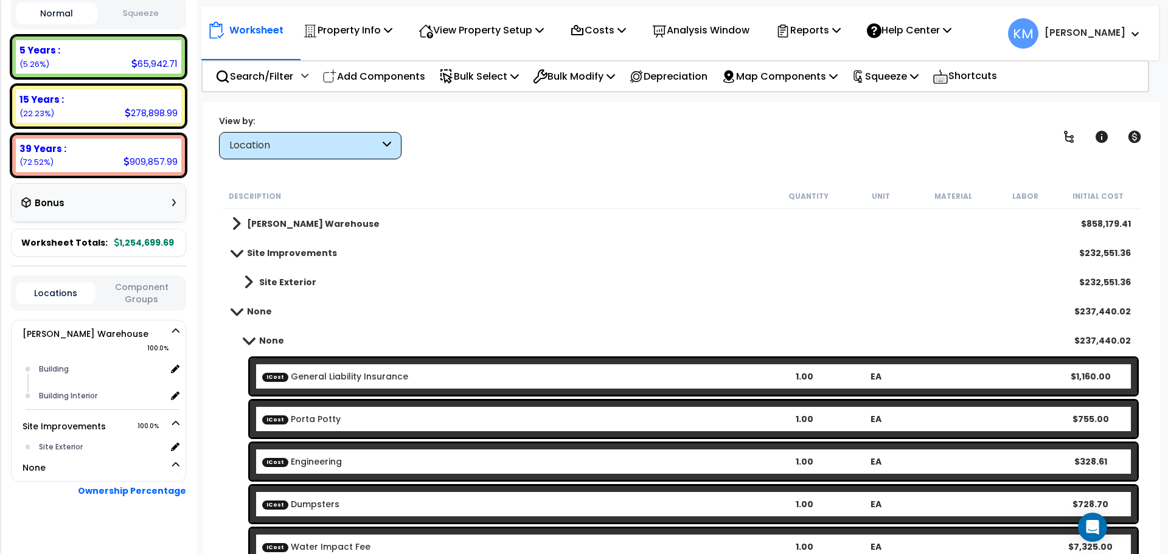
click at [237, 310] on span at bounding box center [236, 311] width 17 height 9
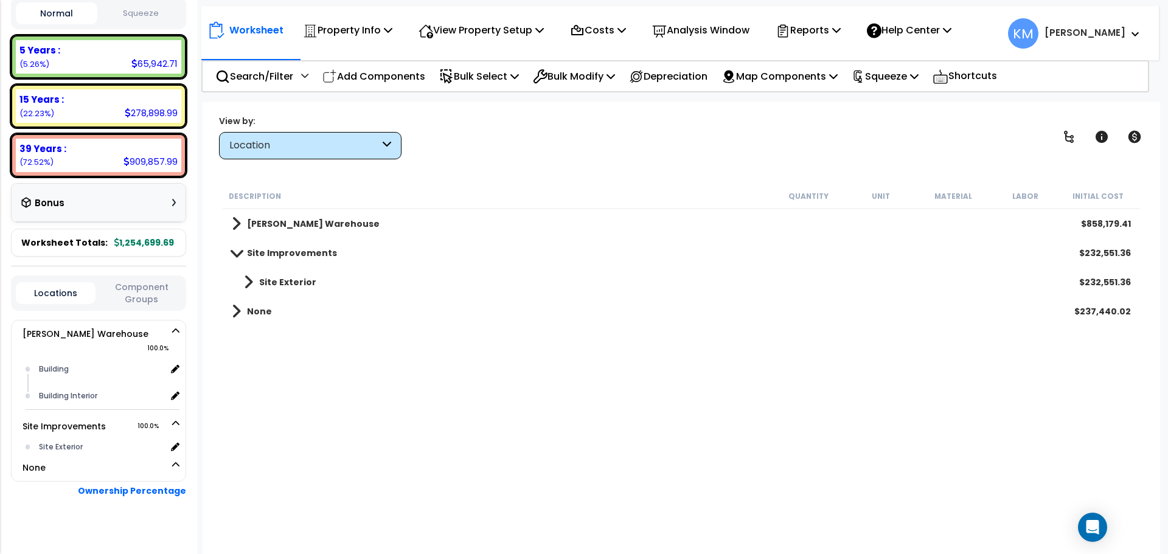
click at [239, 310] on span at bounding box center [236, 311] width 9 height 17
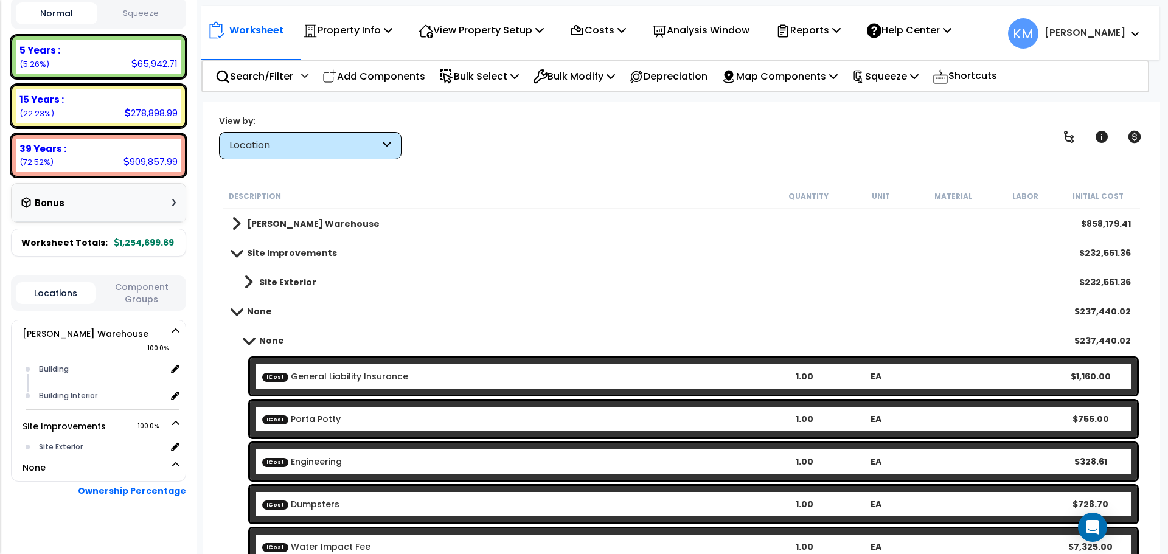
click at [249, 335] on link "None" at bounding box center [258, 340] width 52 height 17
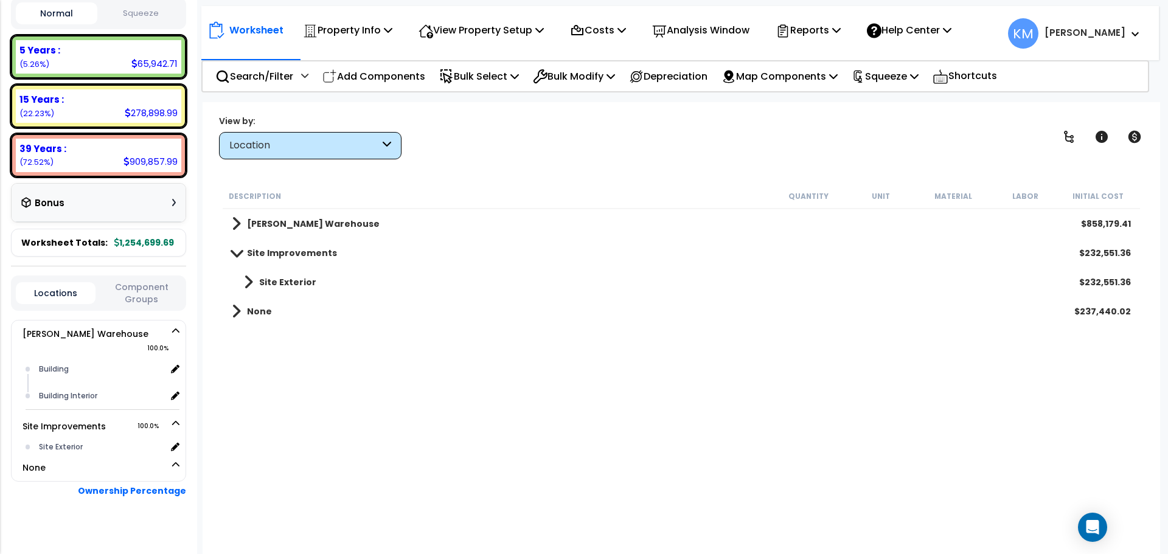
click at [236, 312] on span at bounding box center [236, 311] width 9 height 17
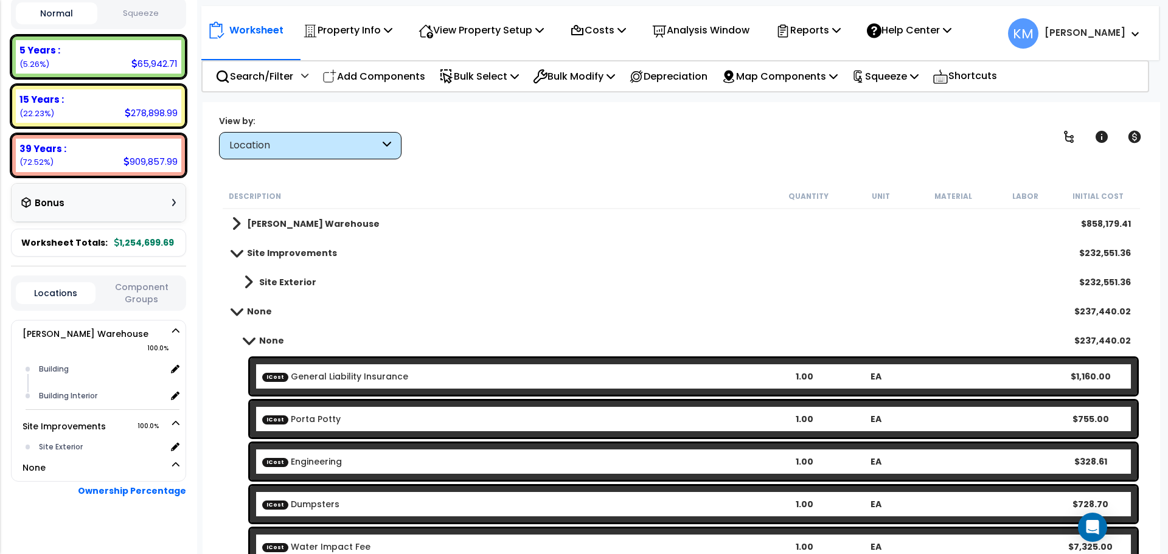
click at [236, 312] on span at bounding box center [236, 311] width 17 height 9
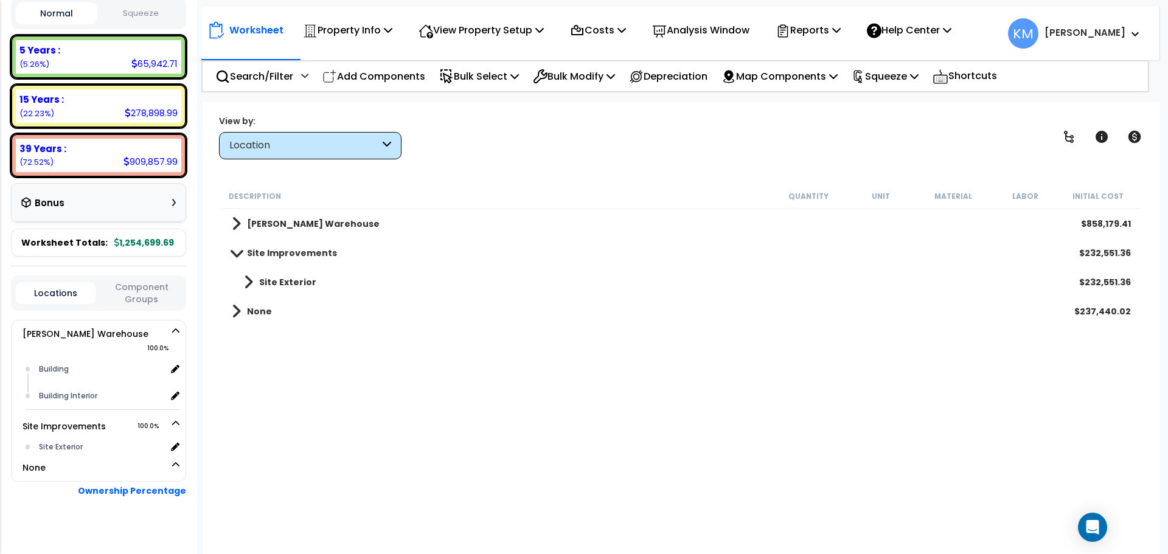
click at [313, 141] on div "Location" at bounding box center [304, 146] width 150 height 14
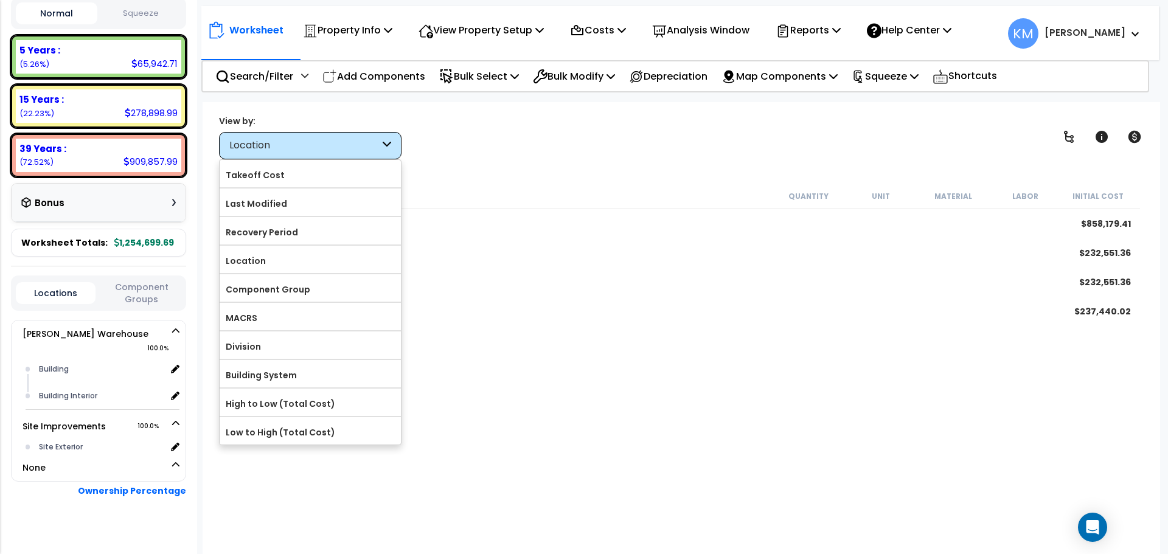
click at [337, 148] on div "Location" at bounding box center [304, 146] width 150 height 14
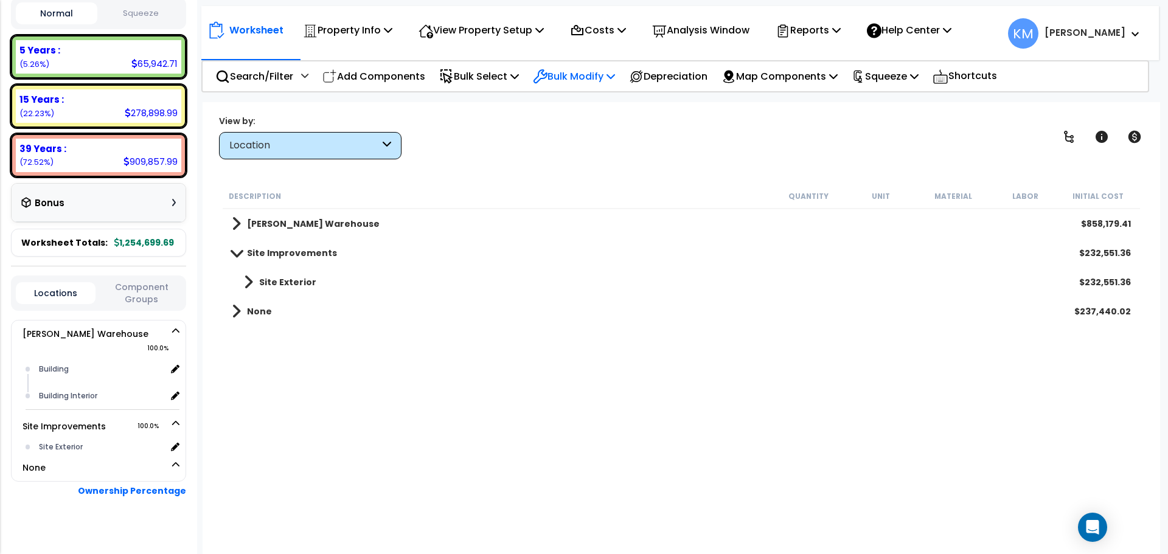
click at [615, 77] on icon at bounding box center [611, 76] width 9 height 10
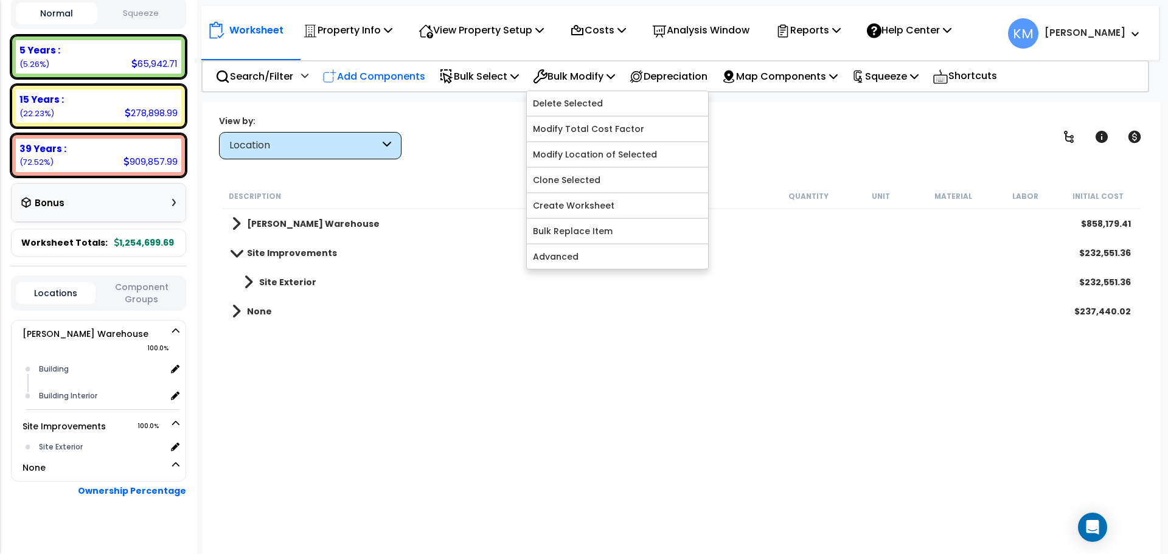
click at [407, 74] on p "Add Components" at bounding box center [373, 76] width 103 height 16
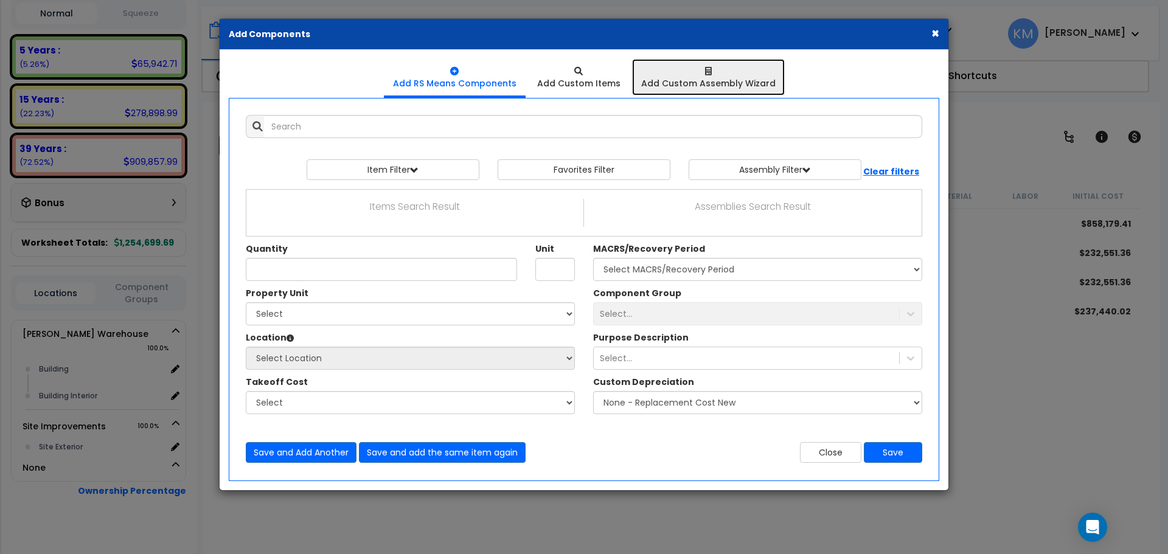
click at [691, 73] on div at bounding box center [708, 71] width 134 height 12
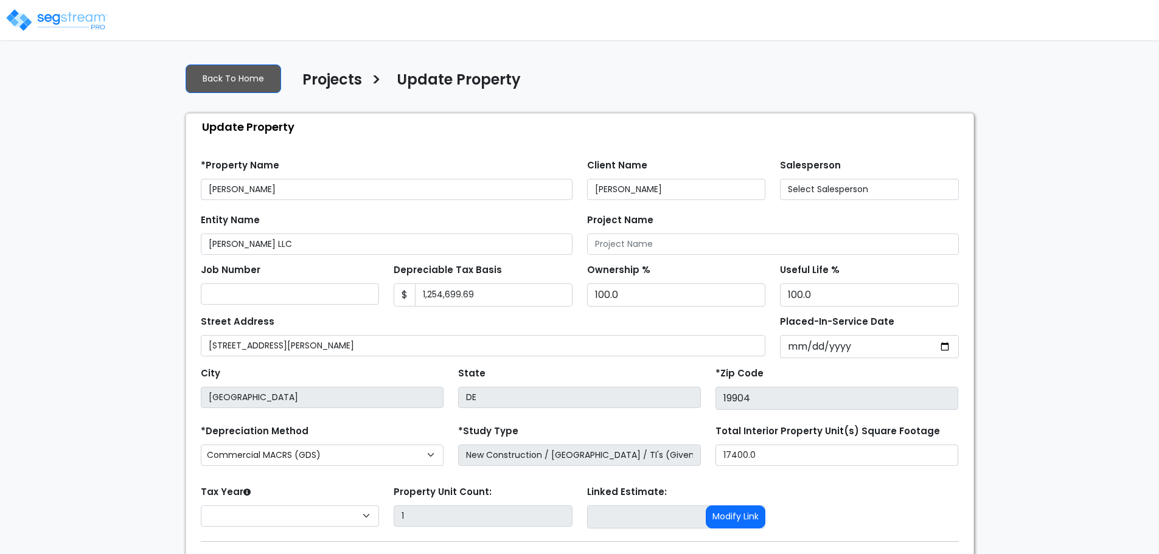
select select "2024"
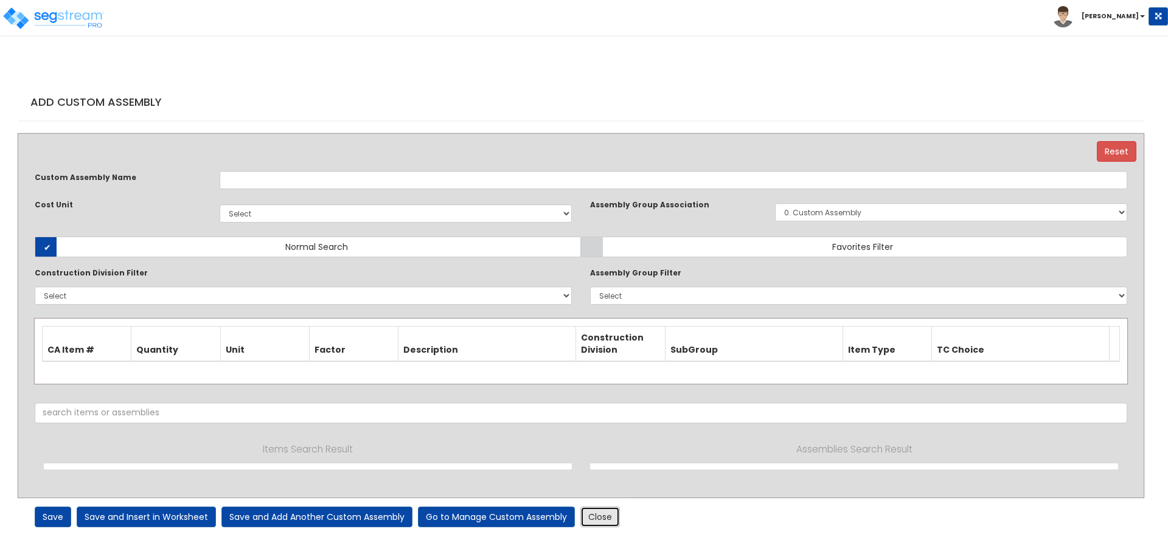
click at [588, 516] on link "Close" at bounding box center [600, 517] width 40 height 21
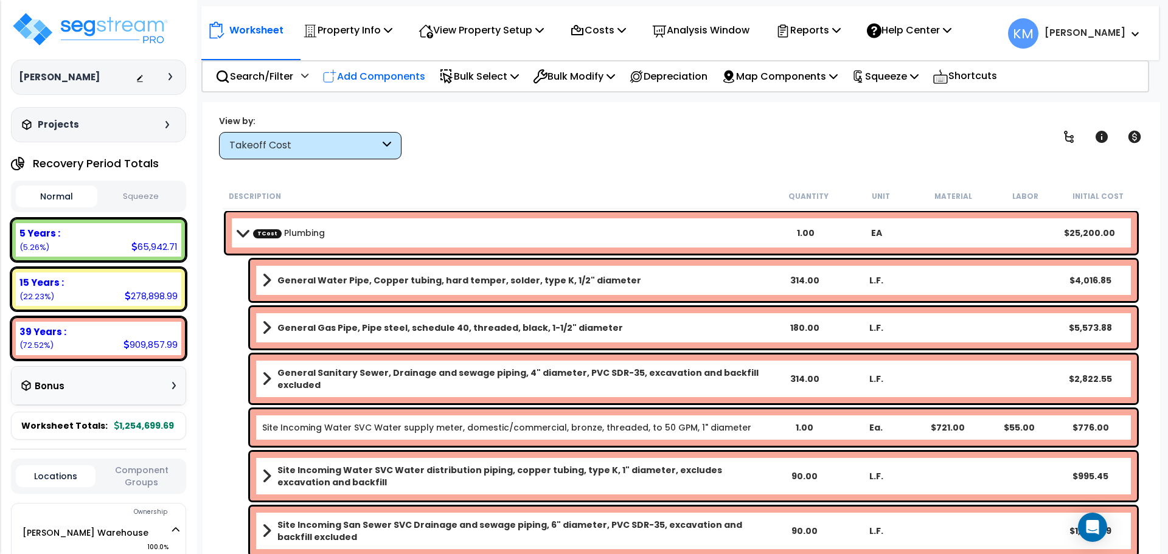
click at [393, 75] on p "Add Components" at bounding box center [373, 76] width 103 height 16
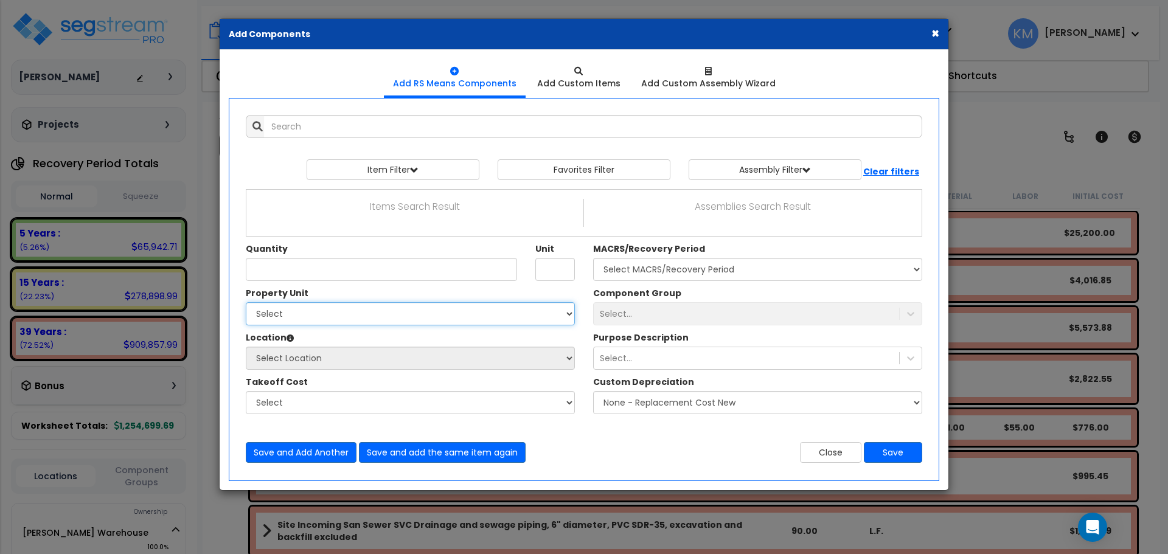
click at [562, 305] on select "Select [PERSON_NAME][GEOGRAPHIC_DATA] Site Improvements" at bounding box center [410, 313] width 329 height 23
click at [565, 306] on select "Select [PERSON_NAME][GEOGRAPHIC_DATA] Site Improvements" at bounding box center [410, 313] width 329 height 23
click at [938, 32] on button "×" at bounding box center [936, 33] width 8 height 13
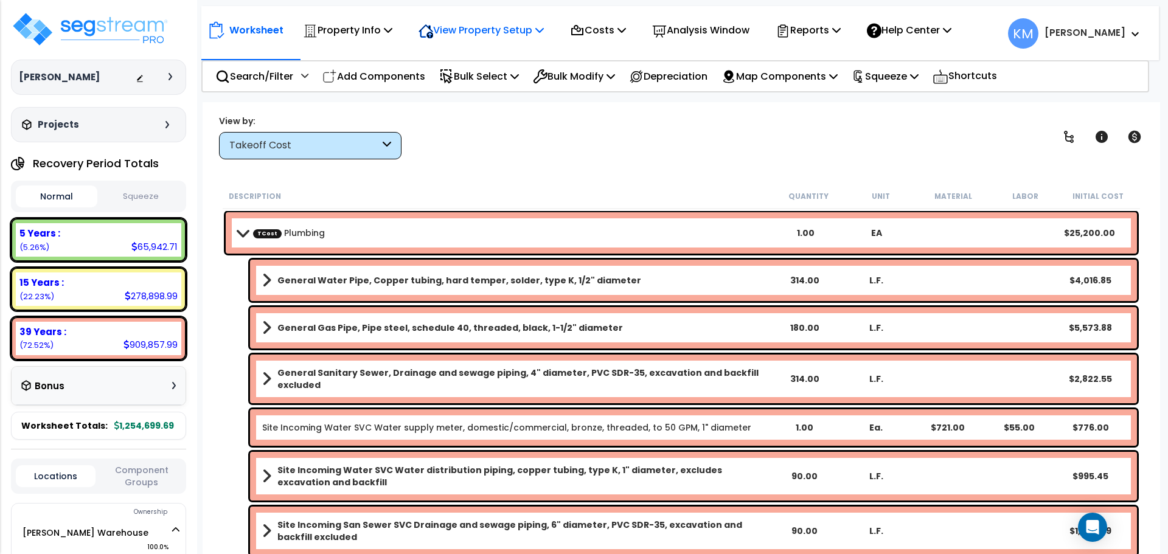
click at [535, 27] on p "View Property Setup" at bounding box center [481, 30] width 125 height 16
click at [332, 26] on p "Property Info" at bounding box center [347, 30] width 89 height 16
click at [520, 22] on p "View Property Setup" at bounding box center [481, 30] width 125 height 16
click at [467, 57] on link "Building Setup" at bounding box center [473, 58] width 120 height 24
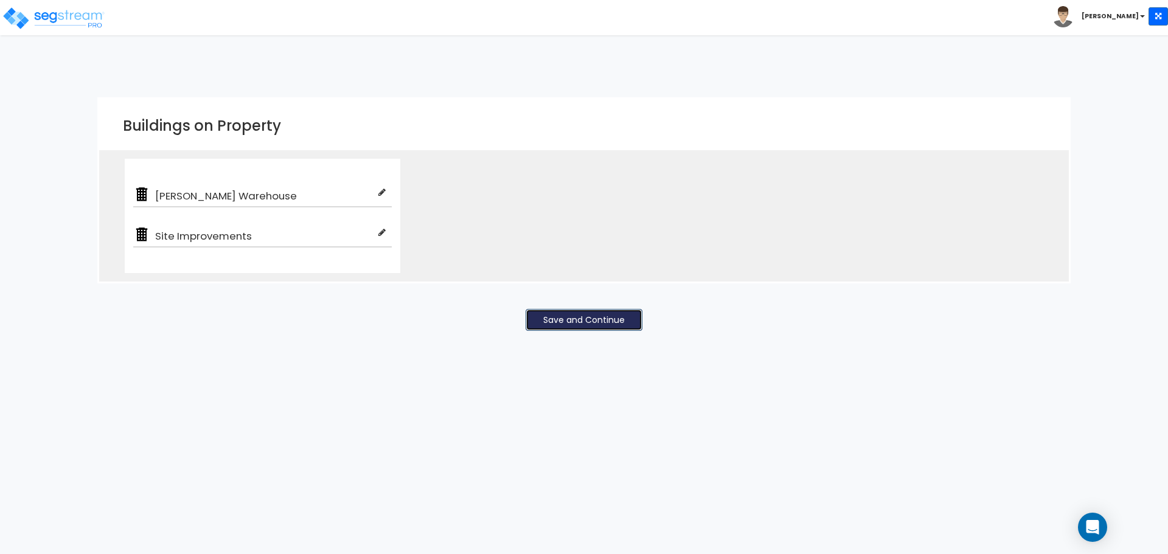
click at [591, 320] on button "Save and Continue" at bounding box center [584, 320] width 117 height 22
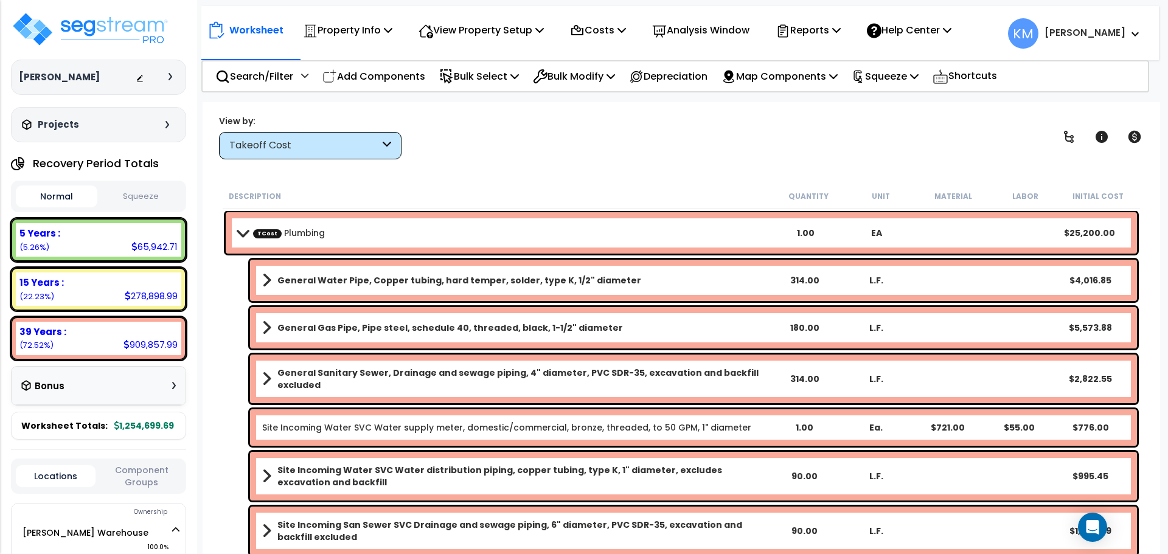
click at [176, 382] on div "Bonus" at bounding box center [99, 386] width 174 height 39
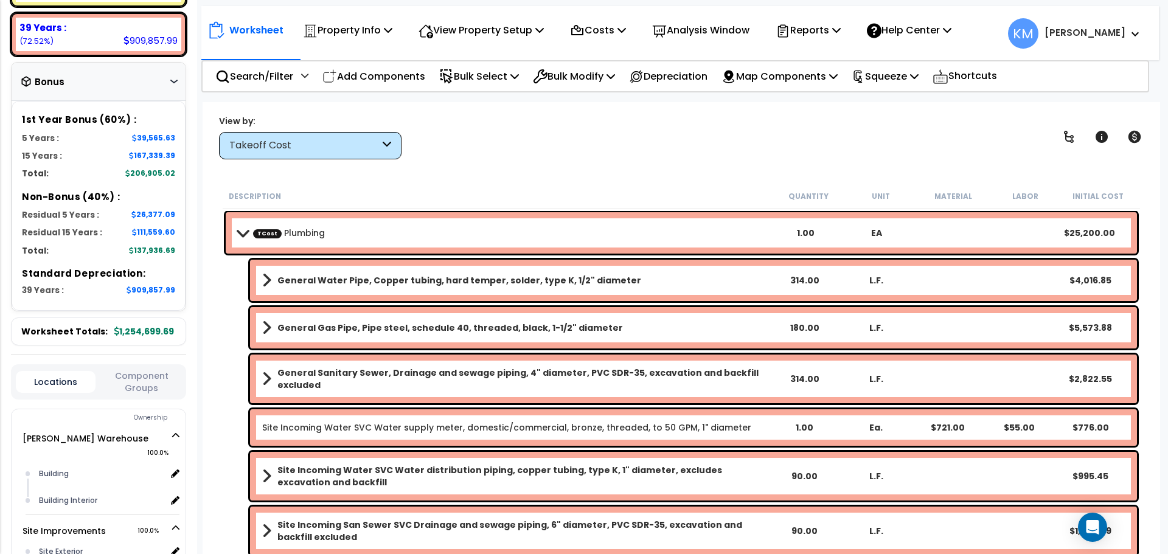
scroll to position [406, 0]
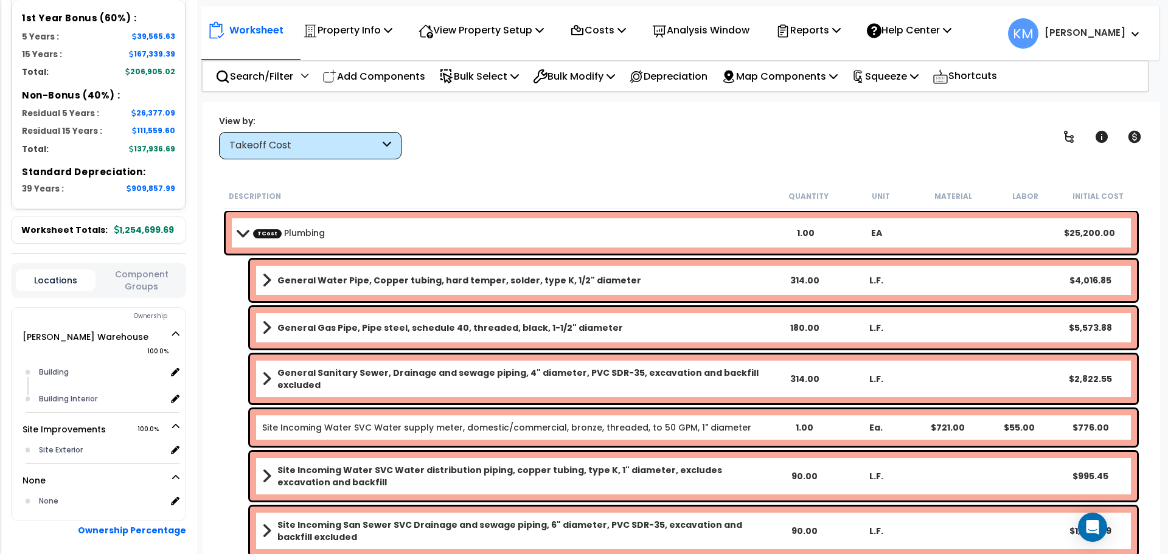
click at [147, 288] on button "Component Groups" at bounding box center [142, 281] width 80 height 26
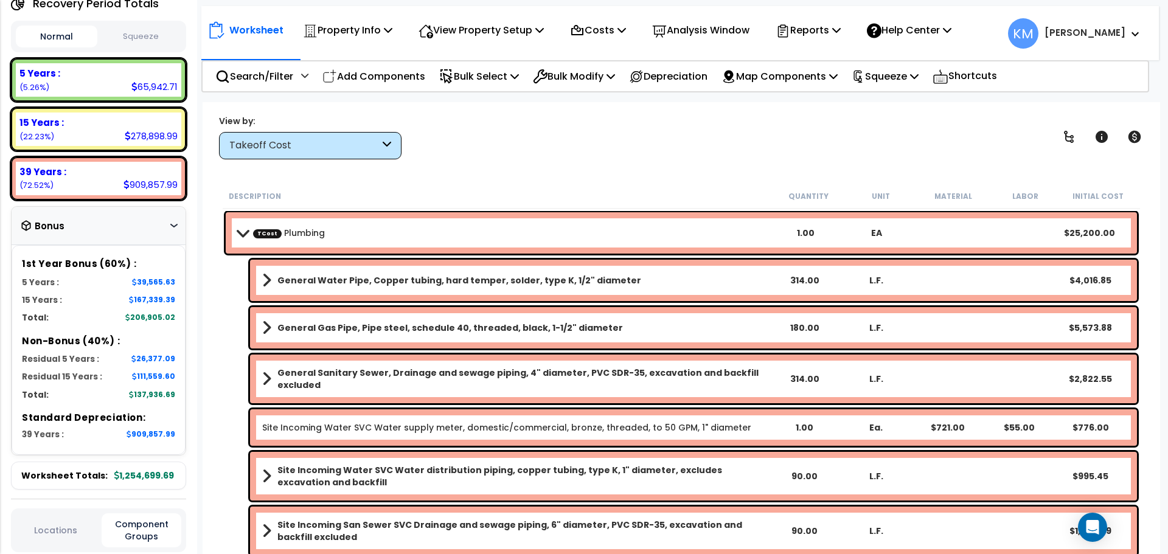
scroll to position [0, 0]
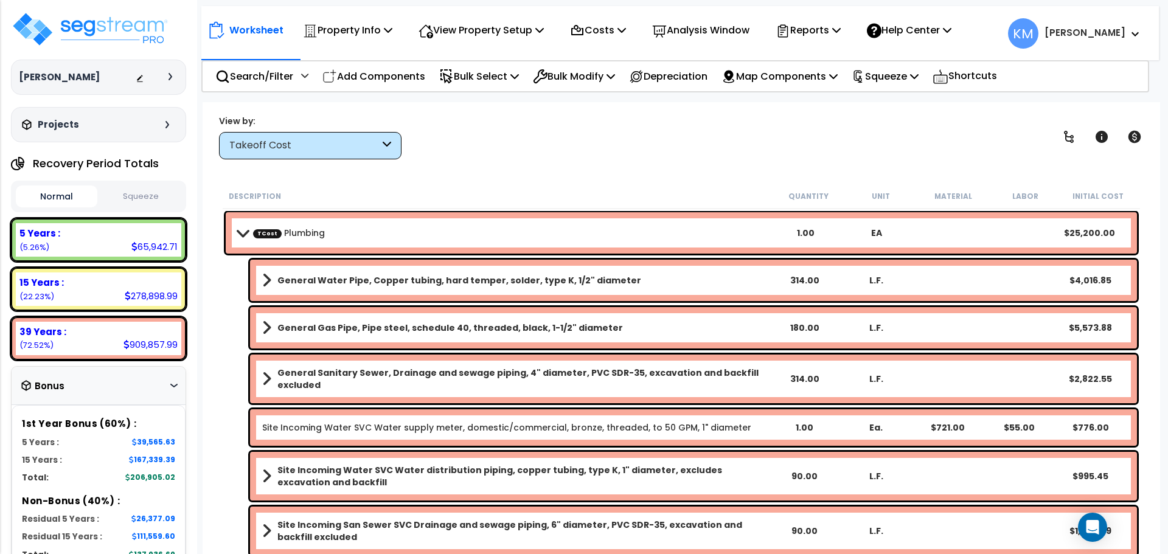
click at [173, 386] on icon at bounding box center [173, 386] width 7 height 4
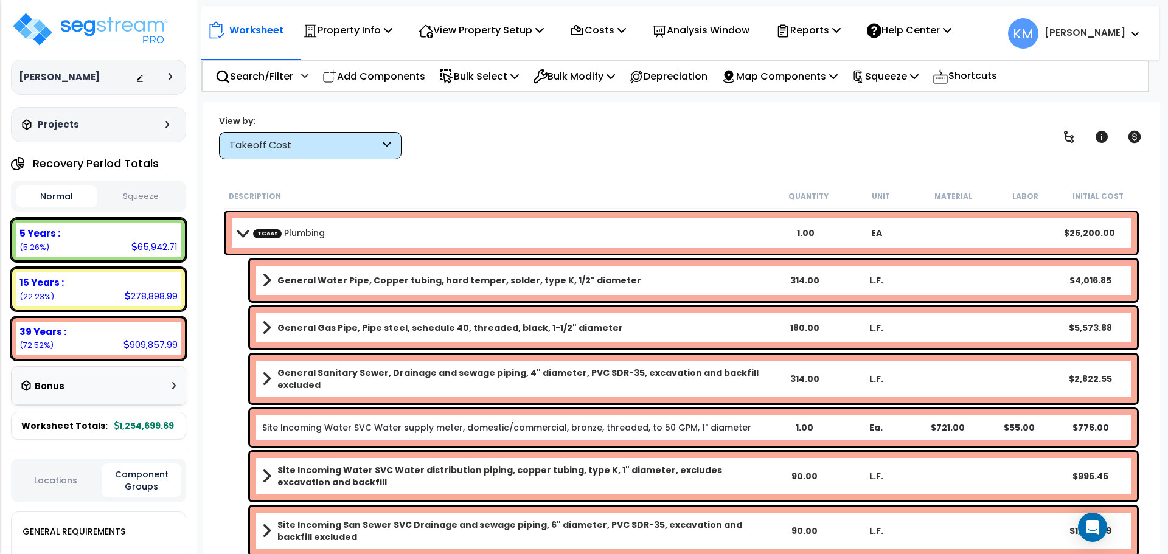
click at [231, 230] on div "TCost Plumbing 1.00 EA $25,200.00" at bounding box center [681, 232] width 911 height 41
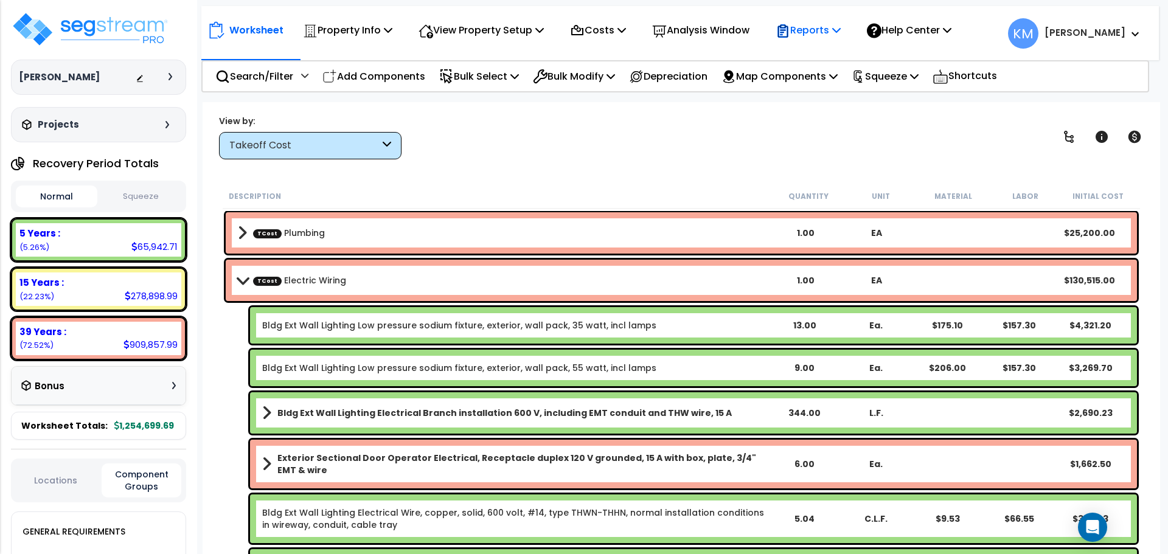
click at [816, 40] on div "Reports" at bounding box center [808, 30] width 65 height 29
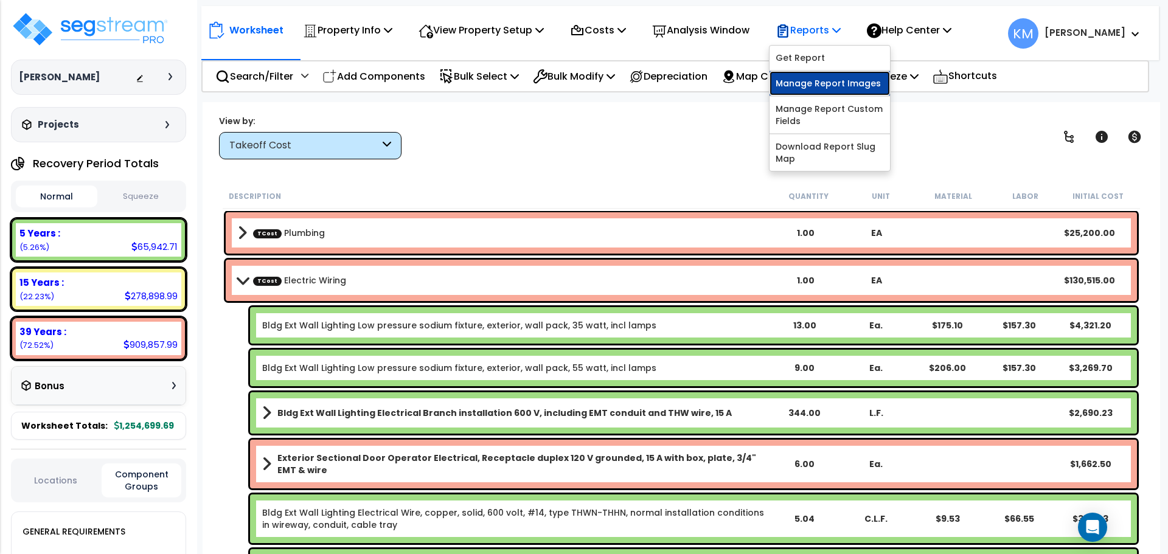
click at [840, 83] on link "Manage Report Images" at bounding box center [830, 83] width 120 height 24
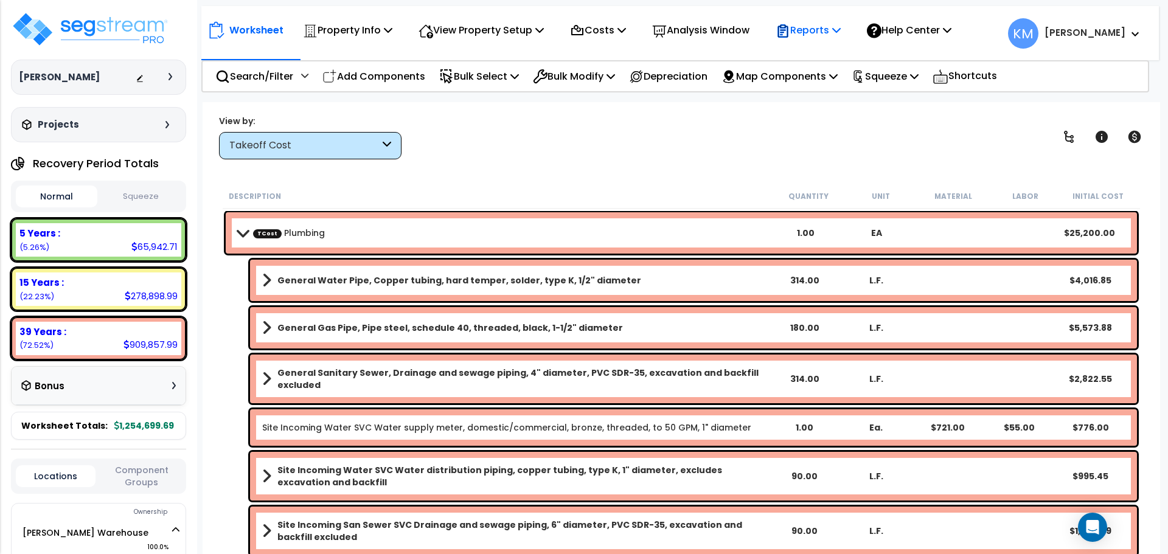
click at [818, 34] on p "Reports" at bounding box center [808, 30] width 65 height 16
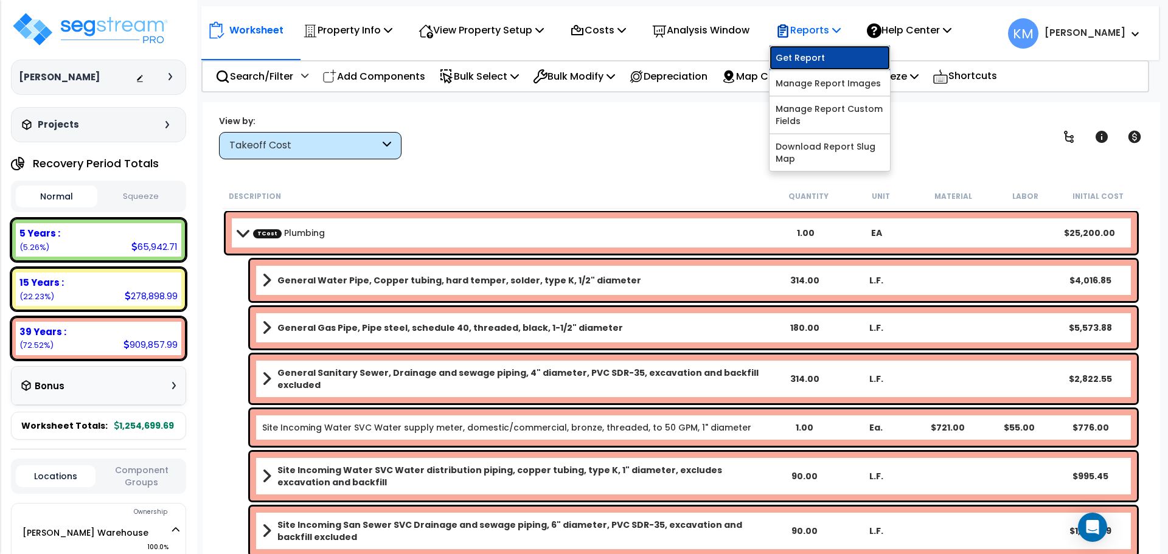
click at [857, 51] on link "Get Report" at bounding box center [830, 58] width 120 height 24
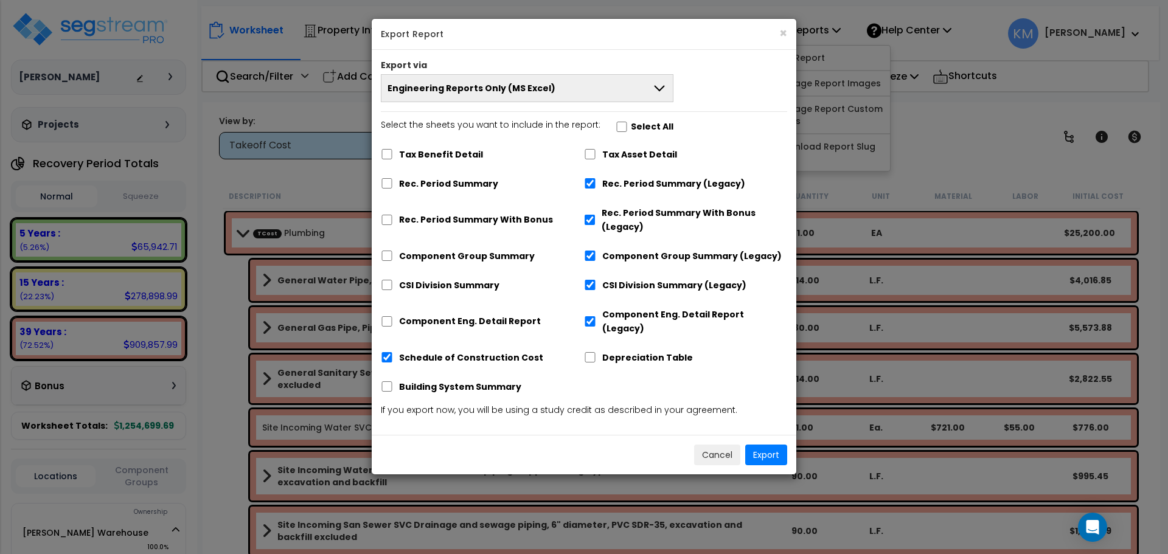
click at [577, 89] on button "Engineering Reports Only (MS Excel)" at bounding box center [527, 88] width 293 height 28
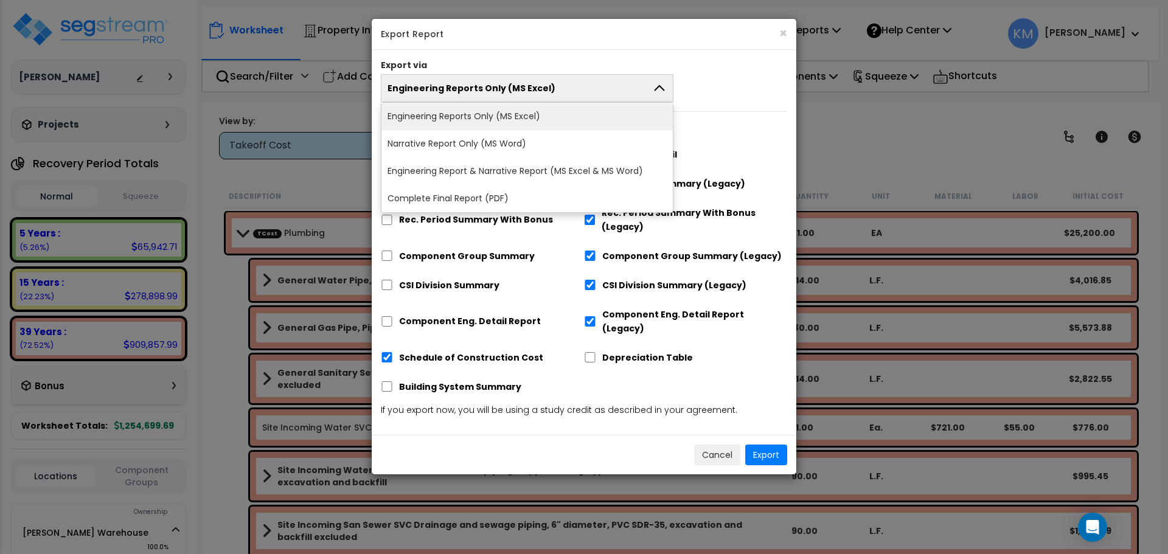
click at [577, 89] on button "Engineering Reports Only (MS Excel)" at bounding box center [527, 88] width 293 height 28
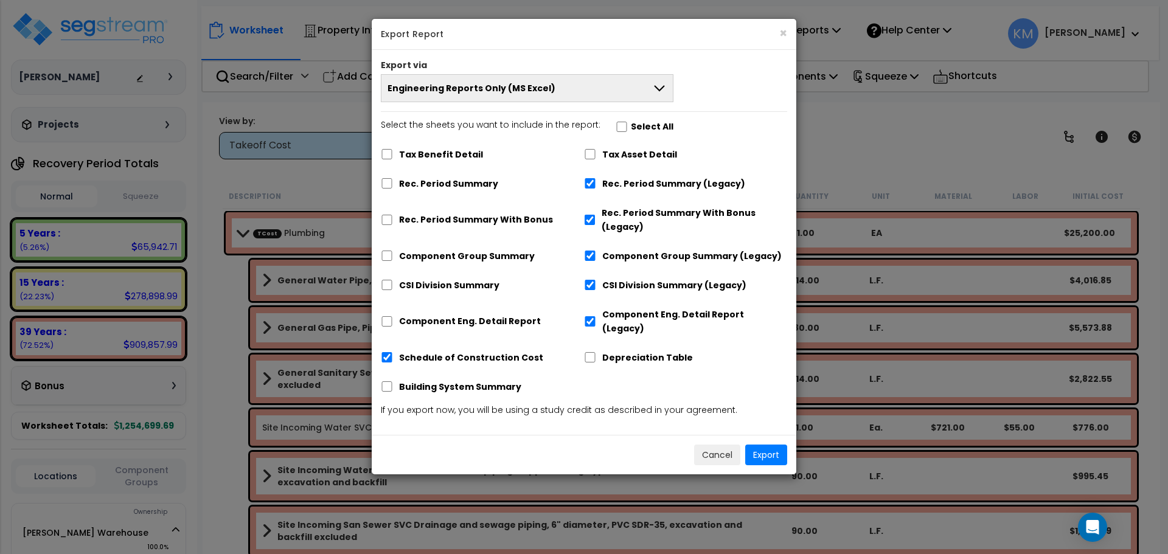
click at [420, 153] on label "Tax Benefit Detail" at bounding box center [441, 155] width 84 height 14
click at [393, 153] on input "Tax Benefit Detail" at bounding box center [387, 154] width 12 height 10
checkbox input "true"
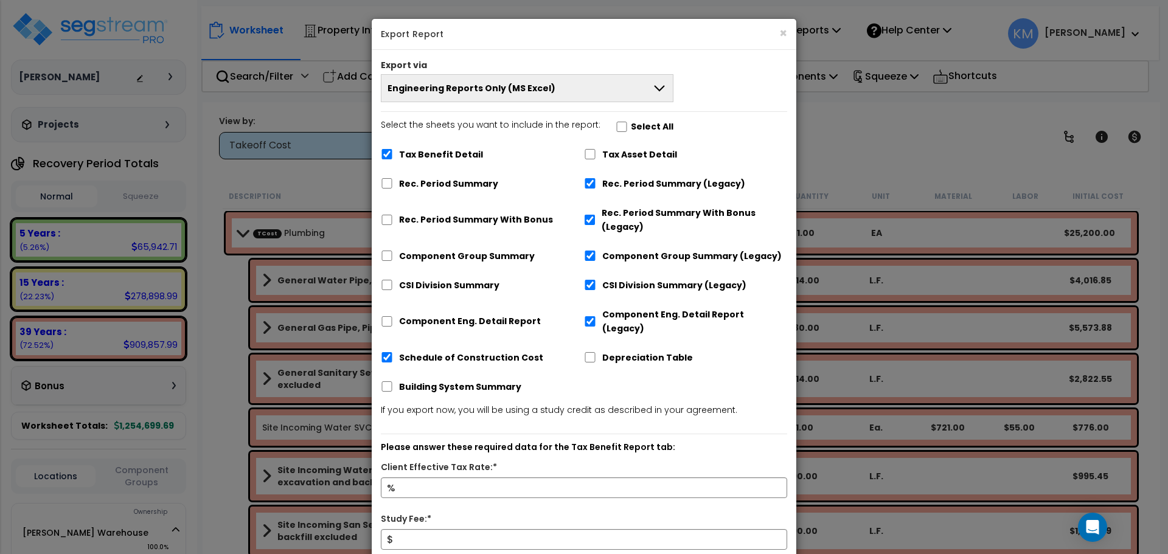
click at [420, 183] on label "Rec. Period Summary" at bounding box center [448, 184] width 99 height 14
click at [393, 183] on input "Rec. Period Summary" at bounding box center [387, 183] width 12 height 10
checkbox input "true"
checkbox input "false"
click at [427, 229] on div "Rec. Period Summary With Bonus" at bounding box center [482, 218] width 203 height 37
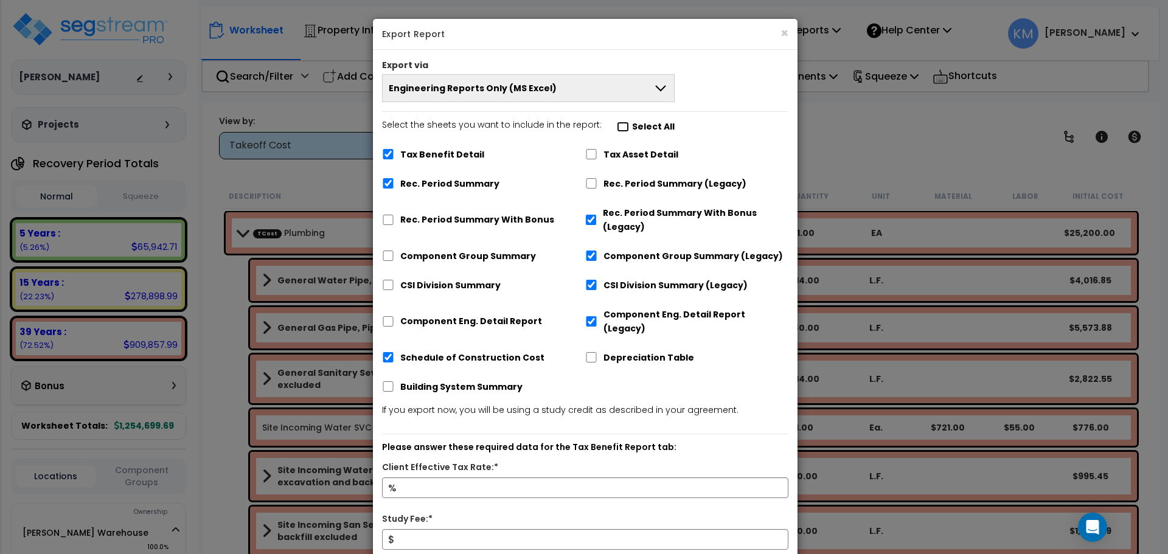
click at [620, 125] on input "Select the sheets you want to include in the report: Select All" at bounding box center [623, 127] width 12 height 10
checkbox input "true"
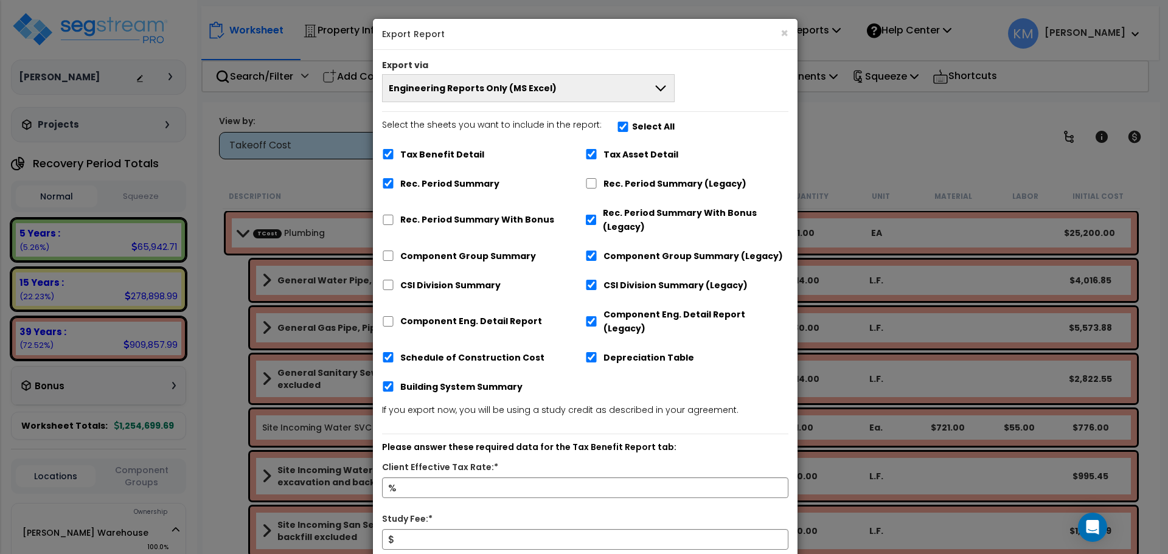
drag, startPoint x: 429, startPoint y: 215, endPoint x: 433, endPoint y: 235, distance: 20.4
click at [428, 216] on label "Rec. Period Summary With Bonus" at bounding box center [477, 220] width 154 height 14
click at [435, 247] on div "Component Group Summary" at bounding box center [483, 255] width 203 height 23
click at [437, 218] on label "Rec. Period Summary With Bonus" at bounding box center [477, 221] width 154 height 14
click at [394, 218] on input "Rec. Period Summary With Bonus" at bounding box center [388, 221] width 12 height 10
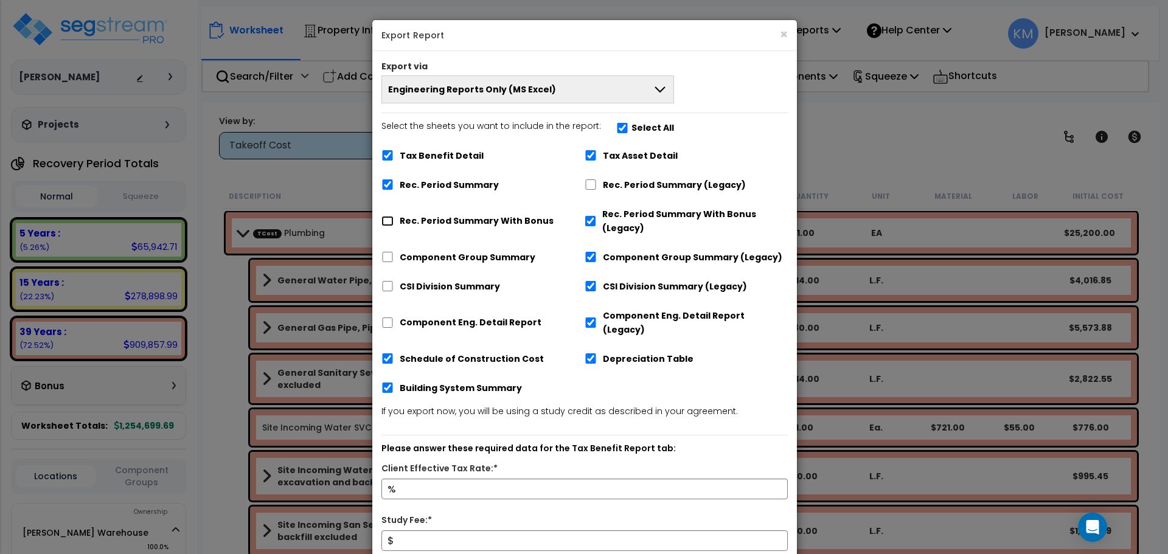
checkbox input "true"
checkbox input "false"
click at [392, 259] on input "Component Group Summary" at bounding box center [388, 257] width 12 height 10
checkbox input "true"
checkbox input "false"
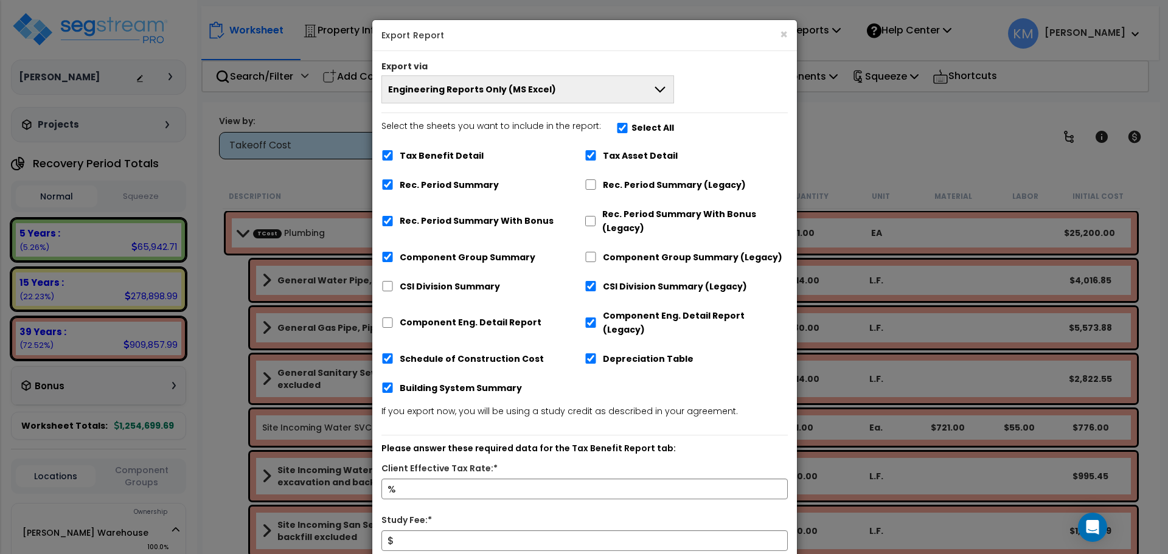
click at [399, 290] on div "CSI Division Summary" at bounding box center [483, 285] width 203 height 23
click at [385, 287] on input "CSI Division Summary" at bounding box center [388, 286] width 12 height 10
checkbox input "true"
checkbox input "false"
click at [386, 319] on input "Component Eng. Detail Report" at bounding box center [388, 323] width 12 height 10
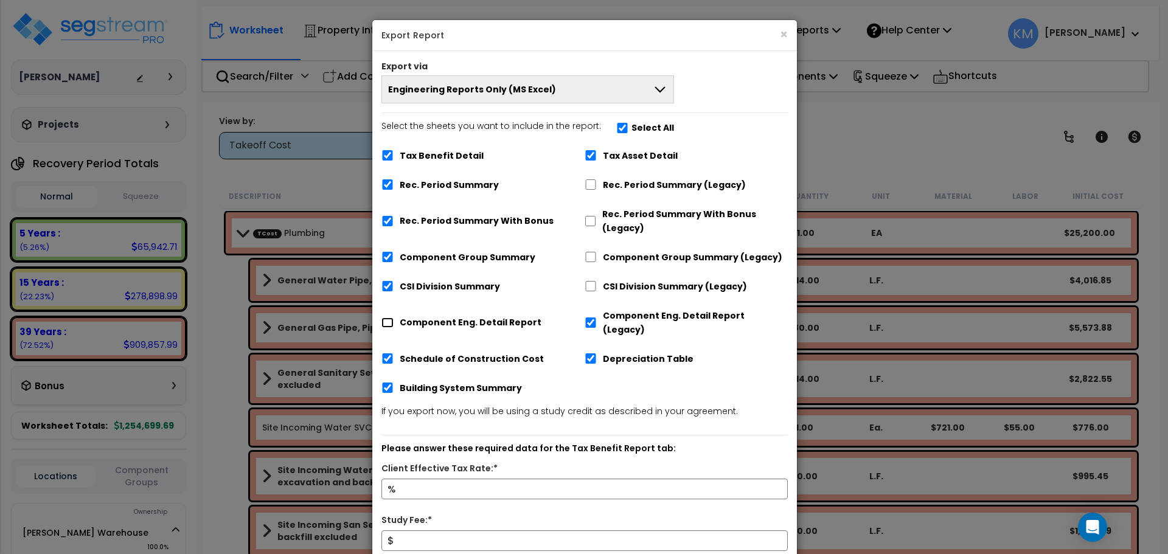
checkbox input "true"
checkbox input "false"
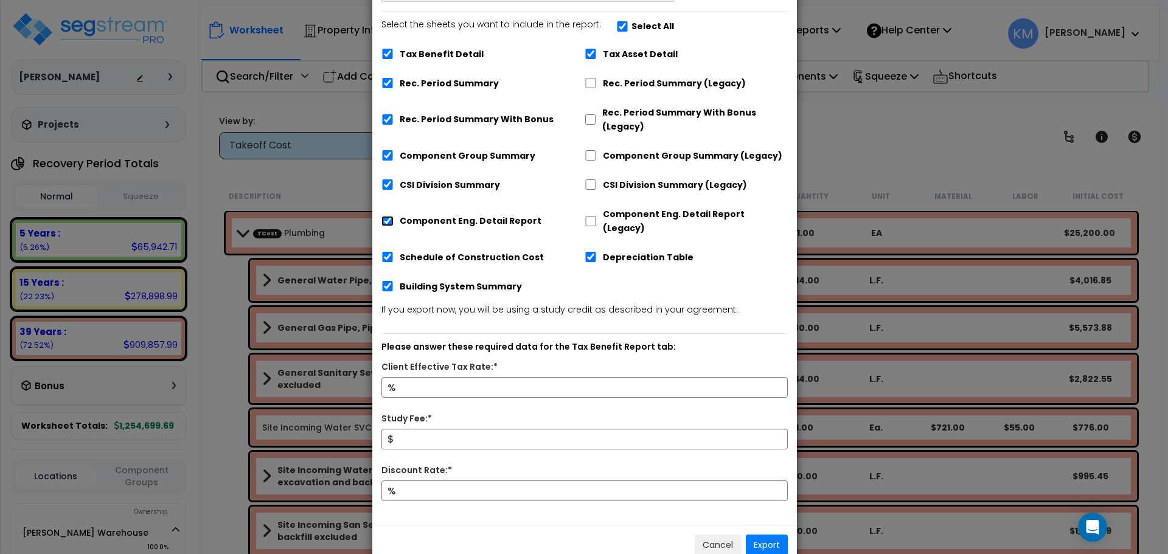
scroll to position [116, 0]
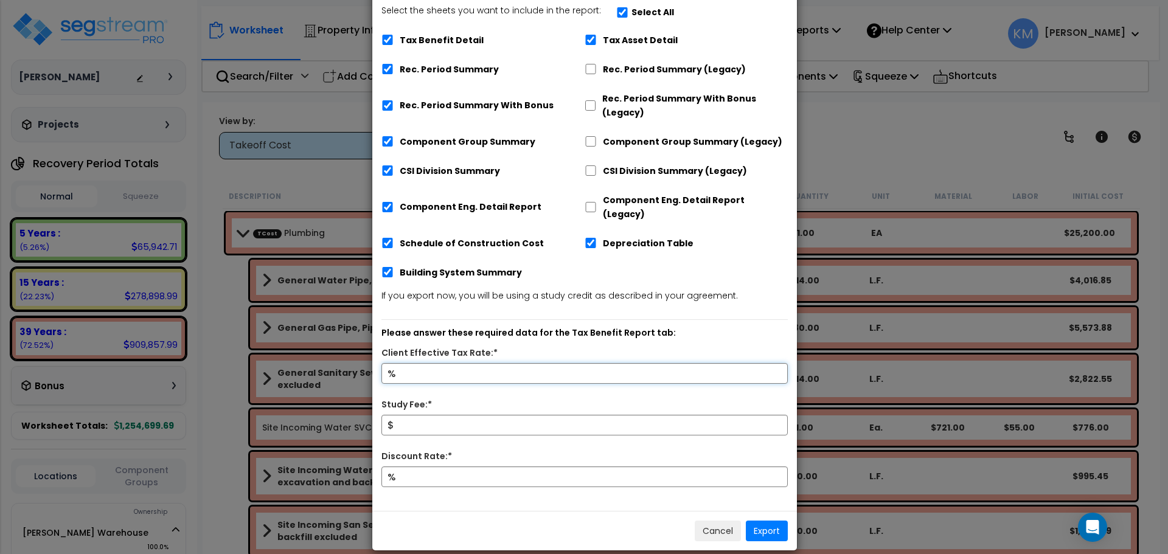
click at [503, 363] on input "Client Effective Tax Rate:*" at bounding box center [585, 373] width 406 height 21
click at [549, 327] on div "Please answer these required data for the Tax Benefit Report tab: Client Effect…" at bounding box center [585, 410] width 406 height 183
click at [530, 363] on input "Client Effective Tax Rate:*" at bounding box center [585, 373] width 406 height 21
click at [535, 346] on div "Client Effective Tax Rate:*" at bounding box center [584, 354] width 425 height 17
click at [509, 363] on input "Client Effective Tax Rate:*" at bounding box center [585, 373] width 406 height 21
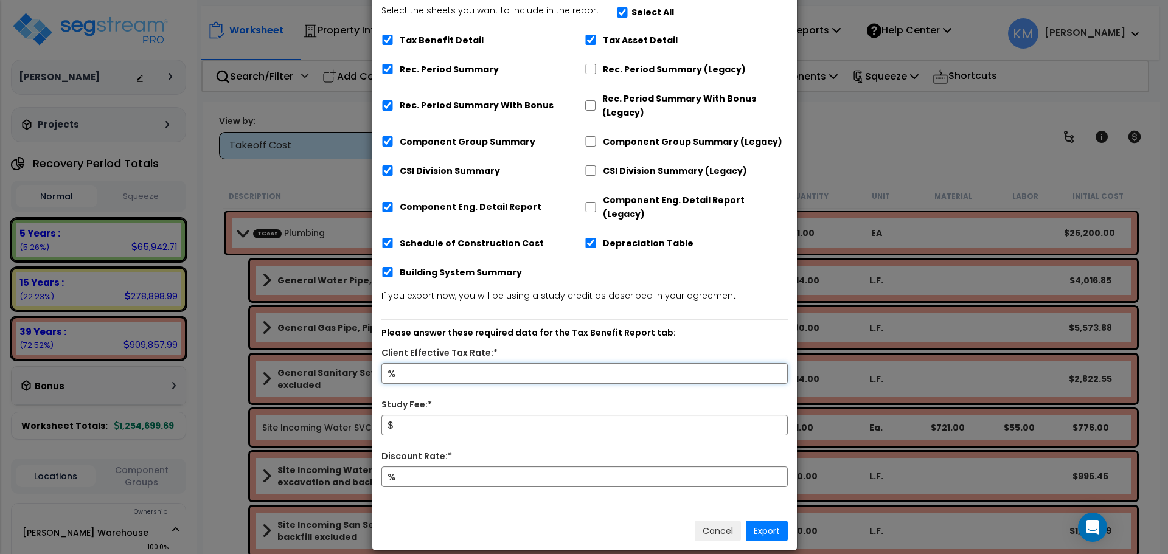
type input "43.6"
click at [486, 415] on input "Study Fee:*" at bounding box center [585, 425] width 406 height 21
drag, startPoint x: 453, startPoint y: 415, endPoint x: 455, endPoint y: 407, distance: 8.3
click at [453, 415] on input "Study Fee:*" at bounding box center [585, 425] width 406 height 21
click at [430, 415] on input "Study Fee:*" at bounding box center [585, 425] width 406 height 21
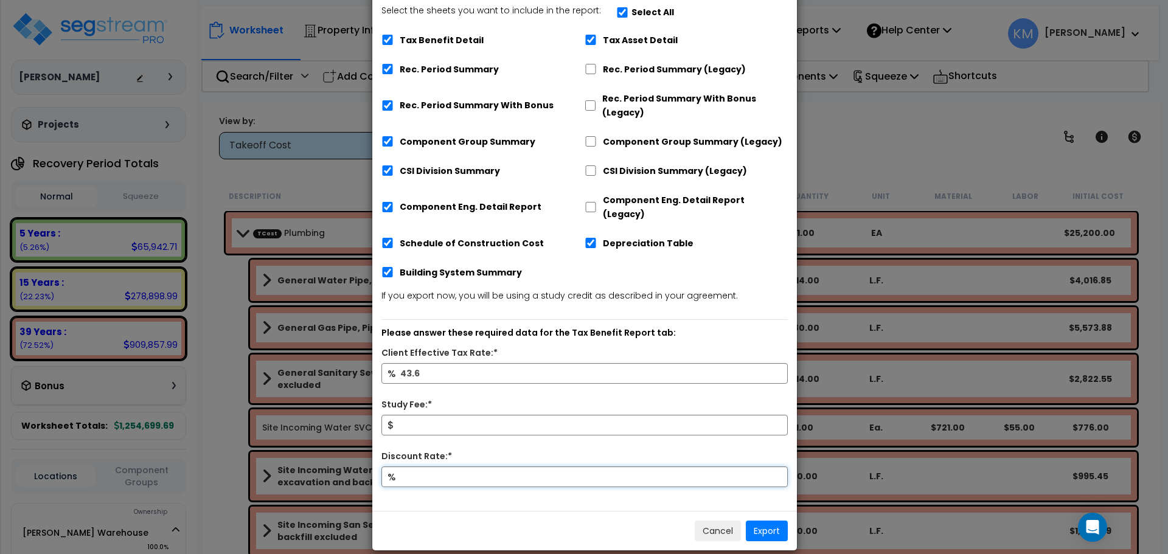
click at [420, 467] on input "Discount Rate:*" at bounding box center [585, 477] width 406 height 21
type input "7"
click at [425, 415] on input "Study Fee:*" at bounding box center [585, 425] width 406 height 21
type input "7,000"
click at [772, 524] on button "Export" at bounding box center [767, 531] width 42 height 21
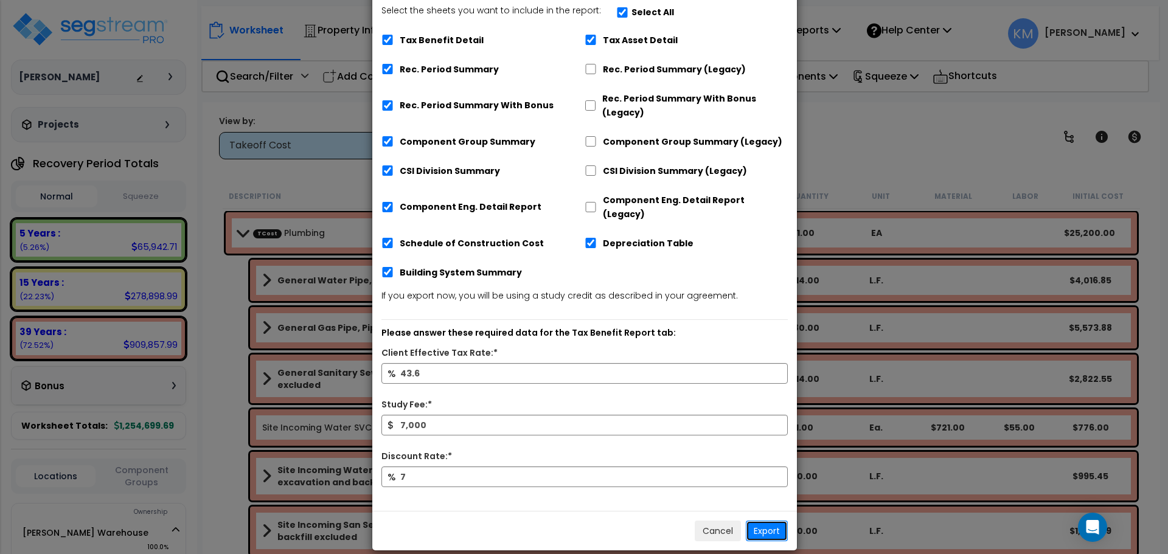
scroll to position [0, 0]
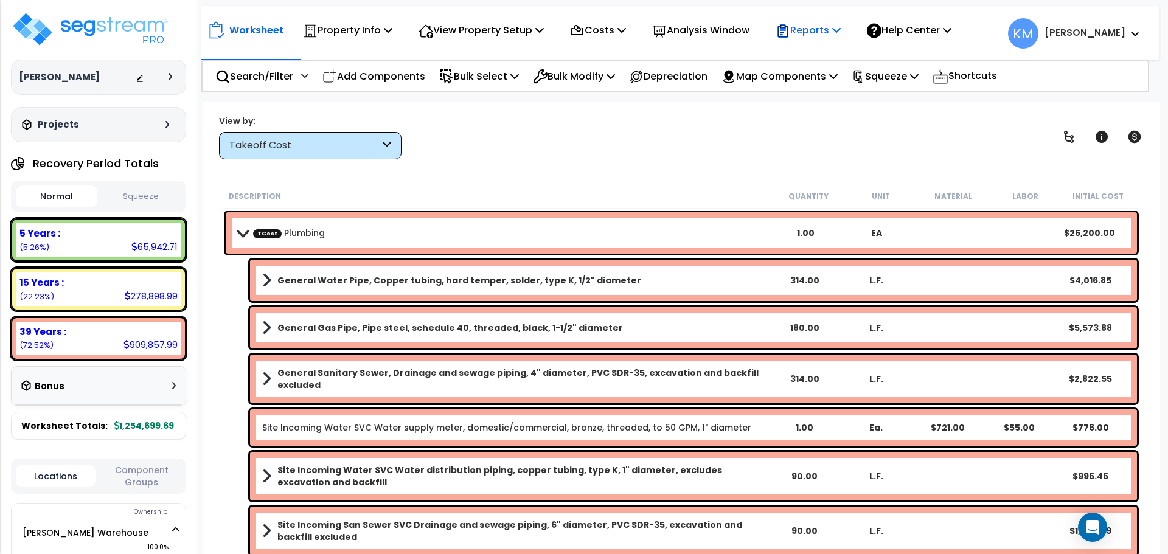
click at [832, 35] on p "Reports" at bounding box center [808, 30] width 65 height 16
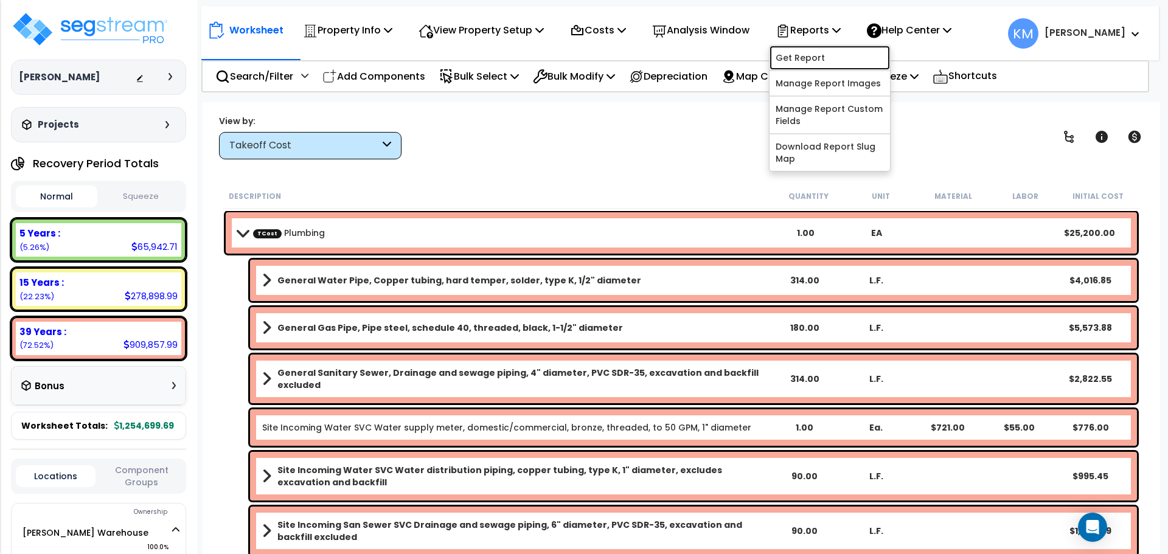
click at [848, 66] on link "Get Report" at bounding box center [830, 58] width 120 height 24
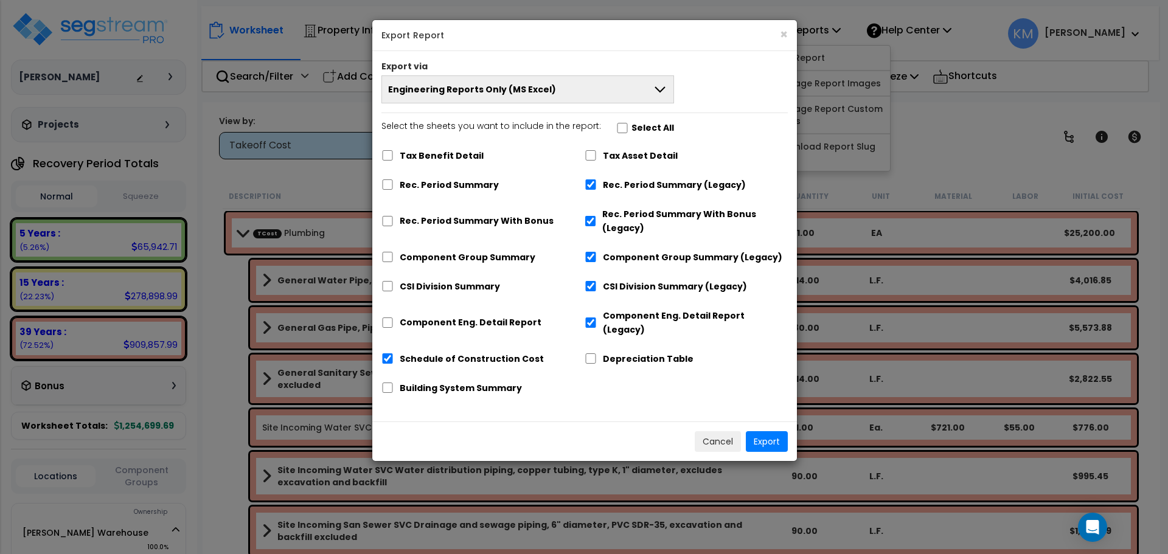
click at [422, 184] on label "Rec. Period Summary" at bounding box center [449, 185] width 99 height 14
click at [394, 184] on input "Rec. Period Summary" at bounding box center [388, 184] width 12 height 10
checkbox input "true"
checkbox input "false"
click at [437, 224] on label "Rec. Period Summary With Bonus" at bounding box center [477, 221] width 154 height 14
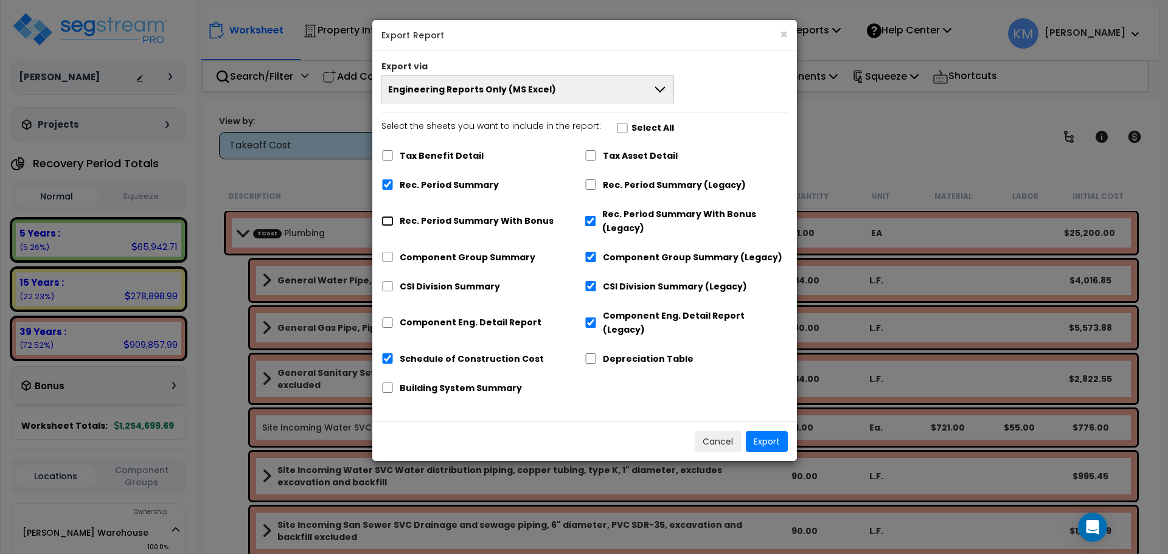
click at [394, 224] on input "Rec. Period Summary With Bonus" at bounding box center [388, 221] width 12 height 10
checkbox input "true"
checkbox input "false"
click at [447, 262] on label "Component Group Summary" at bounding box center [468, 258] width 136 height 14
click at [394, 262] on input "Component Group Summary" at bounding box center [388, 257] width 12 height 10
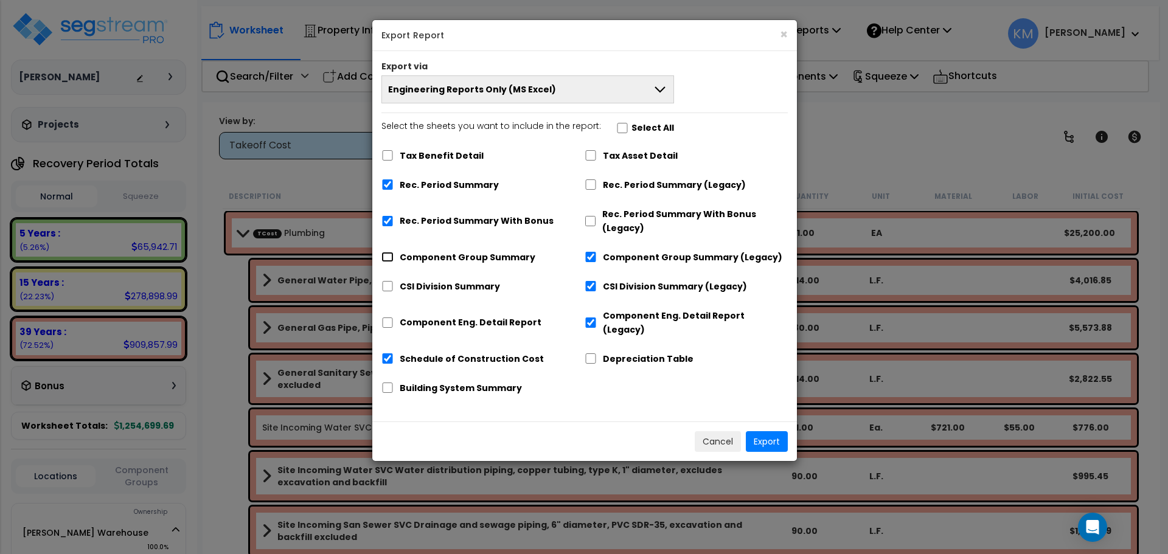
checkbox input "true"
checkbox input "false"
click at [423, 280] on label "CSI Division Summary" at bounding box center [450, 287] width 100 height 14
click at [394, 281] on input "CSI Division Summary" at bounding box center [388, 286] width 12 height 10
checkbox input "true"
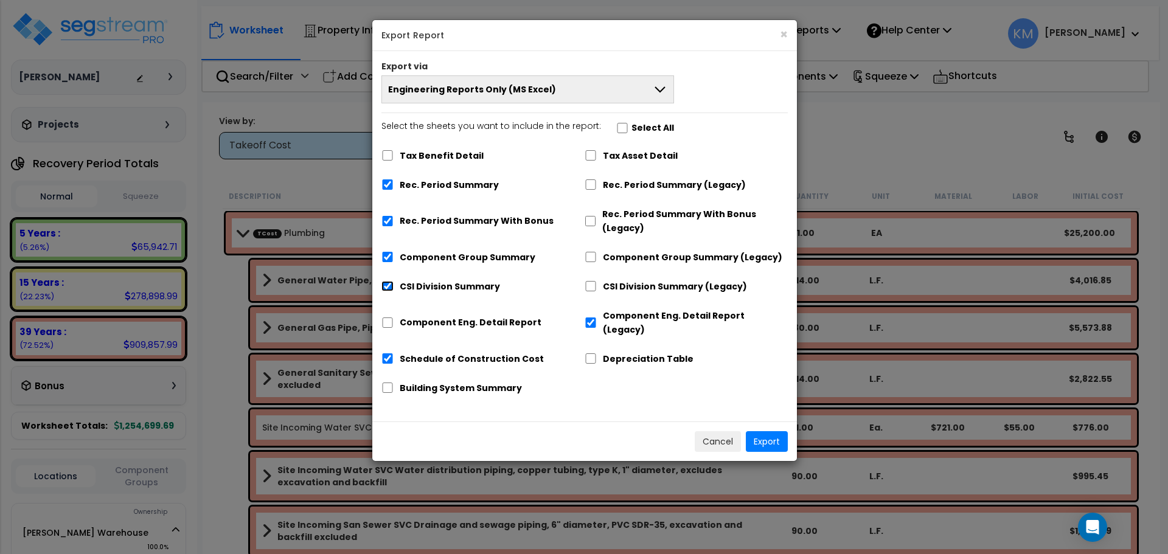
checkbox input "false"
click at [437, 318] on label "Component Eng. Detail Report" at bounding box center [471, 323] width 142 height 14
click at [394, 318] on input "Component Eng. Detail Report" at bounding box center [388, 323] width 12 height 10
checkbox input "true"
checkbox input "false"
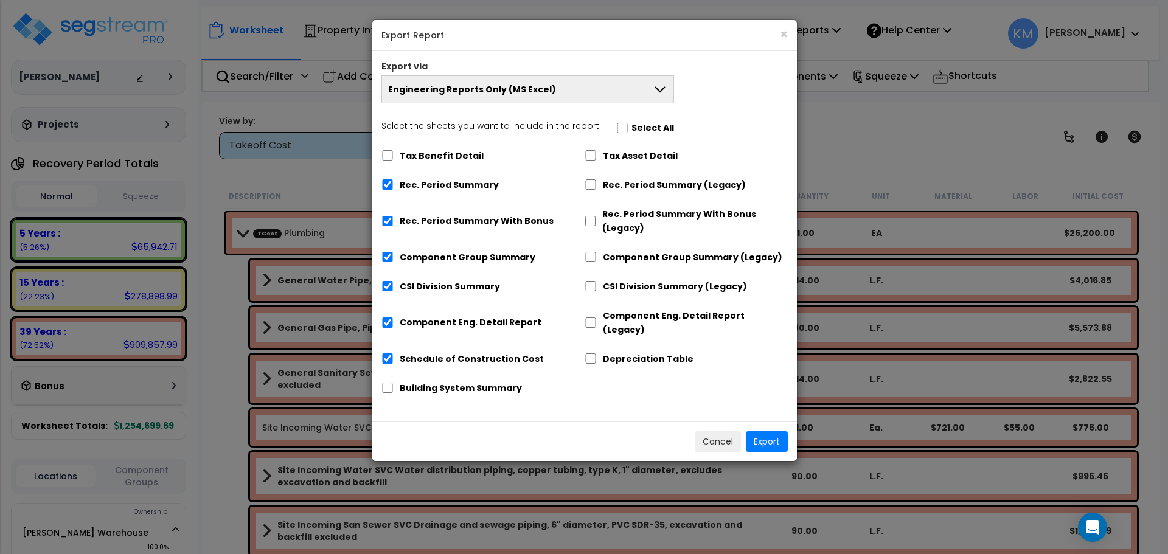
click at [513, 352] on label "Schedule of Construction Cost" at bounding box center [472, 359] width 144 height 14
click at [394, 354] on input "Schedule of Construction Cost" at bounding box center [388, 359] width 12 height 10
checkbox input "false"
click at [632, 101] on button "Engineering Reports Only (MS Excel)" at bounding box center [528, 89] width 293 height 28
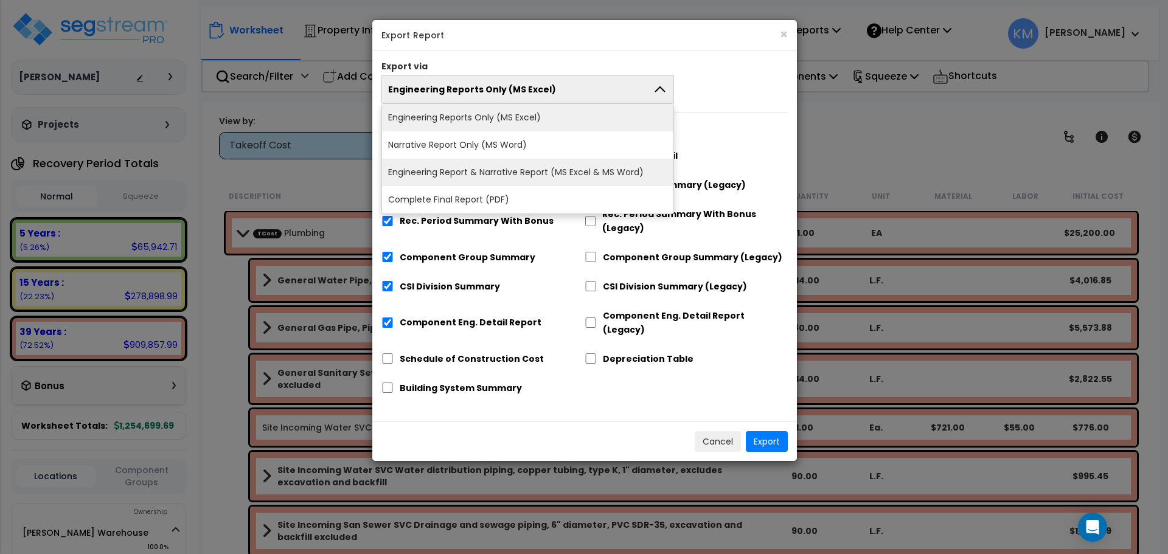
click at [517, 184] on li "Engineering Report & Narrative Report (MS Excel & MS Word)" at bounding box center [527, 172] width 291 height 27
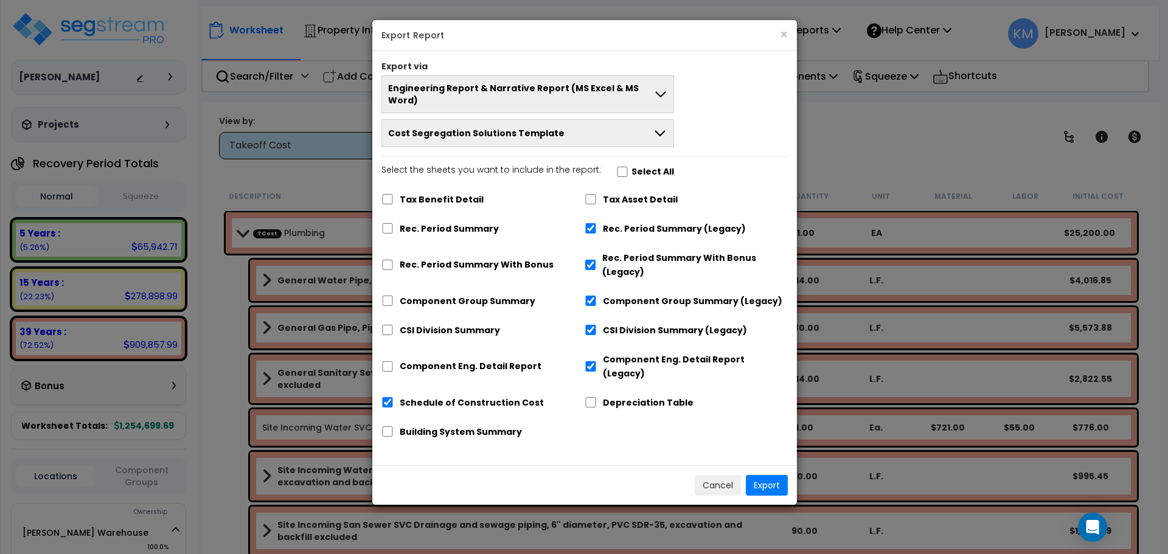
click at [660, 89] on icon at bounding box center [660, 94] width 14 height 15
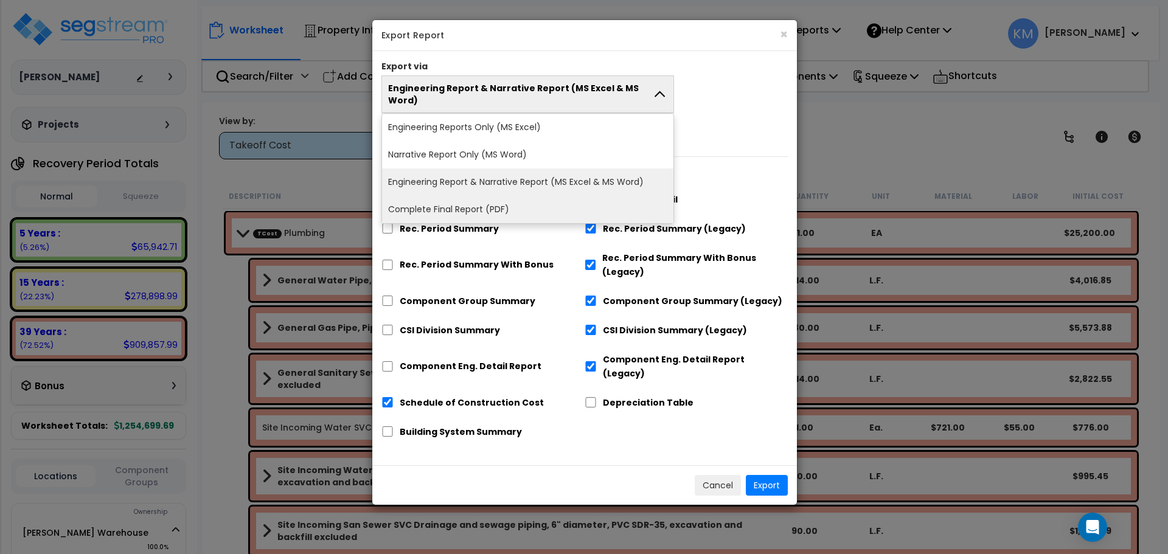
click at [479, 206] on li "Complete Final Report (PDF)" at bounding box center [527, 209] width 291 height 27
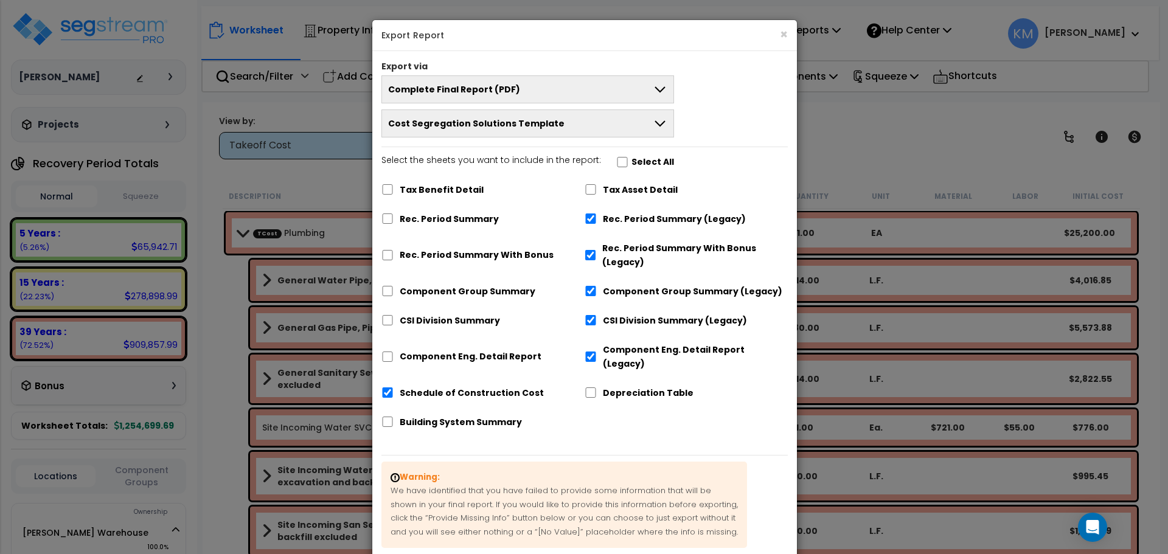
click at [431, 225] on label "Rec. Period Summary" at bounding box center [449, 219] width 99 height 14
click at [394, 224] on input "Rec. Period Summary" at bounding box center [388, 219] width 12 height 10
checkbox input "true"
checkbox input "false"
click at [434, 259] on label "Rec. Period Summary With Bonus" at bounding box center [477, 255] width 154 height 14
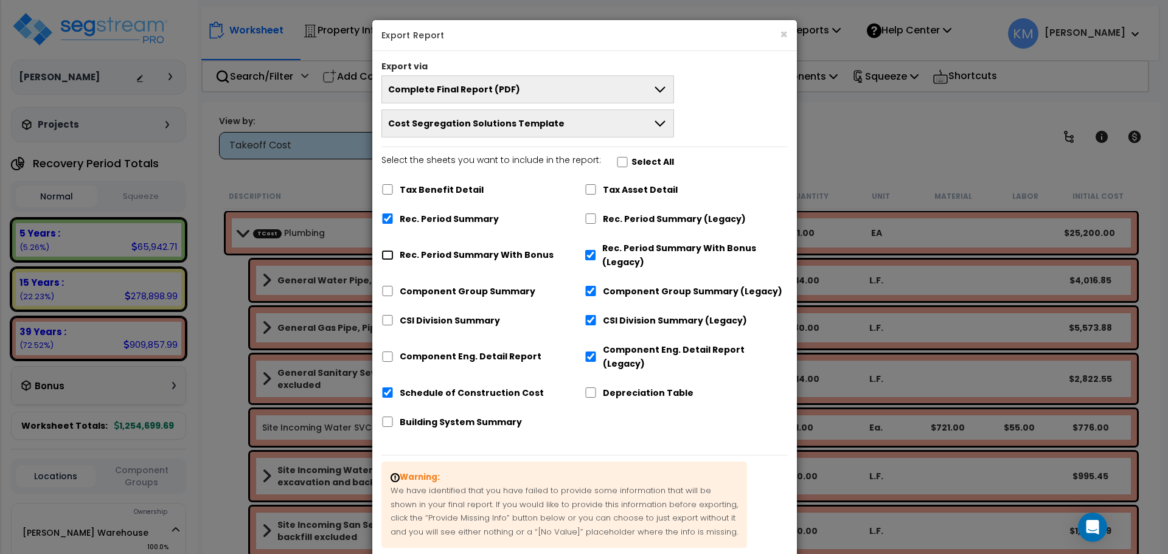
click at [394, 259] on input "Rec. Period Summary With Bonus" at bounding box center [388, 255] width 12 height 10
checkbox input "true"
checkbox input "false"
click at [446, 293] on label "Component Group Summary" at bounding box center [468, 292] width 136 height 14
click at [394, 293] on input "Component Group Summary" at bounding box center [388, 291] width 12 height 10
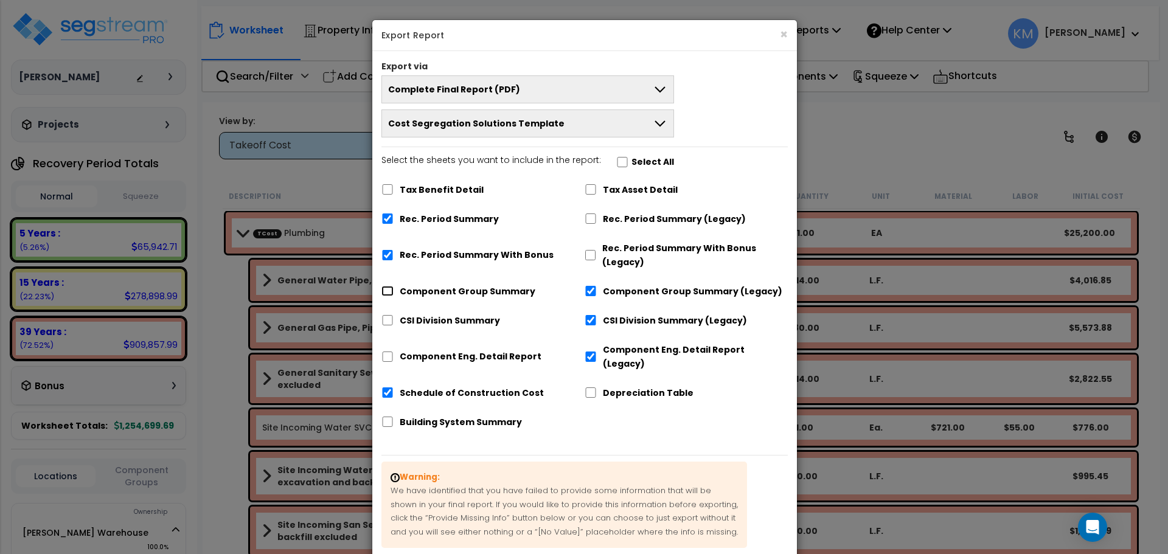
checkbox input "true"
checkbox input "false"
click at [437, 325] on label "CSI Division Summary" at bounding box center [450, 321] width 100 height 14
click at [394, 325] on input "CSI Division Summary" at bounding box center [388, 320] width 12 height 10
checkbox input "true"
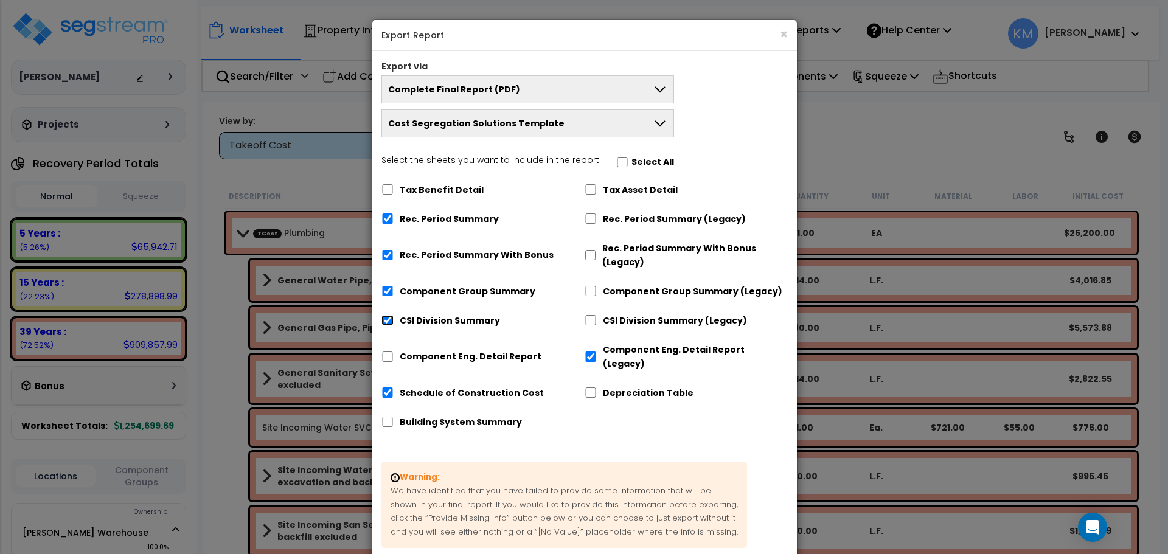
checkbox input "false"
click at [431, 350] on label "Component Eng. Detail Report" at bounding box center [471, 357] width 142 height 14
click at [394, 352] on input "Component Eng. Detail Report" at bounding box center [388, 357] width 12 height 10
checkbox input "true"
checkbox input "false"
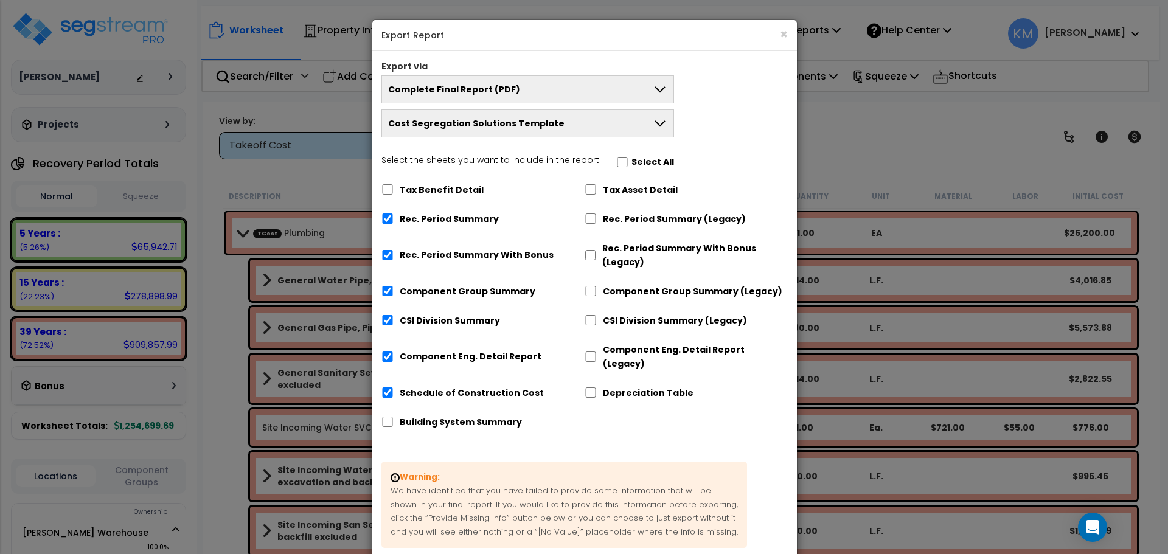
click at [439, 386] on label "Schedule of Construction Cost" at bounding box center [472, 393] width 144 height 14
click at [394, 388] on input "Schedule of Construction Cost" at bounding box center [388, 393] width 12 height 10
checkbox input "false"
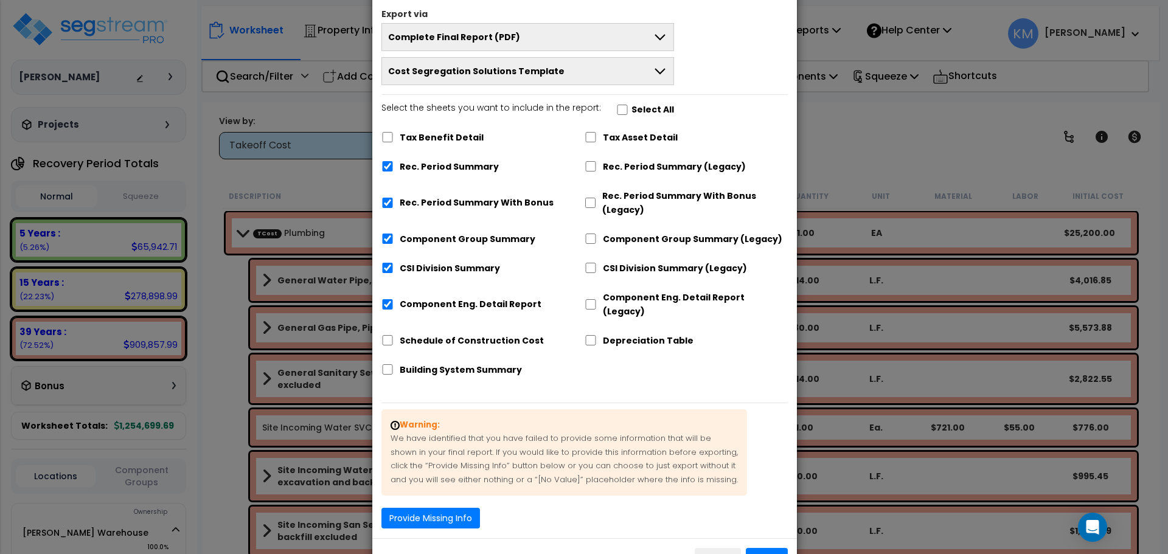
scroll to position [80, 0]
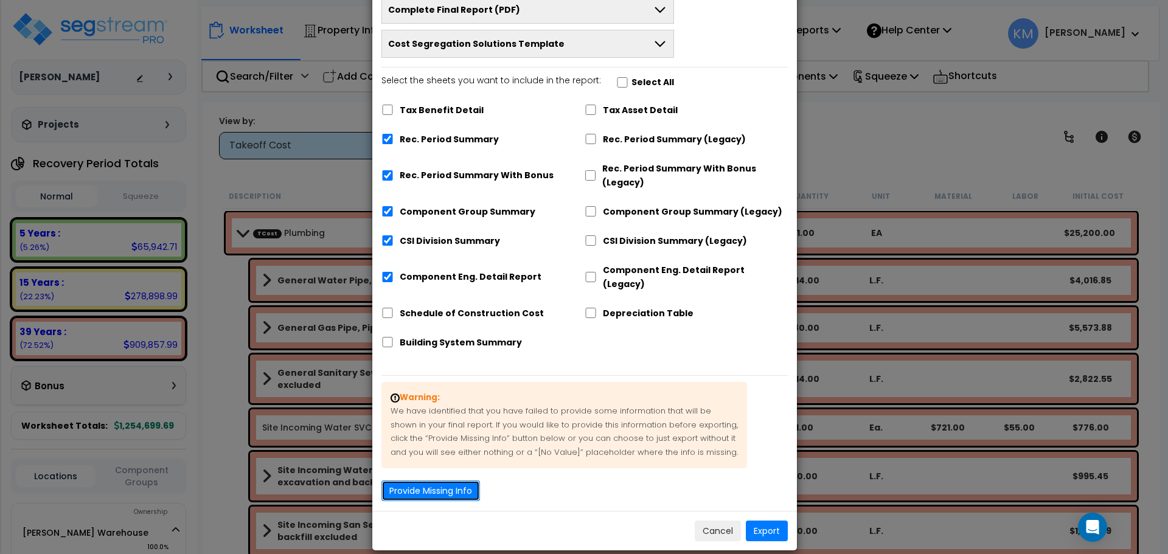
click at [469, 486] on button "Provide Missing Info" at bounding box center [431, 491] width 99 height 21
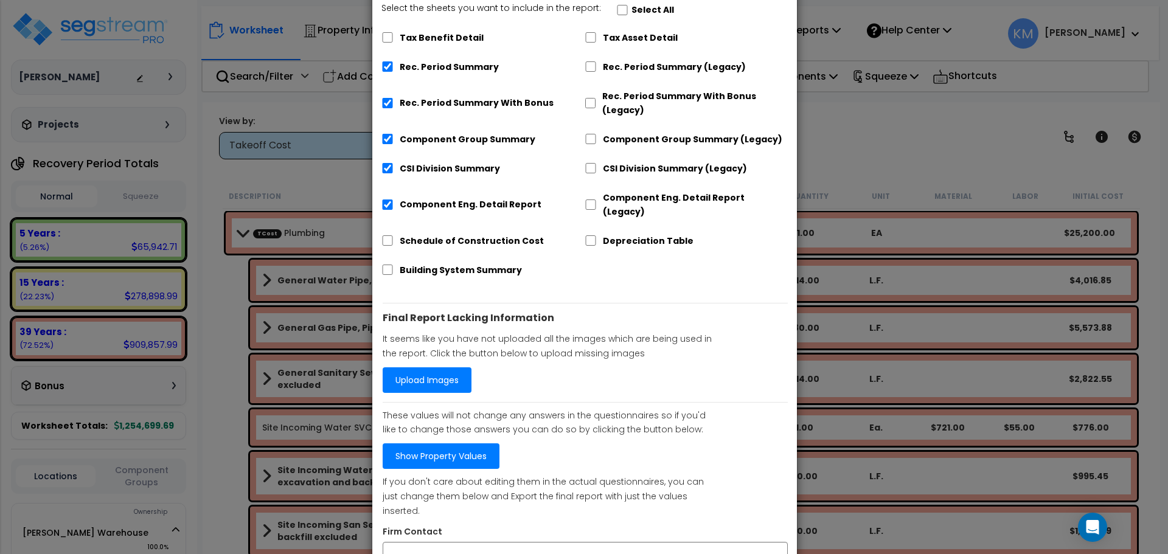
scroll to position [181, 0]
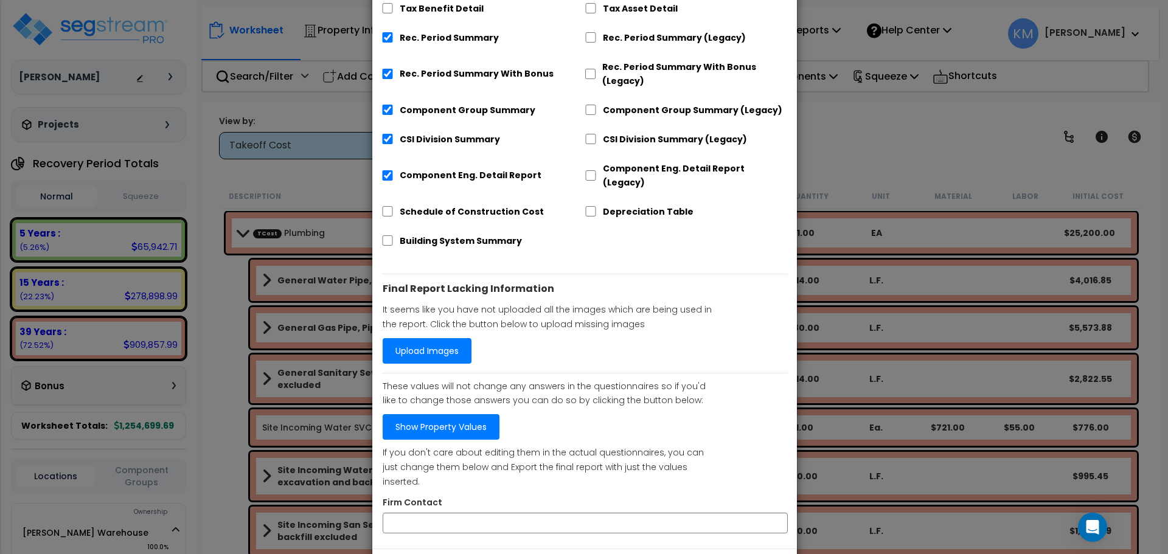
click at [428, 340] on link "Upload Images" at bounding box center [427, 351] width 89 height 26
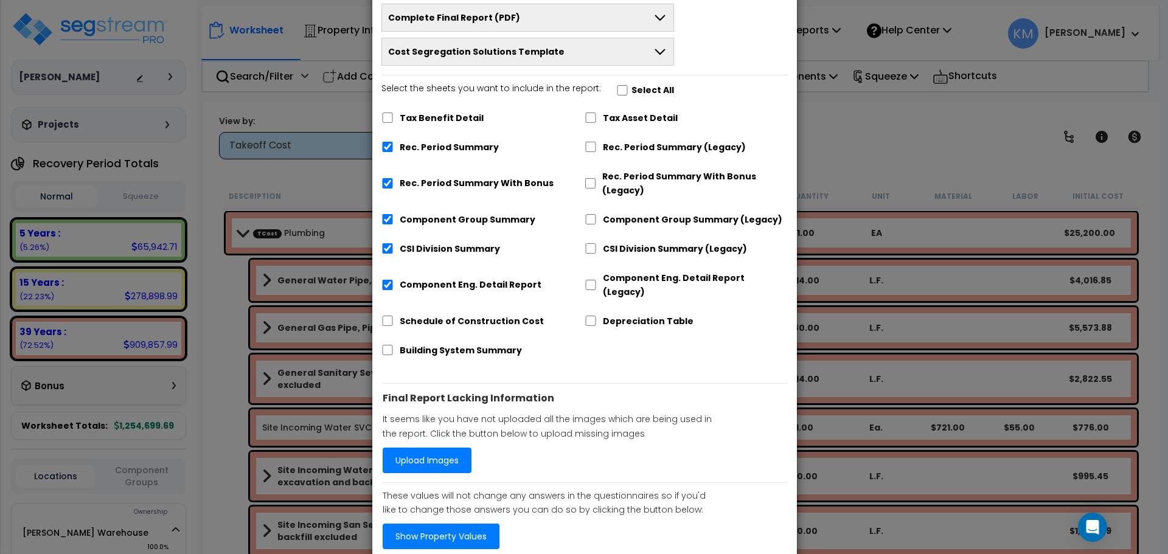
scroll to position [102, 0]
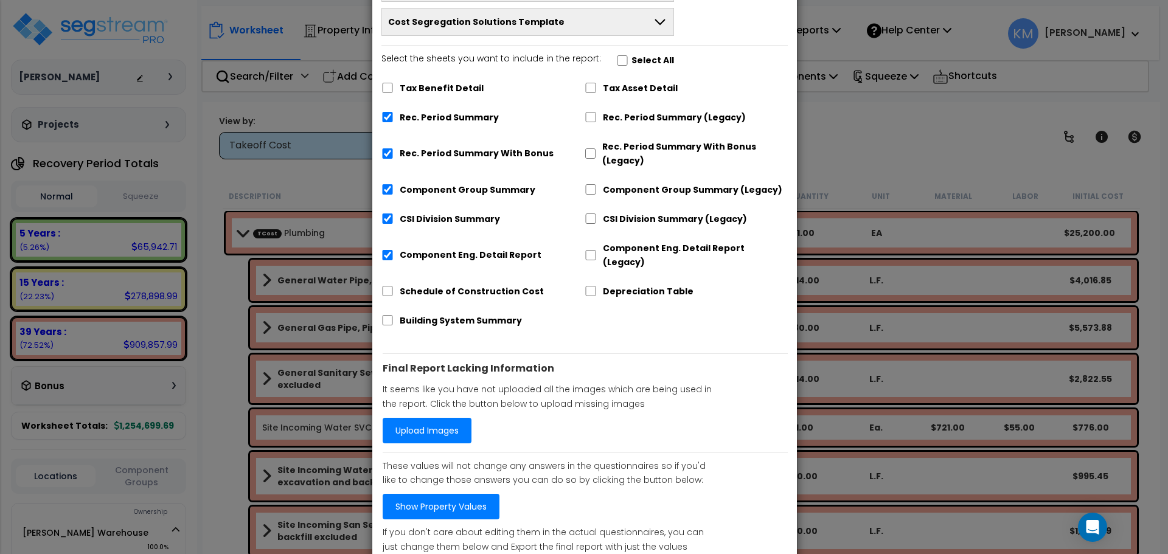
click at [453, 497] on link "Show Property Values" at bounding box center [441, 507] width 117 height 26
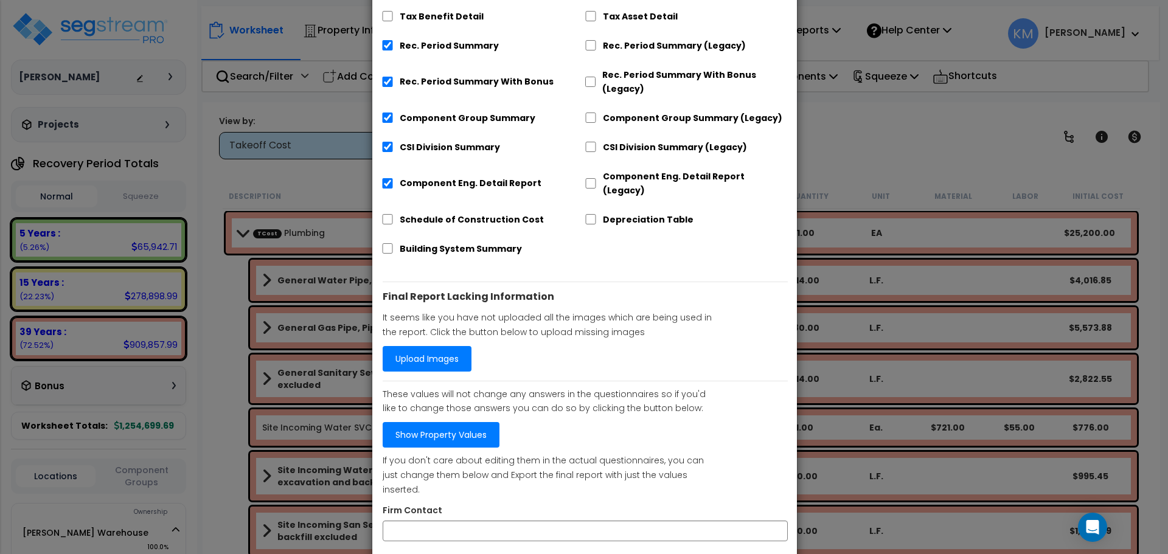
scroll to position [203, 0]
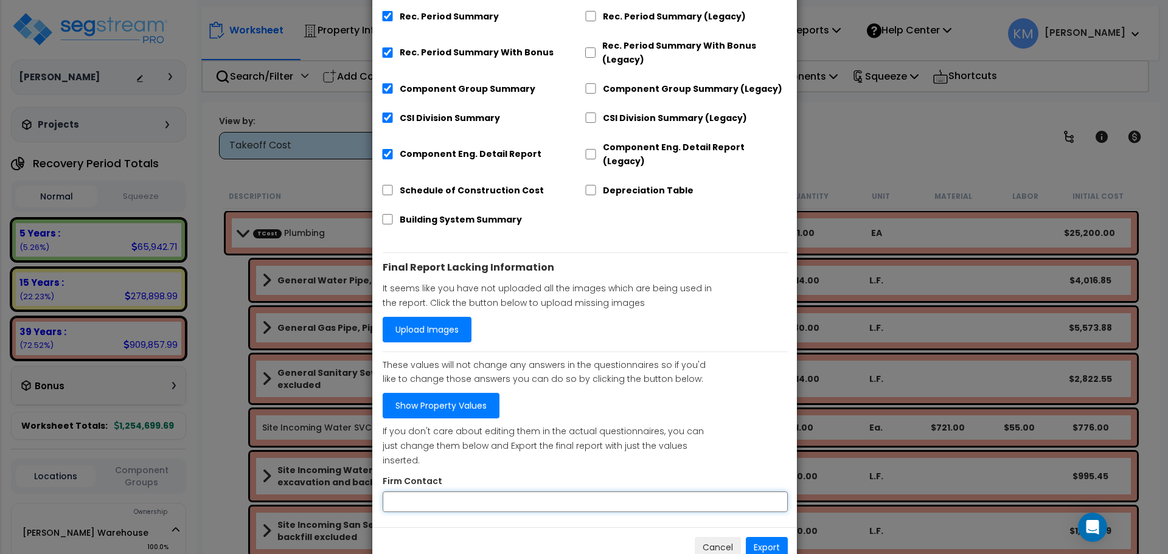
drag, startPoint x: 468, startPoint y: 475, endPoint x: 481, endPoint y: 470, distance: 13.9
click at [469, 492] on input "Firm Contact" at bounding box center [585, 502] width 405 height 21
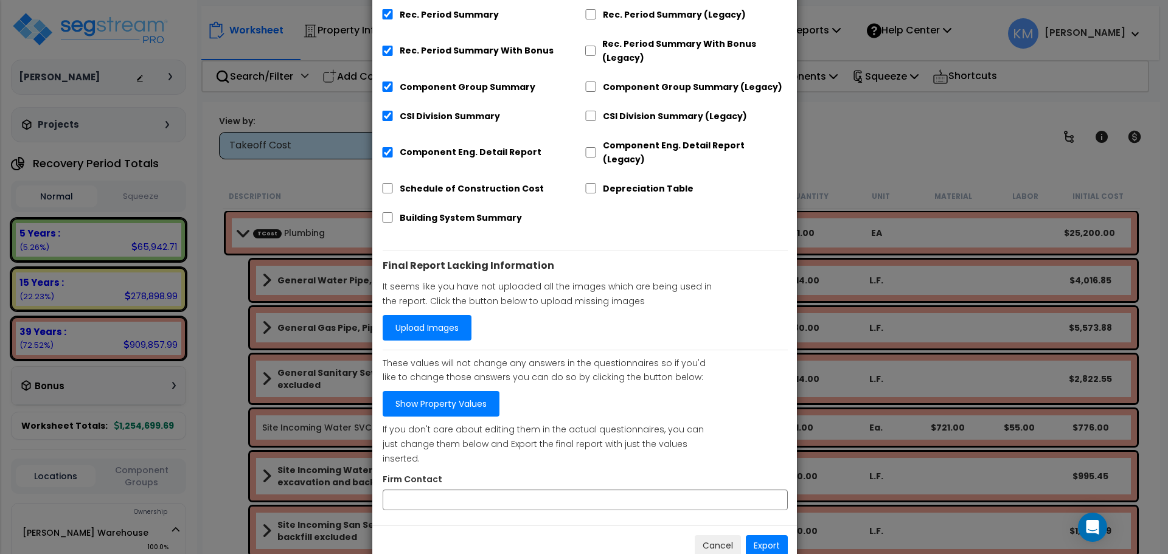
drag, startPoint x: 467, startPoint y: 489, endPoint x: 455, endPoint y: 476, distance: 17.6
click at [466, 488] on div "Export via Complete Final Report (PDF) Engineering Reports Only (MS Excel) Narr…" at bounding box center [584, 186] width 425 height 679
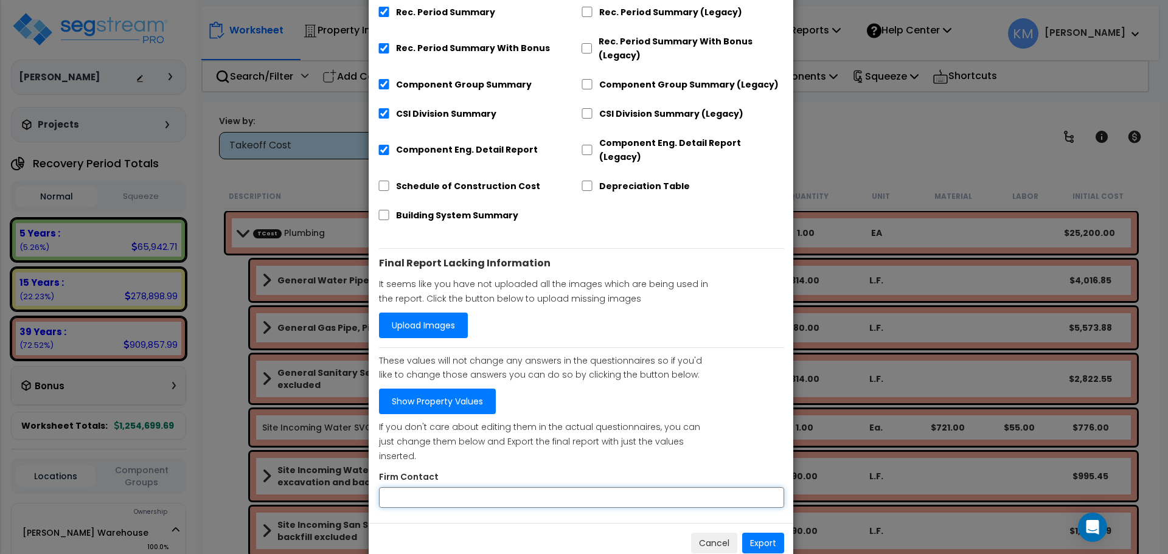
click at [451, 487] on input "Firm Contact" at bounding box center [581, 497] width 405 height 21
type input "[PERSON_NAME]"
click at [758, 533] on button "Export" at bounding box center [763, 543] width 42 height 21
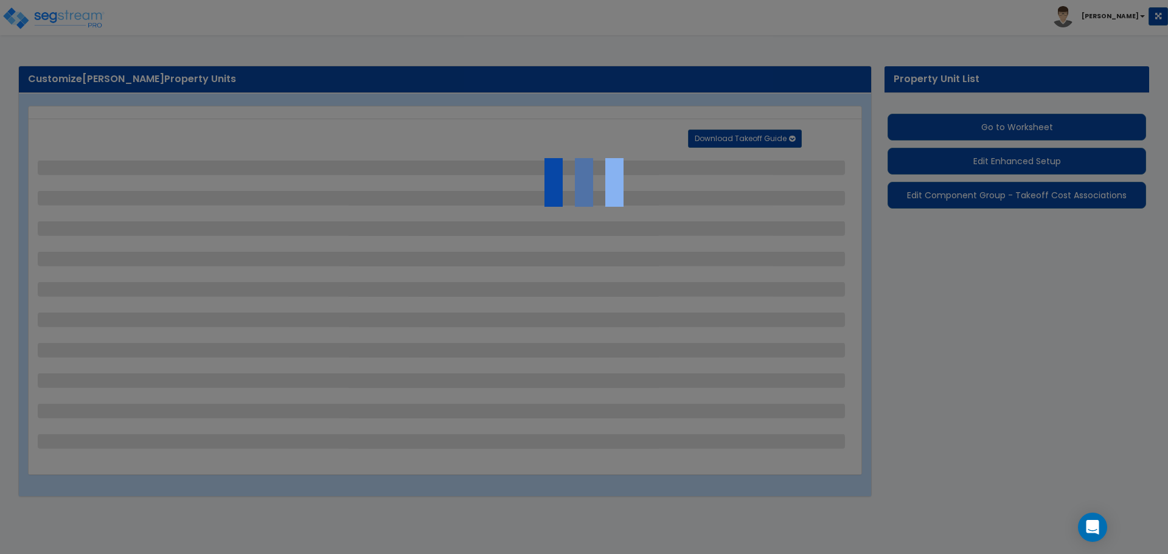
select select "1"
select select "2"
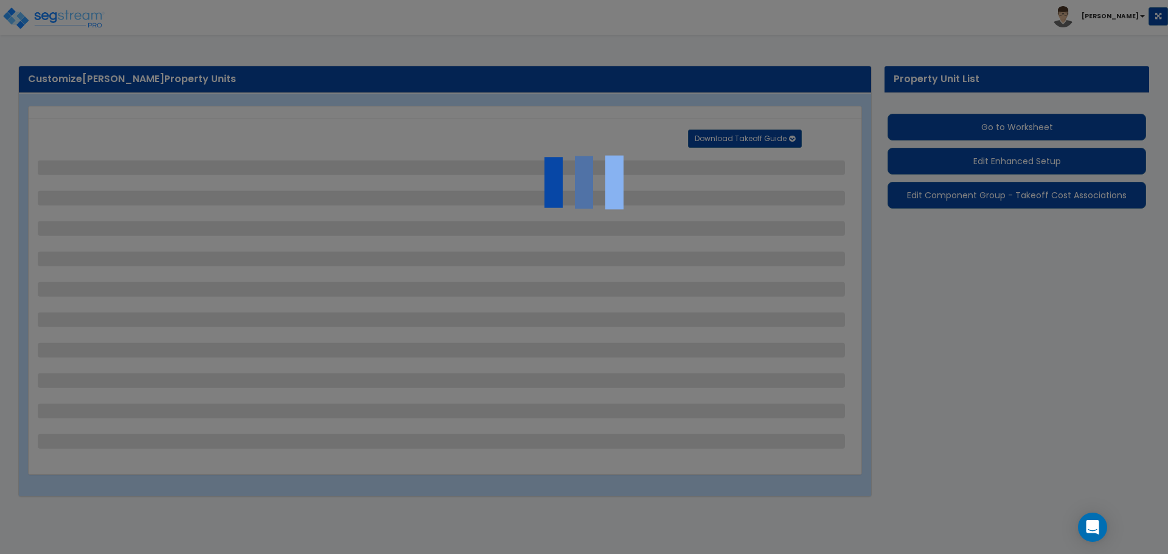
select select "1"
select select "2"
select select "1"
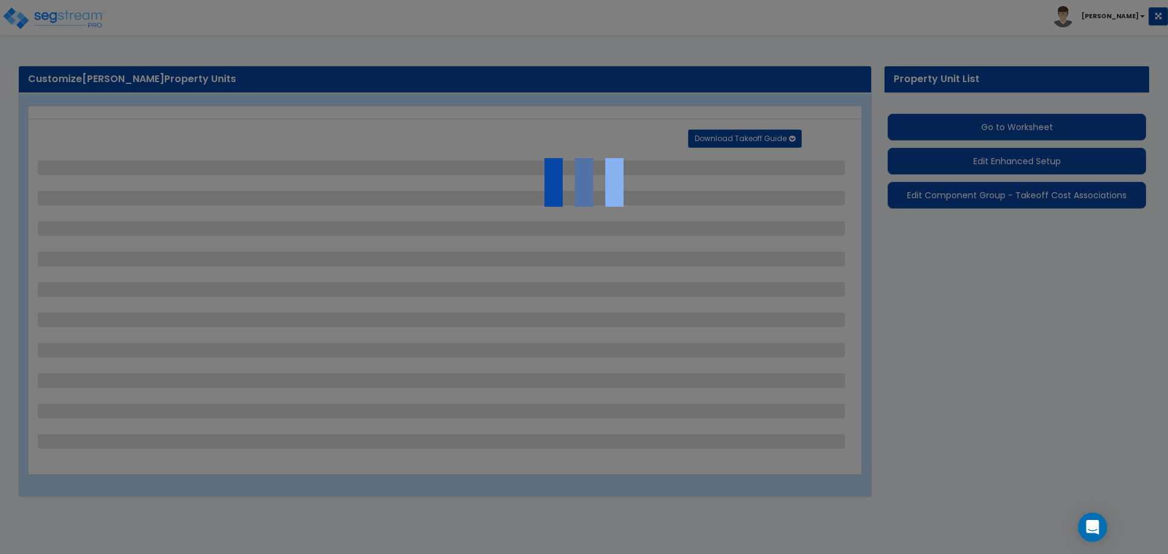
select select "2"
